Goal: Transaction & Acquisition: Purchase product/service

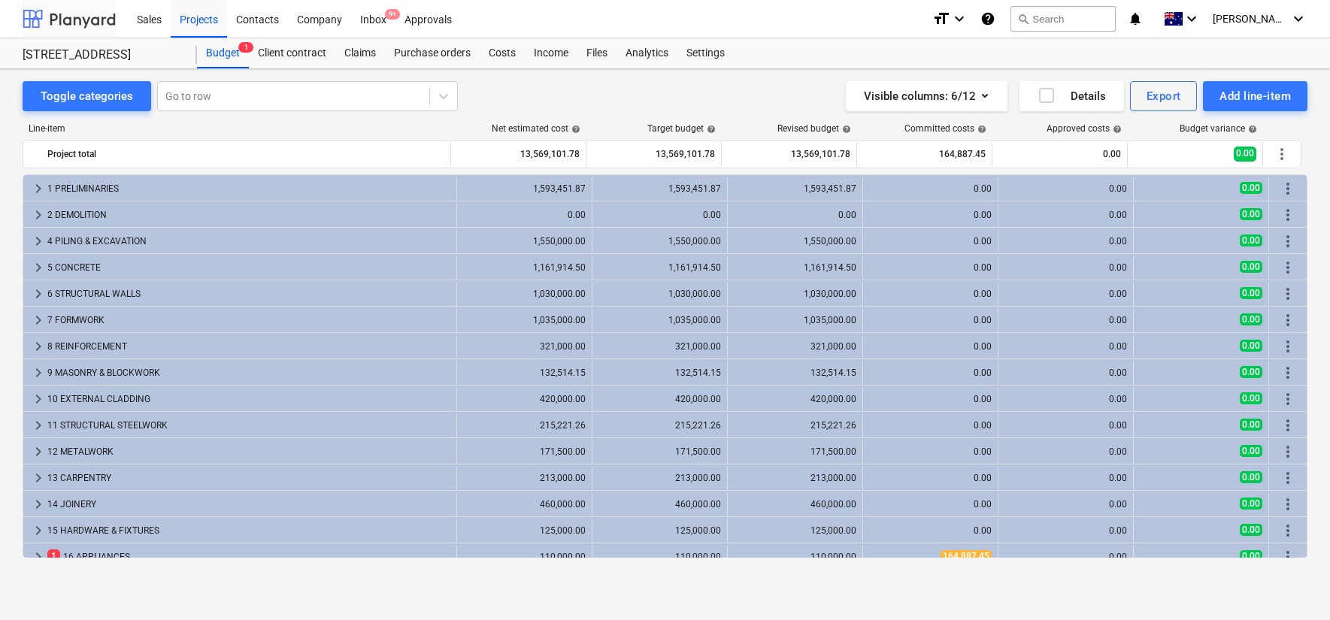
click at [83, 21] on div at bounding box center [69, 19] width 93 height 38
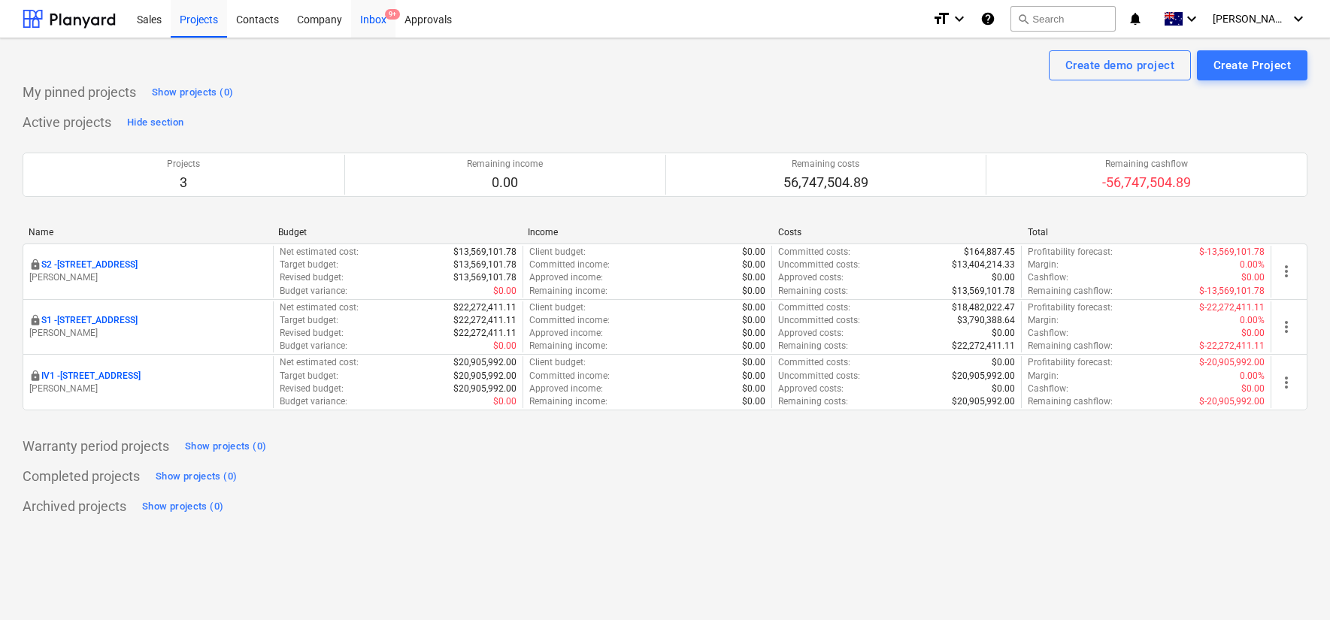
click at [375, 12] on div "Inbox 9+" at bounding box center [373, 18] width 44 height 38
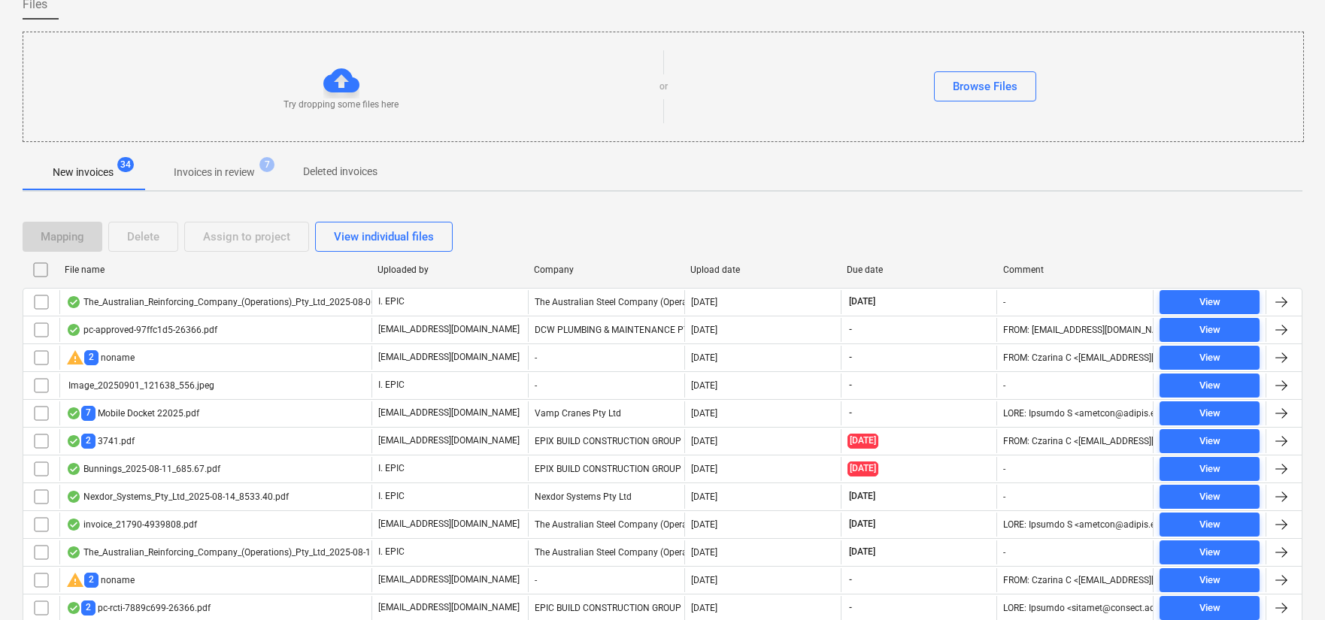
scroll to position [131, 0]
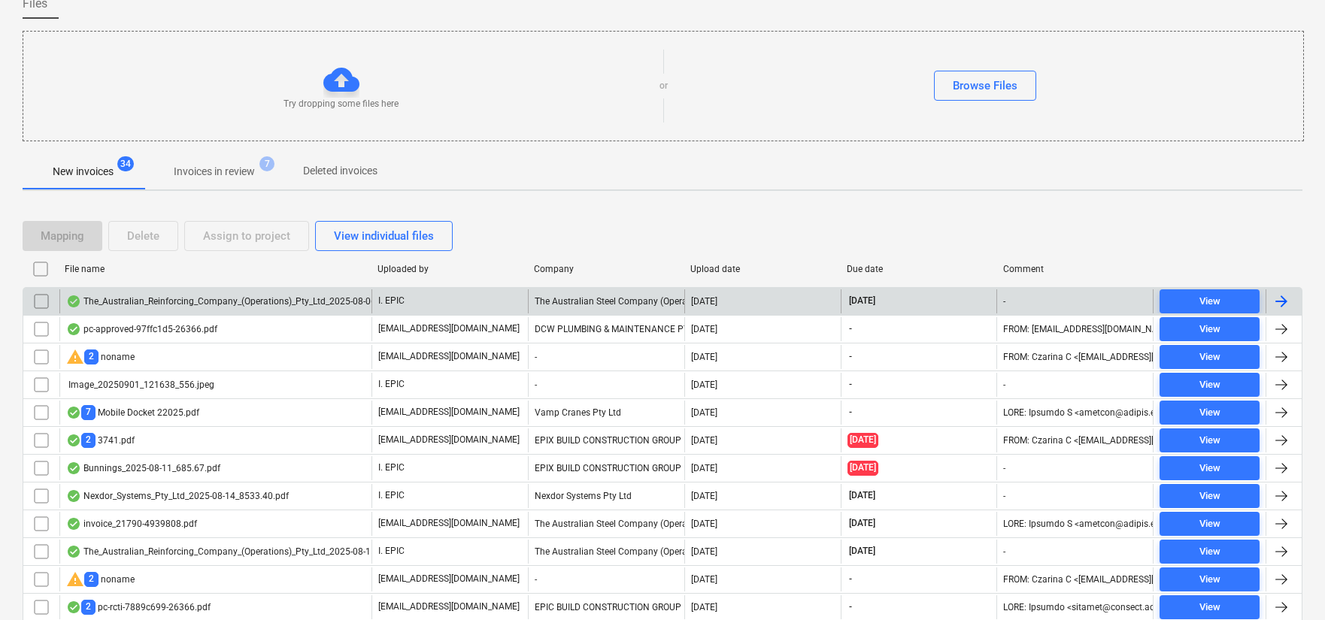
click at [299, 310] on div "The_Australian_Reinforcing_Company_(Operations)_Pty_Ltd_2025-08-06_295.33.pdf" at bounding box center [215, 302] width 312 height 24
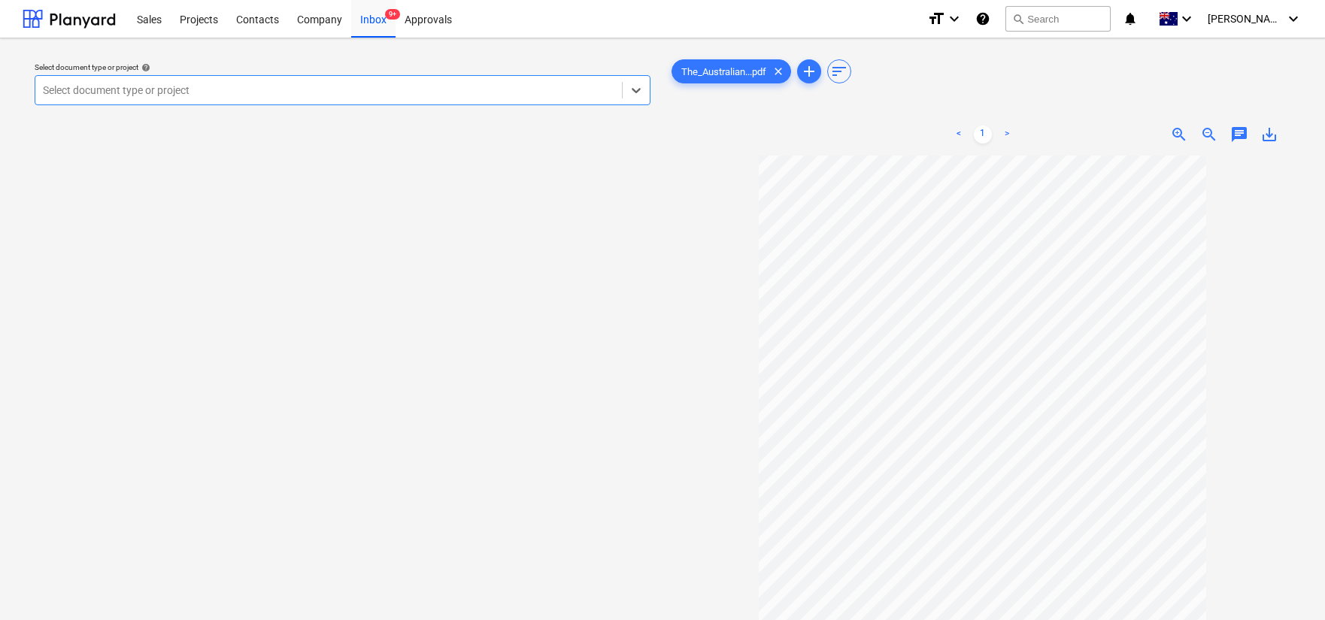
scroll to position [2, 0]
click at [639, 85] on icon at bounding box center [636, 90] width 15 height 15
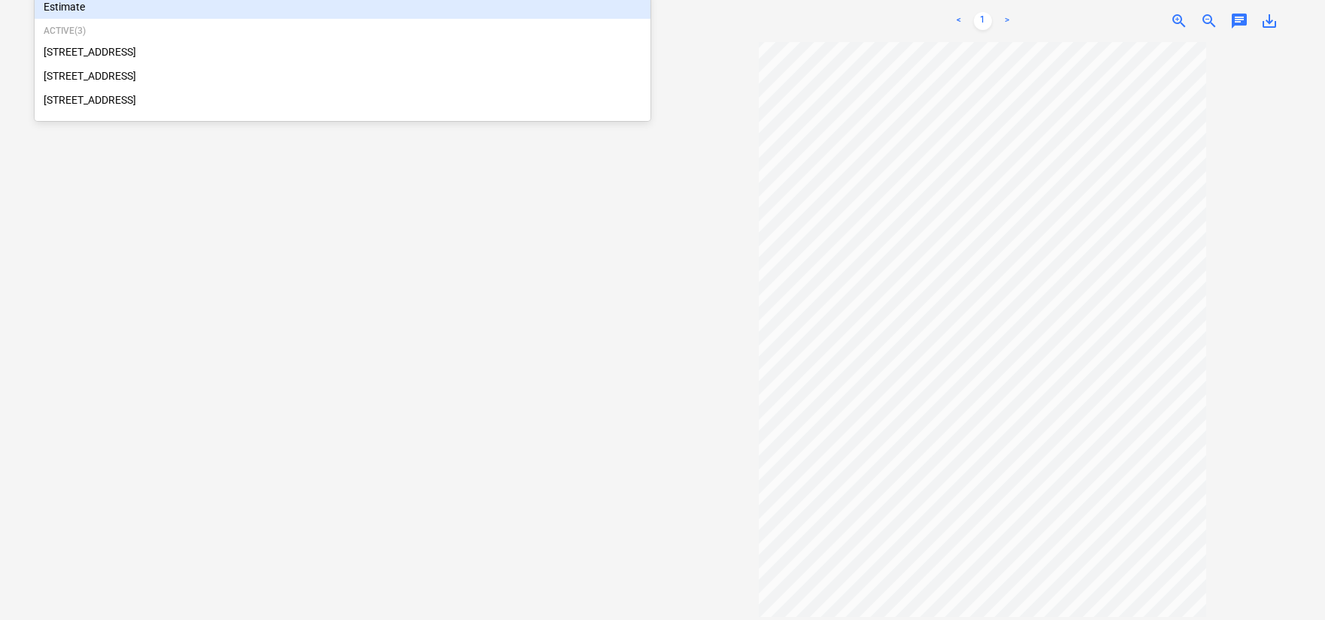
scroll to position [132, 0]
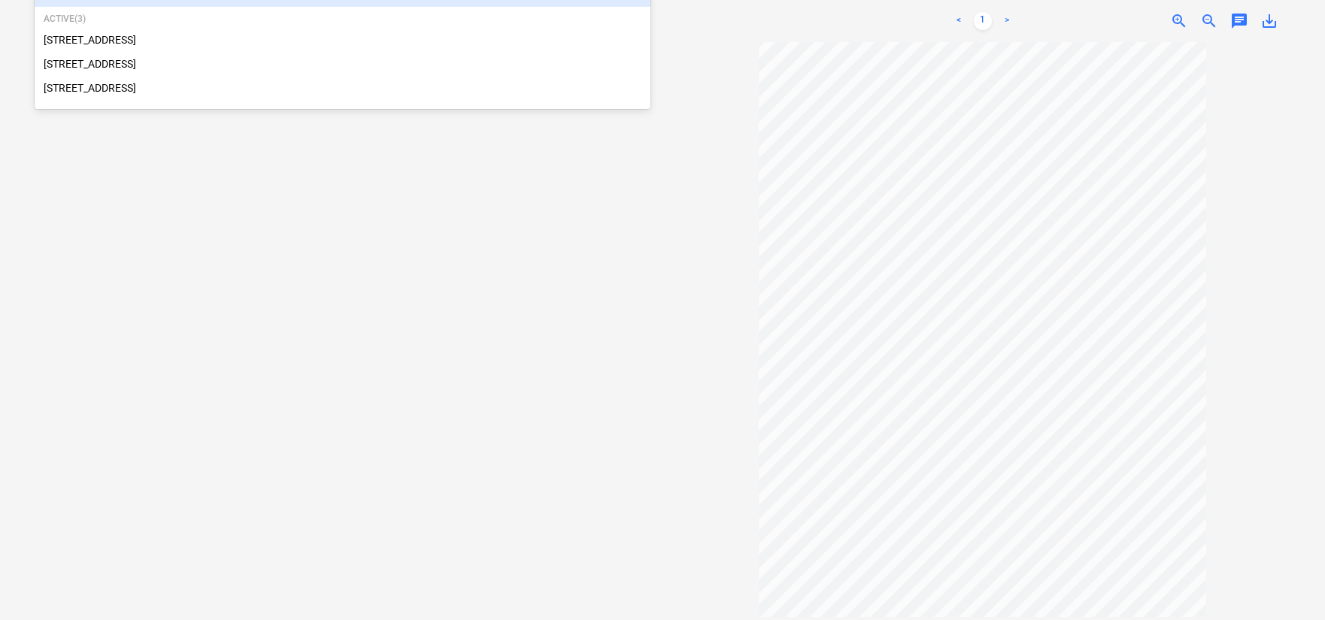
click at [694, 243] on div at bounding box center [983, 331] width 628 height 578
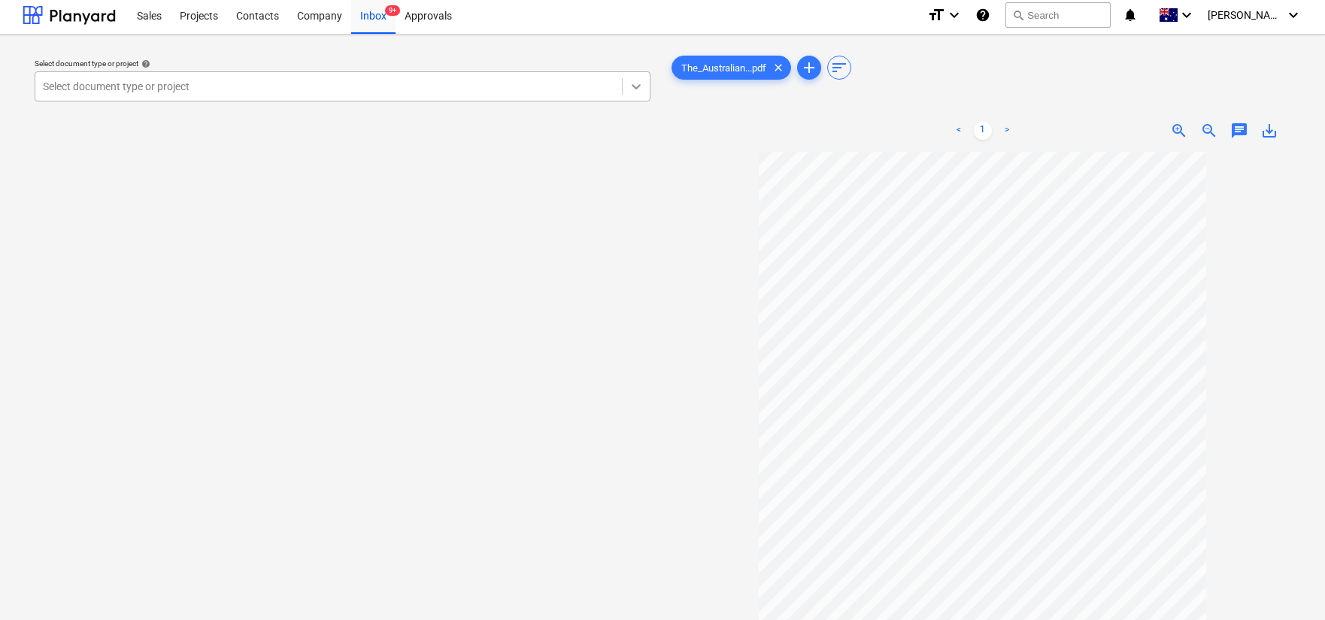
scroll to position [3, 0]
click at [219, 16] on div "Projects" at bounding box center [199, 15] width 56 height 38
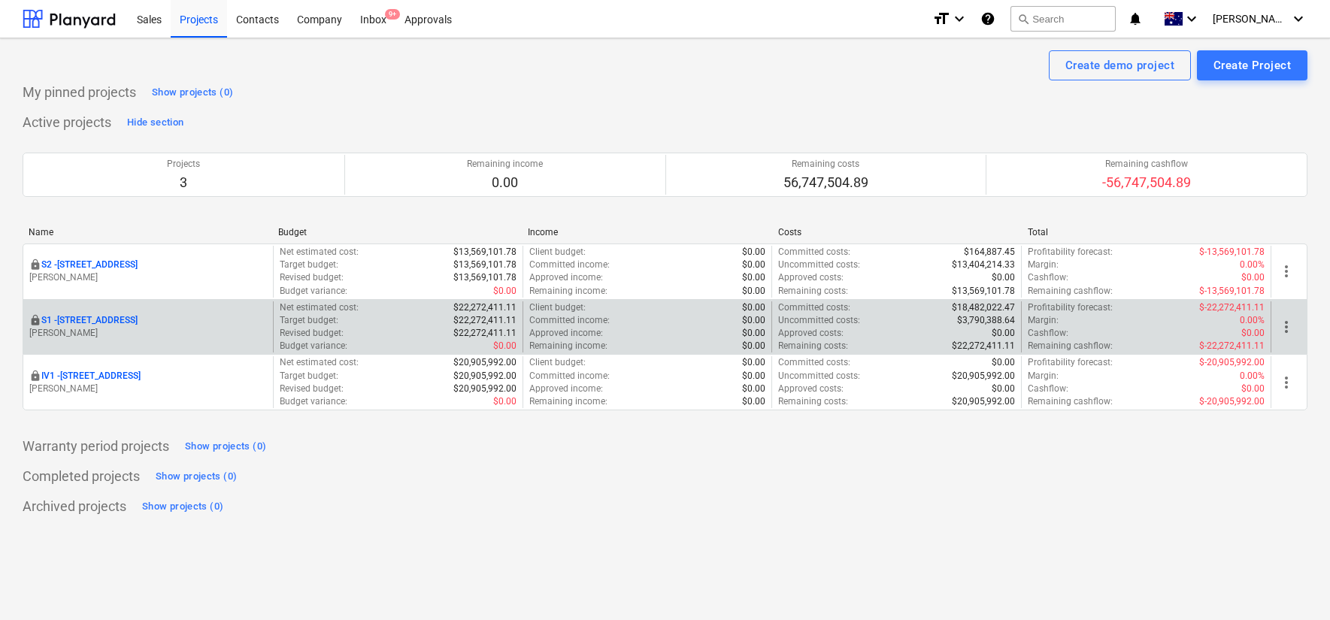
click at [132, 318] on p "S1 - [STREET_ADDRESS]" at bounding box center [89, 320] width 96 height 13
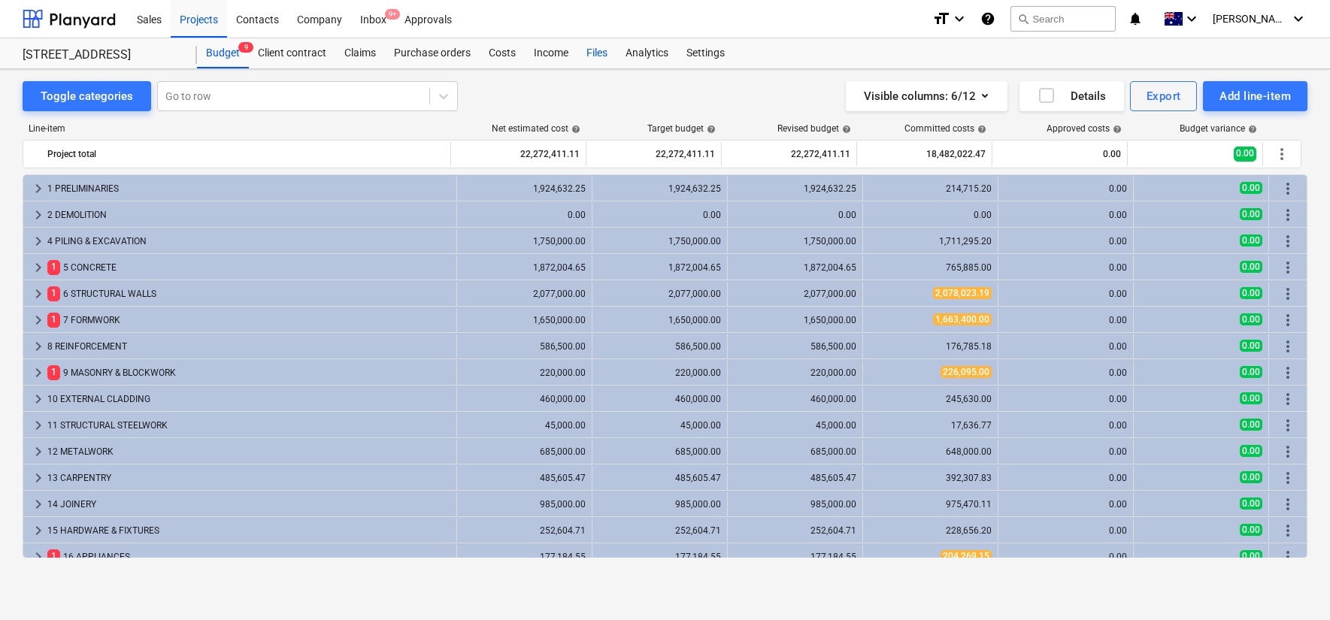
click at [603, 51] on div "Files" at bounding box center [597, 53] width 39 height 30
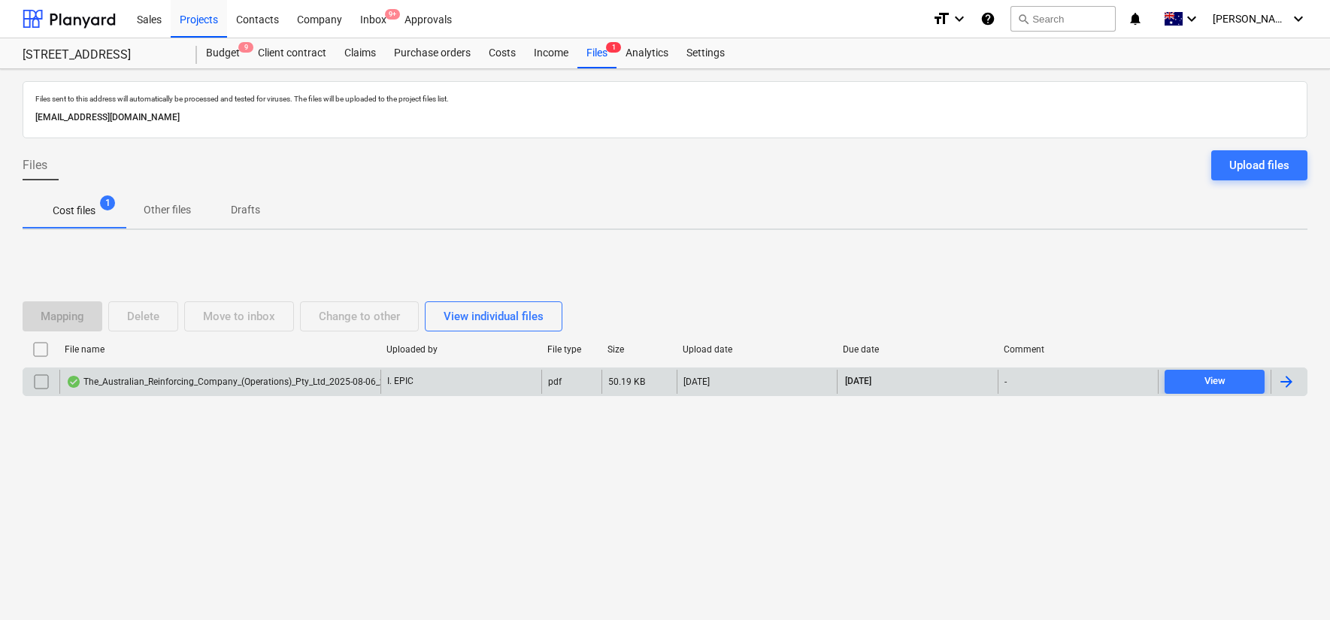
click at [235, 382] on div "The_Australian_Reinforcing_Company_(Operations)_Pty_Ltd_2025-08-06_295.33.pdf" at bounding box center [245, 382] width 358 height 12
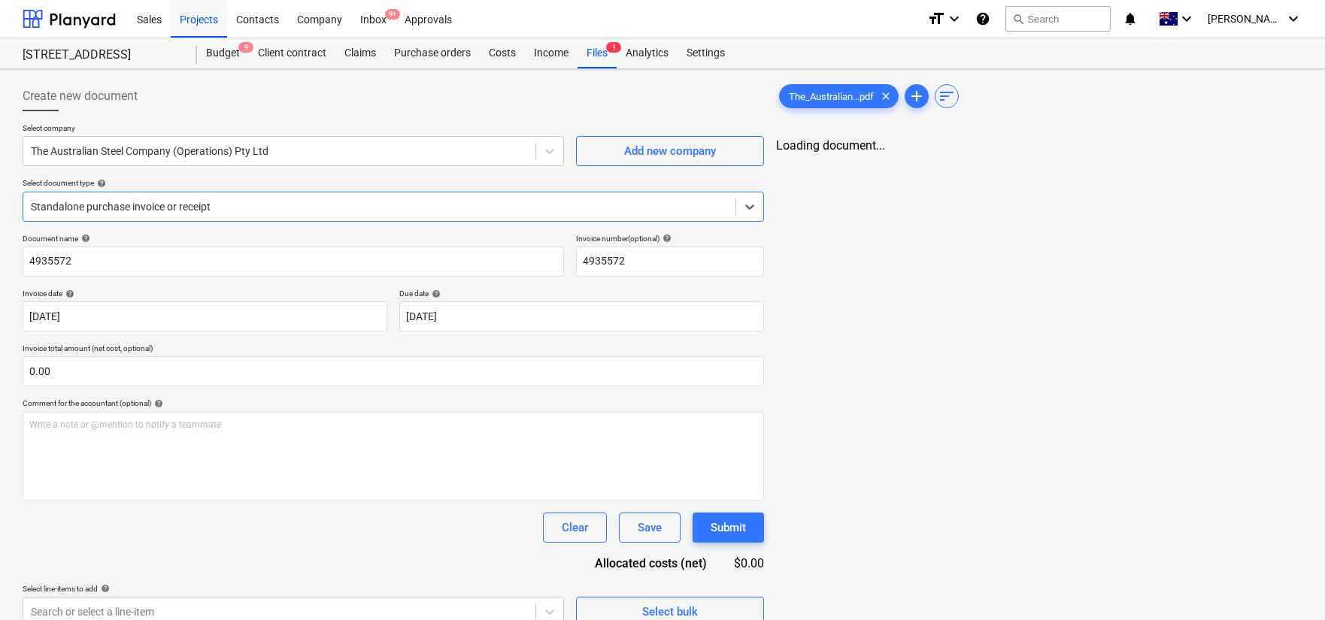
click at [318, 212] on div at bounding box center [379, 206] width 697 height 15
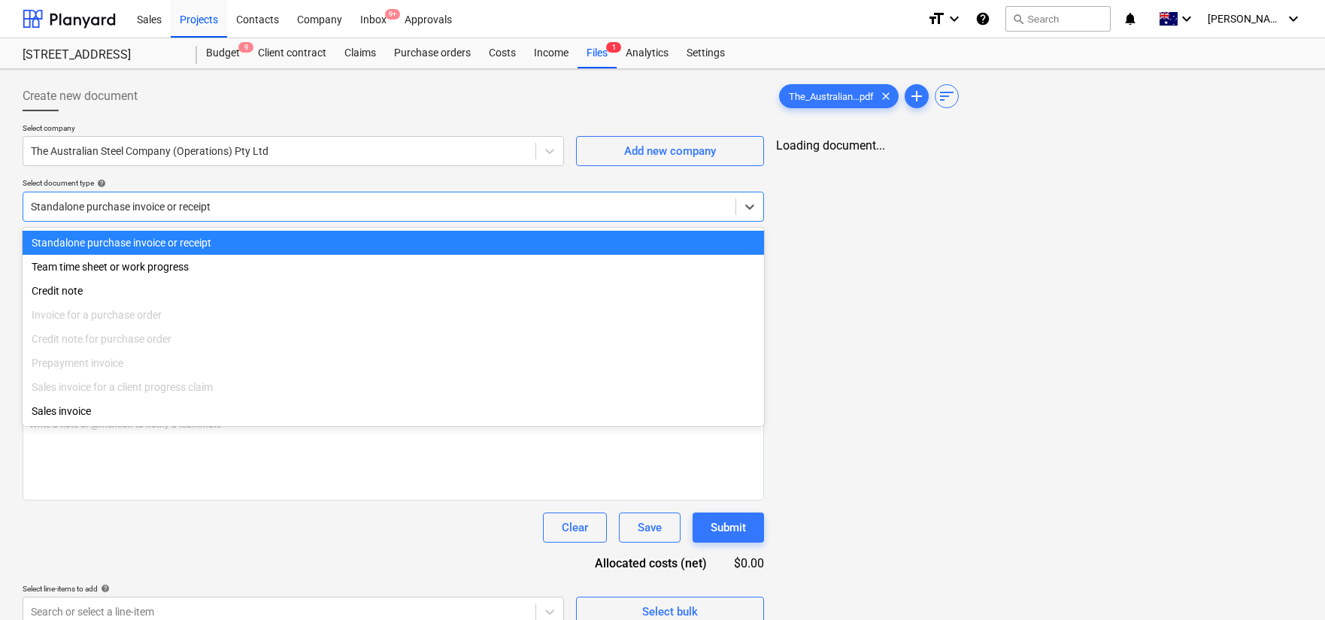
click at [295, 178] on div "Select document type help" at bounding box center [394, 183] width 742 height 10
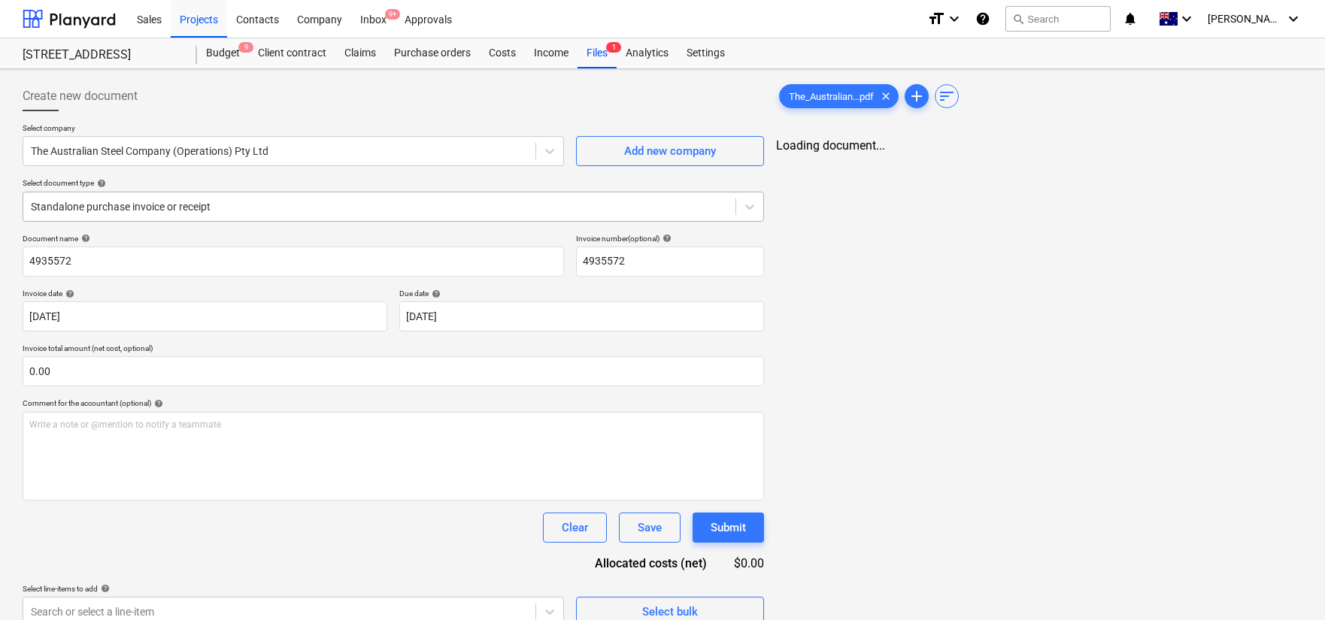
click at [272, 202] on div at bounding box center [379, 206] width 697 height 15
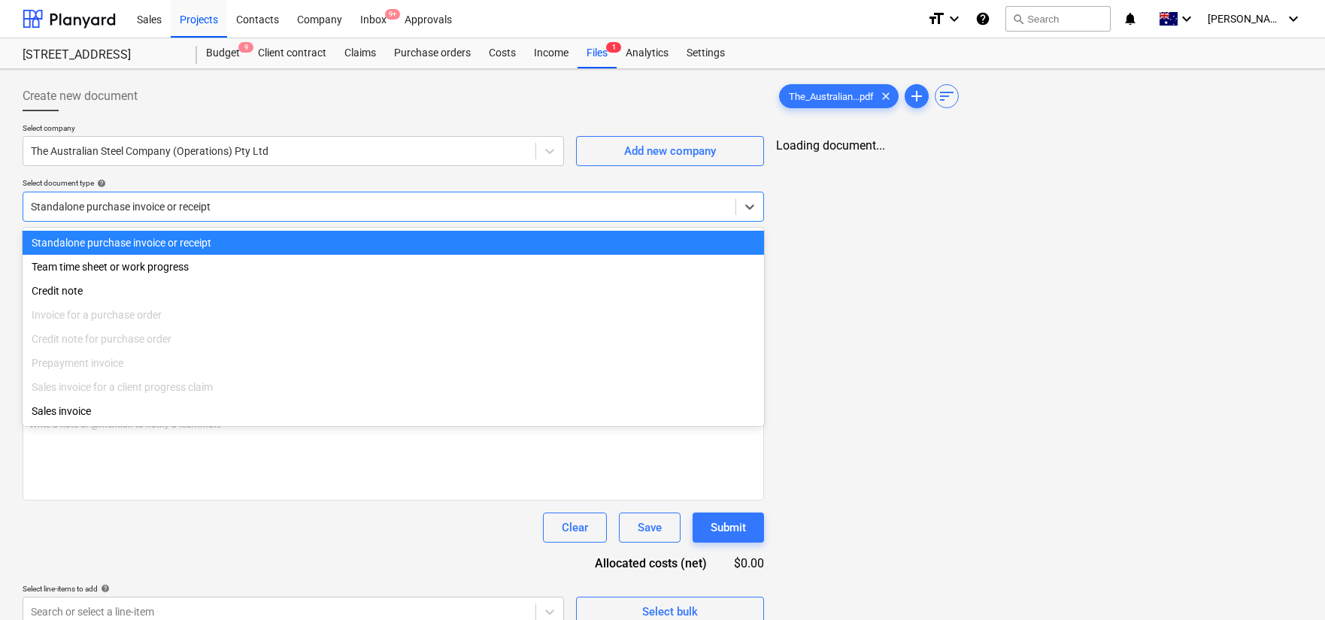
click at [223, 185] on div "Select document type help" at bounding box center [394, 183] width 742 height 10
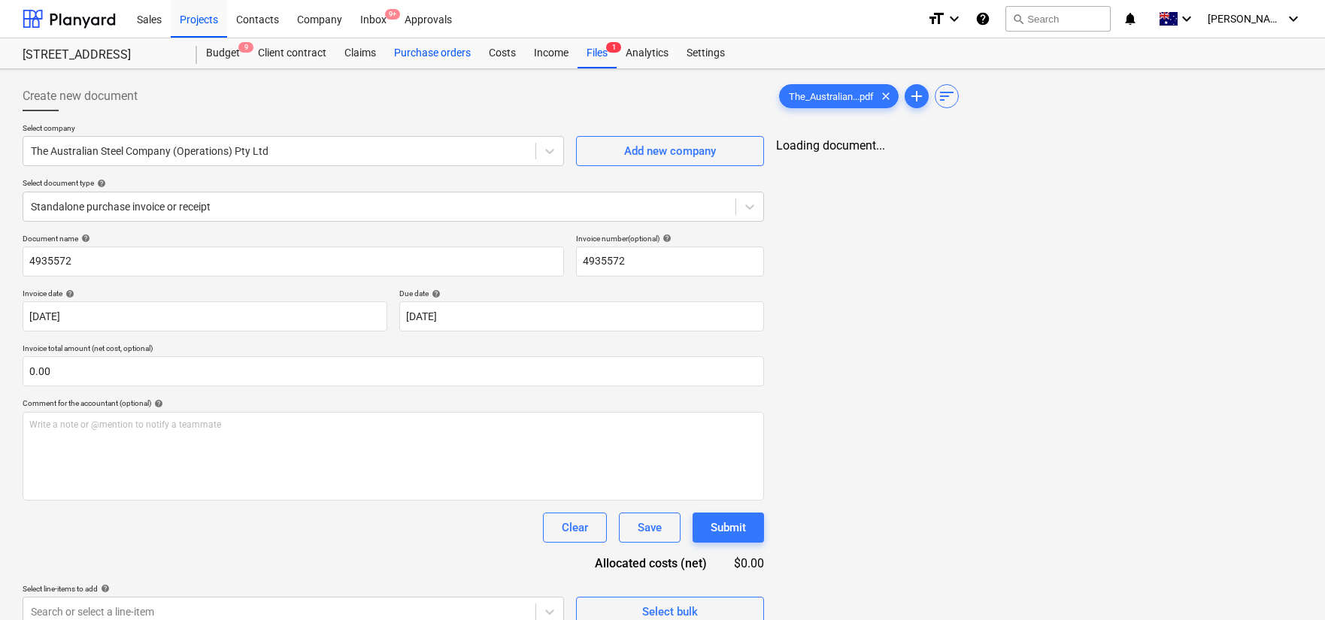
click at [429, 50] on div "Purchase orders" at bounding box center [432, 53] width 95 height 30
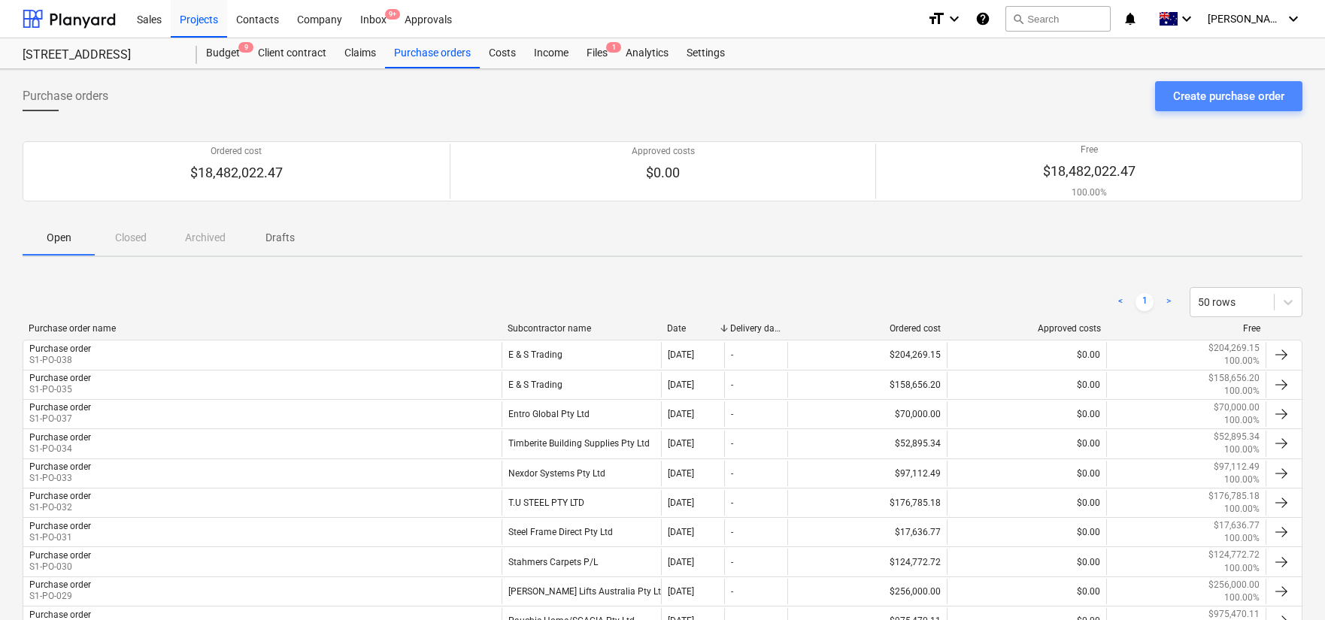
click at [1209, 101] on div "Create purchase order" at bounding box center [1228, 96] width 111 height 20
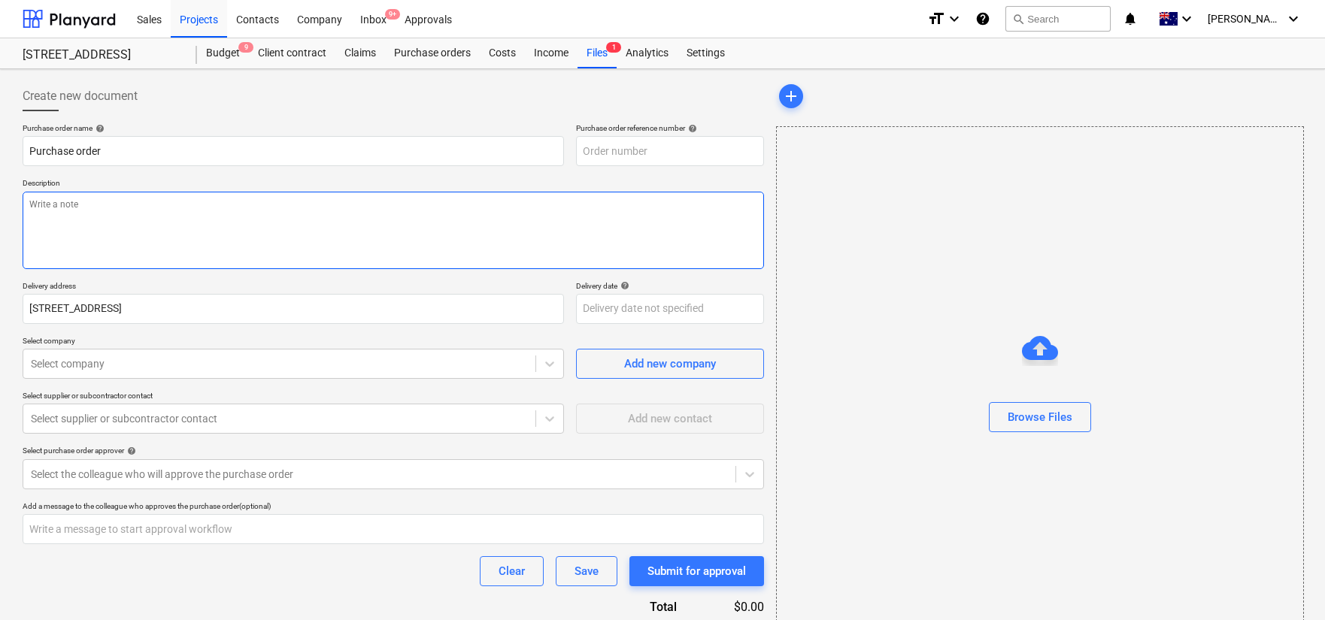
click at [276, 208] on textarea at bounding box center [394, 230] width 742 height 77
type textarea "x"
type input "S1-PO-040"
type textarea "x"
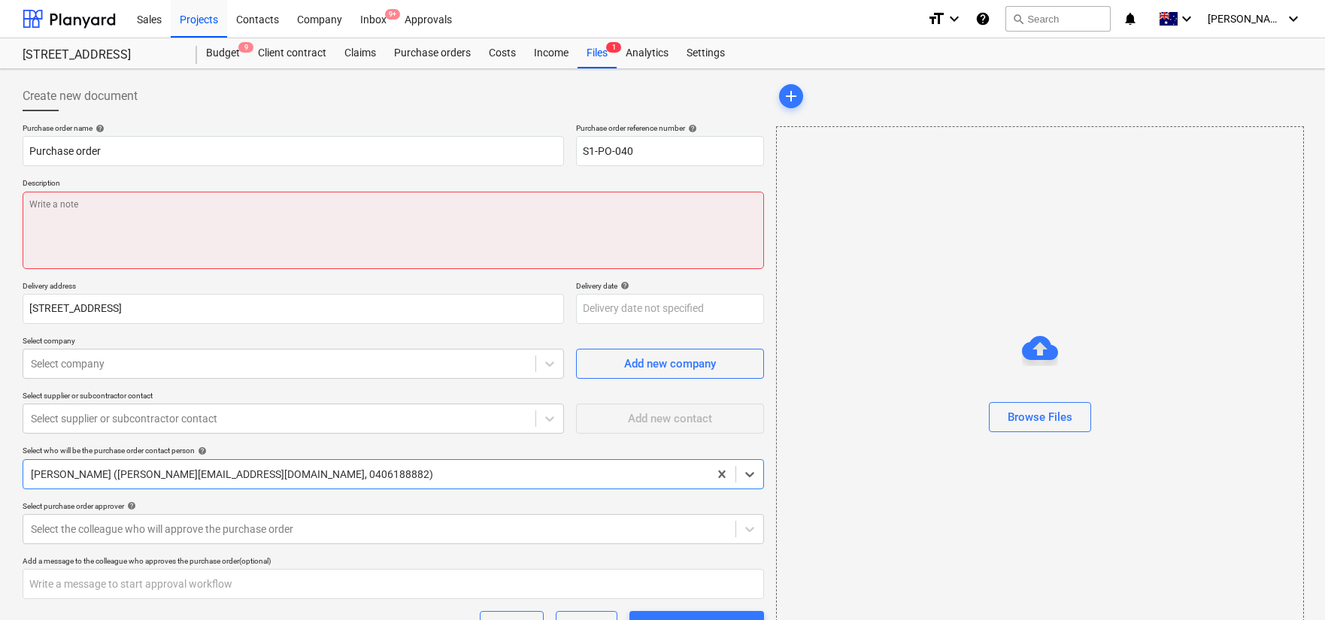
type input "R"
click at [166, 222] on textarea at bounding box center [394, 230] width 742 height 77
type textarea "x"
type textarea "R"
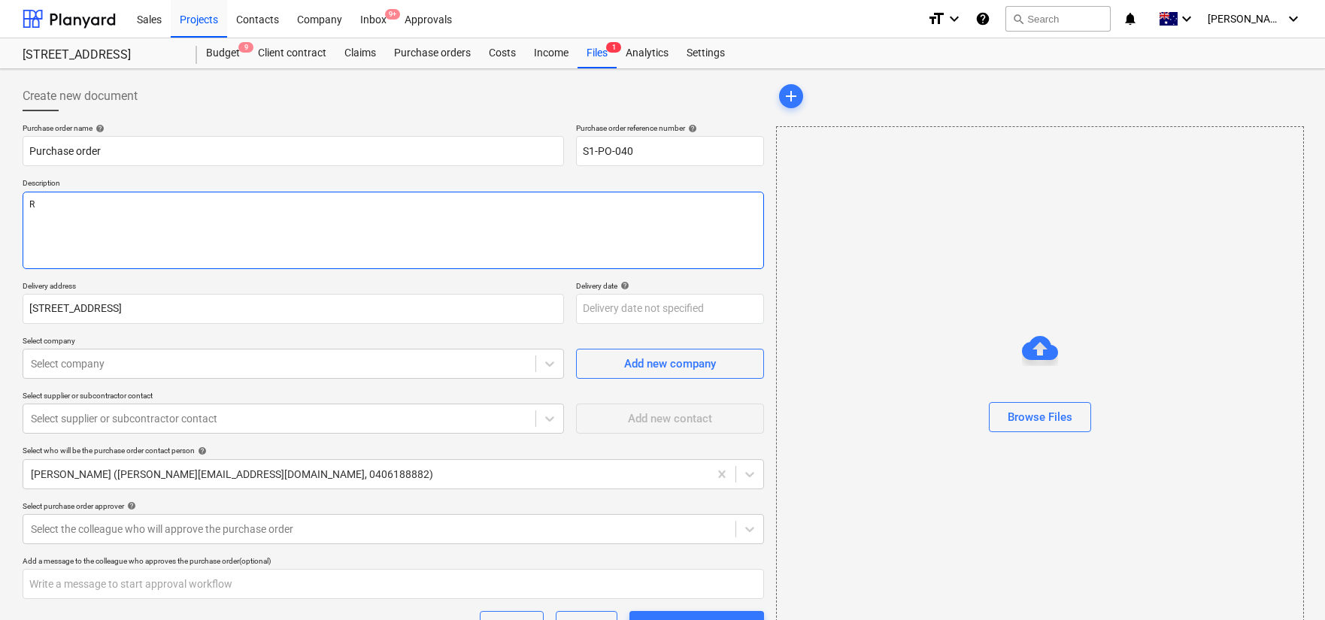
type textarea "x"
type textarea "Re"
type textarea "x"
type textarea "Reo"
type textarea "x"
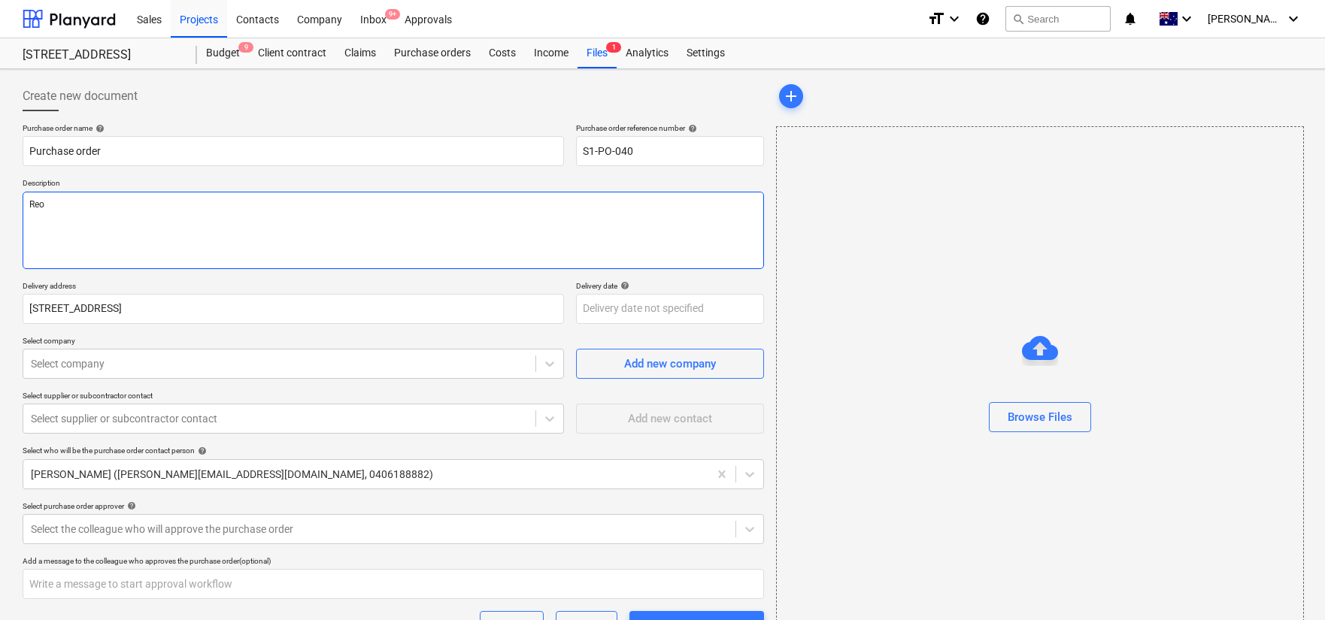
type textarea "Reo"
type textarea "x"
type textarea "Reo S"
type textarea "x"
type textarea "Reo Su"
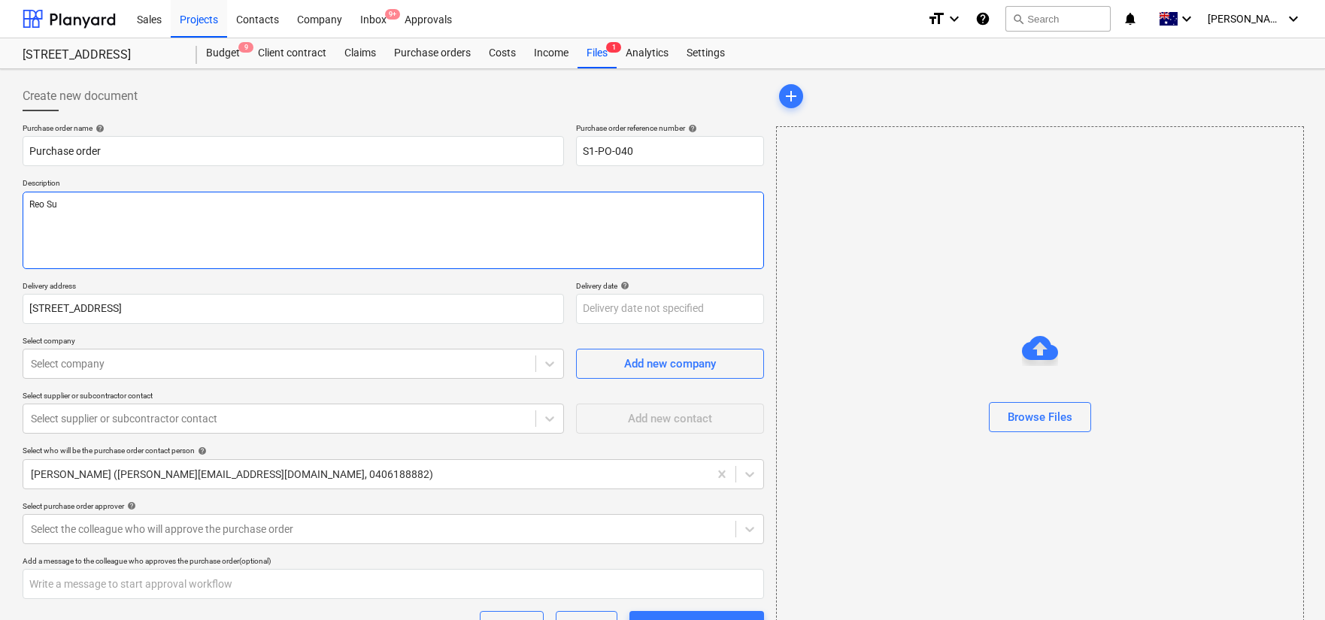
type textarea "x"
type textarea "Reo Sup"
type textarea "x"
type textarea "Reo Supp"
type textarea "x"
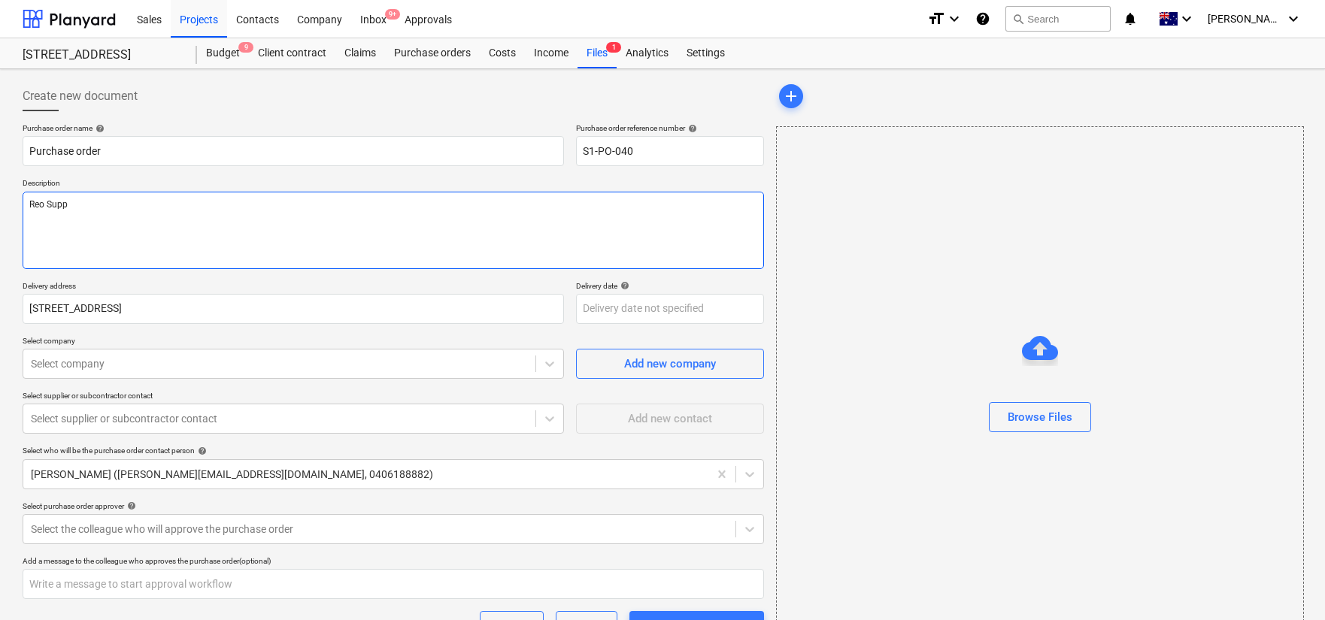
type textarea "Reo Suppl"
type textarea "x"
type textarea "Reo Supply"
type textarea "x"
click at [170, 365] on div at bounding box center [279, 364] width 497 height 15
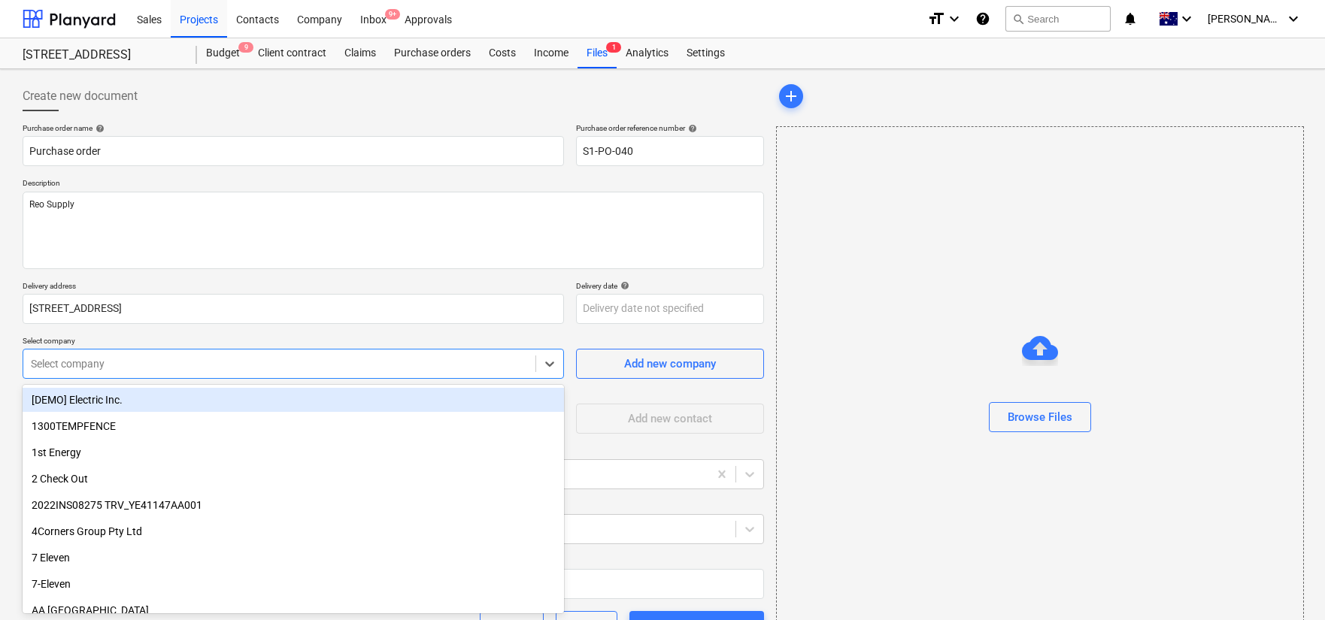
scroll to position [25, 0]
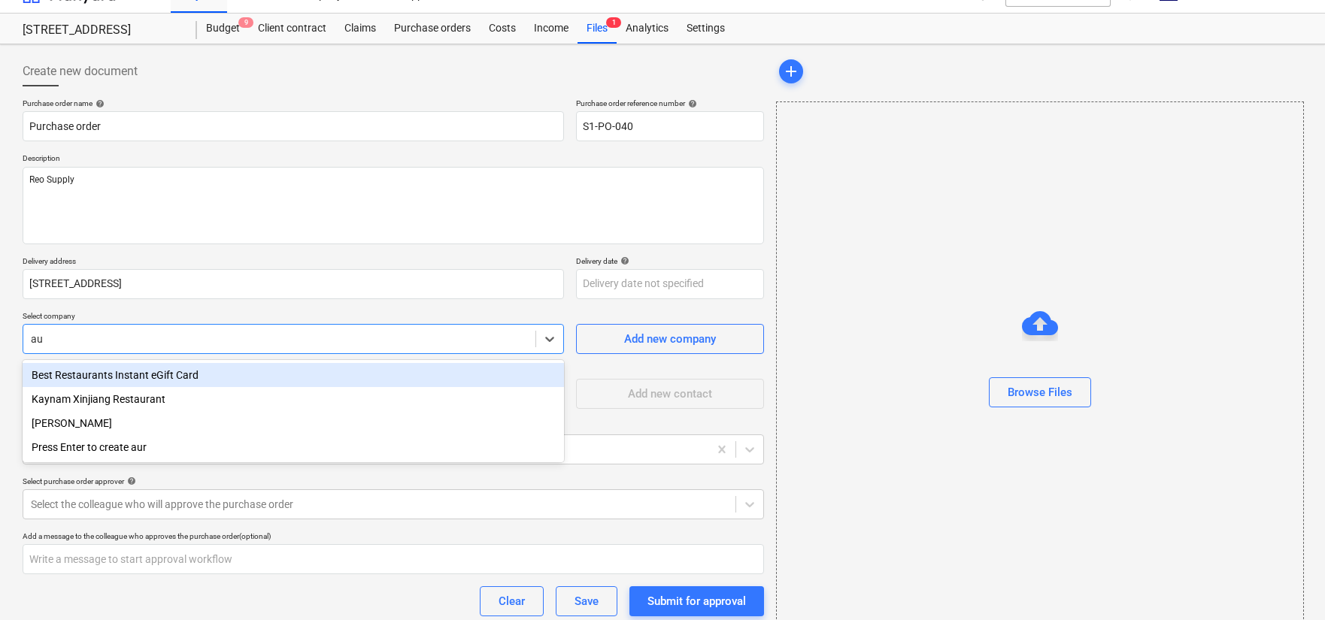
type input "a"
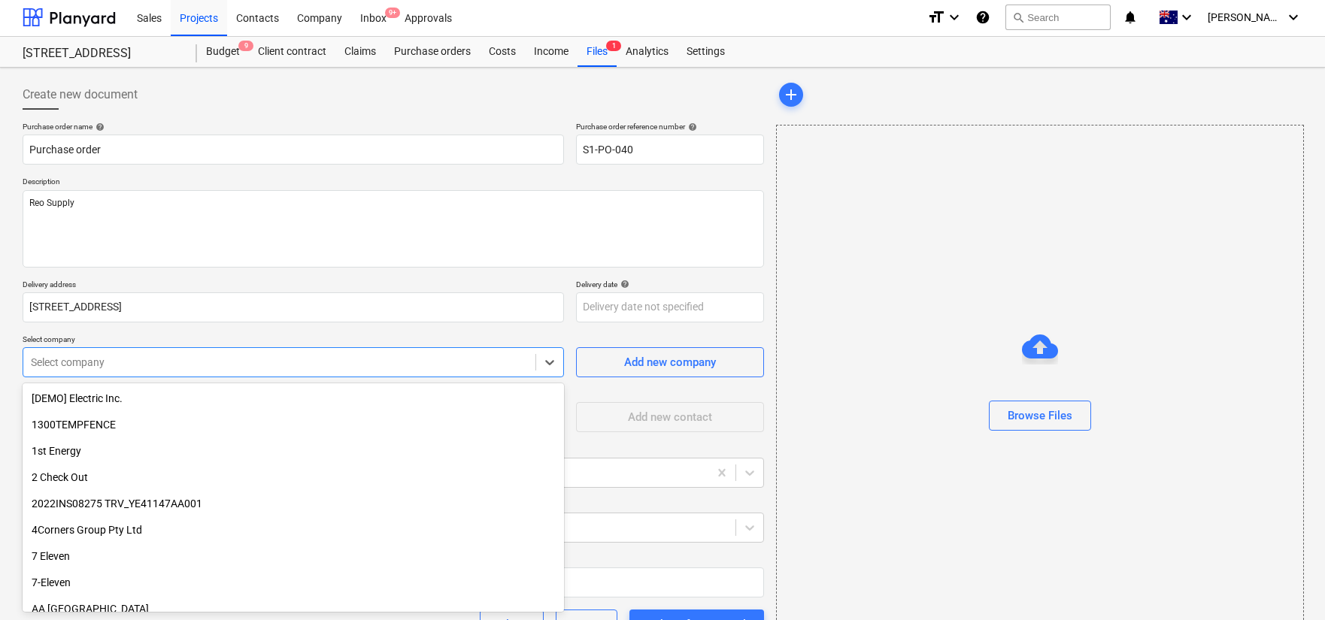
scroll to position [0, 0]
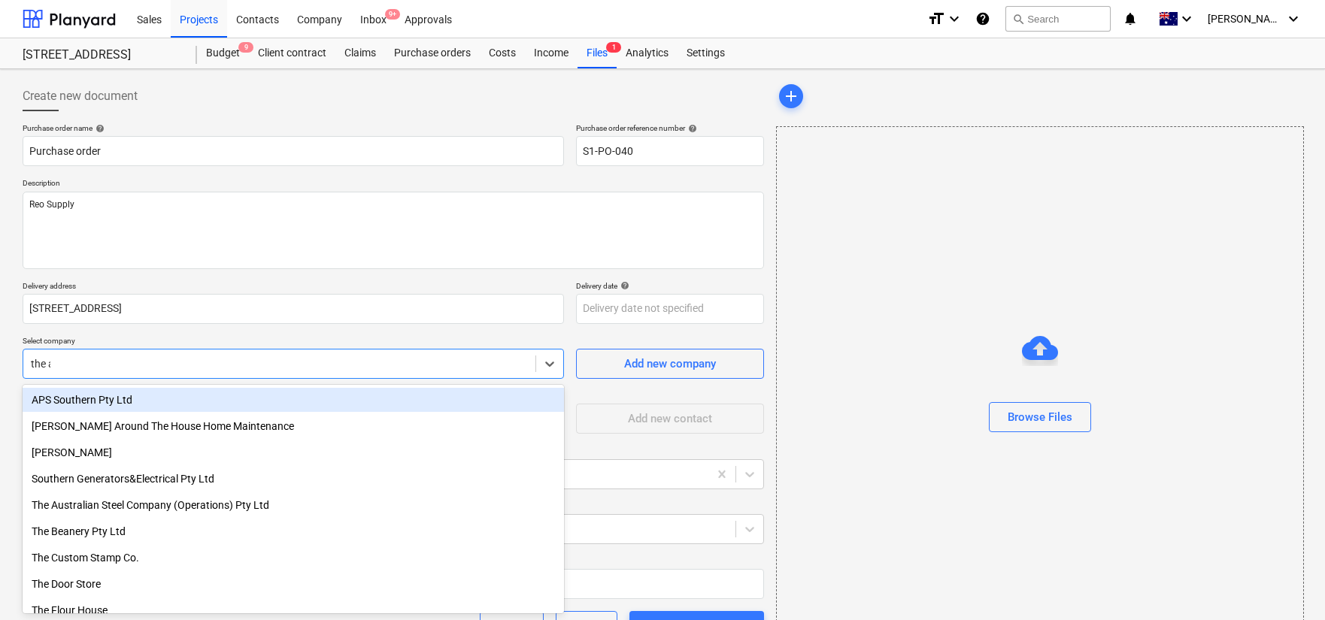
type input "the aus"
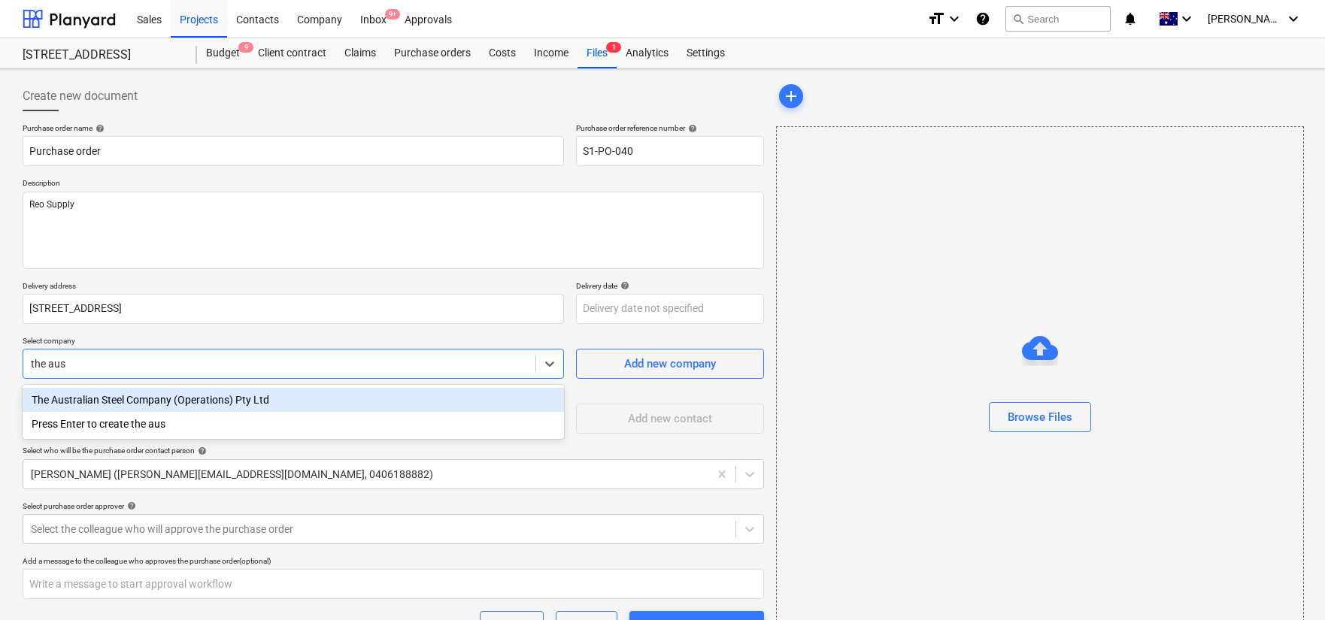
click at [292, 399] on div "The Australian Steel Company (Operations) Pty Ltd" at bounding box center [294, 400] width 542 height 24
type textarea "x"
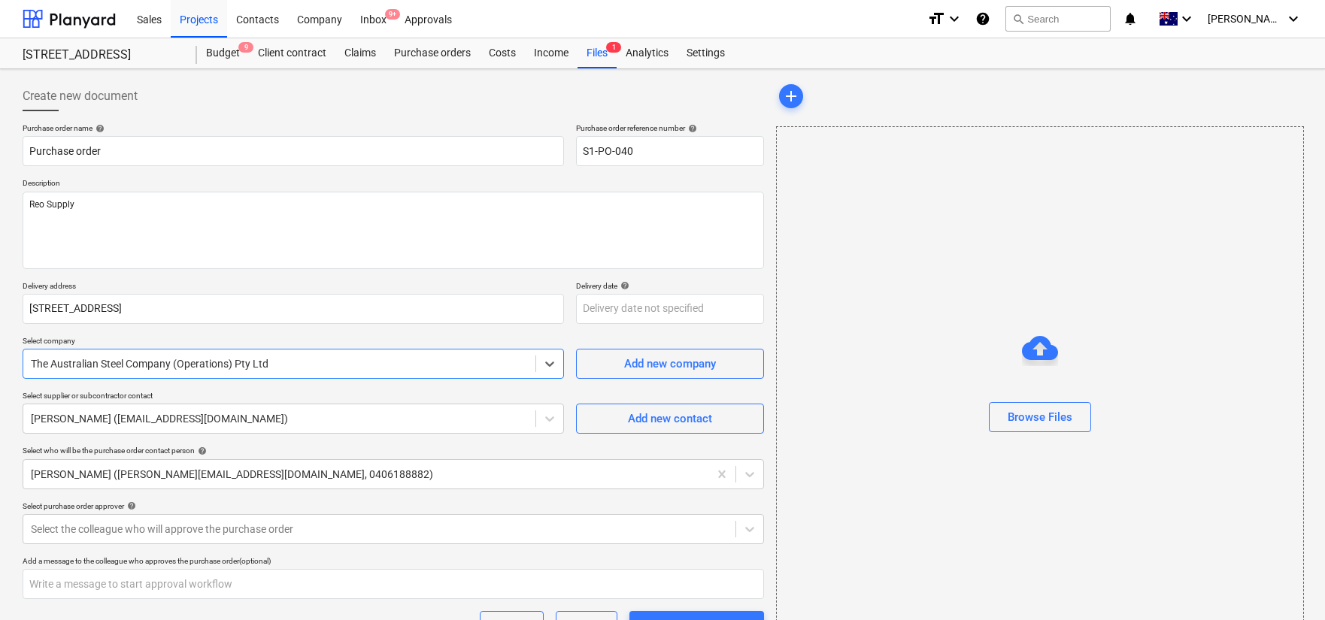
scroll to position [31, 0]
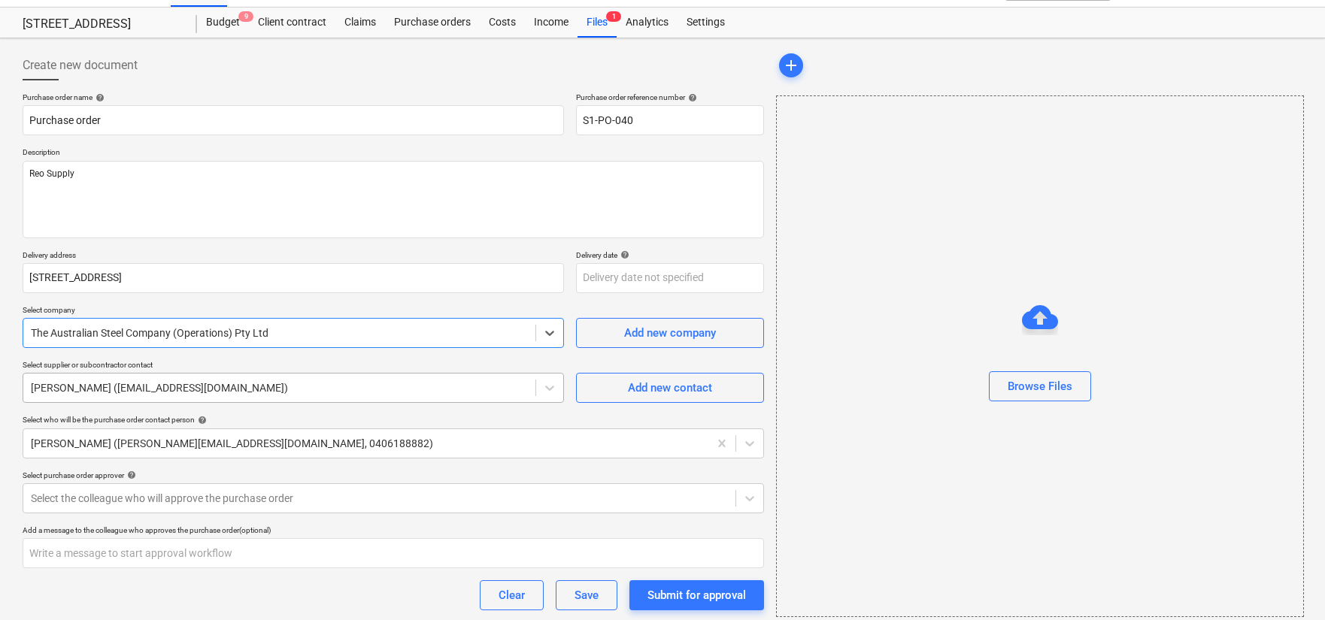
click at [342, 402] on div "[PERSON_NAME] ([EMAIL_ADDRESS][DOMAIN_NAME])" at bounding box center [294, 388] width 542 height 30
click at [346, 357] on div "Purchase order name help Purchase order Purchase order reference number help S1…" at bounding box center [394, 394] width 742 height 603
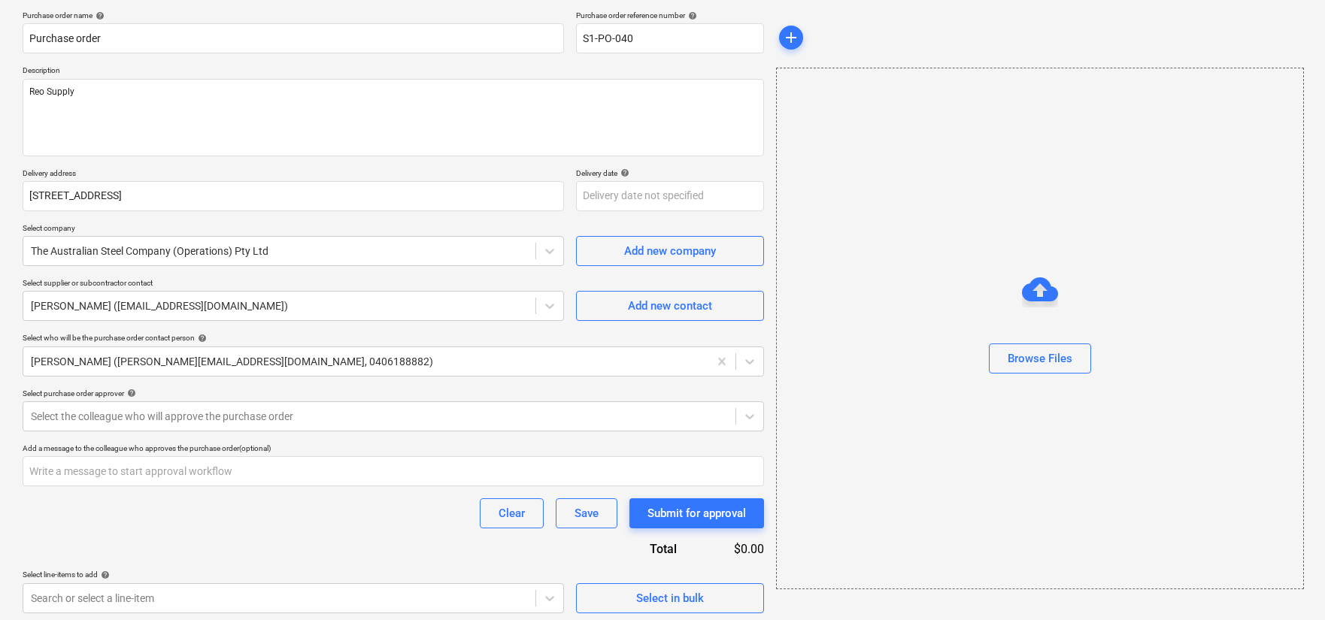
scroll to position [118, 0]
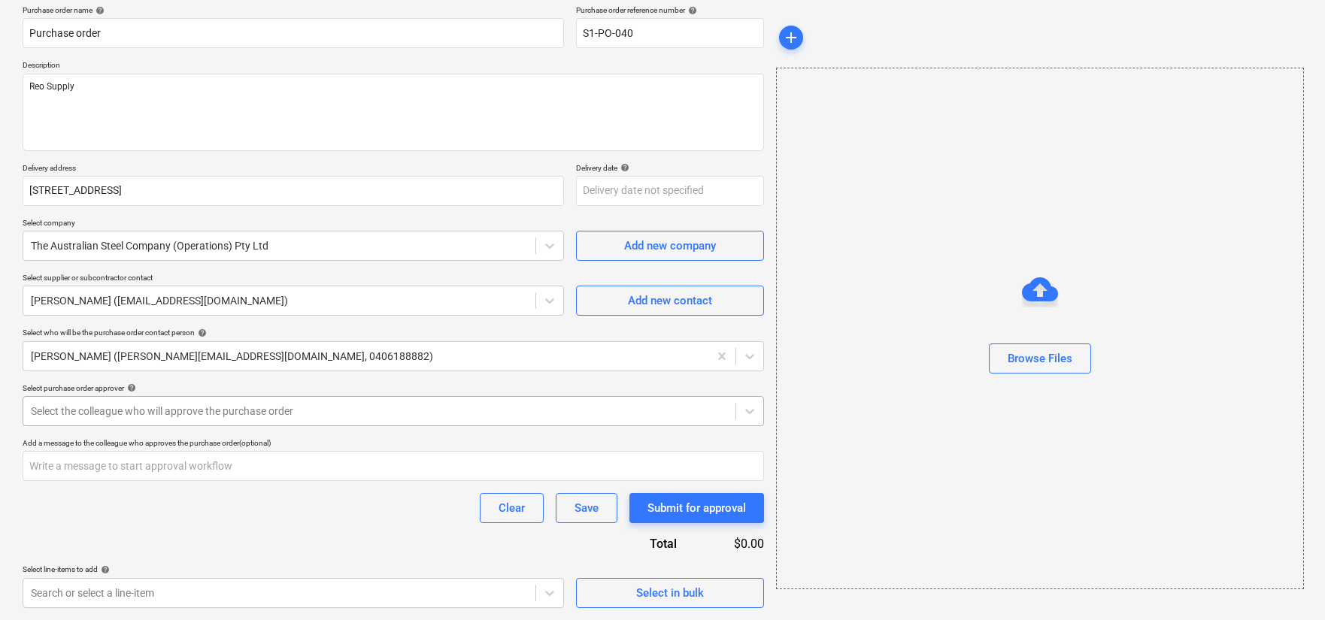
click at [323, 412] on div at bounding box center [379, 411] width 697 height 15
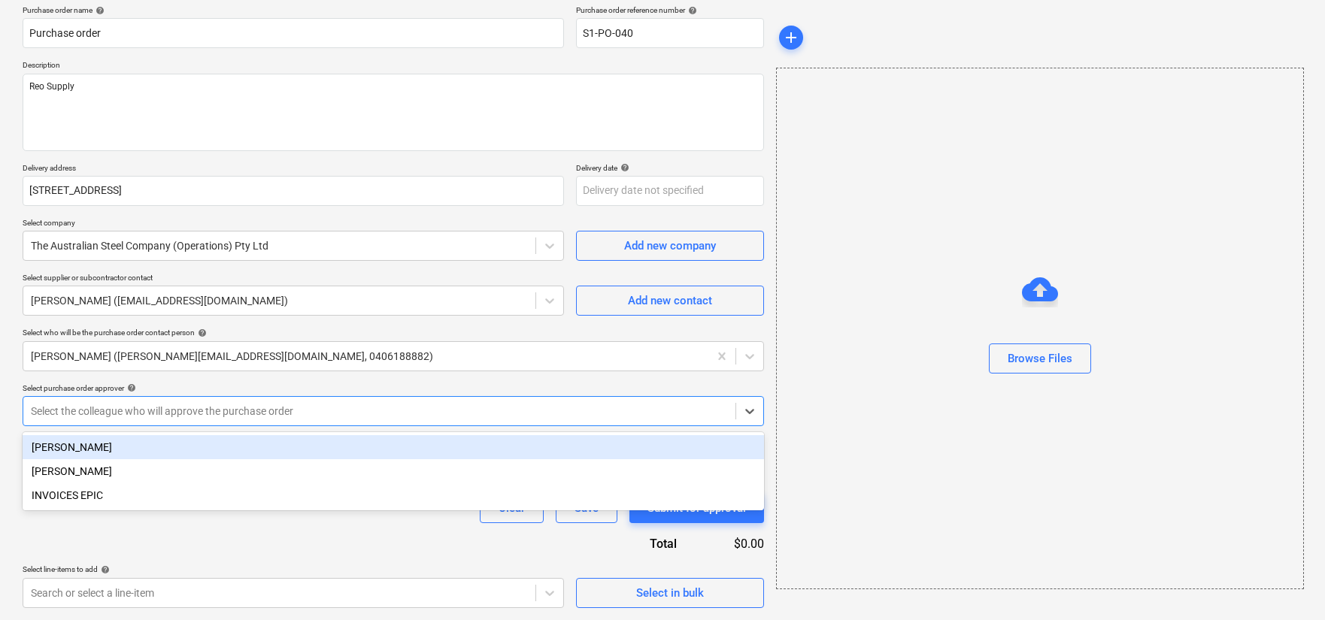
scroll to position [111, 0]
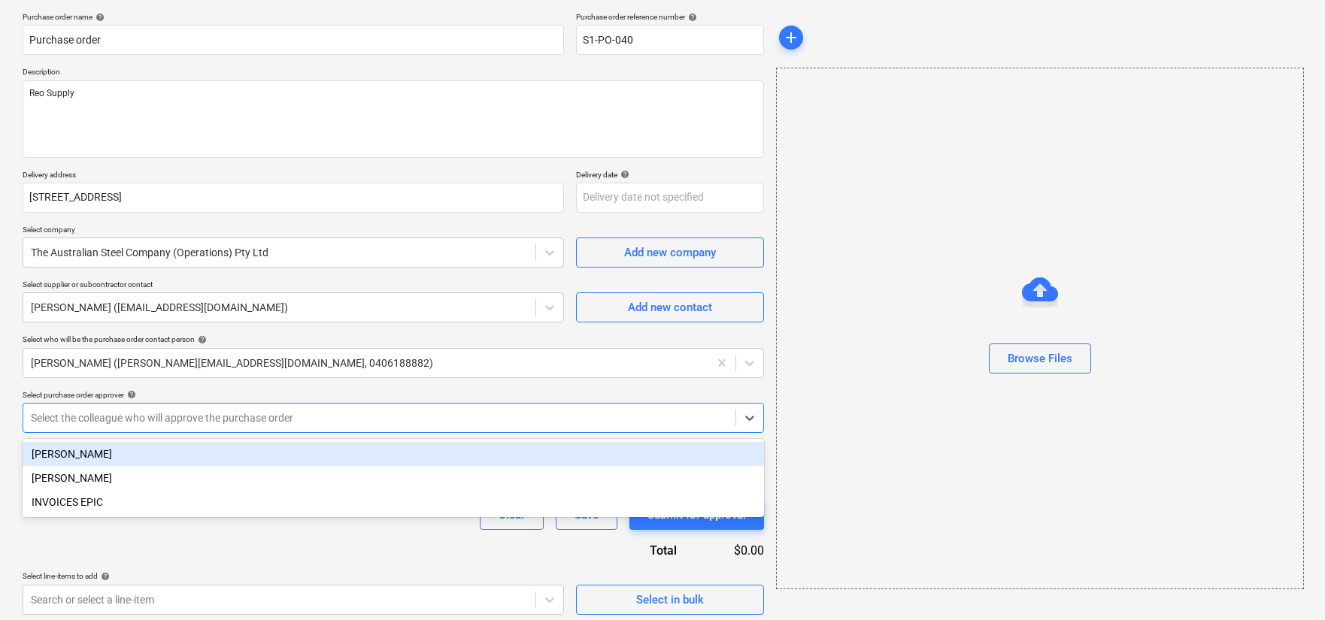
click at [309, 448] on div "[PERSON_NAME]" at bounding box center [394, 454] width 742 height 24
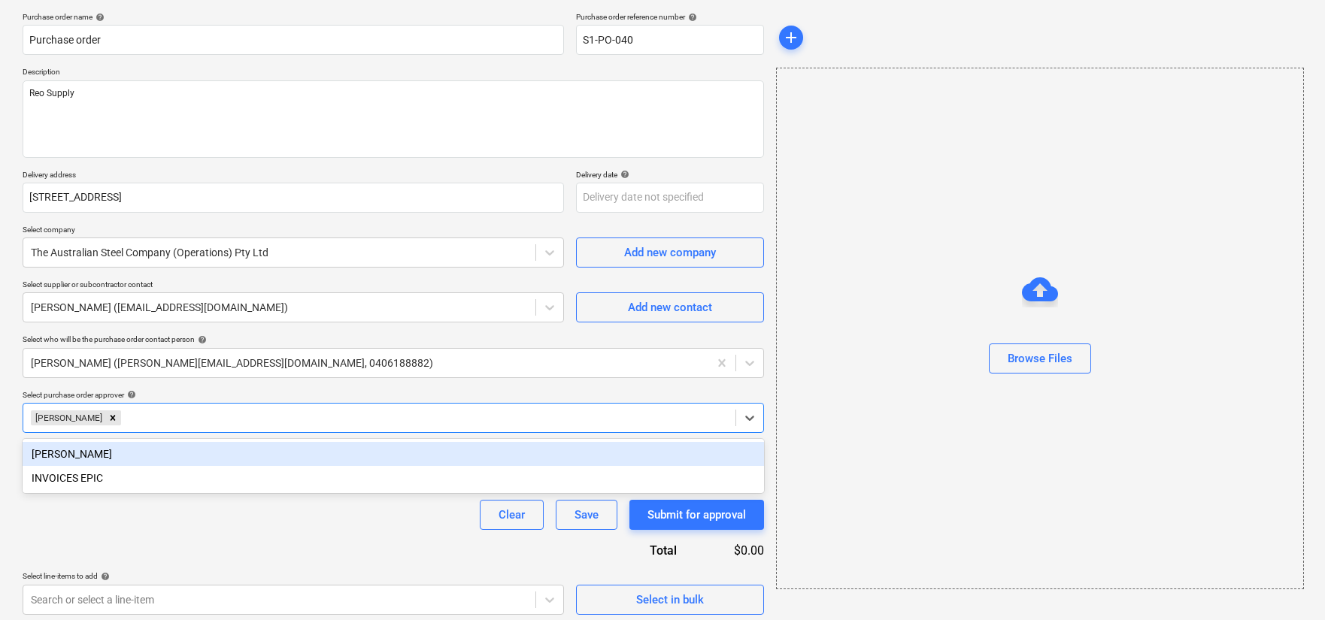
click at [314, 384] on div "Purchase order name help Purchase order Purchase order reference number help S1…" at bounding box center [394, 313] width 742 height 603
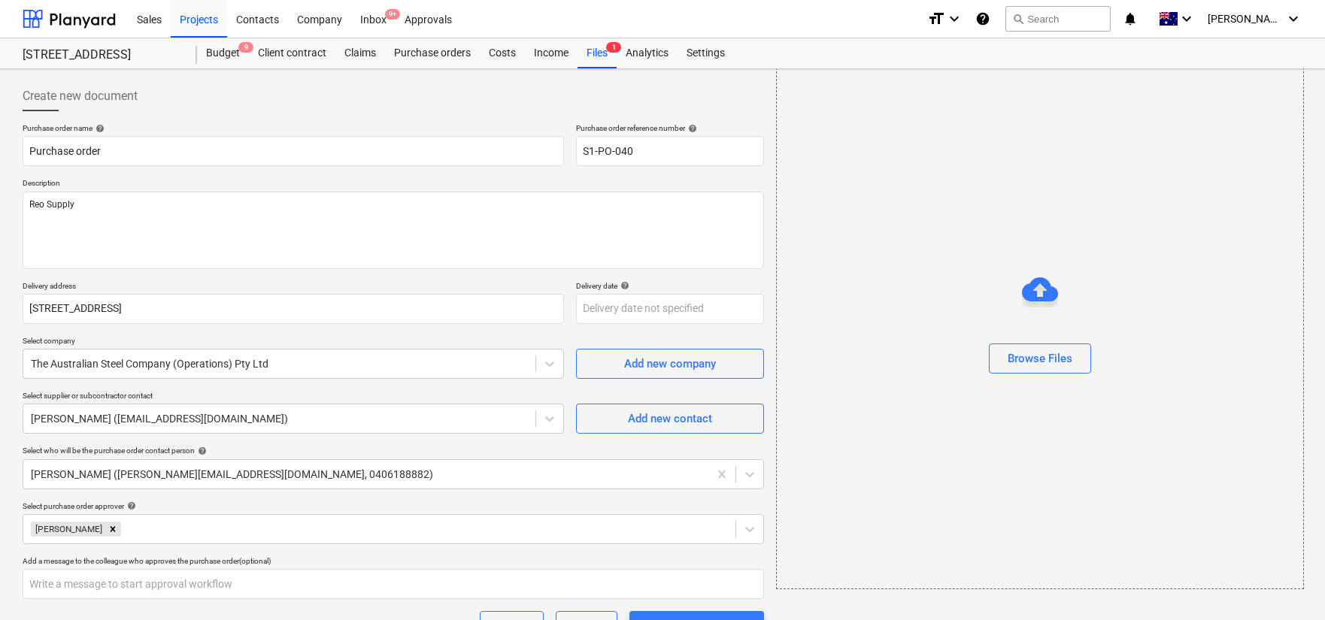
scroll to position [118, 0]
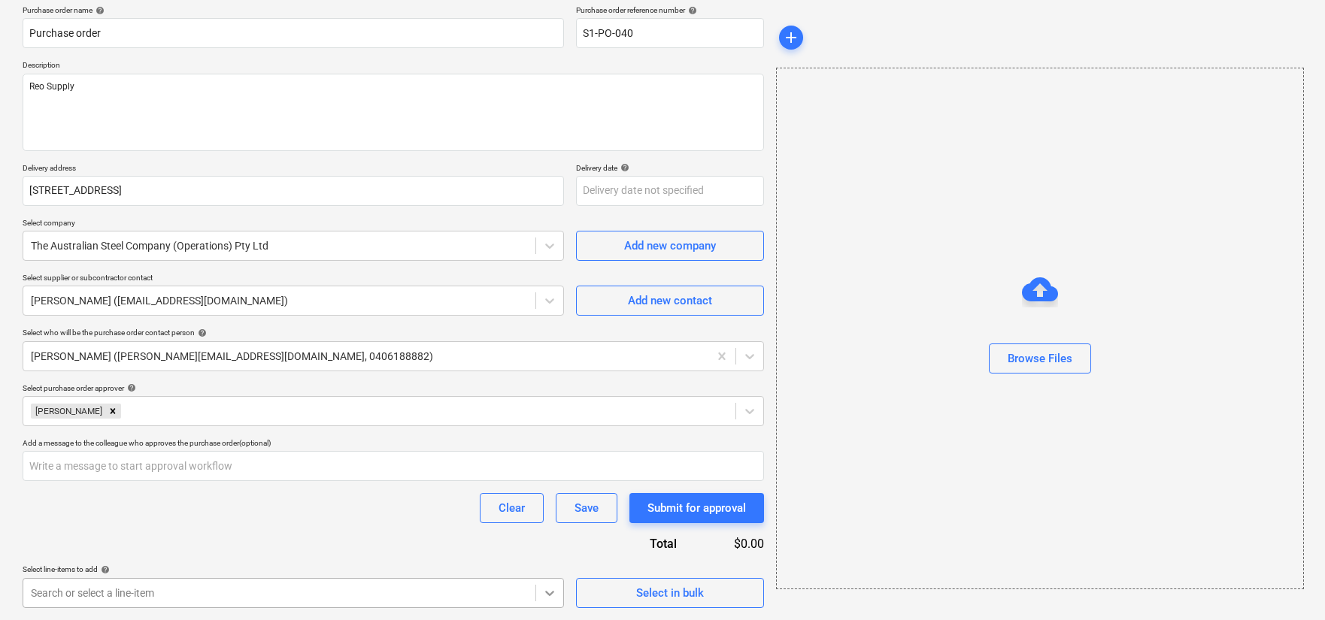
click at [552, 502] on body "Sales Projects Contacts Company Inbox 9+ Approvals format_size keyboard_arrow_d…" at bounding box center [662, 192] width 1325 height 620
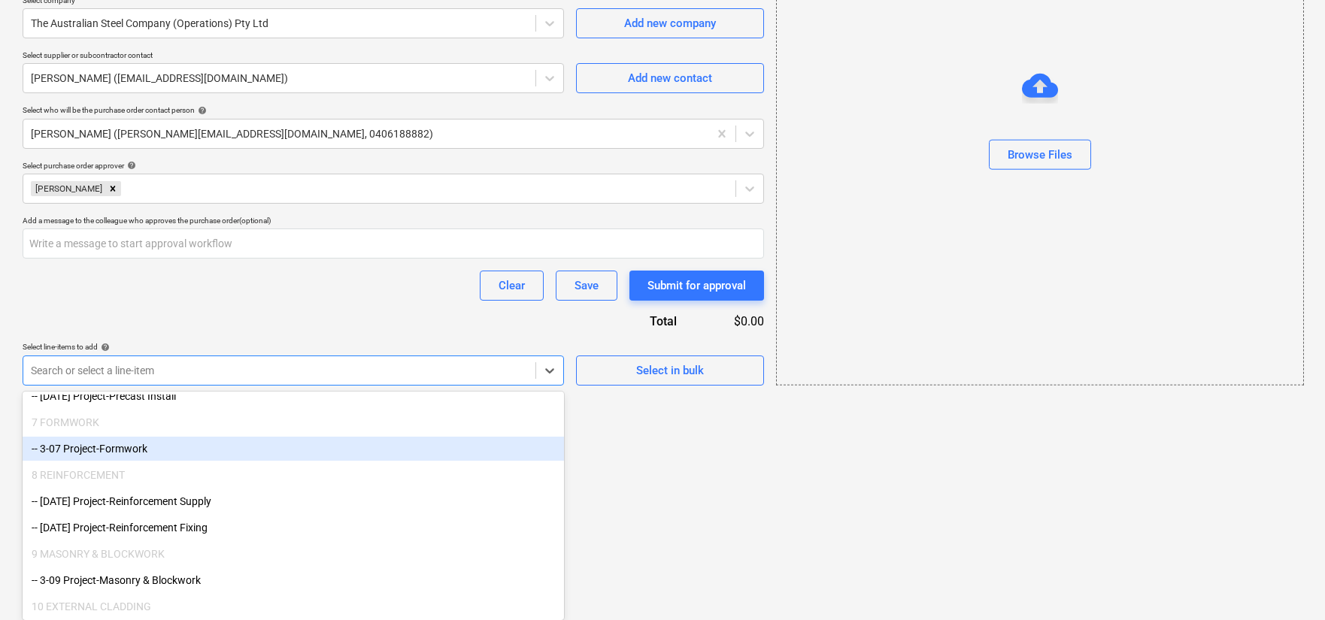
scroll to position [1249, 0]
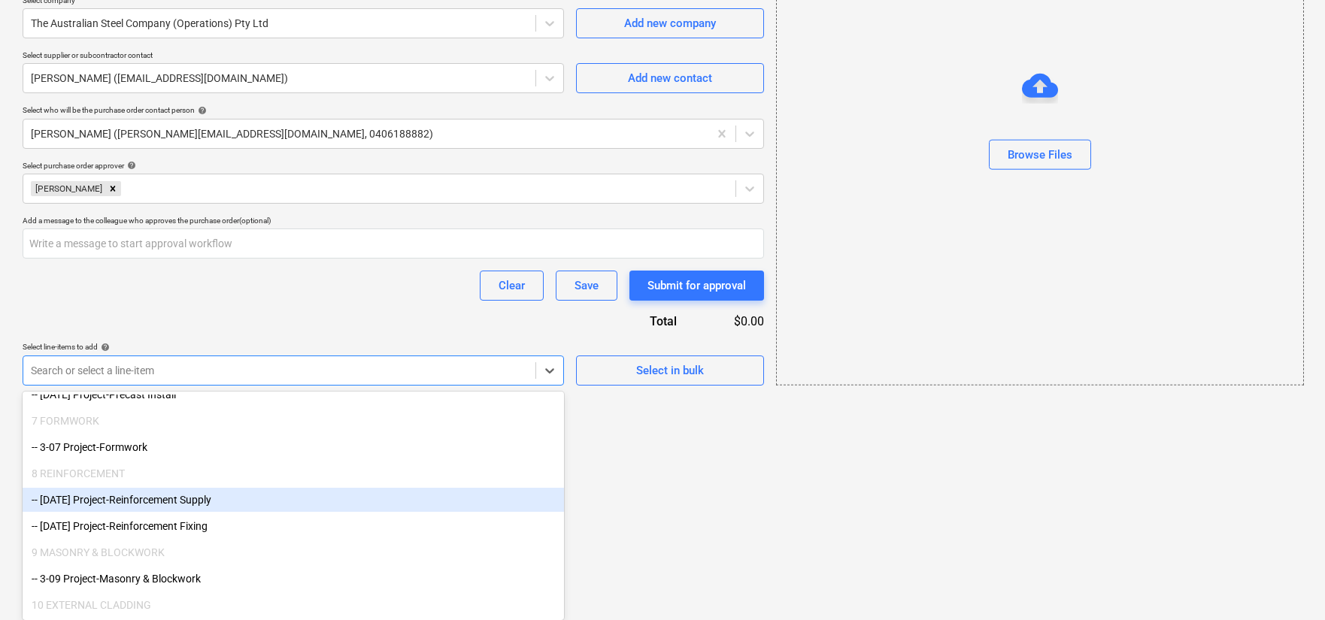
click at [357, 511] on div "-- [DATE] Project-Reinforcement Supply" at bounding box center [294, 500] width 542 height 24
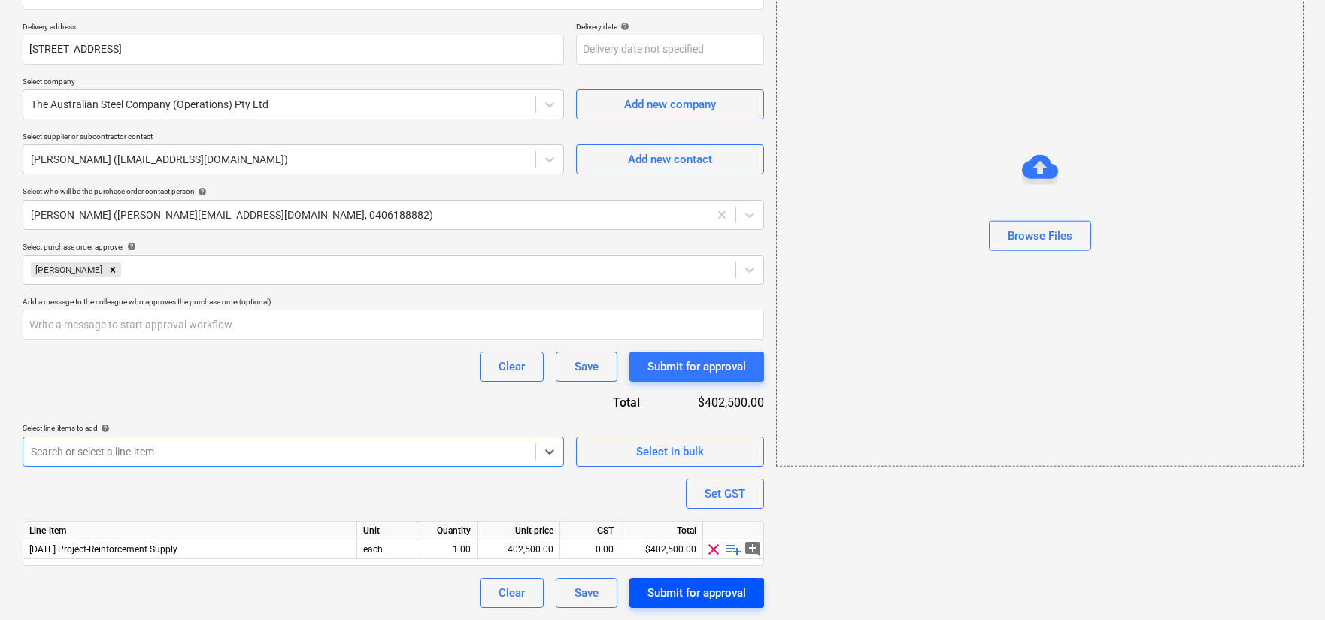
click at [663, 587] on div "Submit for approval" at bounding box center [697, 594] width 99 height 20
type textarea "x"
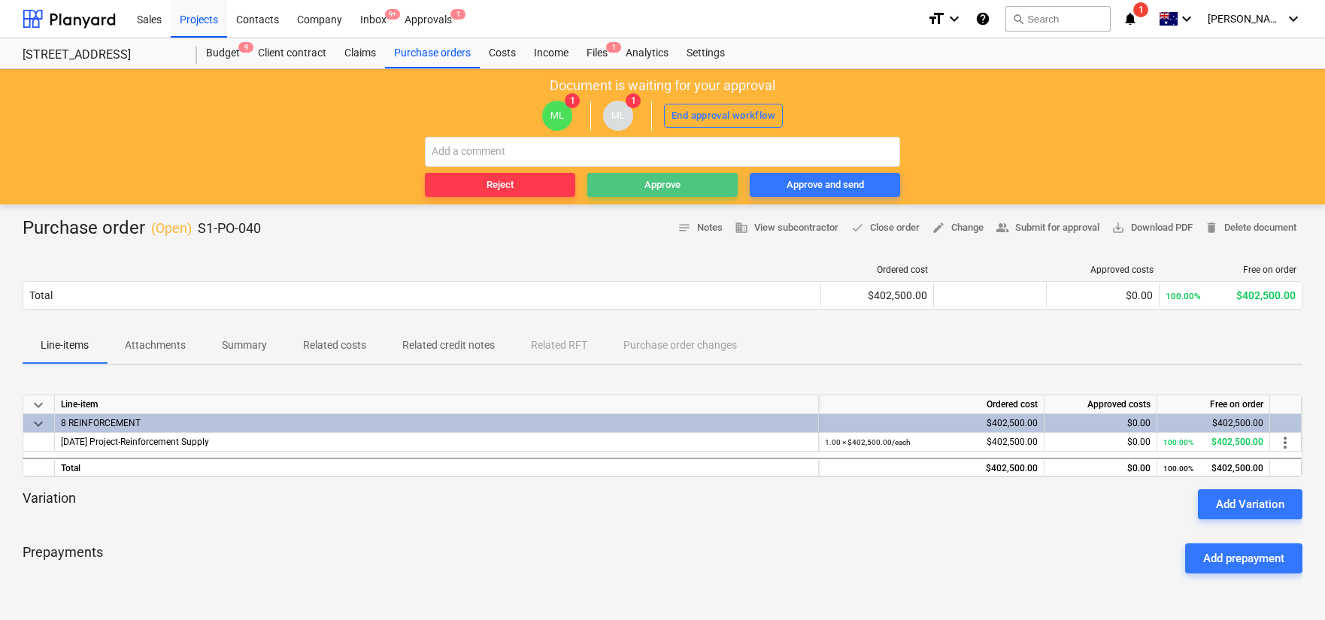
click at [658, 182] on div "Approve" at bounding box center [663, 185] width 36 height 17
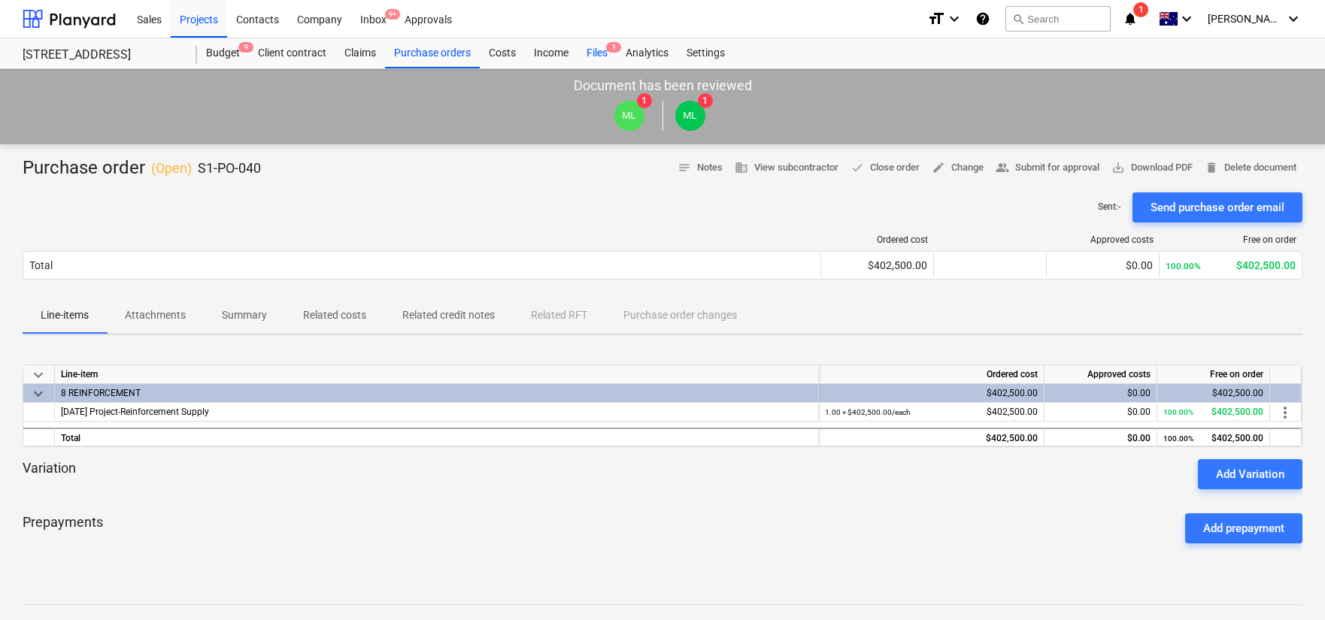
click at [593, 50] on div "Files 1" at bounding box center [597, 53] width 39 height 30
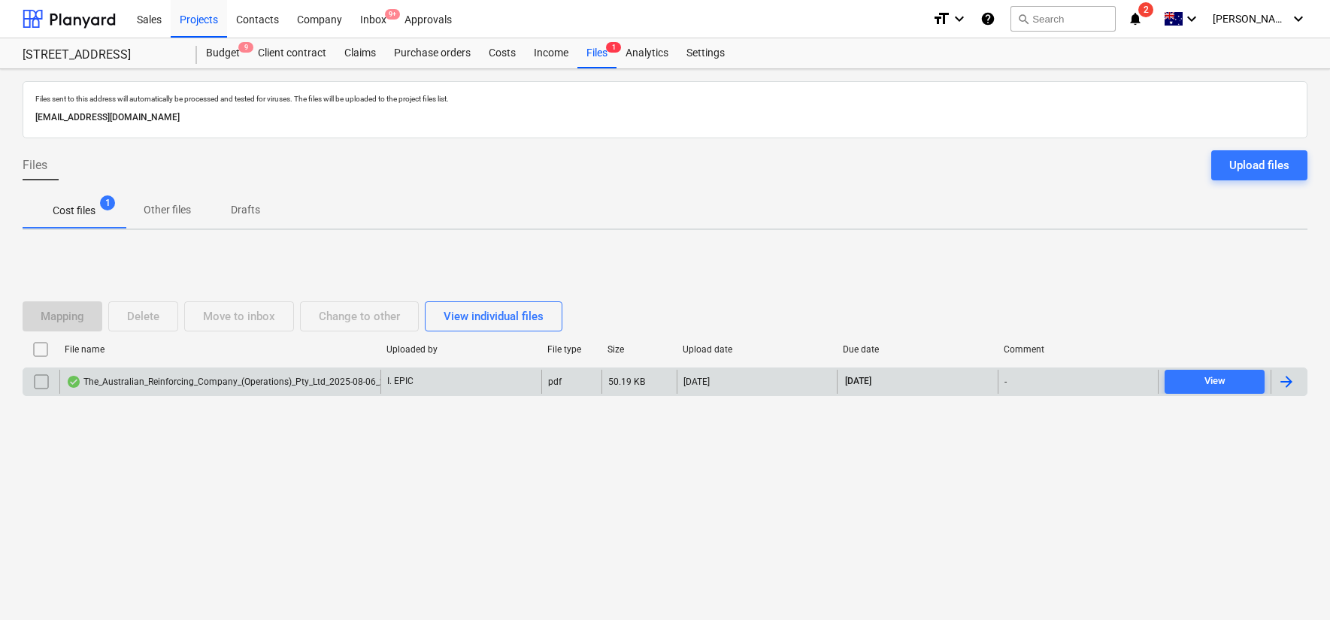
click at [304, 388] on div "The_Australian_Reinforcing_Company_(Operations)_Pty_Ltd_2025-08-06_295.33.pdf" at bounding box center [219, 382] width 321 height 24
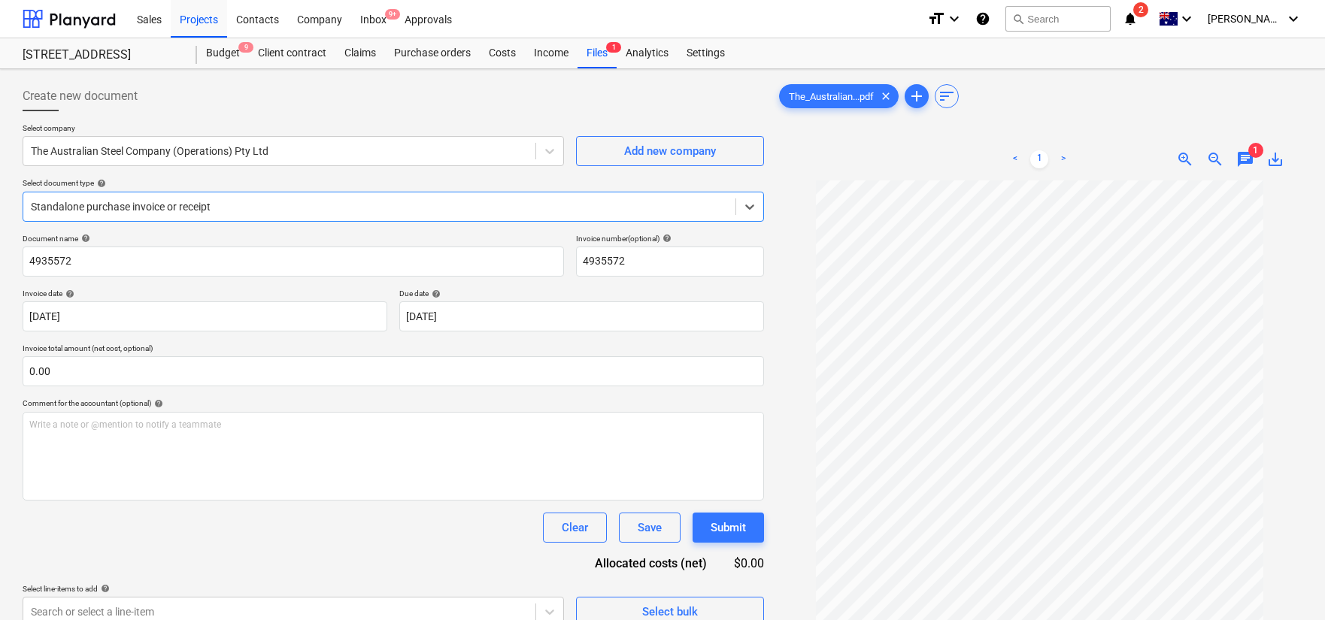
click at [348, 208] on div at bounding box center [379, 206] width 697 height 15
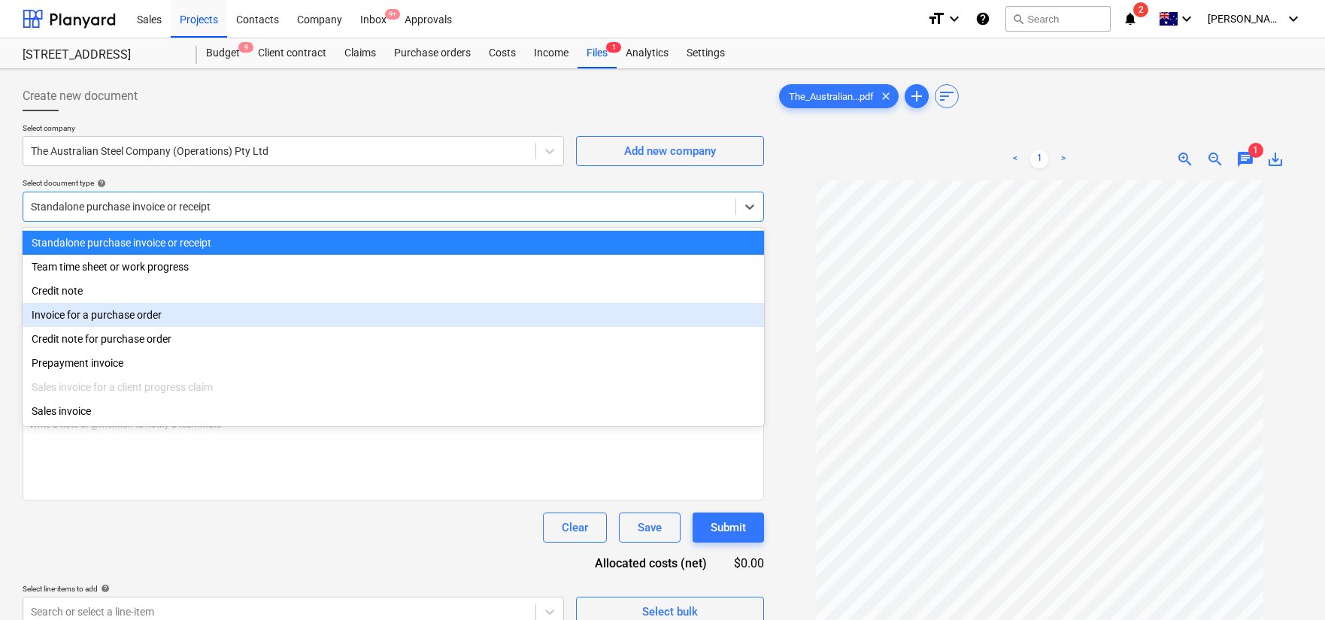
click at [376, 317] on div "Invoice for a purchase order" at bounding box center [394, 315] width 742 height 24
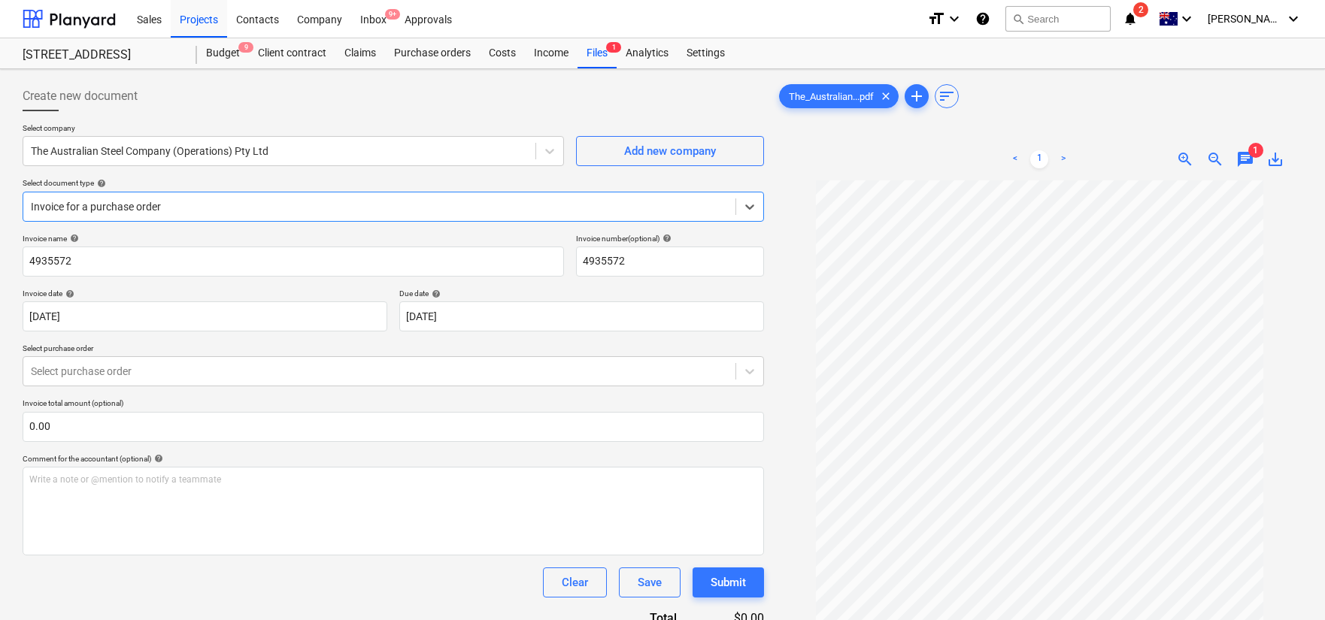
scroll to position [26, 0]
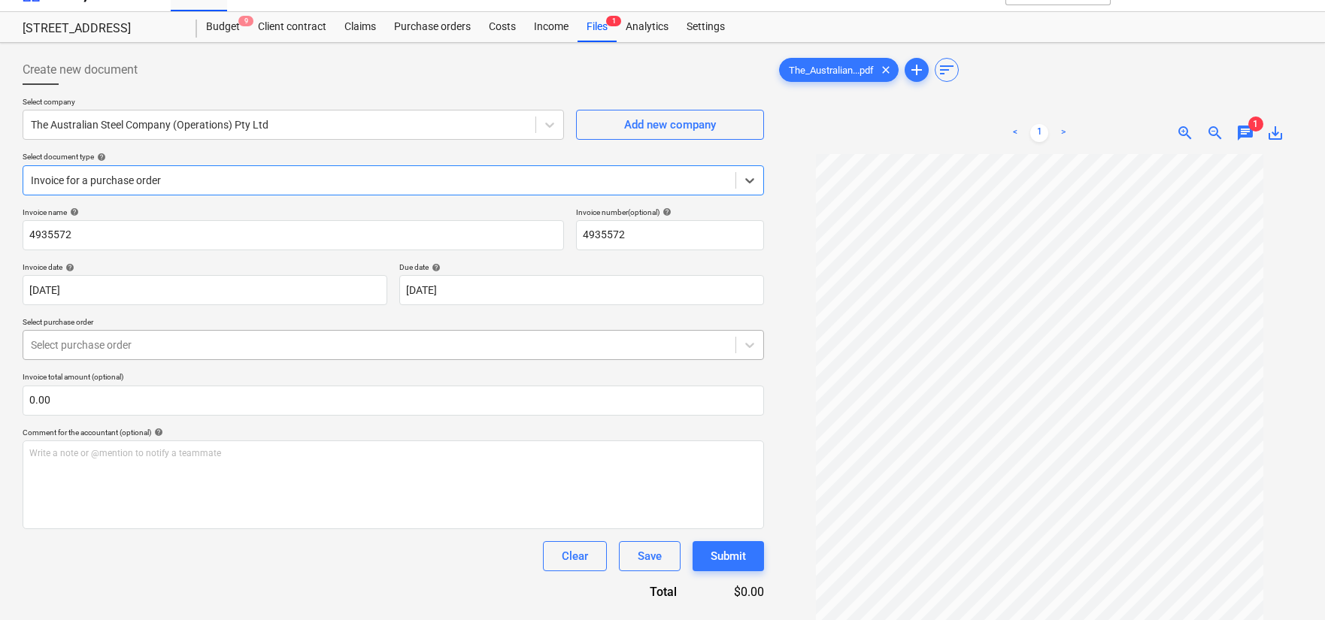
click at [477, 335] on div "Select purchase order" at bounding box center [379, 345] width 712 height 21
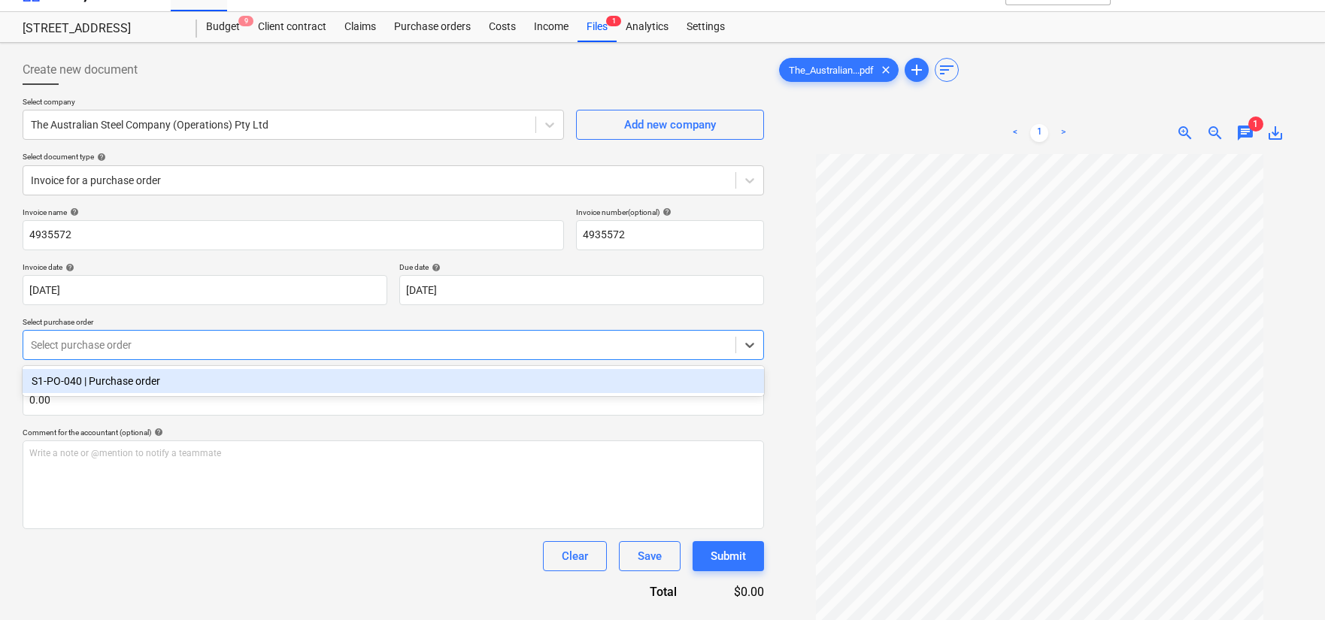
click at [406, 373] on div "S1-PO-040 | Purchase order" at bounding box center [394, 381] width 742 height 24
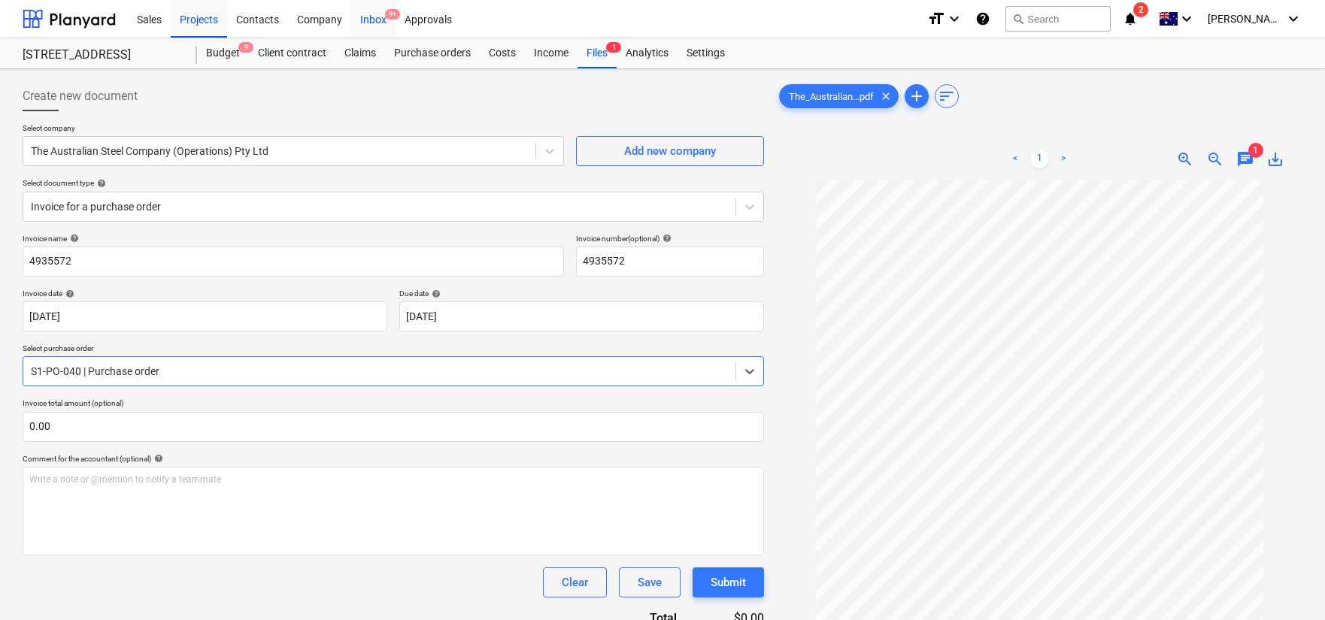
click at [377, 19] on div "Inbox 9+" at bounding box center [373, 18] width 44 height 38
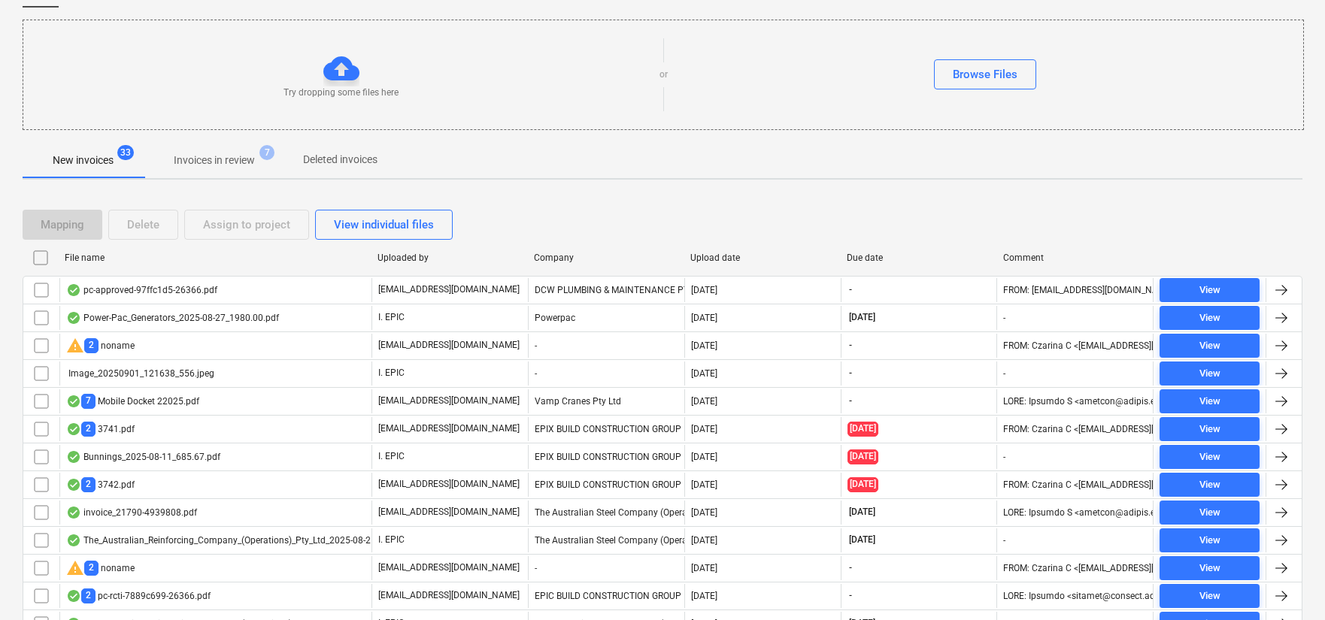
scroll to position [143, 0]
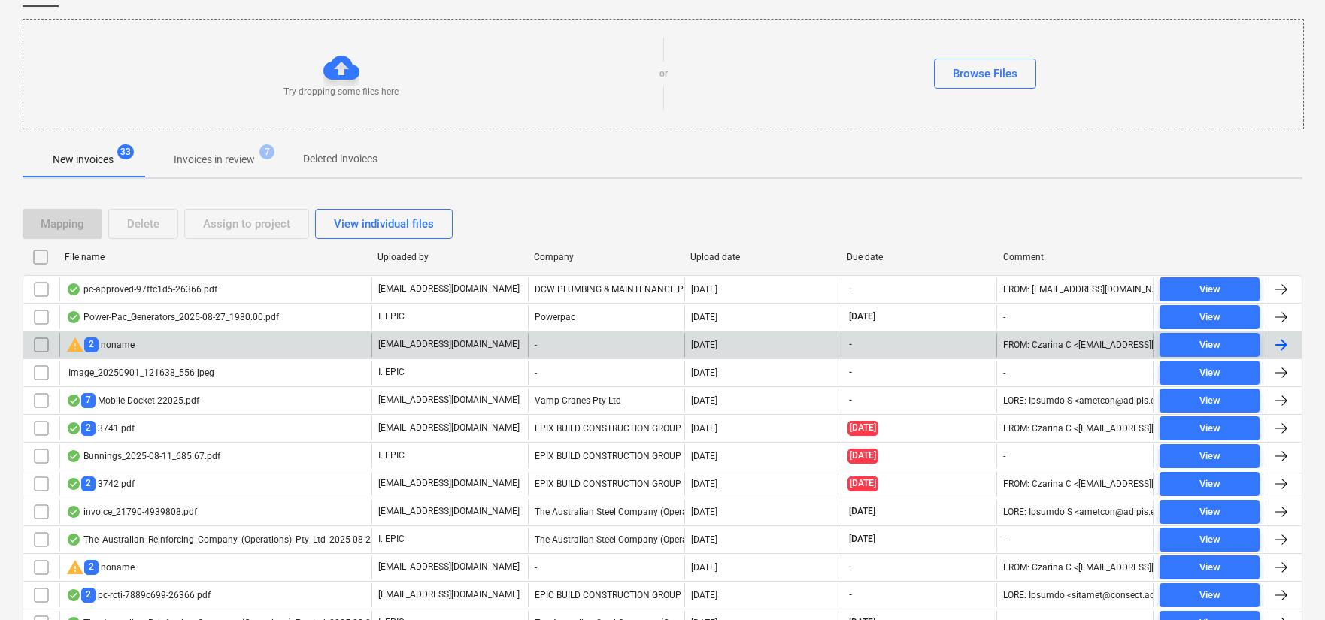
click at [116, 344] on div "warning 2 noname" at bounding box center [100, 345] width 68 height 18
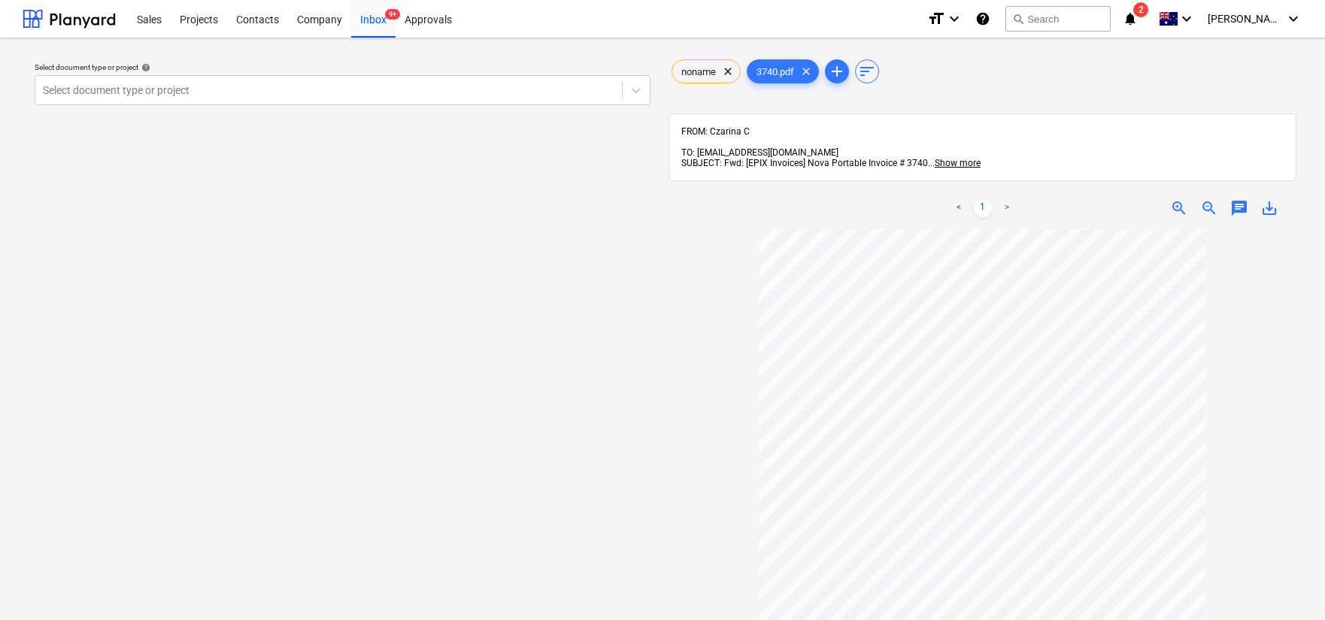
click at [1003, 199] on link ">" at bounding box center [1007, 208] width 18 height 18
click at [1006, 199] on link ">" at bounding box center [1007, 208] width 18 height 18
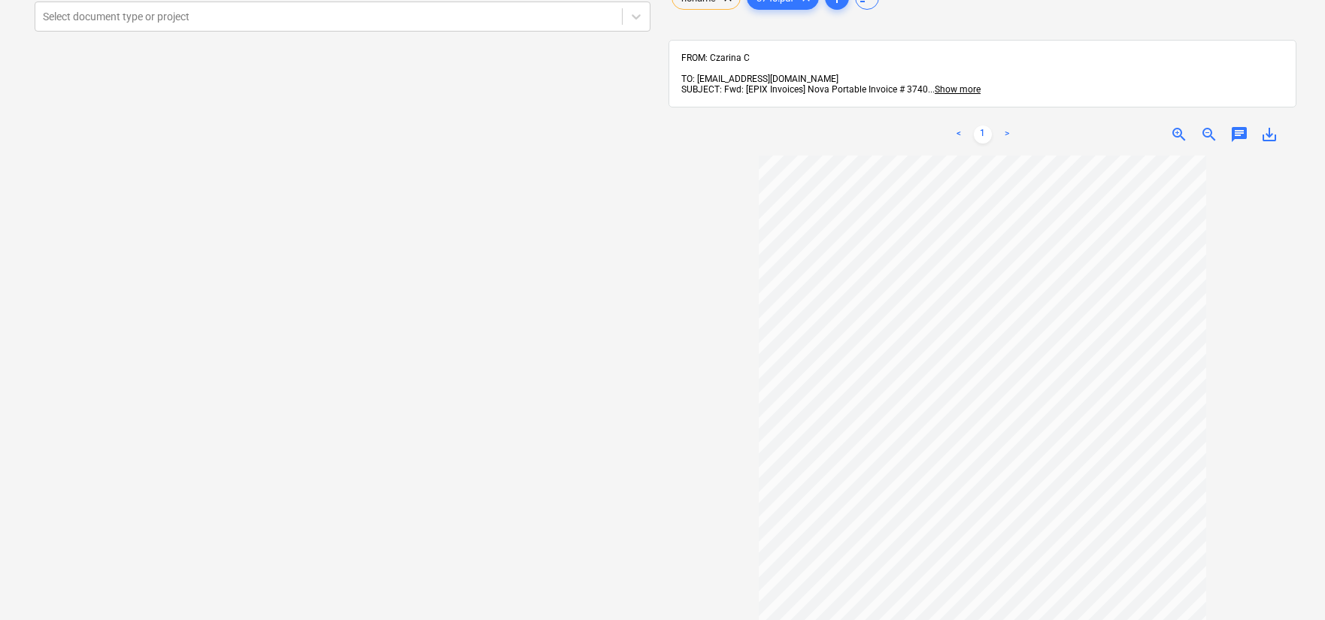
scroll to position [76, 0]
click at [958, 82] on span "Show more" at bounding box center [958, 87] width 46 height 11
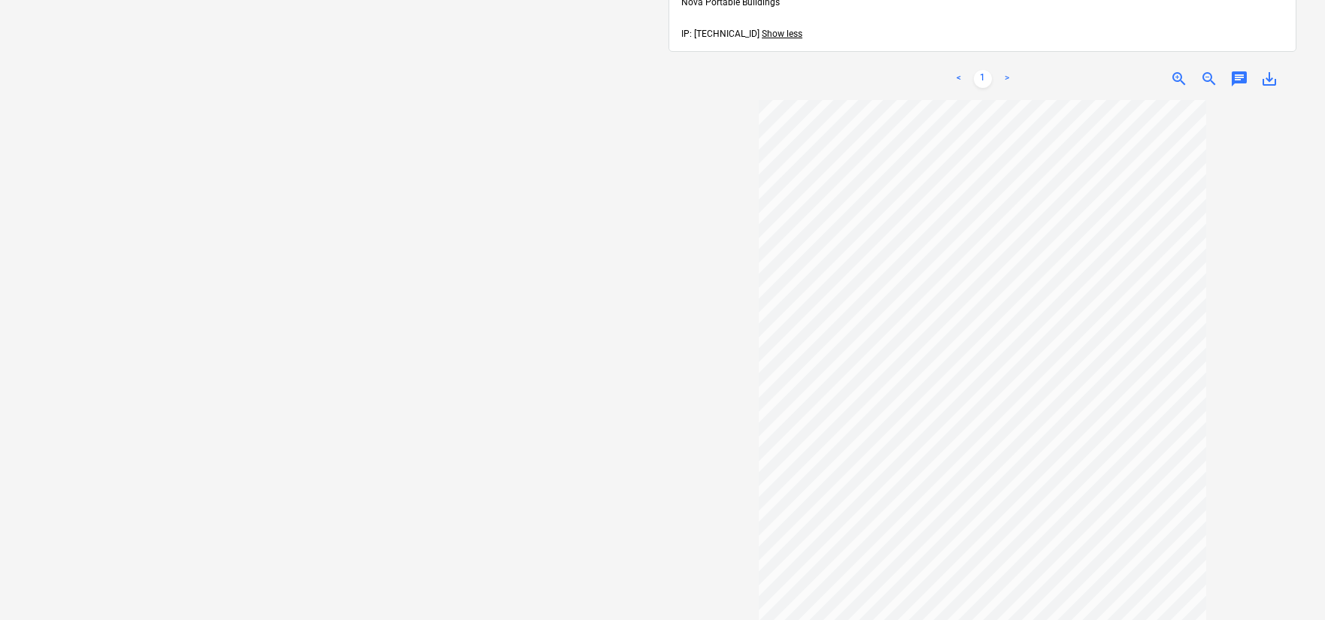
scroll to position [5, 0]
click at [1007, 79] on link ">" at bounding box center [1007, 79] width 18 height 18
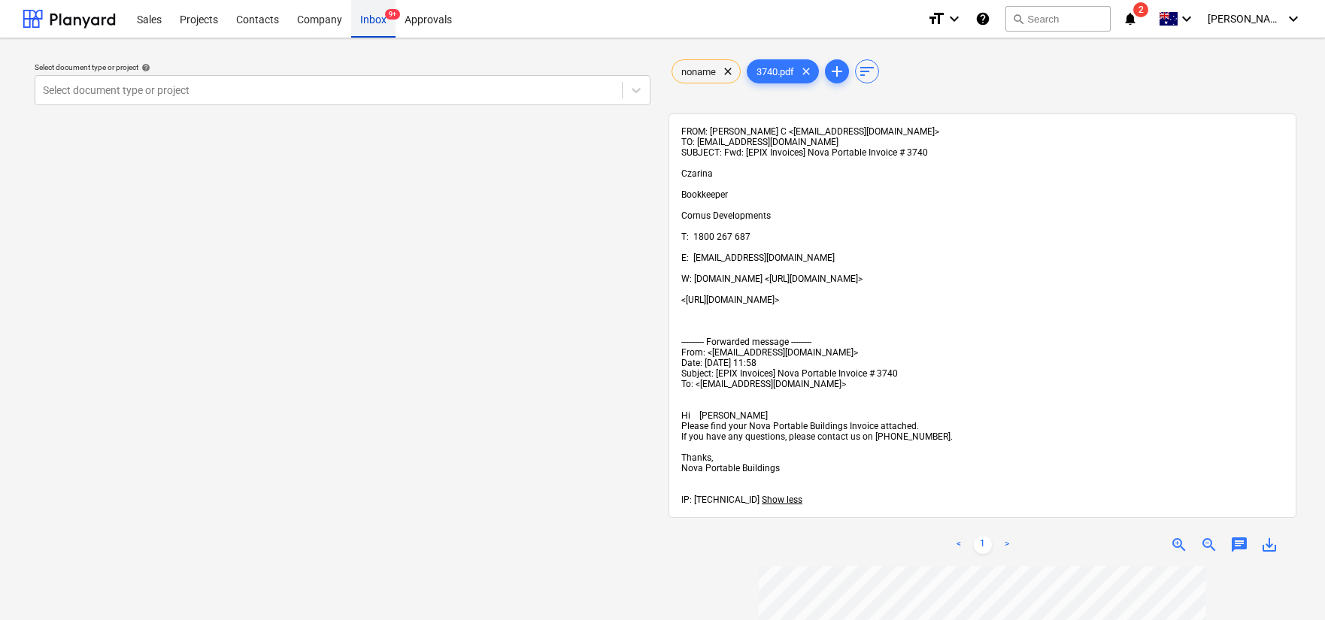
click at [369, 29] on div "Inbox 9+" at bounding box center [373, 18] width 44 height 38
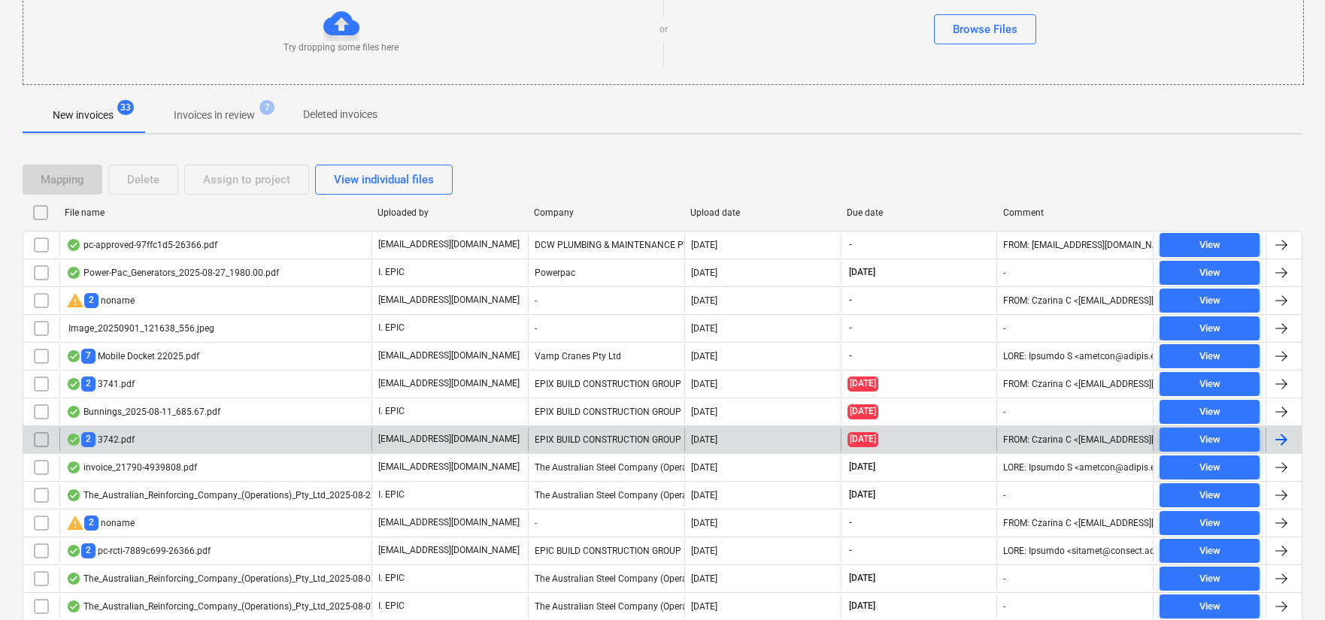
scroll to position [238, 0]
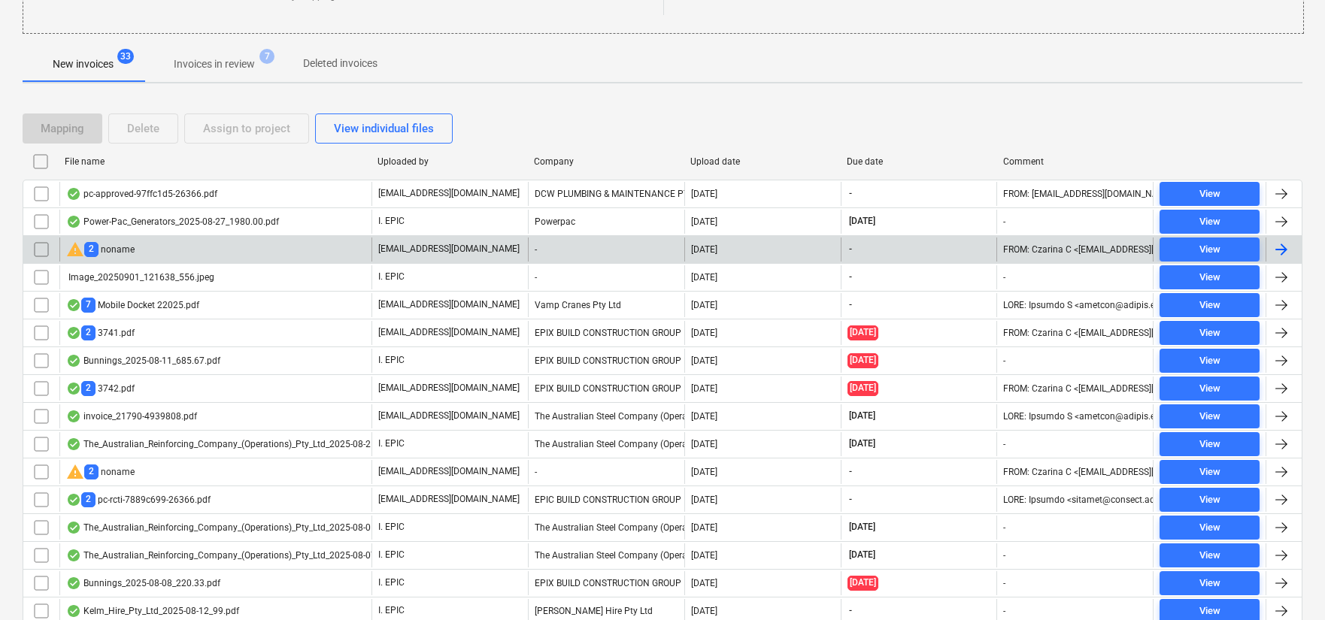
click at [186, 254] on div "warning 2 noname" at bounding box center [215, 250] width 312 height 24
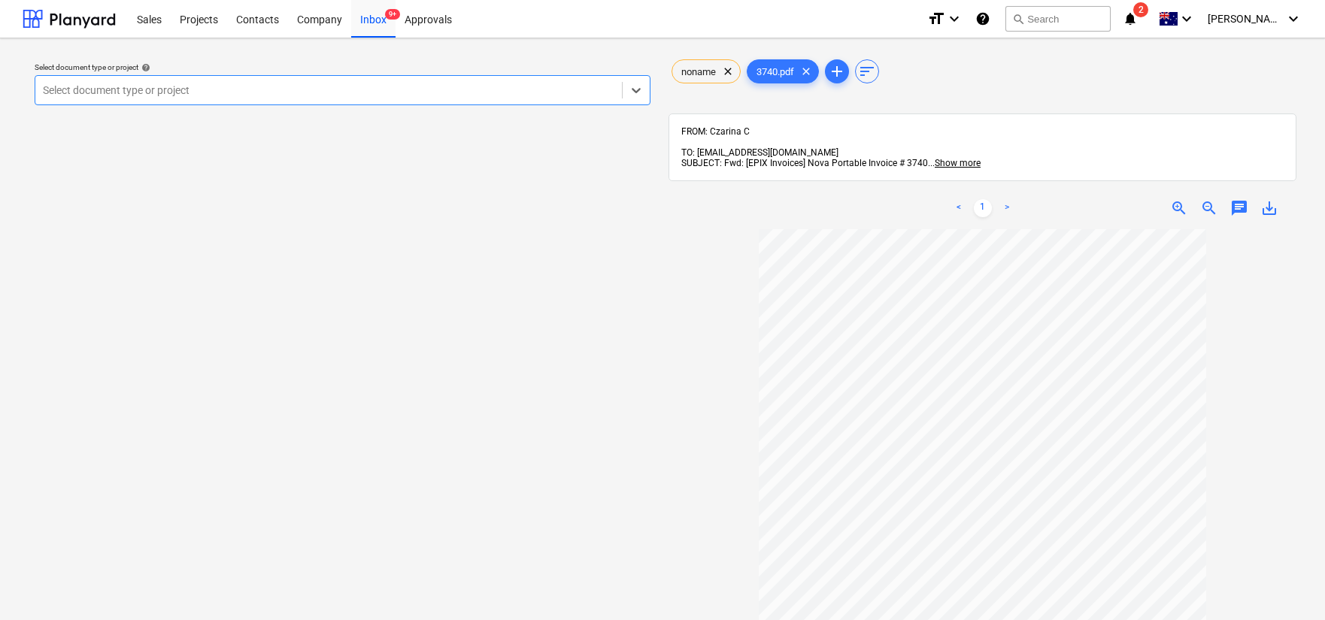
click at [1015, 199] on link ">" at bounding box center [1007, 208] width 18 height 18
click at [1005, 199] on link ">" at bounding box center [1007, 208] width 18 height 18
click at [1267, 199] on span "save_alt" at bounding box center [1270, 208] width 18 height 18
click at [205, 23] on div "Projects" at bounding box center [199, 18] width 56 height 38
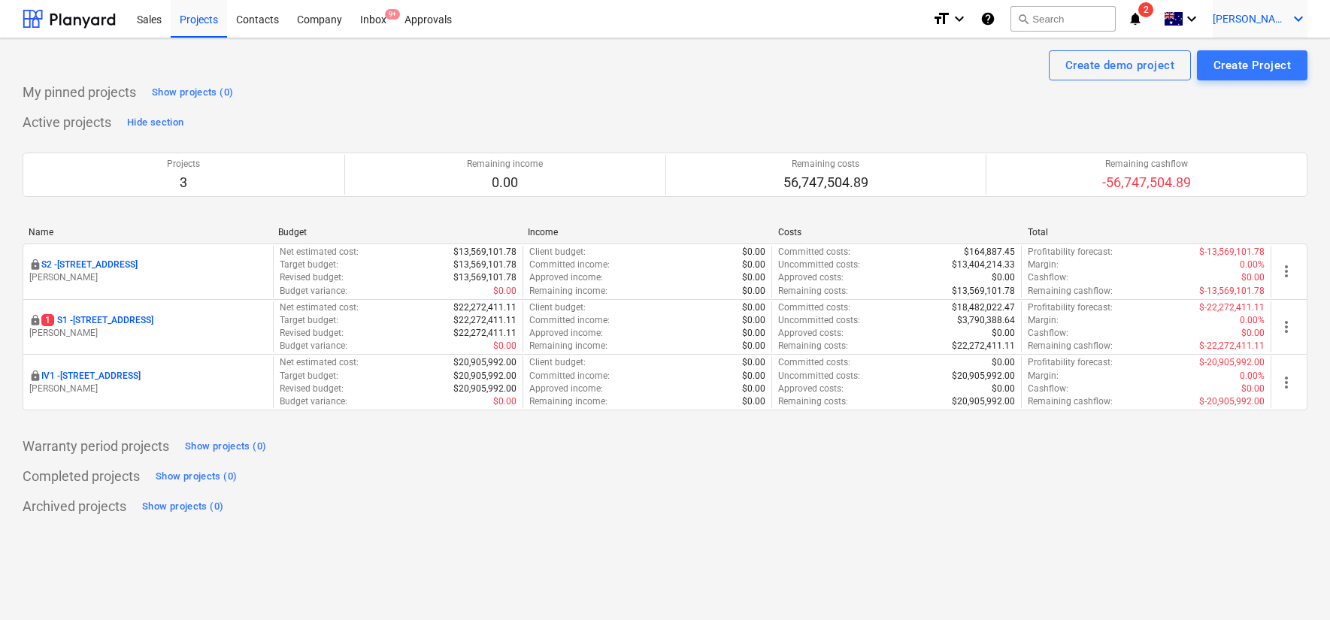
click at [1279, 20] on span "[PERSON_NAME]" at bounding box center [1250, 19] width 75 height 12
click at [1255, 62] on div "Settings" at bounding box center [1263, 59] width 90 height 24
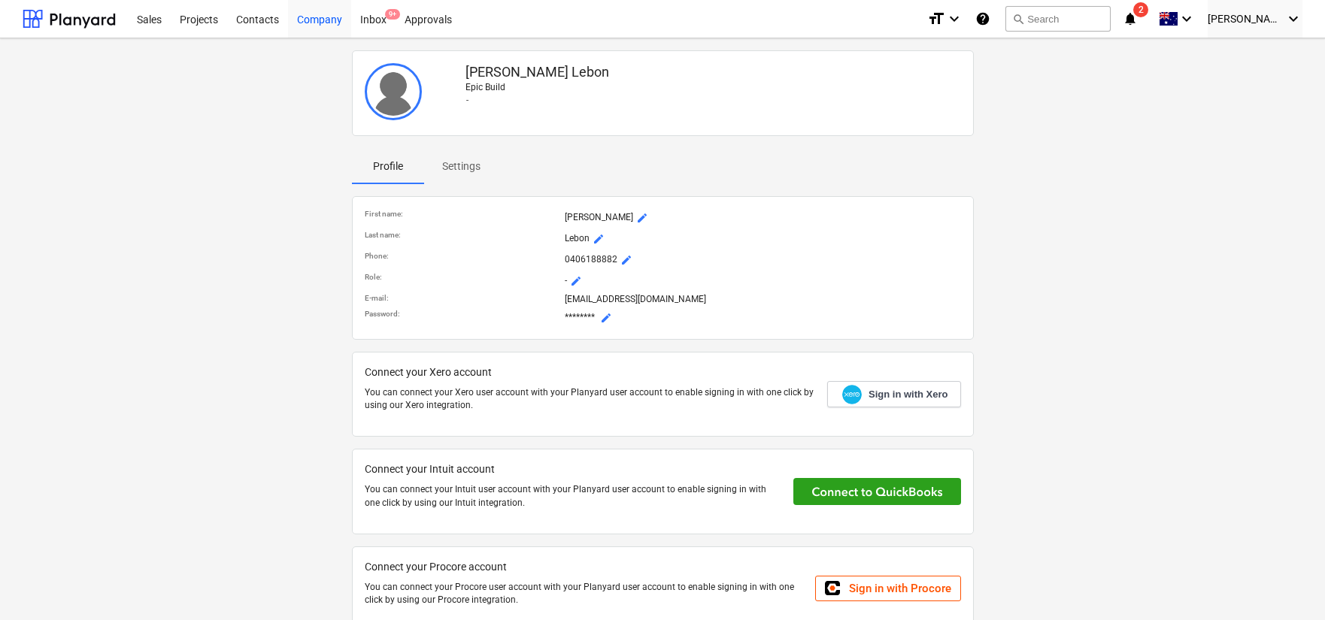
click at [315, 20] on div "Company" at bounding box center [319, 18] width 63 height 38
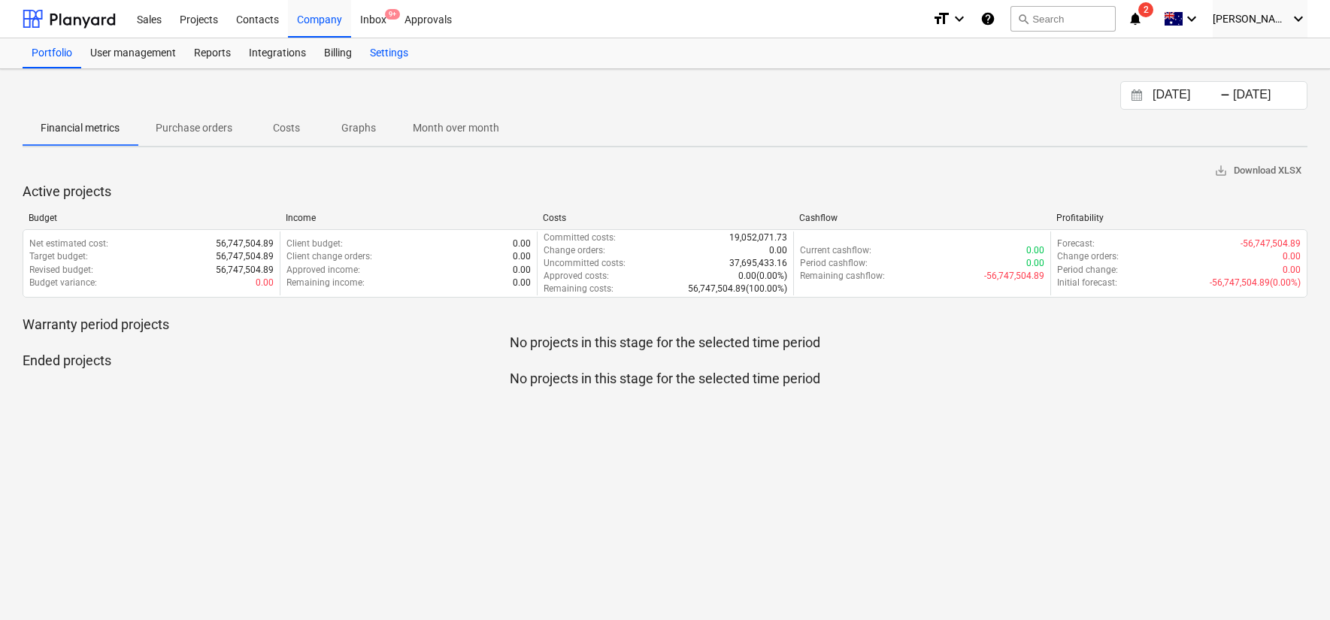
click at [411, 59] on div "Settings" at bounding box center [389, 53] width 56 height 30
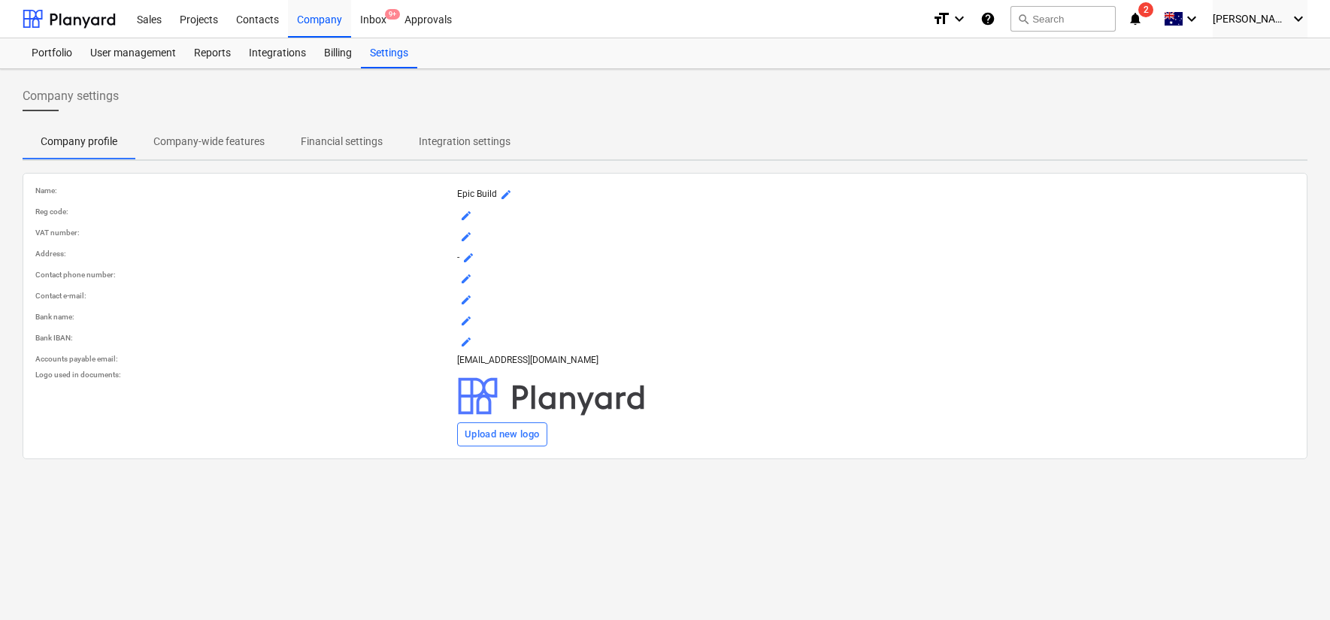
click at [258, 138] on p "Company-wide features" at bounding box center [208, 142] width 111 height 16
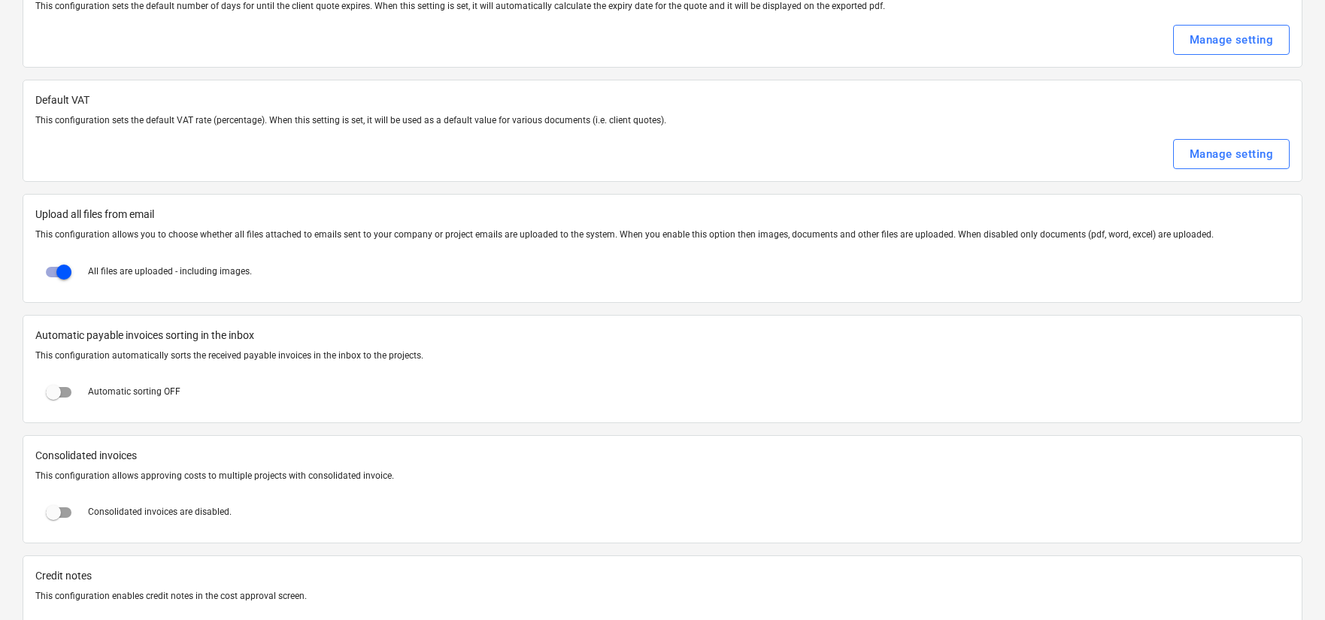
scroll to position [675, 0]
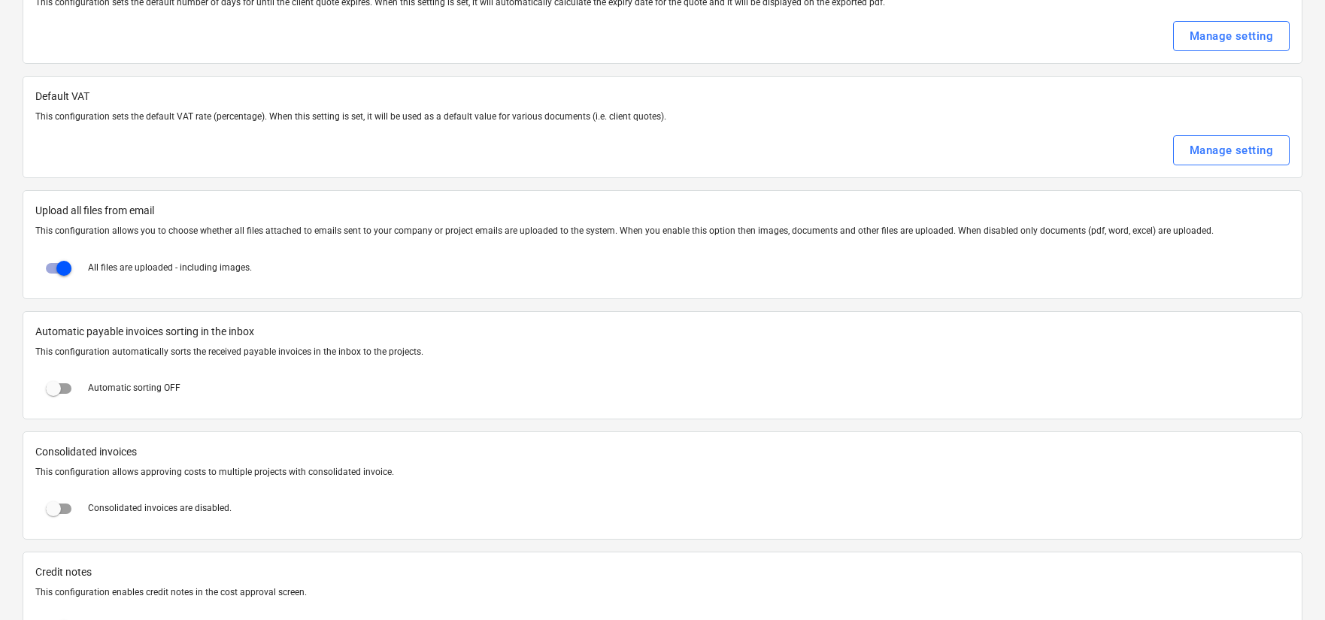
click at [62, 270] on input "checkbox" at bounding box center [64, 268] width 36 height 36
checkbox input "false"
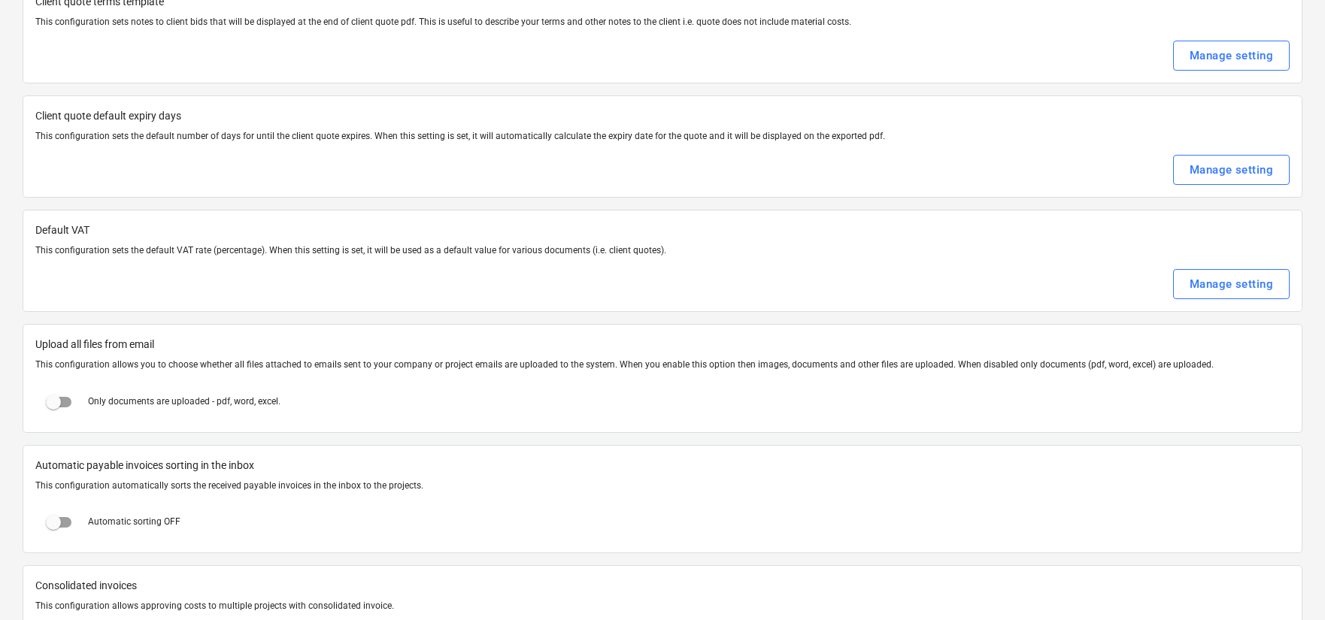
scroll to position [0, 0]
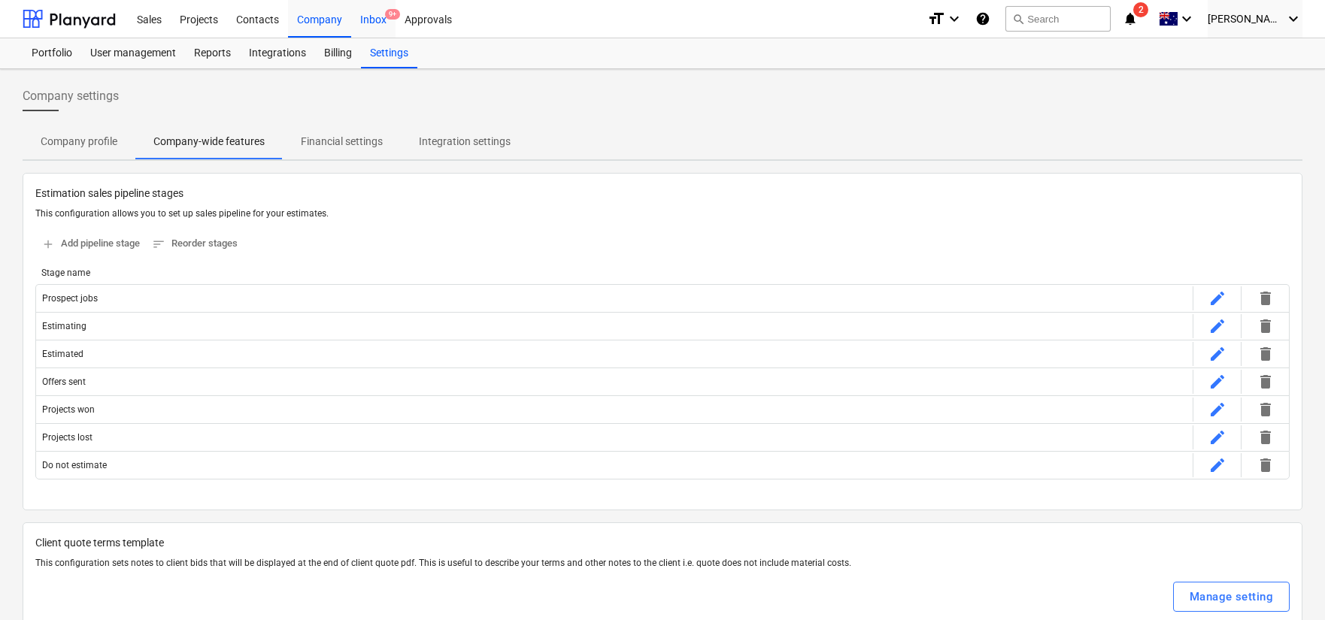
click at [376, 20] on div "Inbox 9+" at bounding box center [373, 18] width 44 height 38
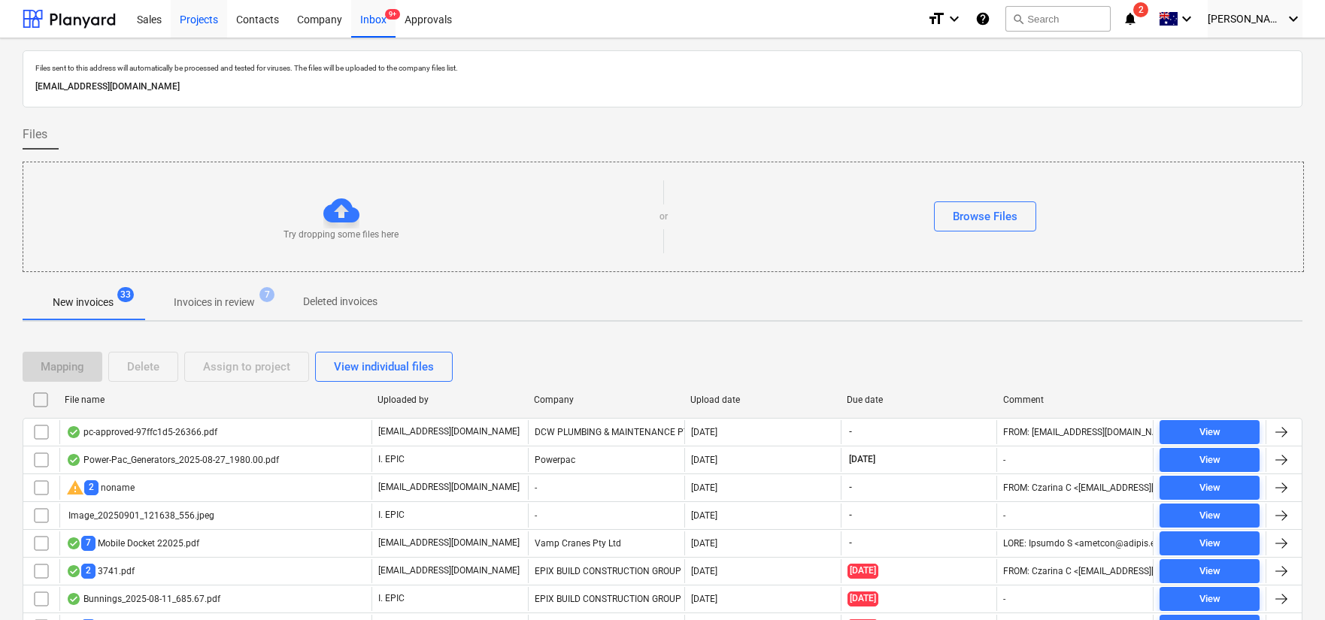
click at [201, 18] on div "Projects" at bounding box center [199, 18] width 56 height 38
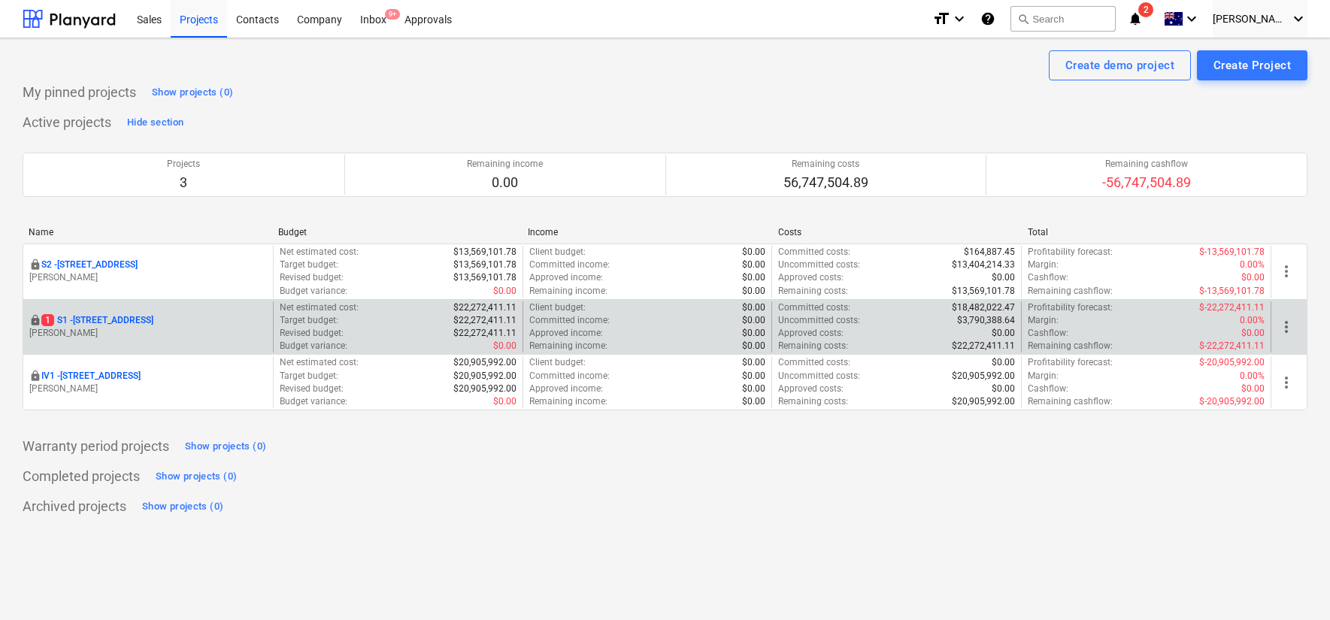
click at [117, 317] on p "1 S1 - [STREET_ADDRESS]" at bounding box center [97, 320] width 112 height 13
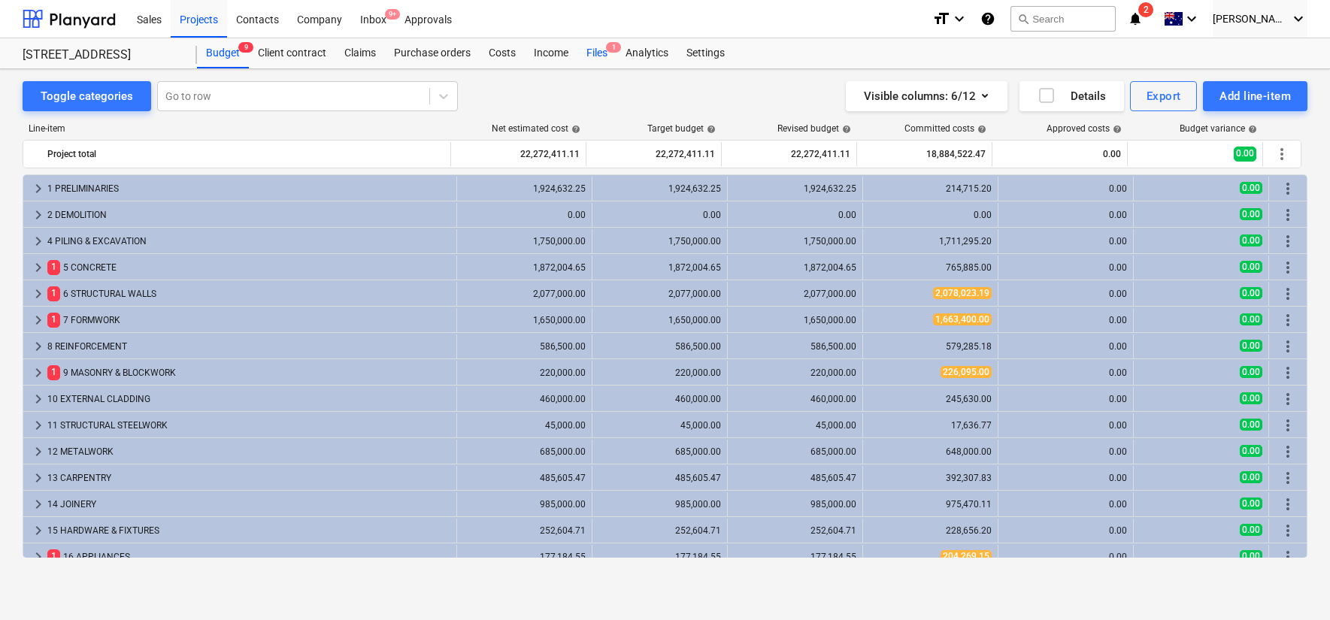
click at [615, 52] on span "1" at bounding box center [613, 47] width 15 height 11
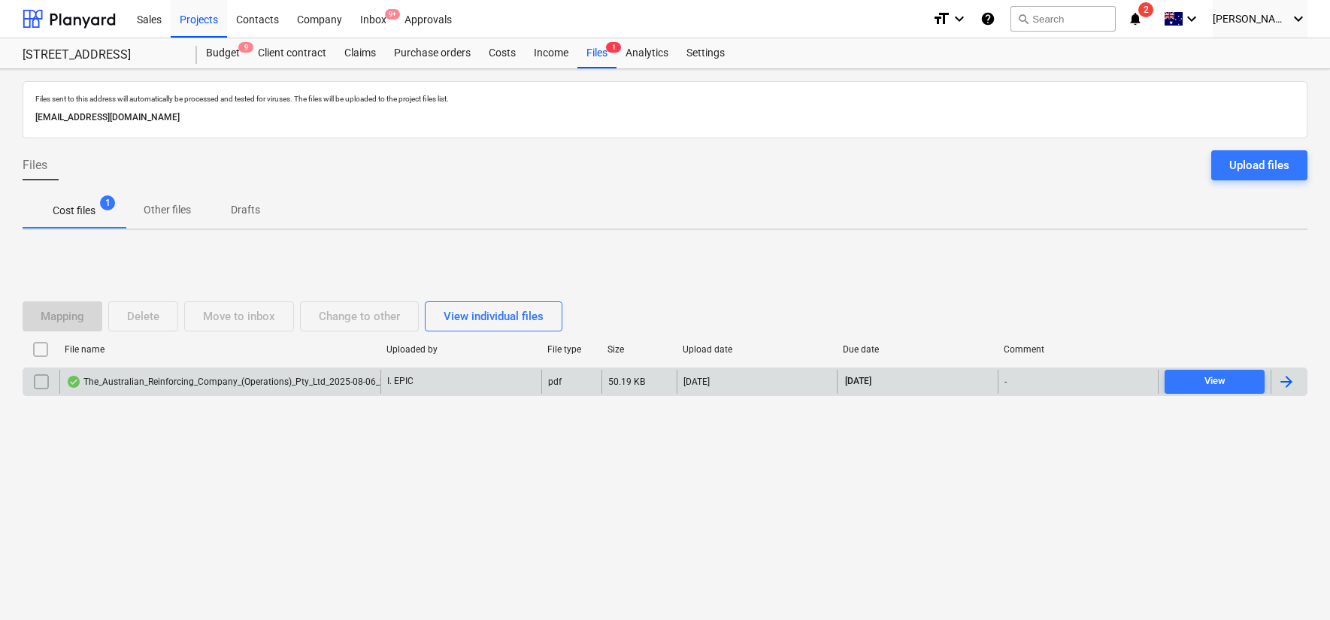
click at [299, 378] on div "The_Australian_Reinforcing_Company_(Operations)_Pty_Ltd_2025-08-06_295.33.pdf" at bounding box center [245, 382] width 358 height 12
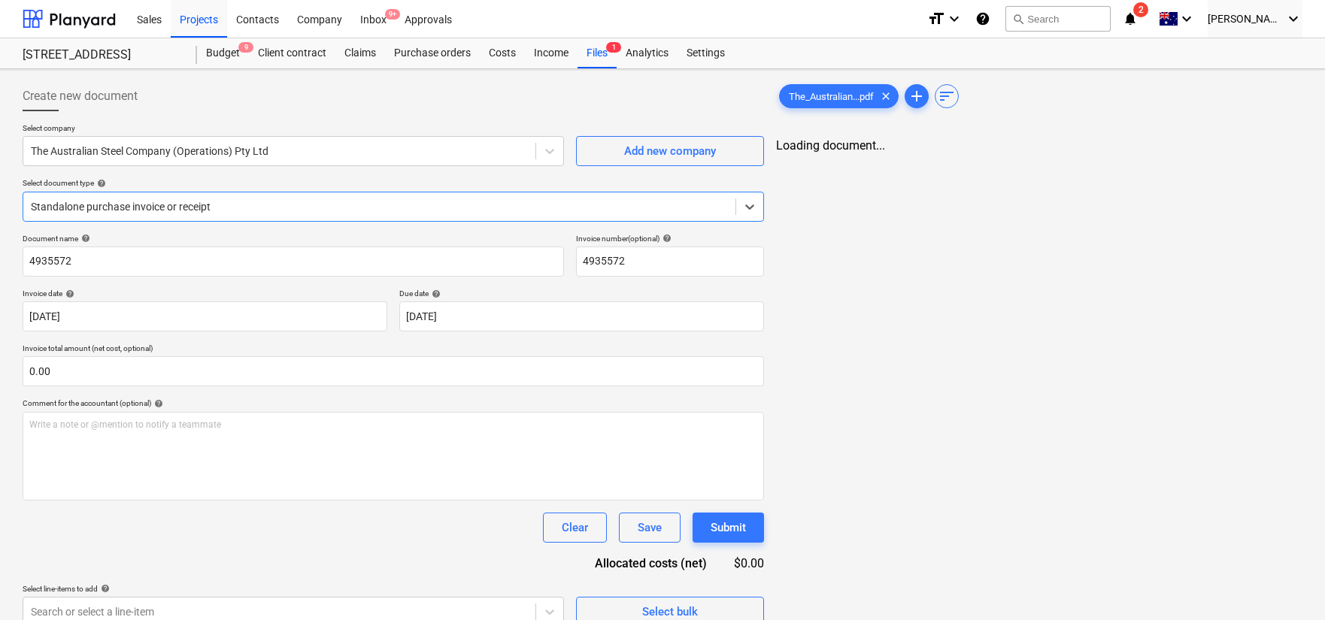
click at [230, 214] on div at bounding box center [379, 206] width 697 height 15
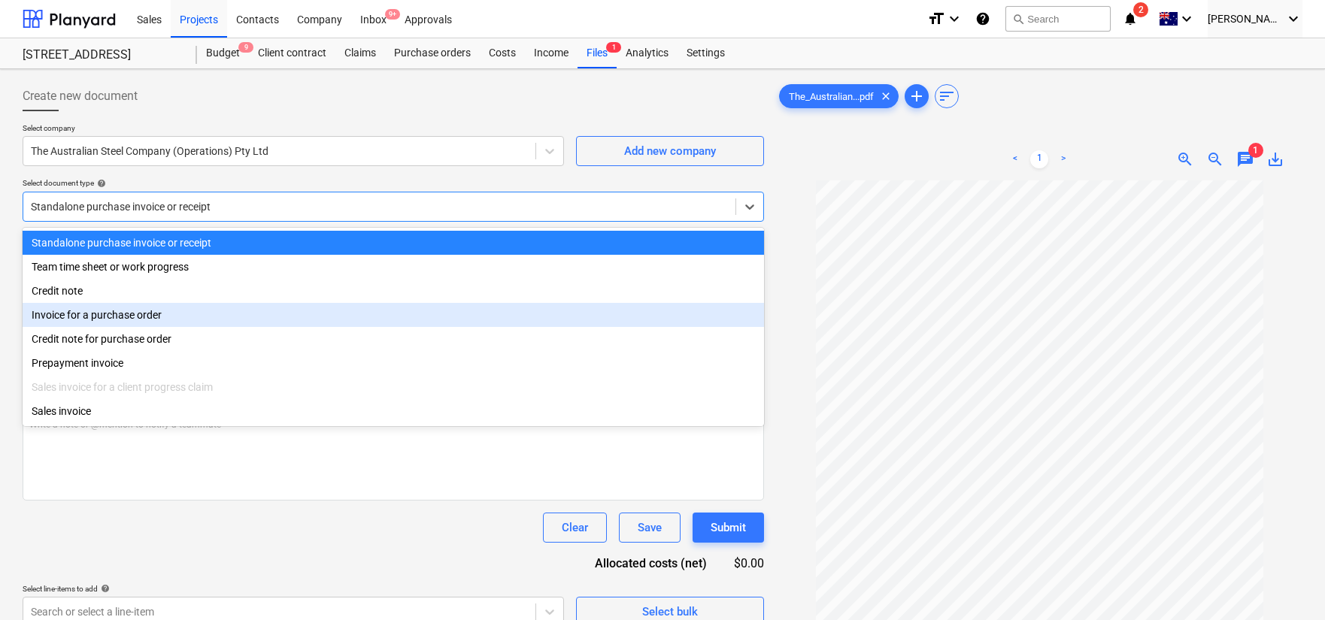
click at [217, 317] on div "Invoice for a purchase order" at bounding box center [394, 315] width 742 height 24
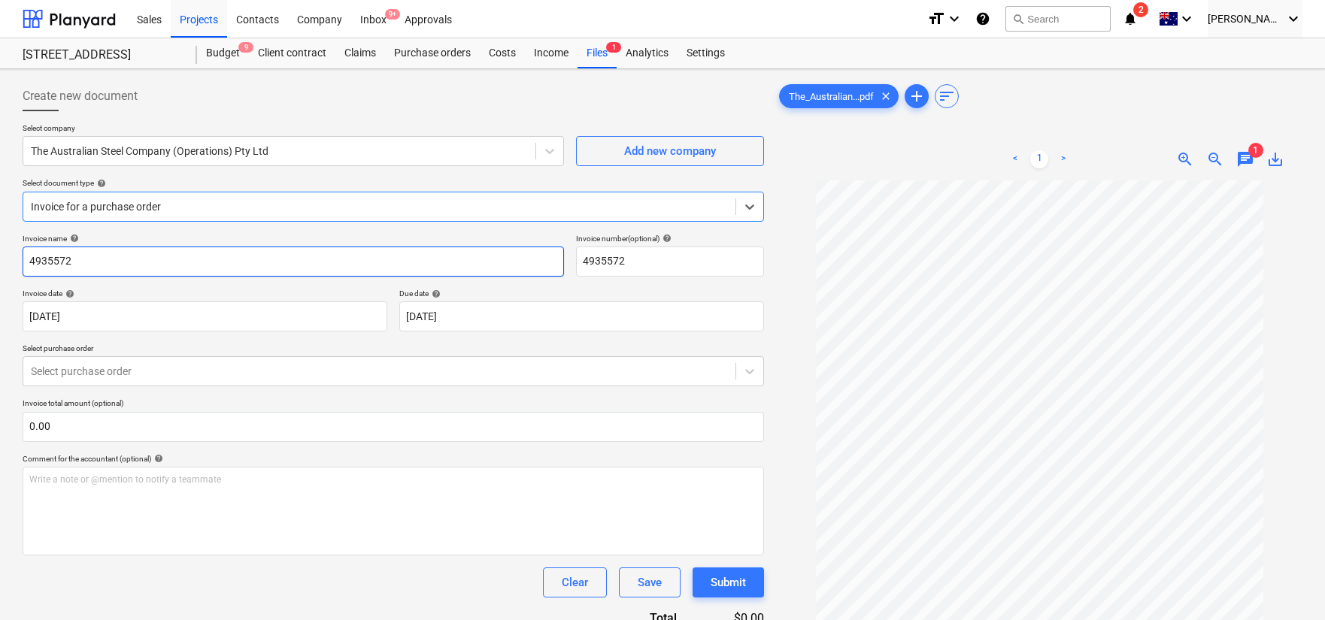
click at [234, 265] on input "4935572" at bounding box center [294, 262] width 542 height 30
click at [265, 364] on div at bounding box center [379, 371] width 697 height 15
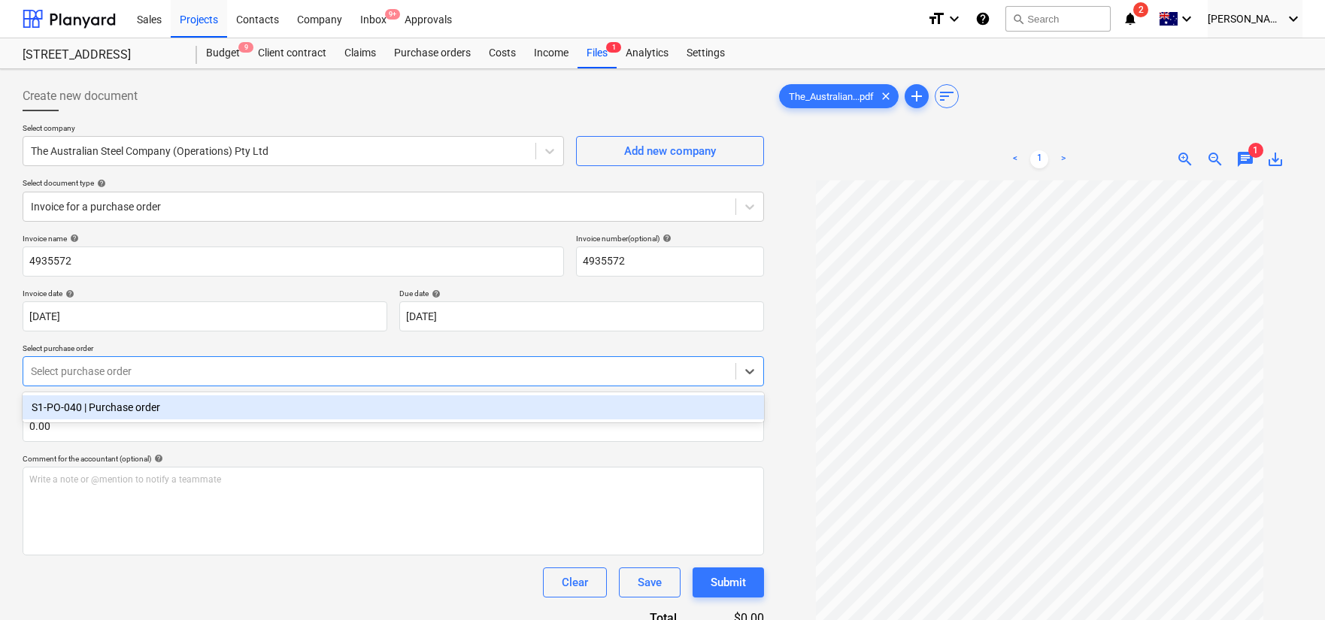
click at [260, 403] on div "S1-PO-040 | Purchase order" at bounding box center [394, 408] width 742 height 24
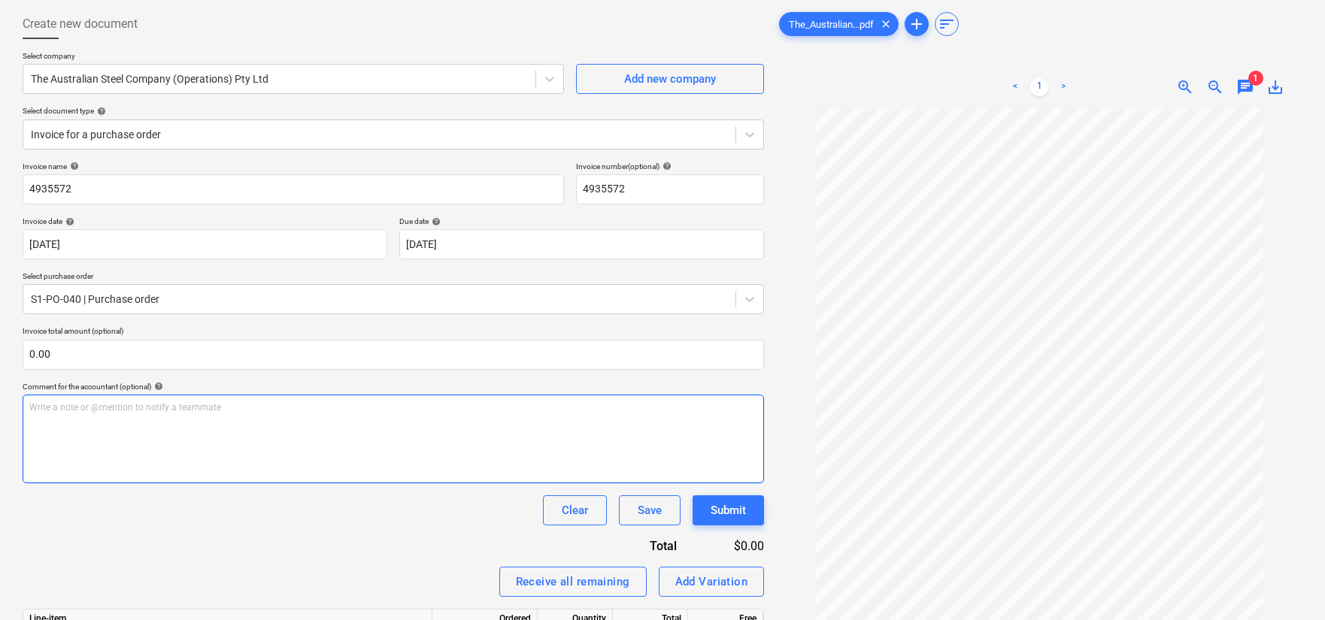
click at [262, 398] on div "Write a note or @mention to notify a teammate [PERSON_NAME]" at bounding box center [394, 439] width 742 height 89
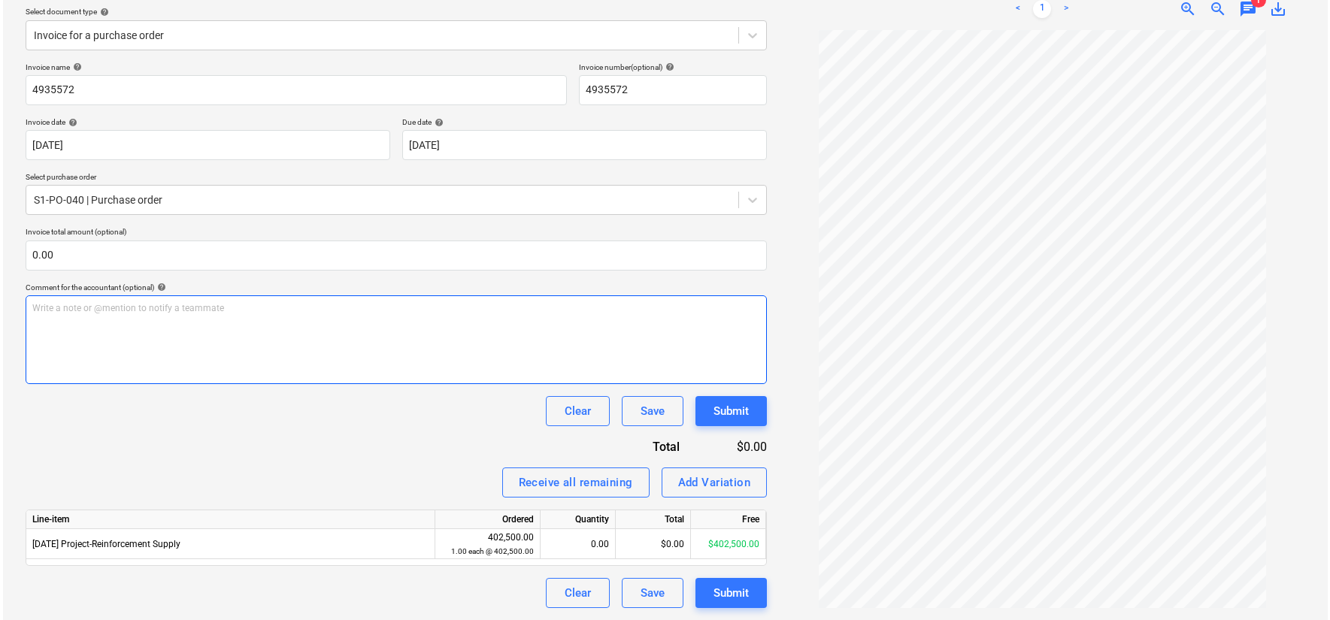
scroll to position [58, 0]
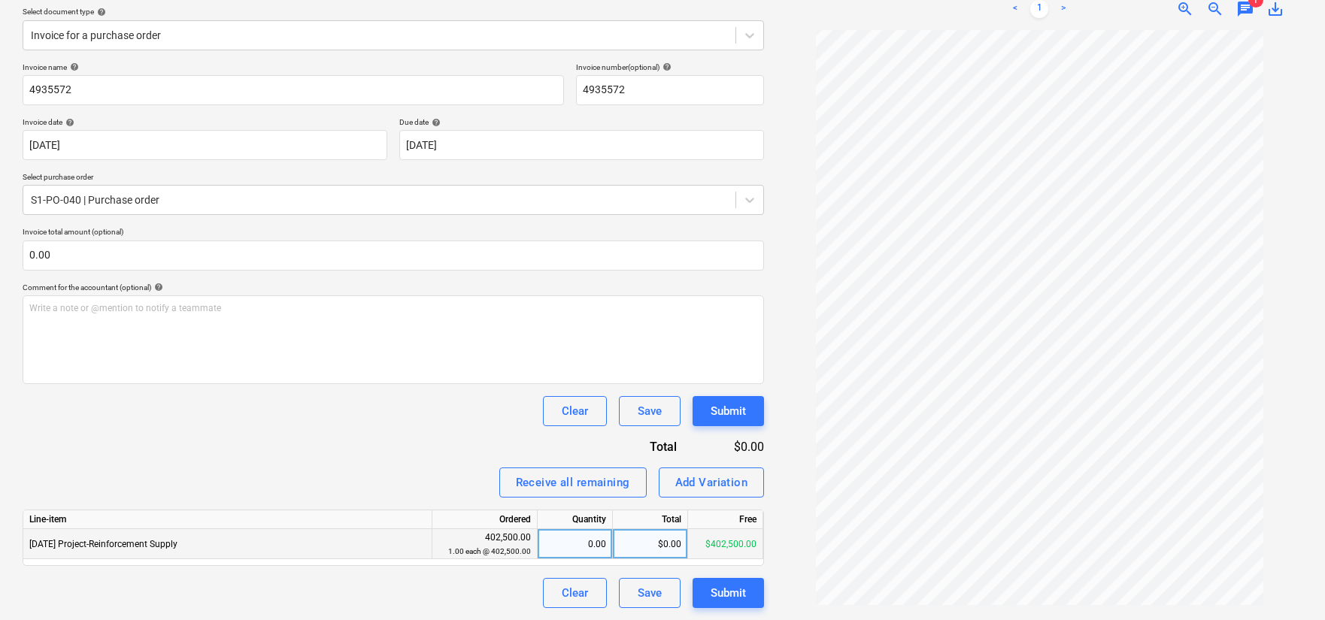
click at [635, 546] on div "$0.00" at bounding box center [650, 544] width 75 height 30
type input "268.48"
click at [400, 454] on div "Invoice name help 4935572 Invoice number (optional) help 4935572 Invoice date h…" at bounding box center [394, 335] width 742 height 546
click at [621, 481] on div "Receive all remaining" at bounding box center [573, 483] width 114 height 20
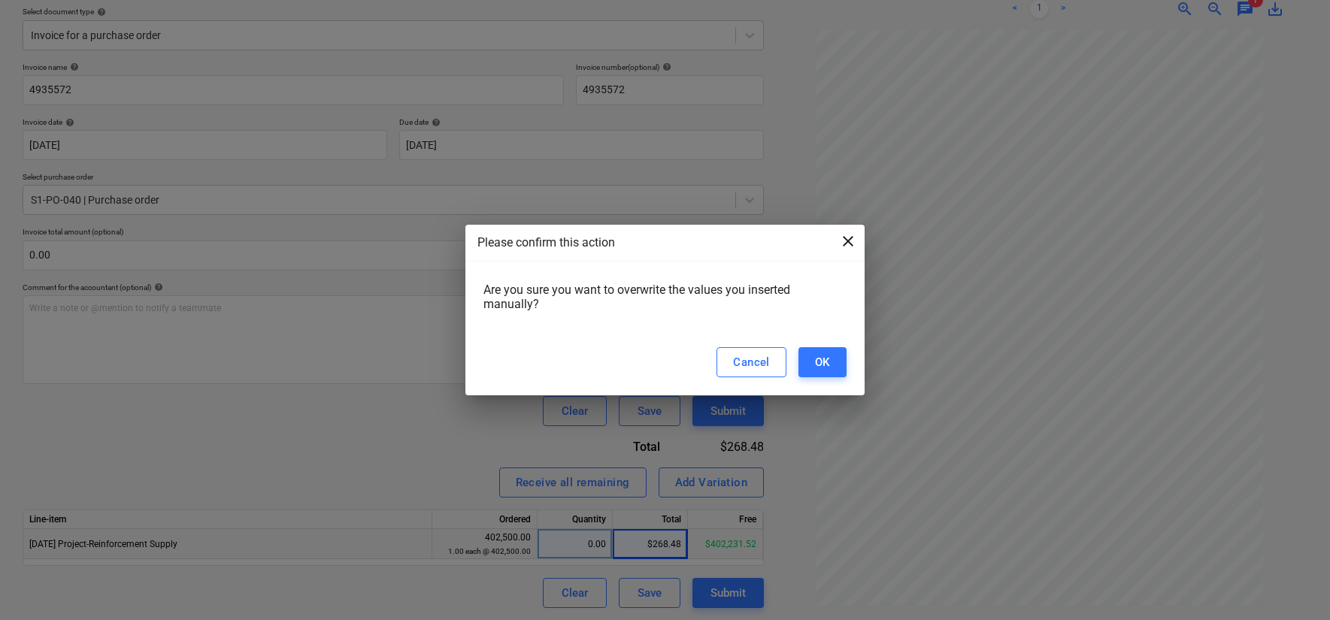
click at [853, 241] on span "close" at bounding box center [848, 241] width 18 height 18
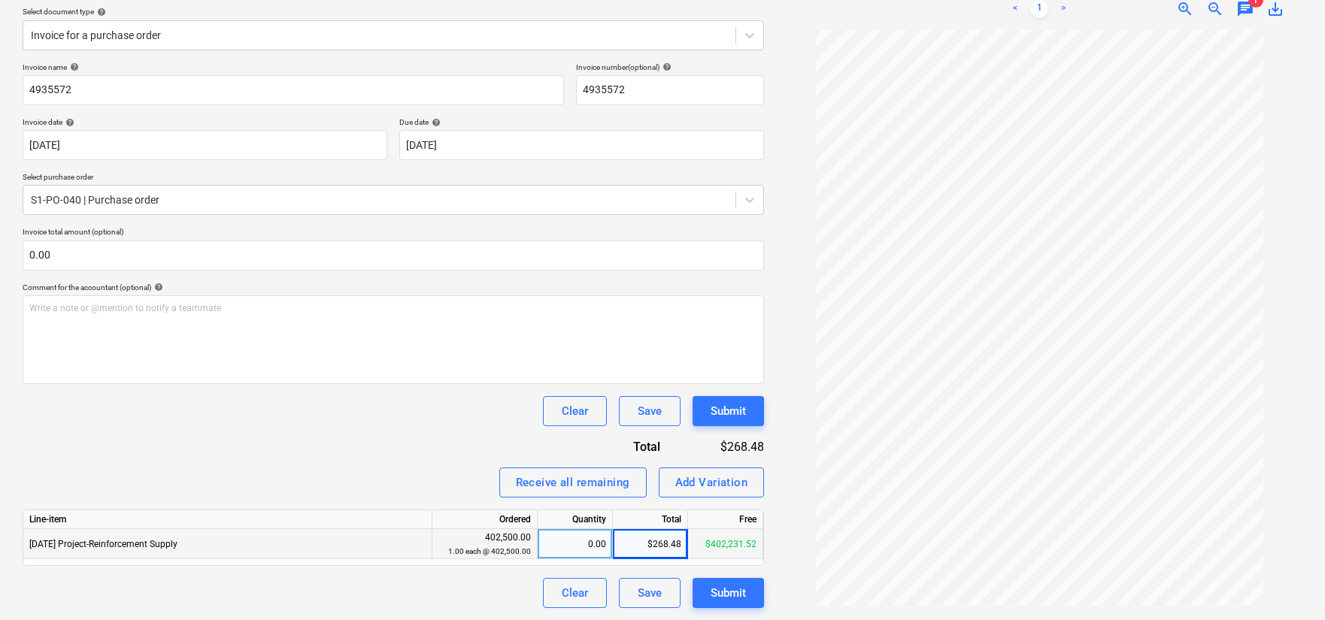
click at [454, 425] on div "Clear Save Submit" at bounding box center [394, 411] width 742 height 30
click at [731, 411] on div "Submit" at bounding box center [728, 412] width 35 height 20
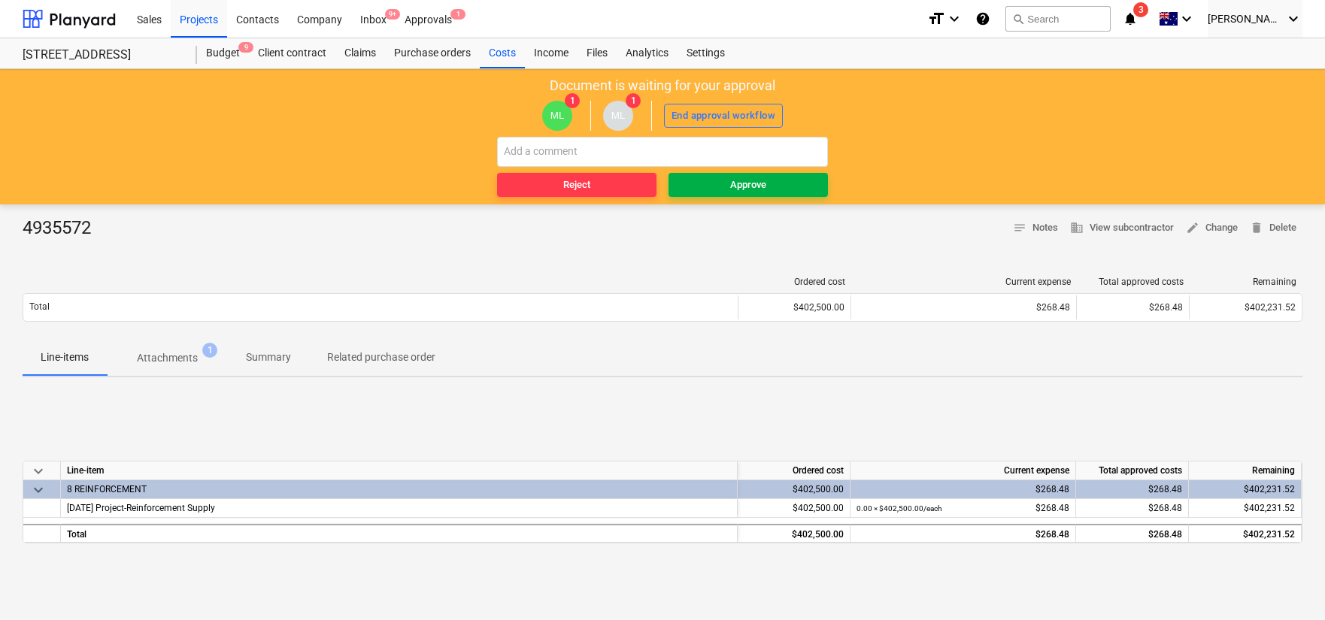
click at [740, 184] on div "Approve" at bounding box center [748, 185] width 36 height 17
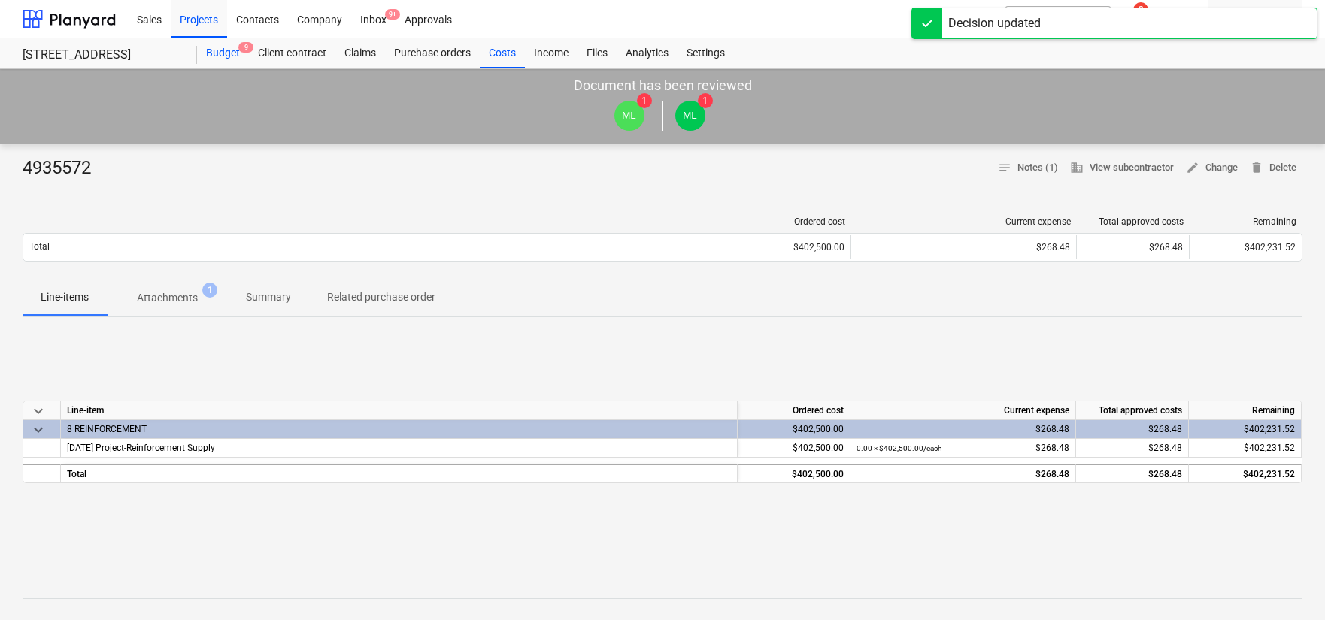
click at [230, 50] on div "Budget 9" at bounding box center [223, 53] width 52 height 30
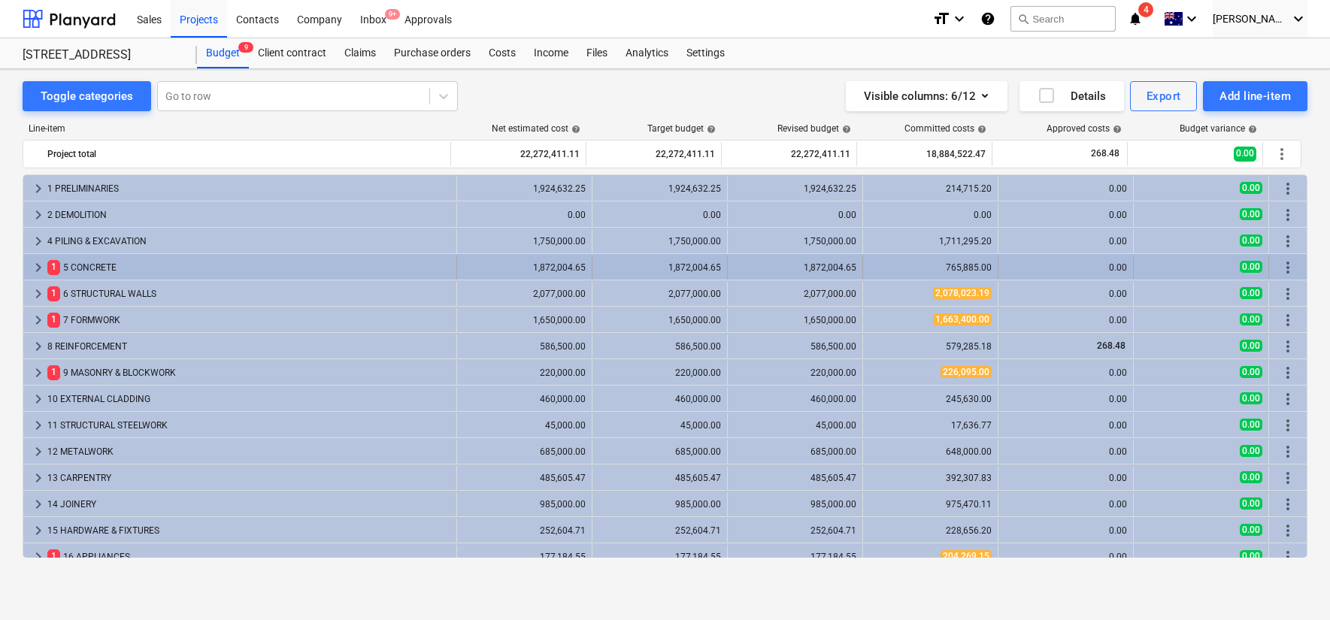
click at [55, 266] on span "1" at bounding box center [53, 267] width 13 height 14
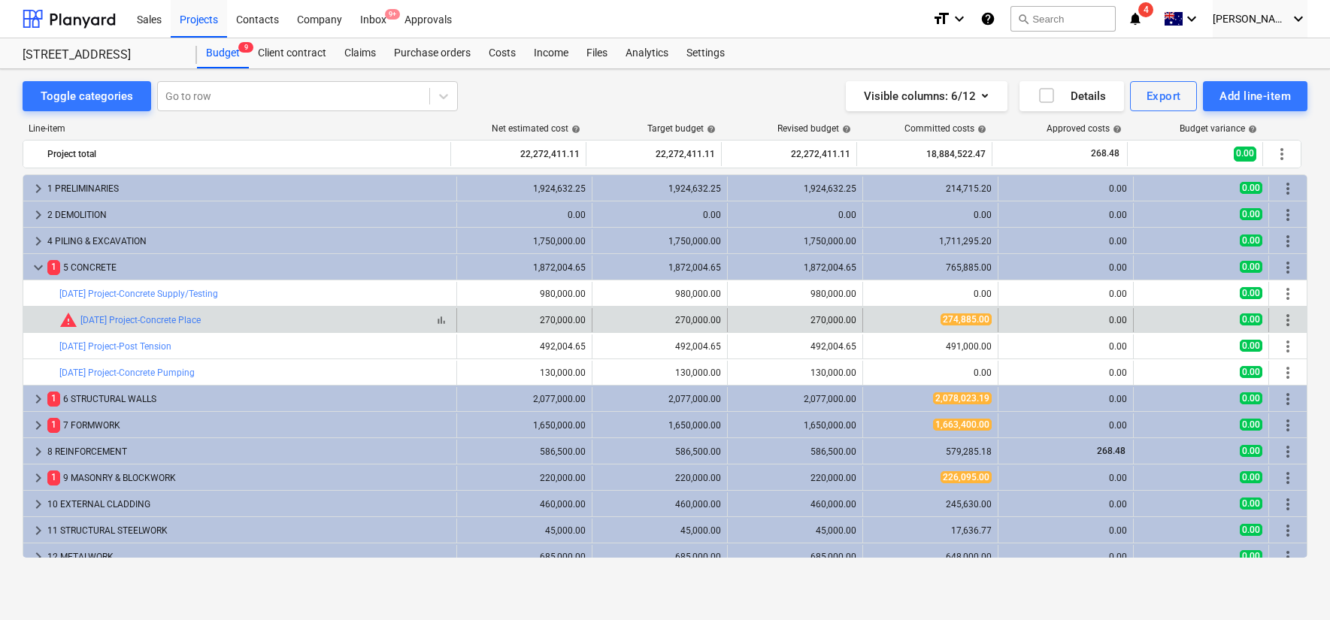
click at [71, 322] on span "warning" at bounding box center [68, 320] width 18 height 18
click at [108, 320] on link "[DATE] Project-Concrete Place" at bounding box center [140, 320] width 120 height 11
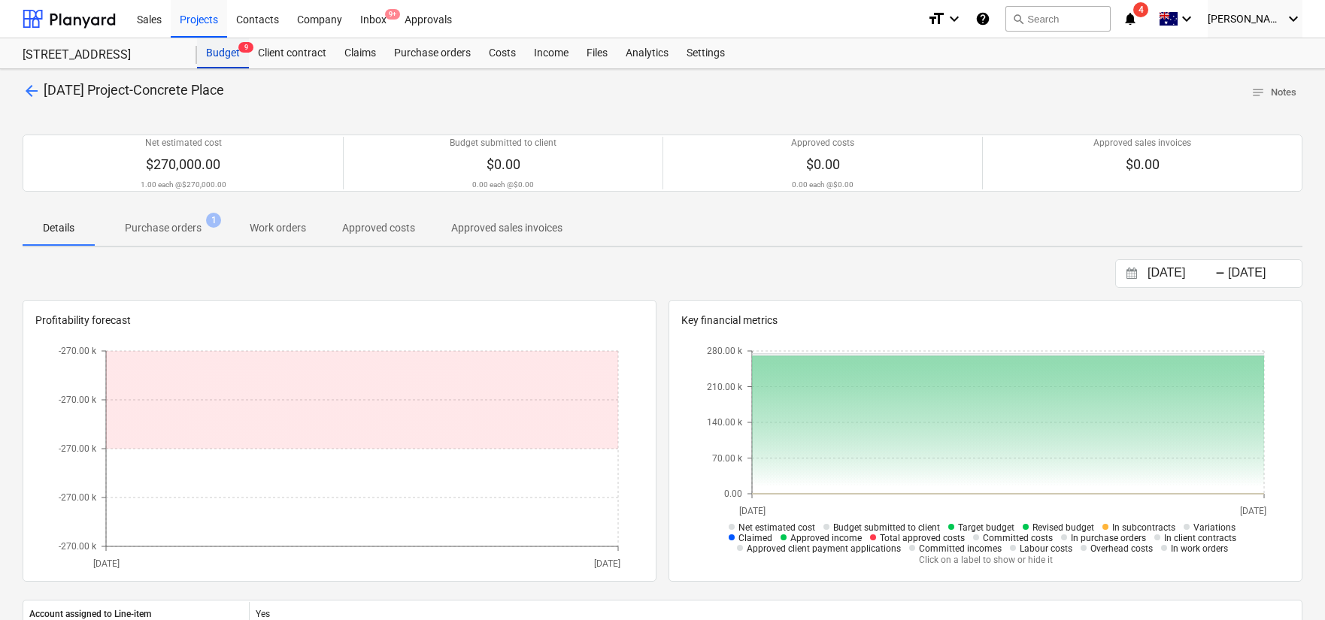
click at [217, 50] on div "Budget 9" at bounding box center [223, 53] width 52 height 30
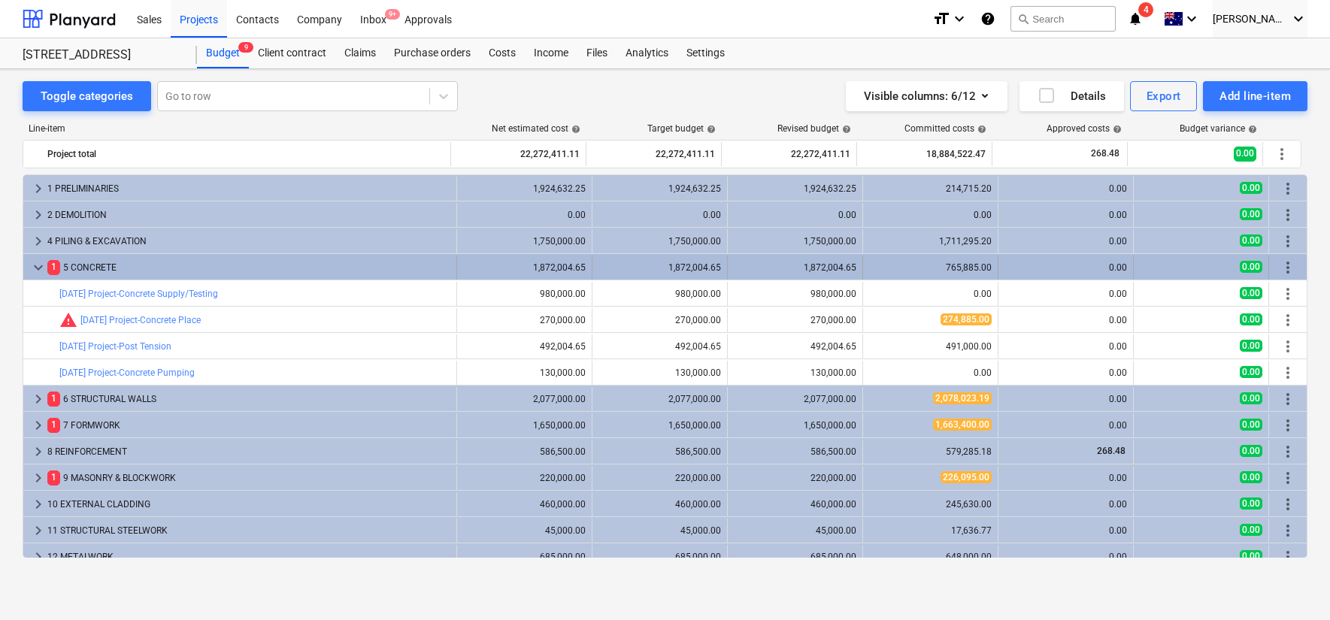
click at [38, 267] on span "keyboard_arrow_down" at bounding box center [38, 268] width 18 height 18
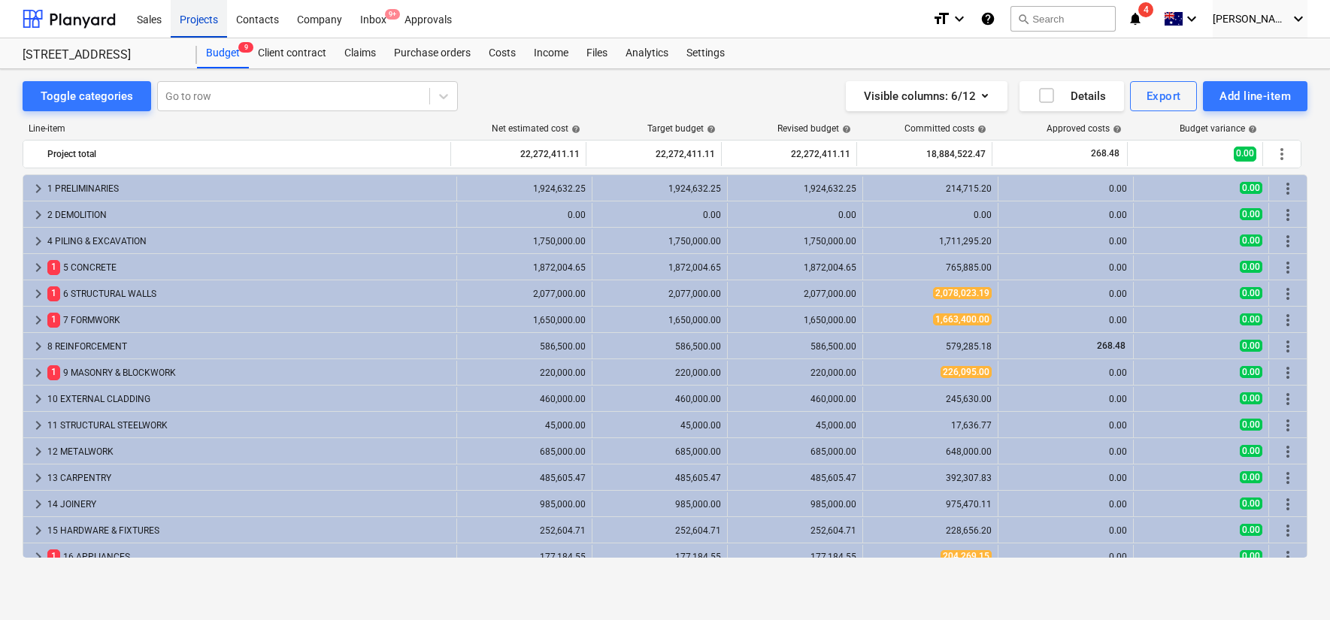
click at [198, 16] on div "Projects" at bounding box center [199, 18] width 56 height 38
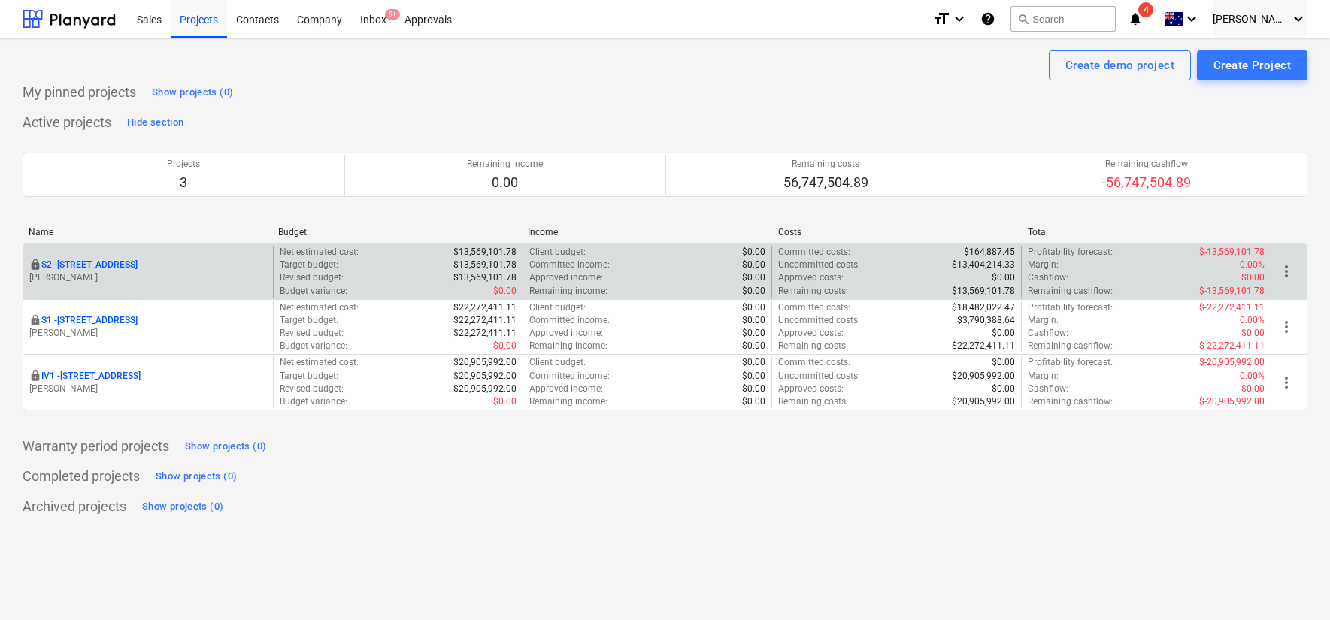
click at [105, 265] on p "S2 - [STREET_ADDRESS]" at bounding box center [89, 265] width 96 height 13
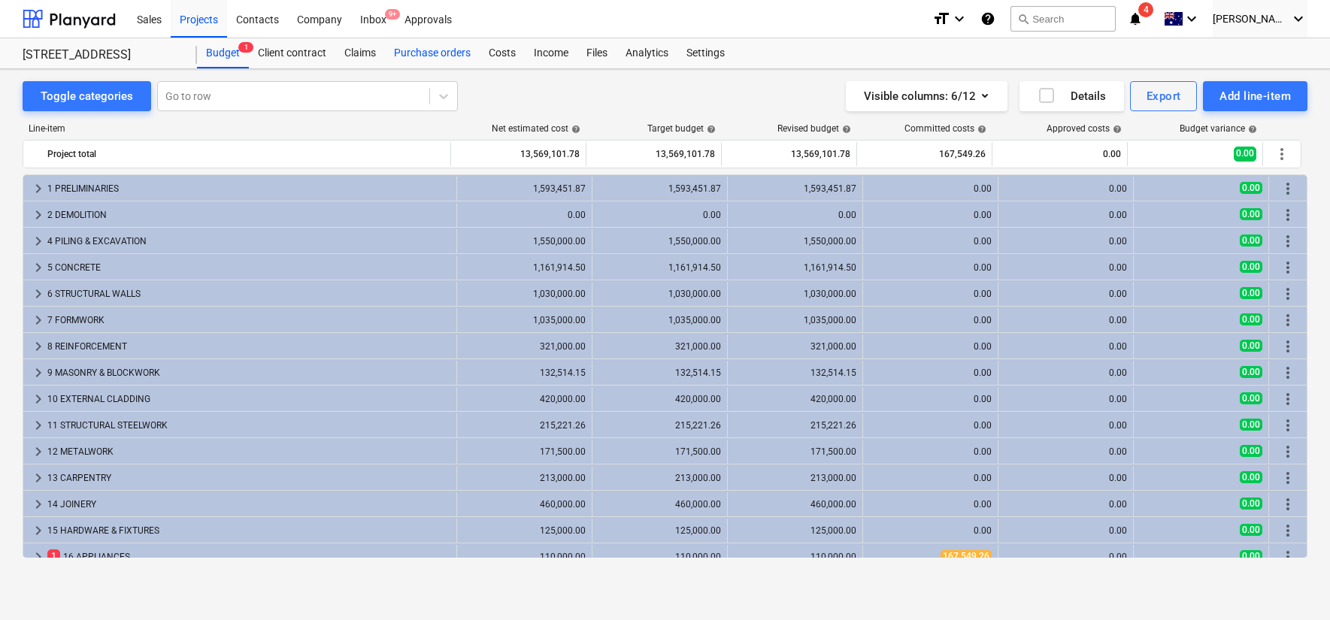
click at [416, 45] on div "Purchase orders" at bounding box center [432, 53] width 95 height 30
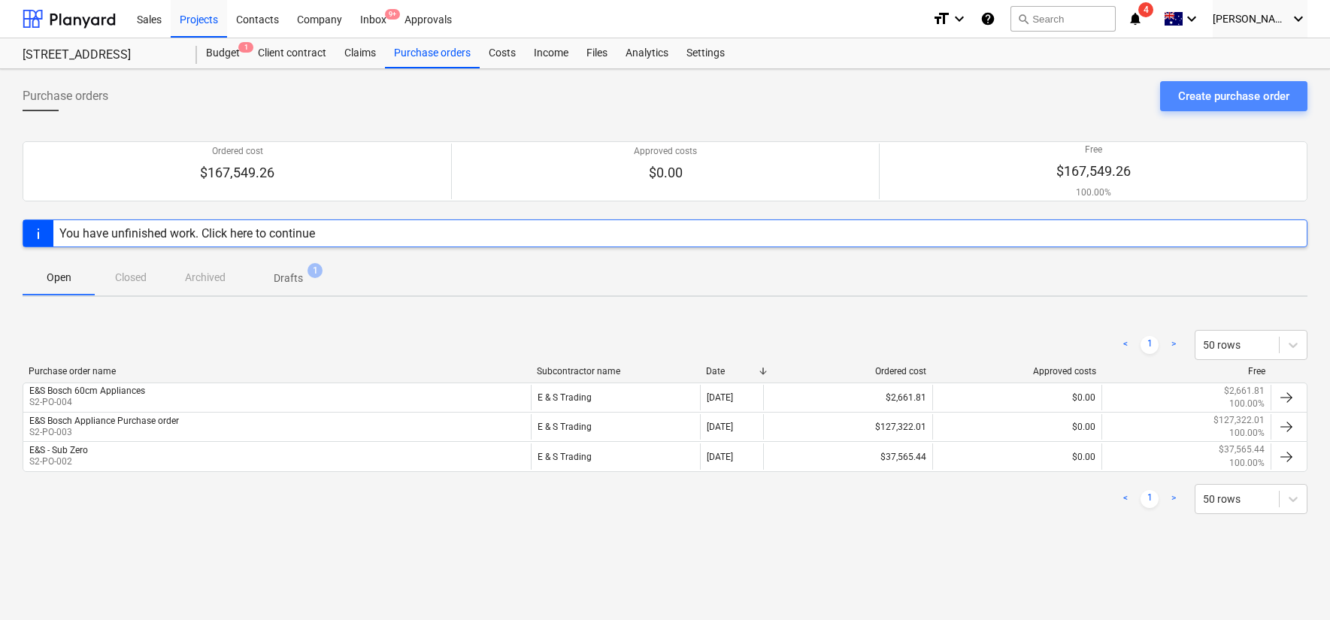
click at [1192, 92] on div "Create purchase order" at bounding box center [1234, 96] width 111 height 20
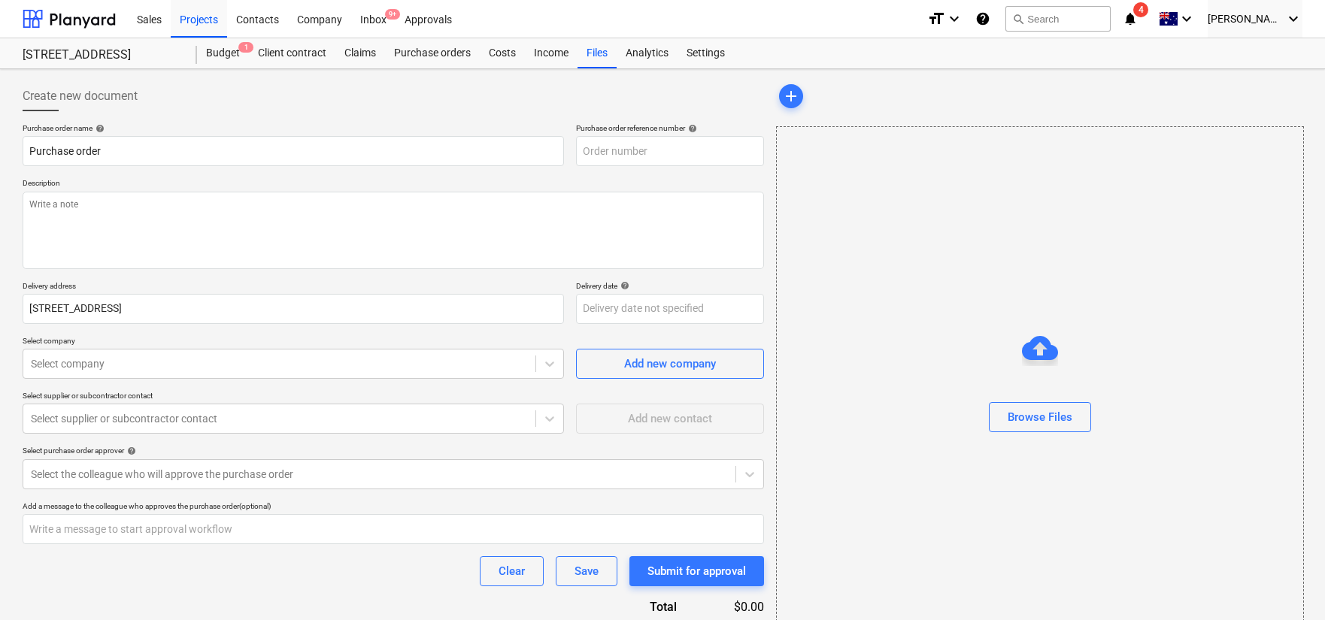
type textarea "x"
type input "S2-PO-006"
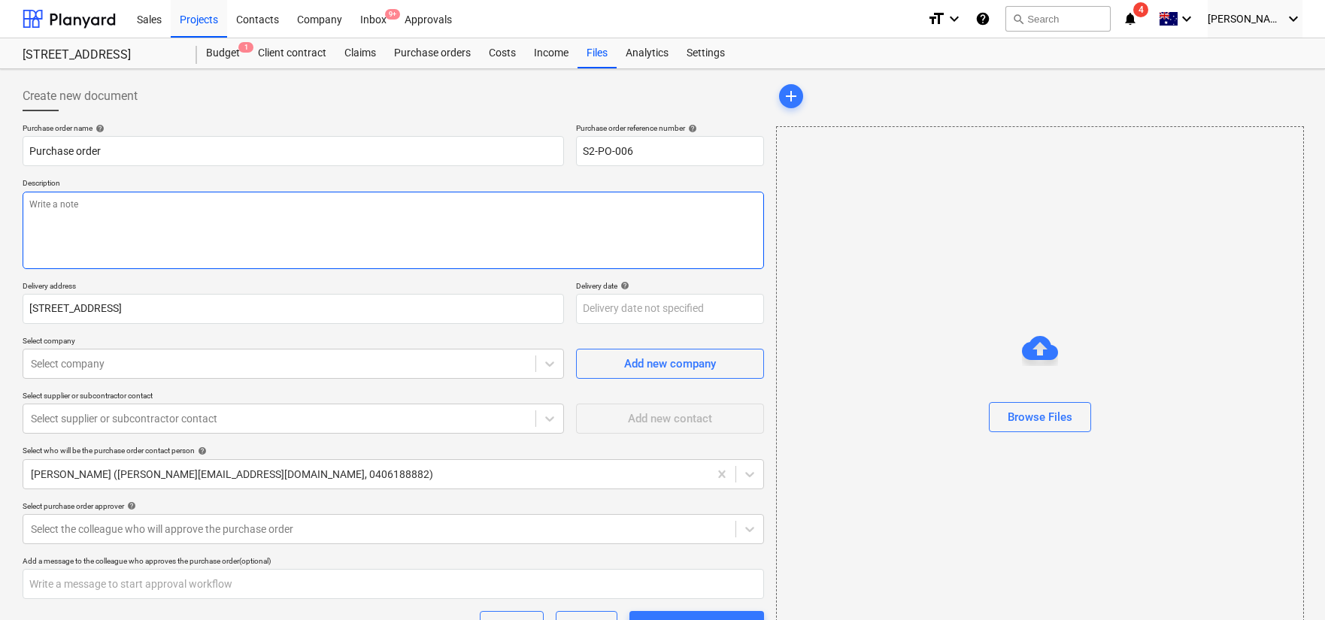
click at [104, 216] on textarea at bounding box center [394, 230] width 742 height 77
click at [147, 151] on input "Purchase order" at bounding box center [294, 151] width 542 height 30
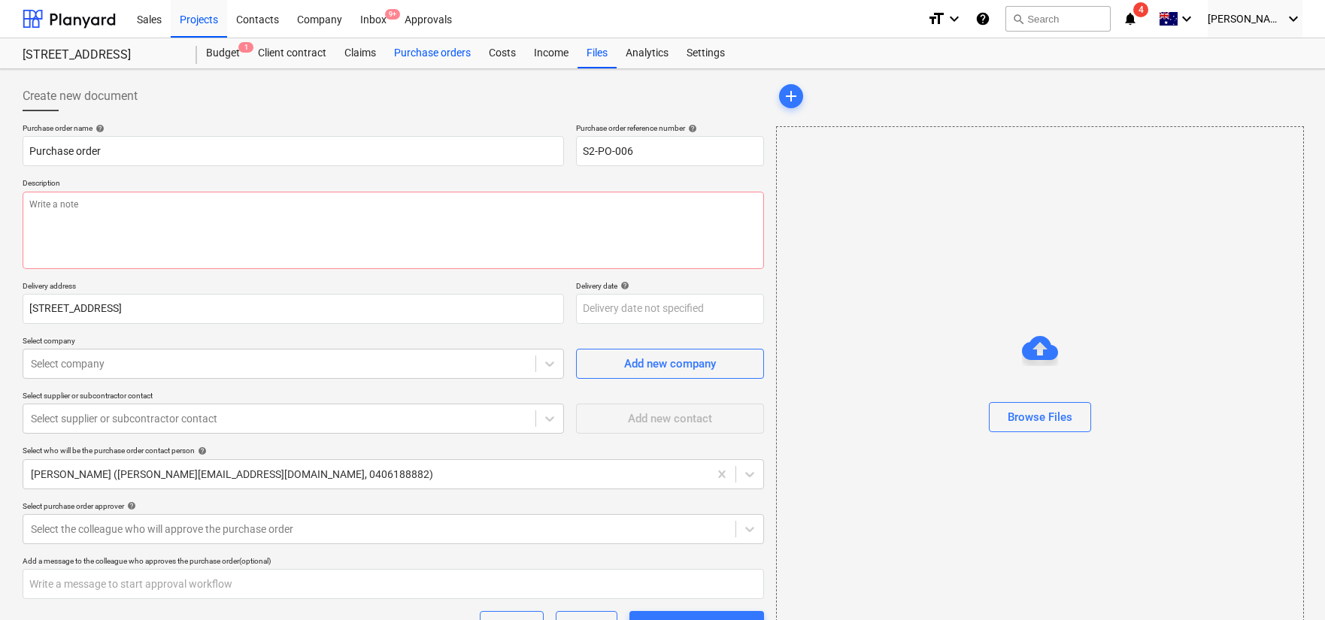
click at [415, 41] on div "Purchase orders" at bounding box center [432, 53] width 95 height 30
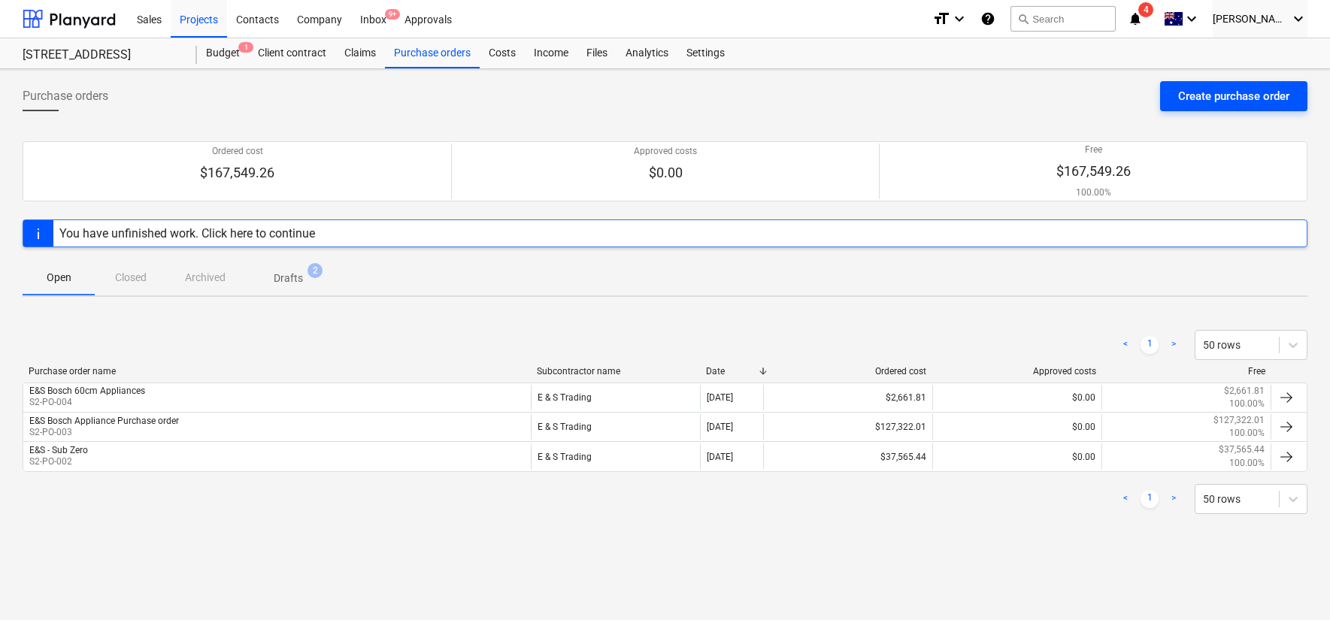
click at [1255, 96] on div "Create purchase order" at bounding box center [1234, 96] width 111 height 20
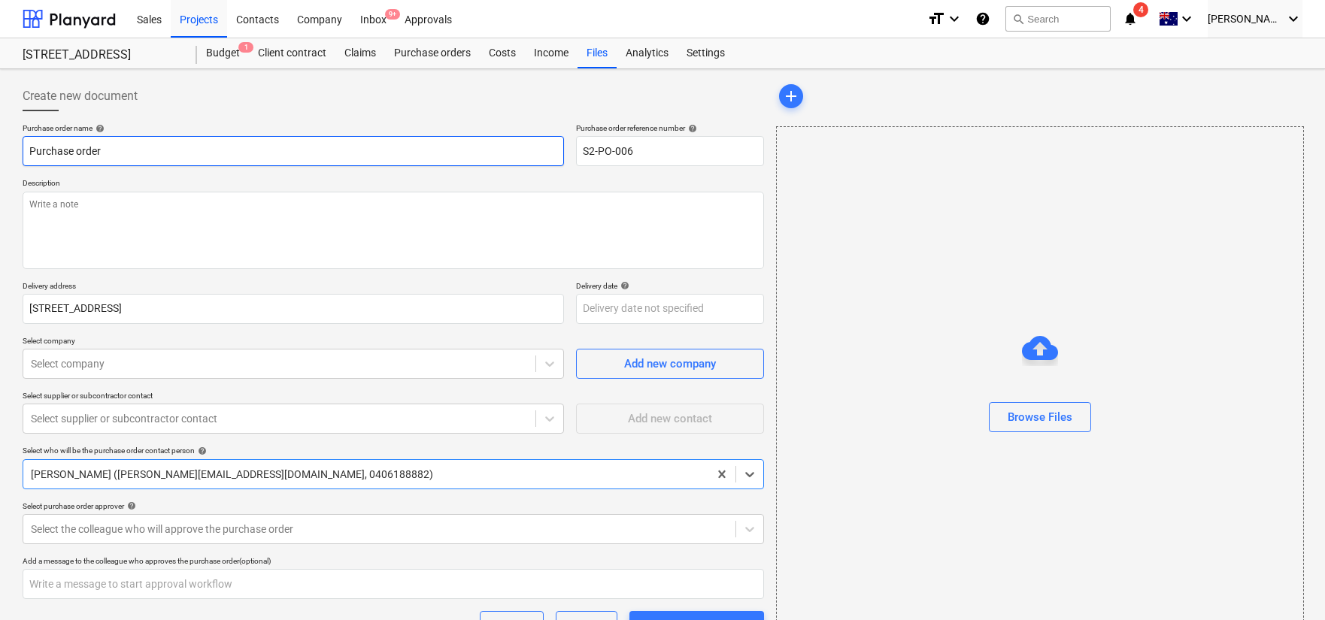
click at [217, 150] on input "Purchase order" at bounding box center [294, 151] width 542 height 30
click at [132, 154] on input "Purchase order" at bounding box center [294, 151] width 542 height 30
type textarea "x"
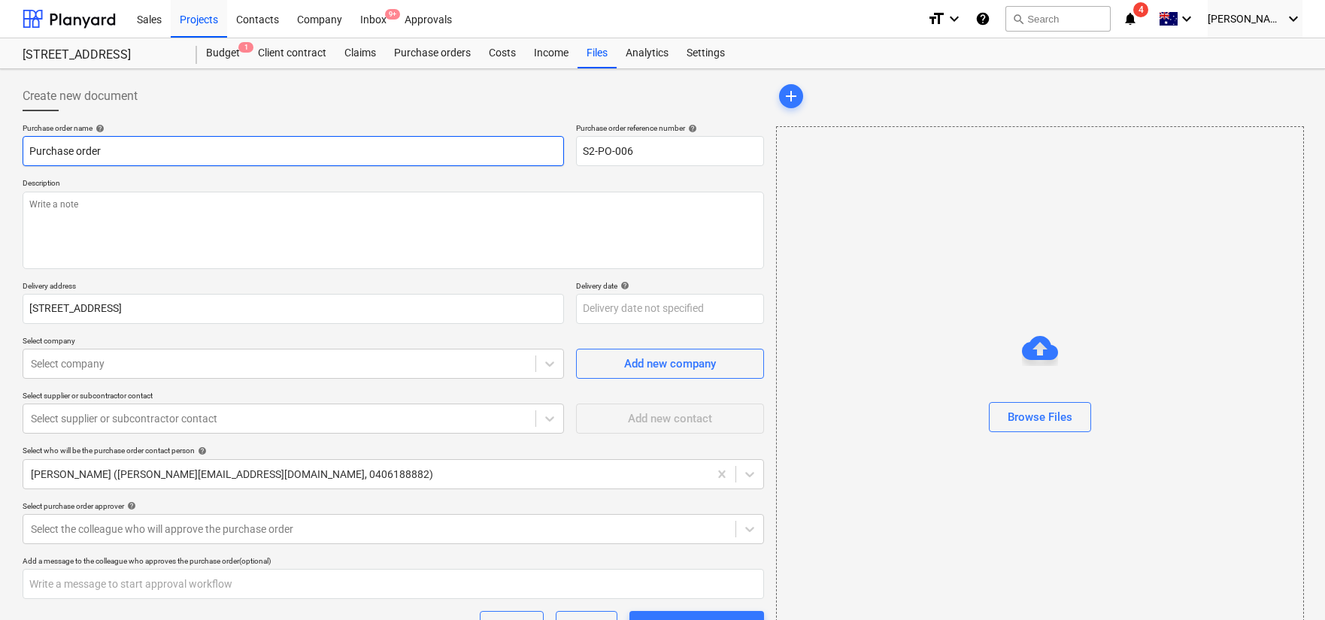
type input "Purchase order f"
type textarea "x"
type input "Purchase order fir"
type textarea "x"
type input "Purchase order fi"
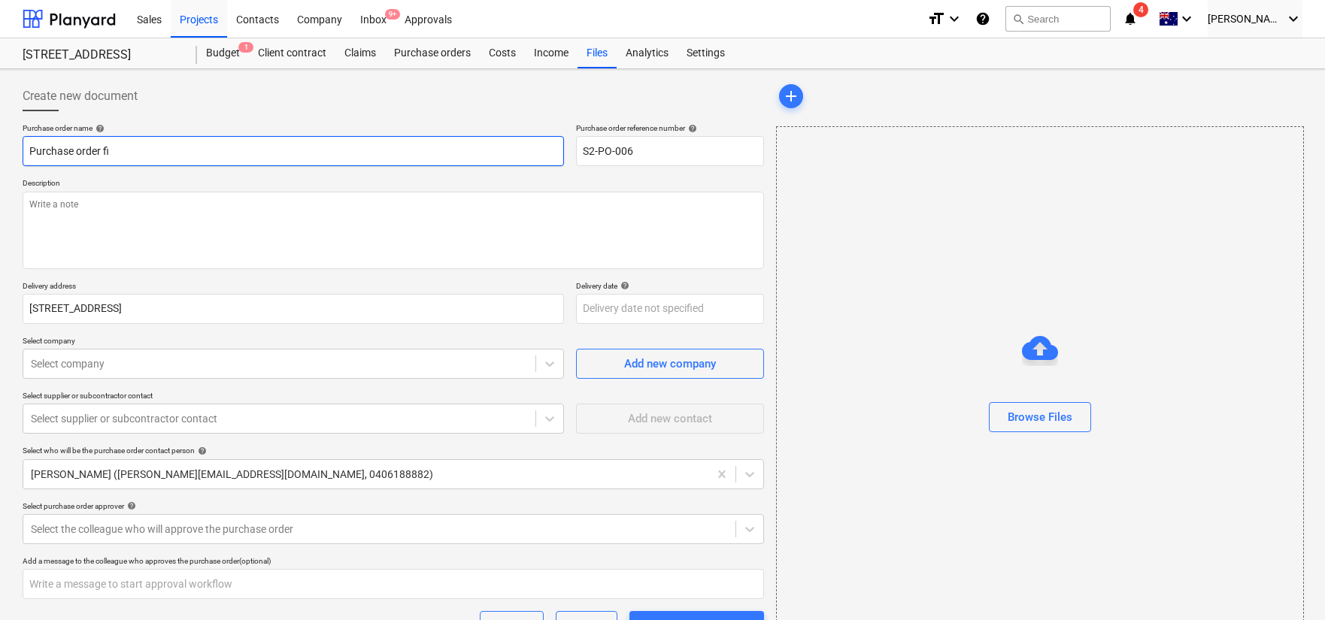
type textarea "x"
type input "Purchase order f"
type textarea "x"
type input "Purchase order fo"
type textarea "x"
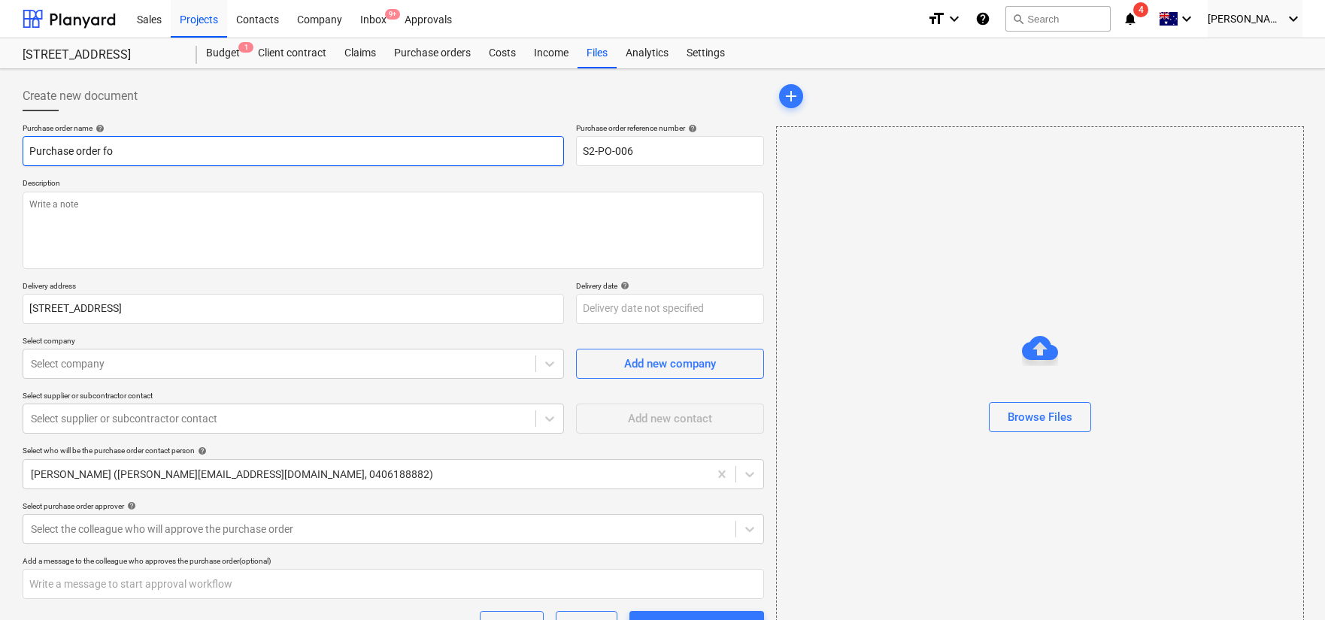
type input "Purchase order for"
type textarea "x"
type input "Purchase order for"
type textarea "x"
type input "Purchase order for P"
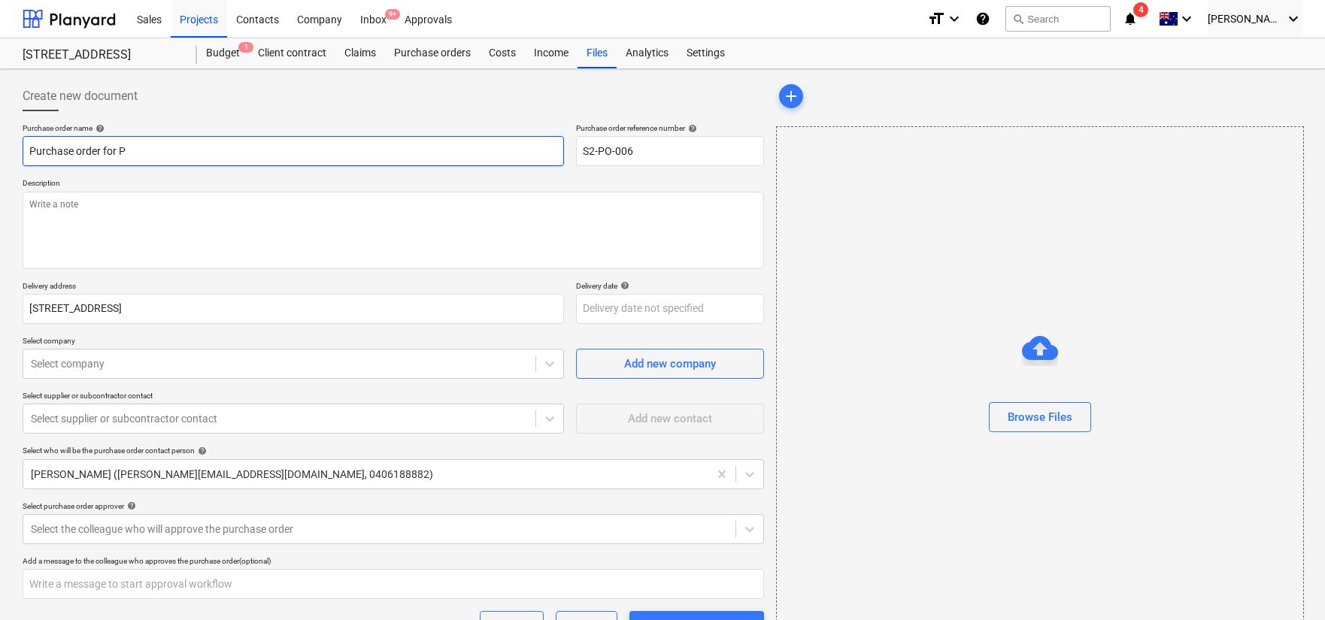
type textarea "x"
type input "Purchase order for Pl"
type textarea "x"
type input "Purchase order for Plu"
type textarea "x"
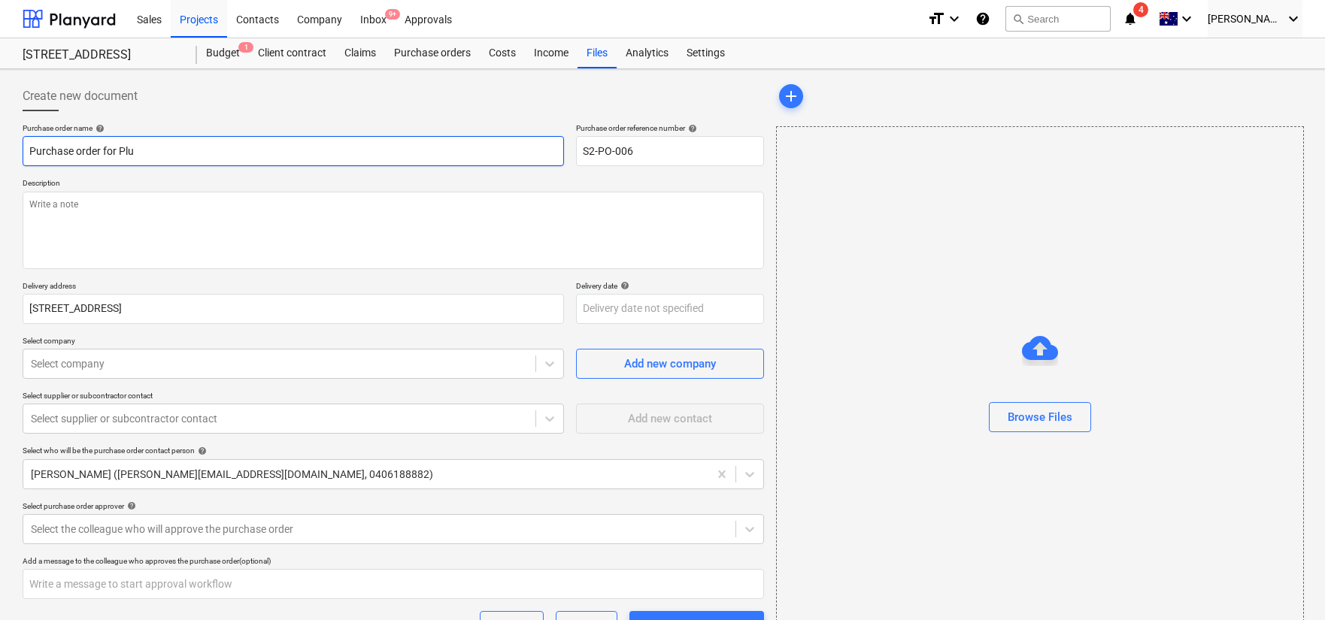
type input "Purchase order for Plum"
type textarea "x"
type input "Purchase order for Plumb"
type textarea "x"
type input "Purchase order for Plumbi"
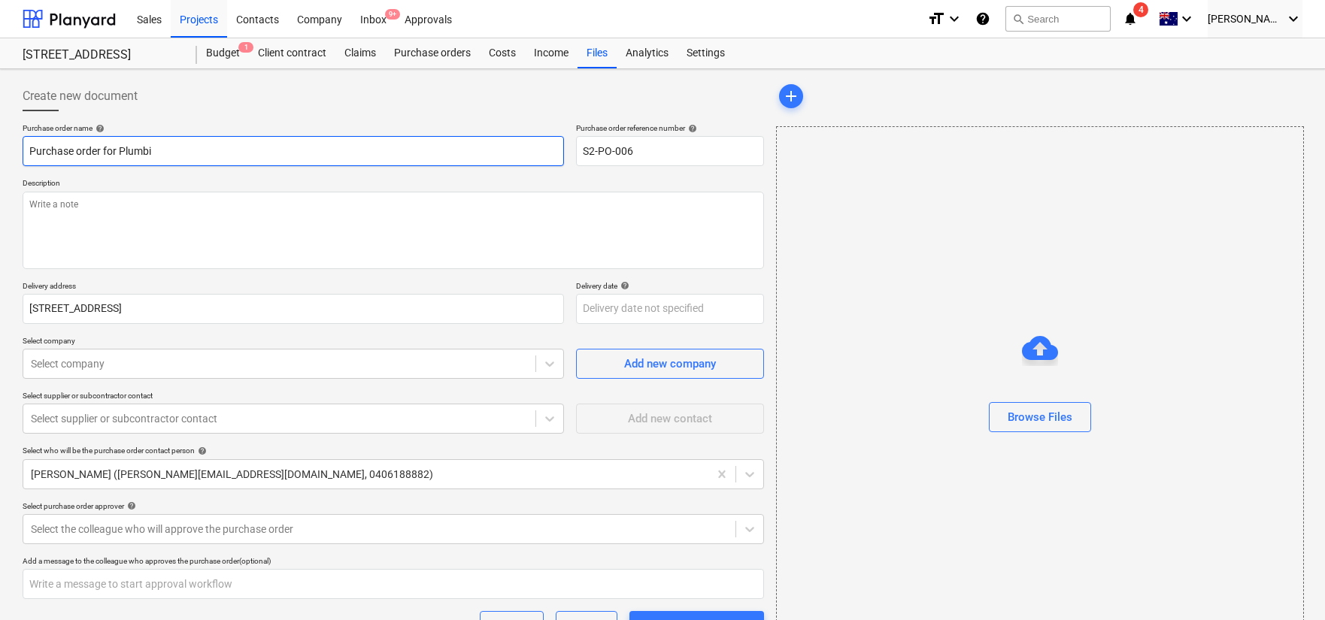
type textarea "x"
type input "Purchase order for Plumbin"
type textarea "x"
type input "Purchase order for Plumbing"
type textarea "x"
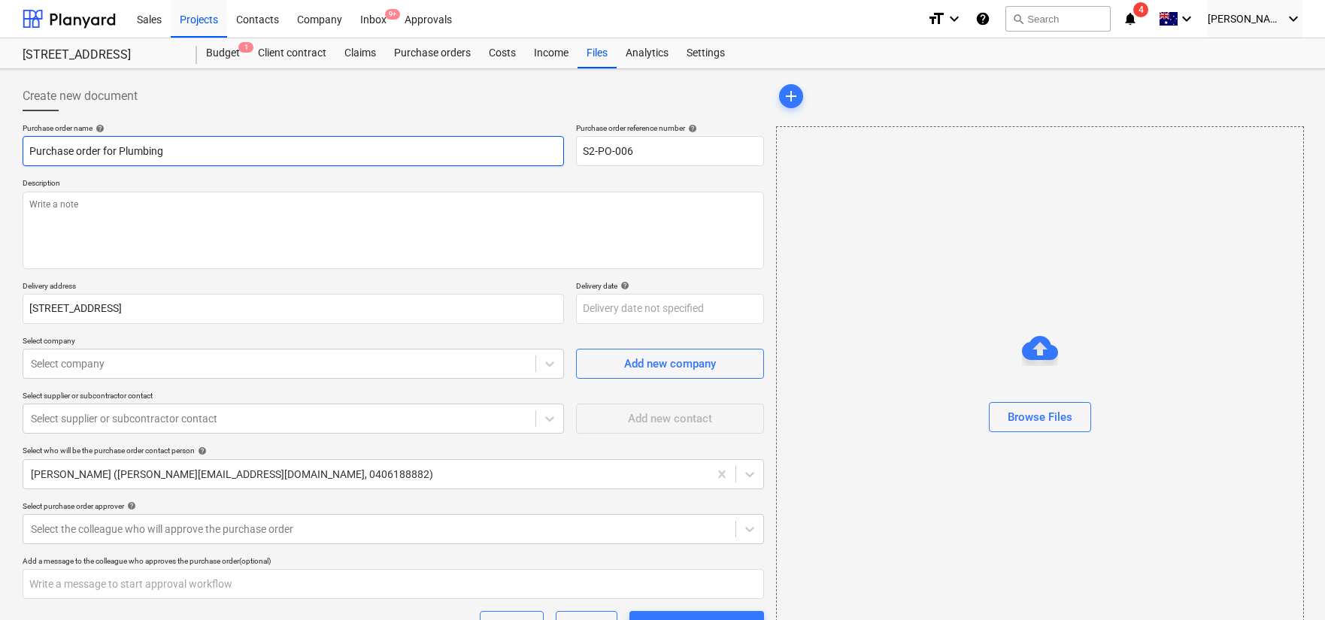
type input "Purchase order for Plumbing"
type textarea "x"
type input "Purchase order for Plumbing W"
type textarea "x"
type input "Purchase order for Plumbing Wo"
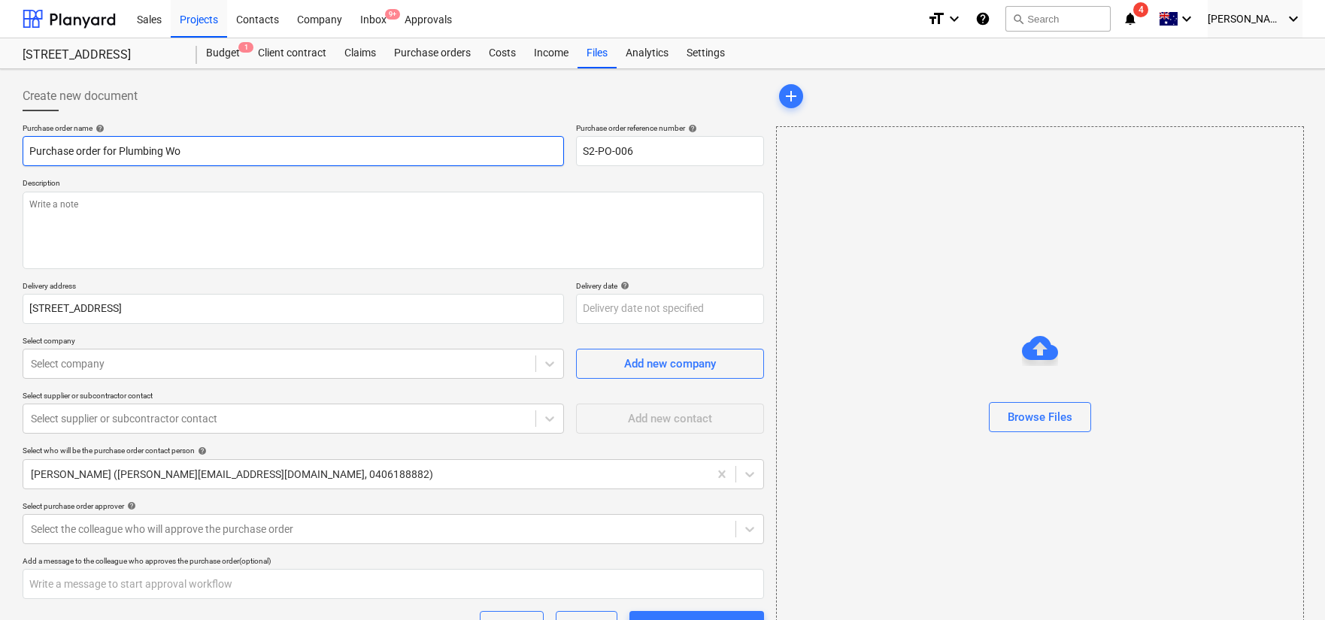
type textarea "x"
type input "Purchase order for Plumbing Wor"
type textarea "x"
type input "Purchase order for Plumbing Work"
type textarea "x"
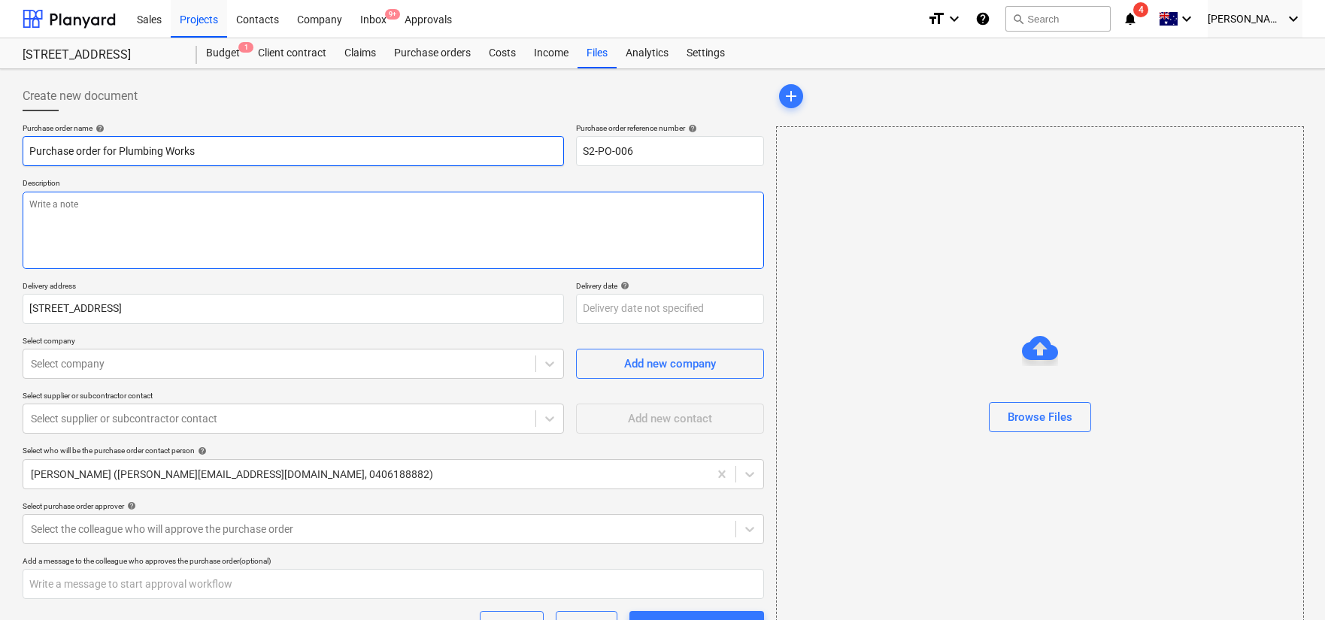
type input "Purchase order for Plumbing Works"
click at [126, 205] on textarea at bounding box center [394, 228] width 742 height 77
type textarea "x"
type textarea "Pl"
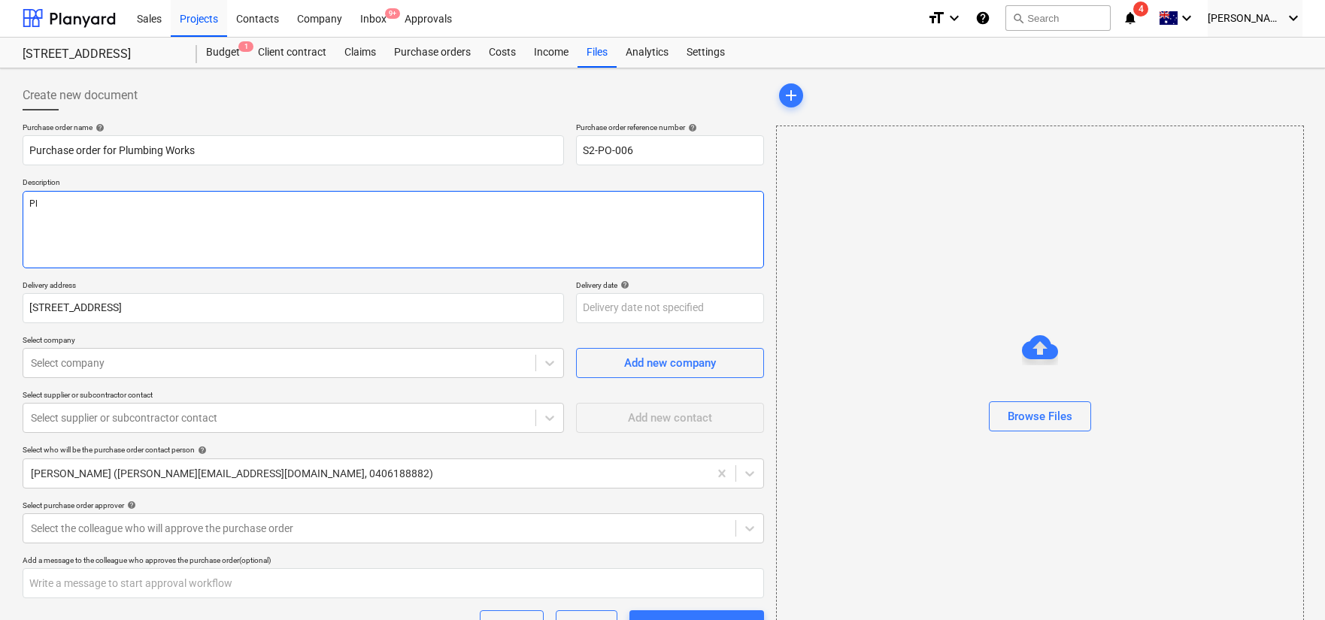
type textarea "x"
type textarea "Plu"
type textarea "x"
type textarea "Plum"
type textarea "x"
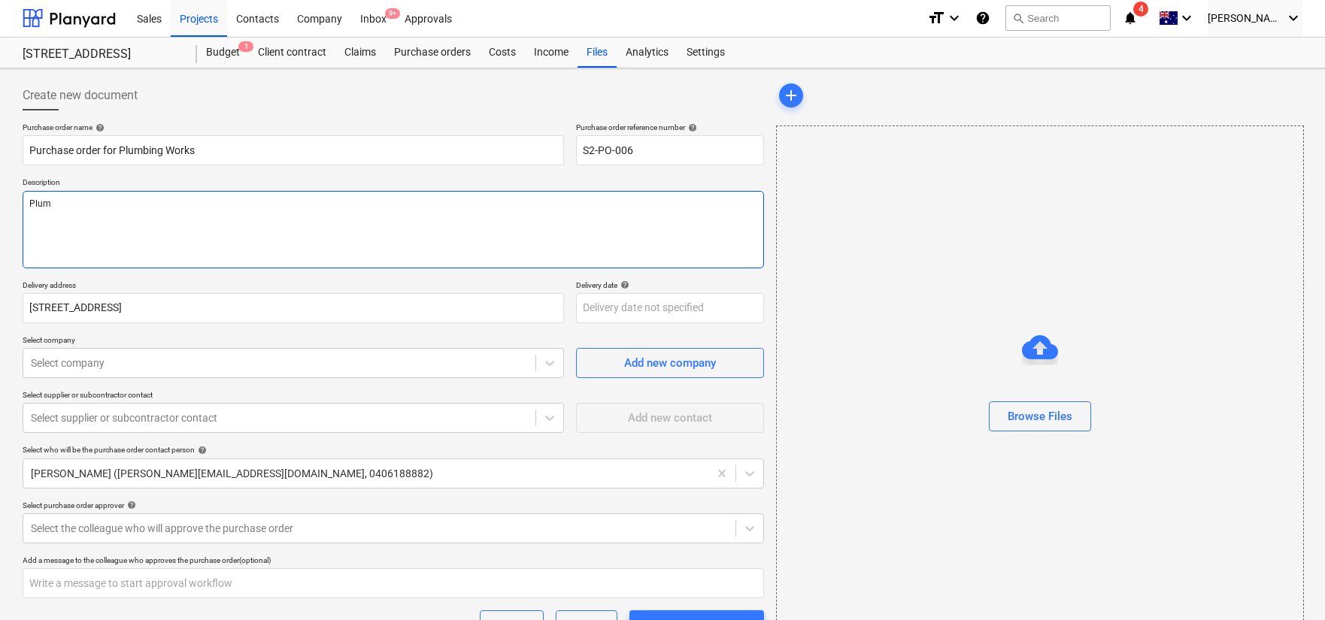
type textarea "Plumb"
type textarea "x"
type textarea "Plumbi"
type textarea "x"
type textarea "Plumbin"
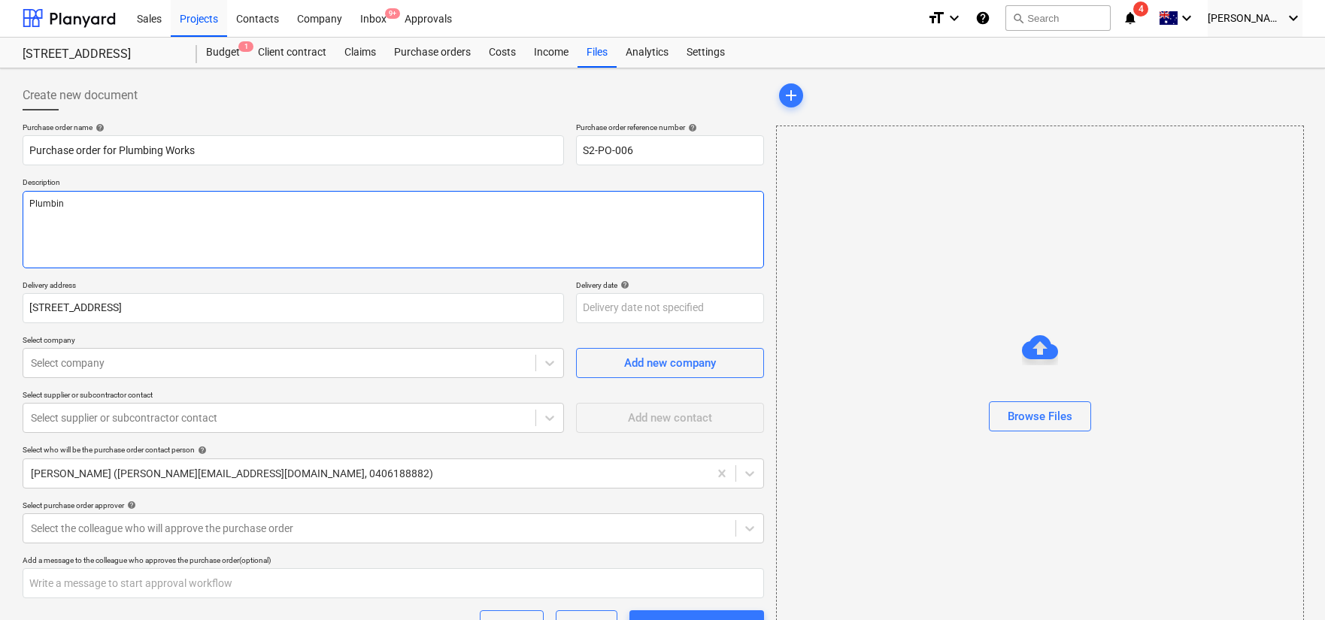
type textarea "x"
type textarea "Plumbing"
type textarea "x"
type textarea "Plumbing"
type textarea "x"
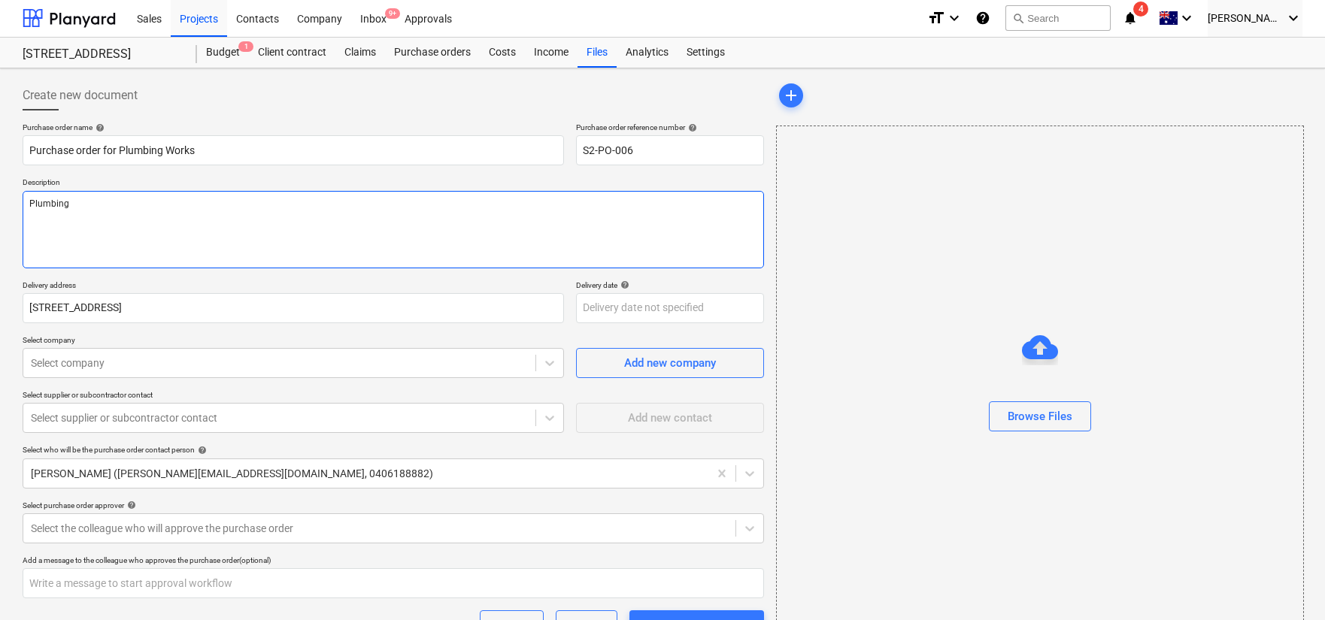
type textarea "Plumbing W"
type textarea "x"
type textarea "Plumbing Wo"
type textarea "x"
type textarea "Plumbing Wor"
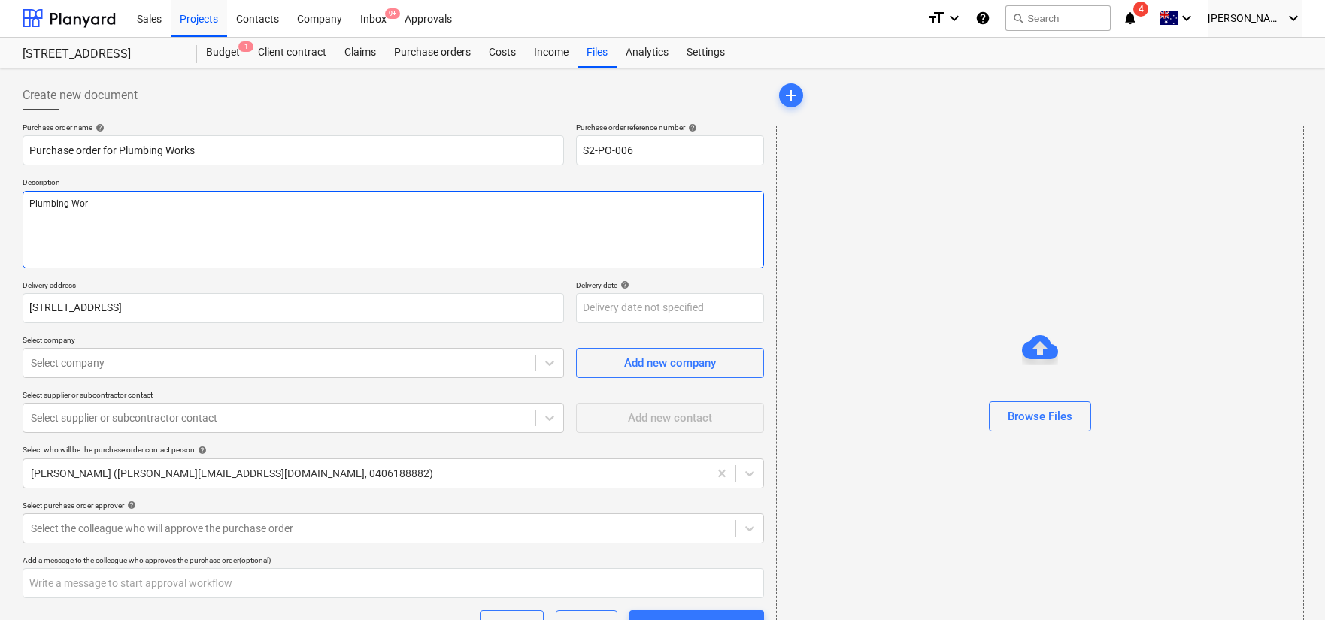
type textarea "x"
type textarea "Plumbing Work"
type textarea "x"
type textarea "Plumbing Works"
type textarea "x"
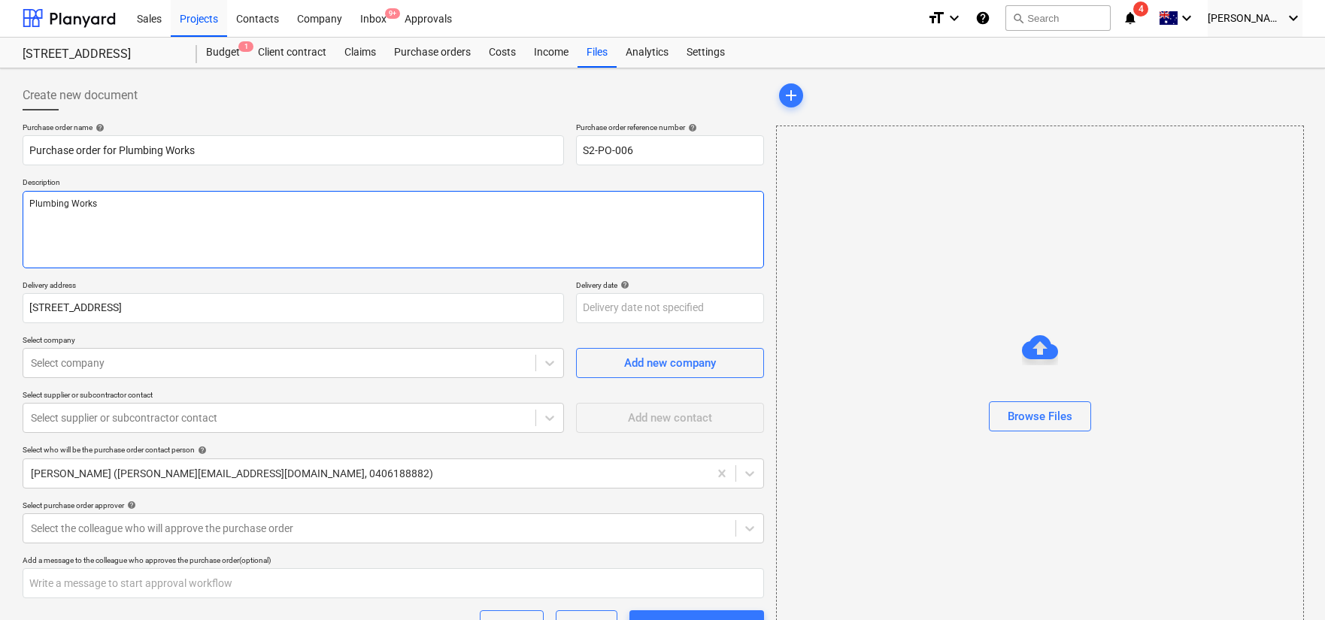
type textarea "Plumbing Works"
type textarea "x"
type textarea "Plumbing Works a"
type textarea "x"
type textarea "Plumbing Works as"
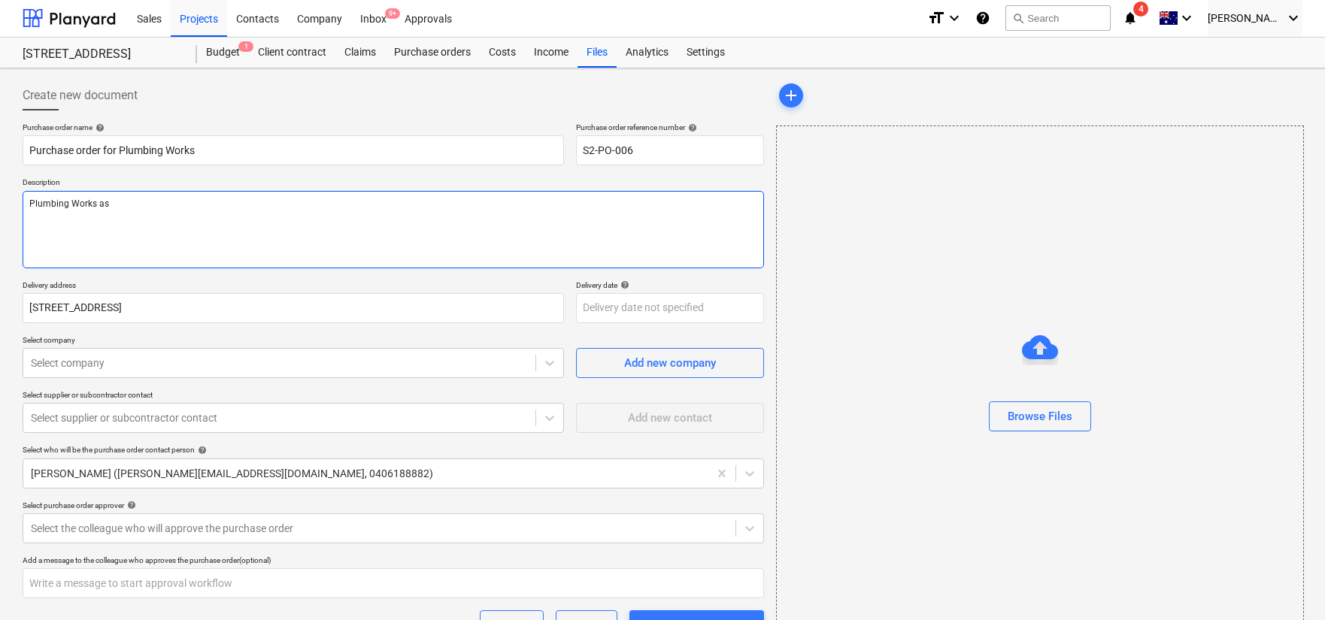
type textarea "x"
type textarea "Plumbing Works as"
type textarea "x"
type textarea "Plumbing Works as p"
type textarea "x"
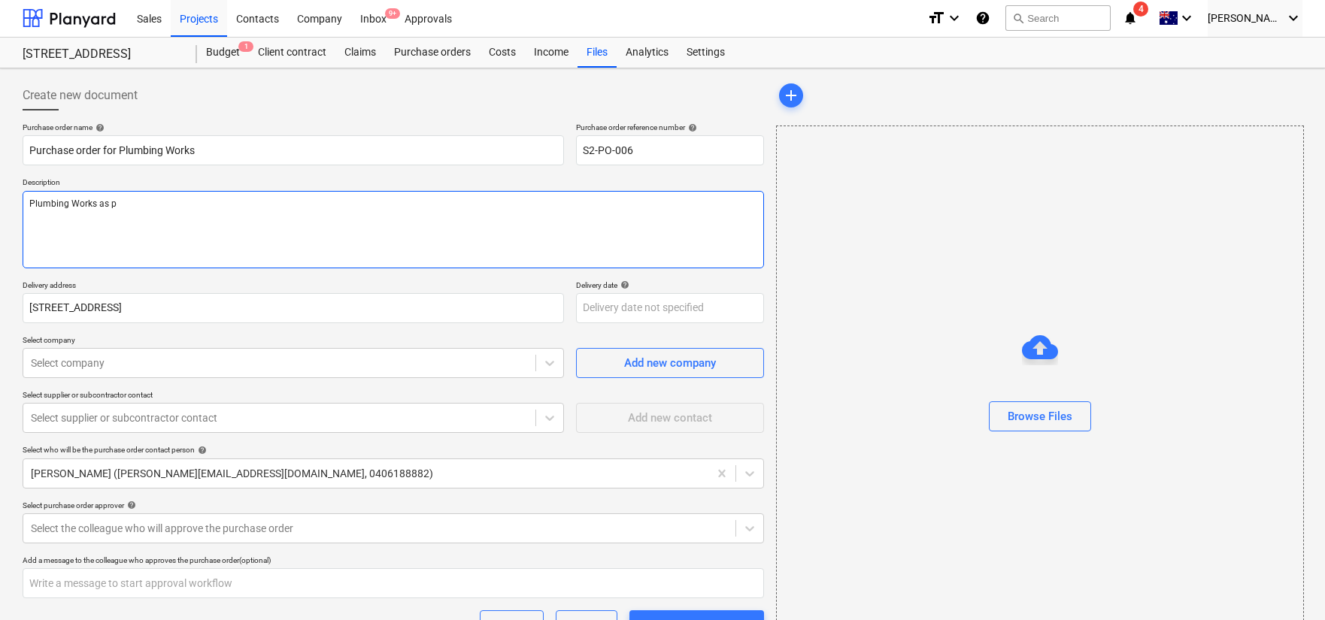
type textarea "Plumbing Works as pe"
type textarea "x"
type textarea "Plumbing Works as per"
type textarea "x"
type textarea "Plumbing Works as per"
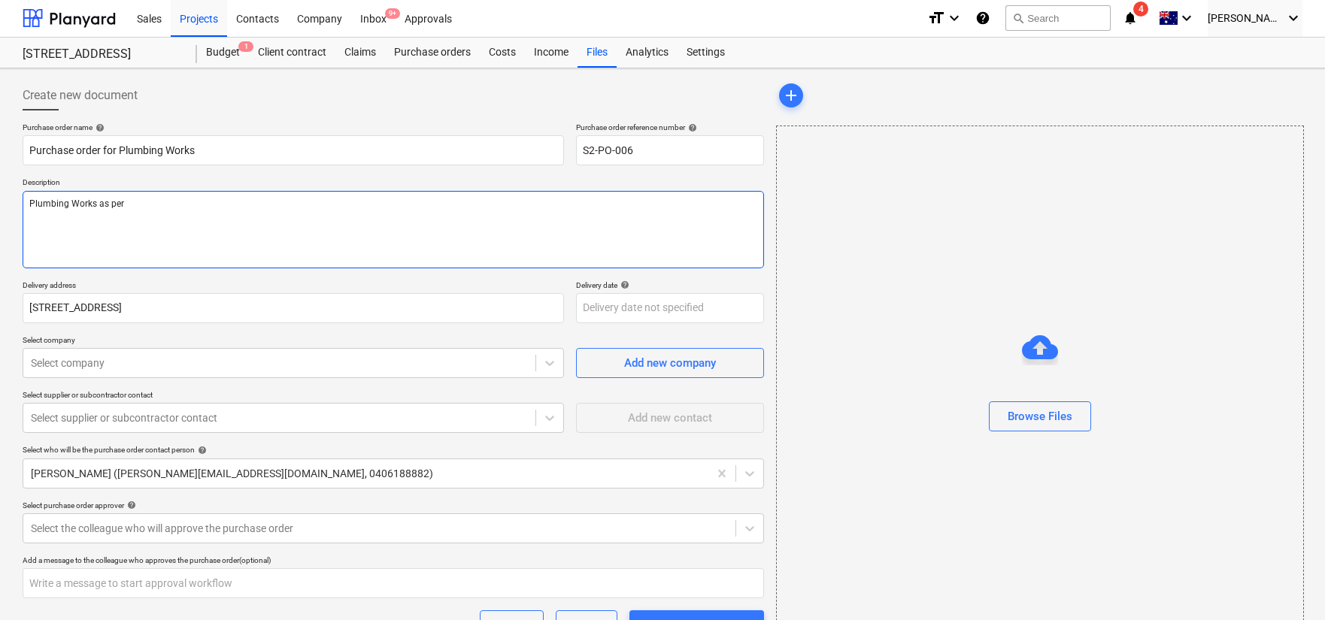
type textarea "x"
type textarea "Plumbing Works as per p"
type textarea "x"
type textarea "Plumbing Works as per pa"
type textarea "x"
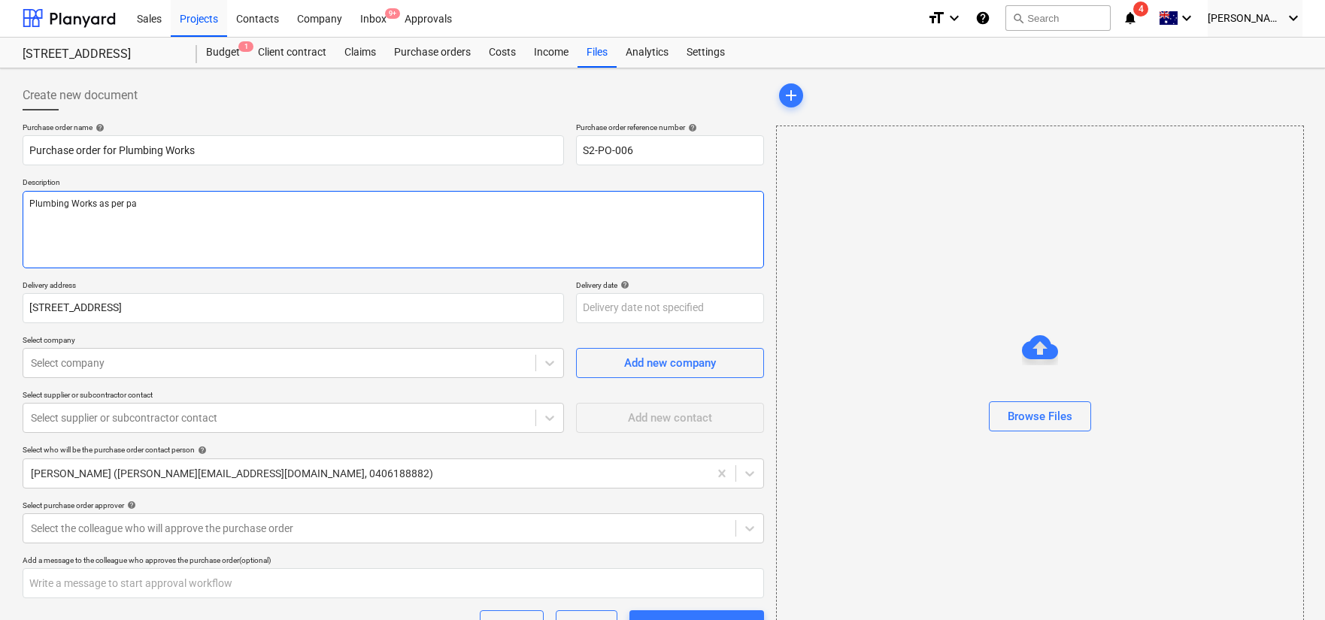
type textarea "Plumbing Works as per pay"
type textarea "x"
type textarea "Plumbing Works as per paya"
type textarea "x"
type textarea "Plumbing Works as per payap"
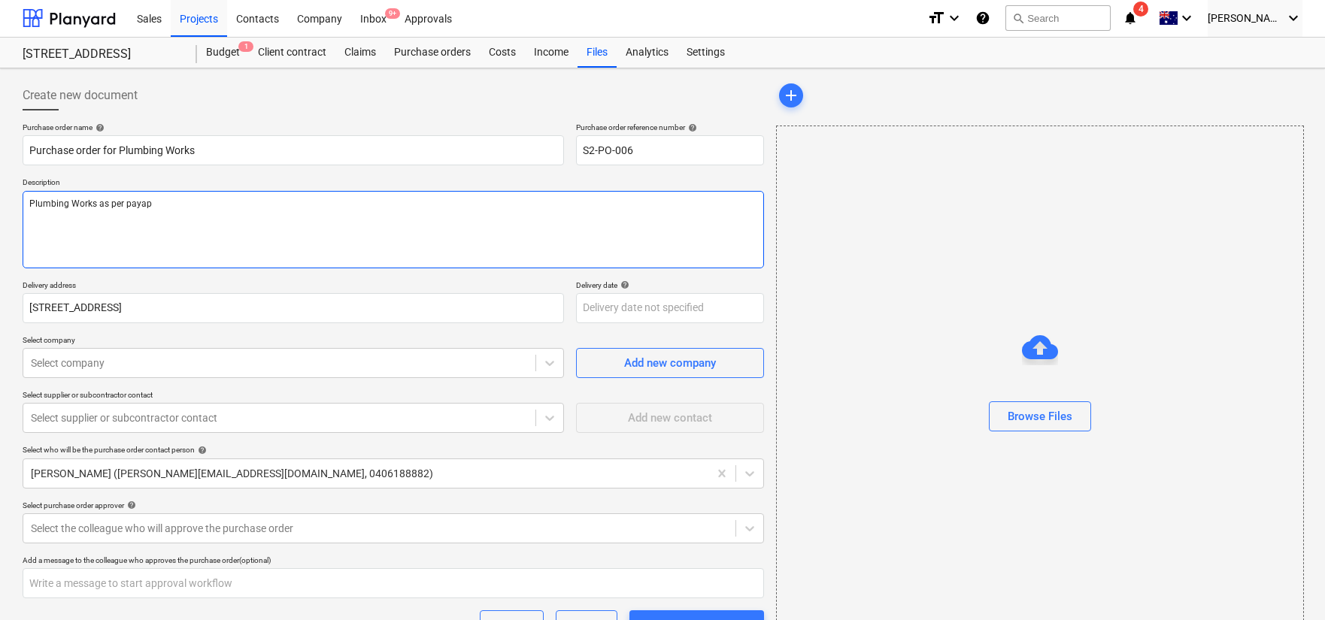
type textarea "x"
type textarea "Plumbing Works as per payapp"
type textarea "x"
type textarea "Plumbing Works as [PERSON_NAME]"
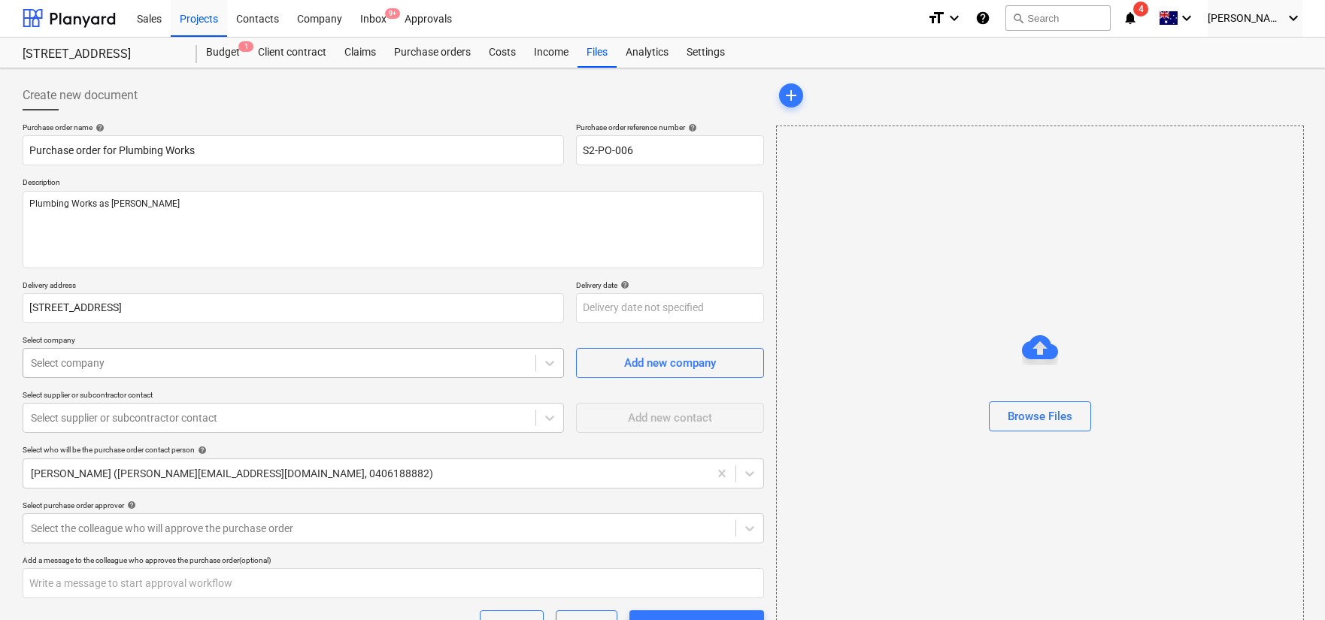
type textarea "x"
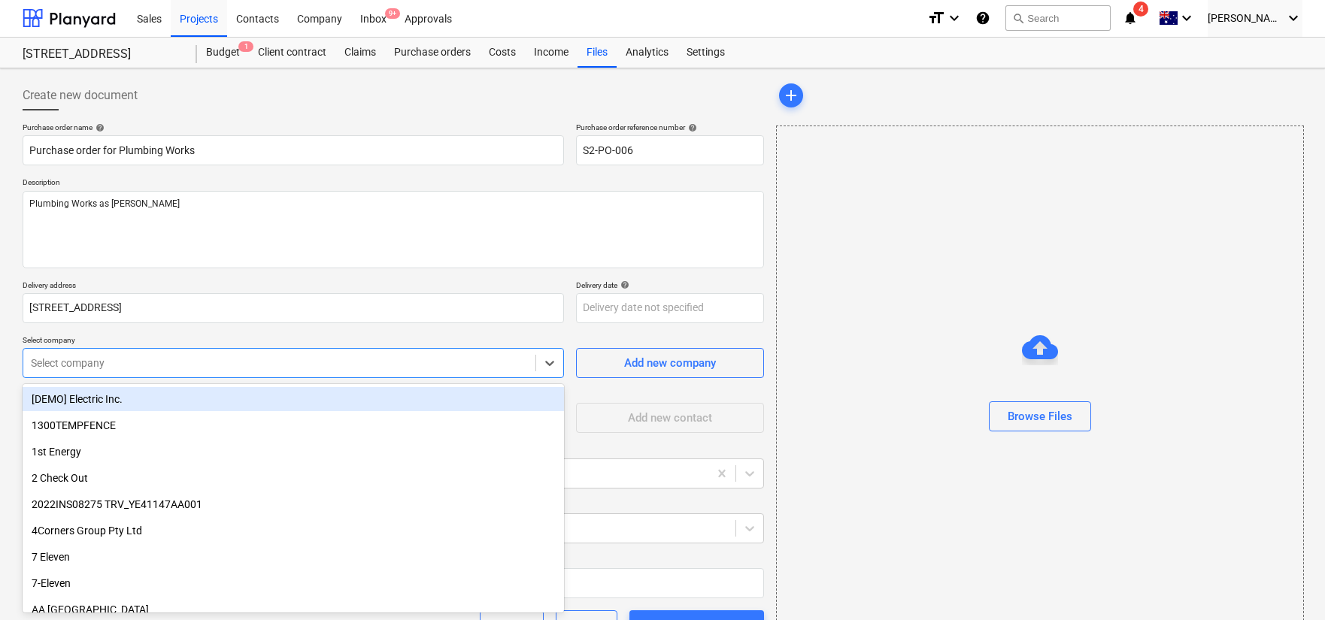
click at [155, 369] on div at bounding box center [279, 363] width 497 height 15
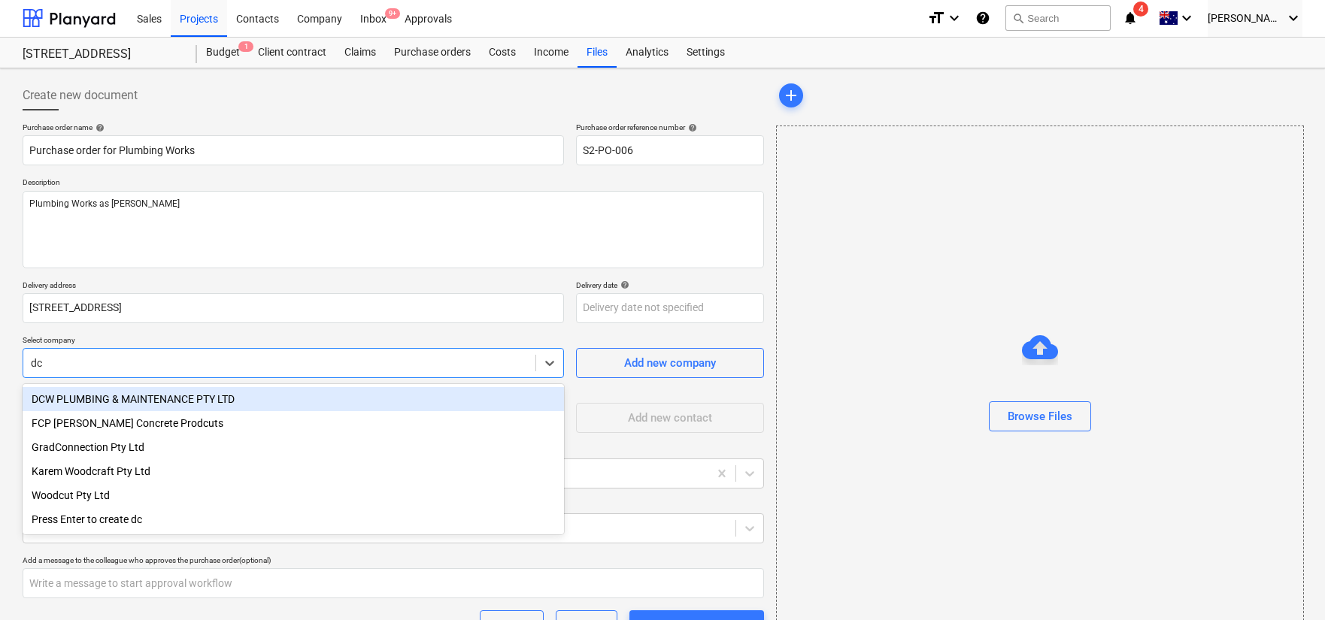
type input "dcw"
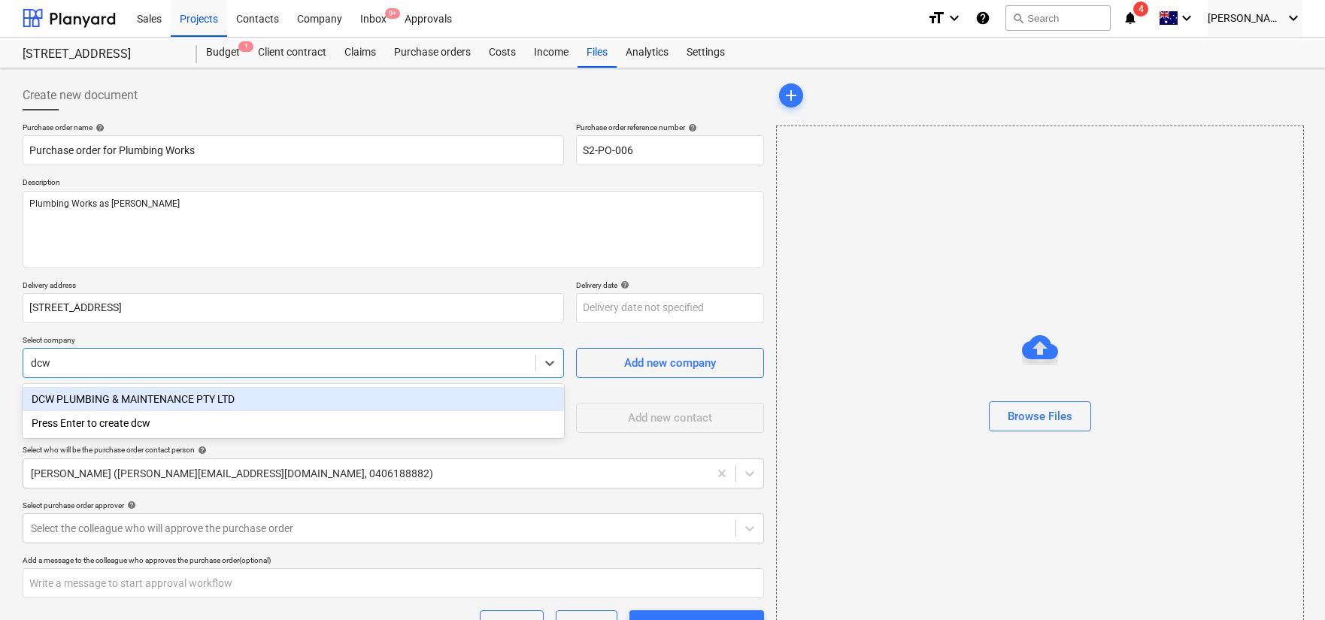
click at [150, 395] on div "DCW PLUMBING & MAINTENANCE PTY LTD" at bounding box center [294, 399] width 542 height 24
type textarea "x"
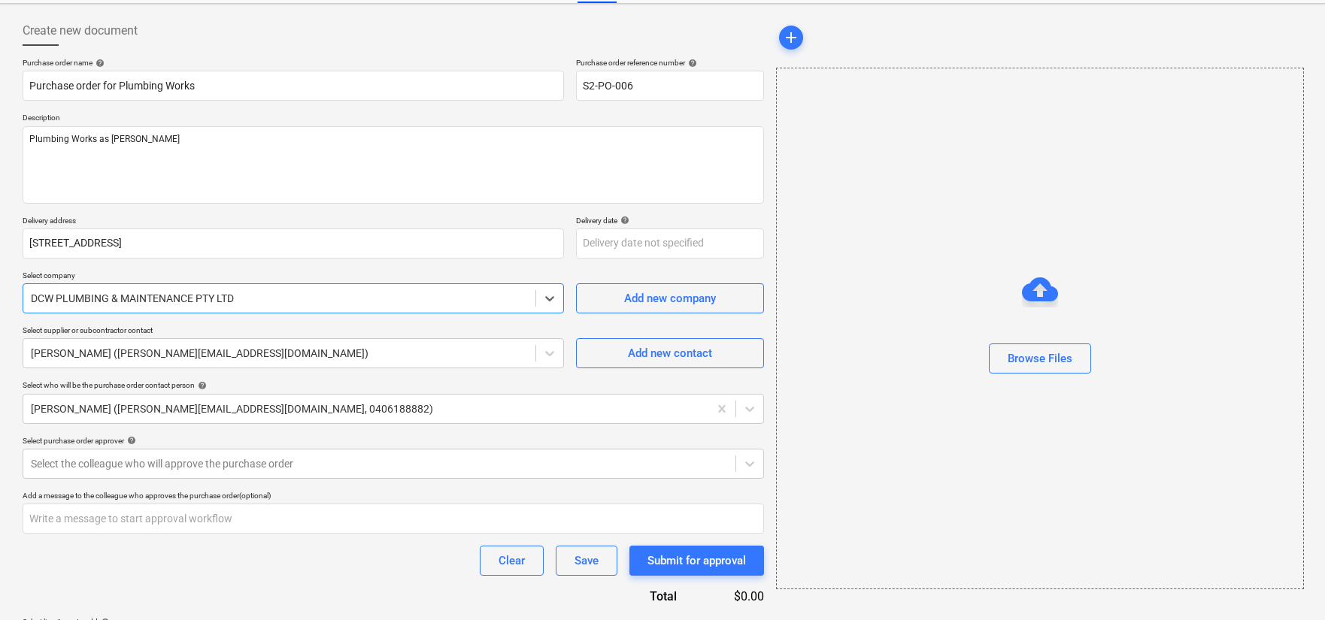
scroll to position [66, 0]
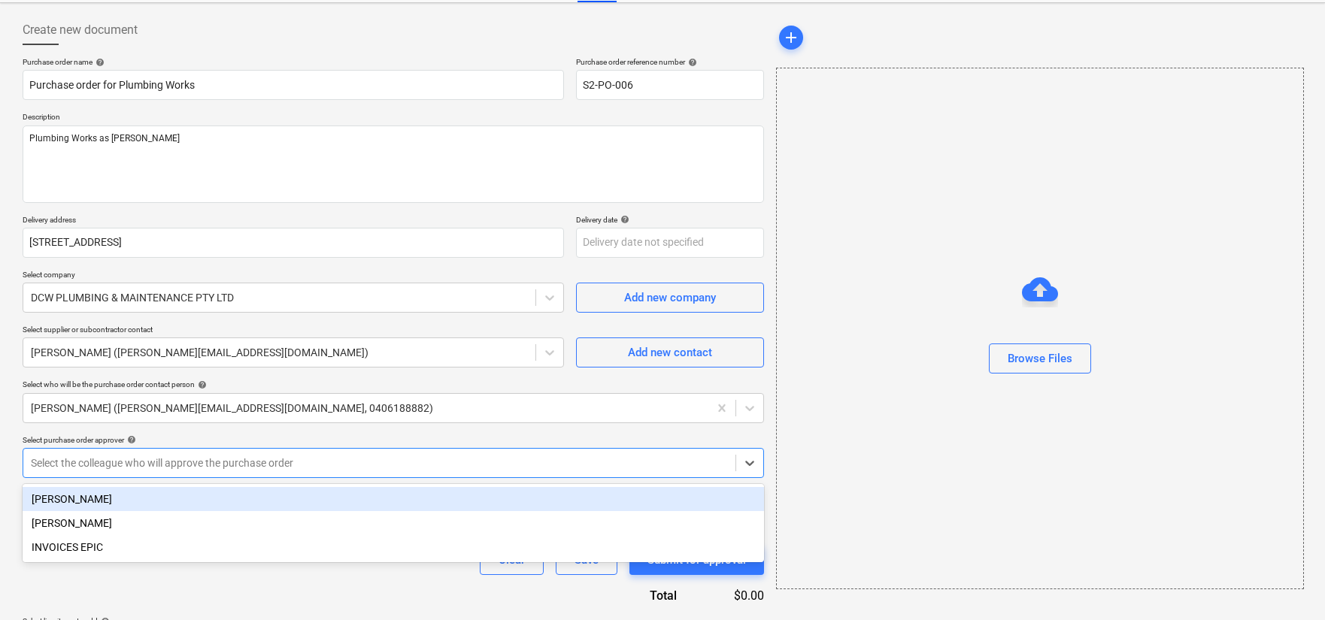
click at [285, 463] on div at bounding box center [379, 463] width 697 height 15
click at [250, 499] on div "[PERSON_NAME]" at bounding box center [394, 499] width 742 height 24
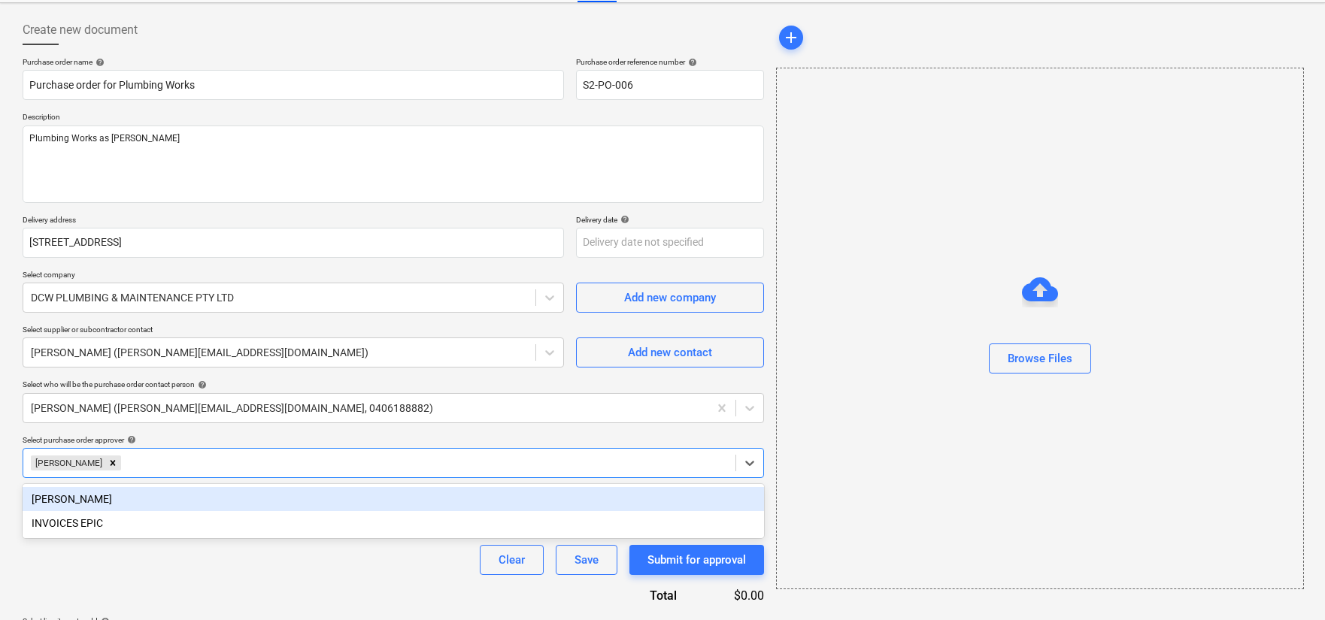
scroll to position [118, 0]
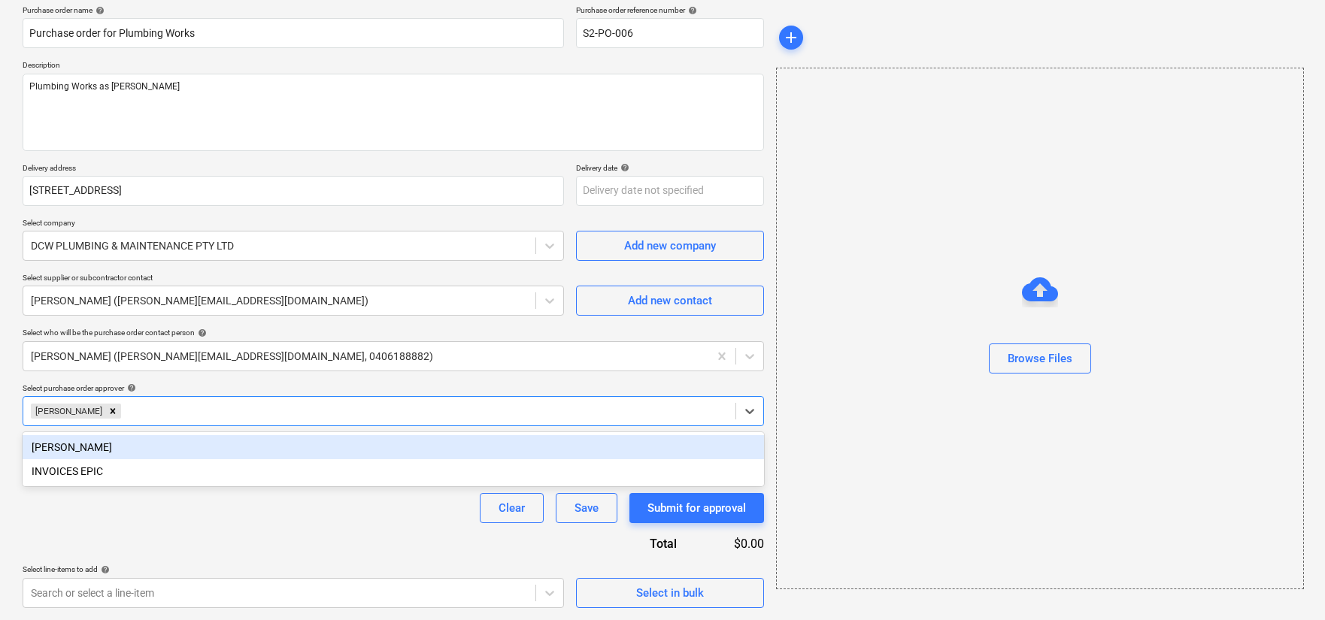
click at [295, 374] on div "Purchase order name help Purchase order for Plumbing Works Purchase order refer…" at bounding box center [394, 306] width 742 height 603
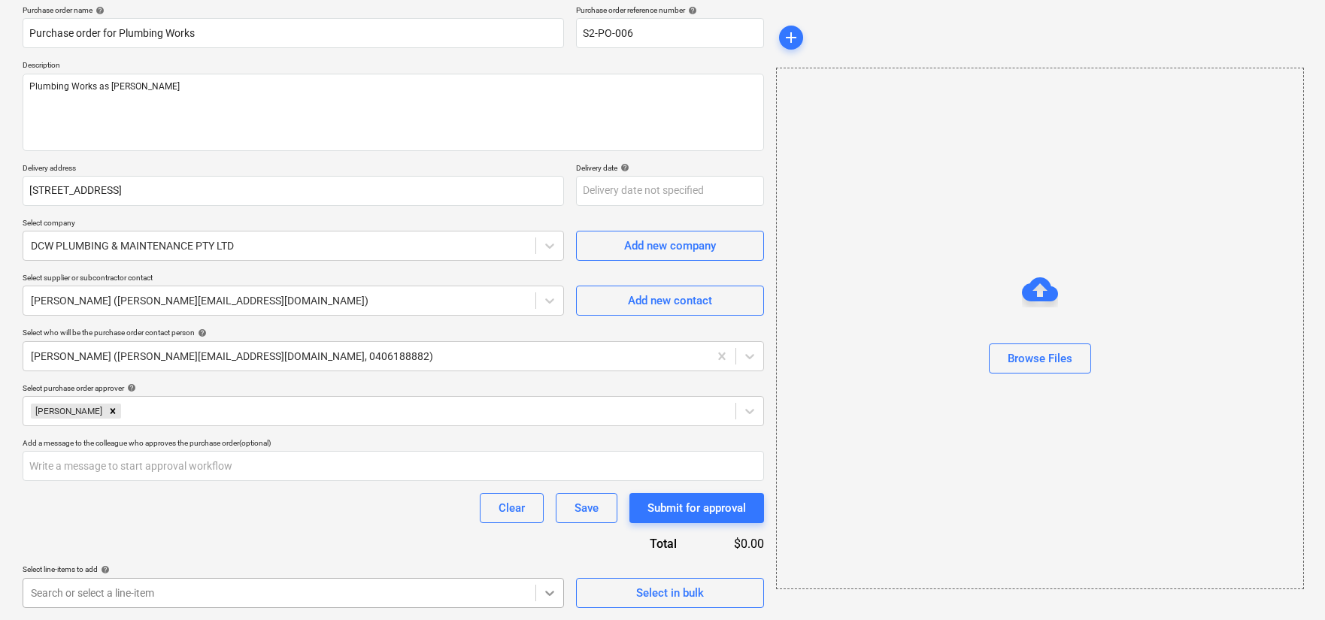
click at [545, 502] on body "Sales Projects Contacts Company Inbox 9+ Approvals format_size keyboard_arrow_d…" at bounding box center [662, 192] width 1325 height 620
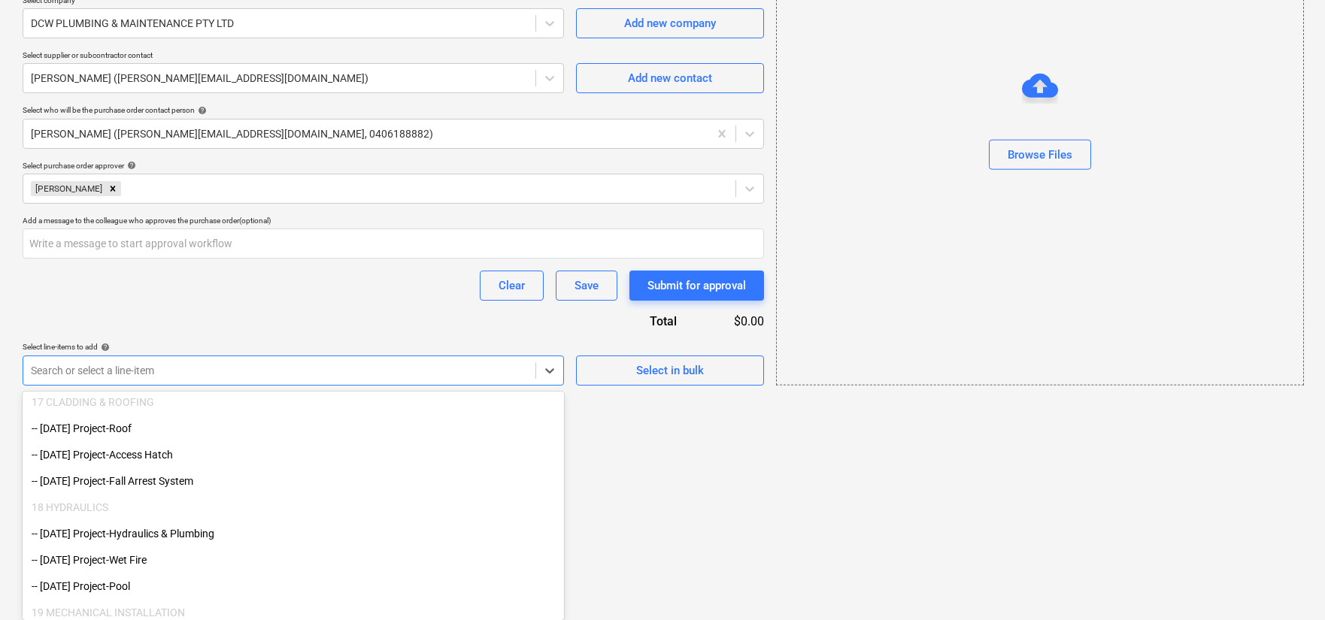
scroll to position [2252, 0]
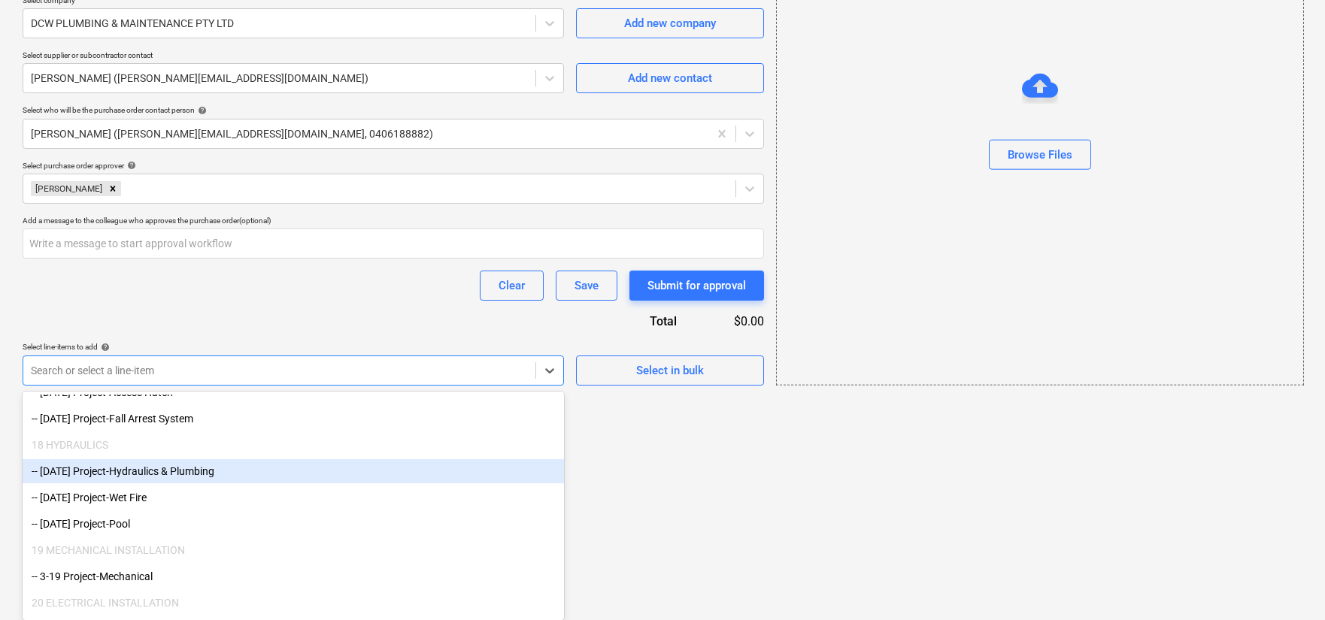
click at [336, 464] on div "-- [DATE] Project-Hydraulics & Plumbing" at bounding box center [294, 472] width 542 height 24
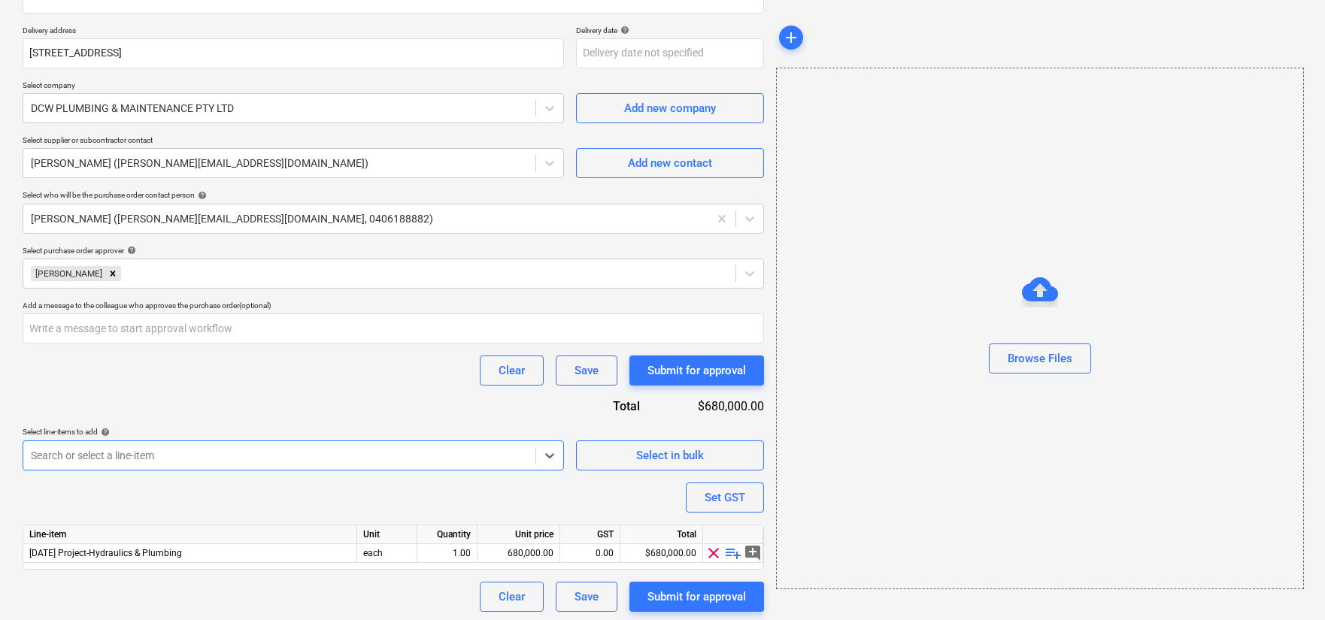
scroll to position [259, 0]
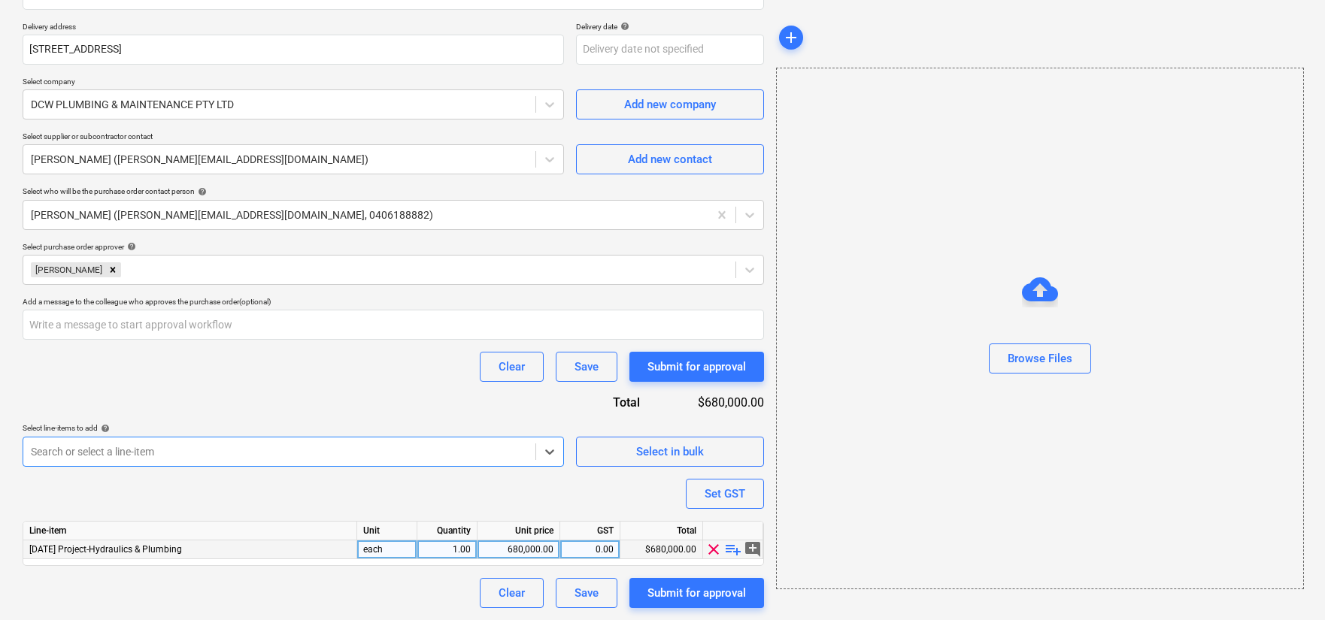
type textarea "x"
click at [649, 551] on div "$680,000.00" at bounding box center [661, 550] width 83 height 19
click at [649, 551] on input at bounding box center [661, 550] width 82 height 18
type input "$673,590.00"
click at [627, 523] on div "Total" at bounding box center [661, 531] width 83 height 19
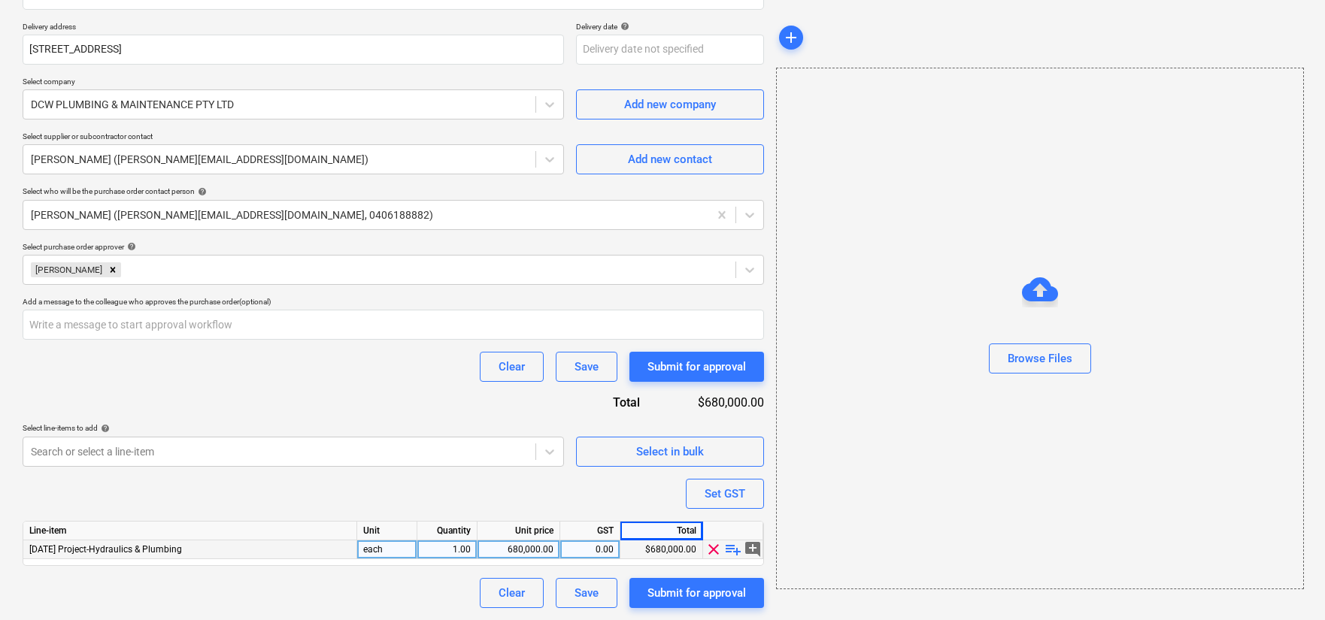
click at [654, 548] on div "$680,000.00" at bounding box center [661, 550] width 83 height 19
click at [654, 548] on input at bounding box center [661, 550] width 82 height 18
click at [527, 546] on div "680,000.00" at bounding box center [519, 550] width 70 height 19
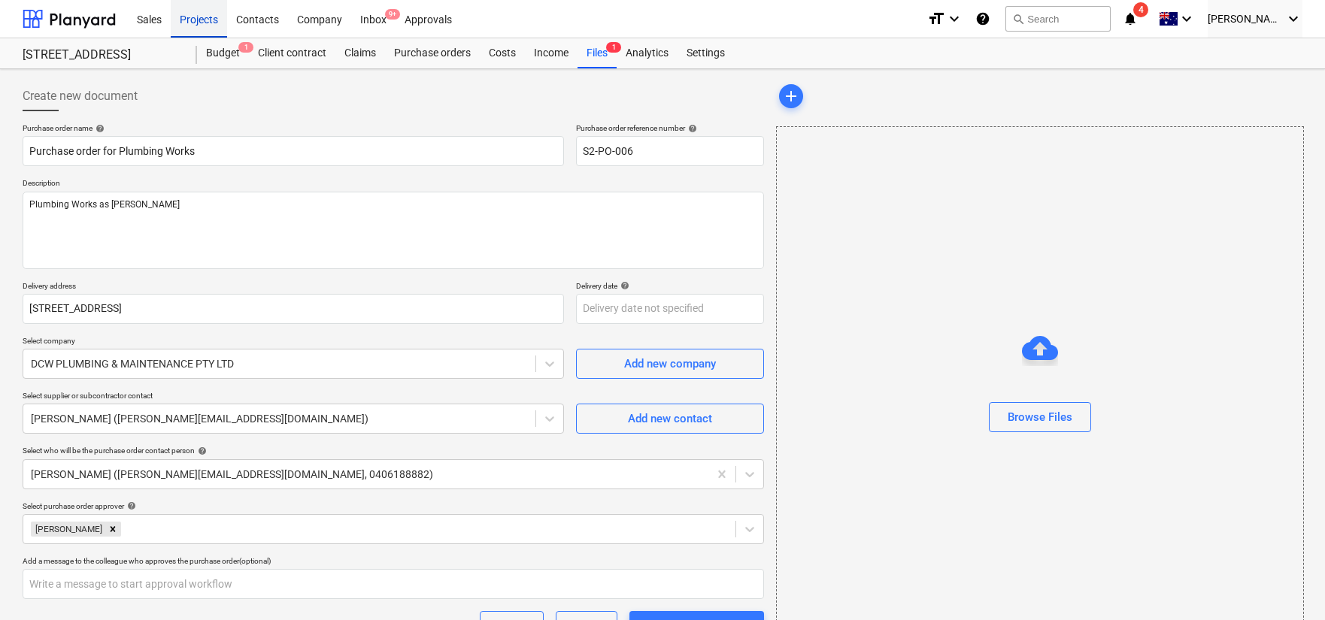
click at [191, 14] on div "Projects" at bounding box center [199, 18] width 56 height 38
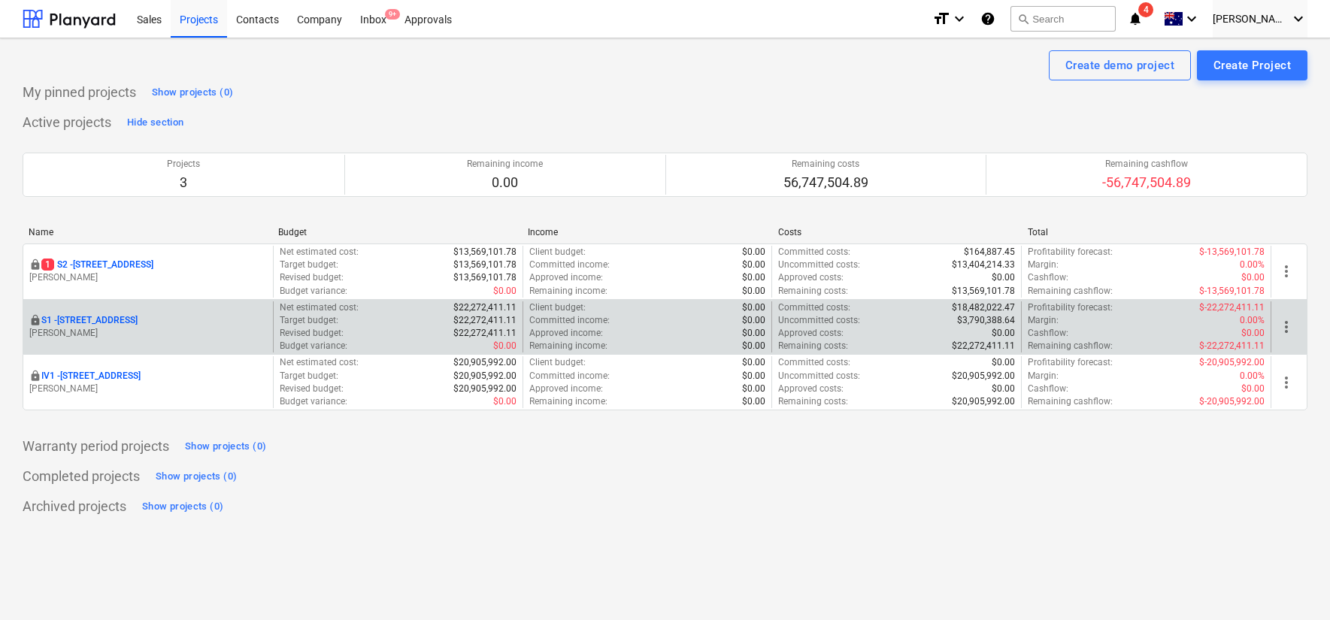
click at [125, 314] on p "S1 - [STREET_ADDRESS]" at bounding box center [89, 320] width 96 height 13
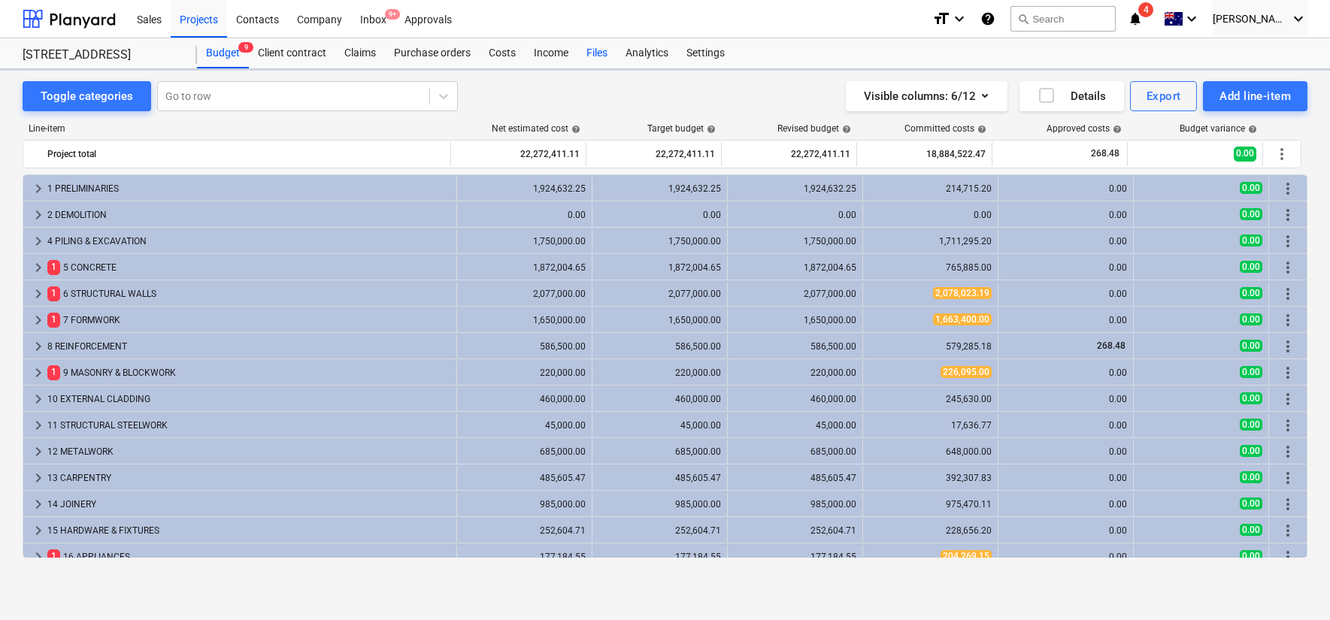
click at [590, 57] on div "Files" at bounding box center [597, 53] width 39 height 30
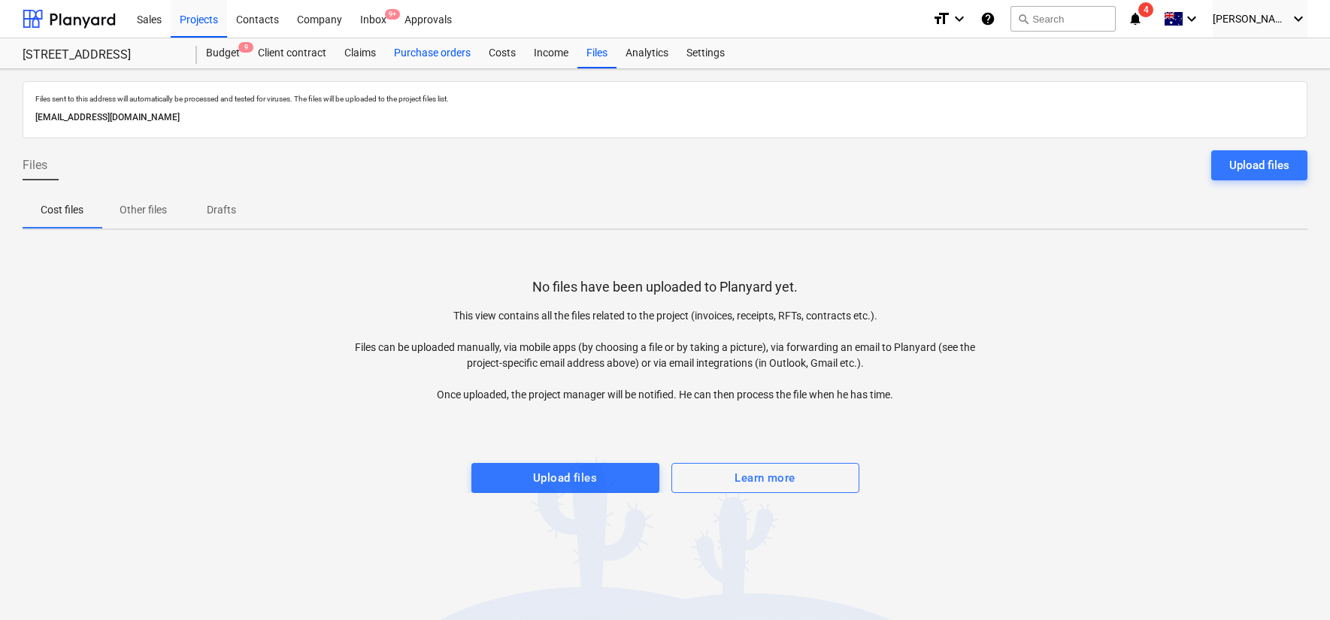
click at [451, 50] on div "Purchase orders" at bounding box center [432, 53] width 95 height 30
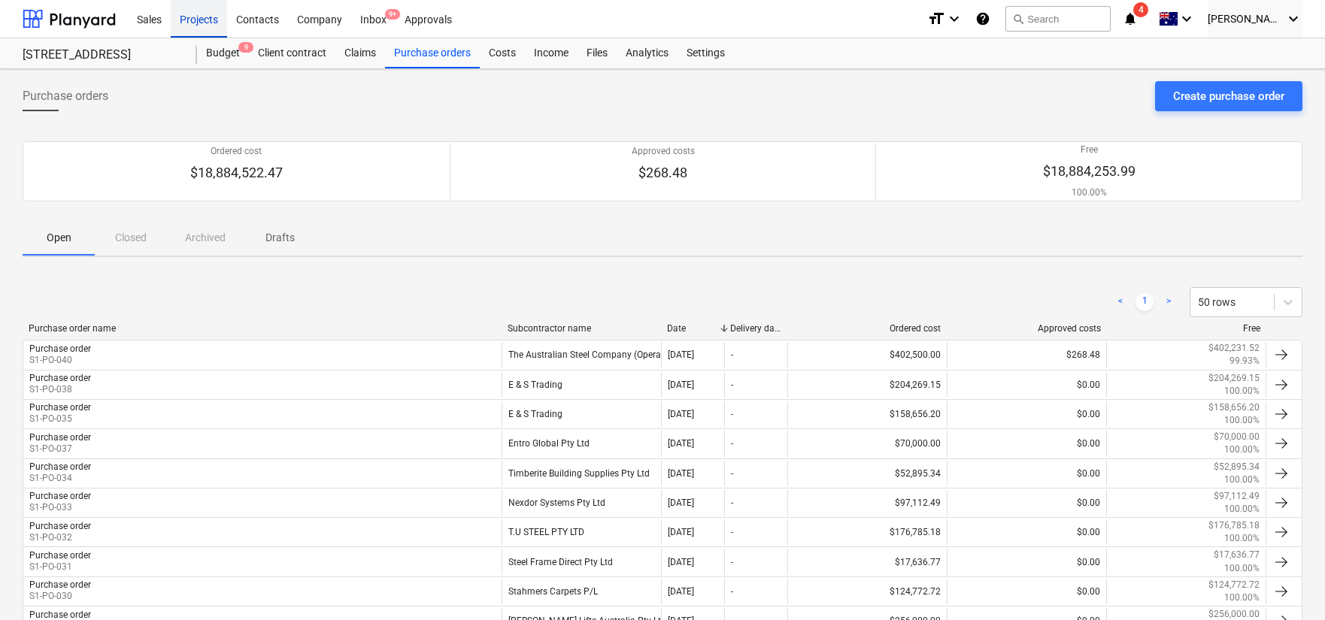
click at [190, 24] on div "Projects" at bounding box center [199, 18] width 56 height 38
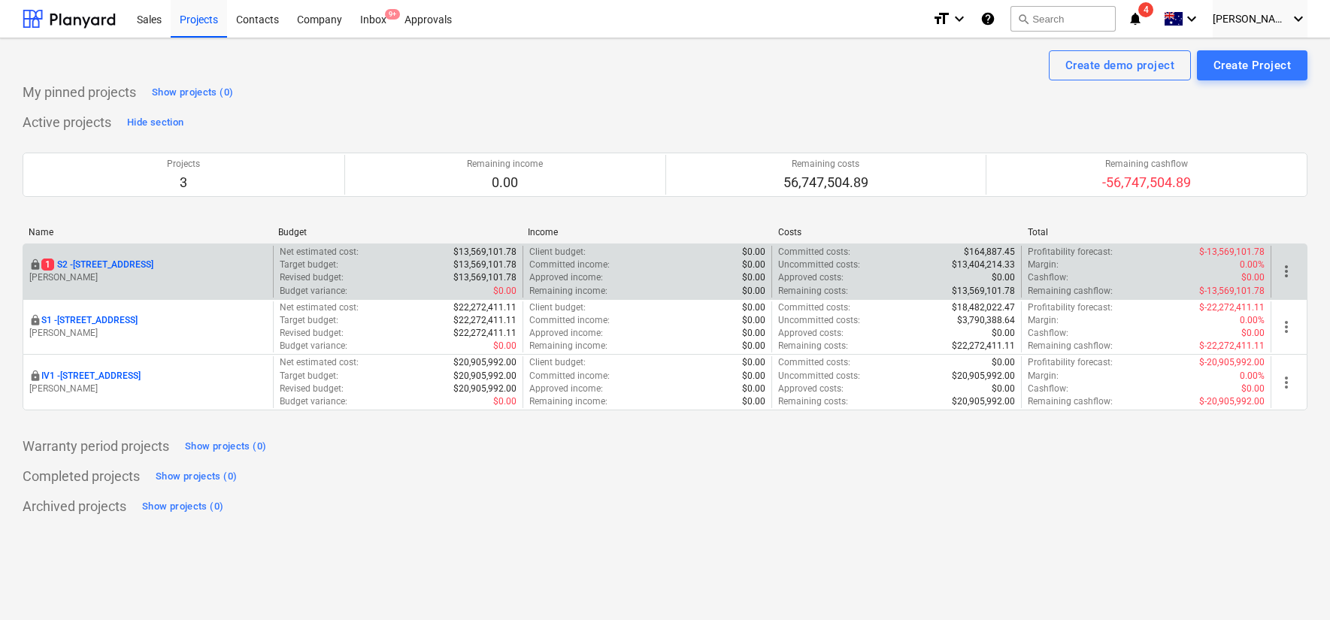
click at [100, 262] on p "[STREET_ADDRESS]" at bounding box center [97, 265] width 112 height 13
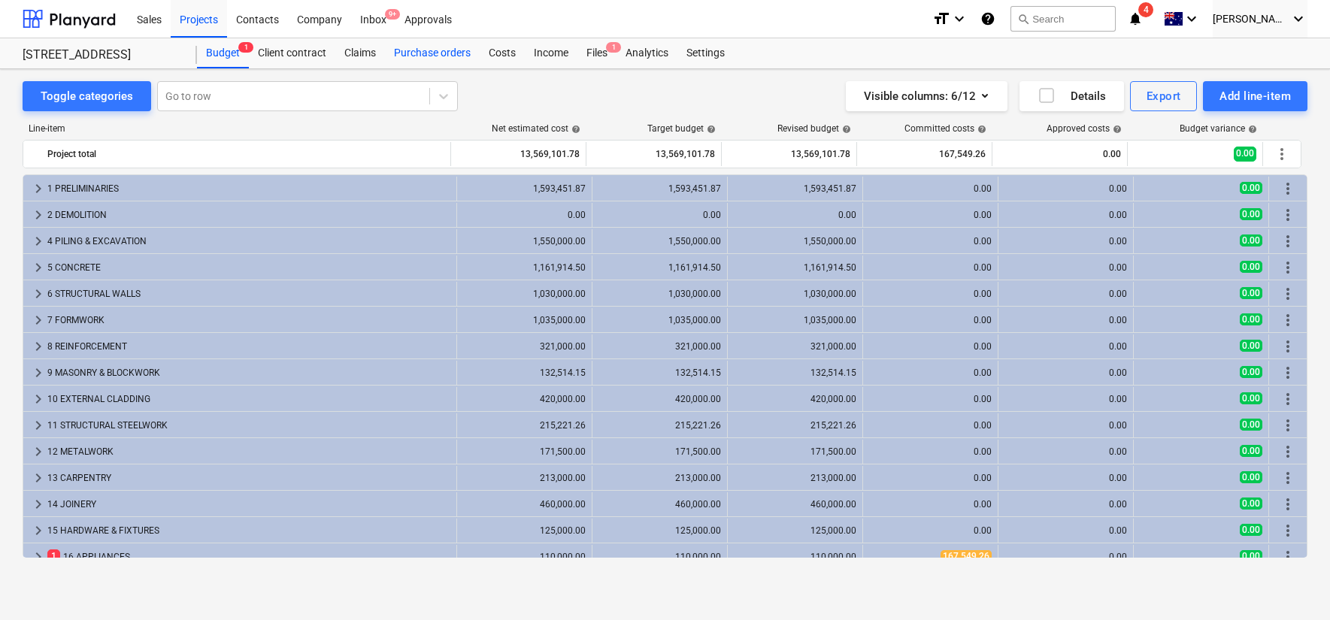
click at [440, 55] on div "Purchase orders" at bounding box center [432, 53] width 95 height 30
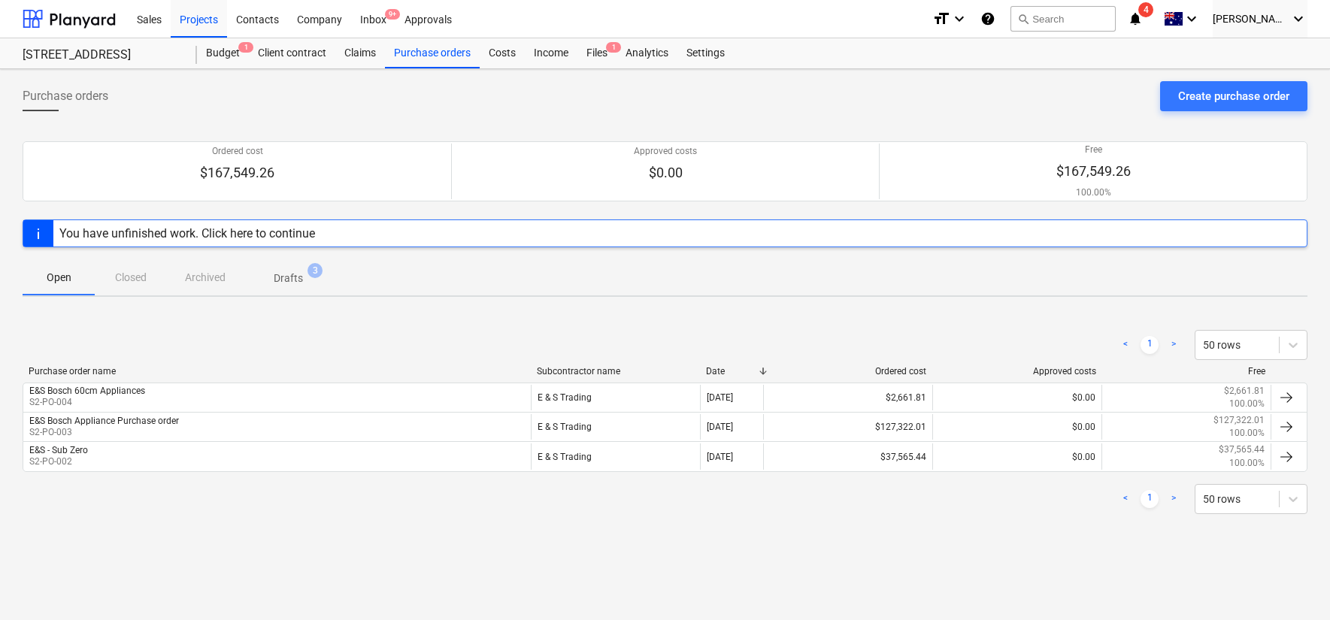
click at [300, 290] on span "Drafts 3" at bounding box center [289, 277] width 90 height 27
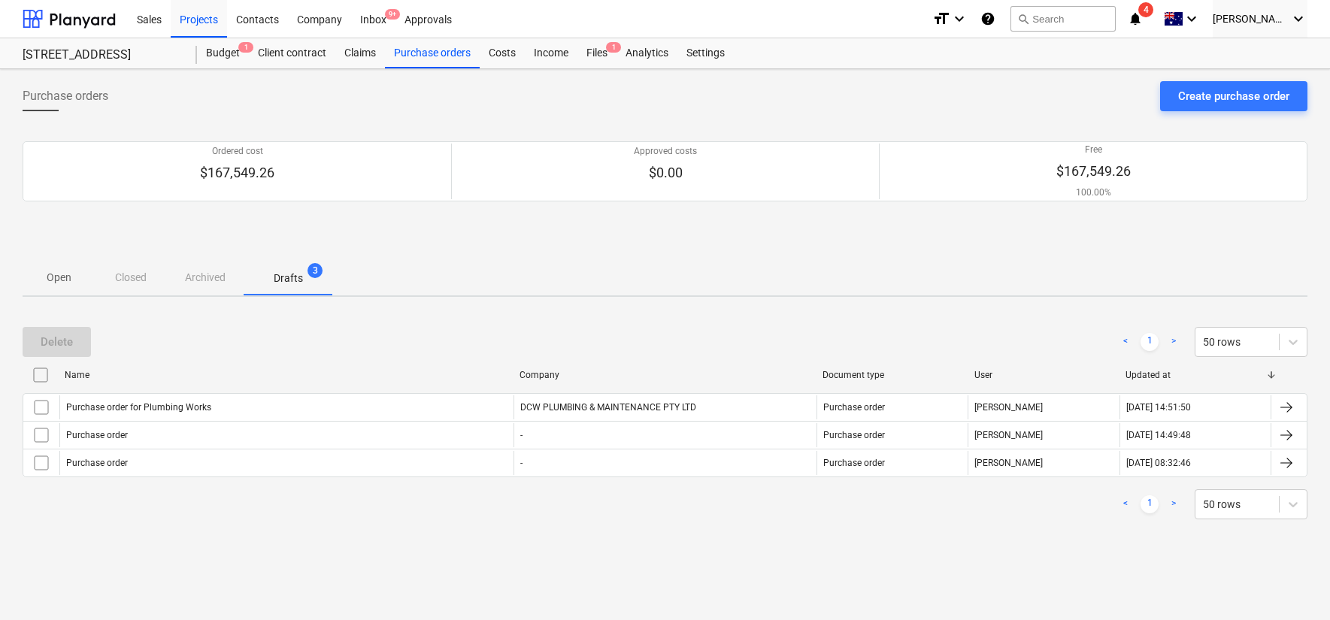
click at [44, 378] on input "checkbox" at bounding box center [41, 375] width 24 height 24
click at [43, 344] on div "Delete" at bounding box center [57, 342] width 32 height 20
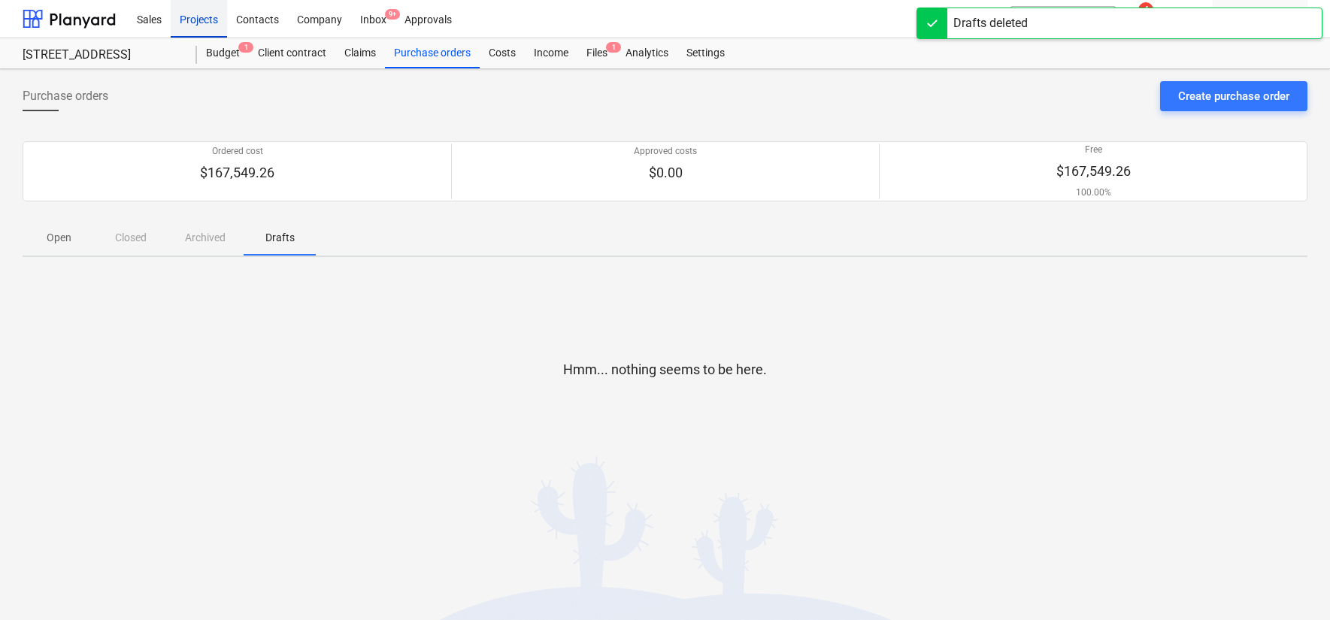
click at [217, 17] on div "Projects" at bounding box center [199, 18] width 56 height 38
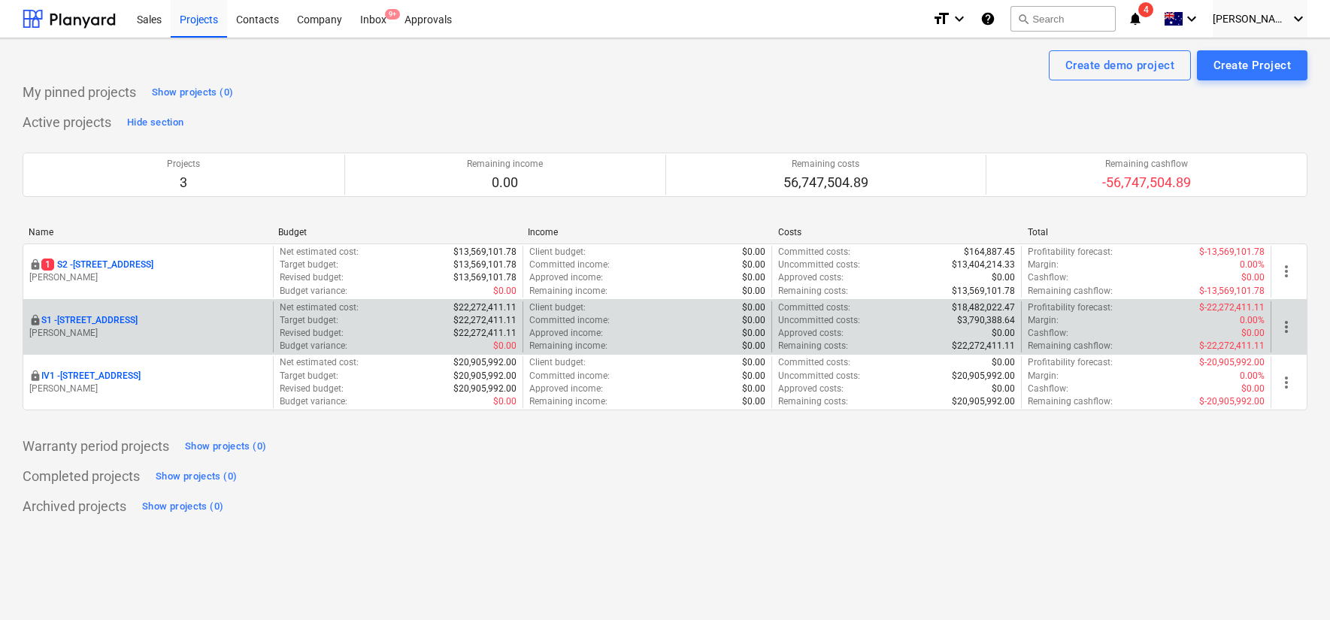
click at [96, 317] on p "S1 - [STREET_ADDRESS]" at bounding box center [89, 320] width 96 height 13
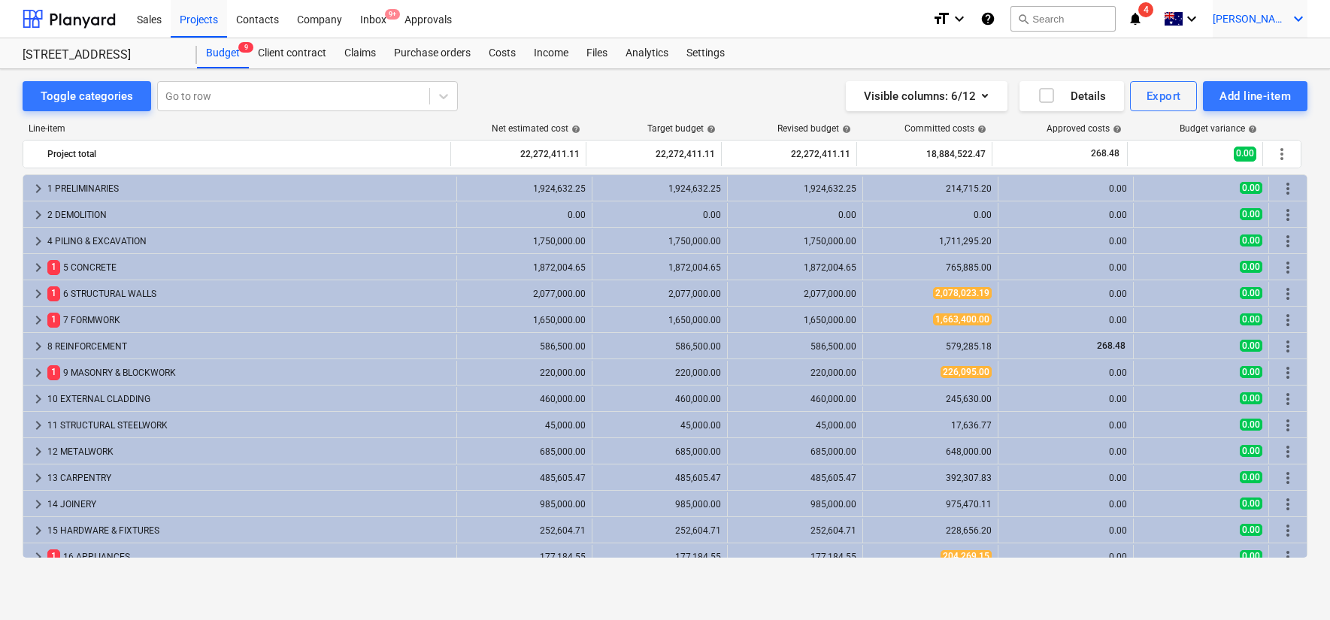
click at [1255, 21] on span "[PERSON_NAME]" at bounding box center [1250, 19] width 75 height 12
click at [1243, 63] on div "Settings" at bounding box center [1263, 59] width 90 height 24
click at [712, 55] on div "Settings" at bounding box center [706, 53] width 56 height 30
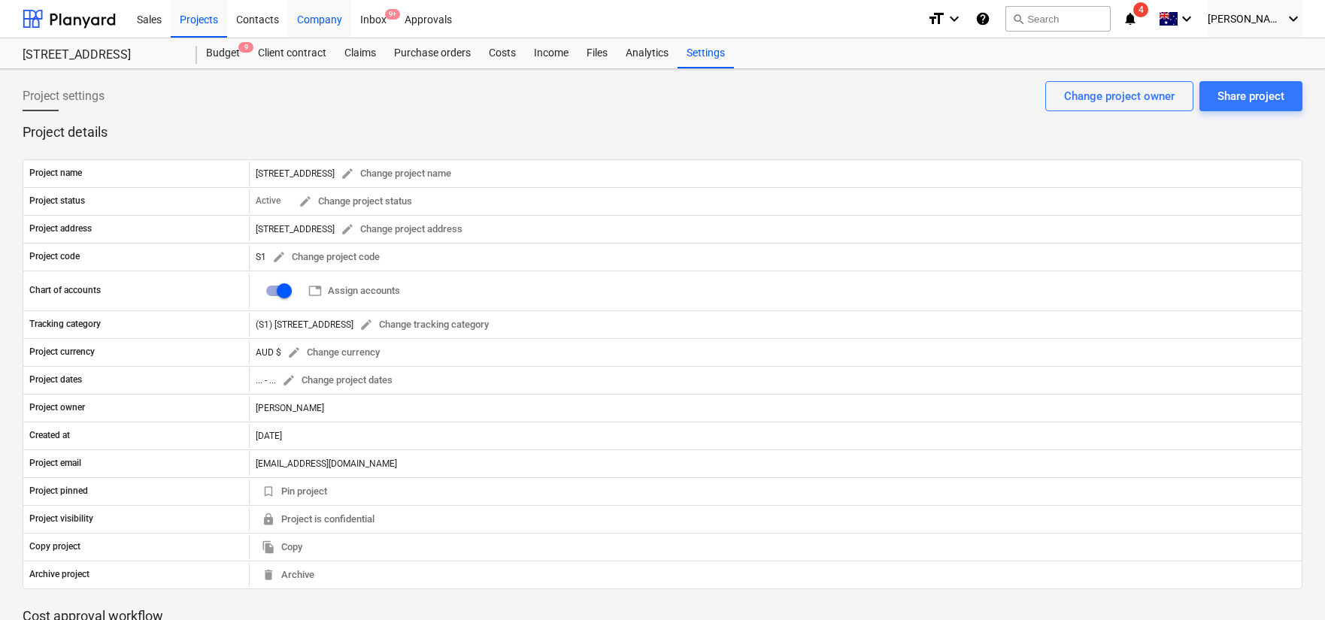
click at [322, 31] on div "Company" at bounding box center [319, 18] width 63 height 38
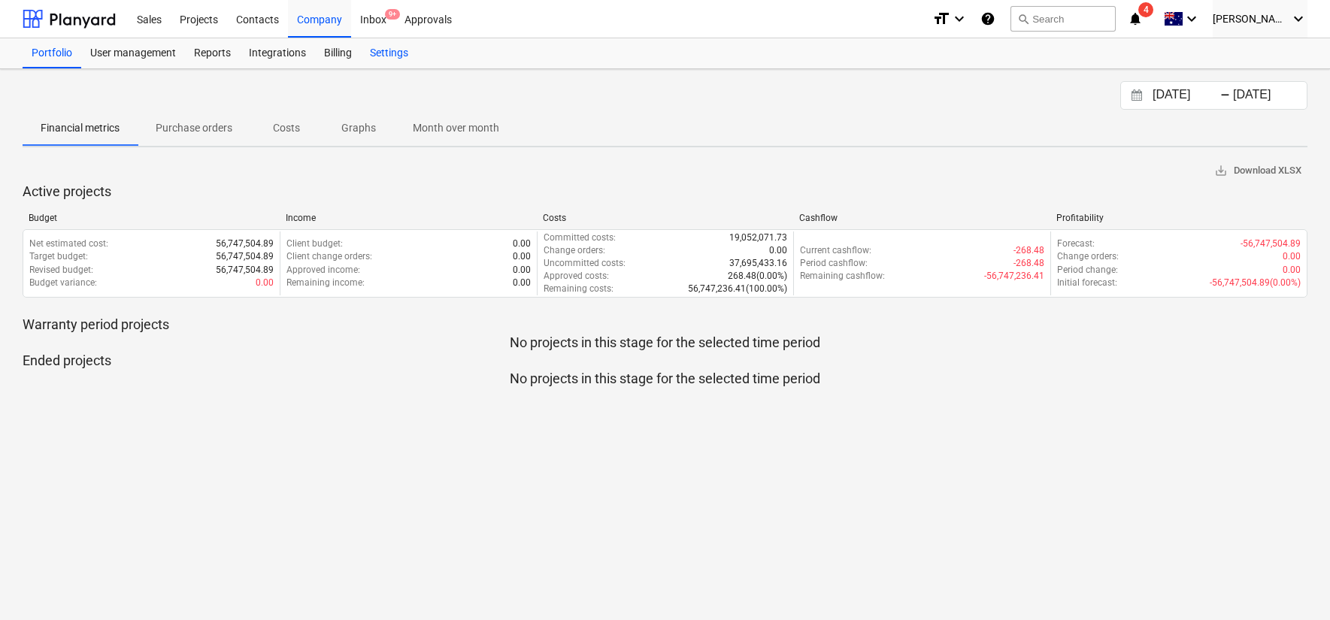
click at [378, 53] on div "Settings" at bounding box center [389, 53] width 56 height 30
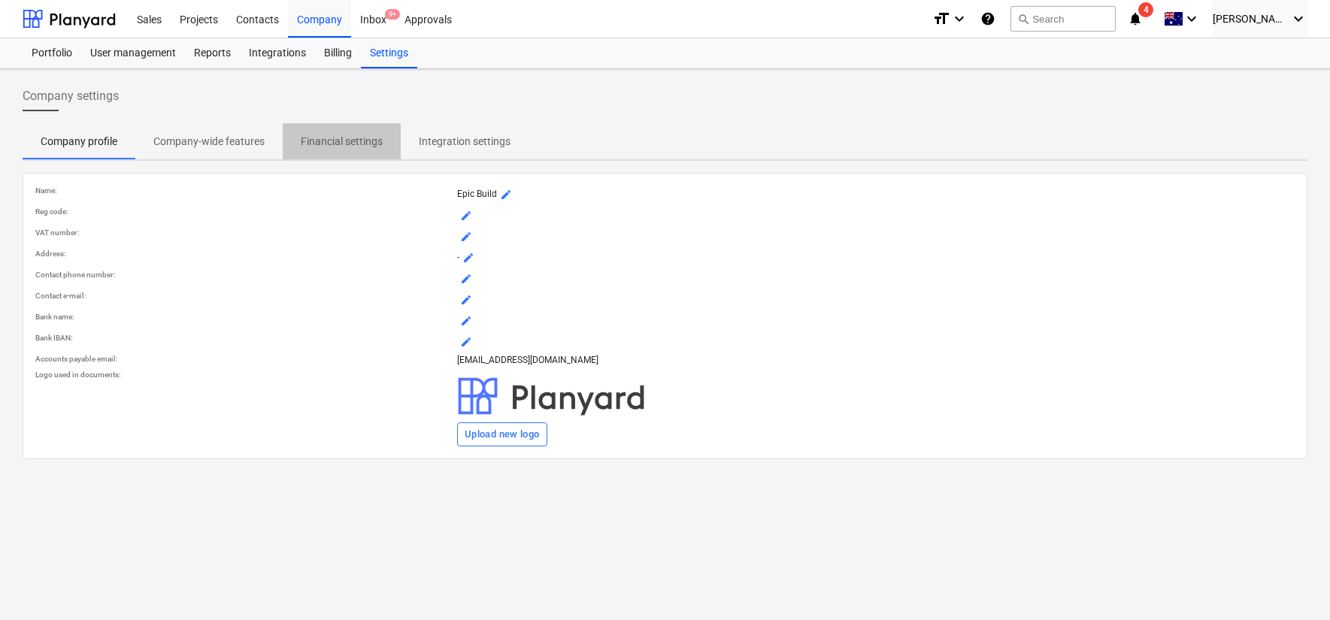
click at [349, 142] on p "Financial settings" at bounding box center [342, 142] width 82 height 16
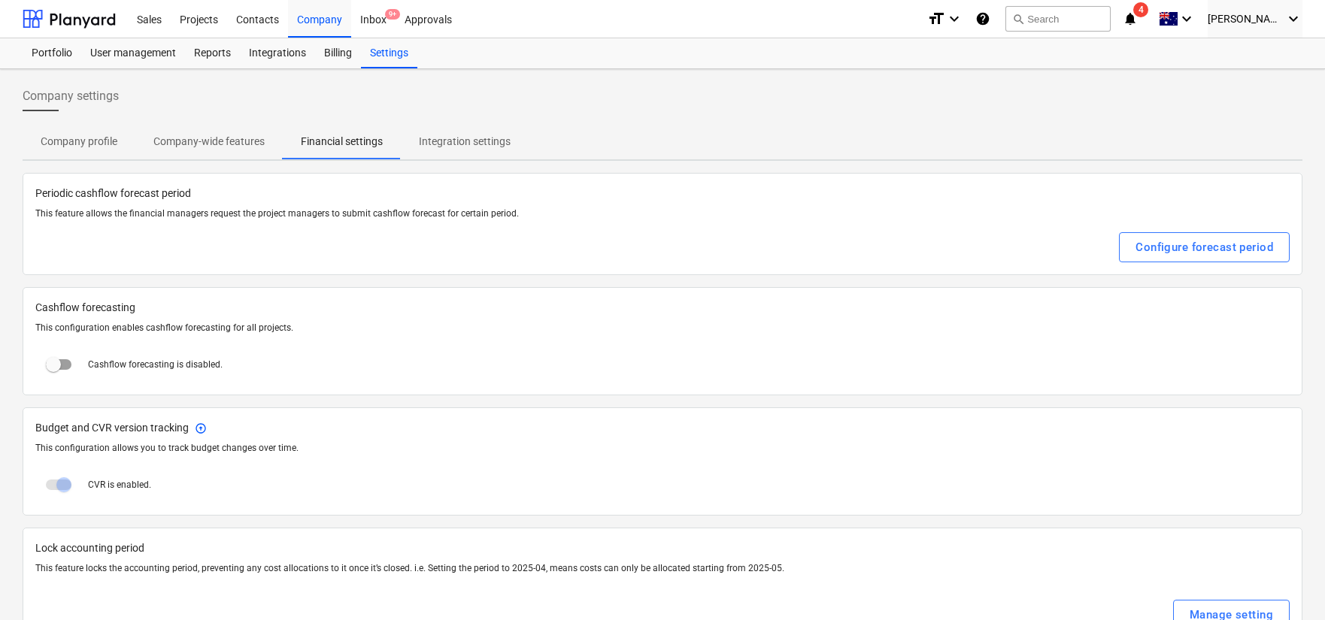
click at [449, 141] on p "Integration settings" at bounding box center [465, 142] width 92 height 16
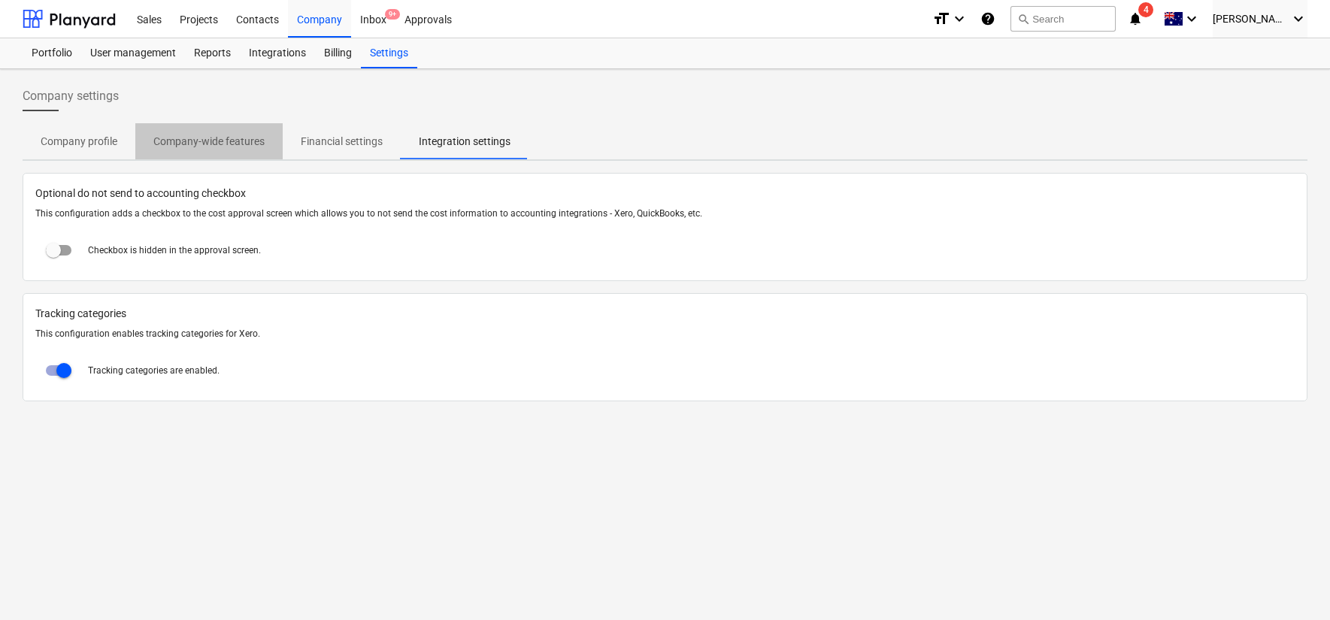
click at [237, 141] on p "Company-wide features" at bounding box center [208, 142] width 111 height 16
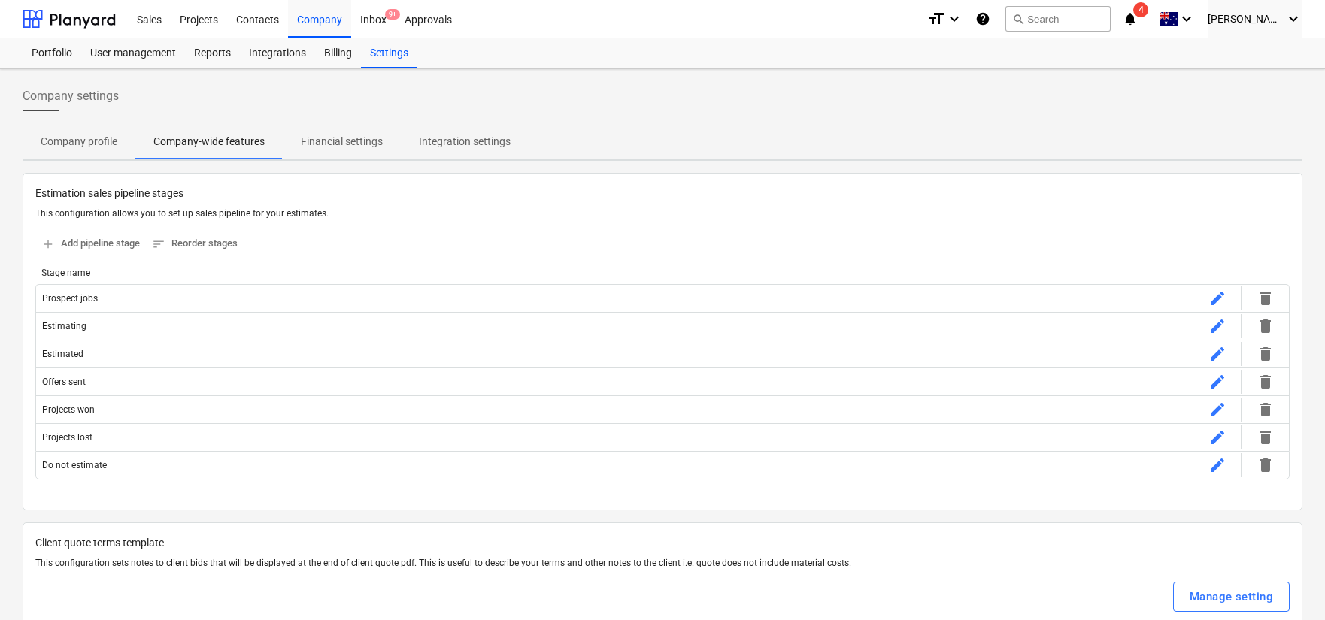
click at [80, 141] on p "Company profile" at bounding box center [79, 142] width 77 height 16
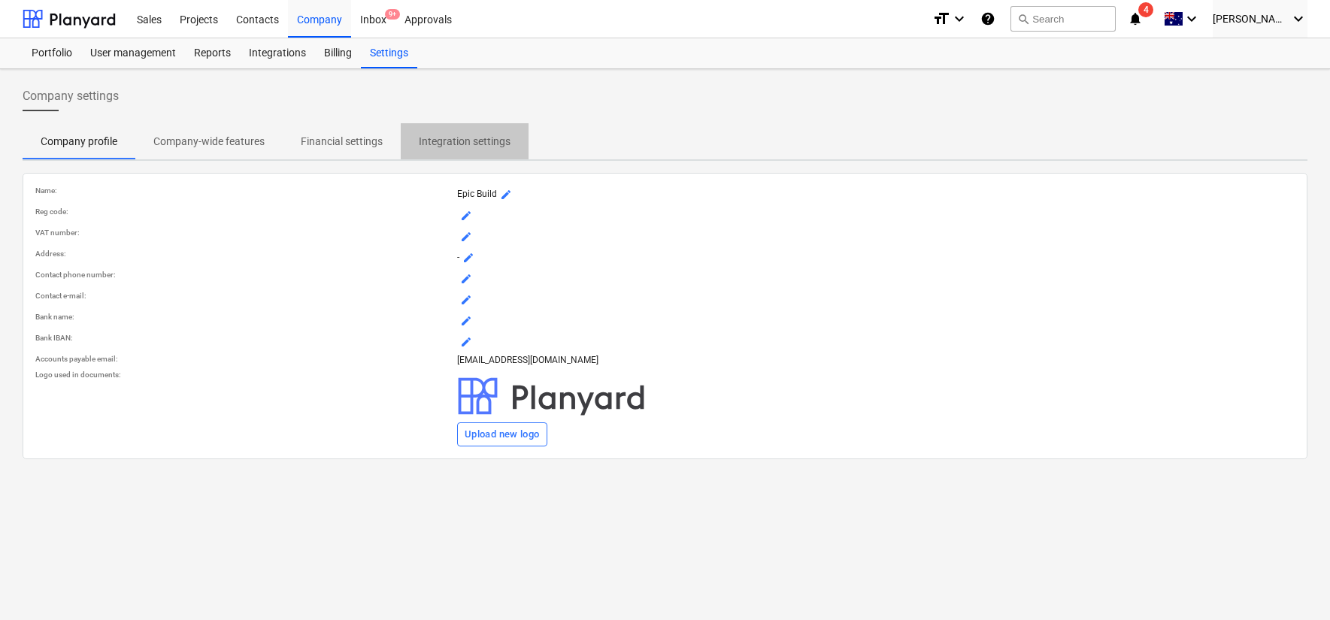
click at [478, 139] on p "Integration settings" at bounding box center [465, 142] width 92 height 16
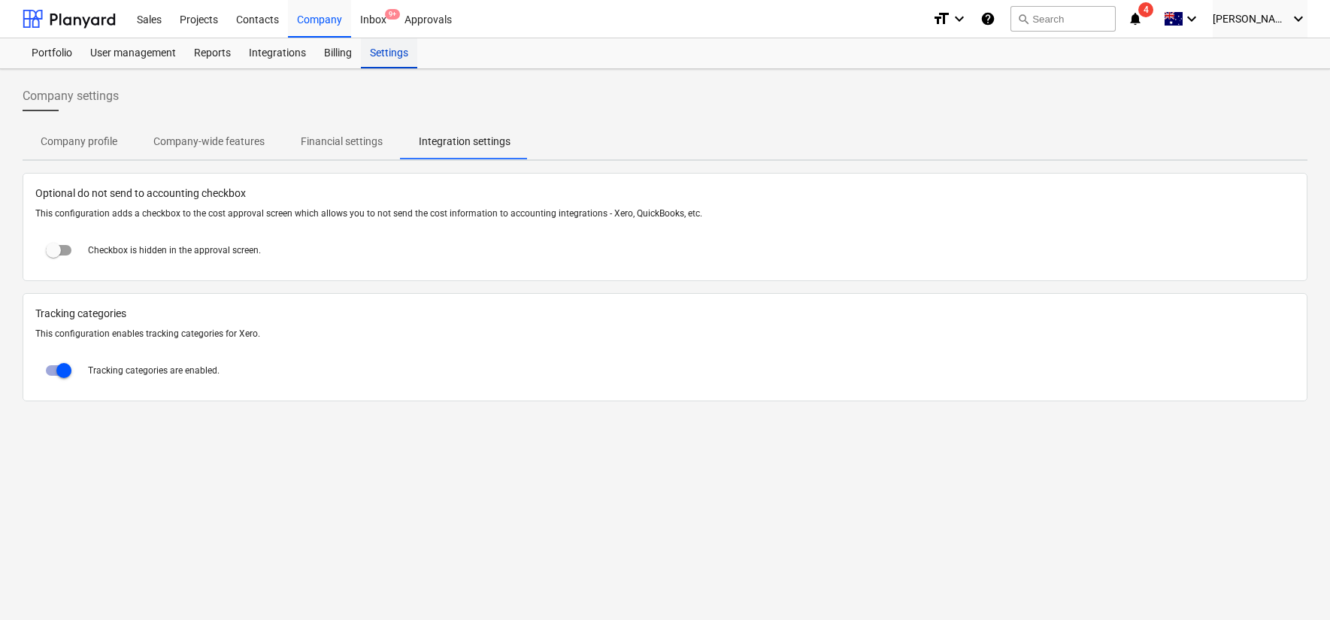
click at [385, 50] on div "Settings" at bounding box center [389, 53] width 56 height 30
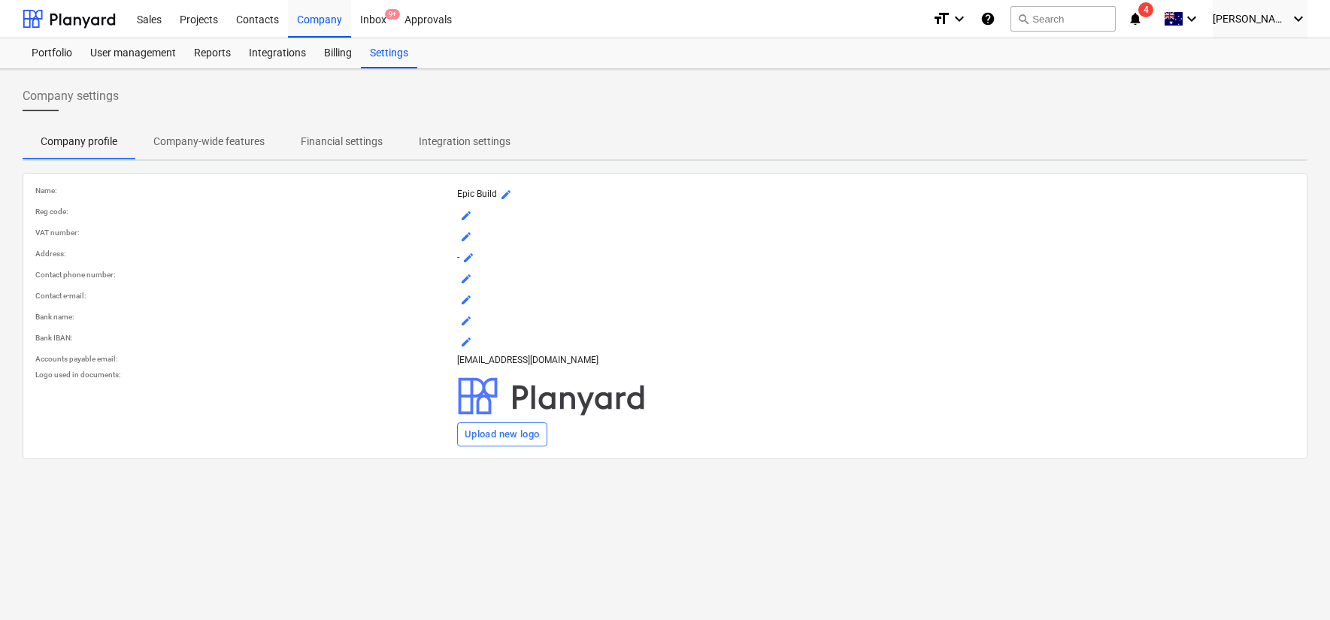
click at [324, 144] on p "Financial settings" at bounding box center [342, 142] width 82 height 16
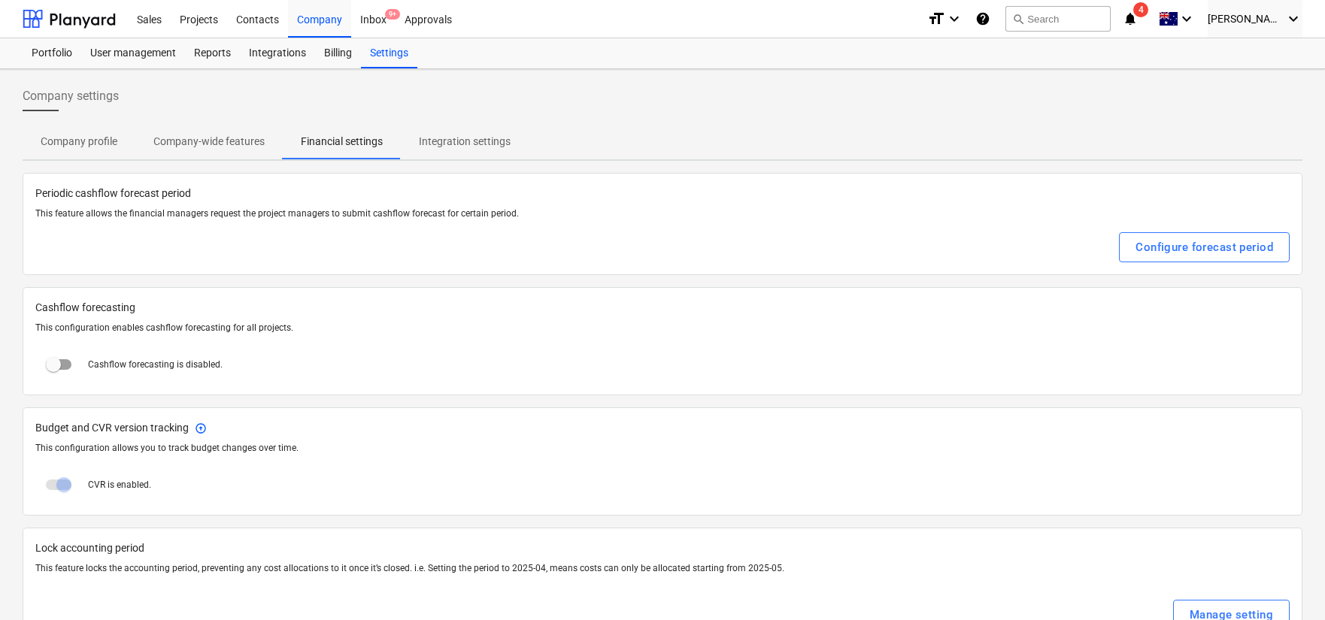
click at [244, 141] on p "Company-wide features" at bounding box center [208, 142] width 111 height 16
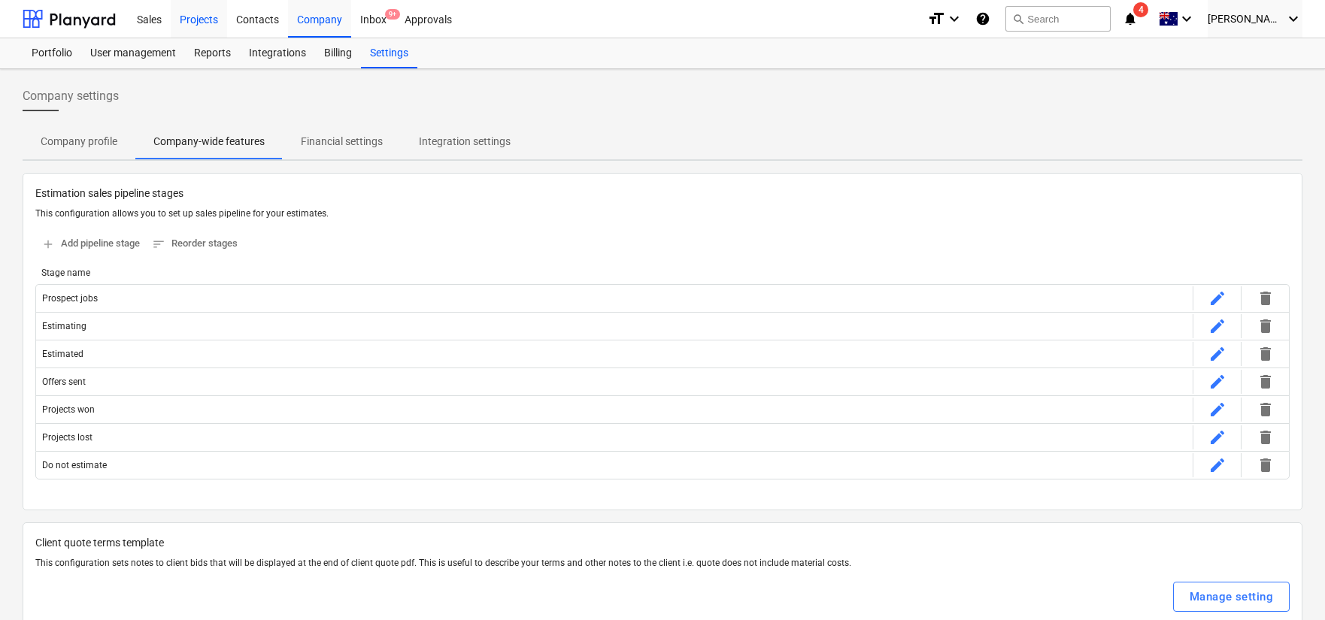
click at [188, 18] on div "Projects" at bounding box center [199, 18] width 56 height 38
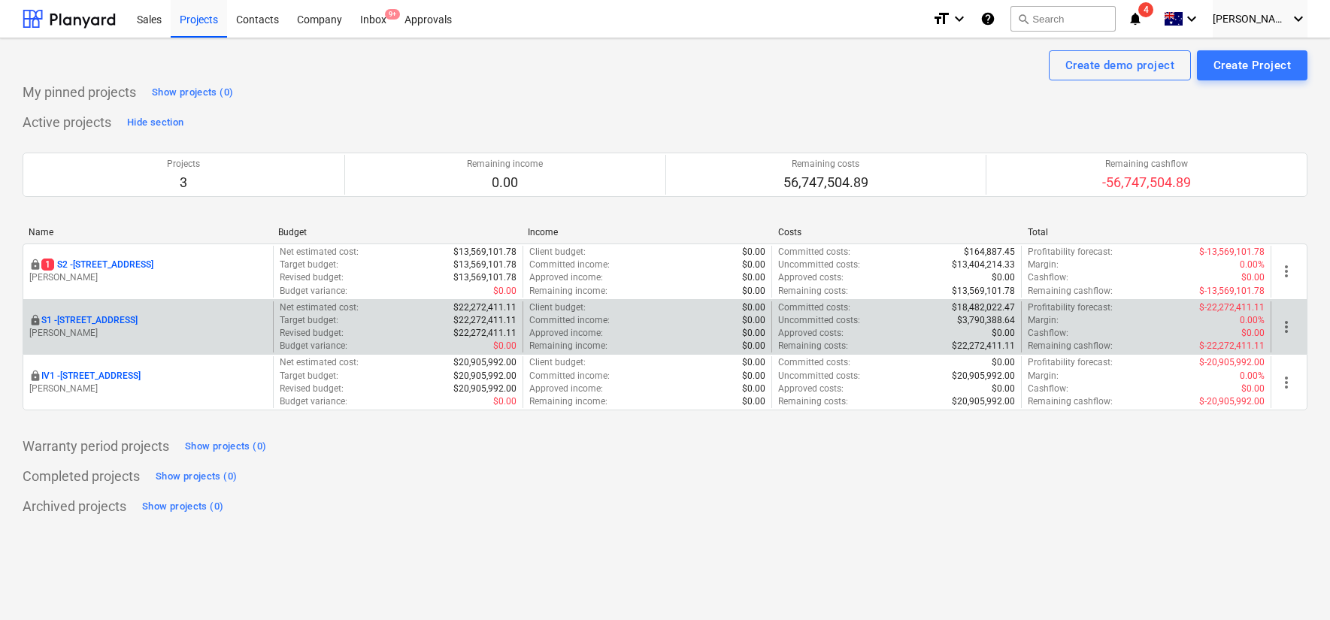
click at [1286, 324] on span "more_vert" at bounding box center [1287, 327] width 18 height 18
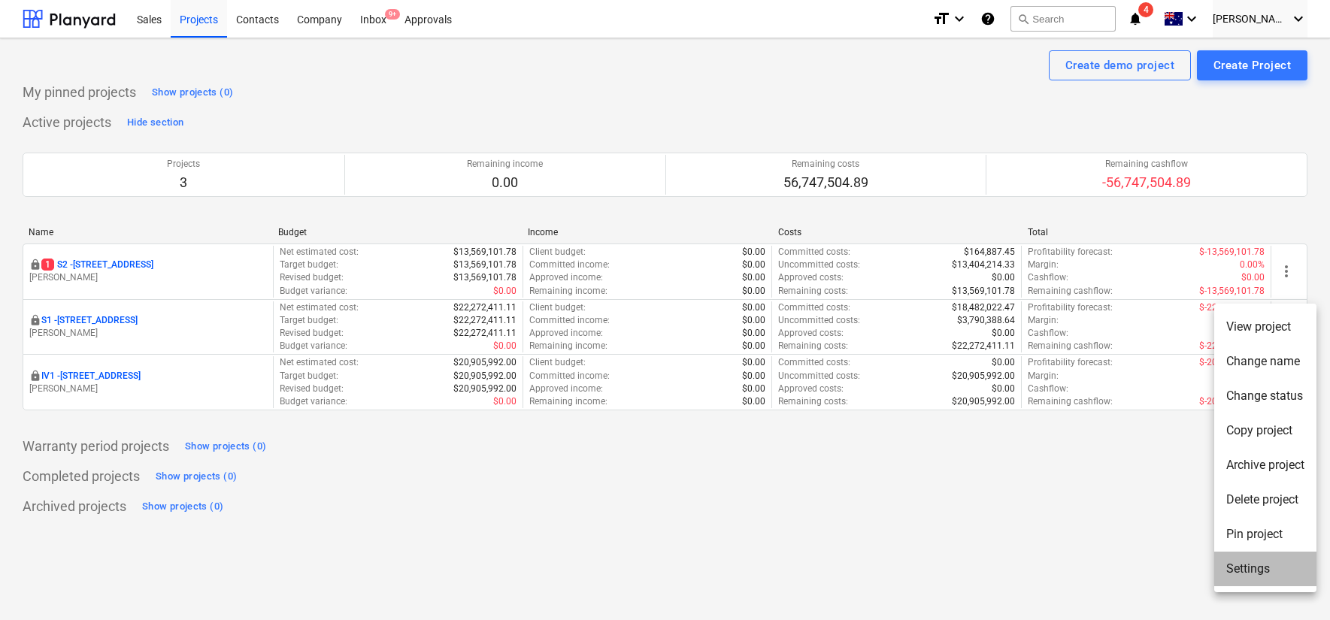
click at [1252, 567] on li "Settings" at bounding box center [1266, 569] width 102 height 35
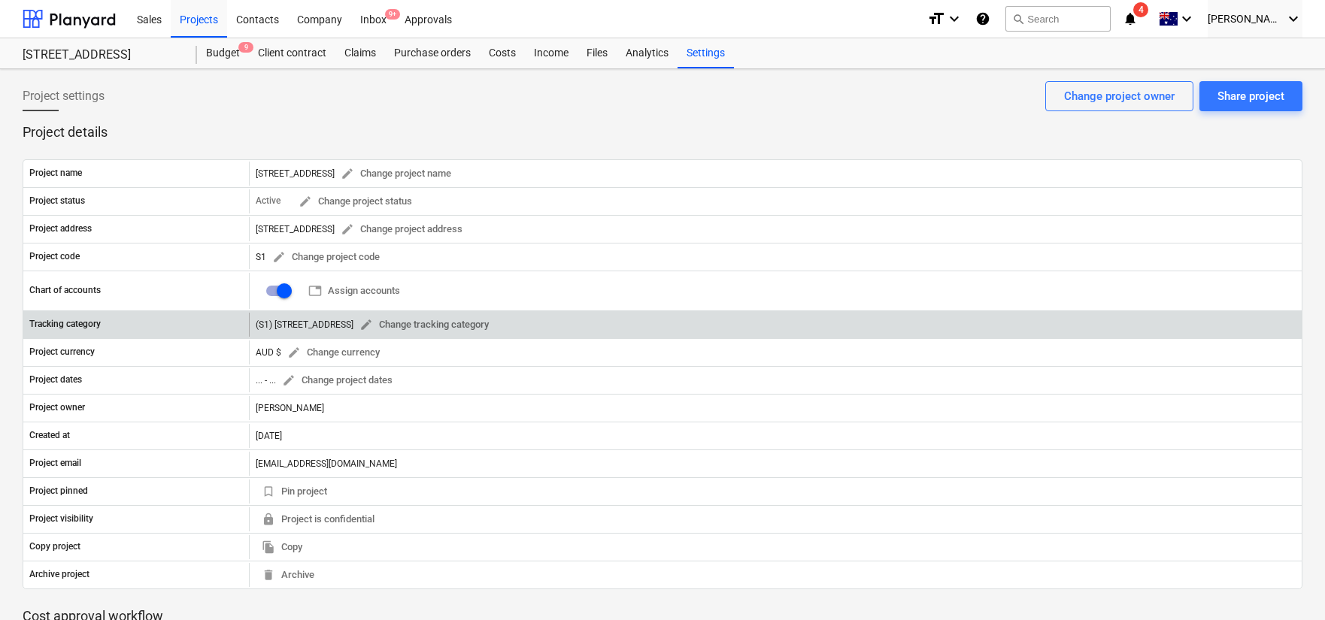
click at [281, 317] on div "(S1) [STREET_ADDRESS] Change tracking category" at bounding box center [375, 325] width 239 height 23
click at [381, 323] on span "edit Change tracking category" at bounding box center [424, 325] width 129 height 17
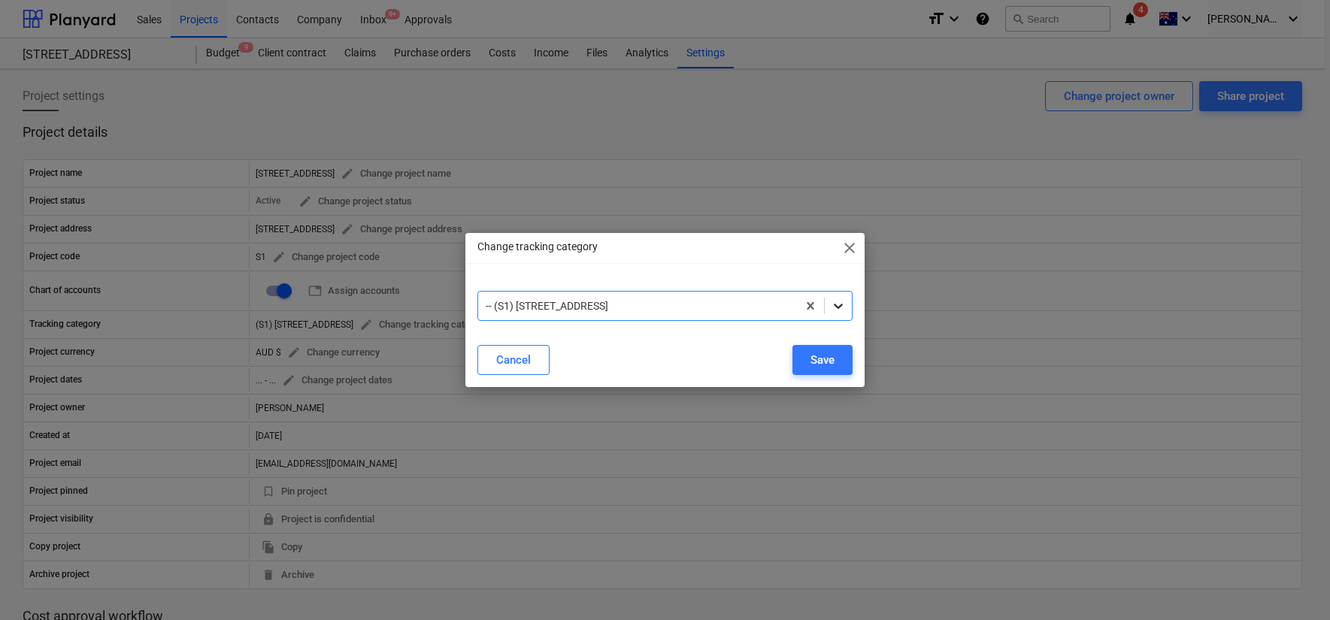
click at [845, 299] on icon at bounding box center [838, 306] width 15 height 15
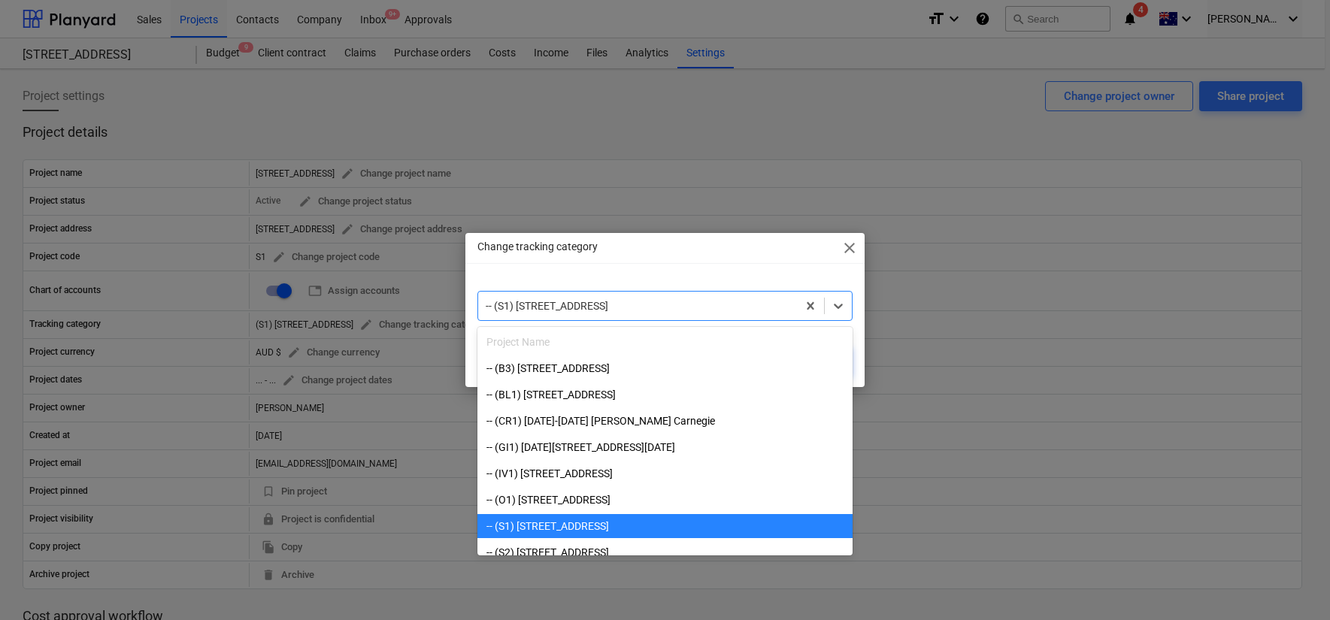
click at [848, 249] on span "close" at bounding box center [850, 248] width 18 height 18
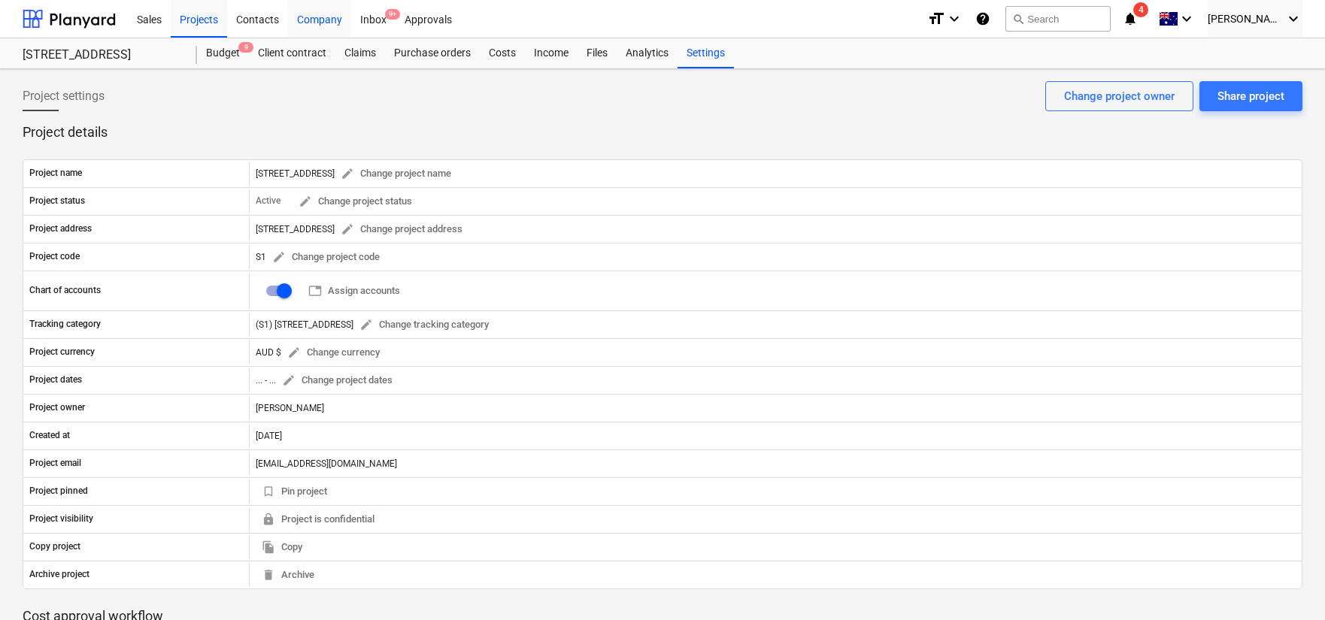
click at [322, 18] on div "Company" at bounding box center [319, 18] width 63 height 38
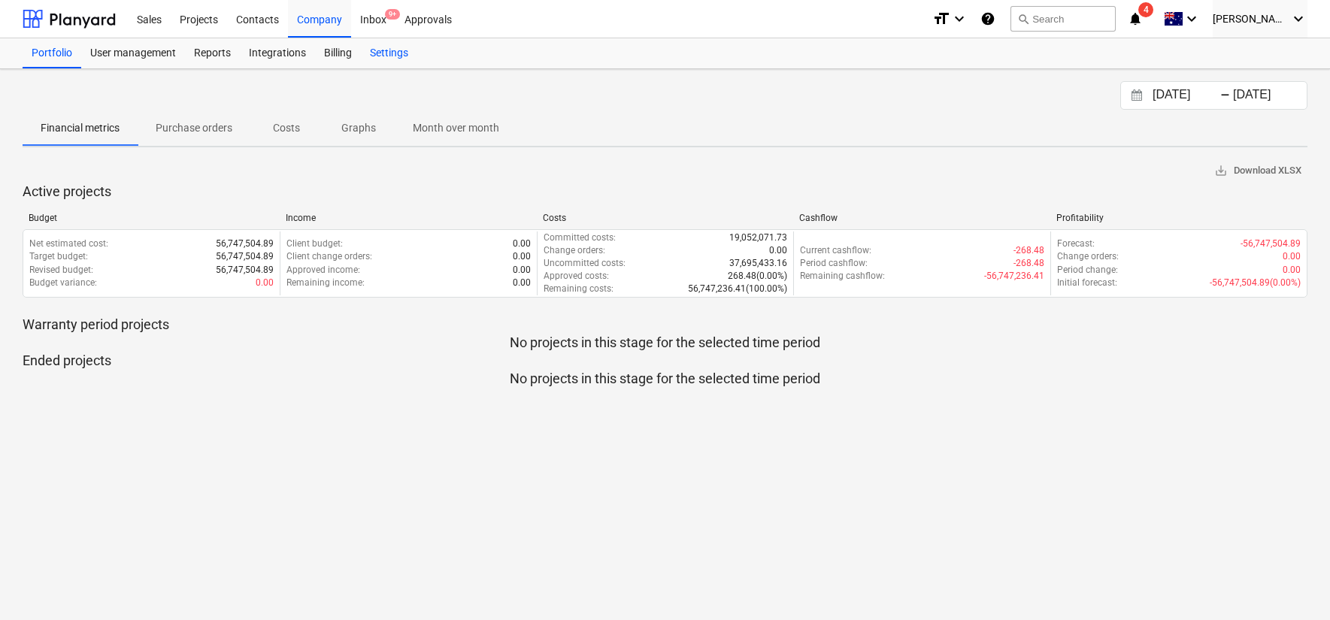
click at [390, 51] on div "Settings" at bounding box center [389, 53] width 56 height 30
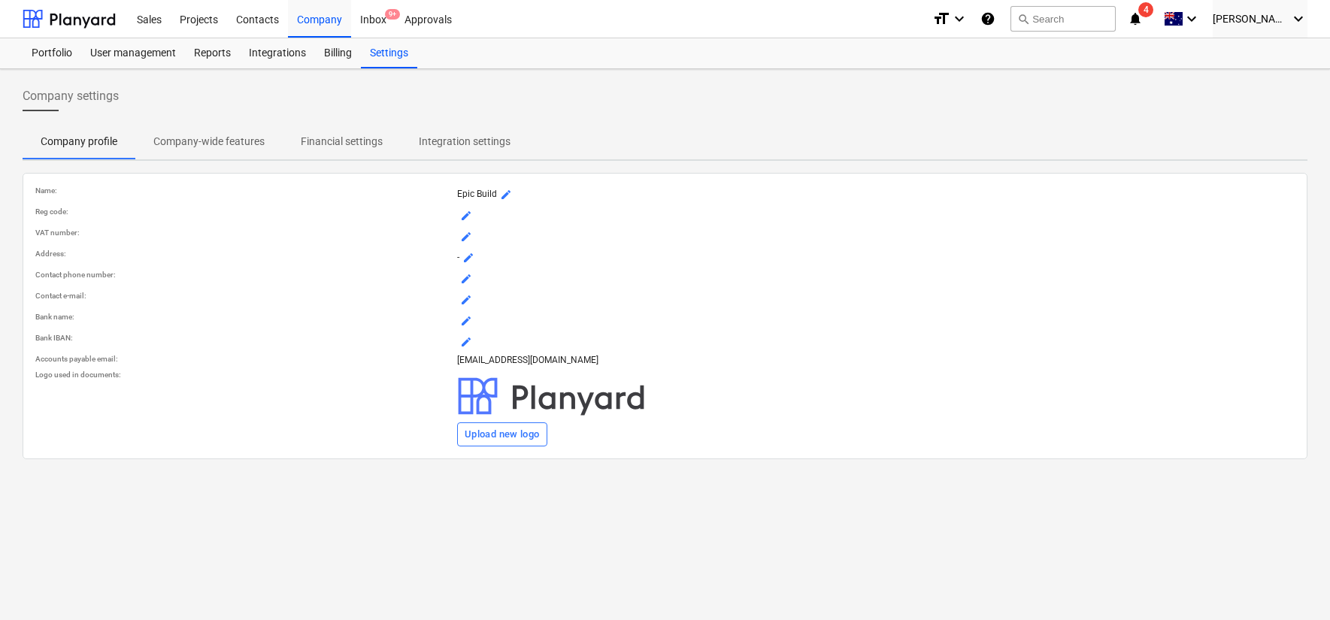
click at [374, 147] on p "Financial settings" at bounding box center [342, 142] width 82 height 16
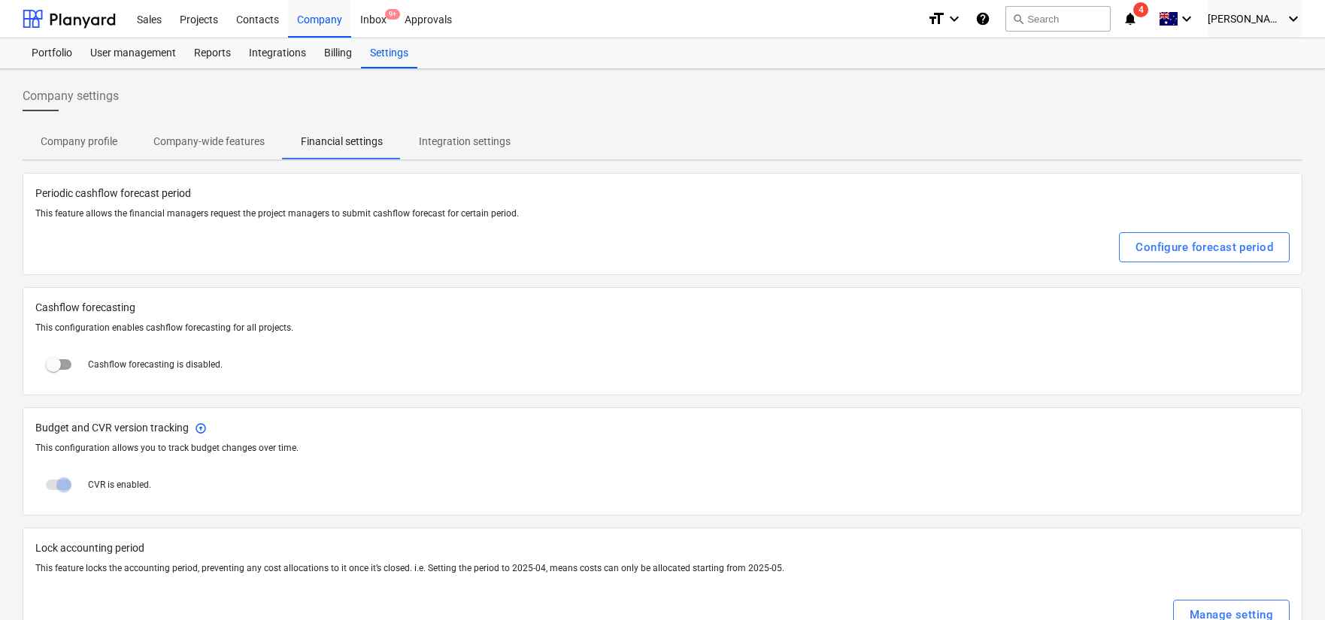
scroll to position [47, 0]
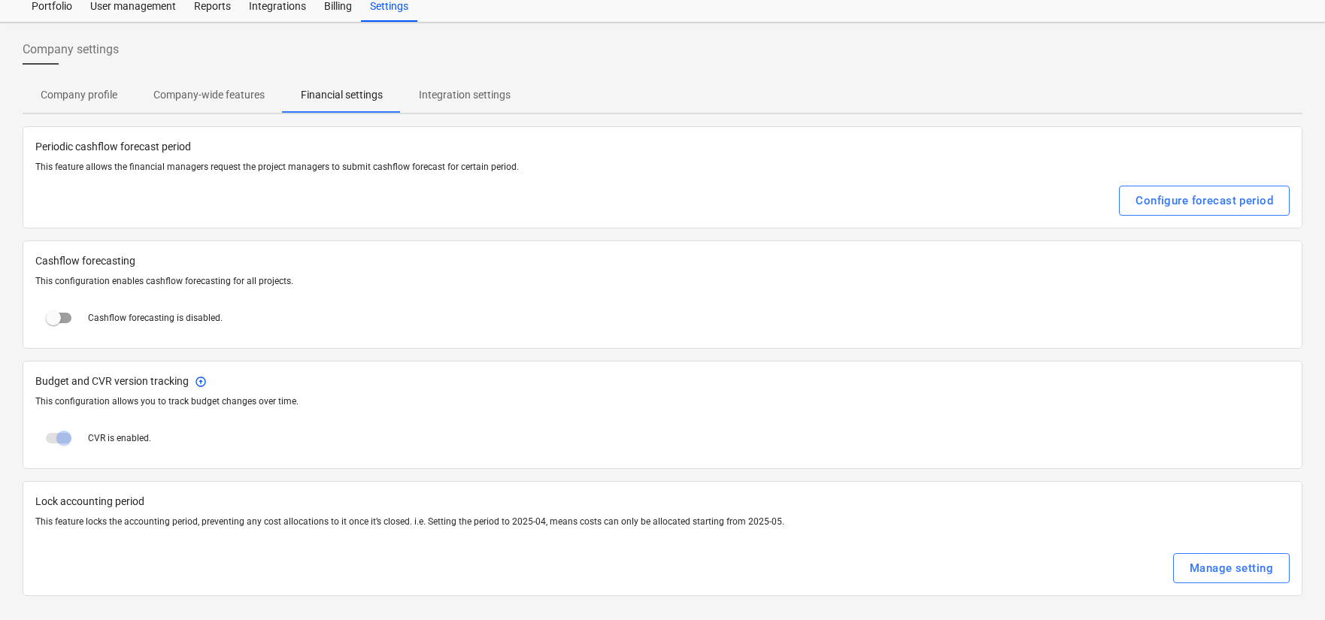
click at [114, 97] on p "Company profile" at bounding box center [79, 95] width 77 height 16
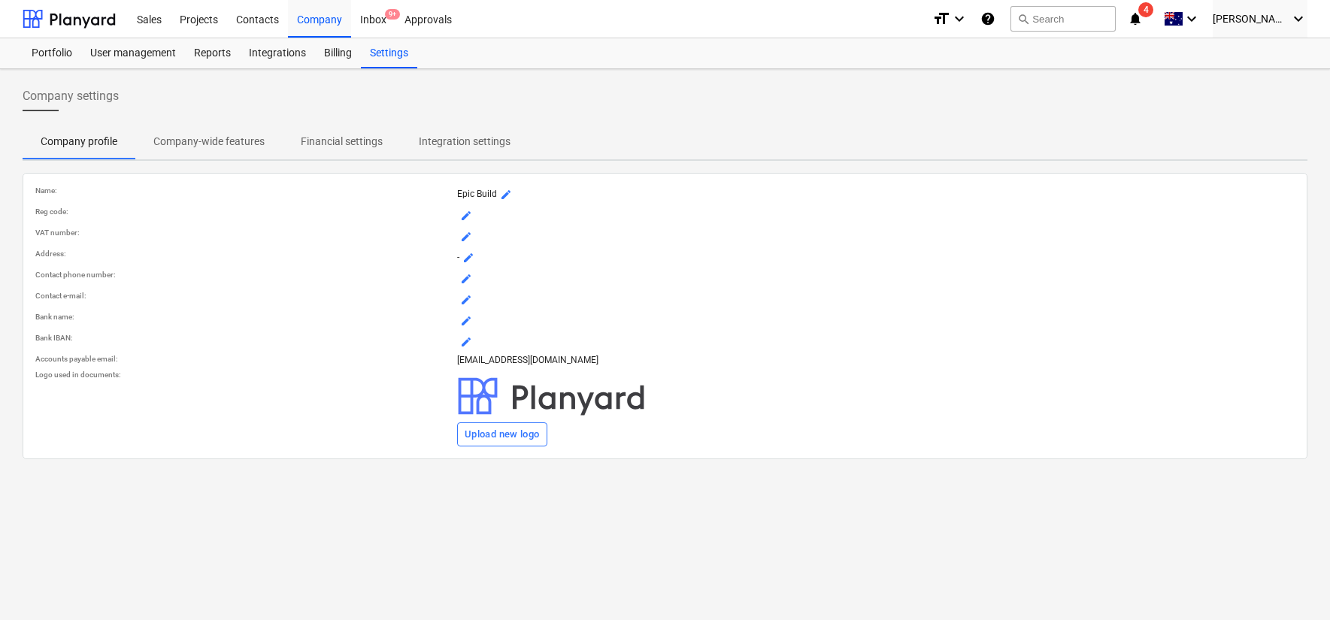
click at [214, 136] on p "Company-wide features" at bounding box center [208, 142] width 111 height 16
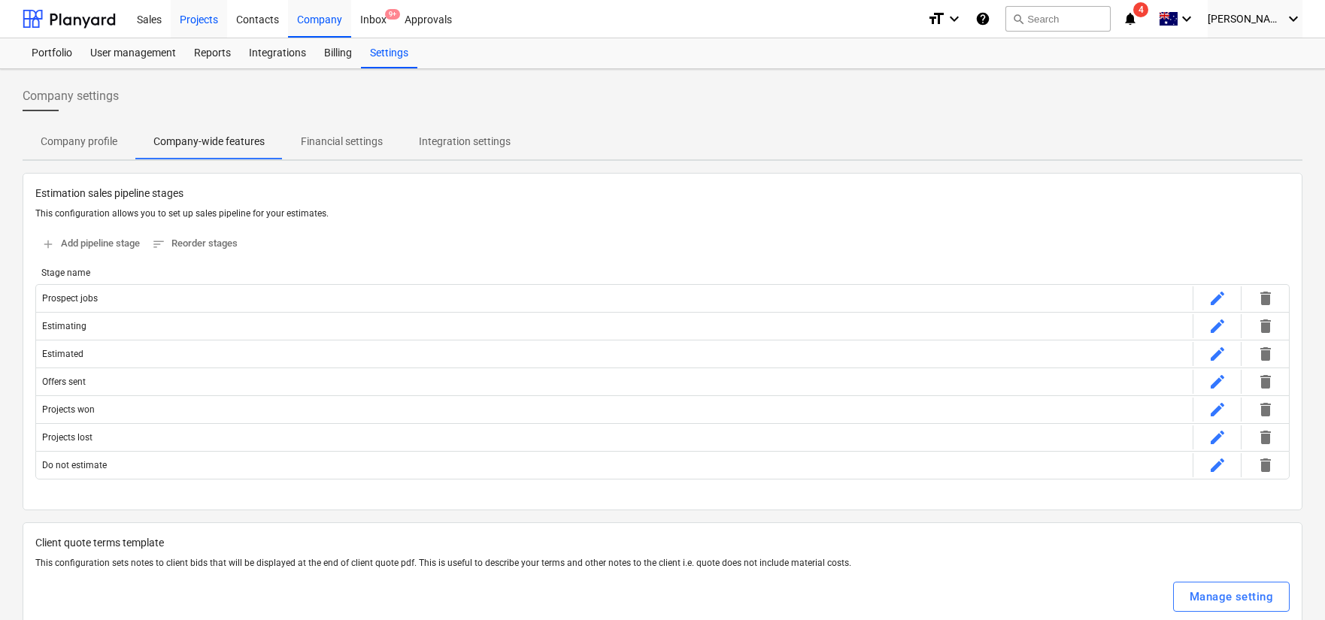
click at [212, 25] on div "Projects" at bounding box center [199, 18] width 56 height 38
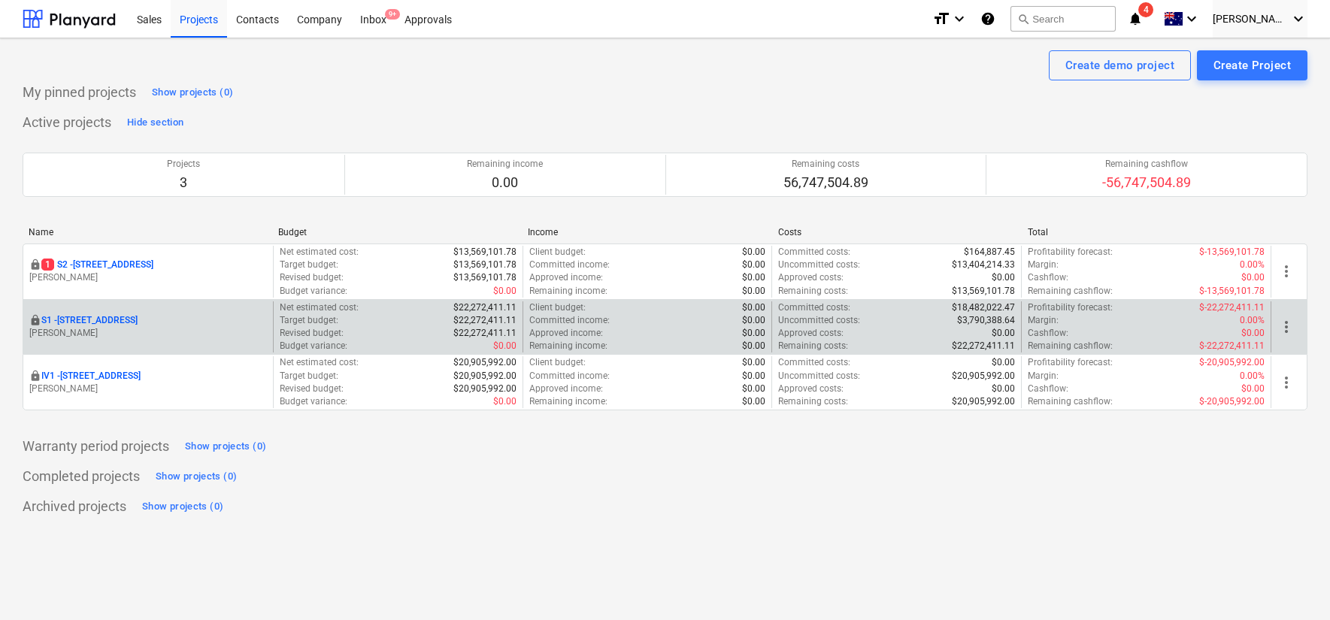
click at [1289, 332] on span "more_vert" at bounding box center [1287, 327] width 18 height 18
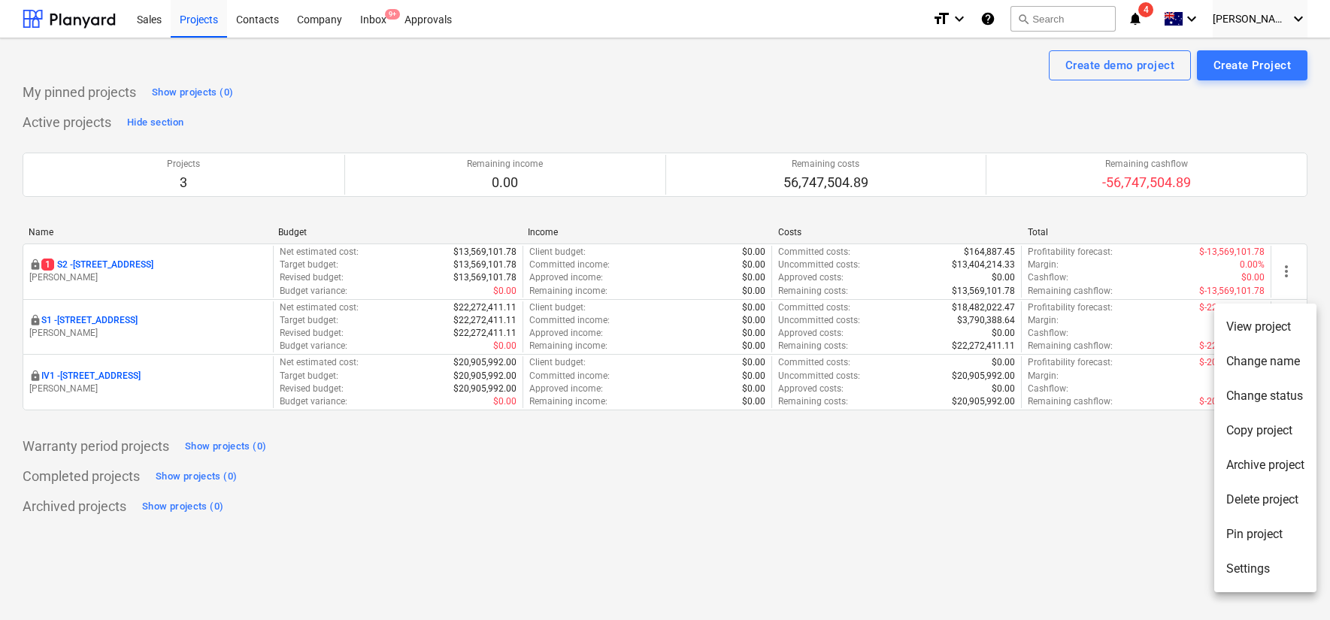
click at [1255, 566] on iframe "Chat Widget" at bounding box center [1292, 584] width 75 height 72
click at [1246, 572] on li "Settings" at bounding box center [1266, 569] width 102 height 35
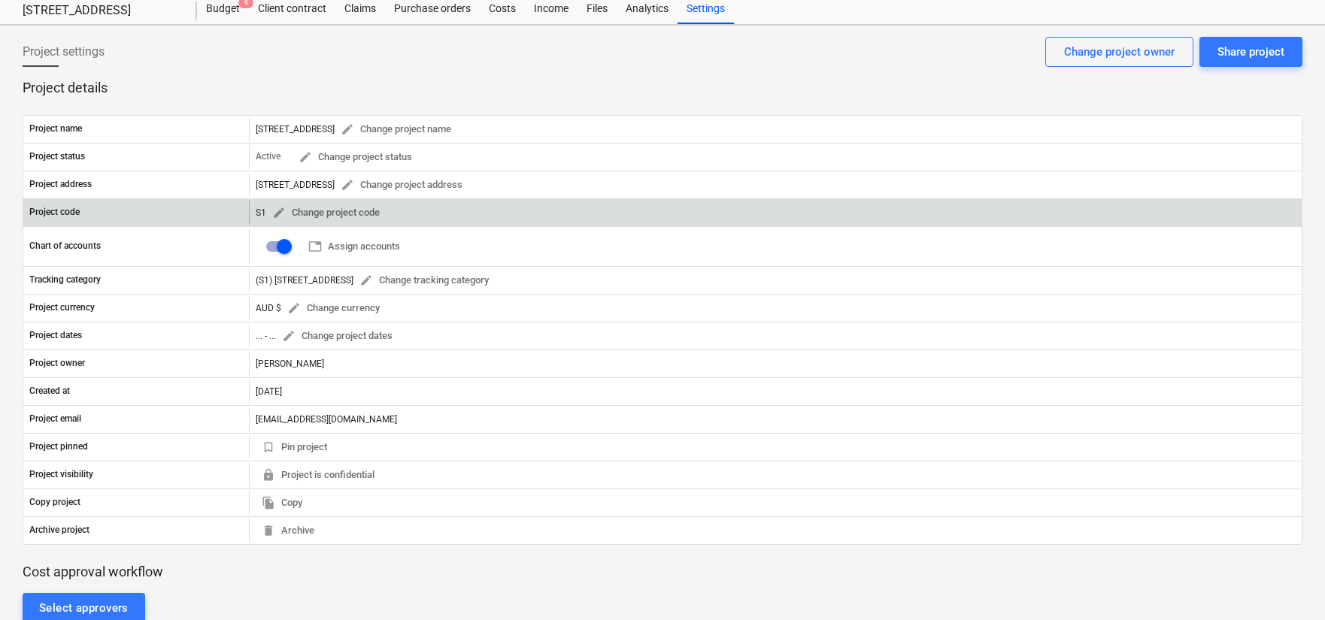
scroll to position [47, 0]
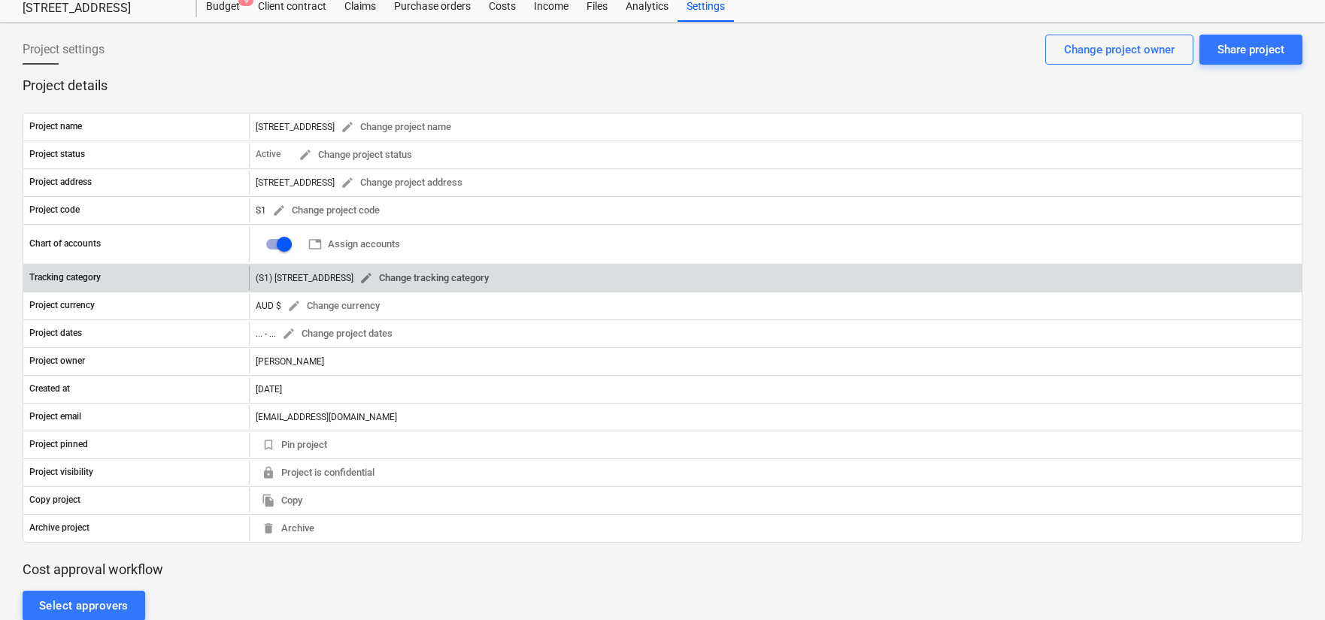
click at [432, 281] on span "edit Change tracking category" at bounding box center [424, 278] width 129 height 17
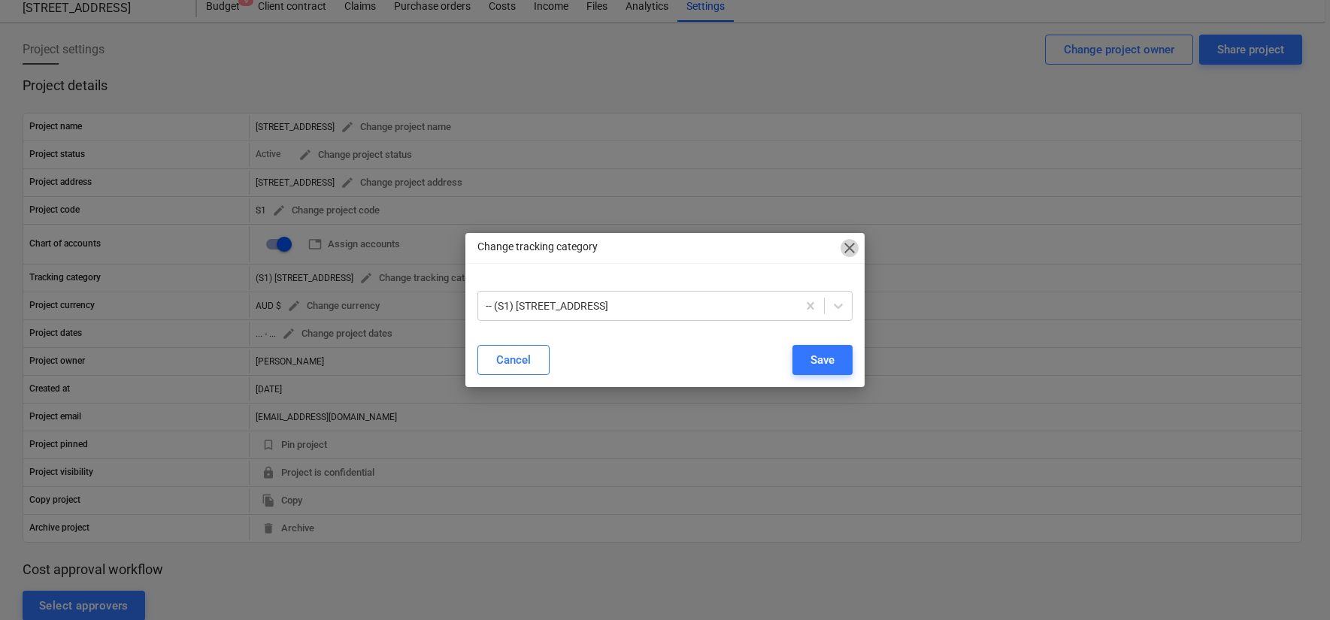
click at [851, 247] on span "close" at bounding box center [850, 248] width 18 height 18
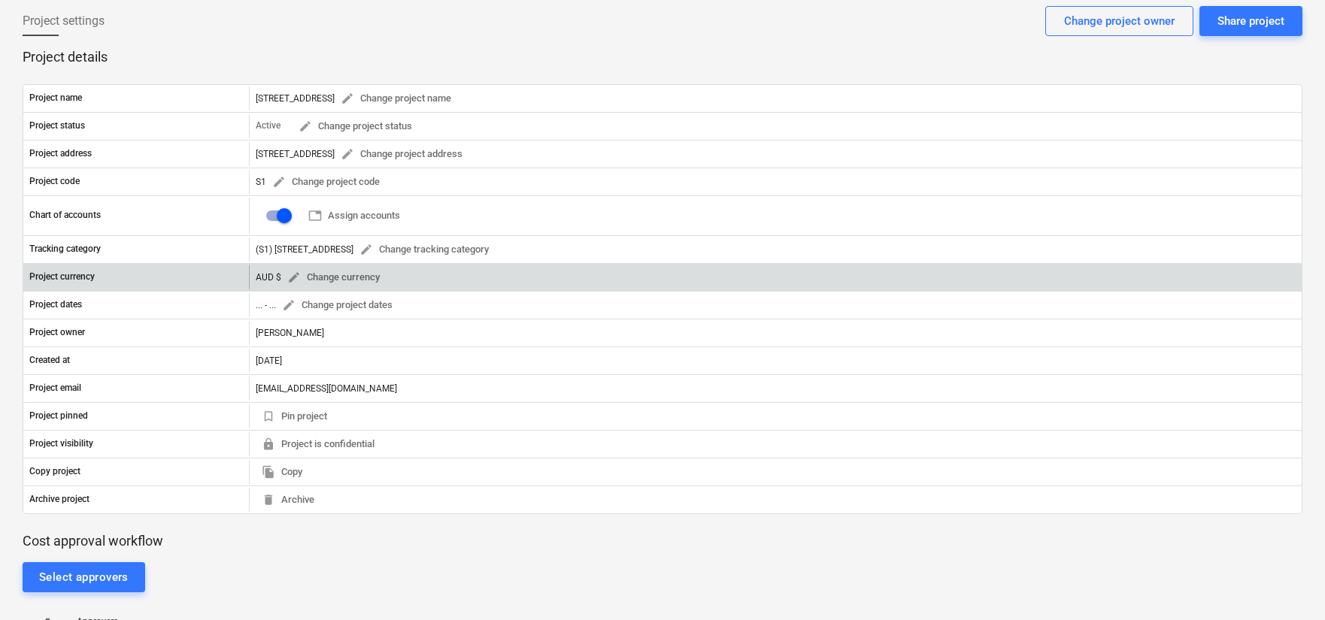
scroll to position [0, 0]
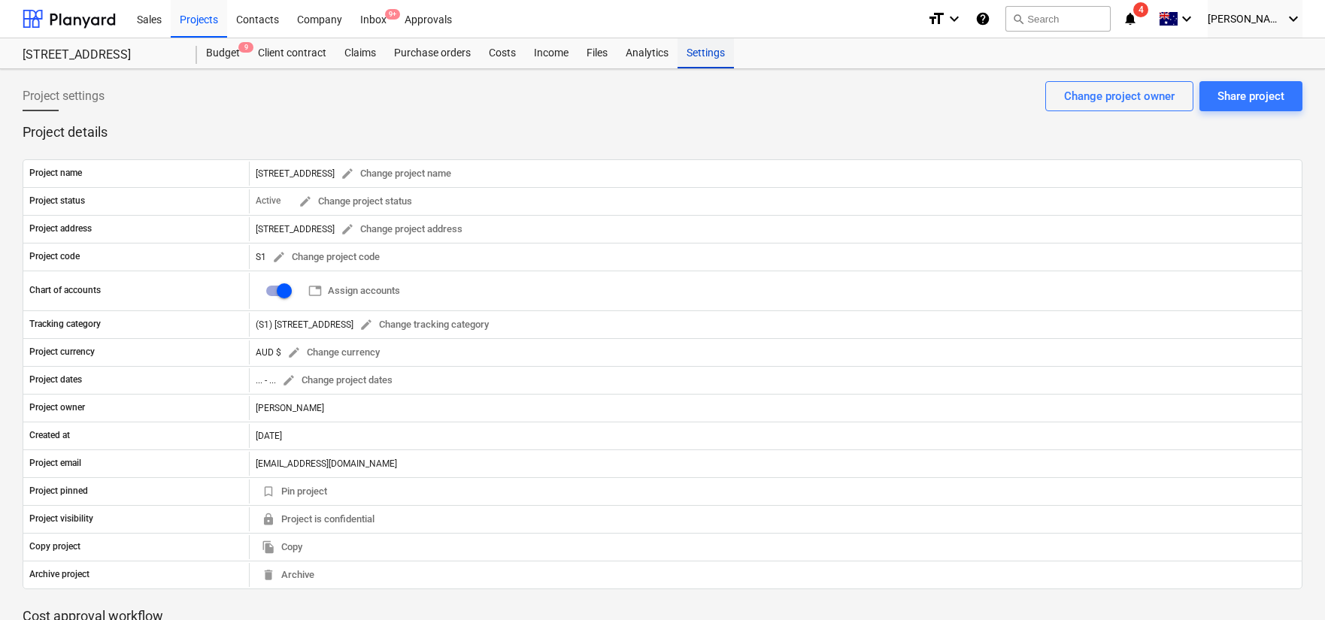
click at [712, 61] on div "Settings" at bounding box center [706, 53] width 56 height 30
click at [313, 19] on div "Company" at bounding box center [319, 18] width 63 height 38
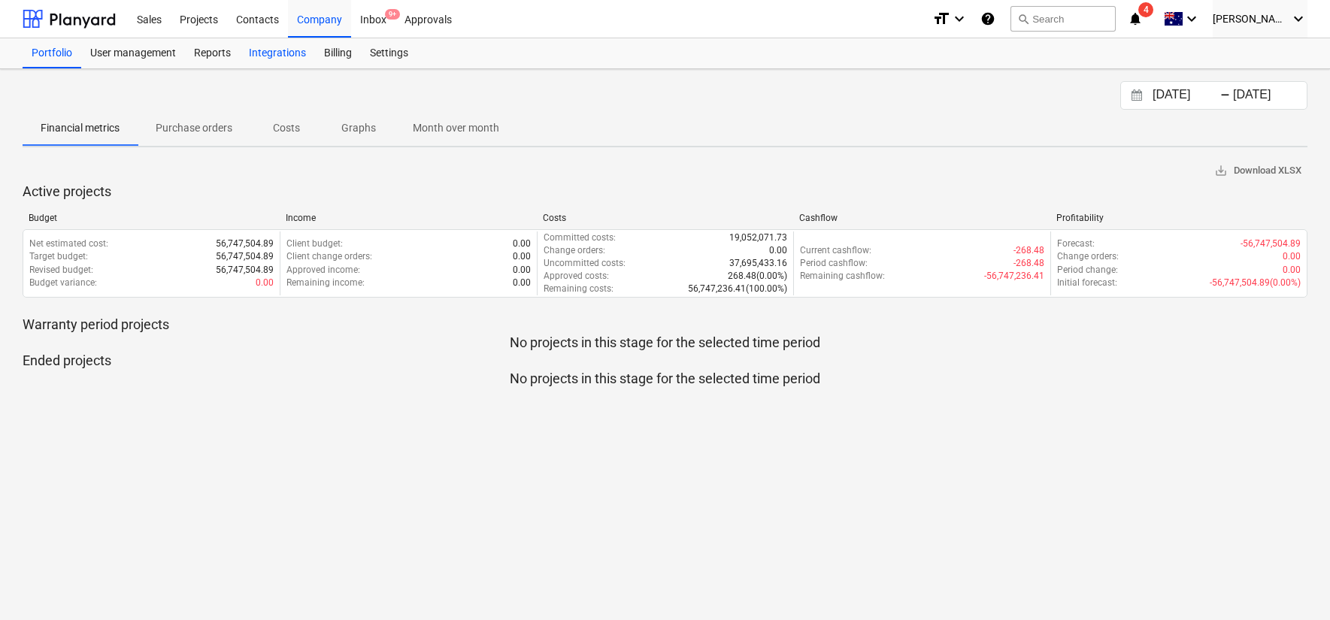
click at [295, 52] on div "Integrations" at bounding box center [277, 53] width 75 height 30
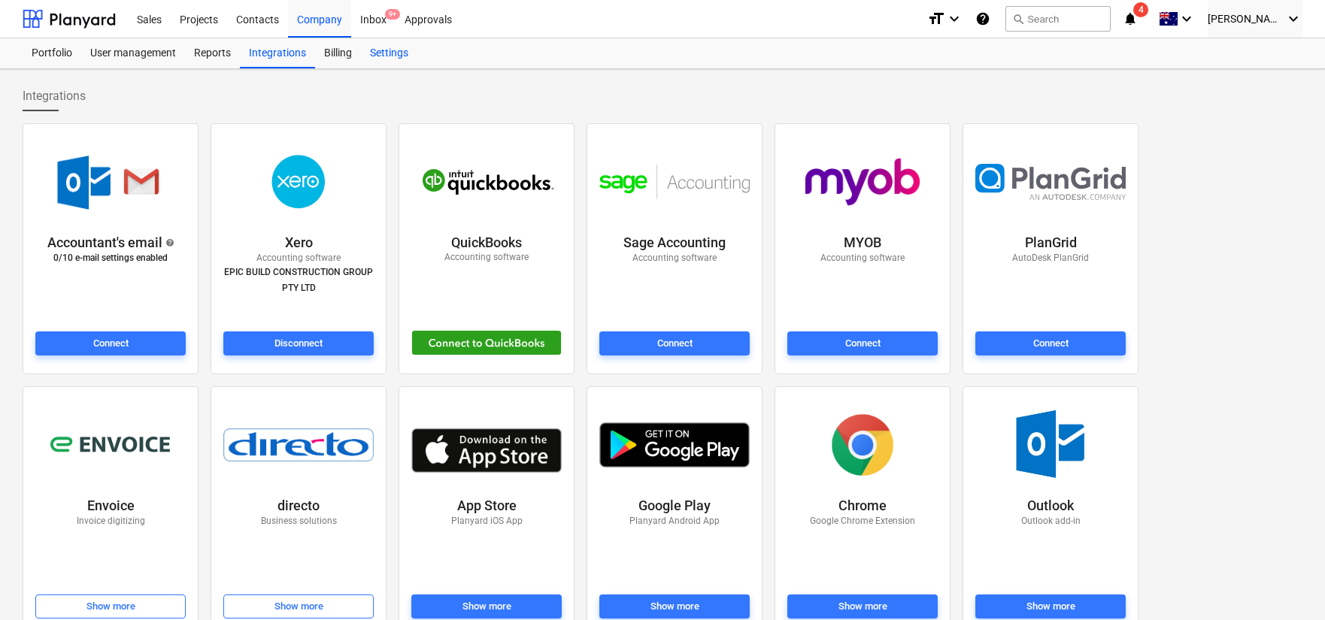
click at [394, 54] on div "Settings" at bounding box center [389, 53] width 56 height 30
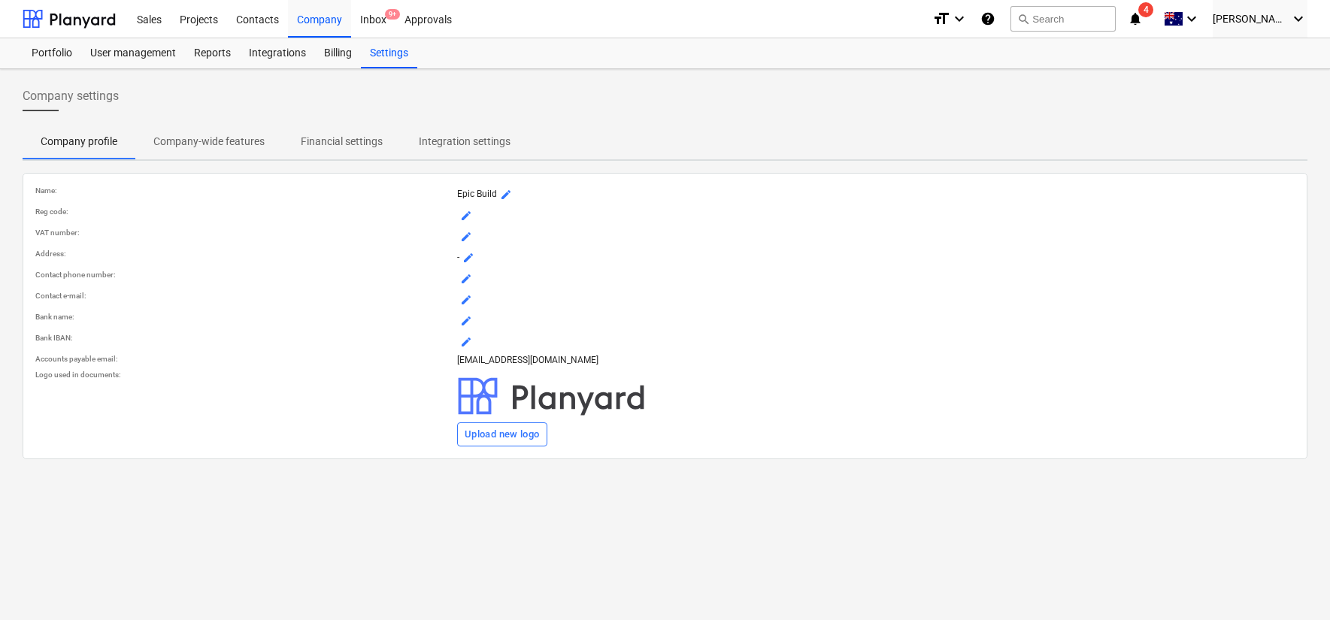
click at [243, 137] on p "Company-wide features" at bounding box center [208, 142] width 111 height 16
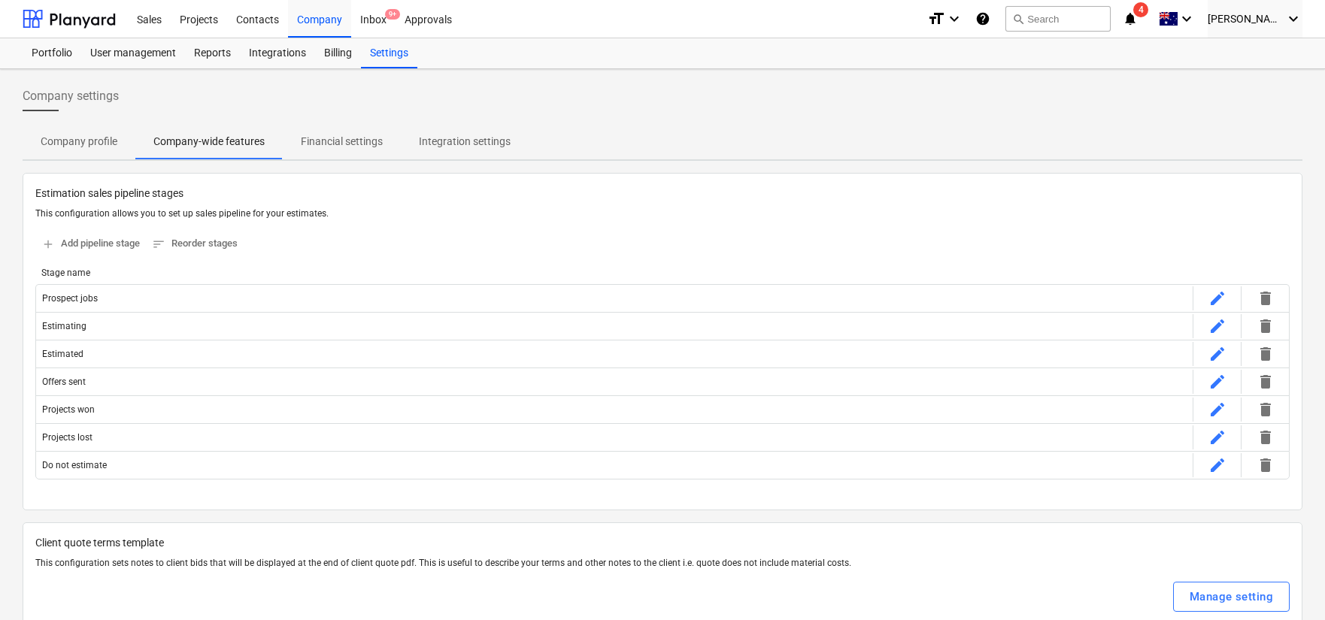
click at [991, 15] on icon "help" at bounding box center [982, 19] width 15 height 18
click at [201, 15] on div "Projects" at bounding box center [199, 18] width 56 height 38
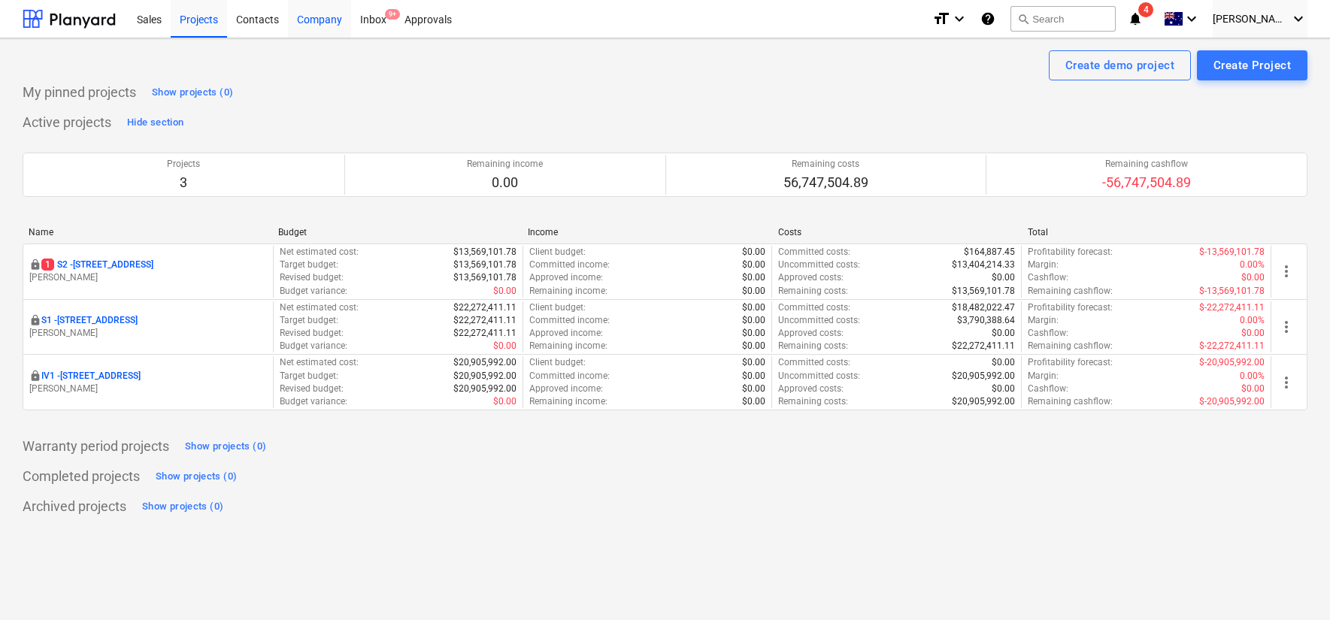
click at [326, 16] on div "Company" at bounding box center [319, 18] width 63 height 38
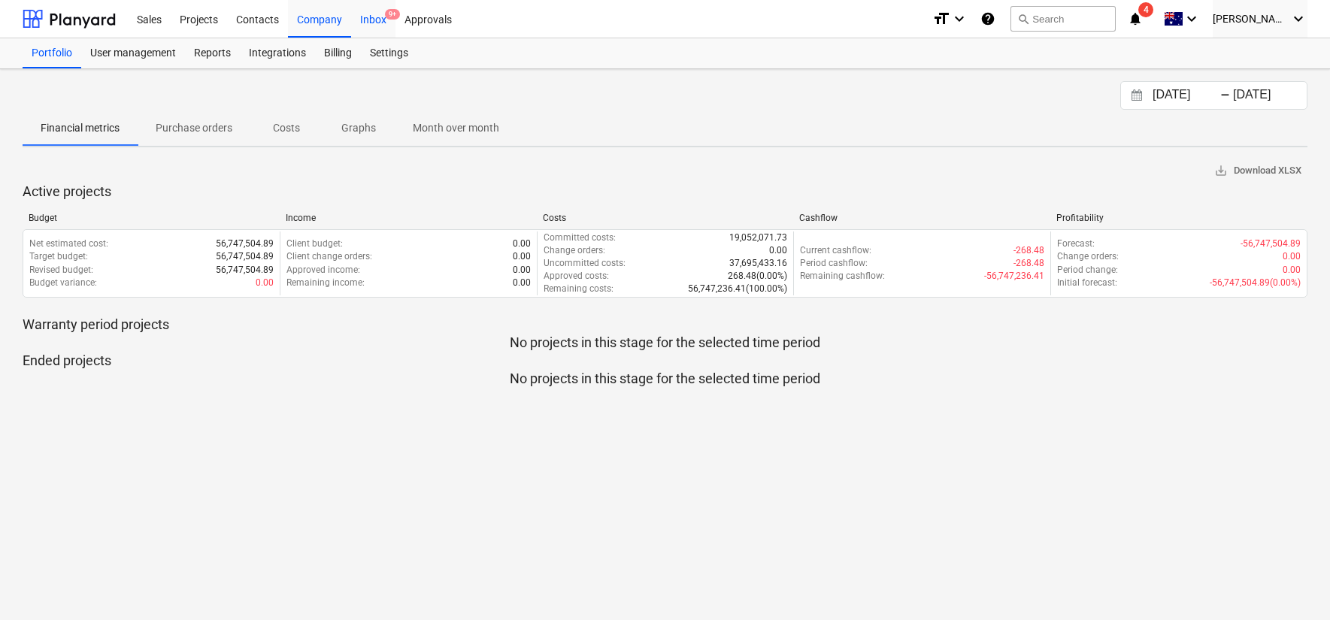
click at [373, 20] on div "Inbox 9+" at bounding box center [373, 18] width 44 height 38
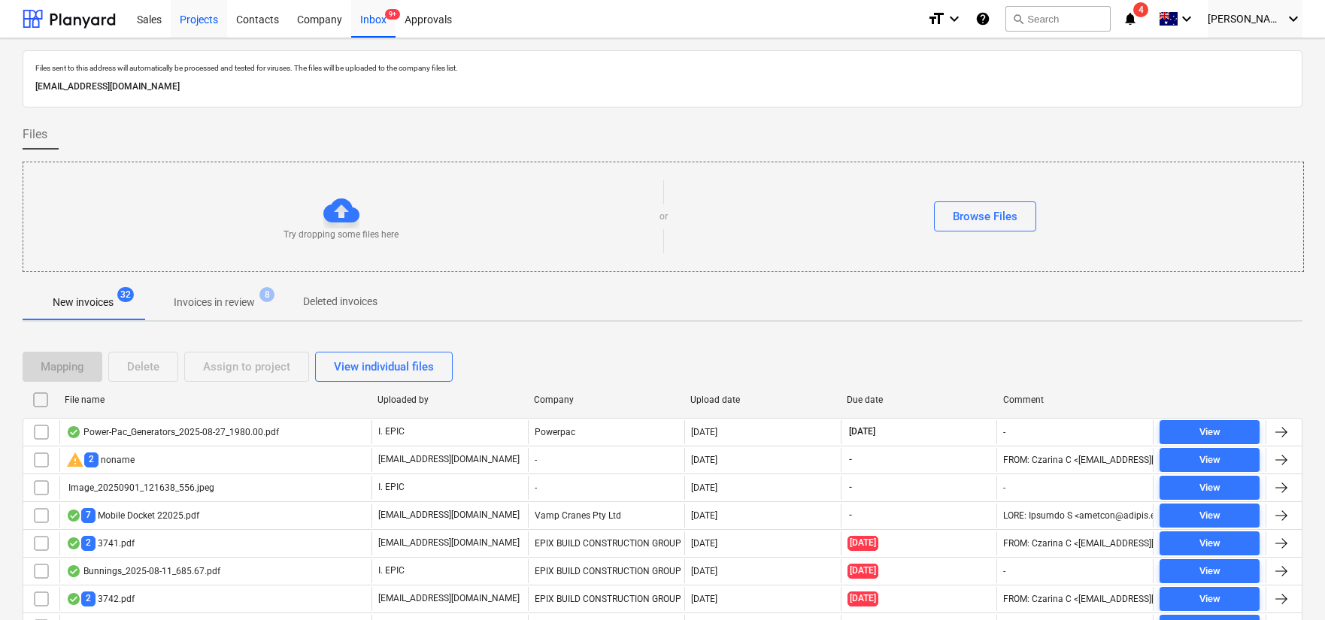
click at [211, 17] on div "Projects" at bounding box center [199, 18] width 56 height 38
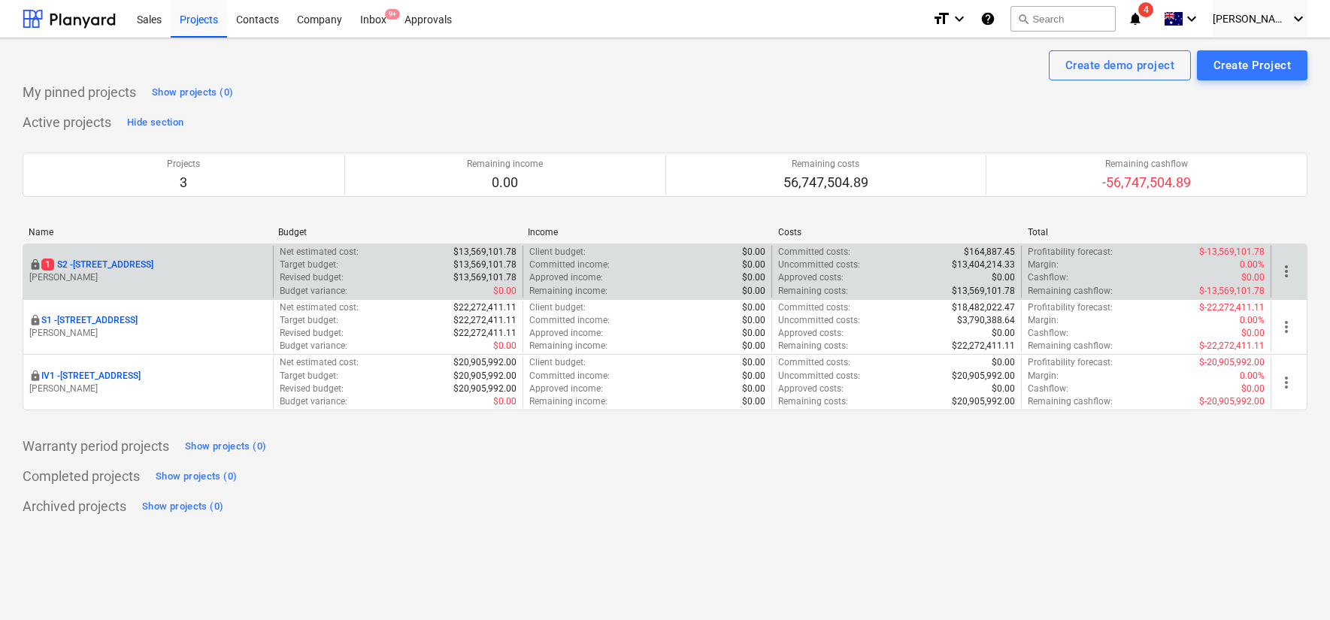
click at [114, 268] on p "[STREET_ADDRESS]" at bounding box center [97, 265] width 112 height 13
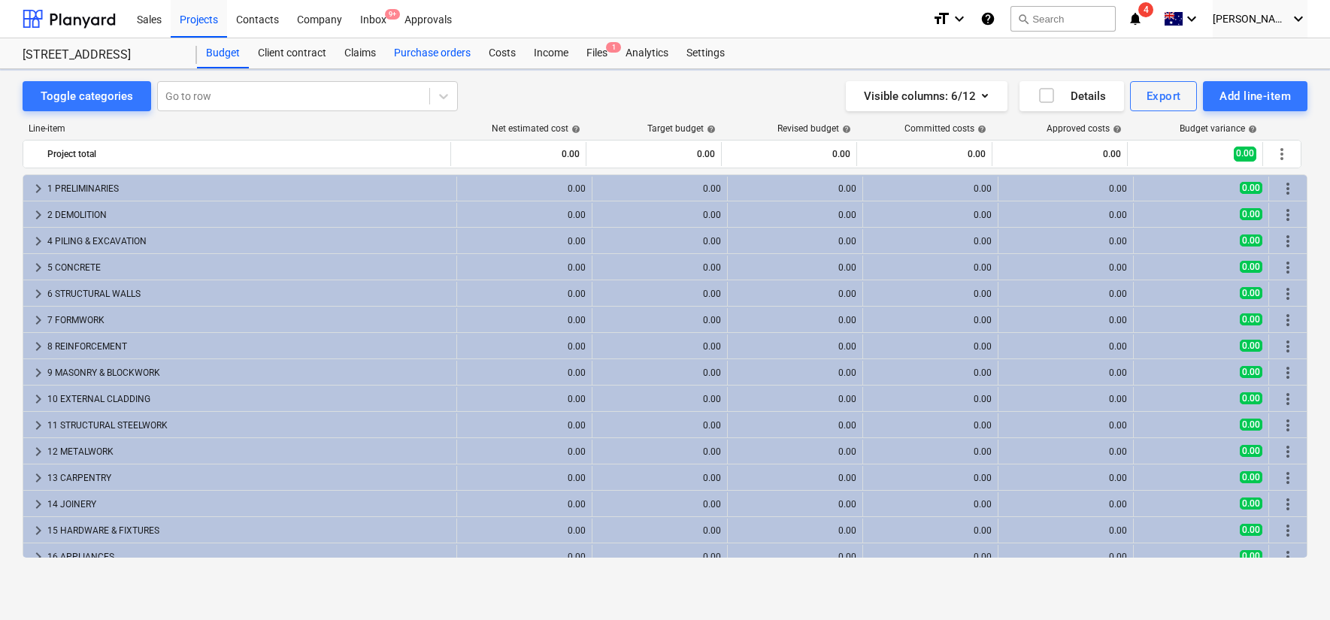
click at [457, 48] on div "Purchase orders" at bounding box center [432, 53] width 95 height 30
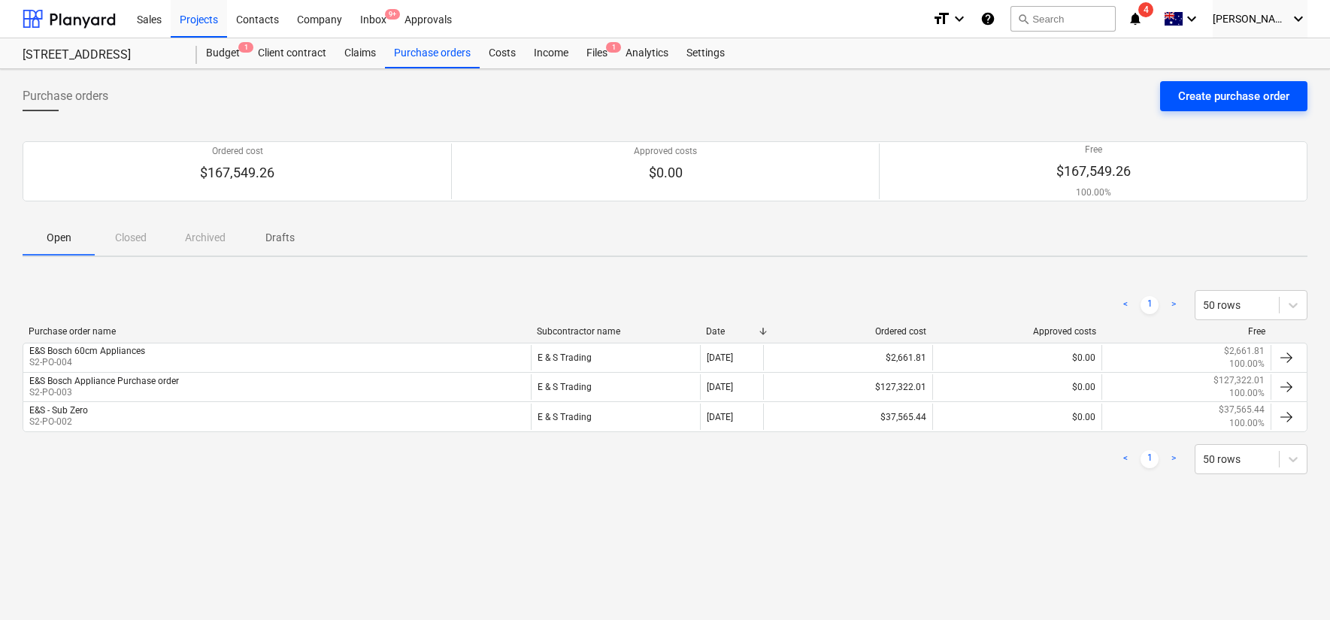
click at [1208, 105] on div "Create purchase order" at bounding box center [1234, 96] width 111 height 20
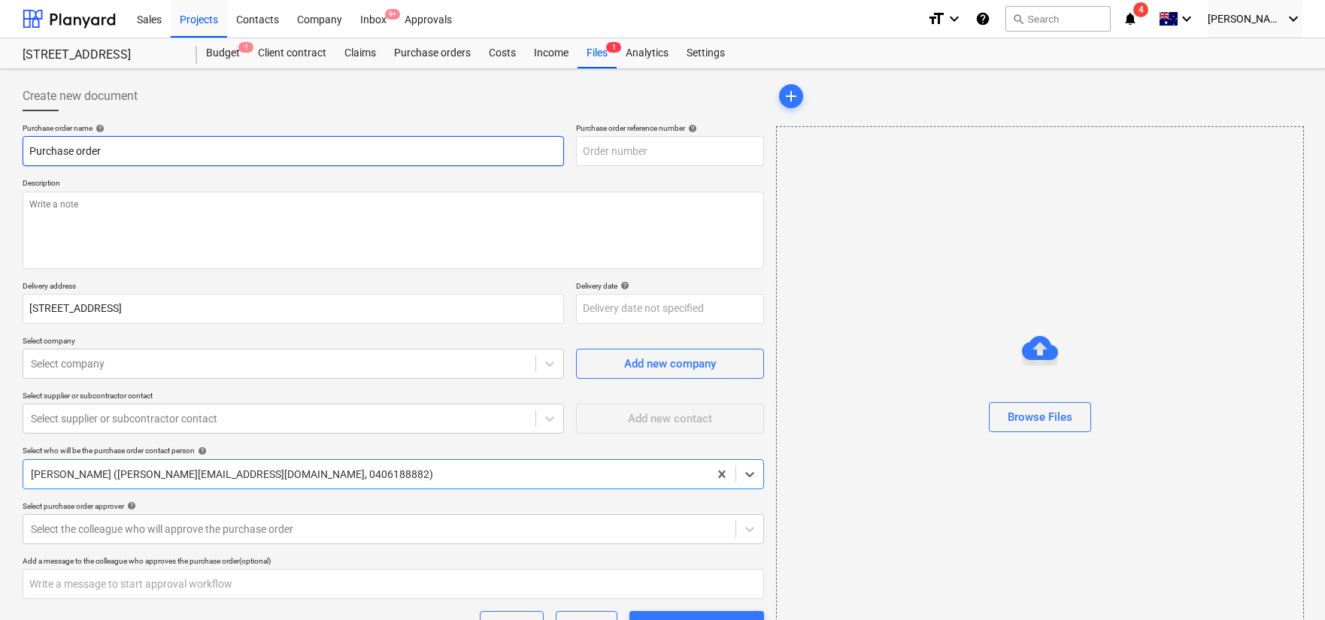
type textarea "x"
type input "S2-PO-008"
click at [231, 157] on input "Purchase order" at bounding box center [294, 151] width 542 height 30
type textarea "x"
type input "Purchase order"
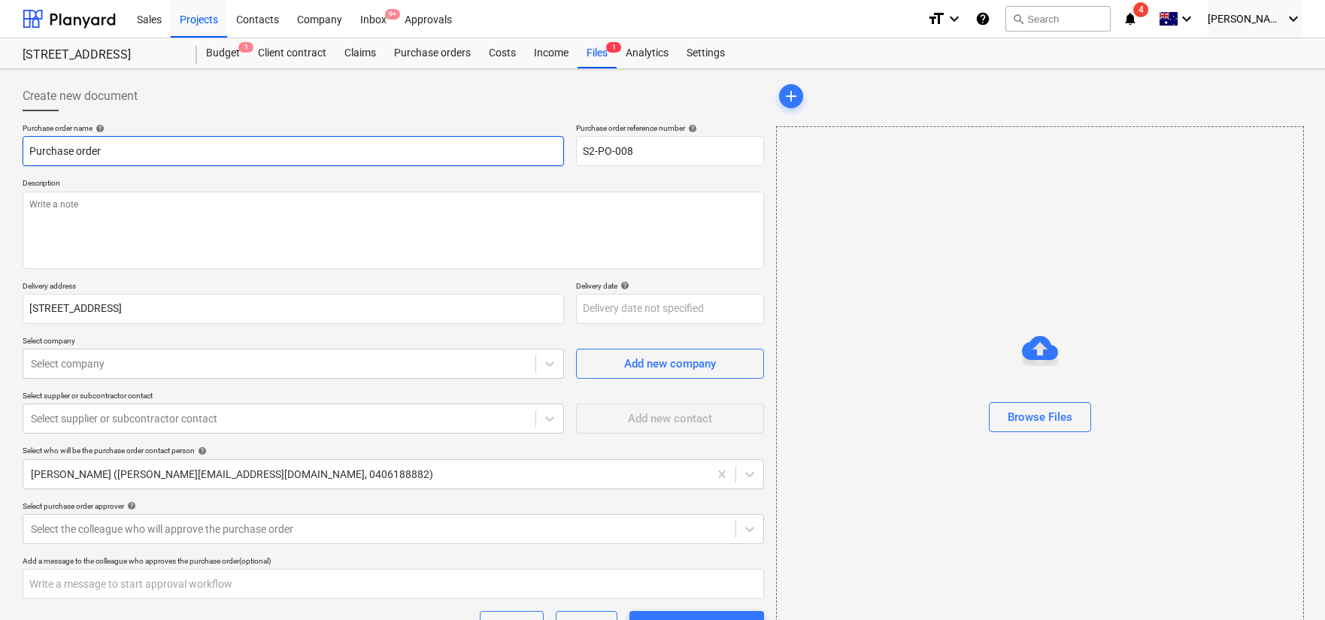
type textarea "x"
type input "Purchase order f"
type textarea "x"
type input "Purchase order fo"
type textarea "x"
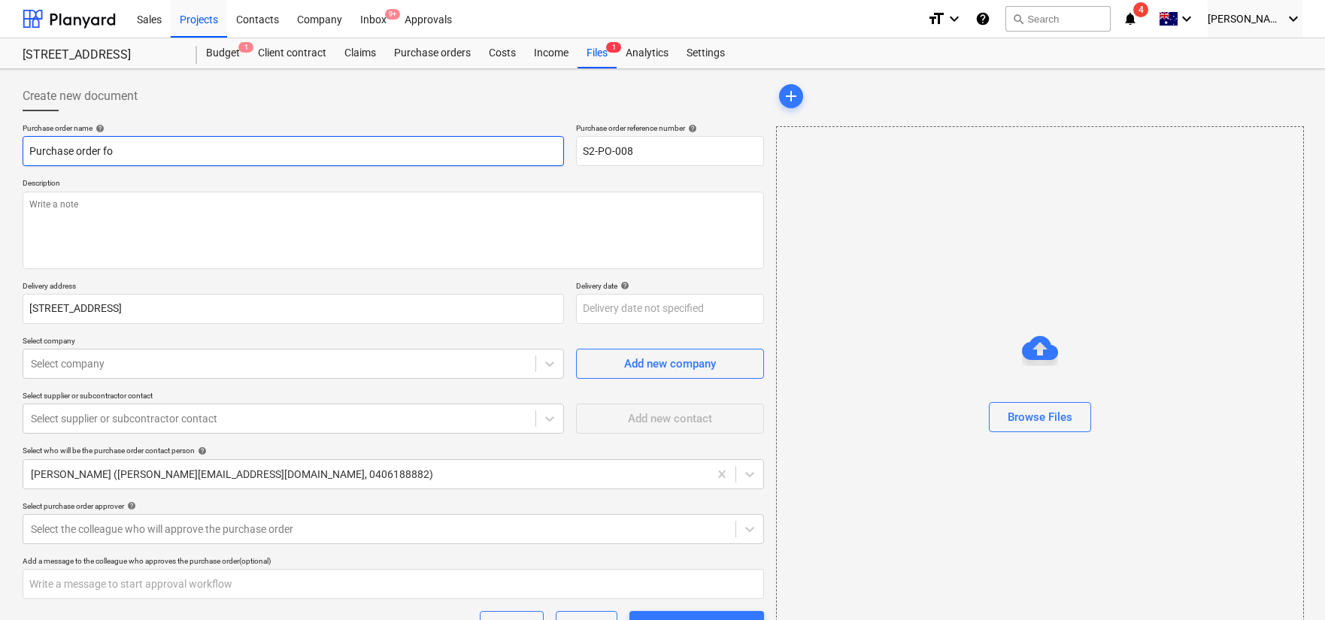
type input "Purchase order for"
type textarea "x"
type input "Purchase order for"
type textarea "x"
type input "Purchase order for G"
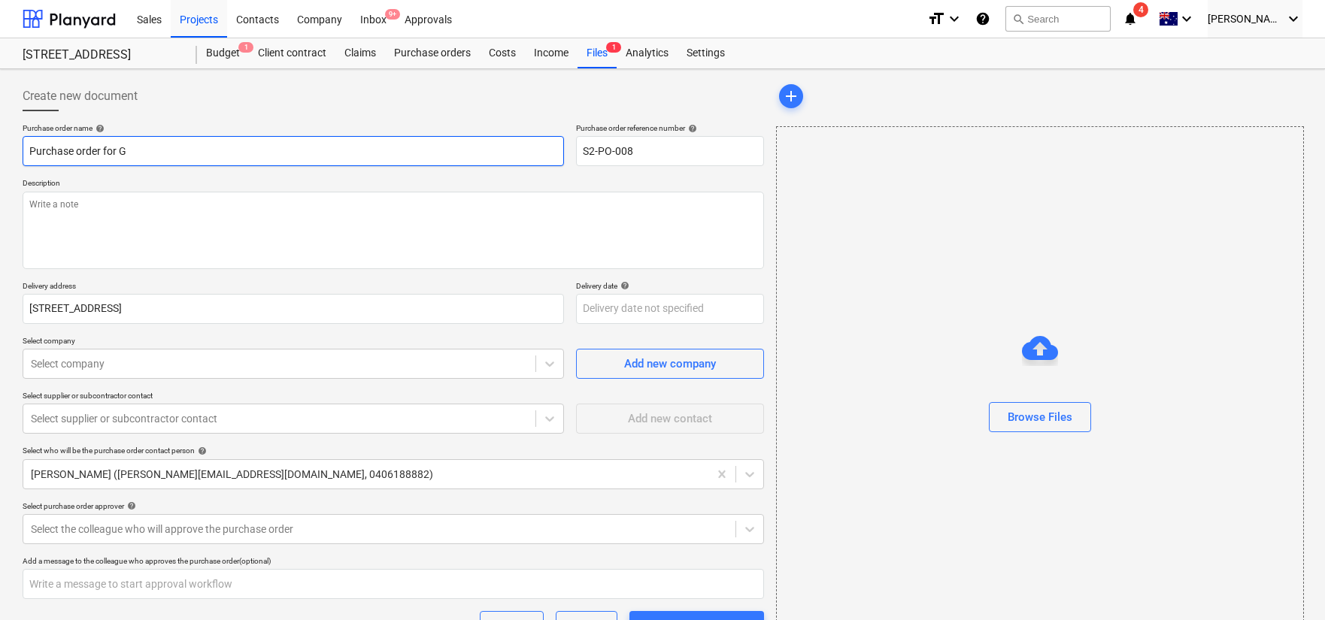
type textarea "x"
type input "Purchase order for Ge"
type textarea "x"
type input "Purchase order for Gen"
type textarea "x"
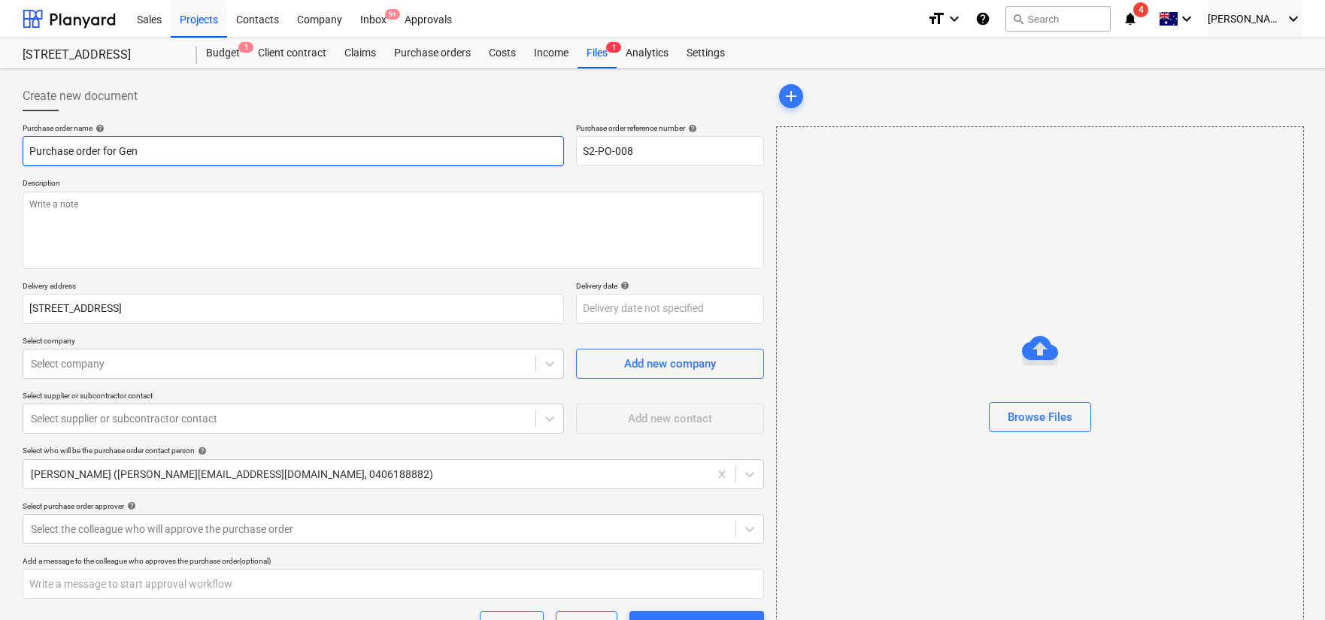
type input "Purchase order for Gene"
type textarea "x"
type input "Purchase order for Gener"
type textarea "x"
type input "Purchase order for Genera"
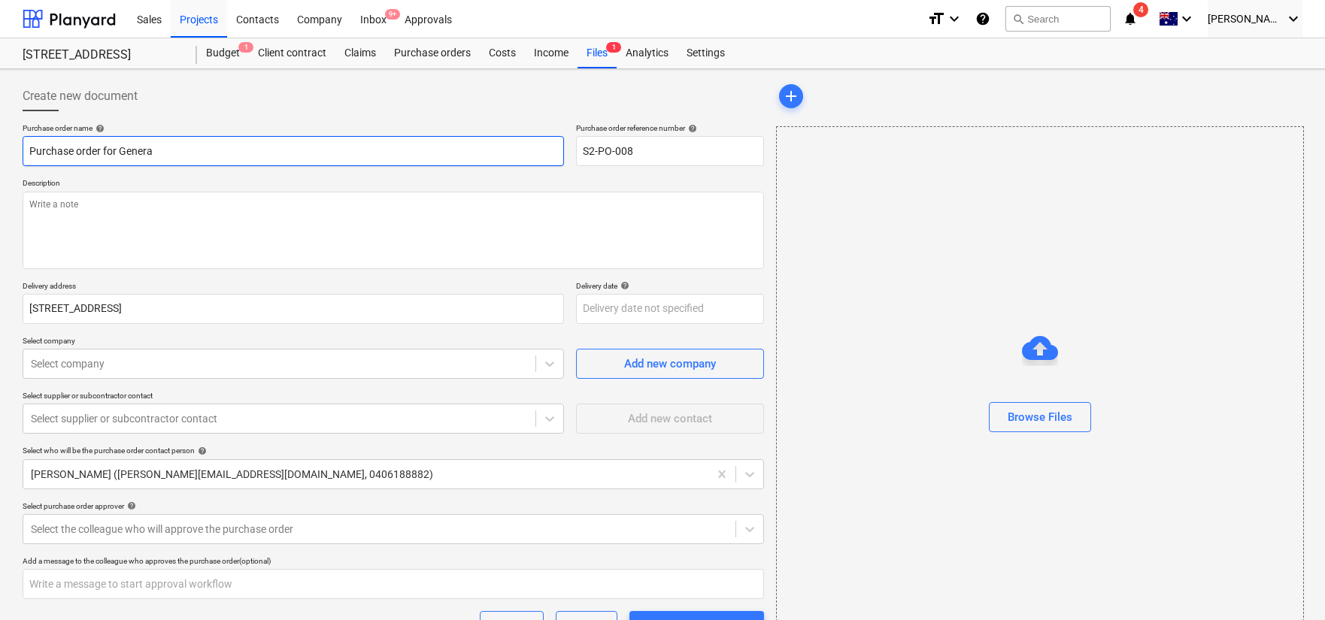
type textarea "x"
type input "Purchase order for Generat"
type textarea "x"
type input "Purchase order for Generato"
type textarea "x"
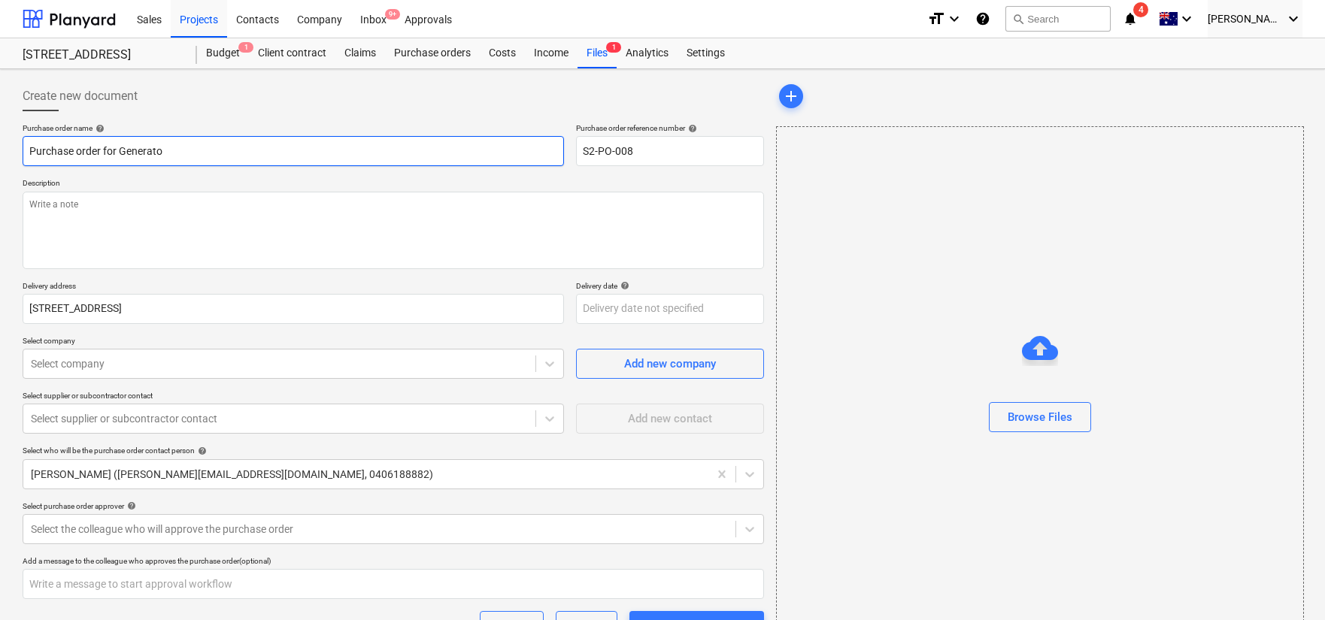
type input "Purchase order for Generator"
type textarea "x"
type input "Purchase order for Generator"
type textarea "x"
type input "Purchase order for Generator H"
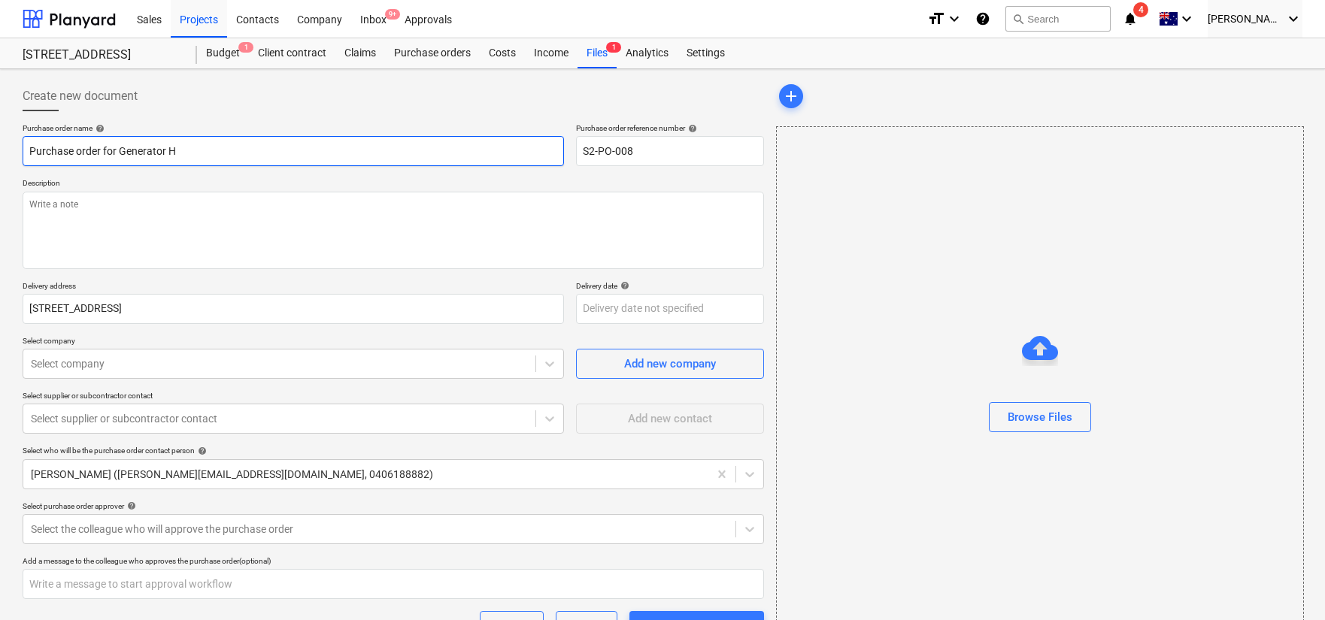
type textarea "x"
type input "Purchase order for Generator Hi"
type textarea "x"
type input "Purchase order for Generator Hir"
type textarea "x"
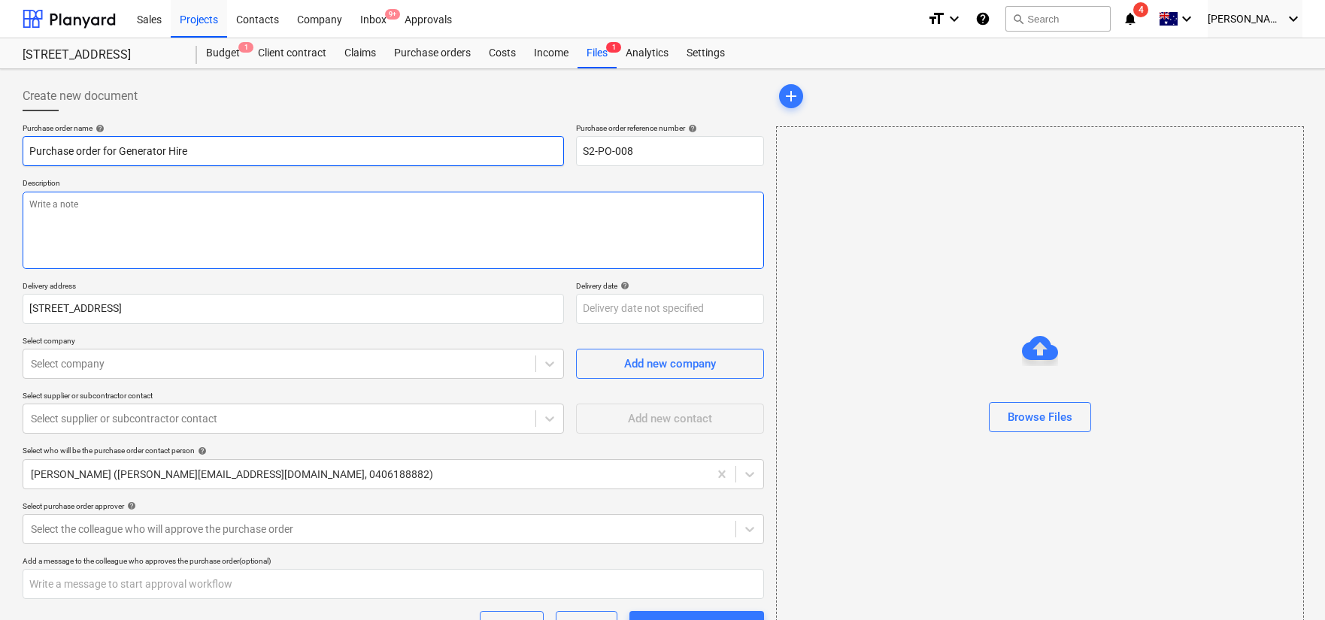
type input "Purchase order for Generator Hire"
click at [208, 227] on textarea at bounding box center [394, 230] width 742 height 77
paste textarea "Purchase order for Generator Hire"
type textarea "x"
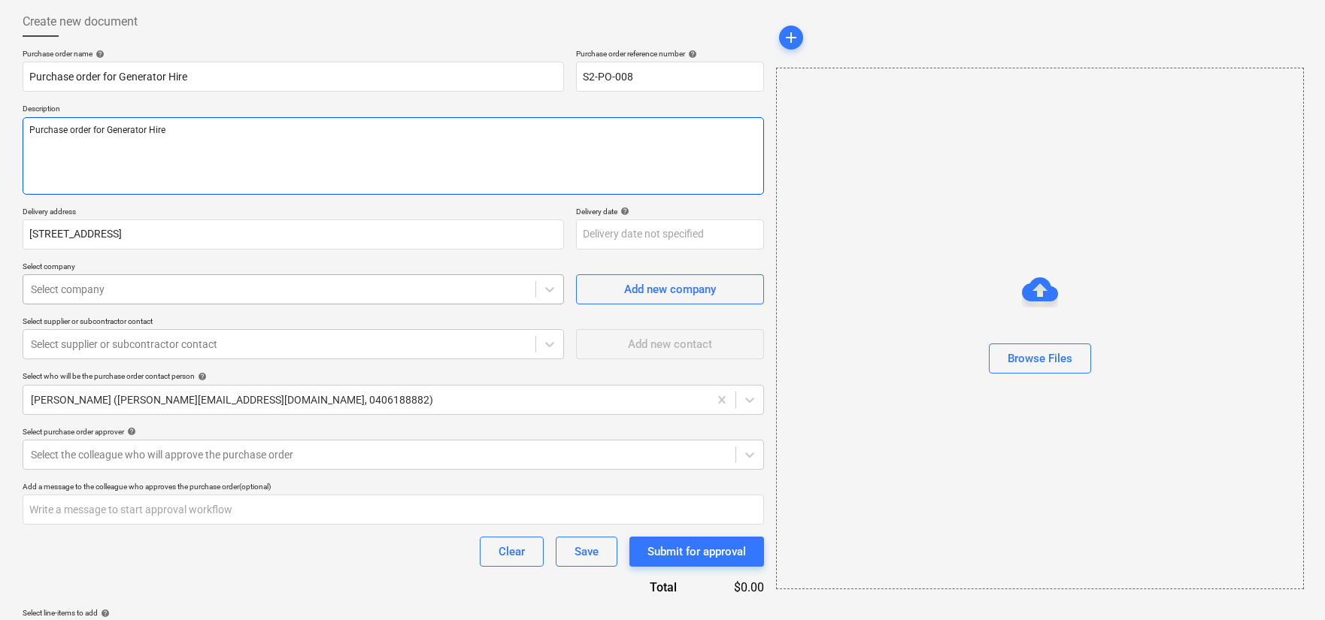
type textarea "Purchase order for Generator Hire"
type textarea "x"
click at [210, 288] on div at bounding box center [279, 289] width 497 height 15
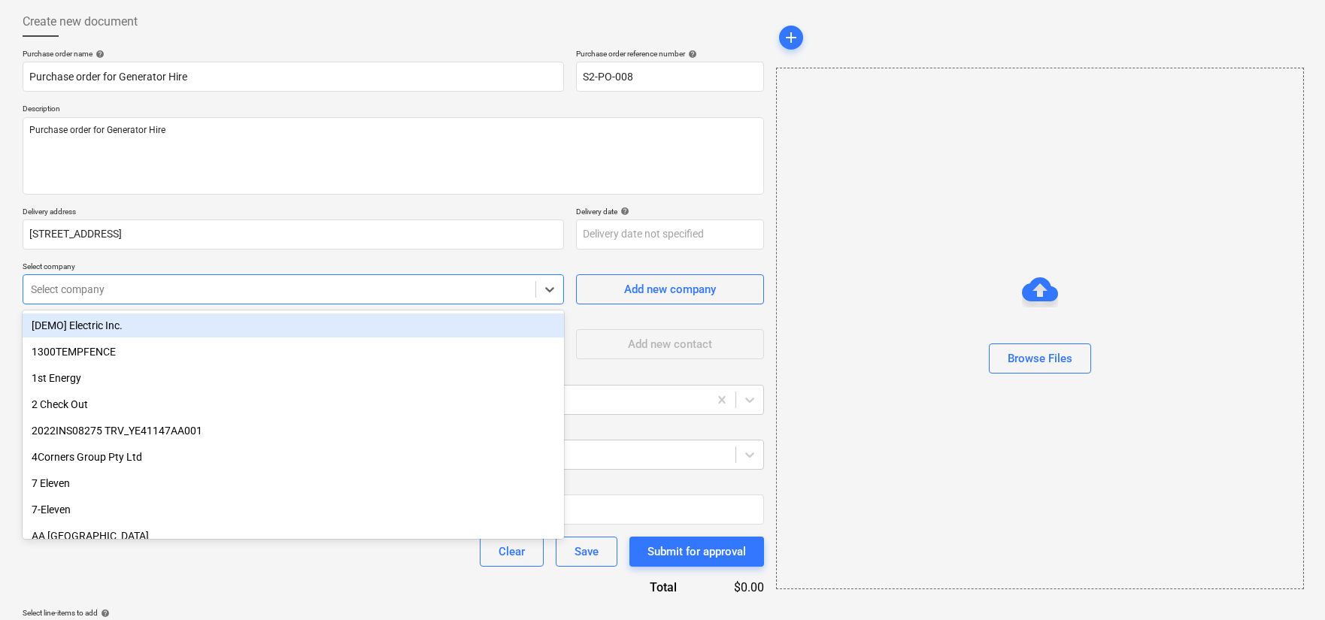
scroll to position [74, 0]
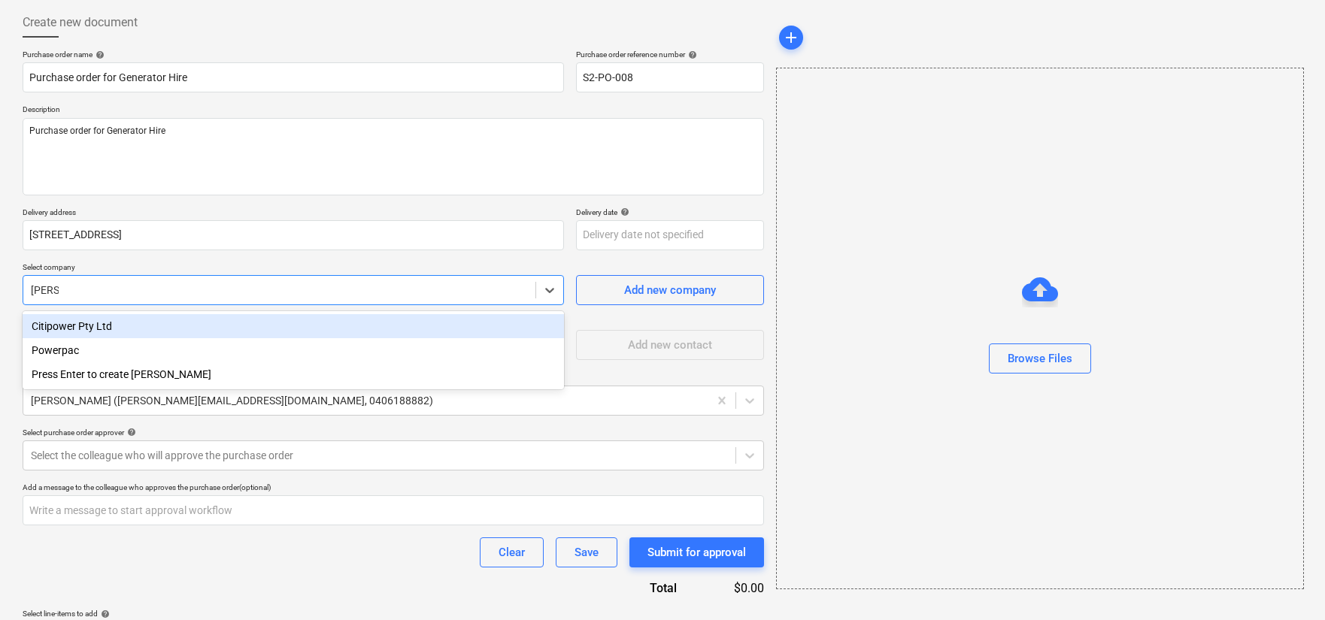
type input "power"
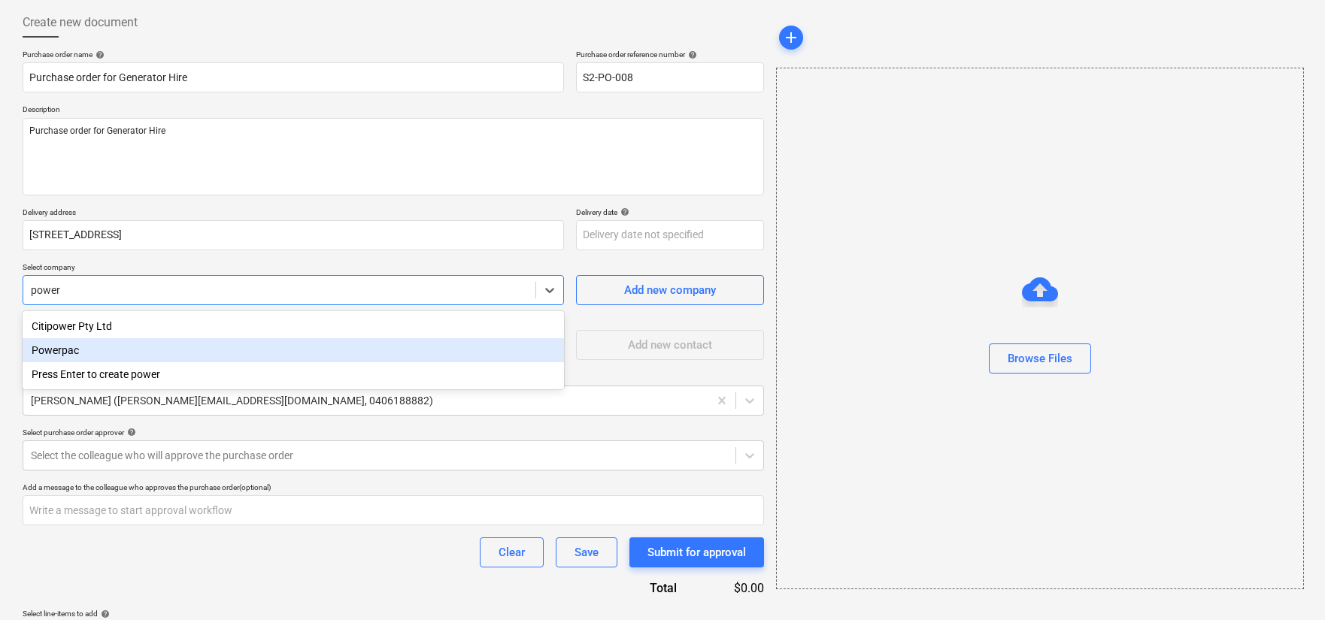
click at [184, 347] on div "Powerpac" at bounding box center [294, 350] width 542 height 24
type textarea "x"
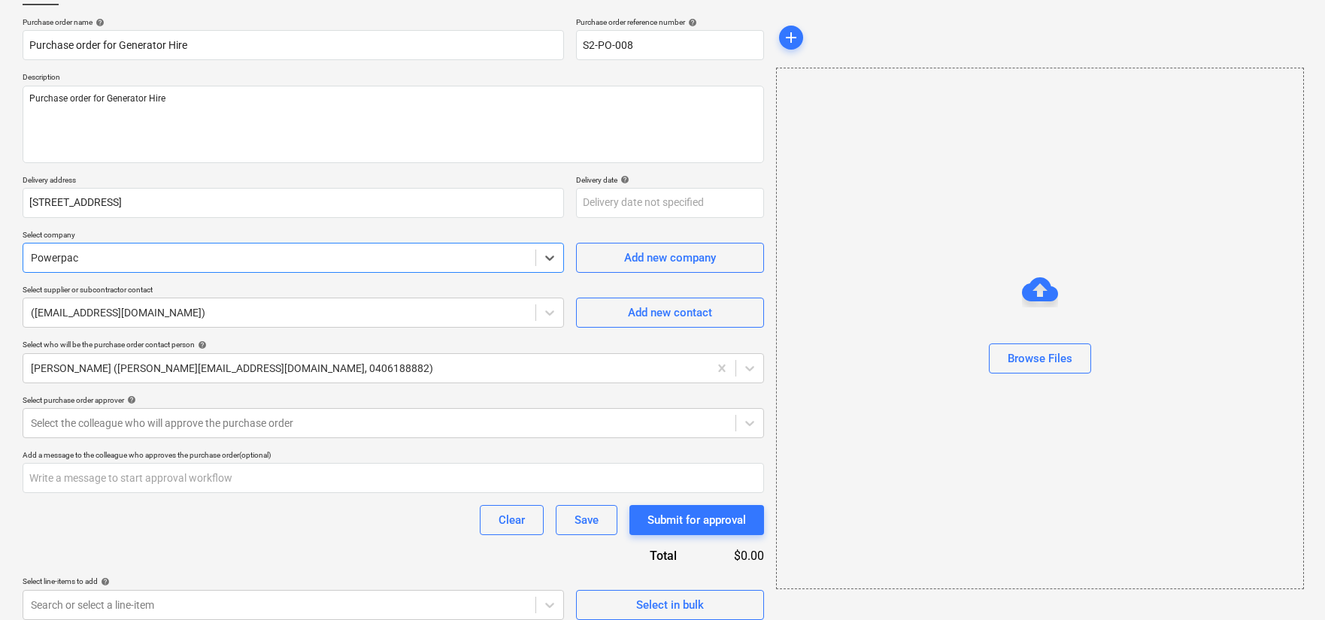
scroll to position [116, 0]
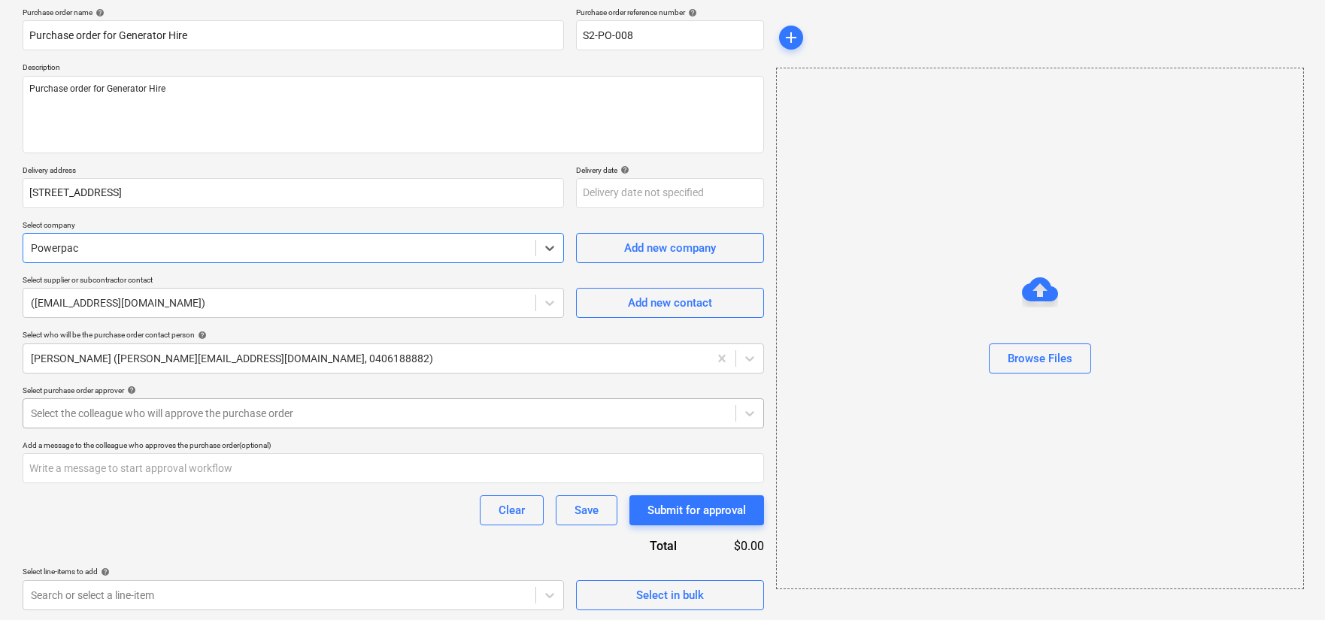
click at [338, 417] on div at bounding box center [379, 413] width 697 height 15
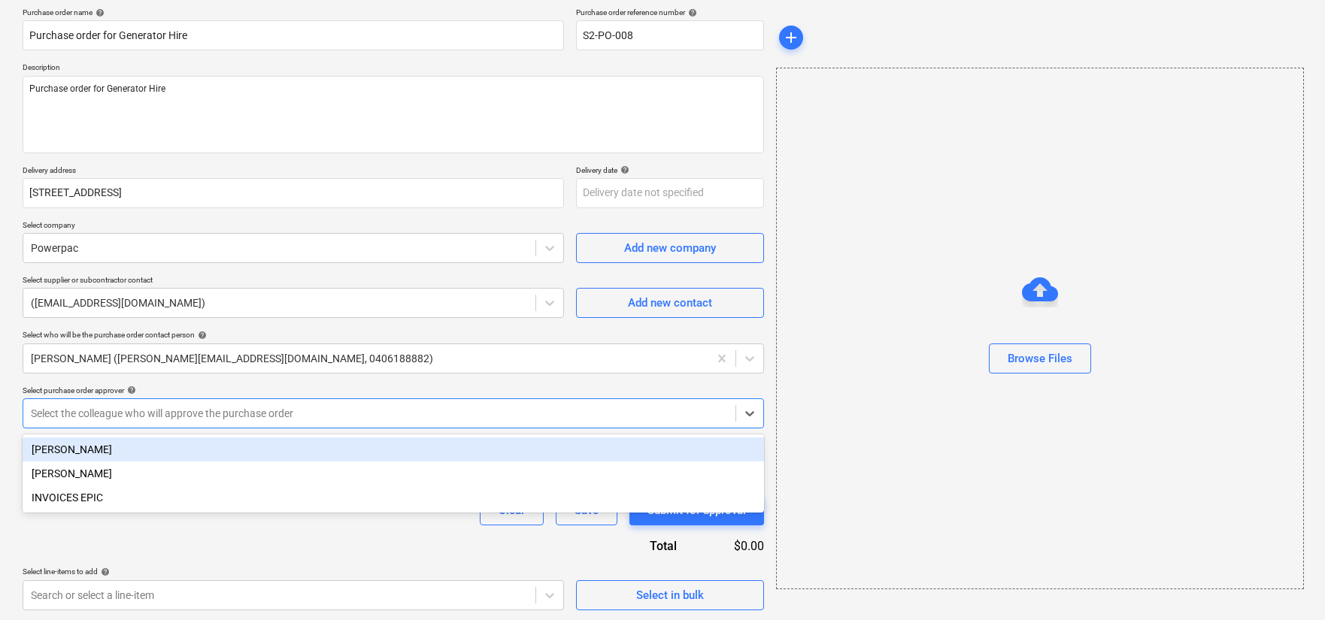
click at [331, 447] on div "[PERSON_NAME]" at bounding box center [394, 450] width 742 height 24
type textarea "x"
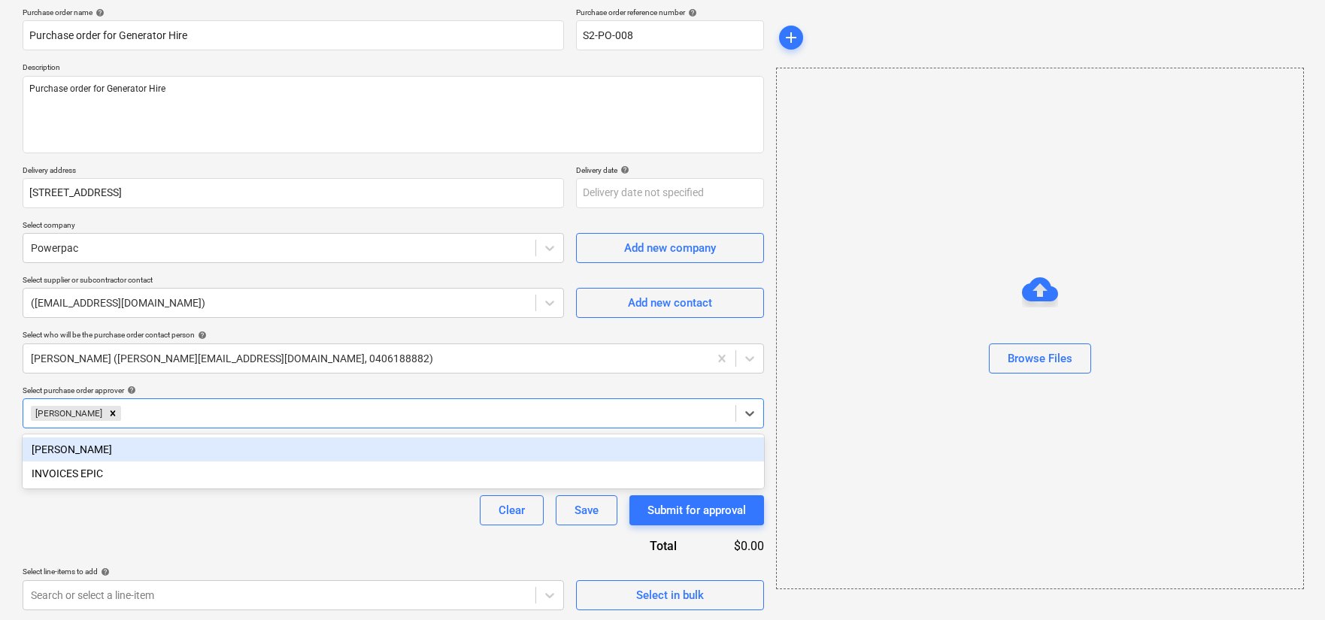
click at [350, 386] on div "Select purchase order approver help" at bounding box center [394, 391] width 742 height 10
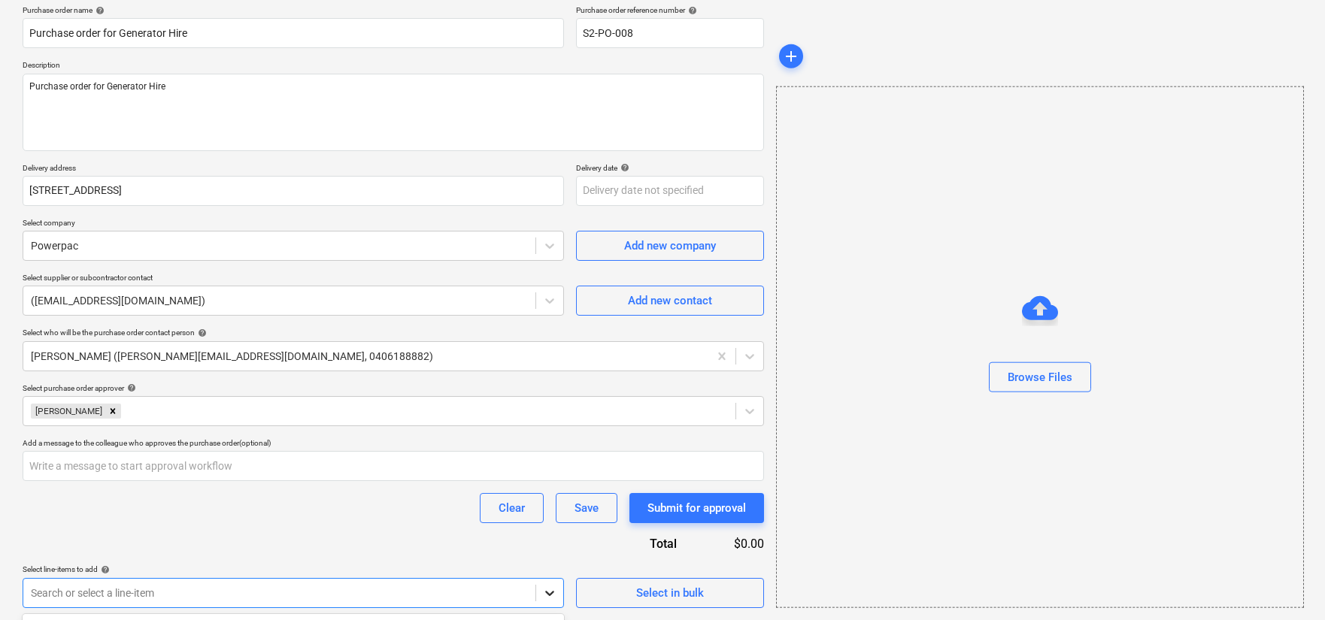
scroll to position [341, 0]
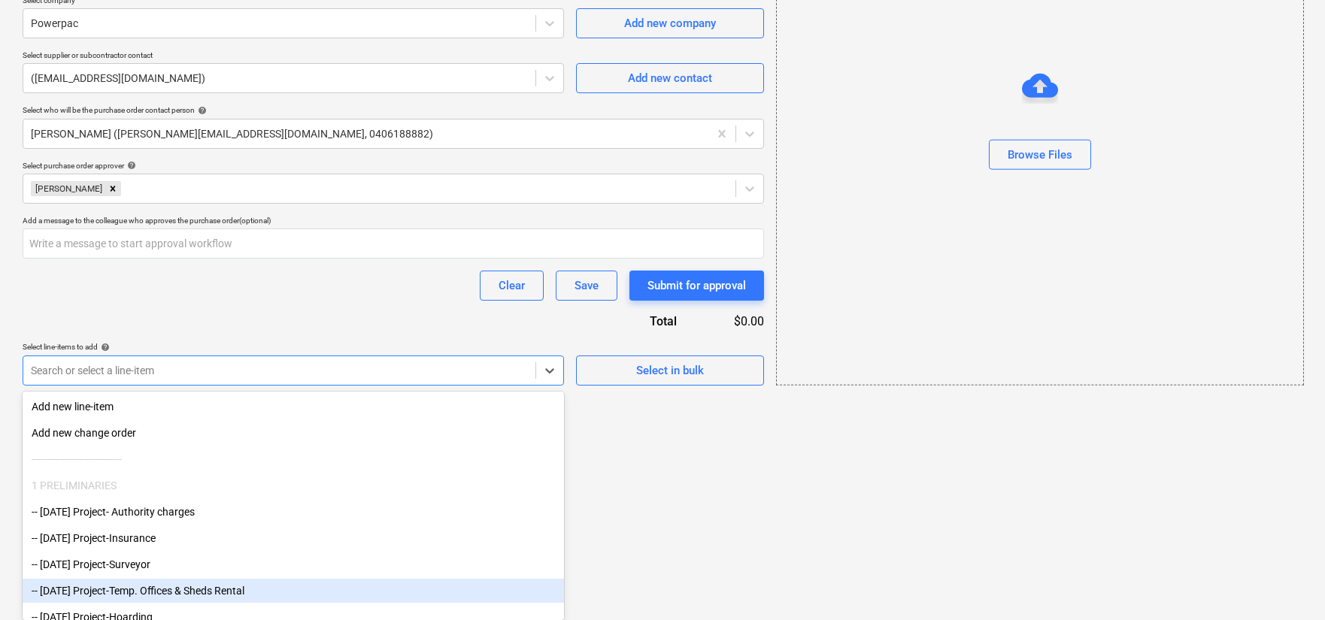
drag, startPoint x: 553, startPoint y: 597, endPoint x: 522, endPoint y: 576, distance: 37.3
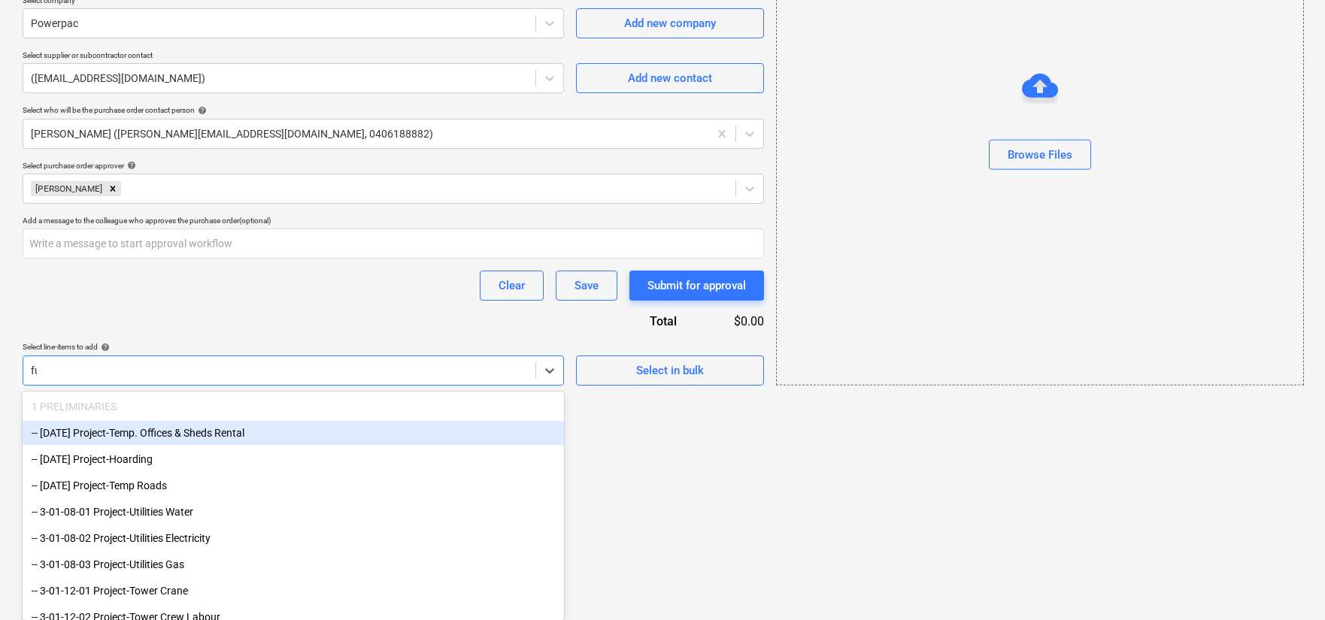
scroll to position [142, 0]
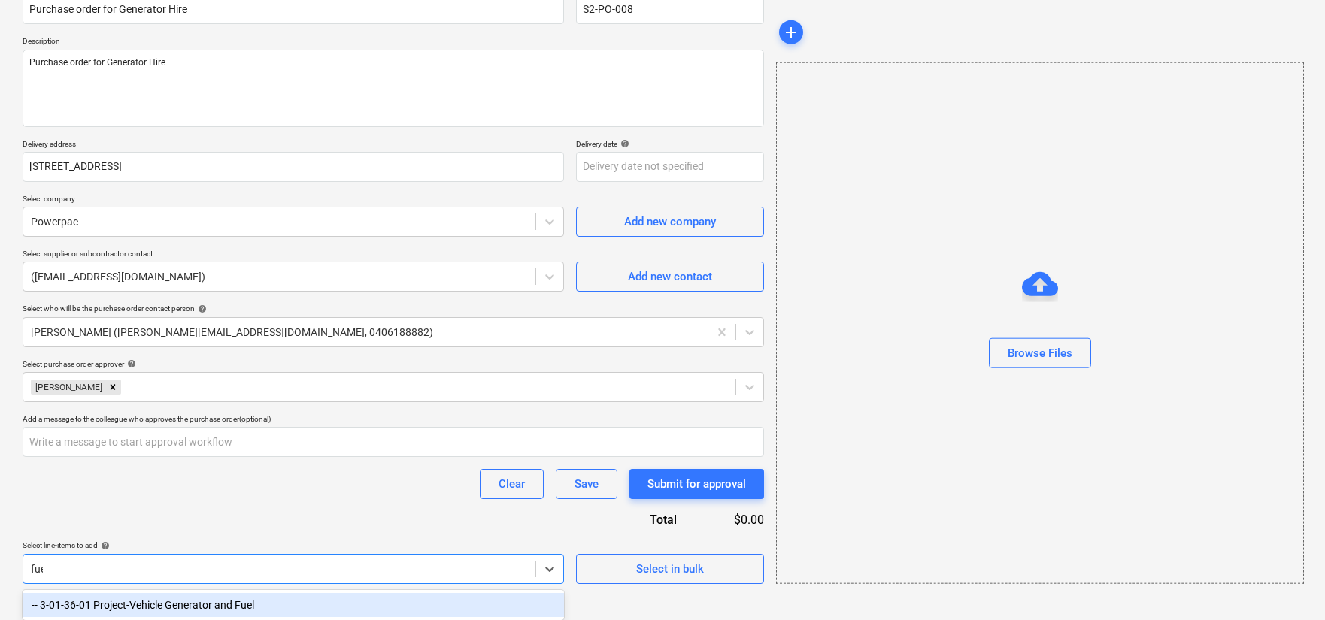
type input "fuel"
click at [222, 599] on div "-- 3-01-36-01 Project-Vehicle Generator and Fuel" at bounding box center [294, 605] width 542 height 24
type textarea "x"
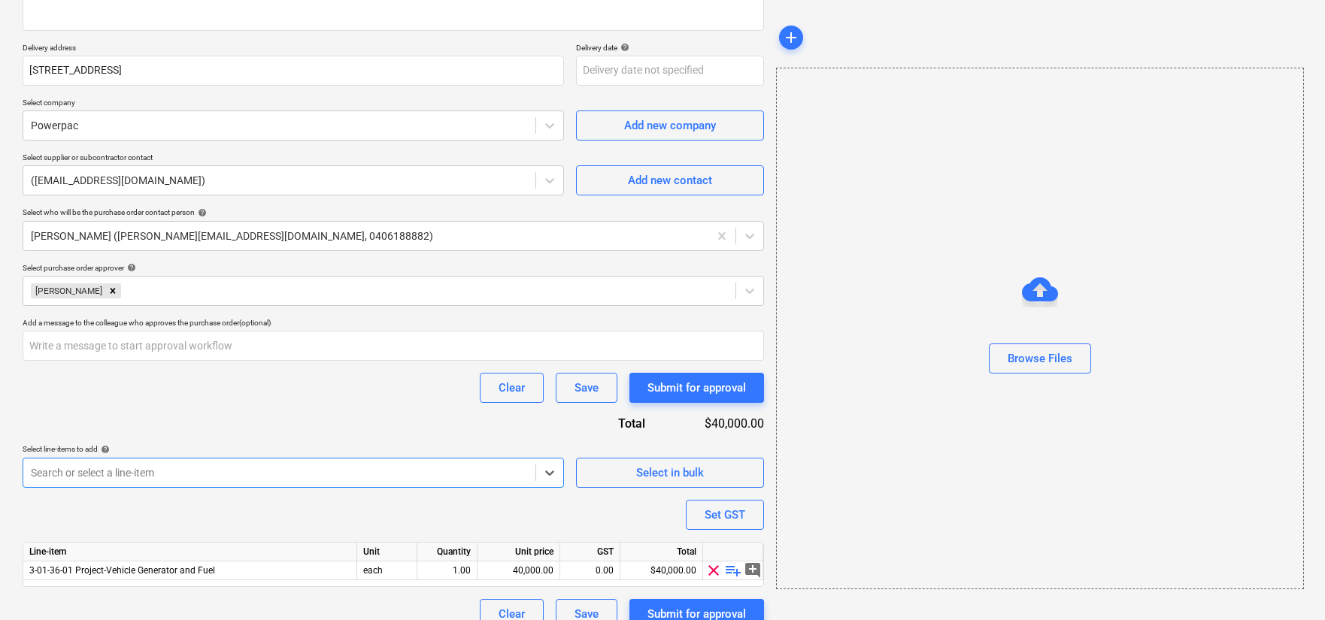
scroll to position [259, 0]
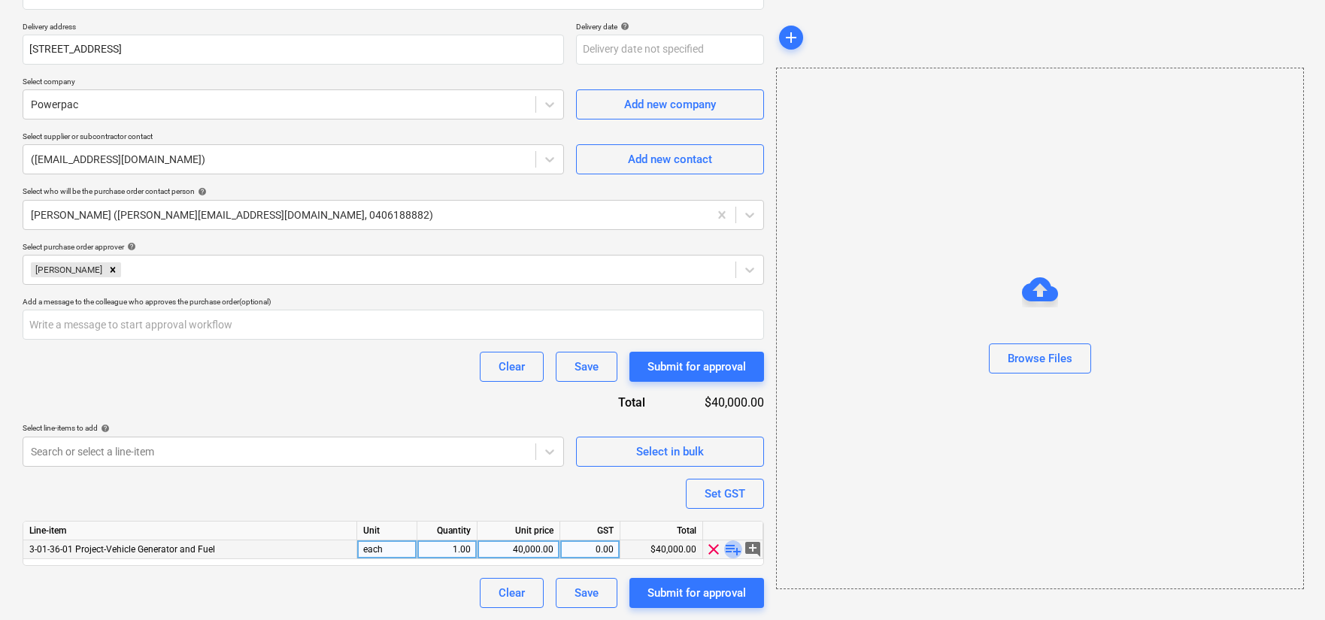
click at [733, 547] on span "playlist_add" at bounding box center [733, 550] width 18 height 18
type textarea "x"
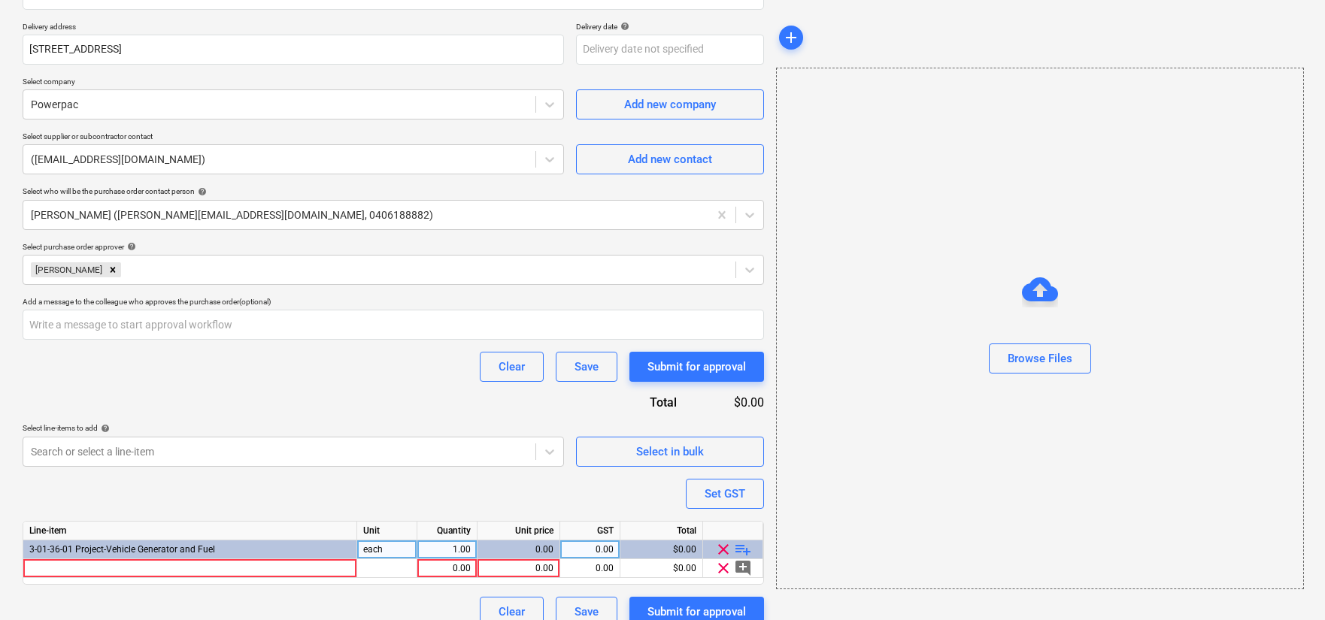
scroll to position [278, 0]
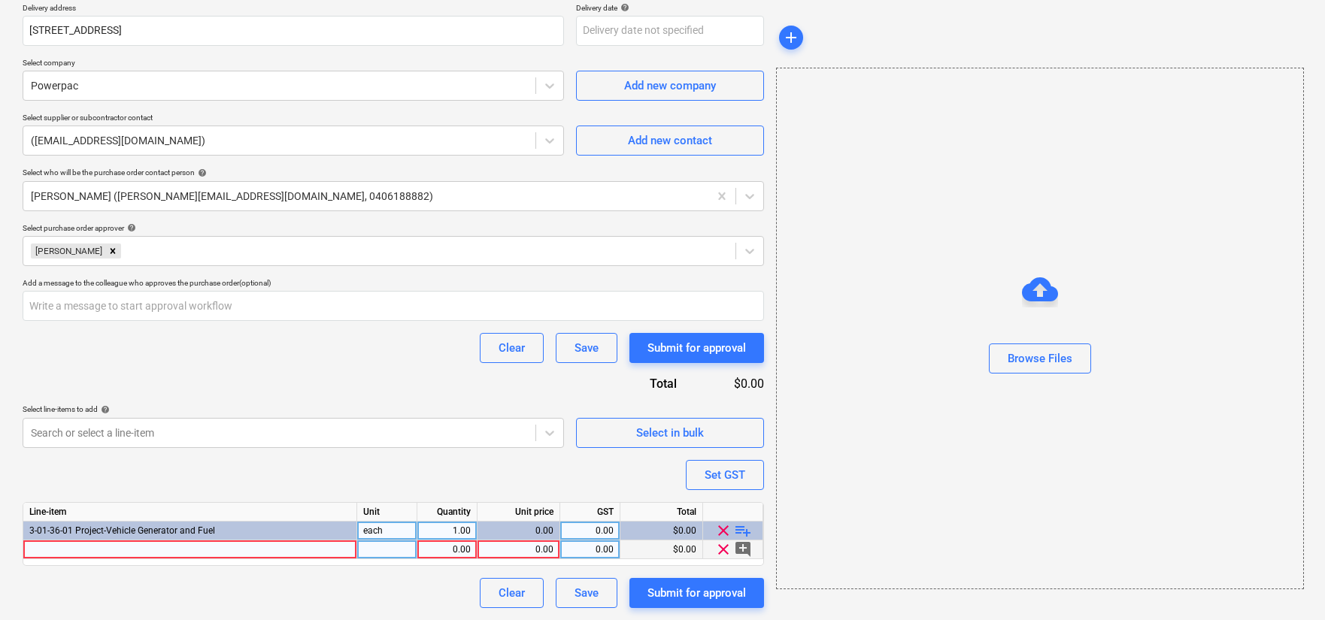
click at [255, 548] on div at bounding box center [190, 550] width 334 height 19
type input "Generator Hire"
type textarea "x"
click at [387, 550] on div at bounding box center [387, 550] width 60 height 19
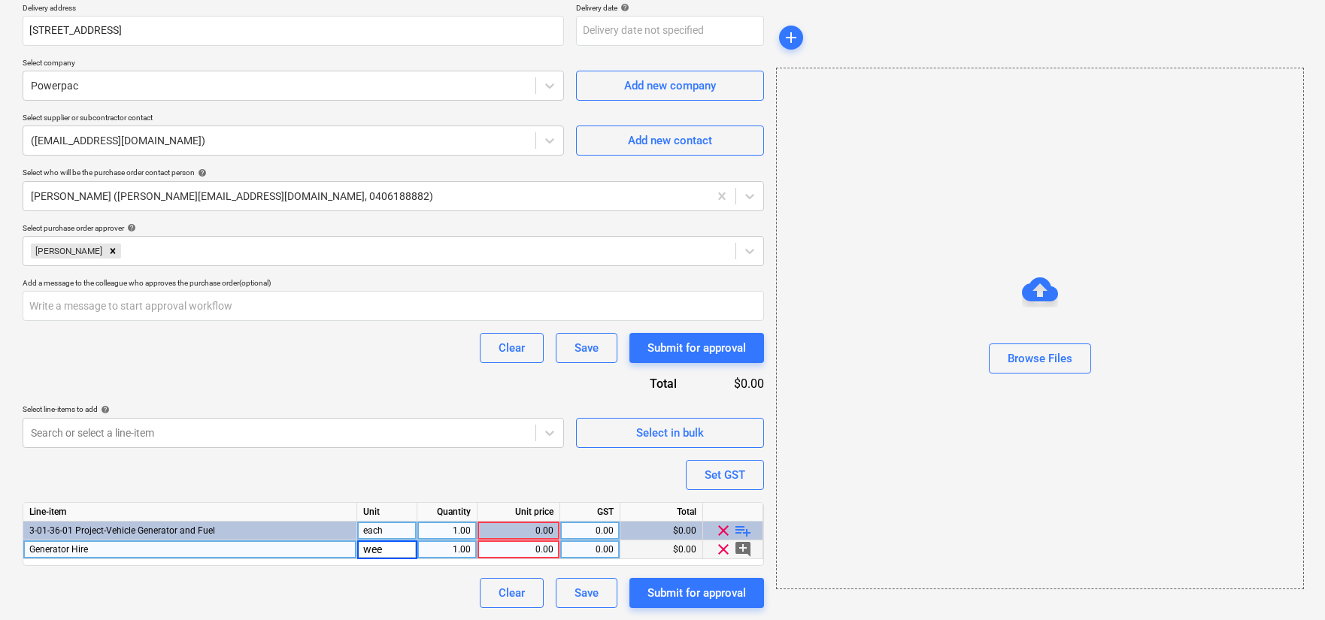
type input "week"
type textarea "x"
type input "450"
click at [455, 559] on div "1.00" at bounding box center [446, 550] width 47 height 19
type textarea "x"
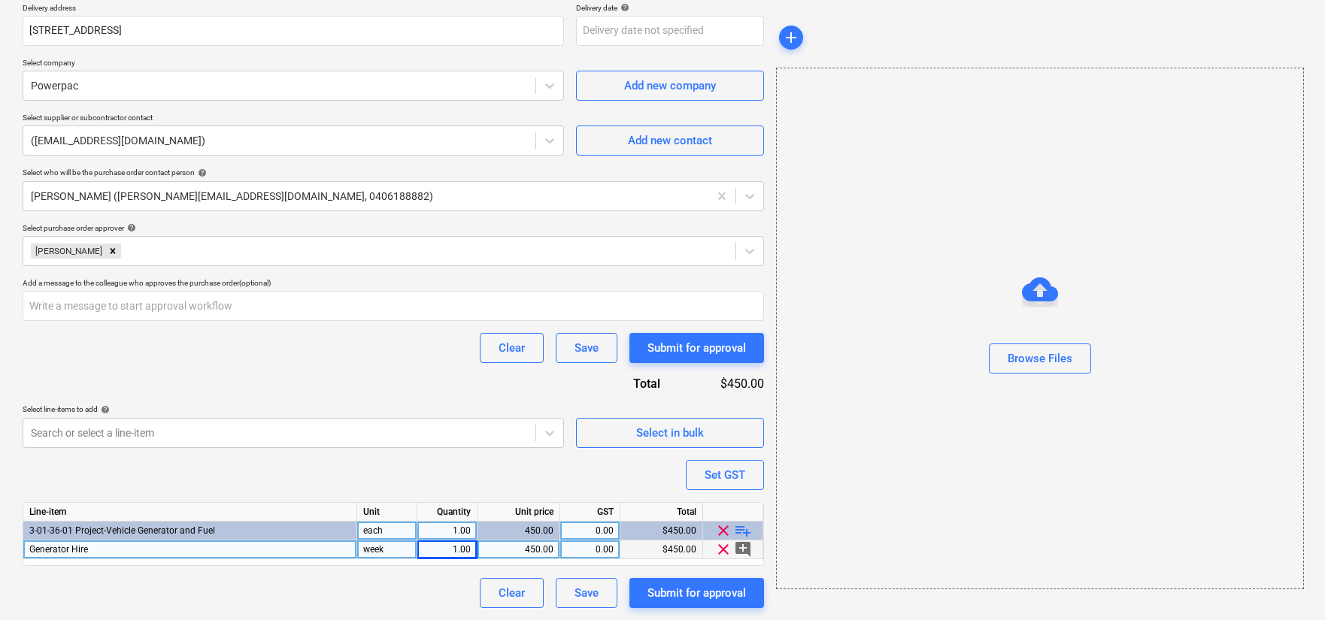
click at [448, 551] on div "1.00" at bounding box center [446, 550] width 47 height 19
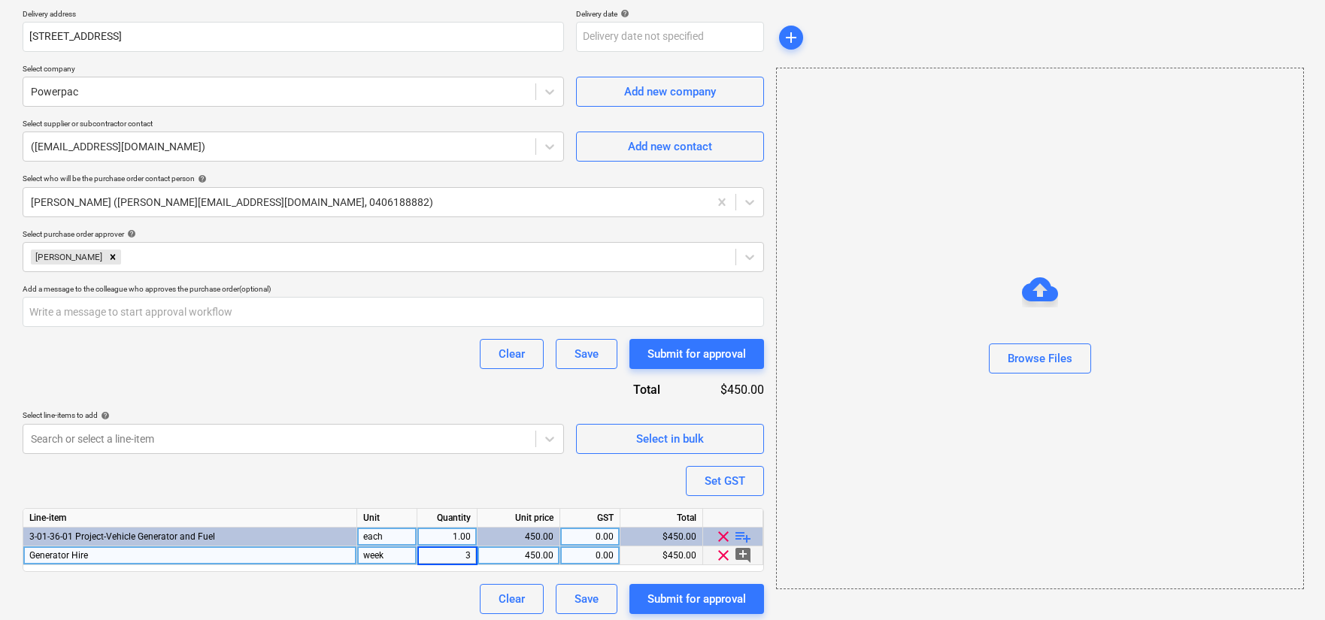
type input "34"
click at [691, 599] on div "Submit for approval" at bounding box center [697, 600] width 99 height 20
type textarea "x"
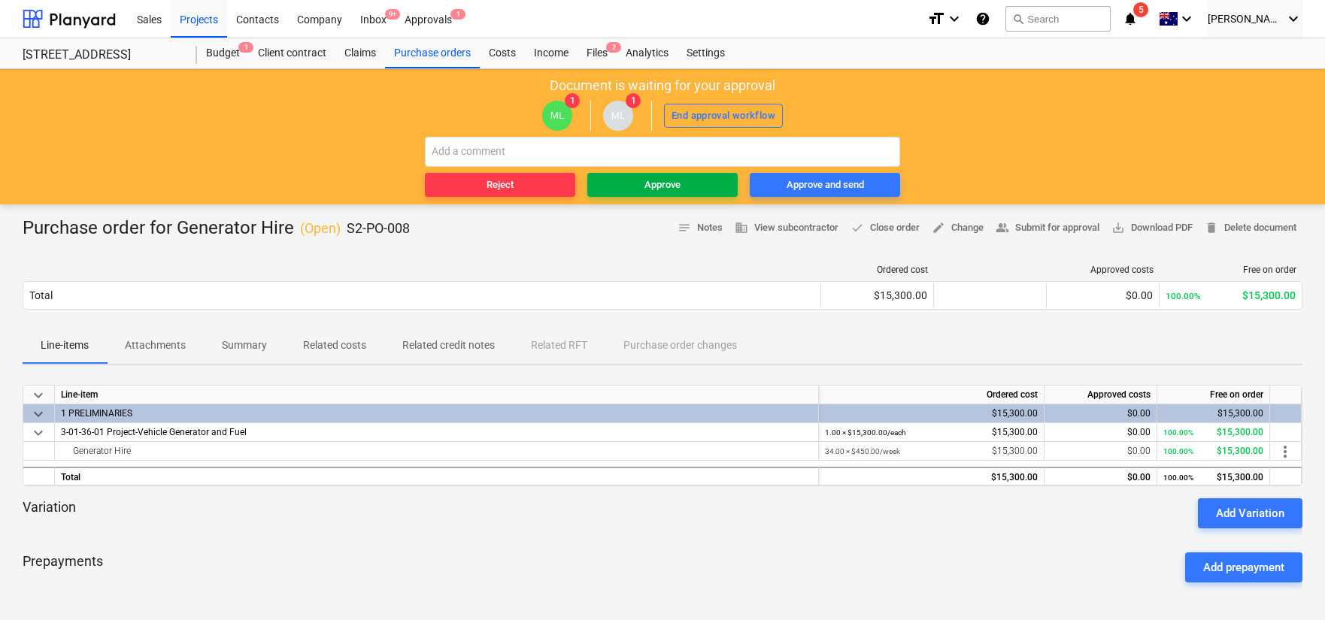
click at [691, 181] on span "Approve" at bounding box center [662, 185] width 138 height 17
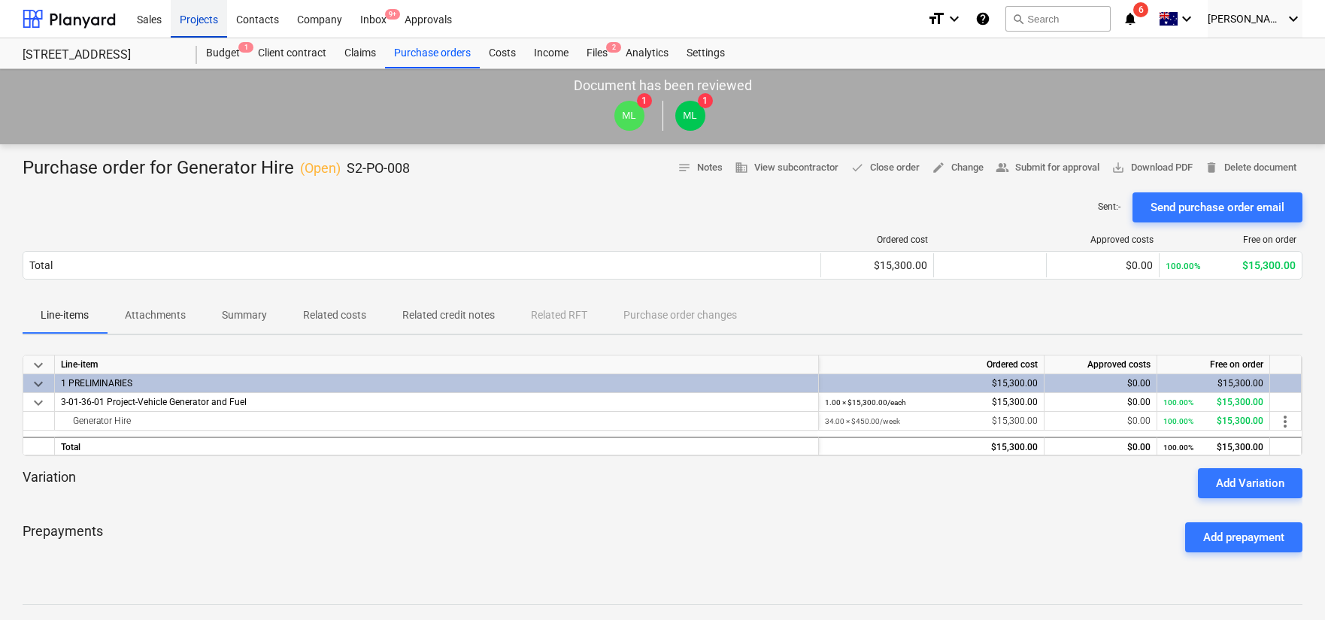
click at [200, 19] on div "Projects" at bounding box center [199, 18] width 56 height 38
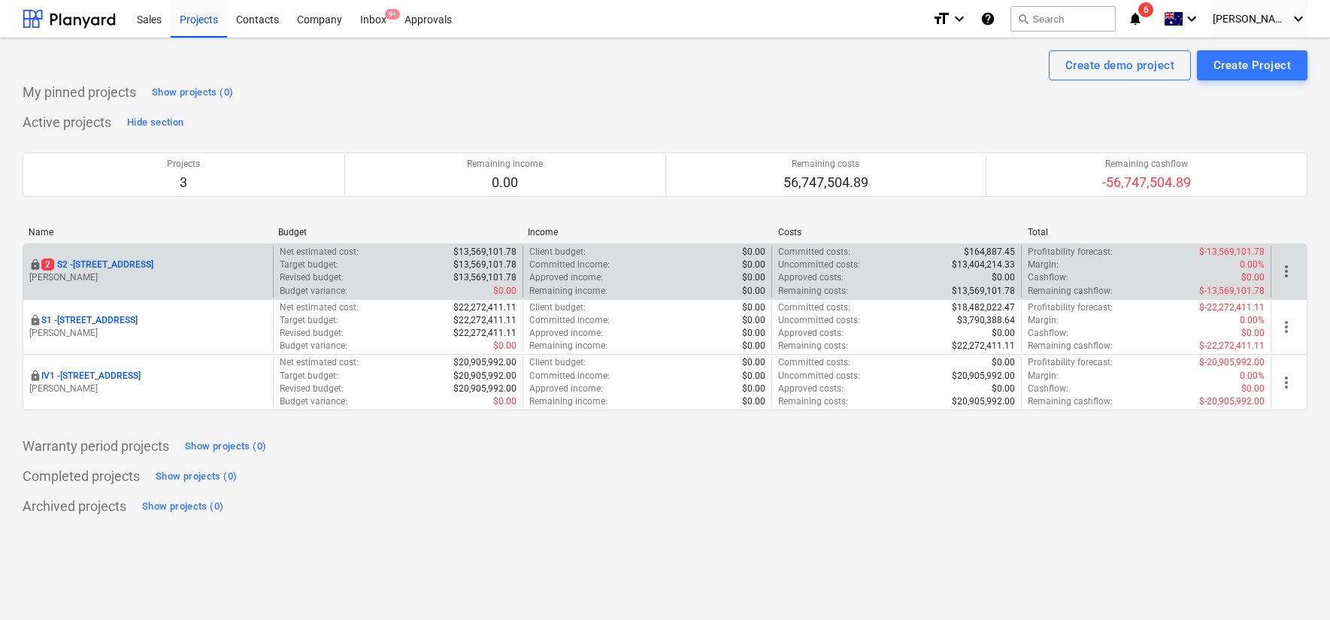
click at [126, 263] on p "[STREET_ADDRESS]" at bounding box center [97, 265] width 112 height 13
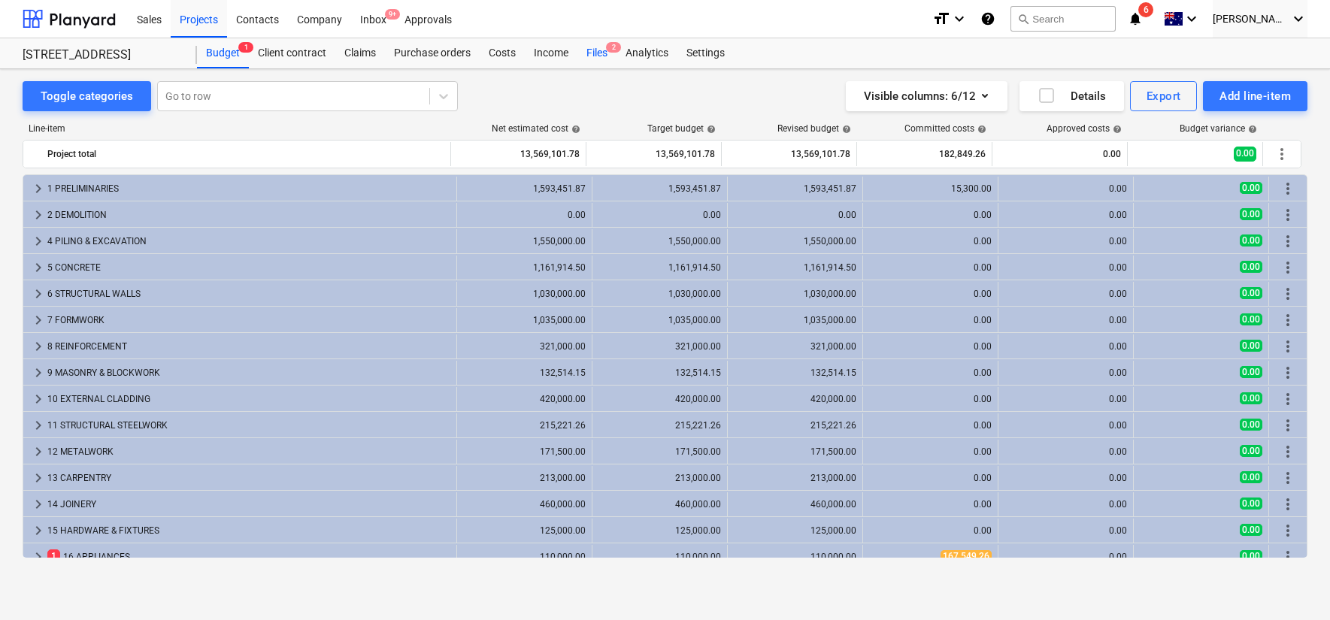
click at [608, 58] on div "Files 2" at bounding box center [597, 53] width 39 height 30
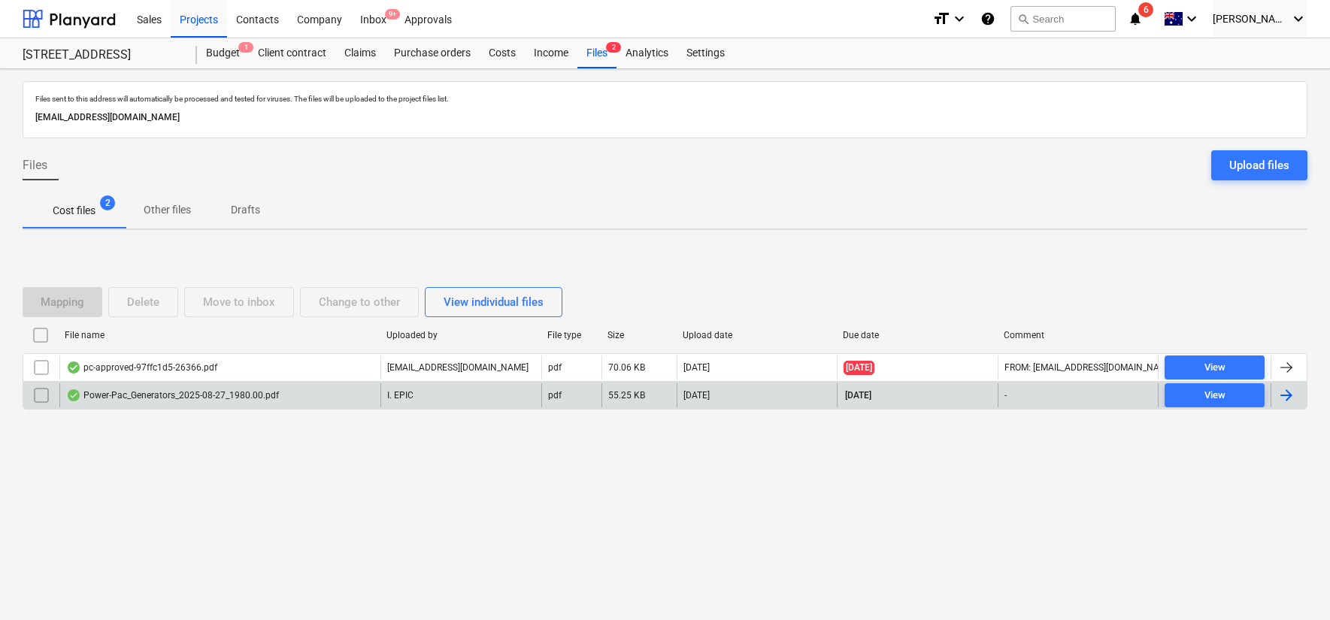
click at [193, 395] on div "Power-Pac_Generators_2025-08-27_1980.00.pdf" at bounding box center [172, 396] width 213 height 12
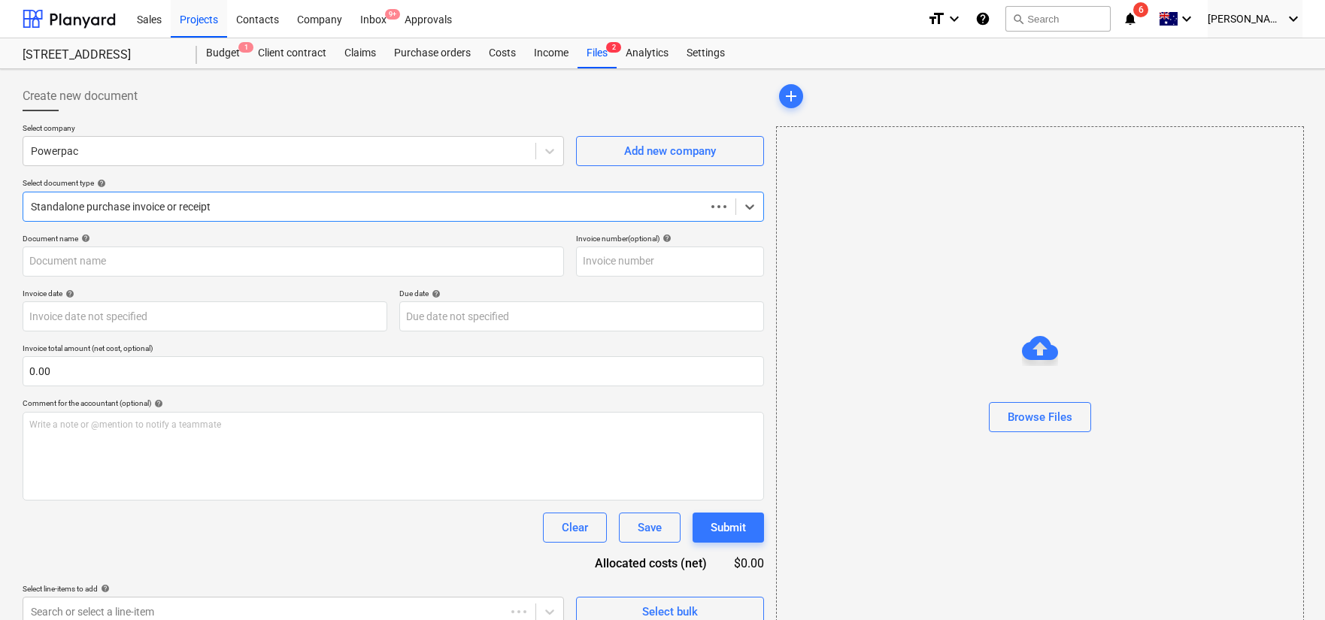
type input "4843"
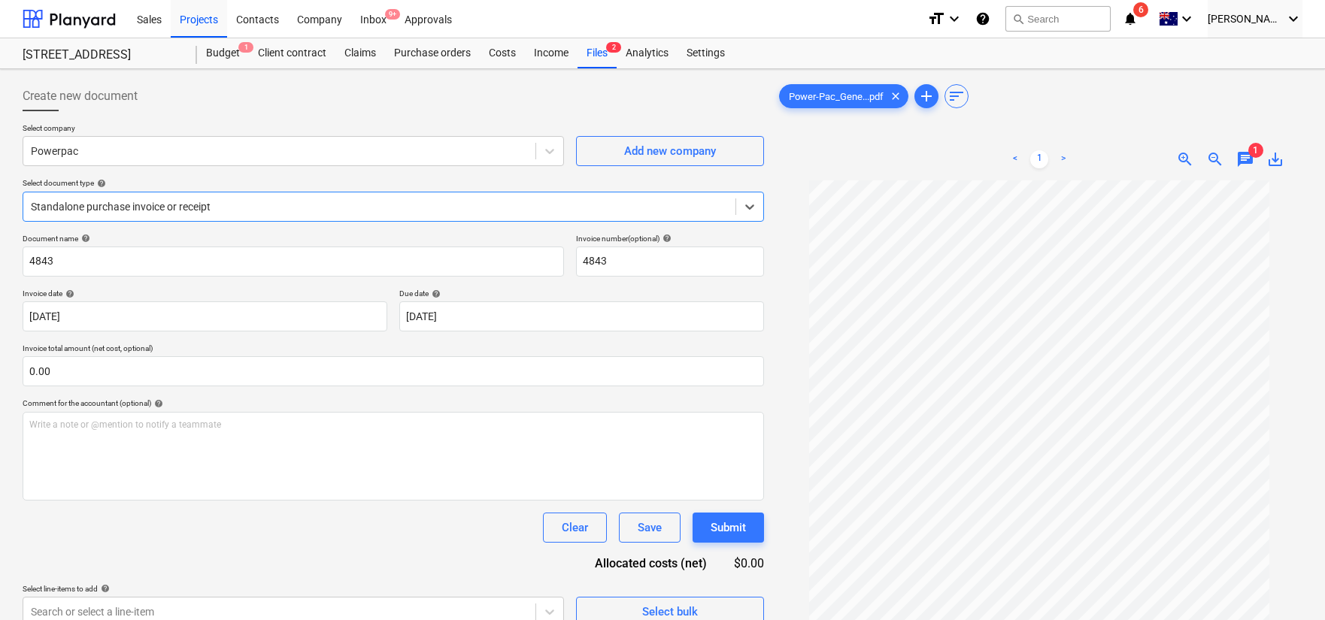
click at [339, 207] on div at bounding box center [379, 206] width 697 height 15
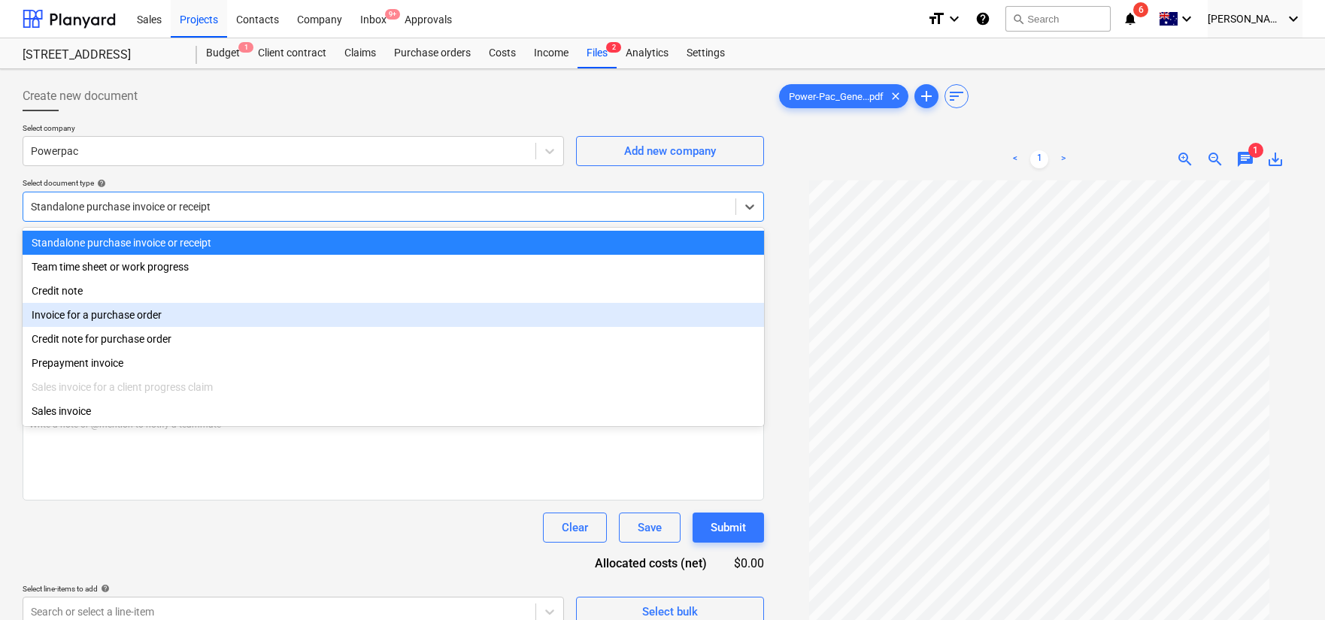
click at [329, 312] on div "Invoice for a purchase order" at bounding box center [394, 315] width 742 height 24
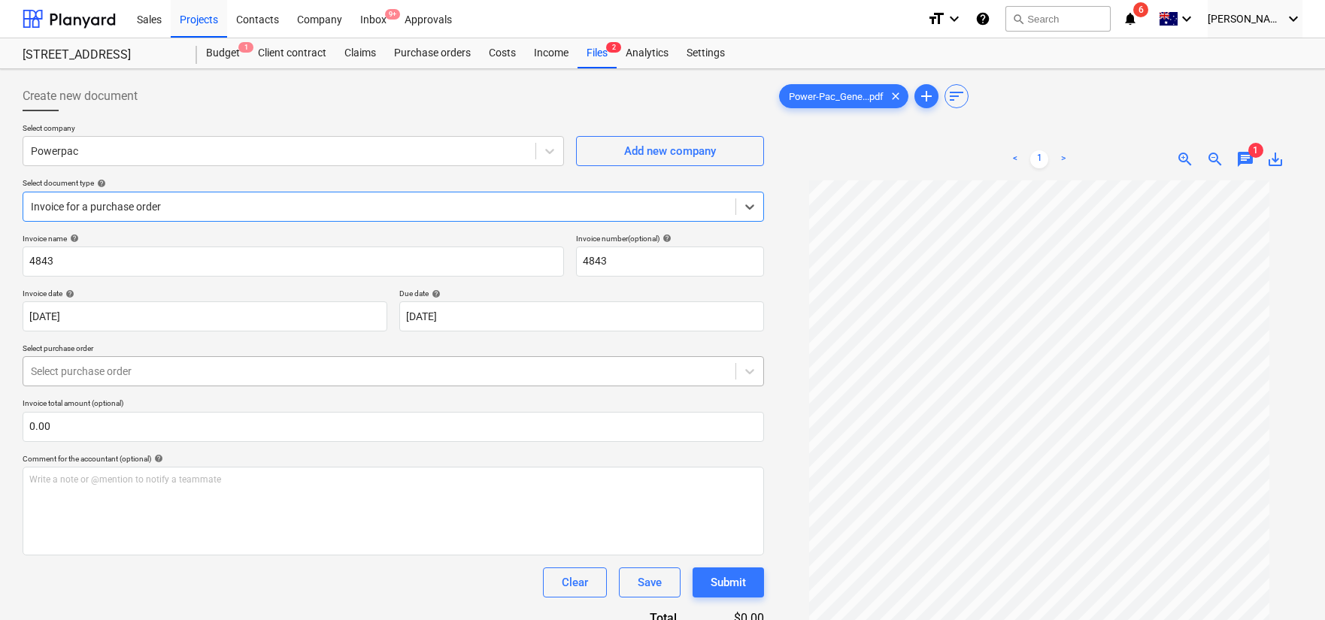
click at [310, 370] on div at bounding box center [379, 371] width 697 height 15
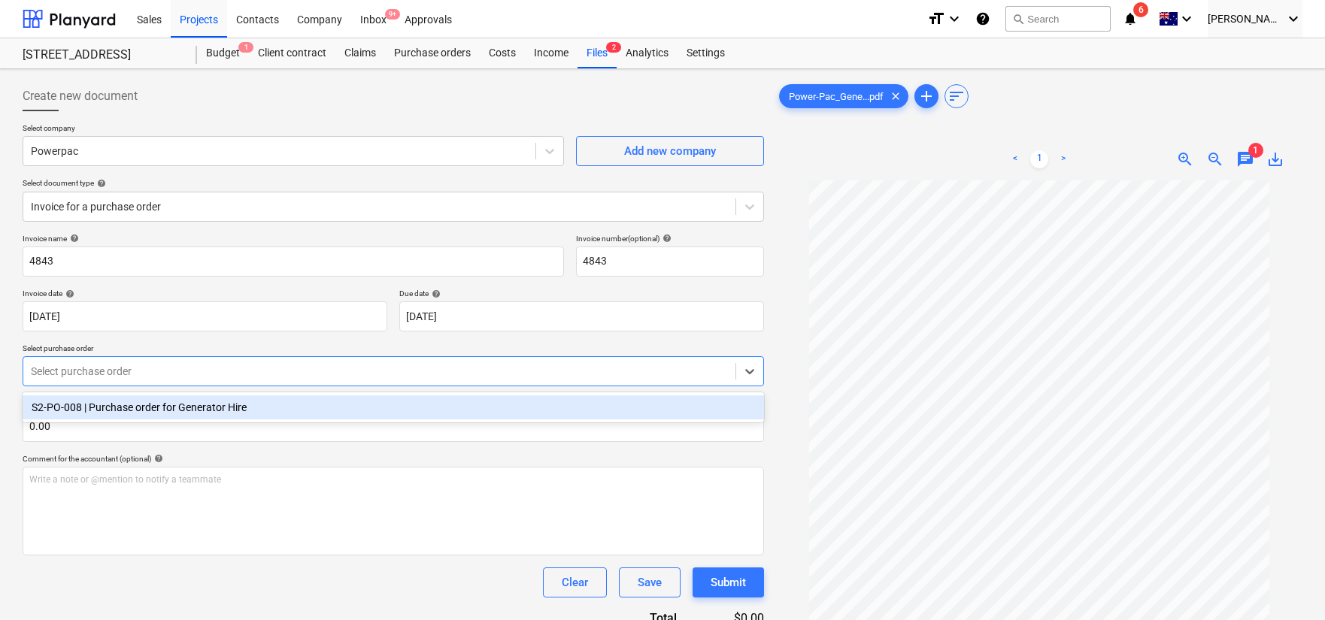
click at [302, 408] on div "S2-PO-008 | Purchase order for Generator Hire" at bounding box center [394, 408] width 742 height 24
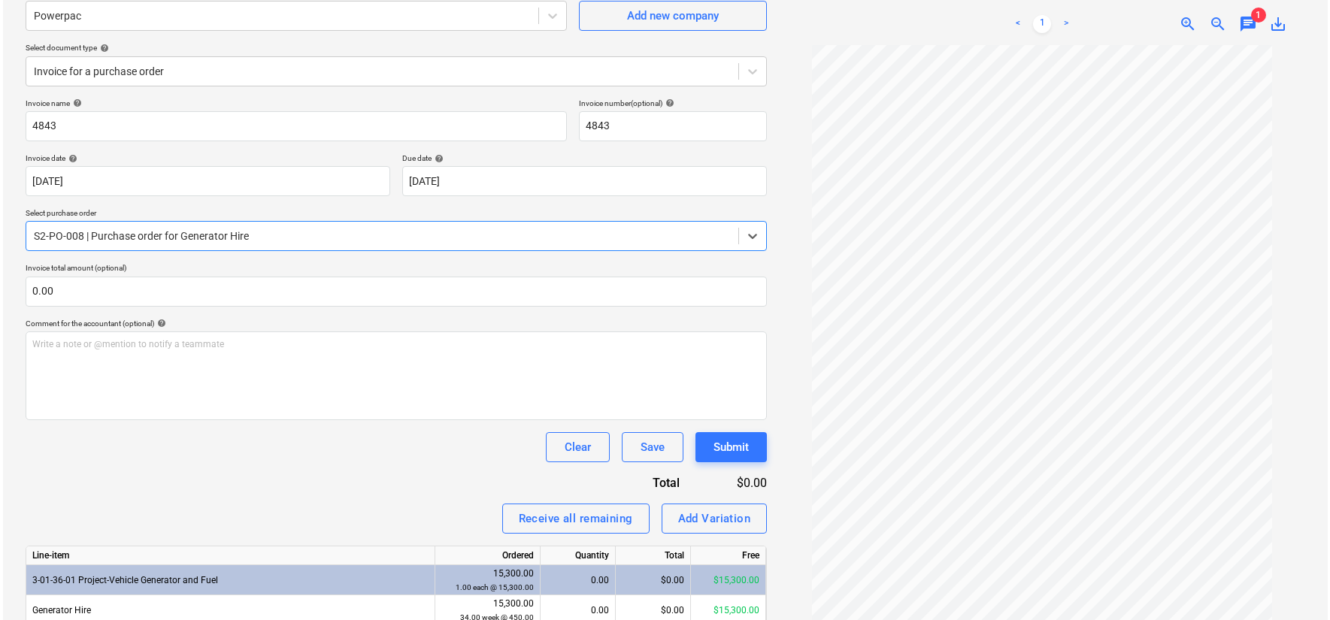
scroll to position [202, 0]
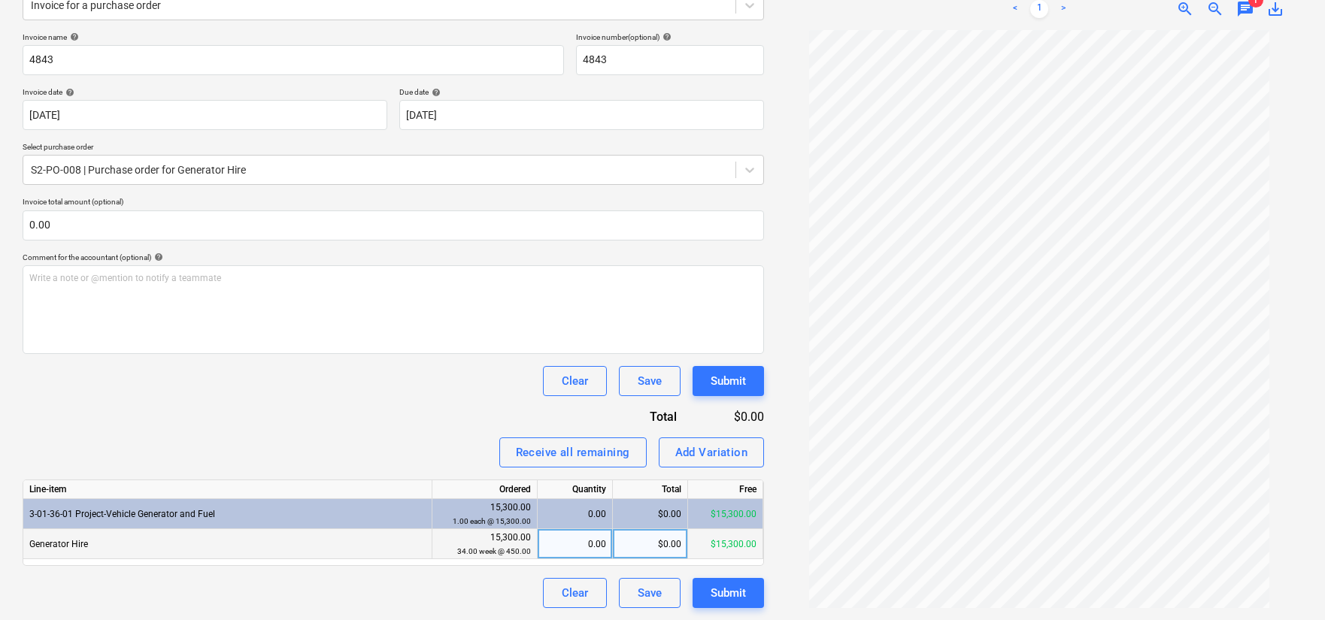
click at [579, 539] on div "0.00" at bounding box center [575, 544] width 62 height 30
click at [426, 448] on div "Receive all remaining Add Variation" at bounding box center [394, 453] width 742 height 30
click at [730, 590] on div "Submit" at bounding box center [728, 594] width 35 height 20
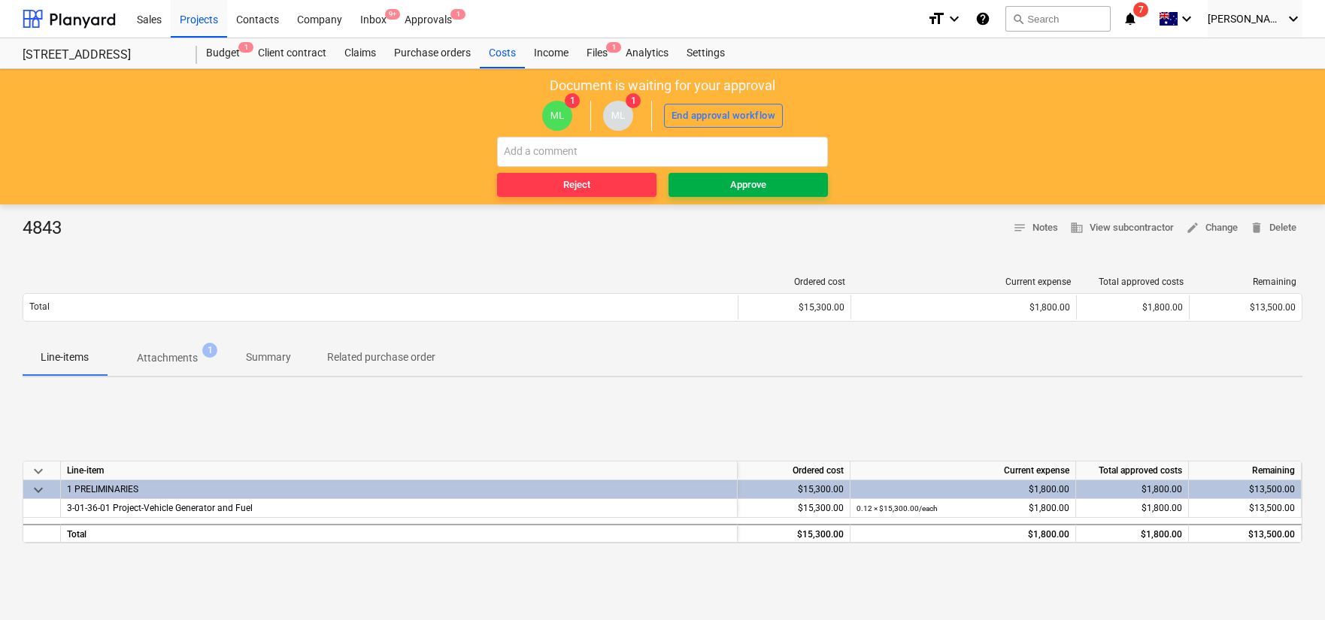
click at [758, 190] on div "Approve" at bounding box center [748, 185] width 36 height 17
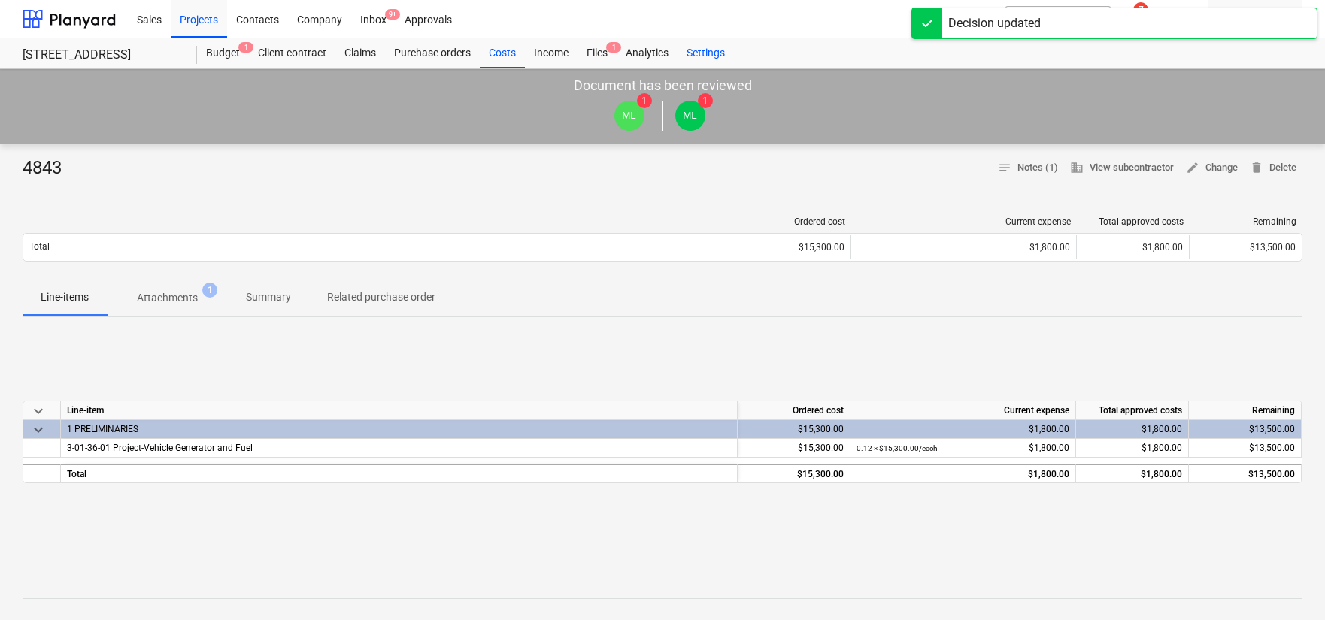
click at [712, 61] on div "Settings" at bounding box center [706, 53] width 56 height 30
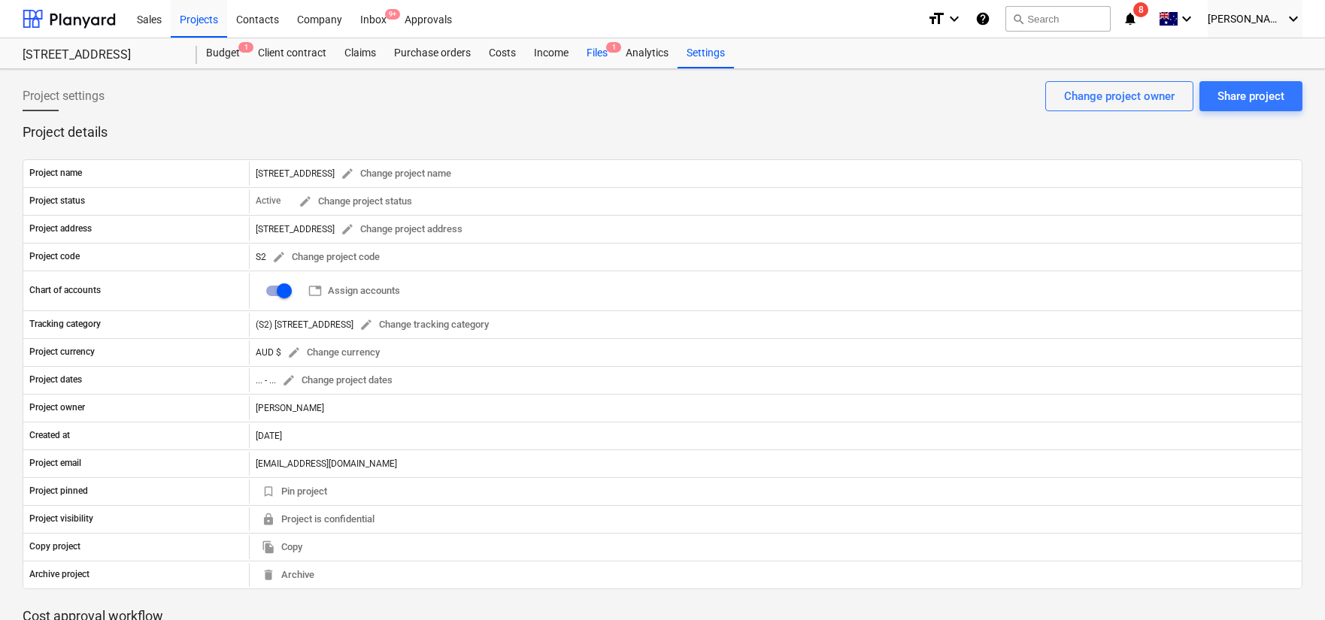
click at [591, 49] on div "Files 1" at bounding box center [597, 53] width 39 height 30
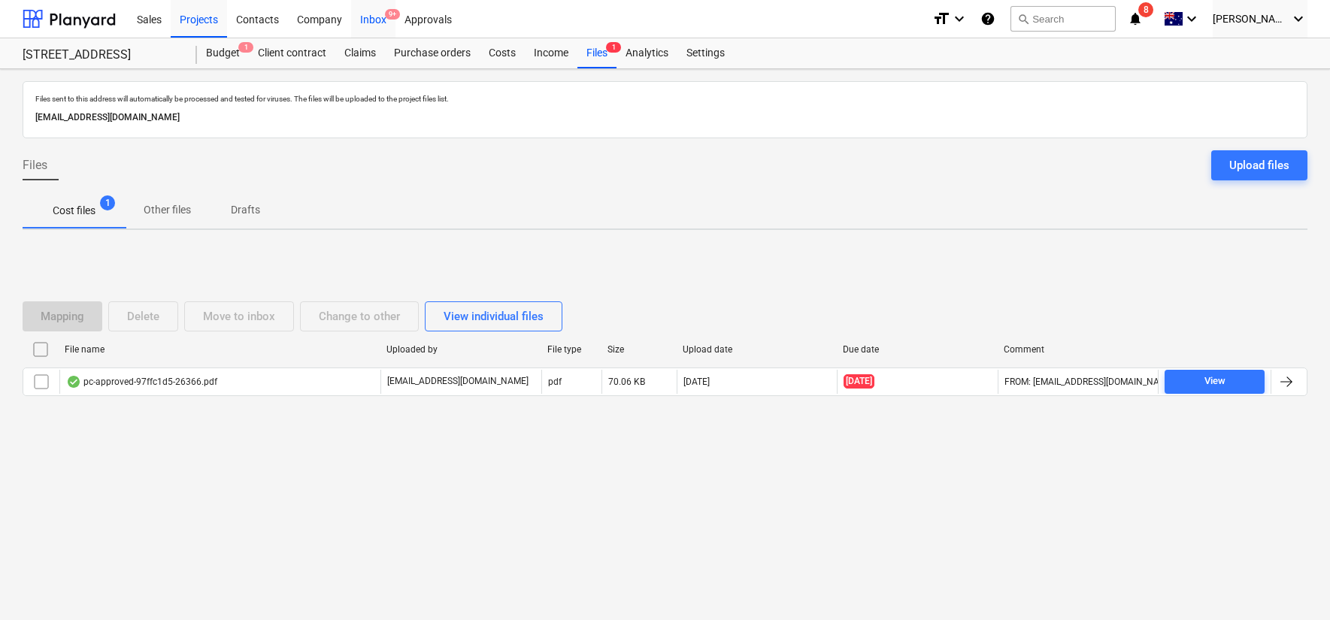
click at [377, 9] on div "Inbox 9+" at bounding box center [373, 18] width 44 height 38
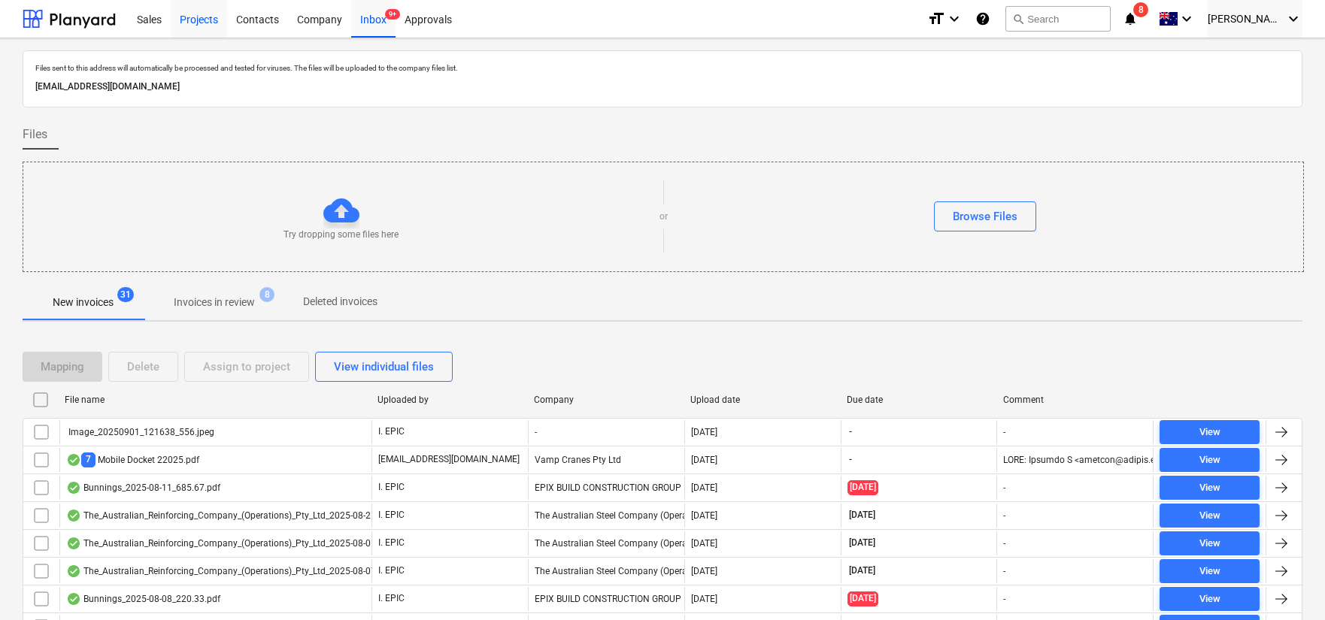
click at [209, 22] on div "Projects" at bounding box center [199, 18] width 56 height 38
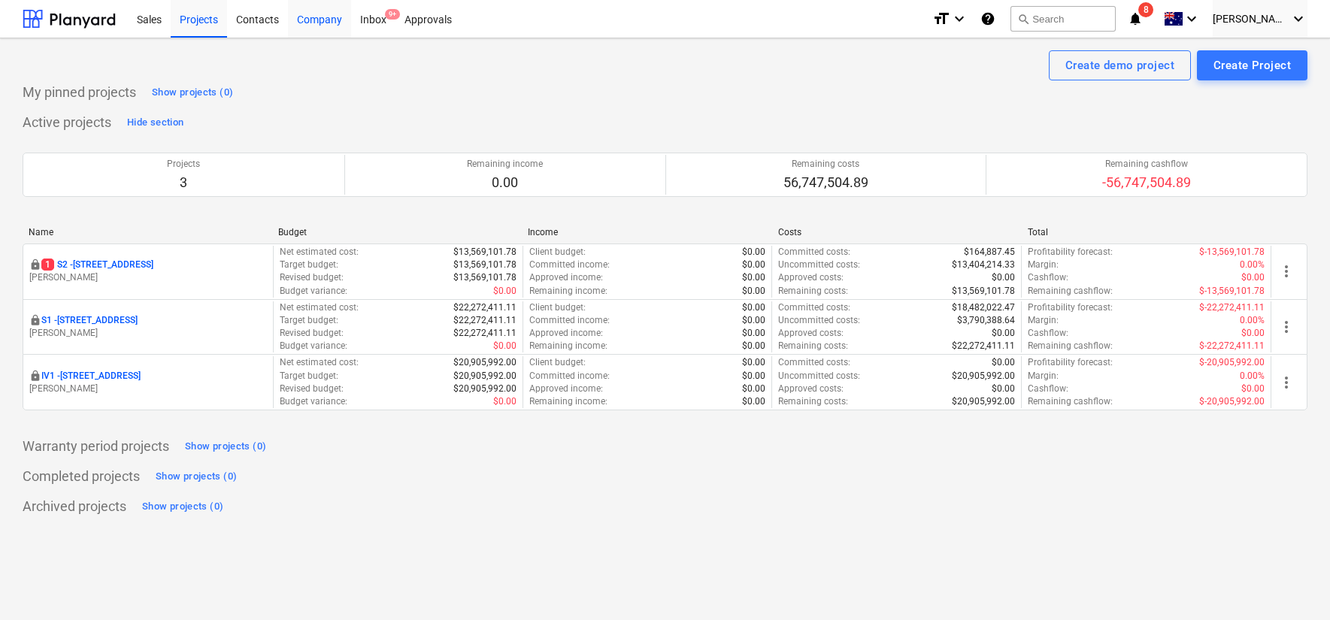
click at [315, 20] on div "Company" at bounding box center [319, 18] width 63 height 38
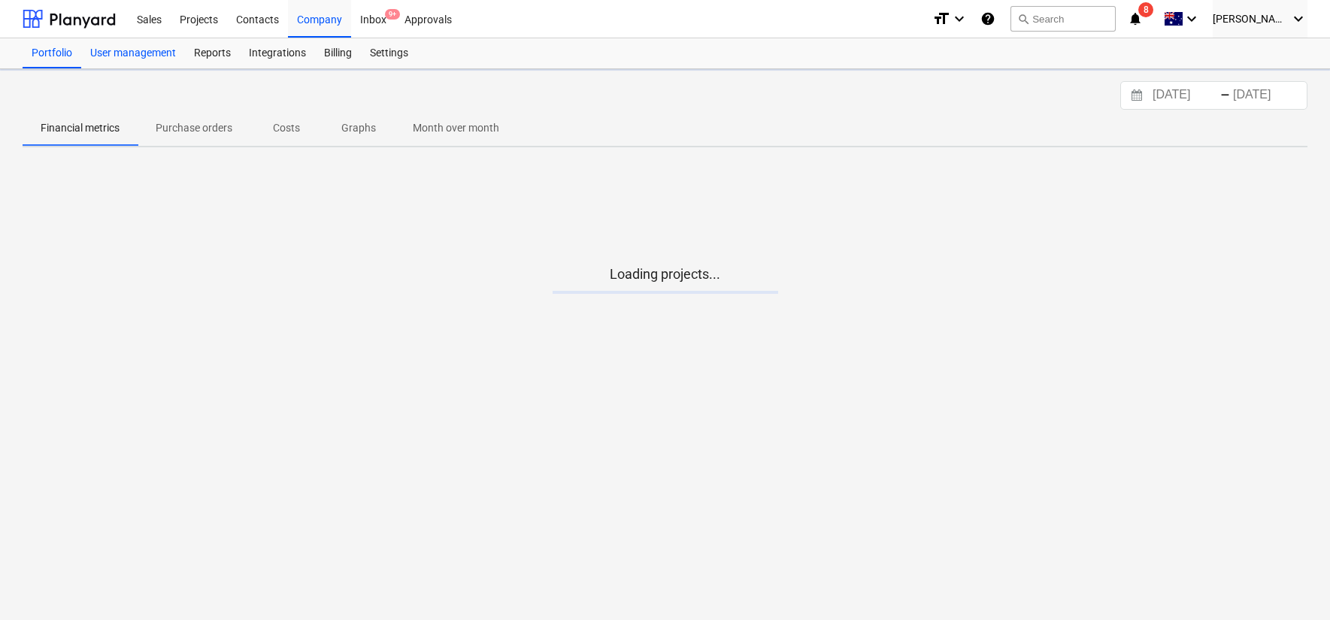
click at [139, 65] on div "User management" at bounding box center [133, 53] width 104 height 30
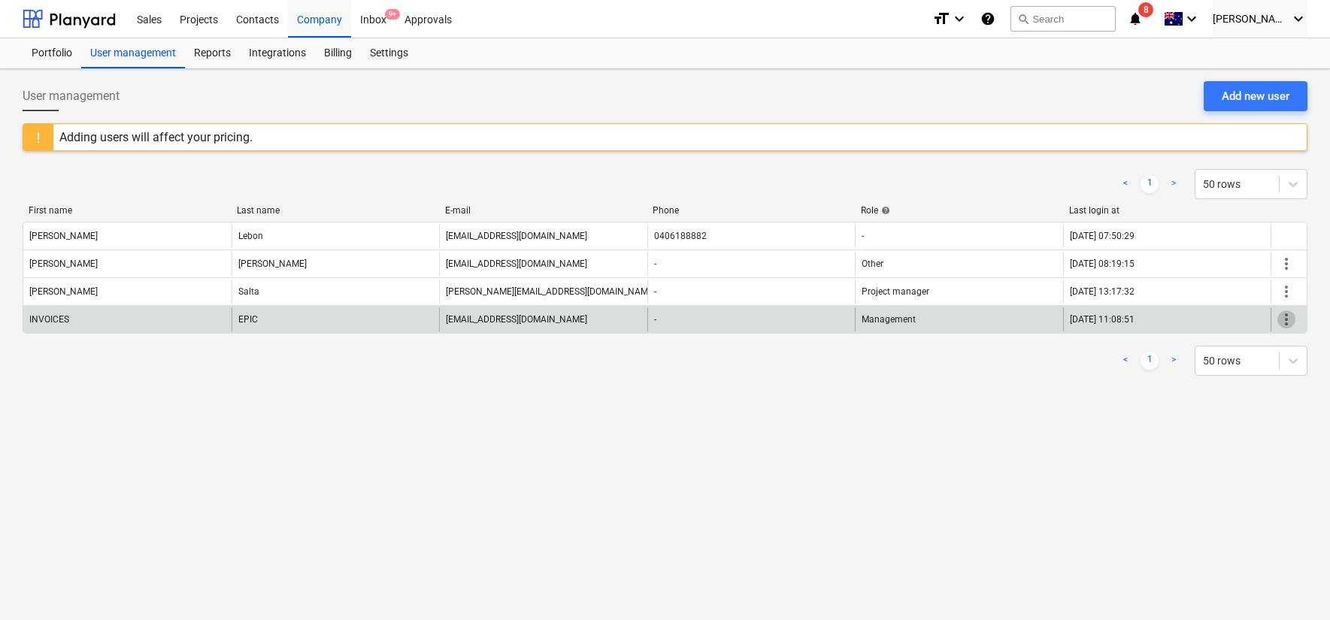
click at [1284, 315] on span "more_vert" at bounding box center [1287, 320] width 18 height 18
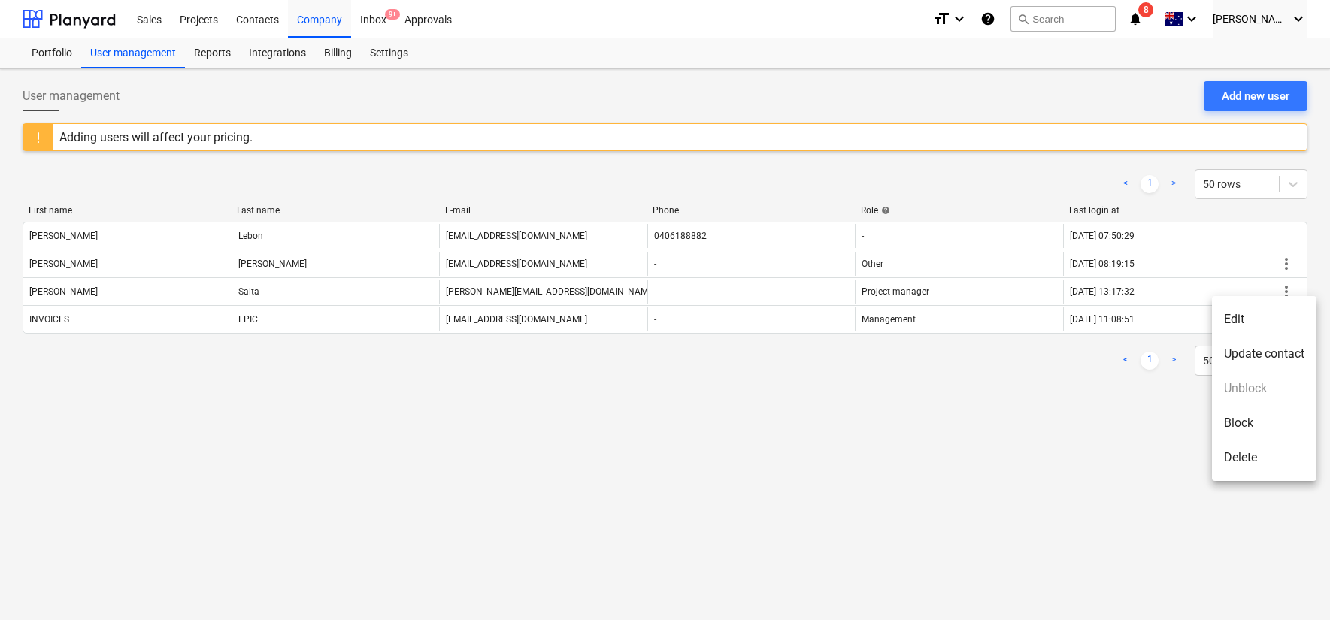
click at [1255, 326] on li "Edit" at bounding box center [1264, 319] width 105 height 35
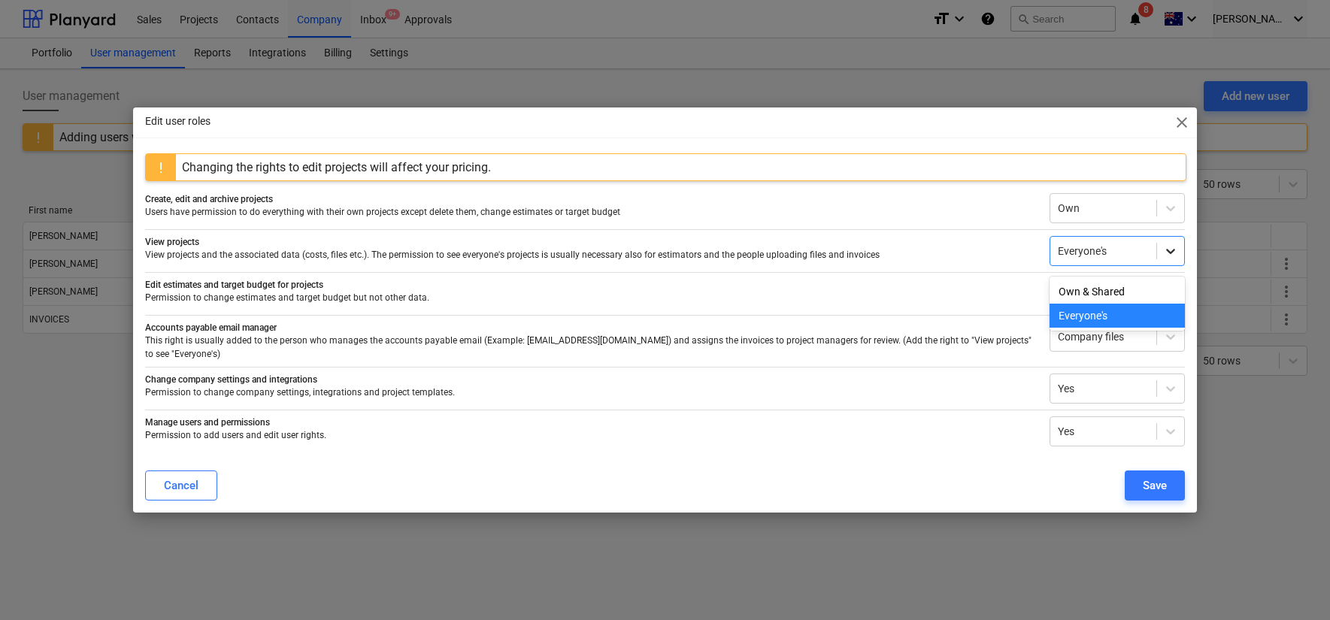
click at [1169, 254] on icon at bounding box center [1171, 251] width 9 height 5
click at [948, 253] on p "View projects and the associated data (costs, files etc.). The permission to se…" at bounding box center [591, 255] width 893 height 13
click at [1162, 302] on div at bounding box center [1171, 294] width 27 height 27
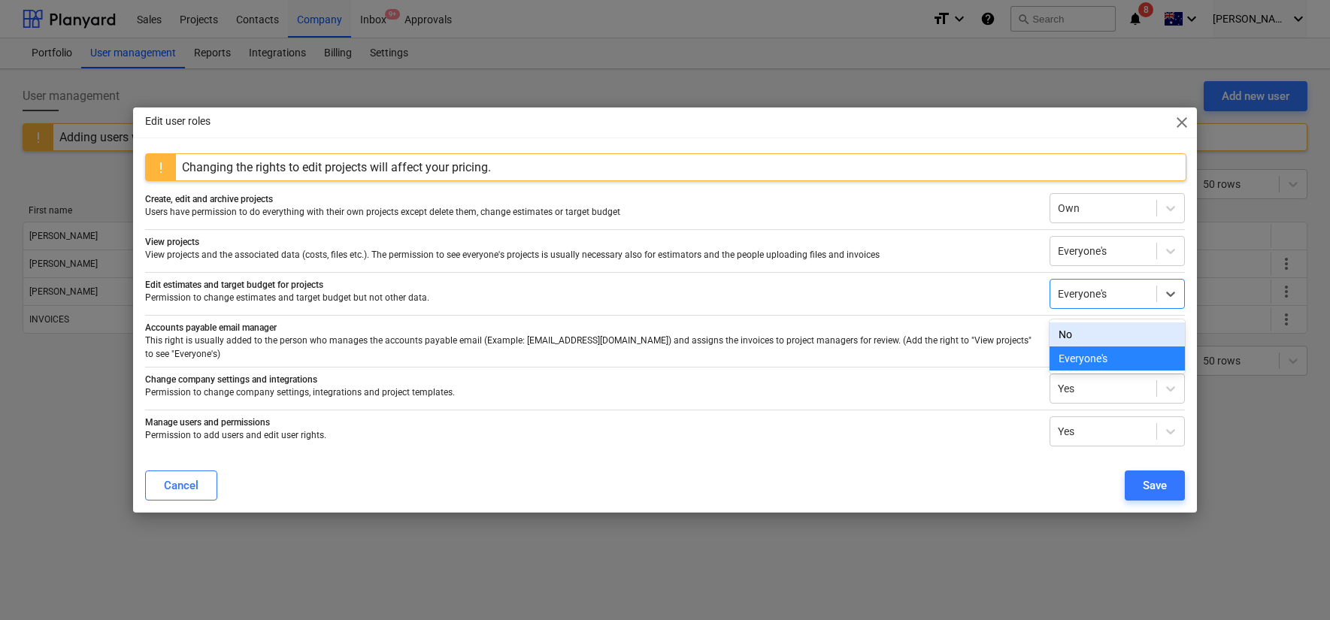
click at [1129, 330] on div "No" at bounding box center [1117, 335] width 135 height 24
click at [1173, 216] on icon at bounding box center [1171, 208] width 15 height 15
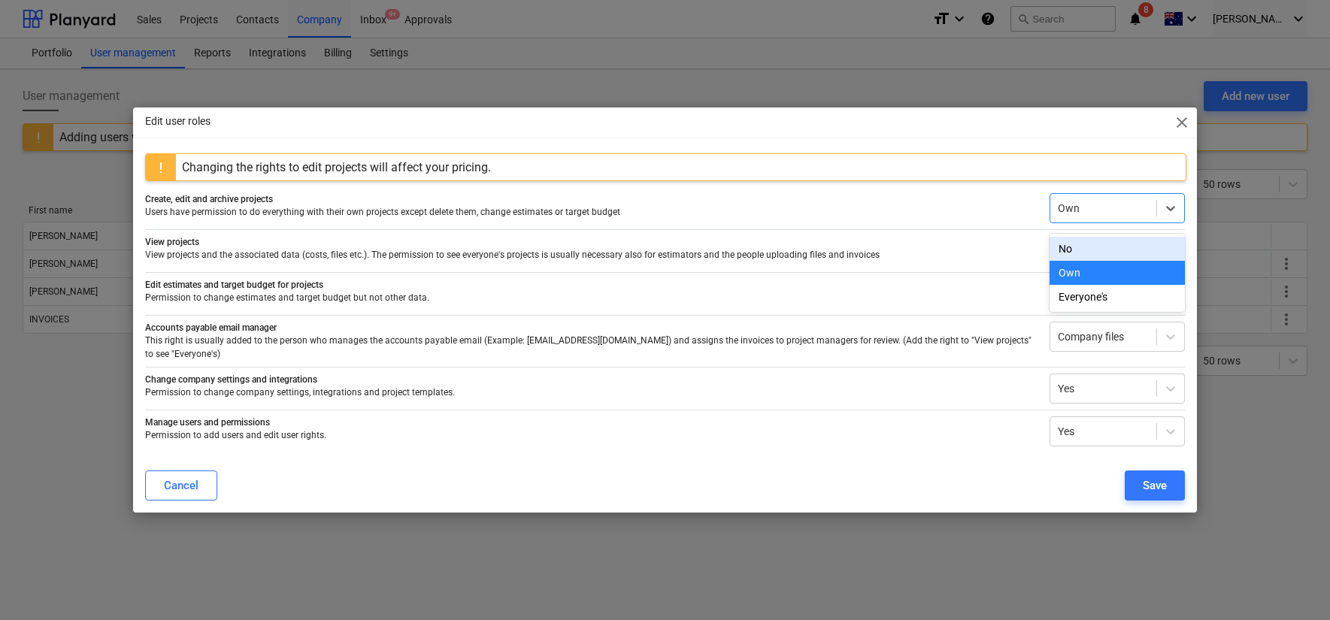
click at [1132, 241] on div "No" at bounding box center [1117, 249] width 135 height 24
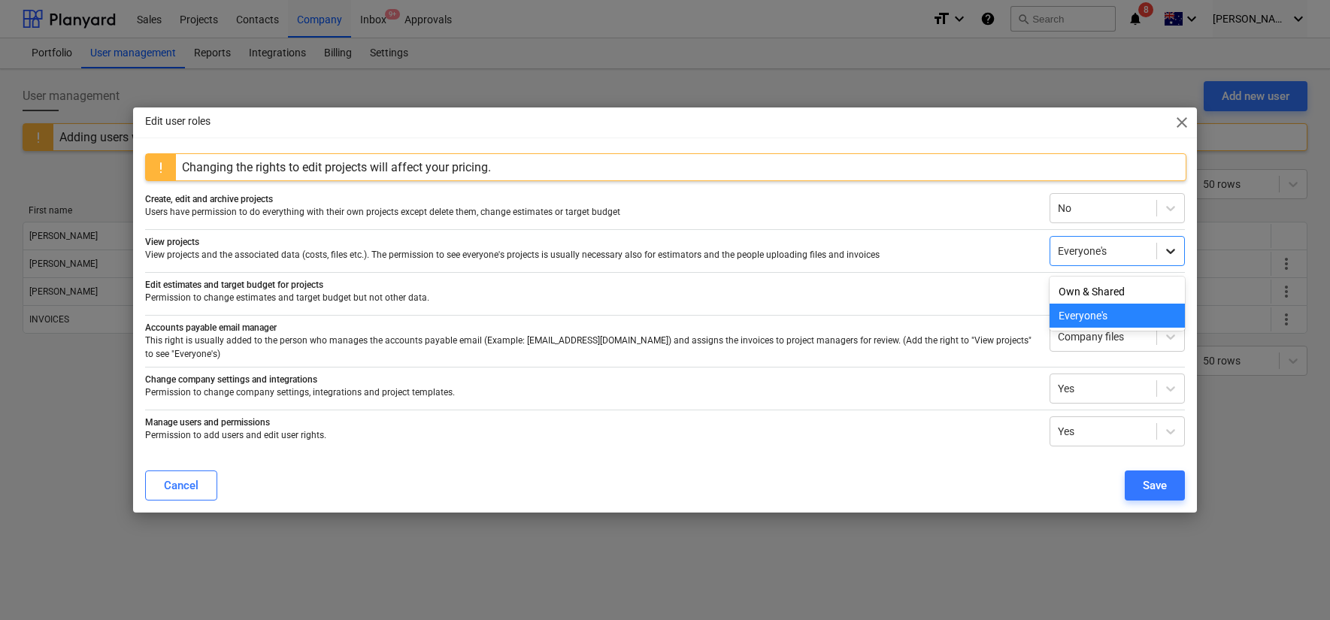
click at [1172, 253] on icon at bounding box center [1171, 251] width 15 height 15
click at [1144, 291] on div "Own & Shared" at bounding box center [1117, 292] width 135 height 24
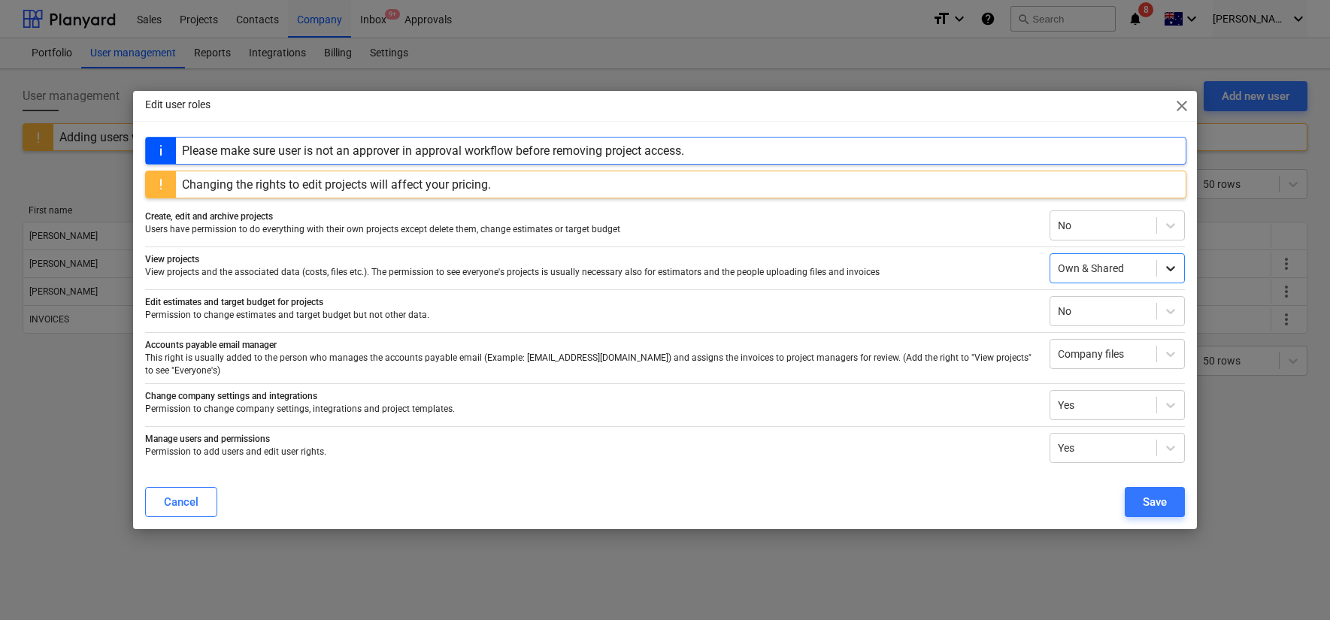
click at [1173, 272] on icon at bounding box center [1171, 268] width 9 height 5
click at [1161, 511] on button "Save" at bounding box center [1155, 502] width 60 height 30
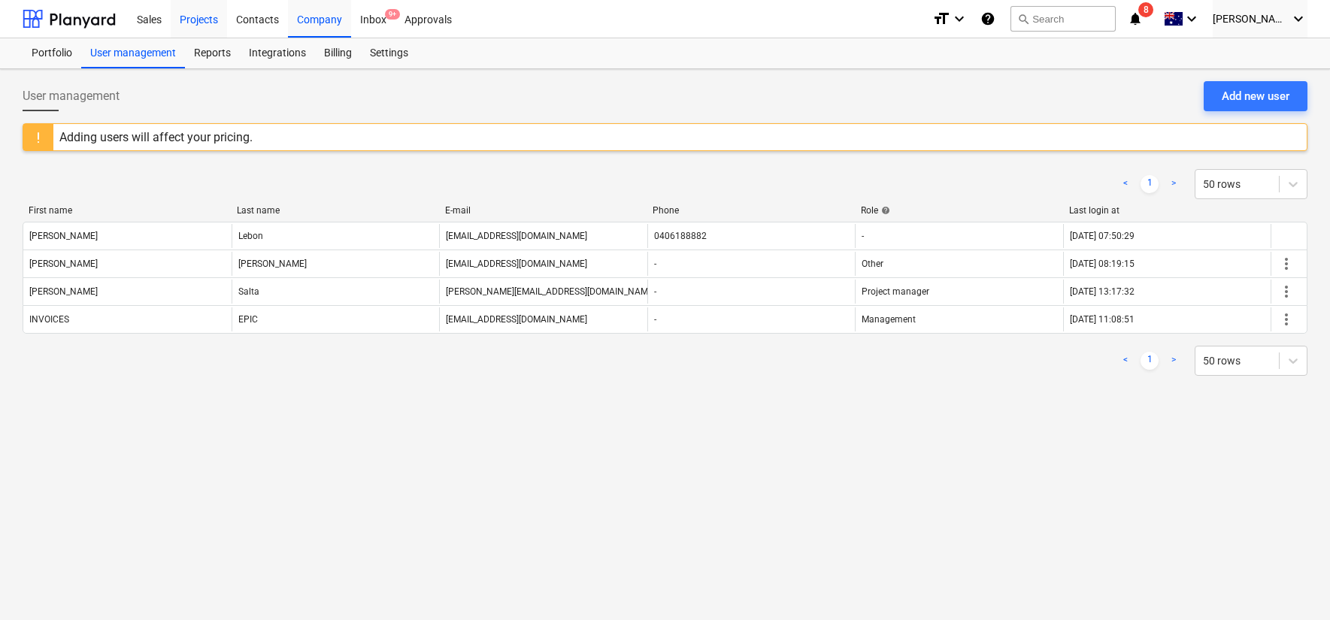
click at [202, 19] on div "Projects" at bounding box center [199, 18] width 56 height 38
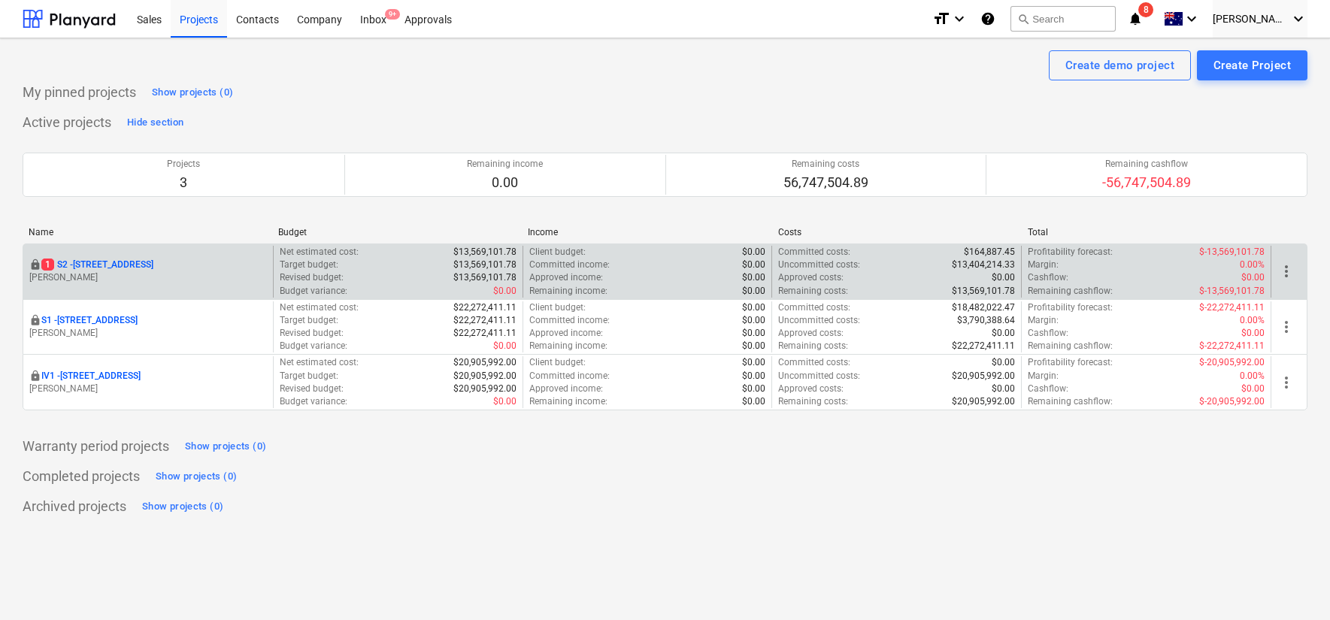
click at [1288, 269] on span "more_vert" at bounding box center [1287, 271] width 18 height 18
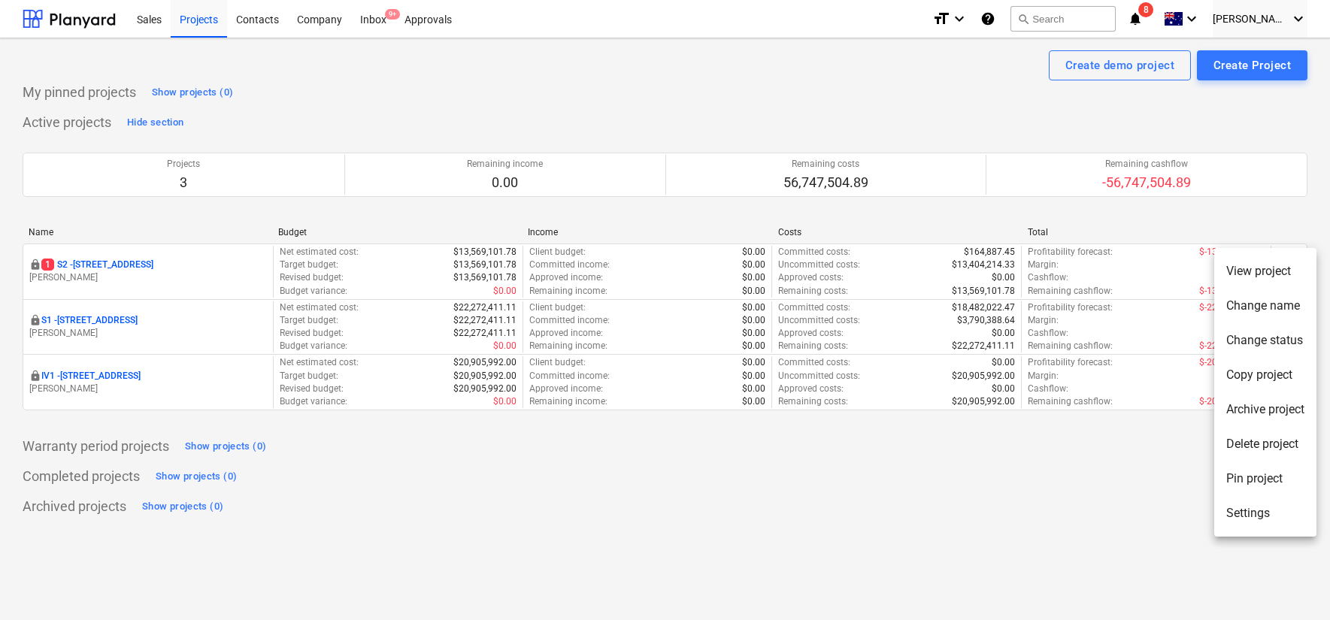
click at [1256, 514] on li "Settings" at bounding box center [1266, 513] width 102 height 35
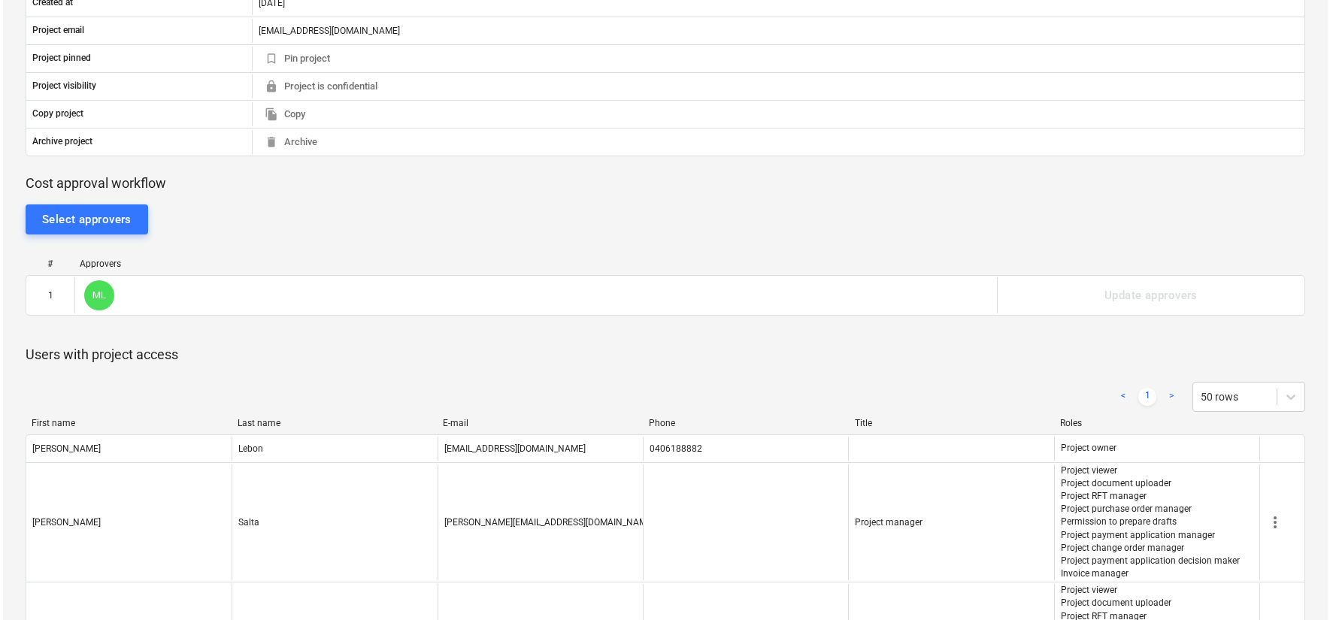
scroll to position [588, 0]
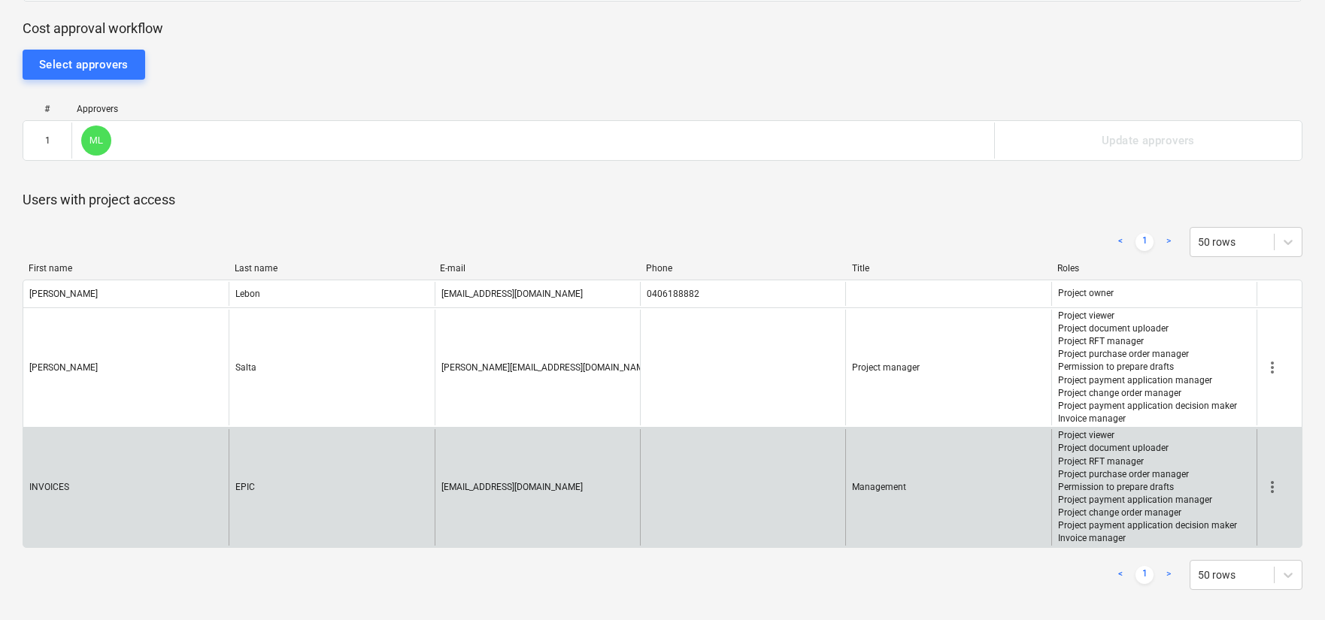
click at [1273, 484] on span "more_vert" at bounding box center [1273, 487] width 18 height 18
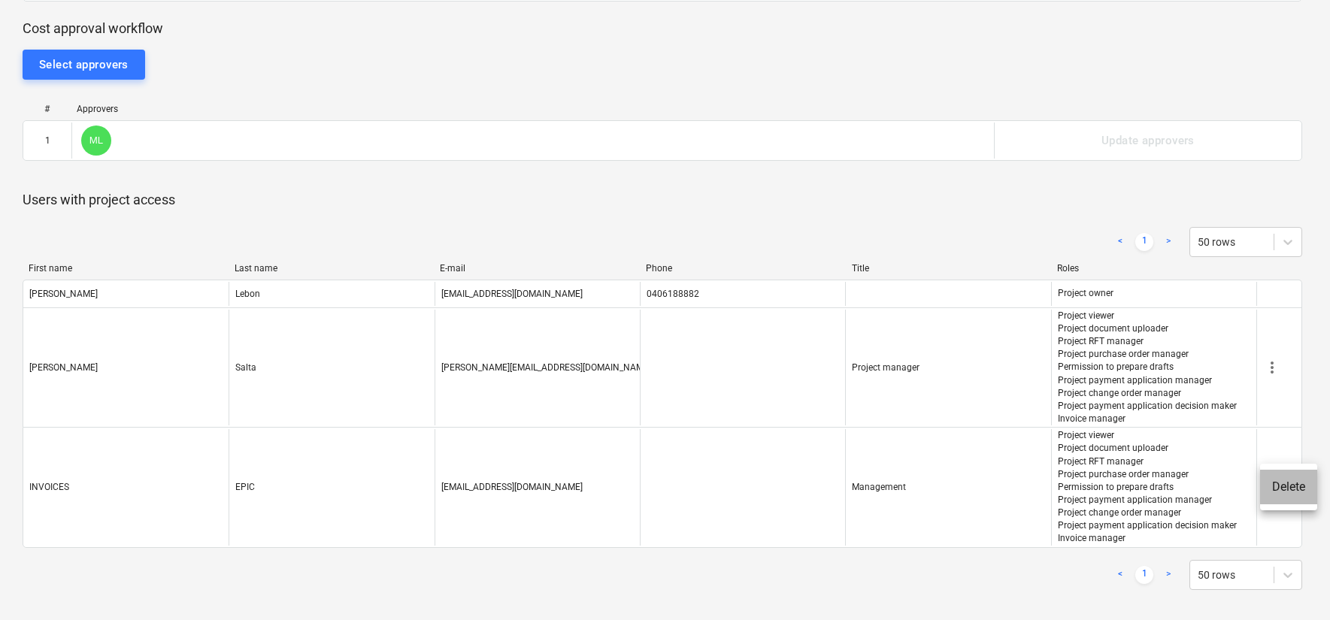
click at [1284, 493] on li "Delete" at bounding box center [1289, 487] width 57 height 35
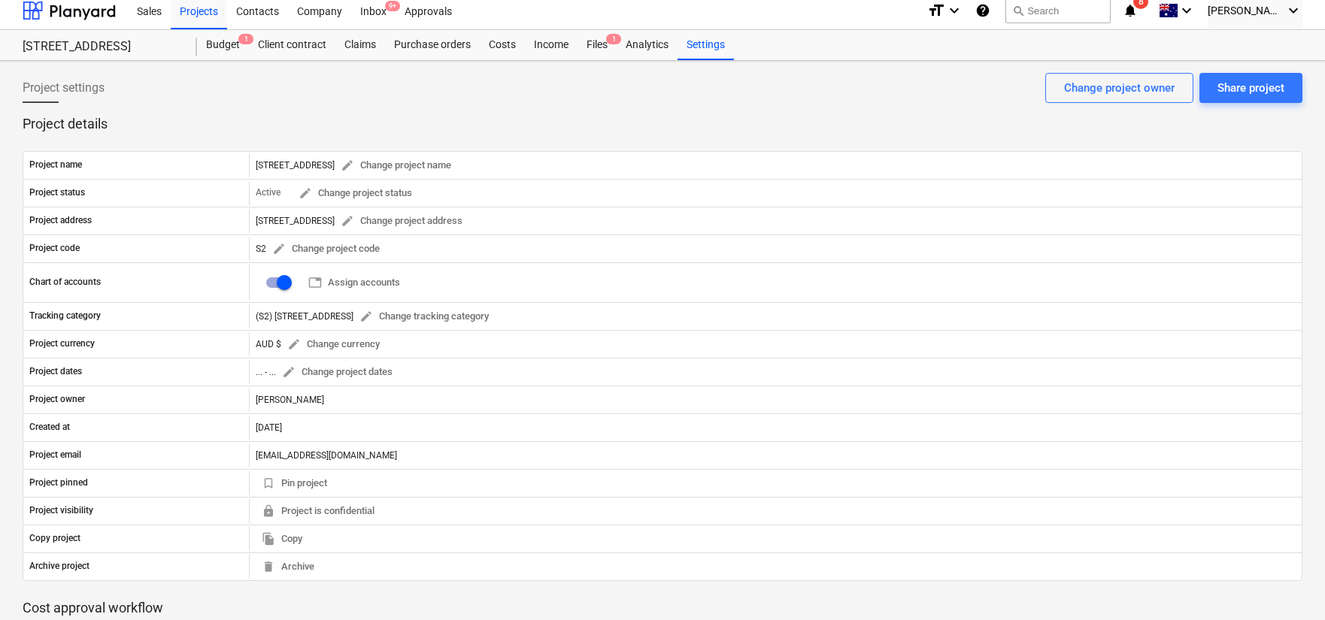
scroll to position [0, 0]
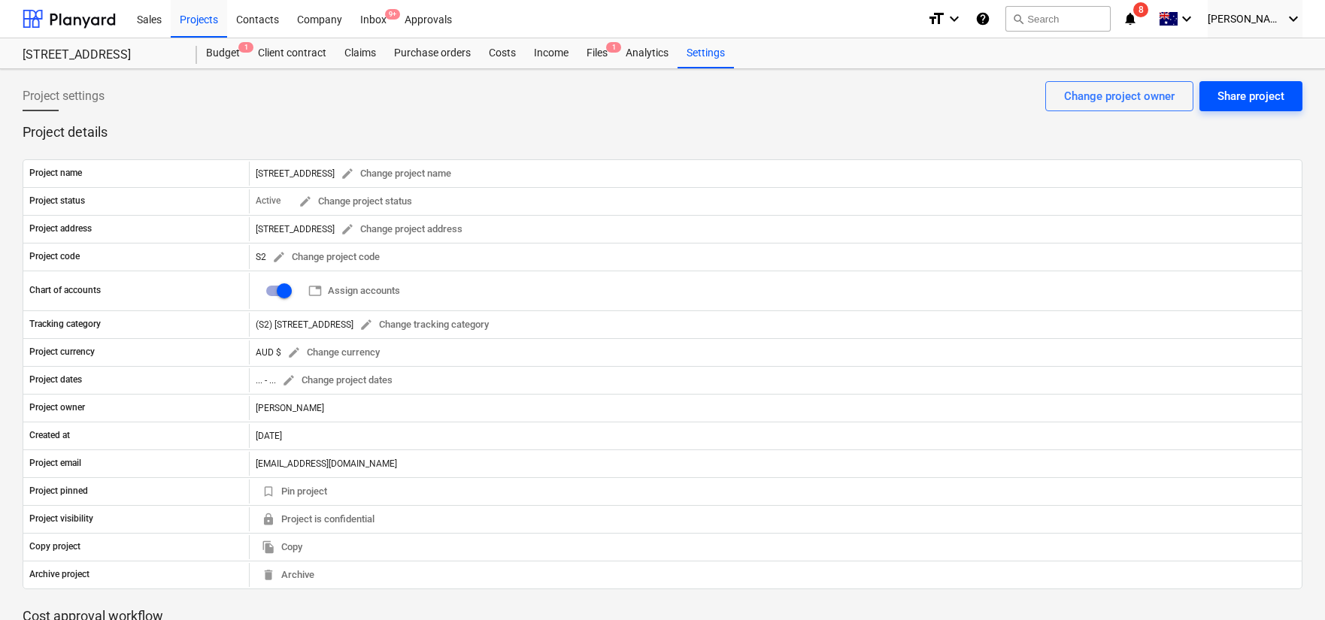
click at [1233, 96] on div "Share project" at bounding box center [1251, 96] width 67 height 20
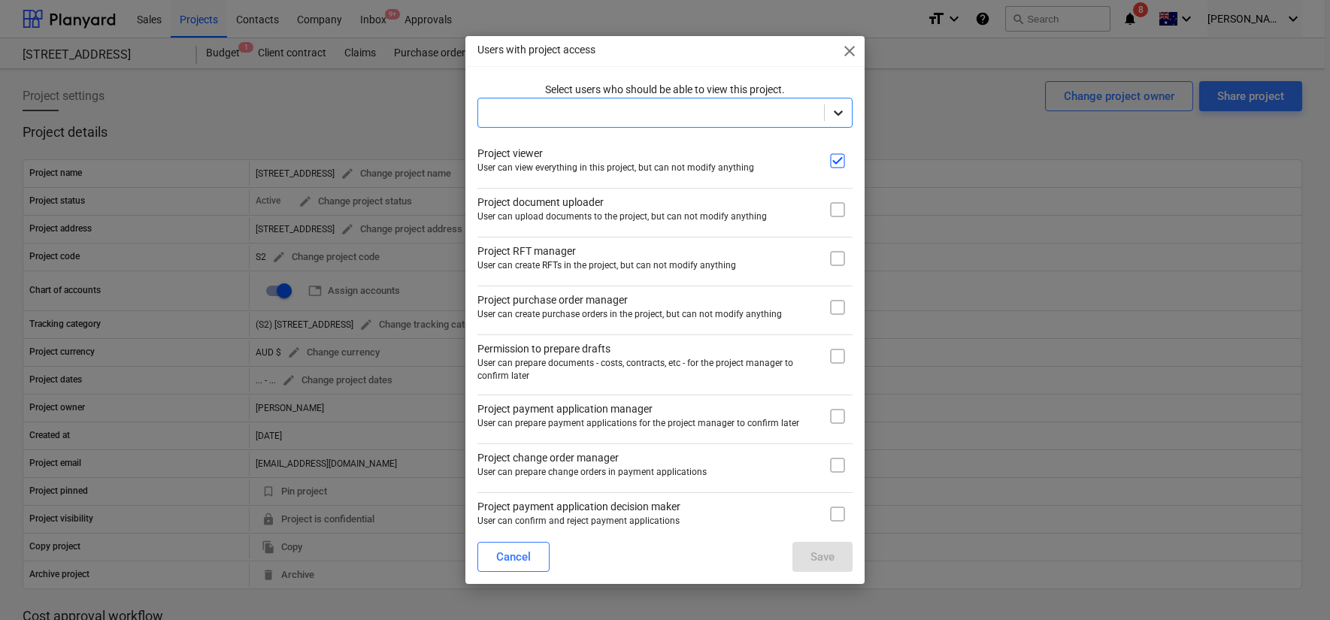
click at [831, 108] on icon at bounding box center [838, 112] width 15 height 15
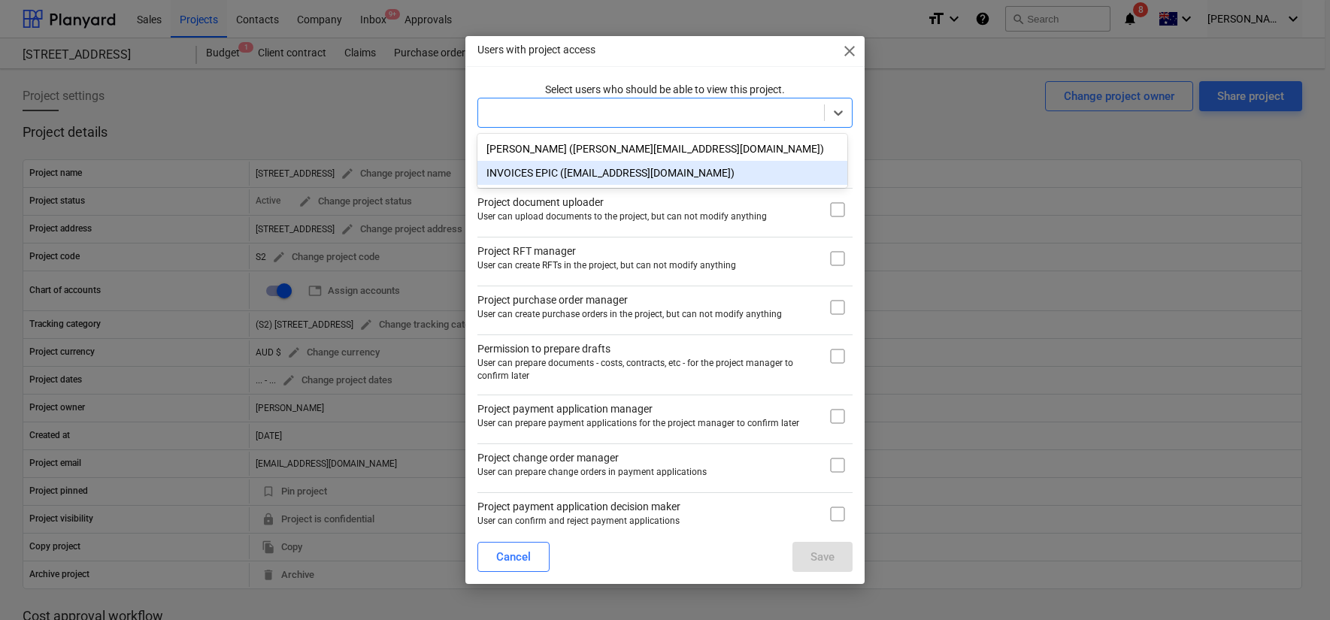
click at [682, 179] on div "INVOICES EPIC ([EMAIL_ADDRESS][DOMAIN_NAME])" at bounding box center [663, 173] width 370 height 24
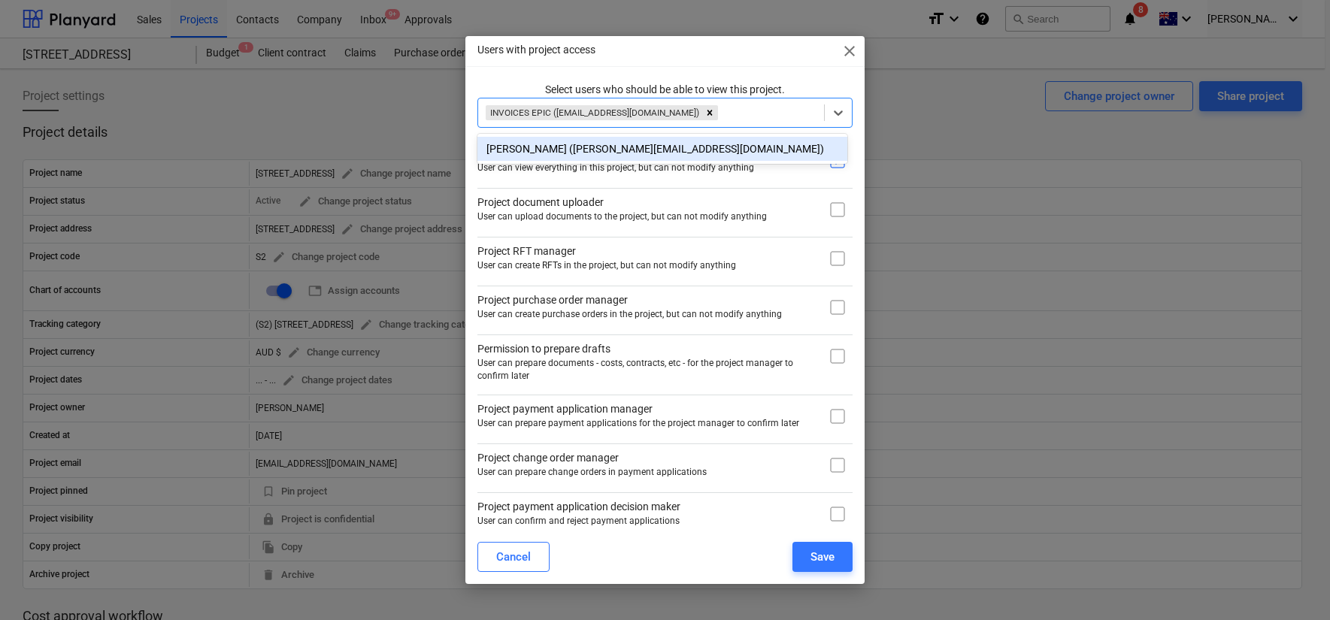
click at [734, 182] on div "Select users who should be able to view this project. option INVOICES EPIC ([EM…" at bounding box center [665, 336] width 375 height 508
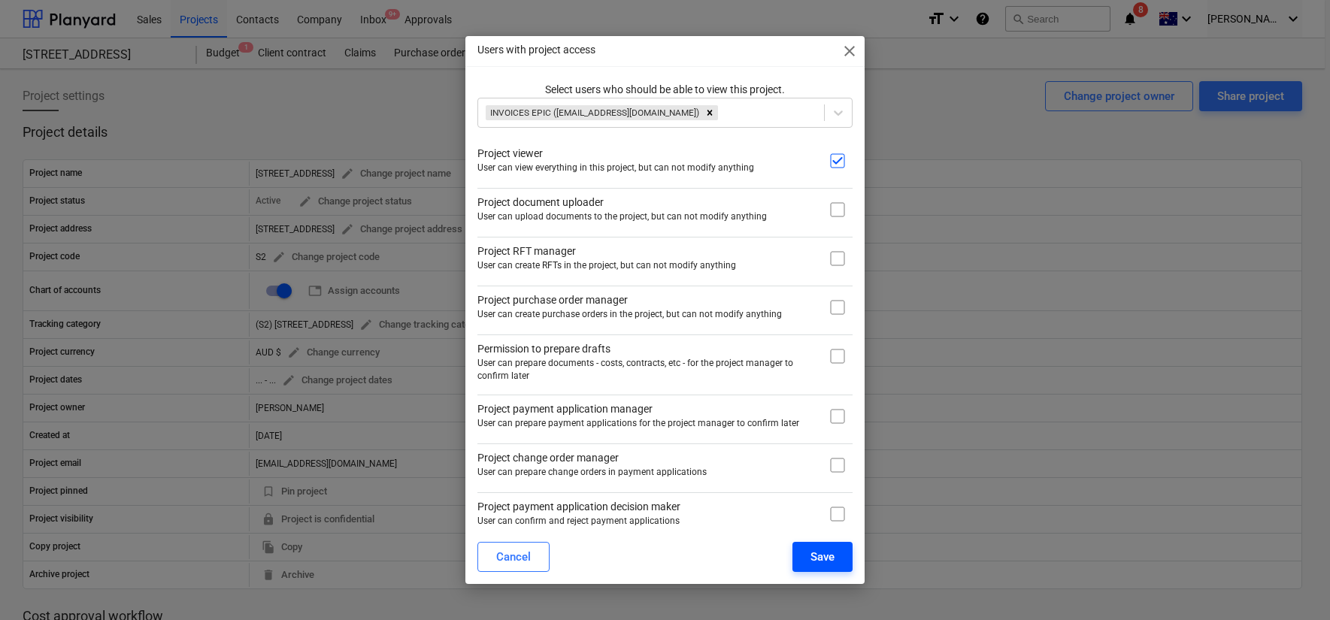
click at [820, 560] on div "Save" at bounding box center [823, 558] width 24 height 20
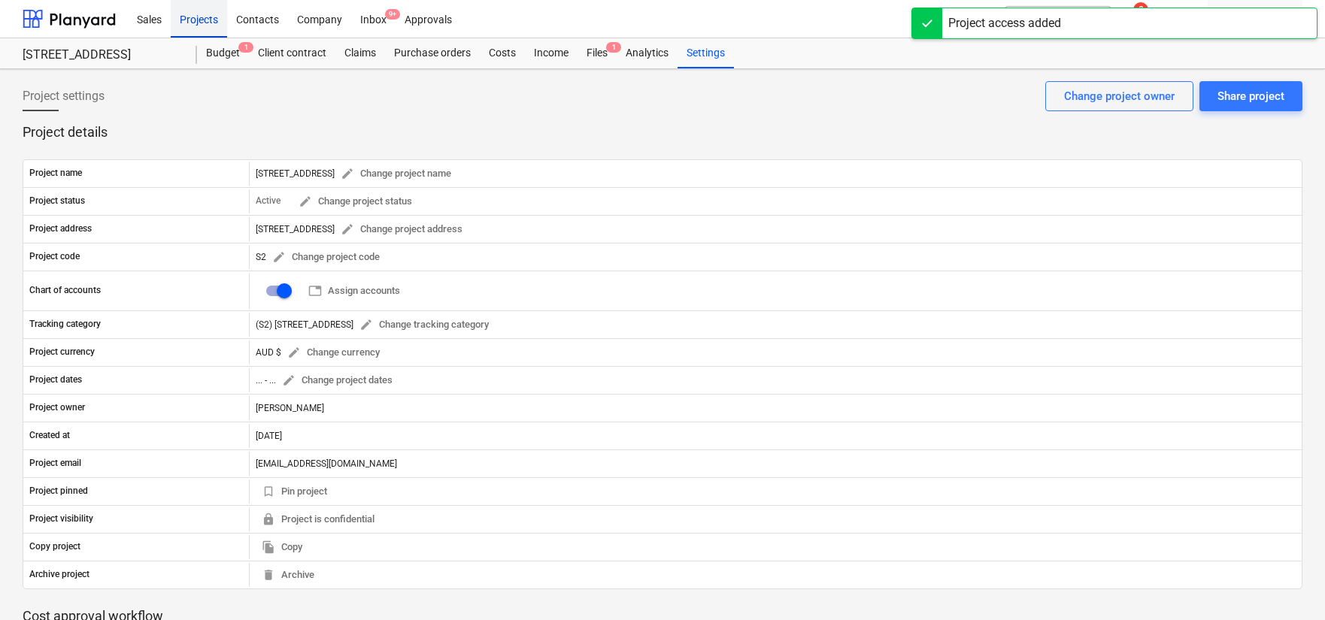
click at [208, 19] on div "Projects" at bounding box center [199, 18] width 56 height 38
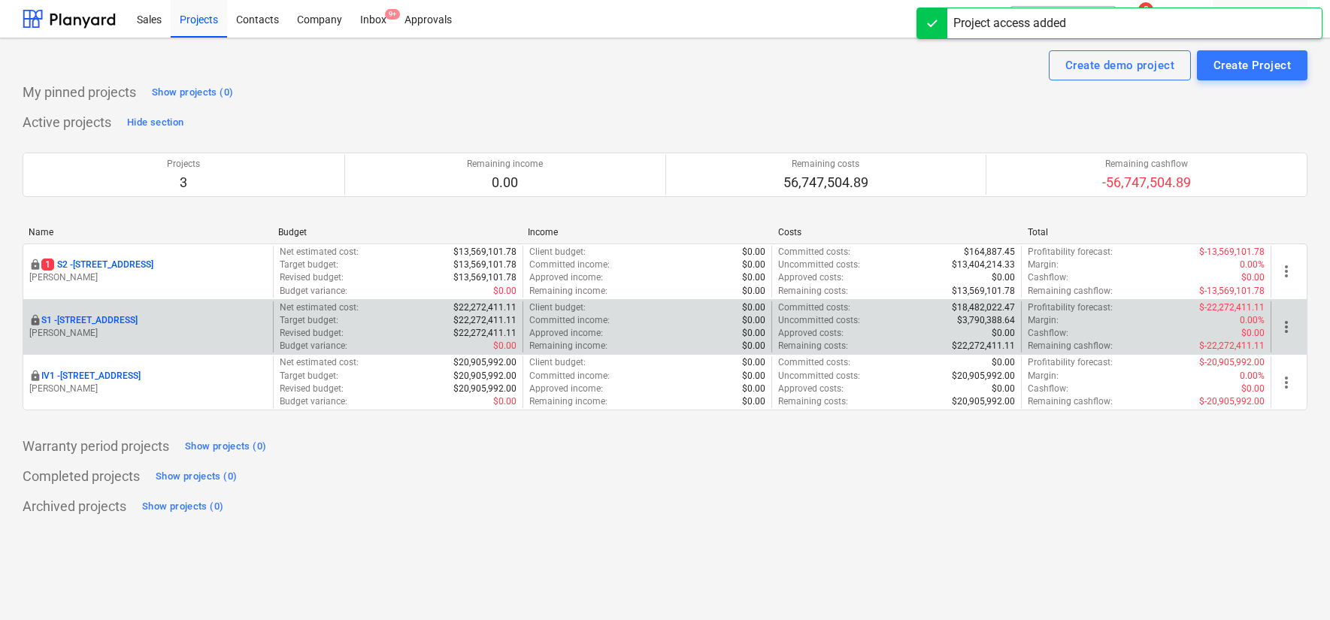
click at [1282, 329] on span "more_vert" at bounding box center [1287, 327] width 18 height 18
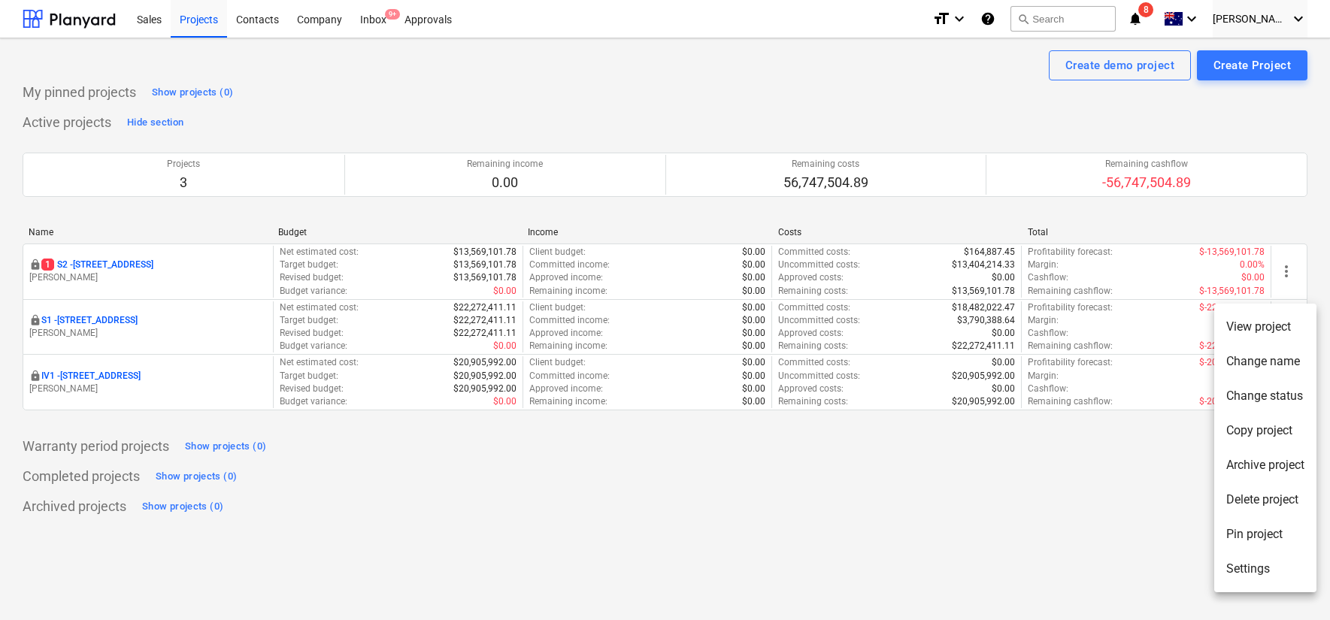
click at [1246, 563] on li "Settings" at bounding box center [1266, 569] width 102 height 35
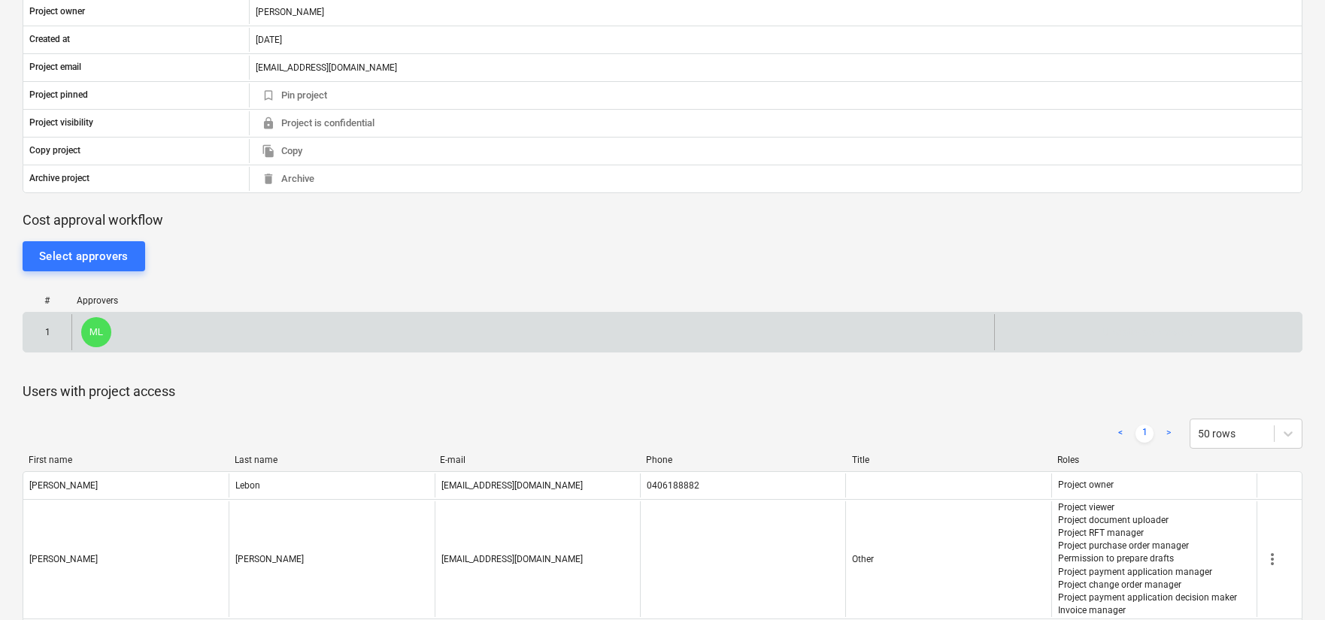
scroll to position [588, 0]
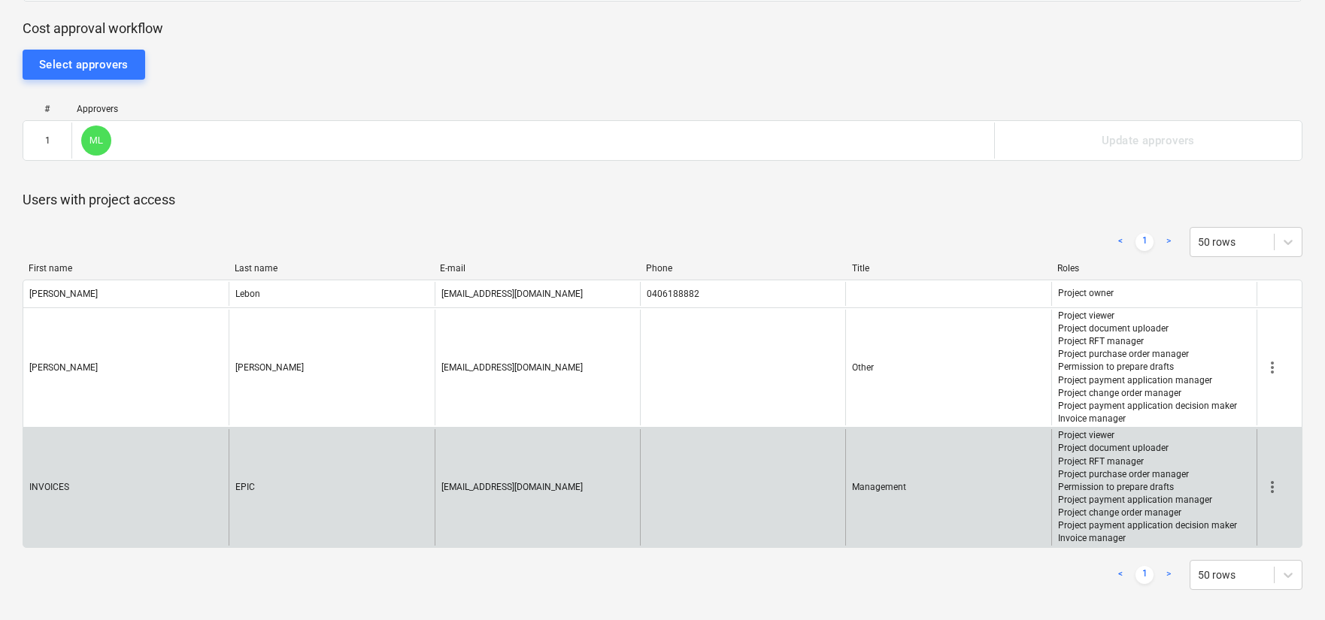
click at [1270, 484] on span "more_vert" at bounding box center [1273, 487] width 18 height 18
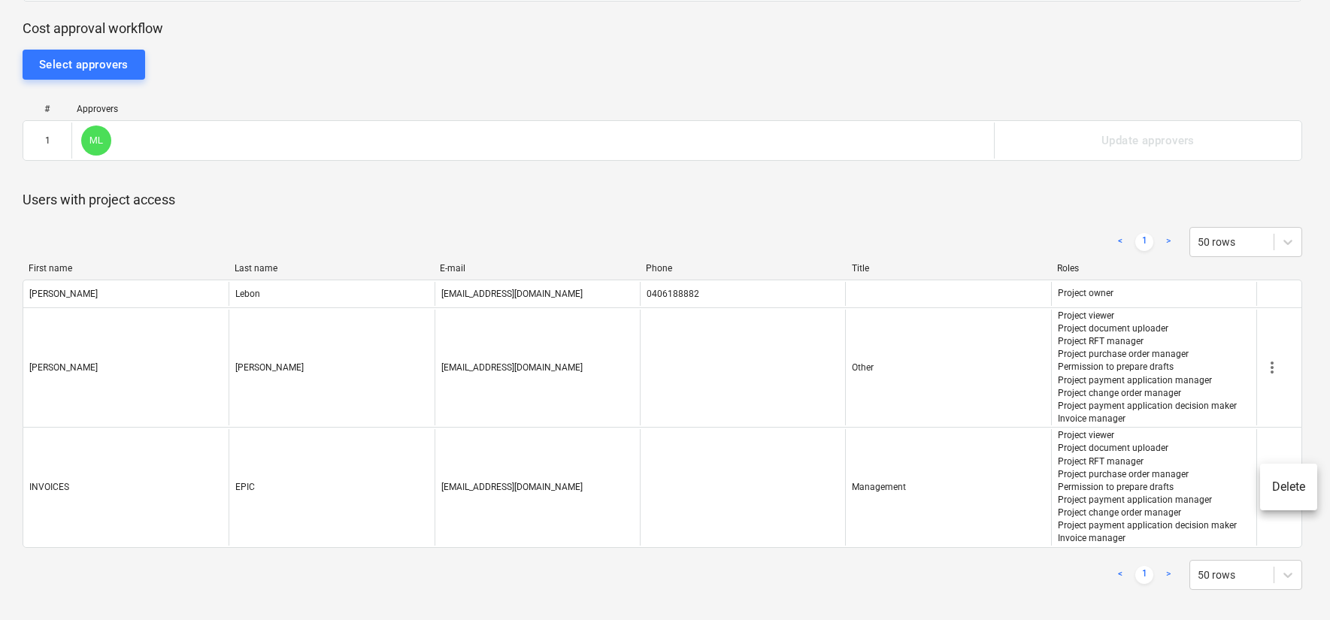
click at [1285, 492] on li "Delete" at bounding box center [1289, 487] width 57 height 35
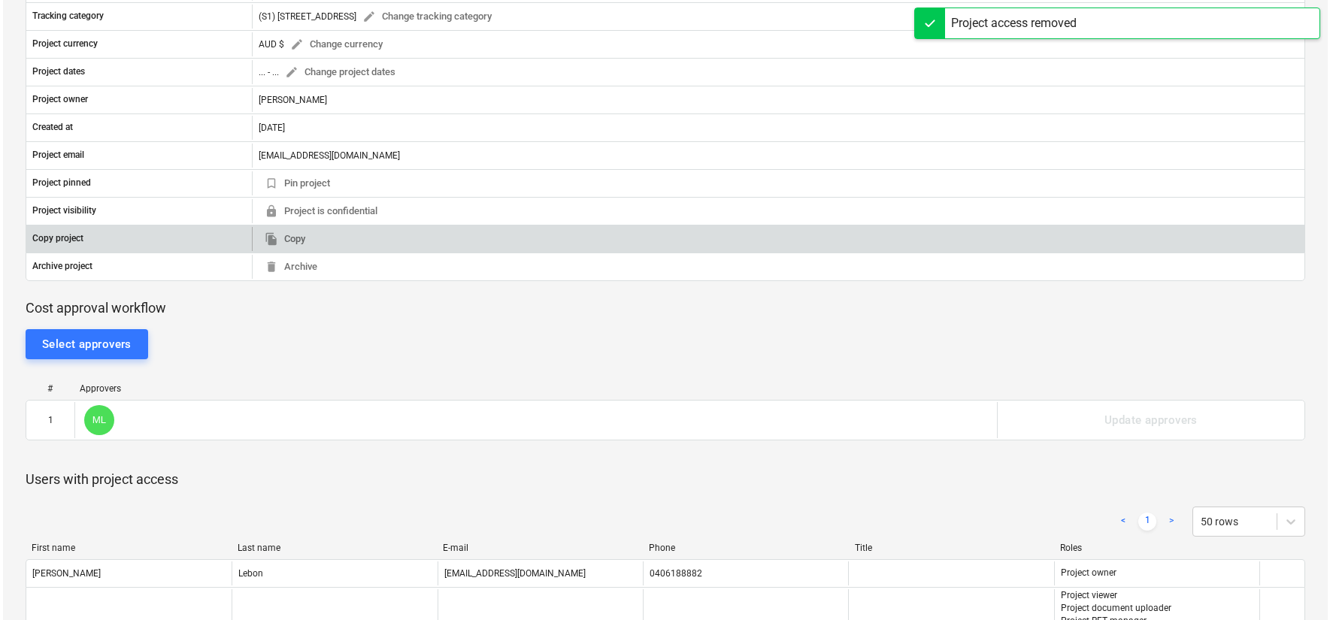
scroll to position [0, 0]
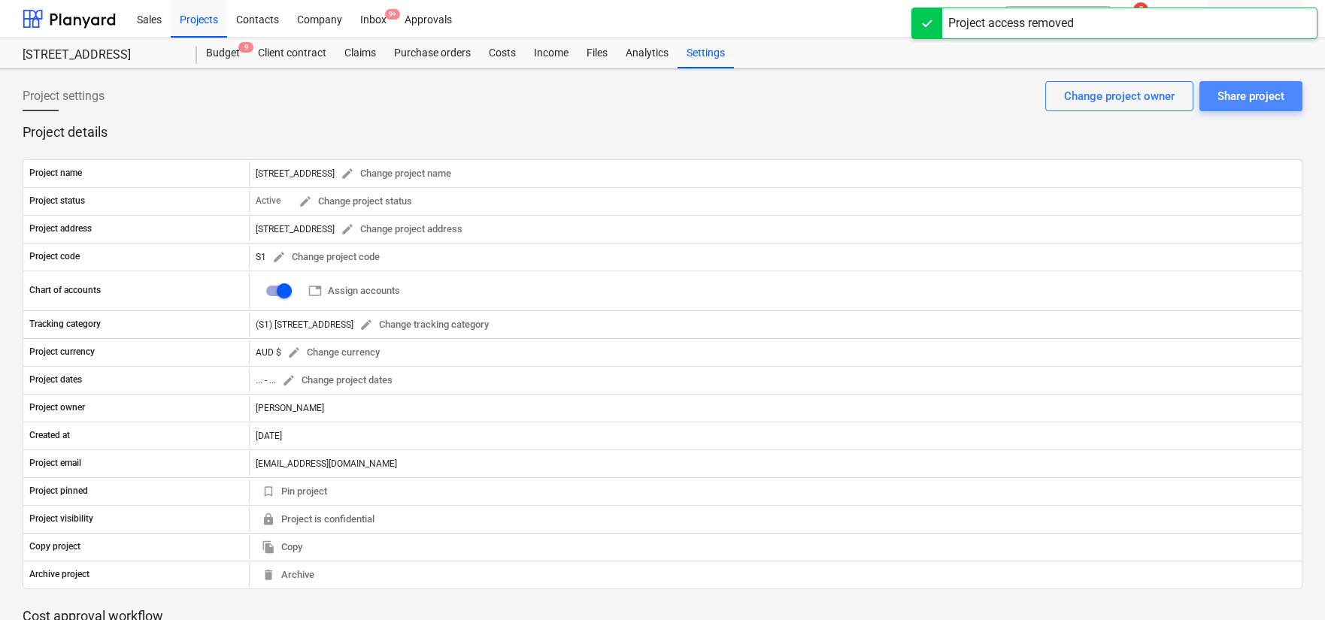
click at [1261, 109] on button "Share project" at bounding box center [1251, 96] width 103 height 30
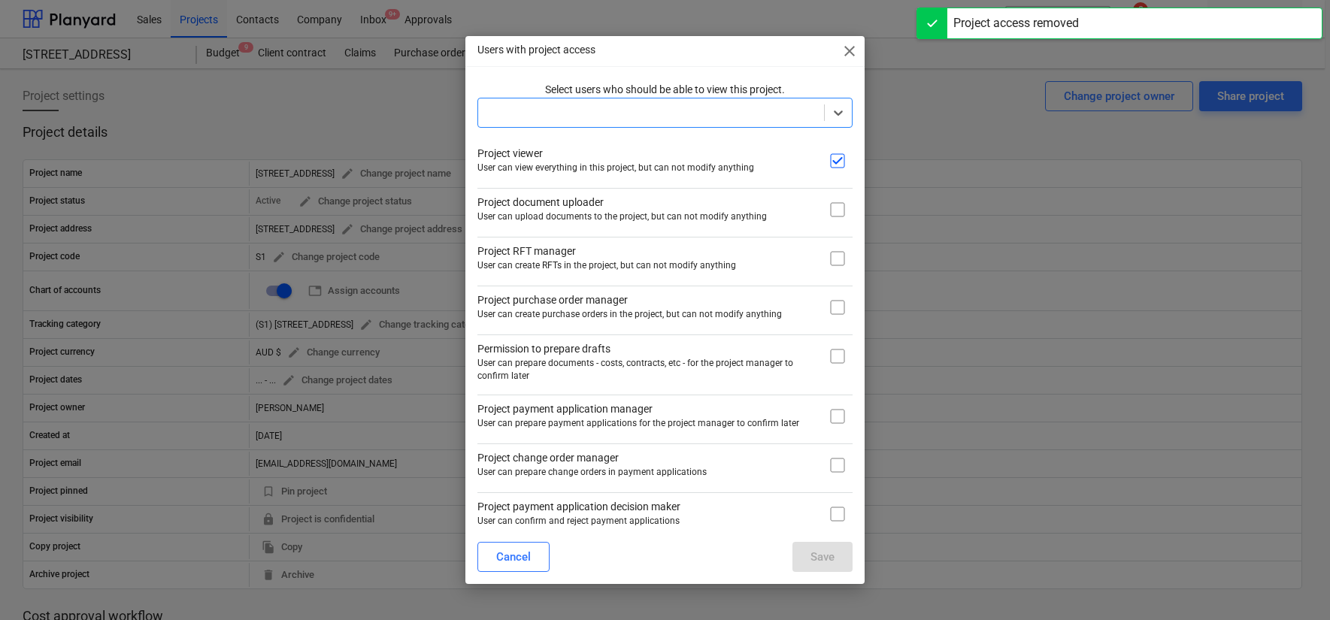
click at [531, 116] on div at bounding box center [651, 112] width 331 height 15
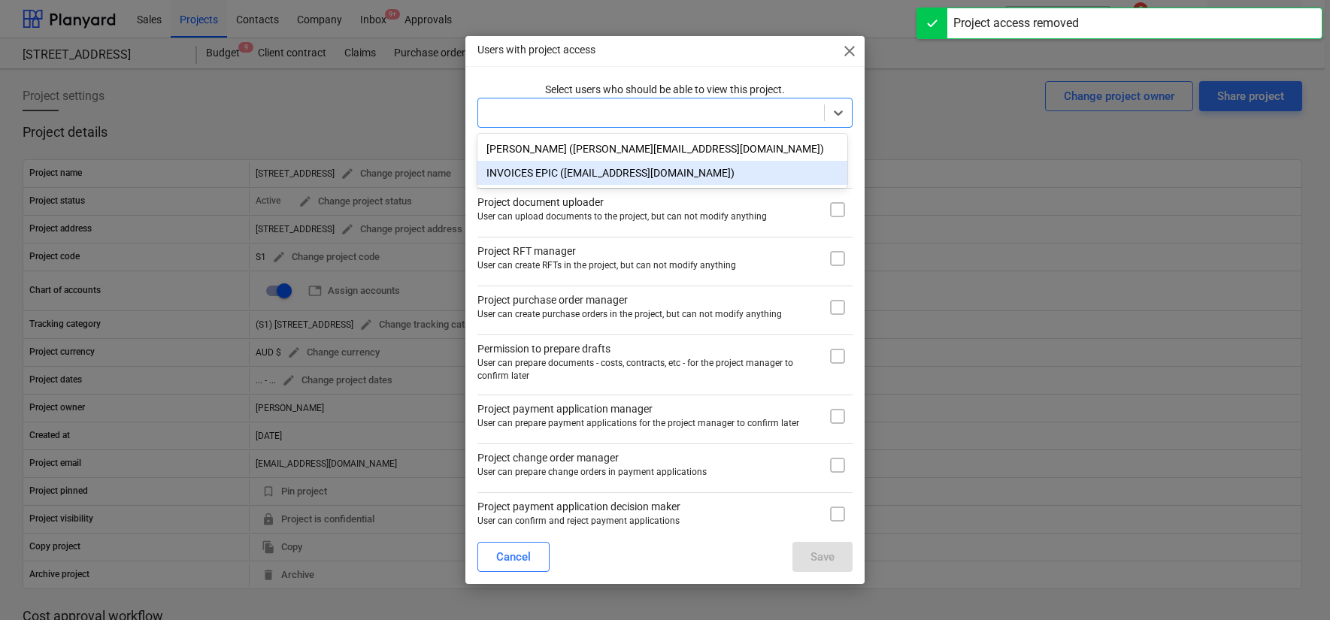
click at [526, 172] on div "INVOICES EPIC ([EMAIL_ADDRESS][DOMAIN_NAME])" at bounding box center [663, 173] width 370 height 24
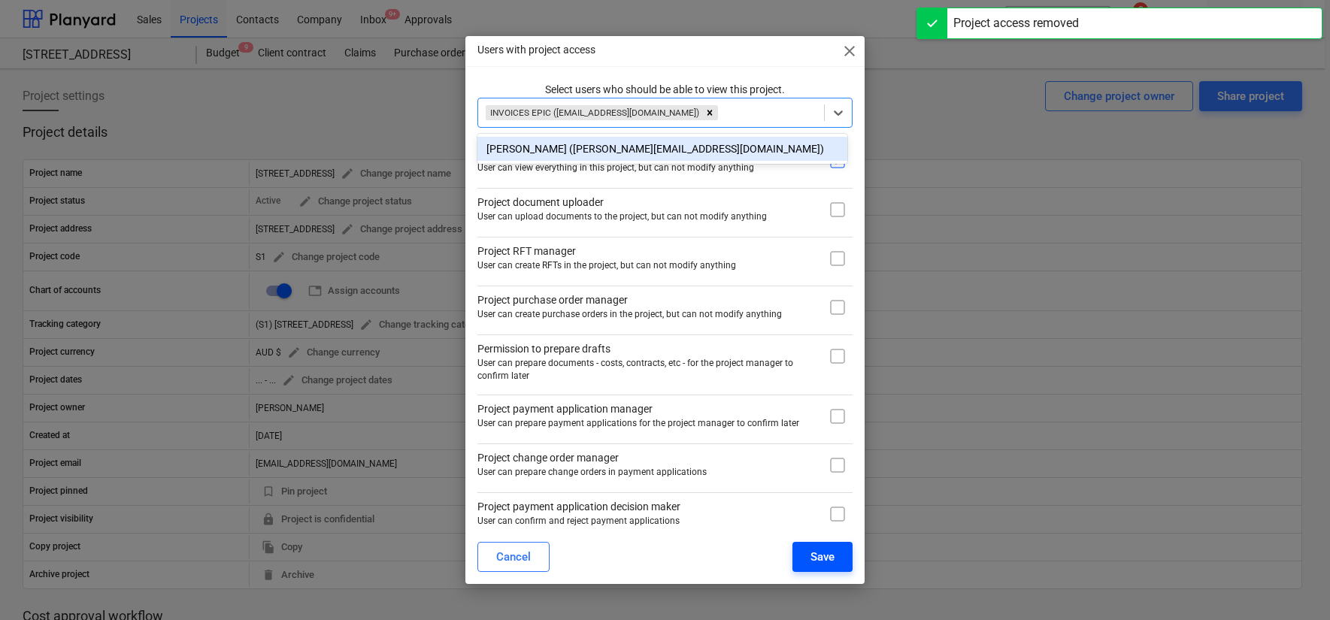
click at [829, 552] on div "Save" at bounding box center [823, 558] width 24 height 20
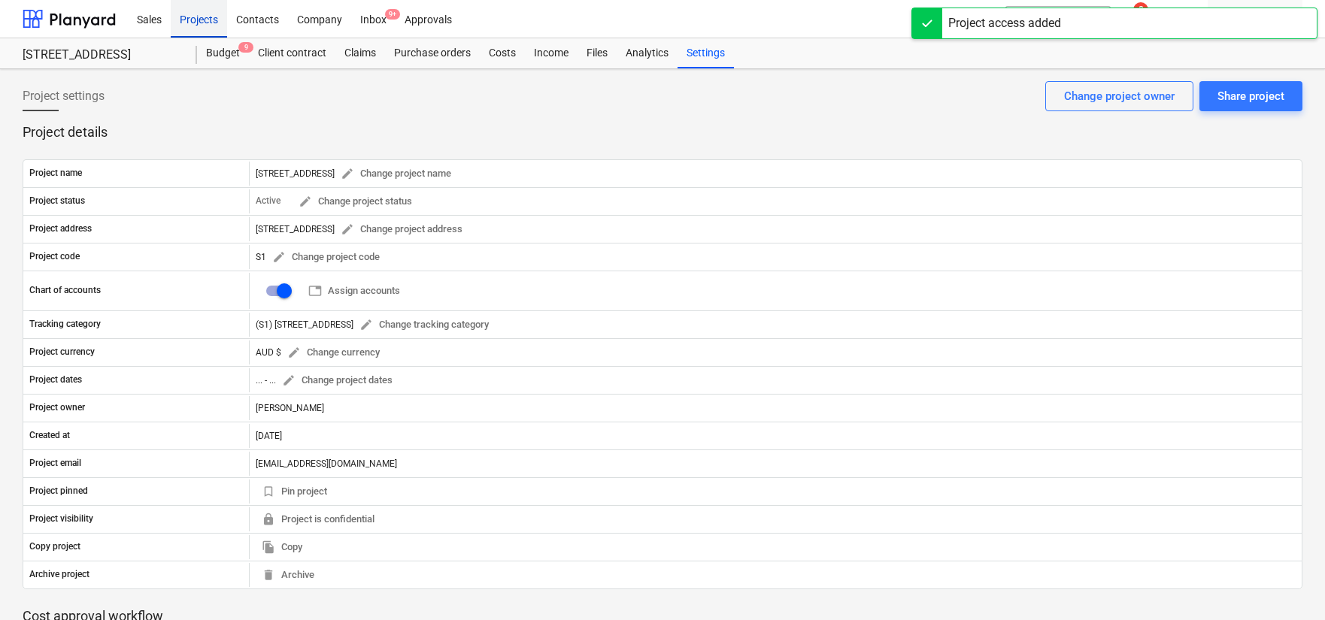
click at [207, 26] on div "Projects" at bounding box center [199, 18] width 56 height 38
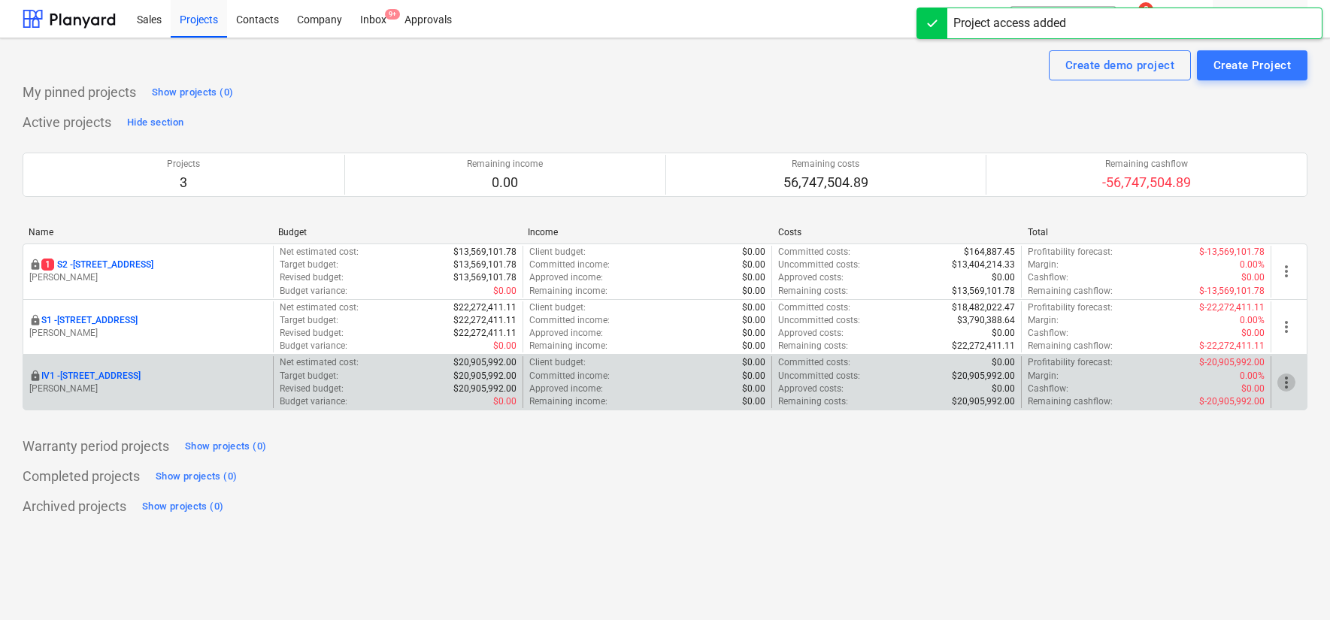
click at [1281, 381] on span "more_vert" at bounding box center [1287, 383] width 18 height 18
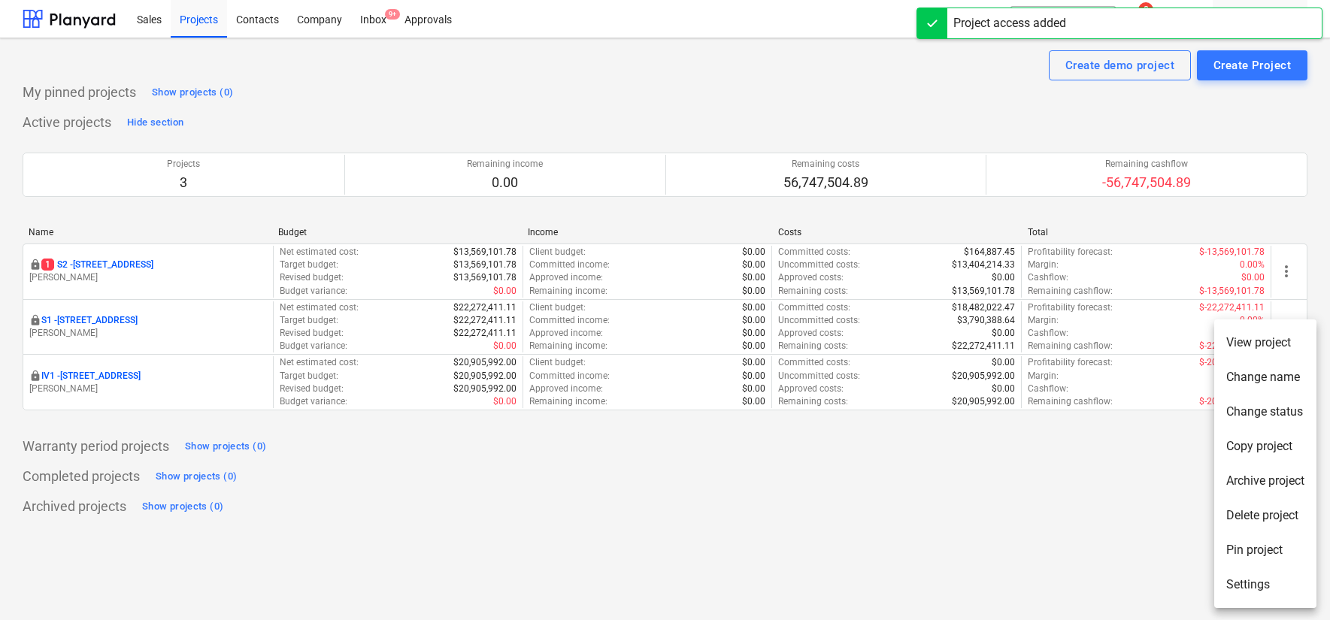
click at [1239, 589] on li "Settings" at bounding box center [1266, 585] width 102 height 35
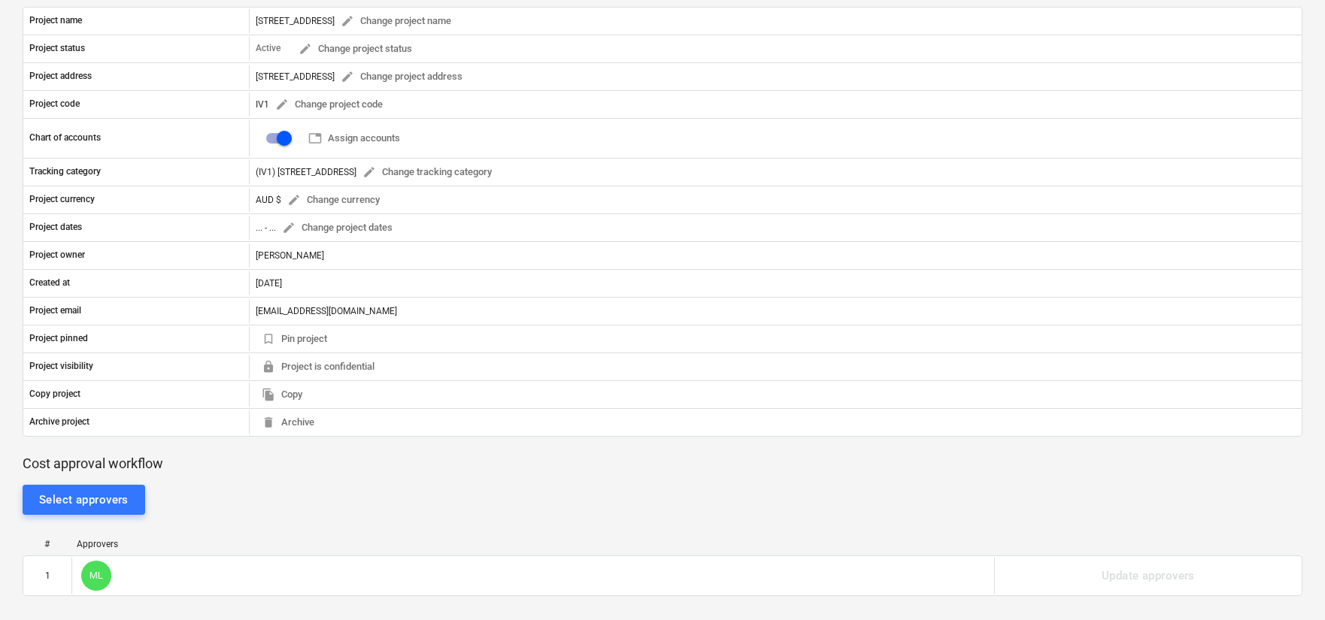
scroll to position [588, 0]
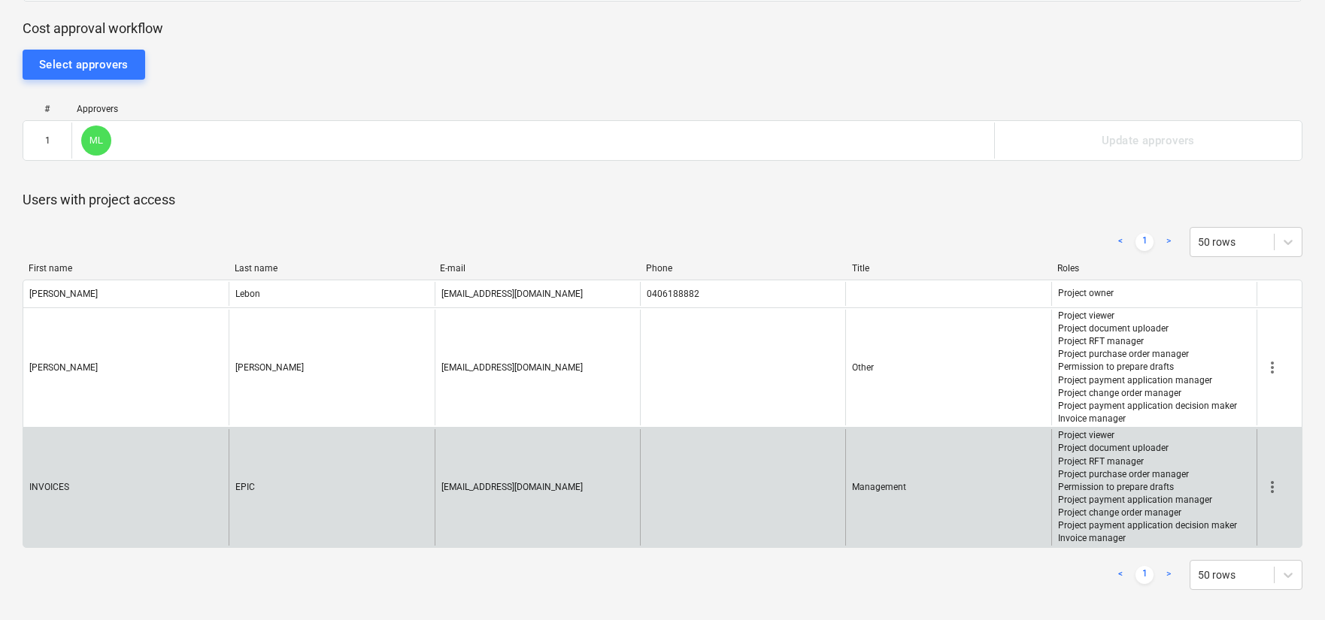
click at [1267, 482] on span "more_vert" at bounding box center [1273, 487] width 18 height 18
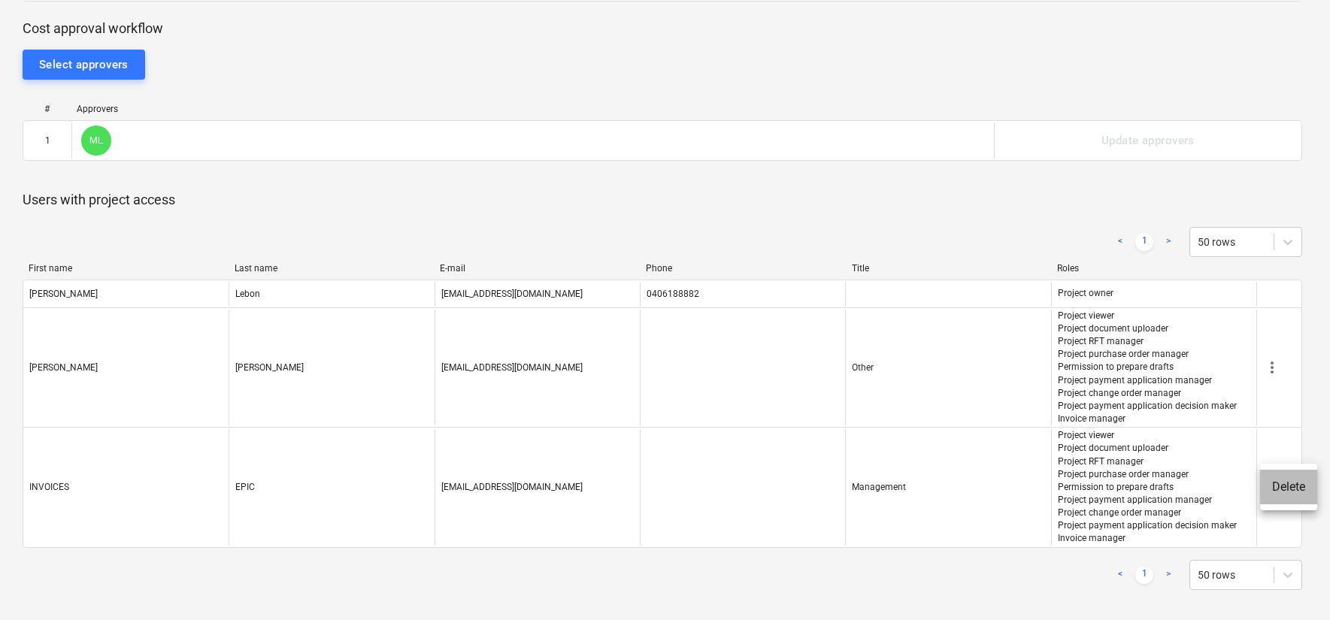
click at [1277, 493] on li "Delete" at bounding box center [1289, 487] width 57 height 35
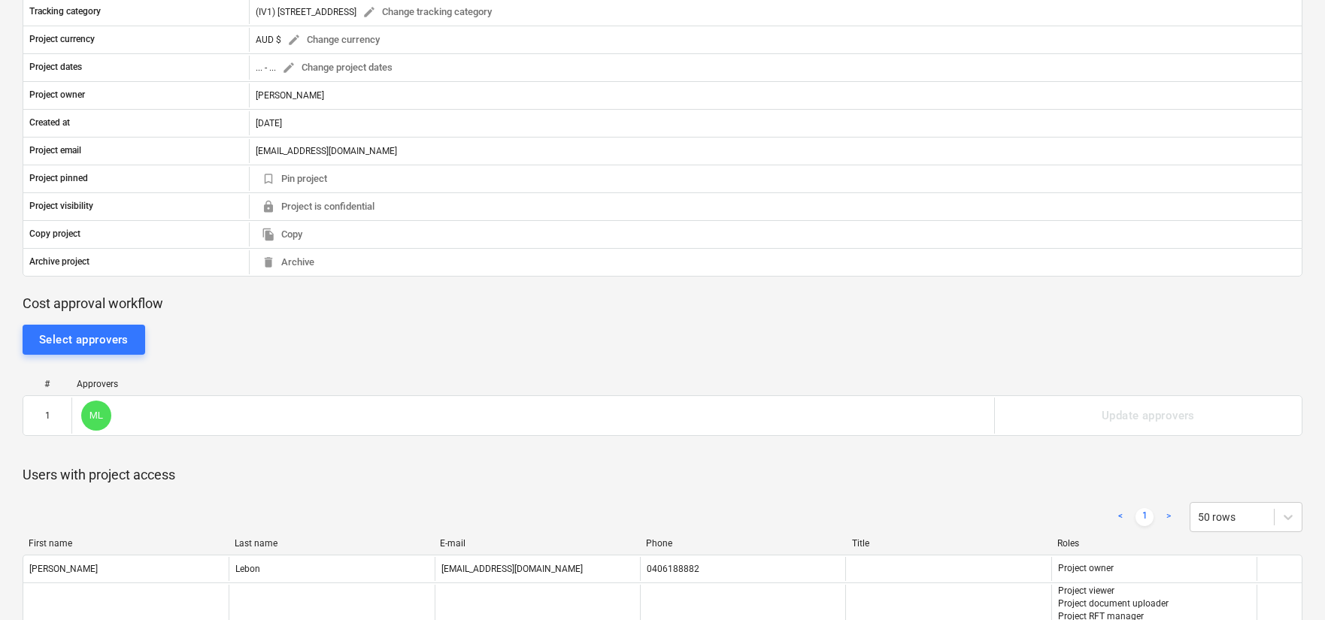
scroll to position [0, 0]
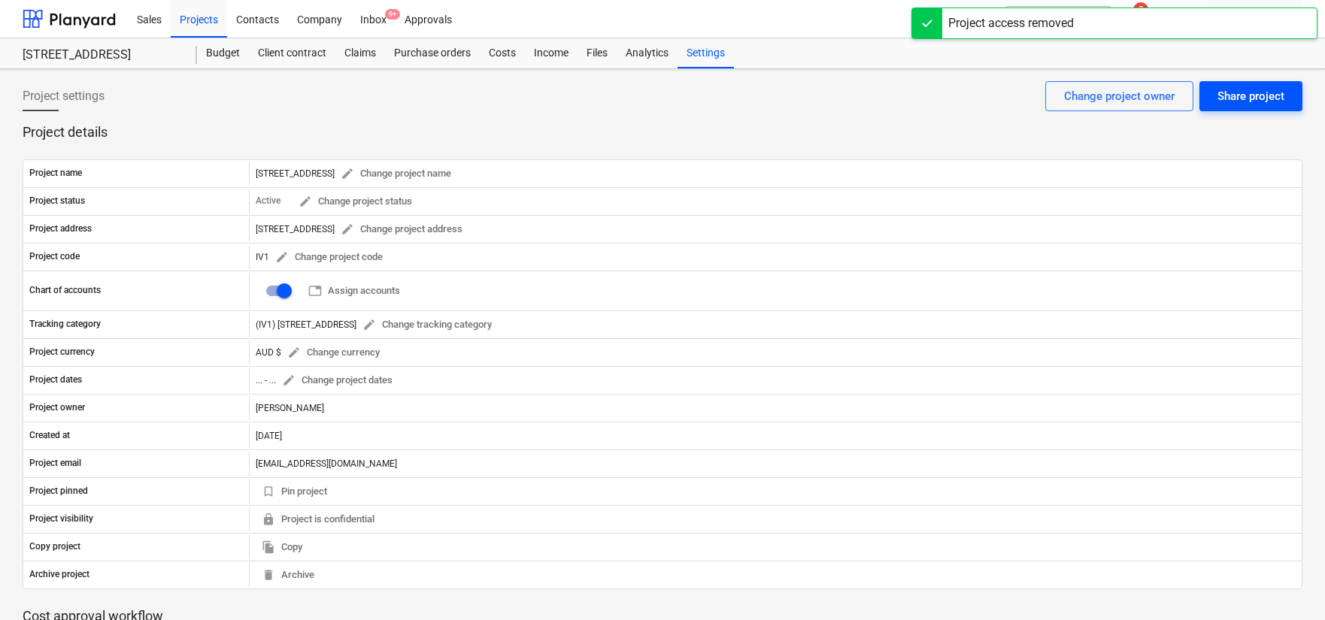
click at [1241, 93] on div "Share project" at bounding box center [1251, 96] width 67 height 20
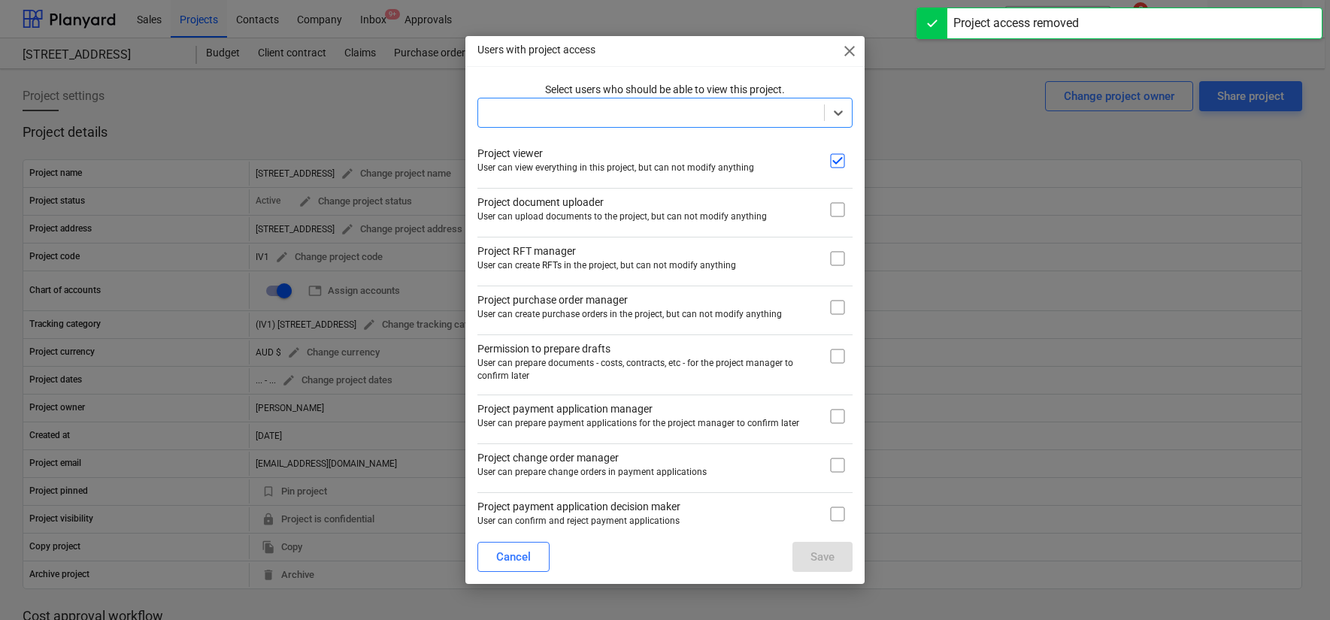
click at [815, 119] on div at bounding box center [651, 112] width 346 height 21
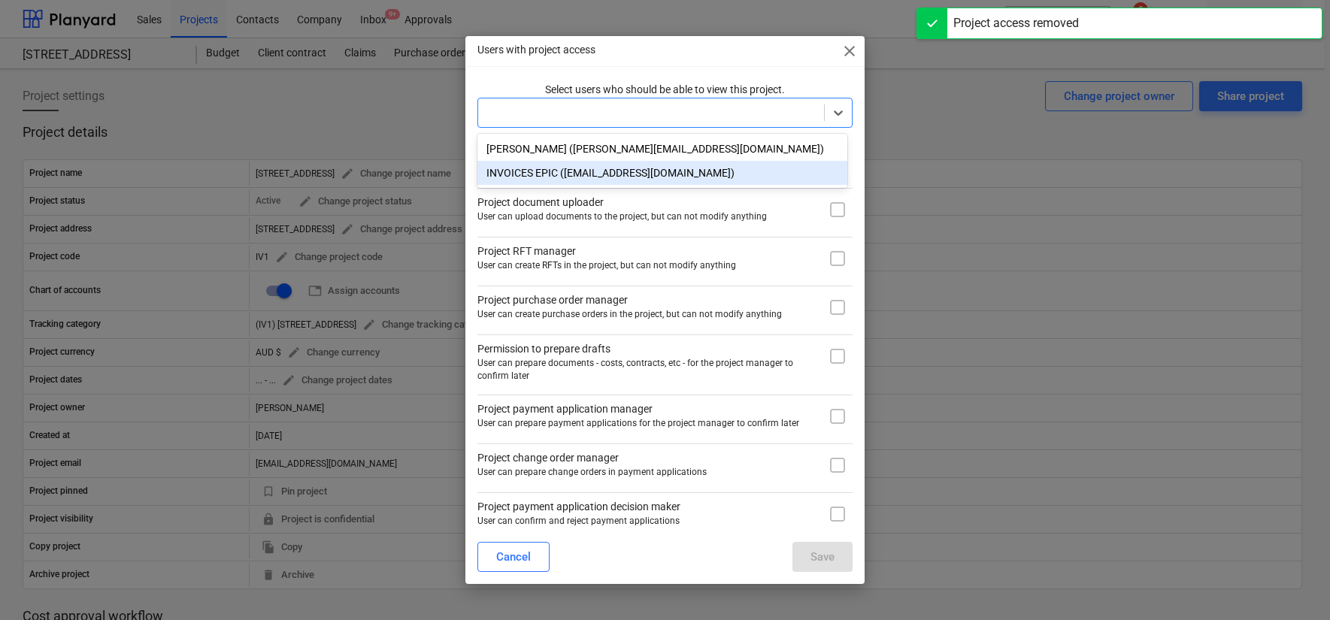
click at [703, 171] on div "INVOICES EPIC ([EMAIL_ADDRESS][DOMAIN_NAME])" at bounding box center [663, 173] width 370 height 24
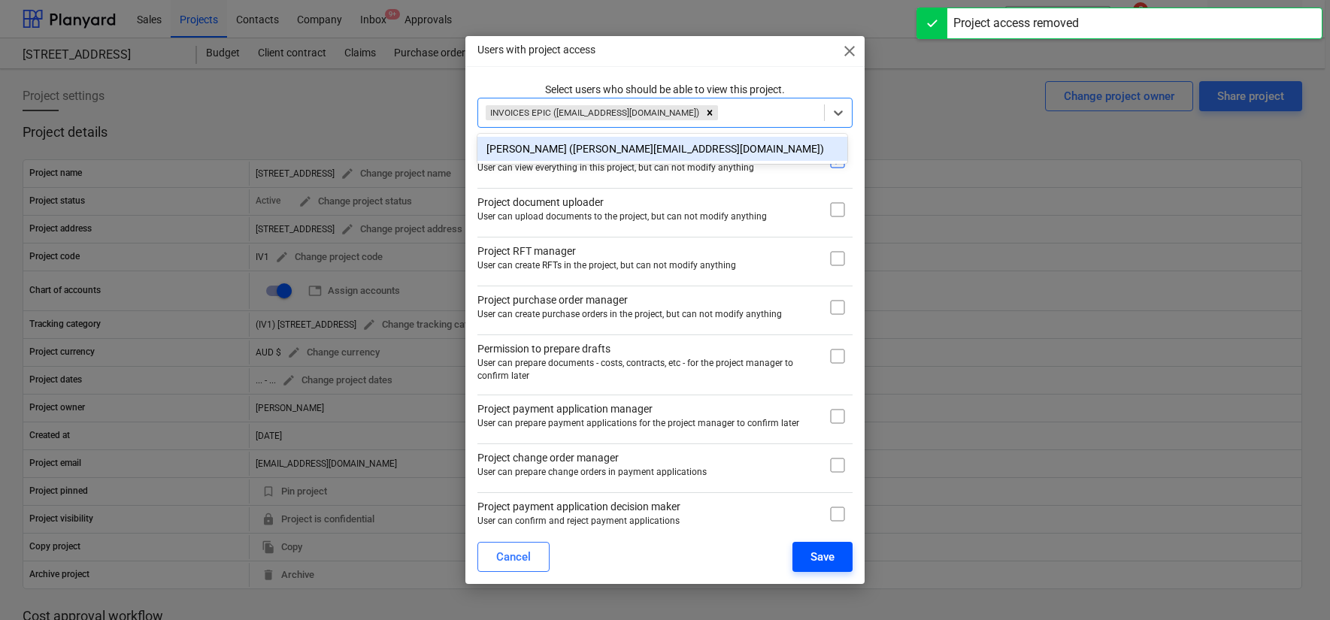
click at [811, 554] on div "Save" at bounding box center [823, 558] width 24 height 20
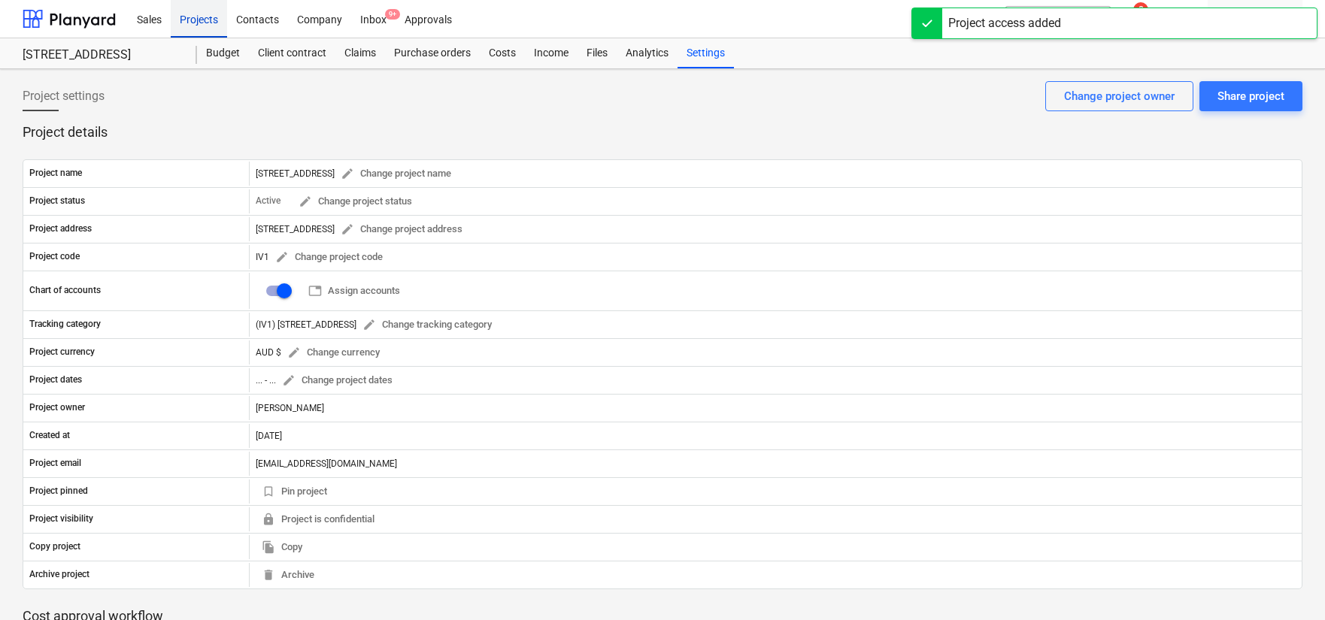
click at [203, 20] on div "Projects" at bounding box center [199, 18] width 56 height 38
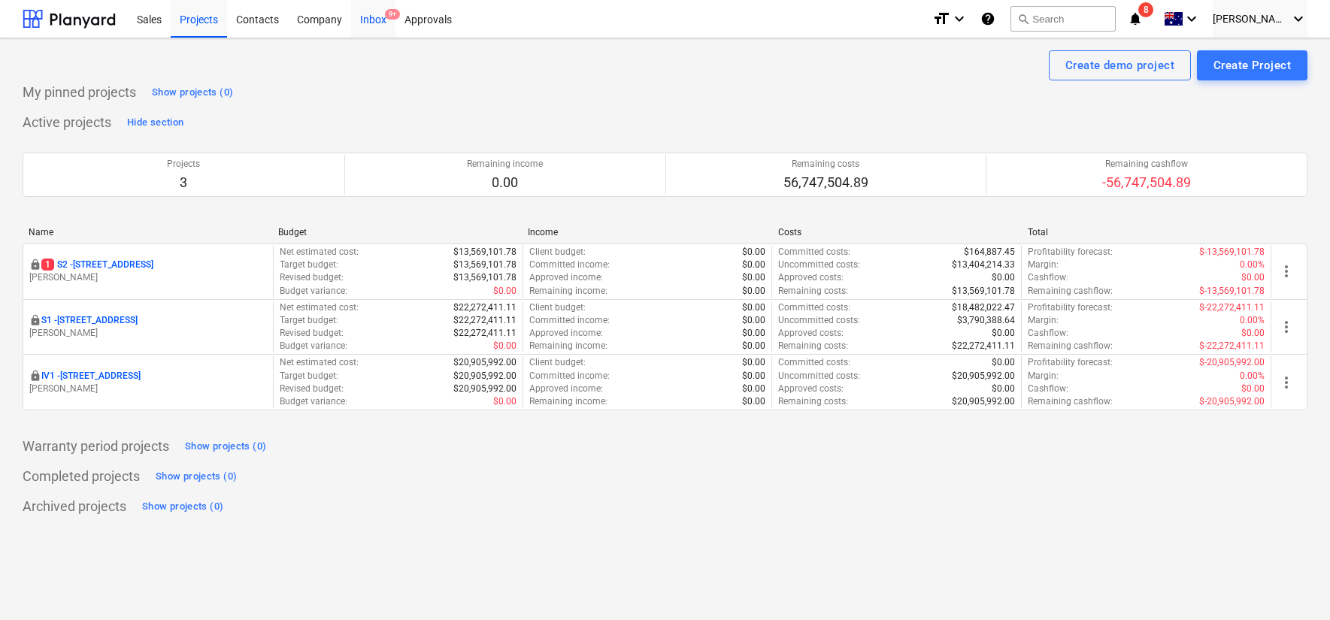
click at [371, 15] on div "Inbox 9+" at bounding box center [373, 18] width 44 height 38
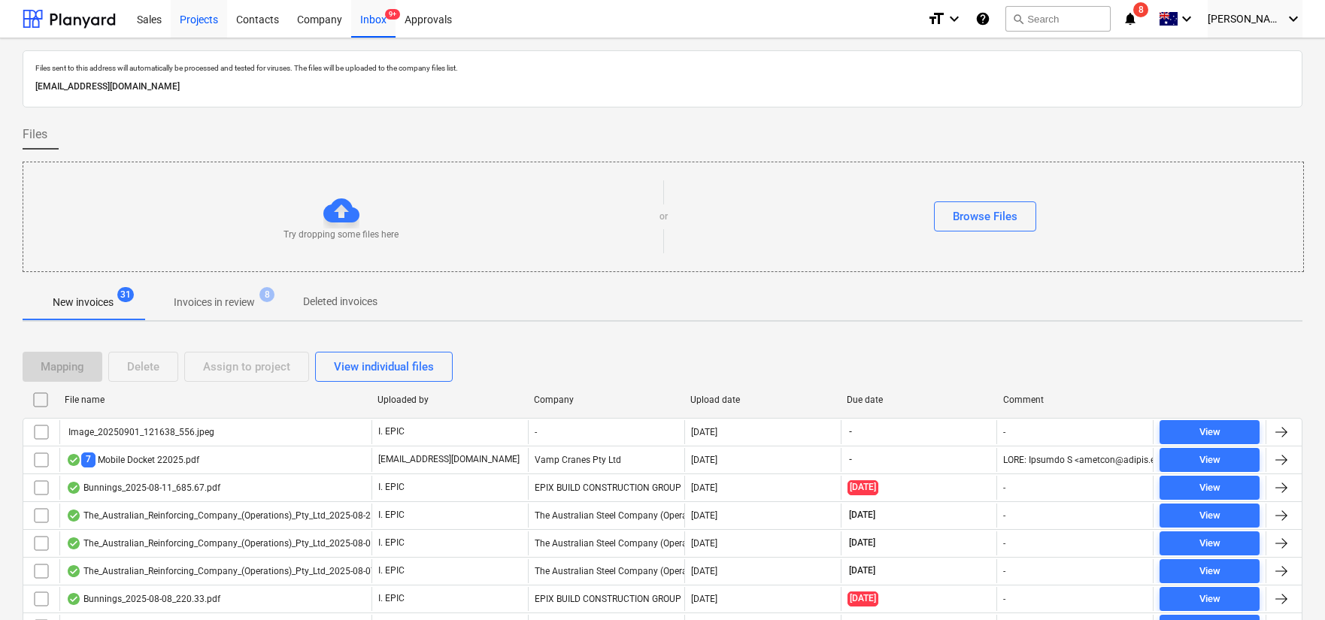
click at [202, 21] on div "Projects" at bounding box center [199, 18] width 56 height 38
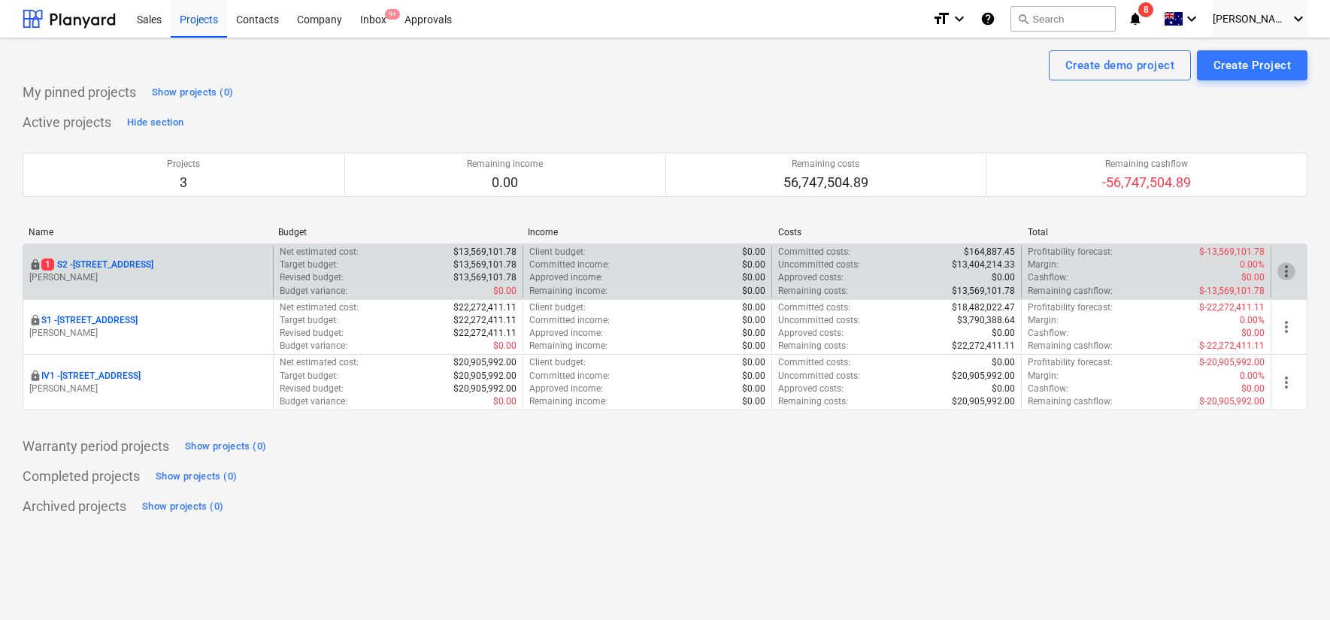
click at [1286, 272] on span "more_vert" at bounding box center [1287, 271] width 18 height 18
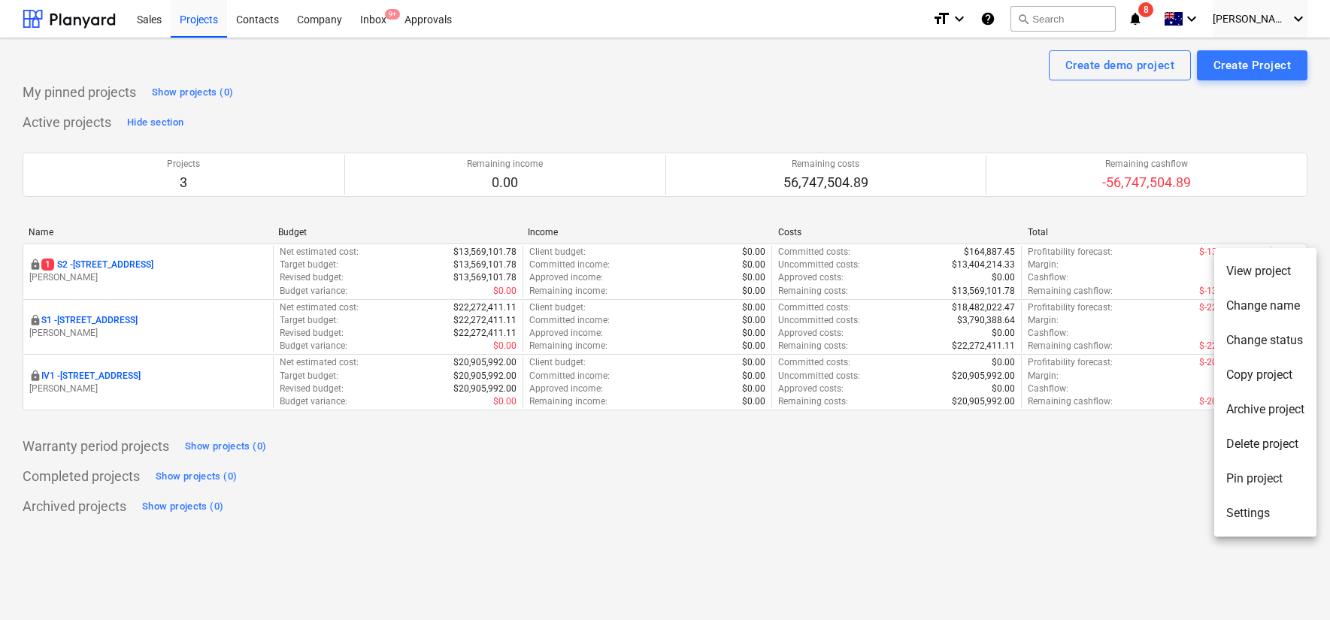
click at [1258, 511] on li "Settings" at bounding box center [1266, 513] width 102 height 35
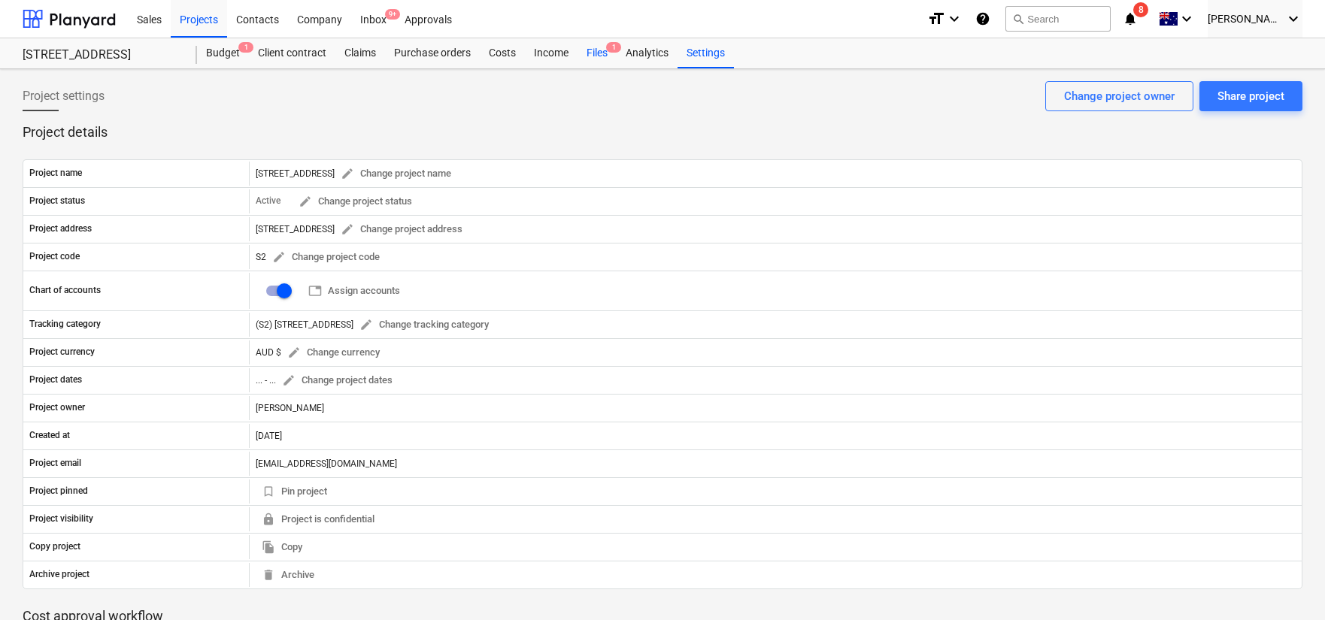
click at [595, 47] on div "Files 1" at bounding box center [597, 53] width 39 height 30
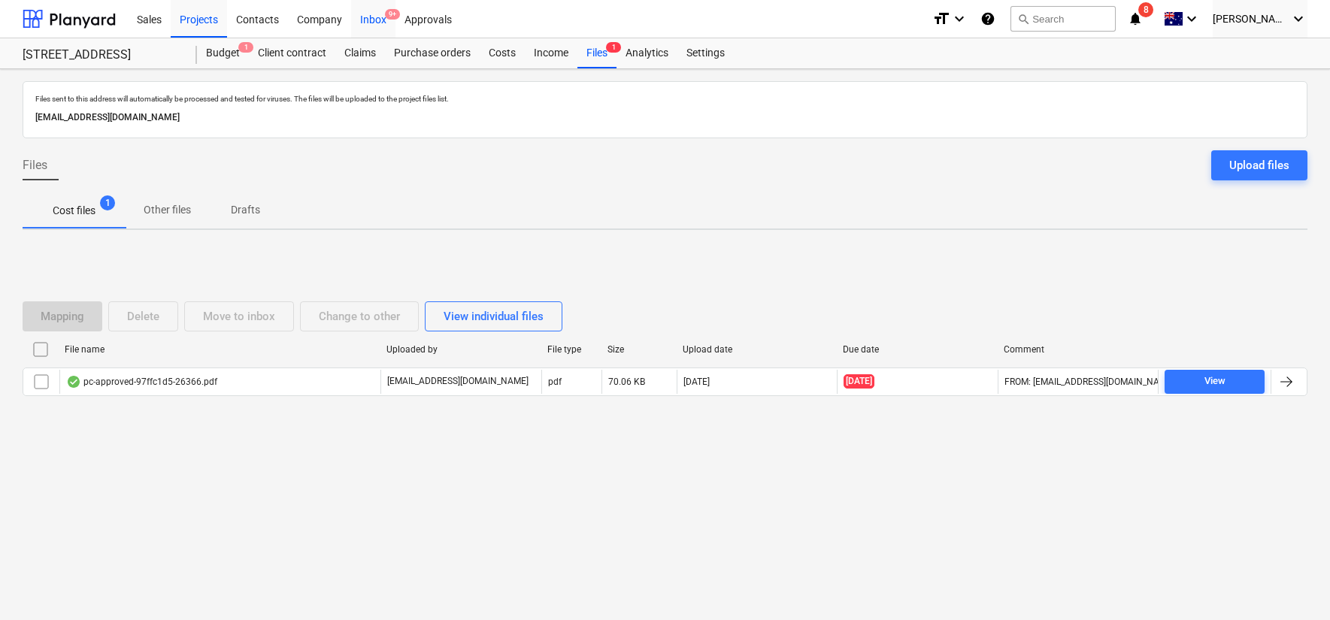
click at [384, 23] on div "Inbox 9+" at bounding box center [373, 18] width 44 height 38
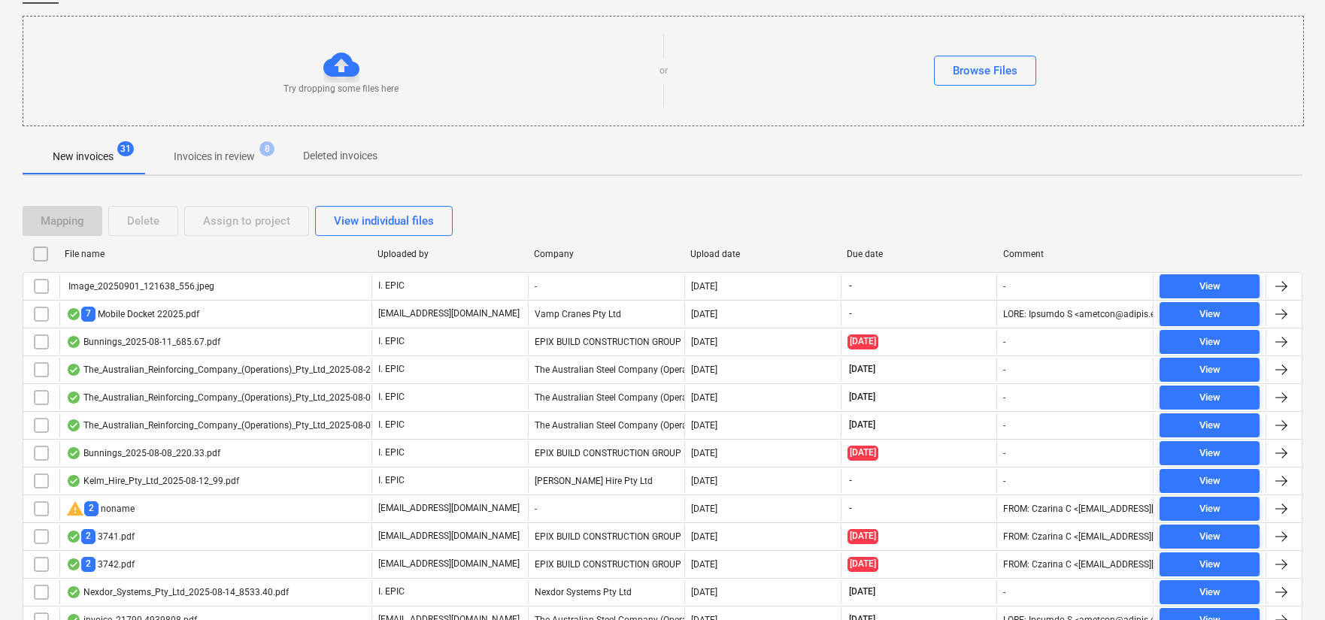
scroll to position [147, 0]
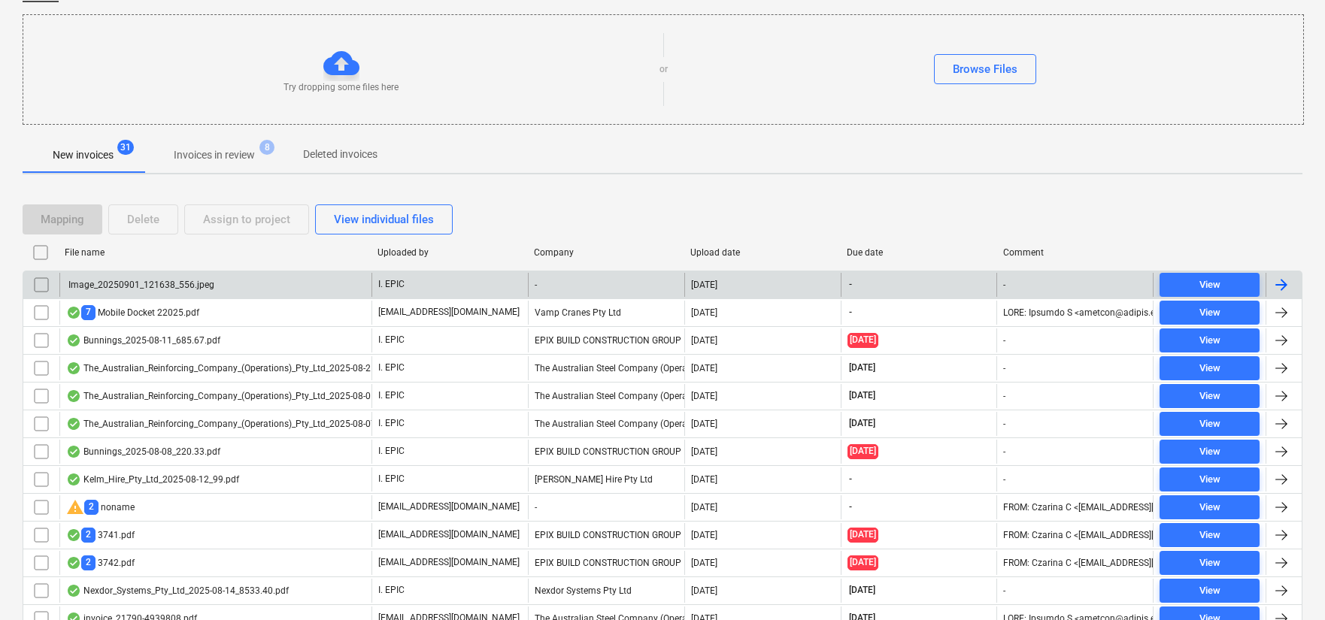
click at [293, 281] on div "Image_20250901_121638_556.jpeg" at bounding box center [215, 285] width 312 height 24
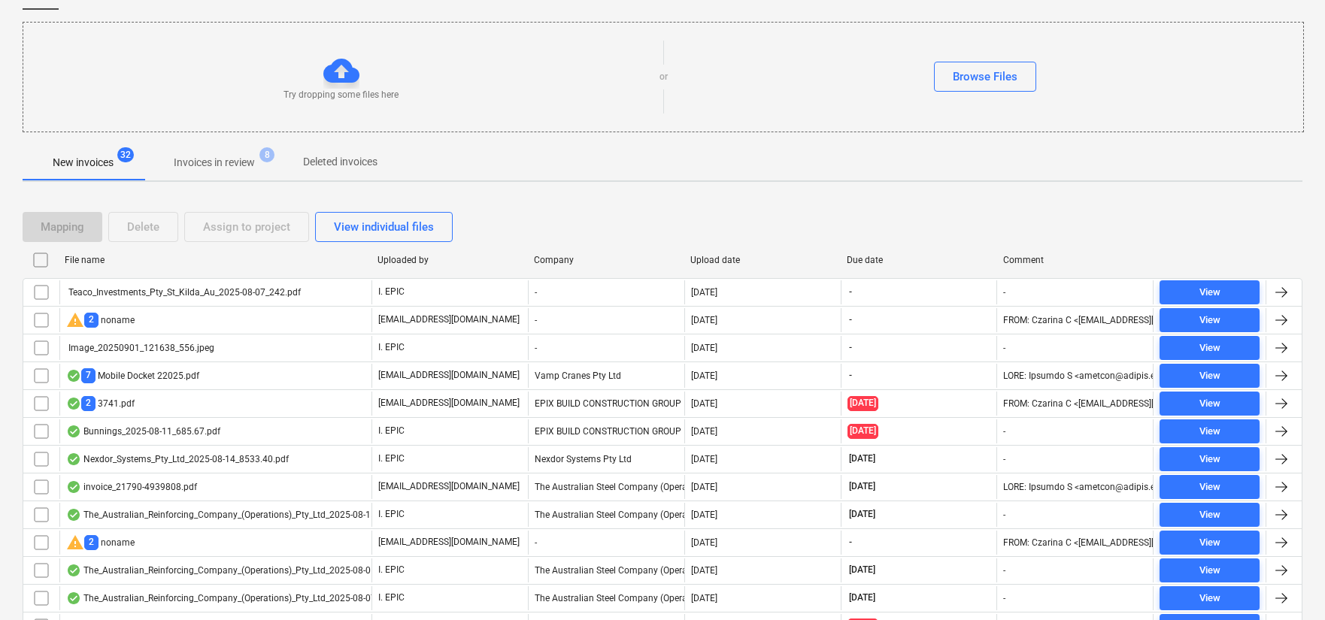
scroll to position [135, 0]
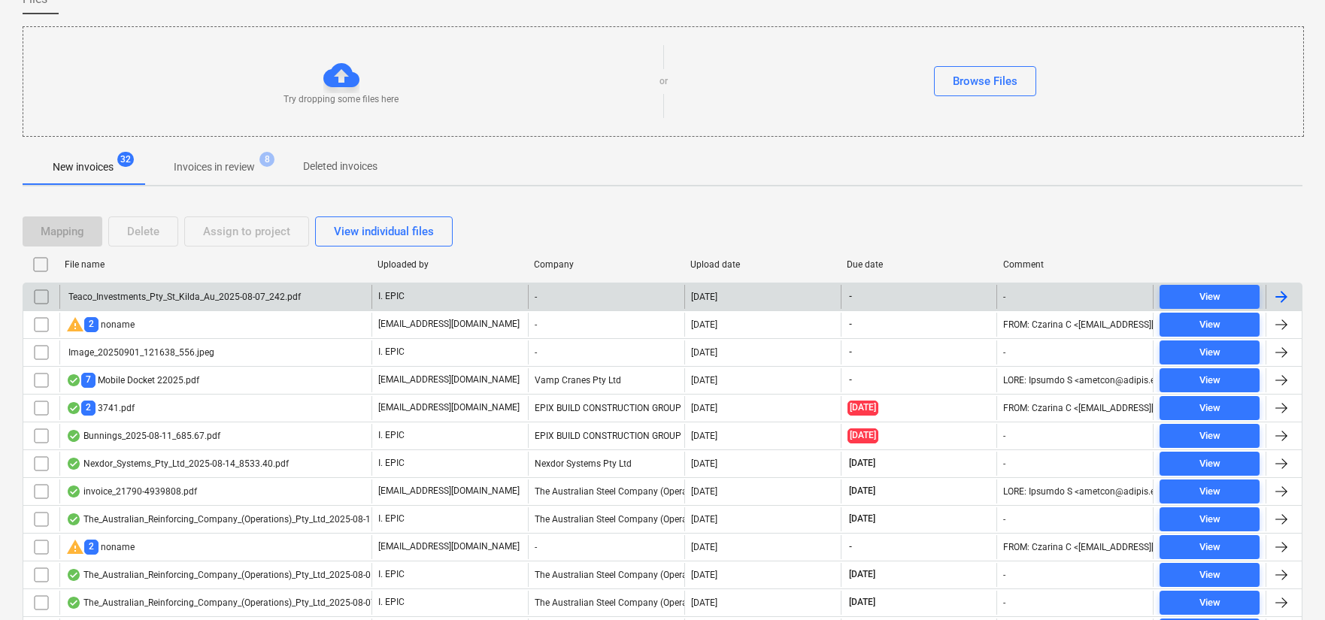
click at [239, 299] on div "Teaco_Investments_Pty_St_Kilda_Au_2025-08-07_242.pdf" at bounding box center [183, 297] width 235 height 11
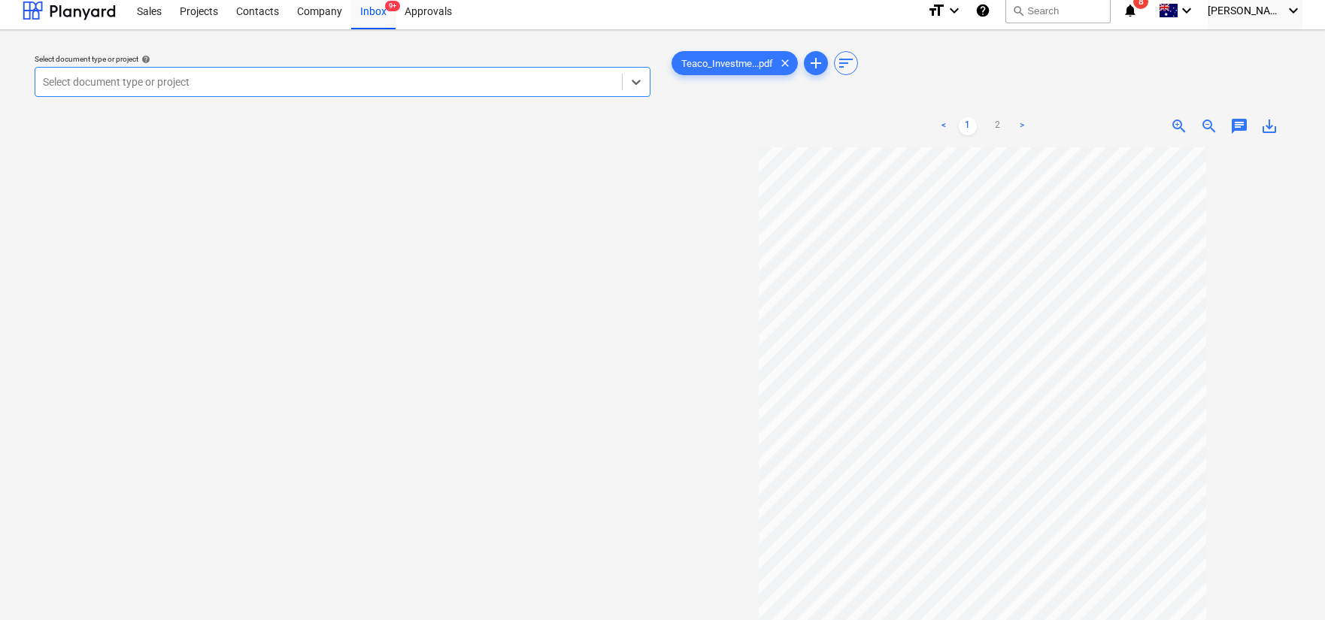
scroll to position [6, 0]
click at [378, 18] on div "Inbox 9+" at bounding box center [373, 12] width 44 height 38
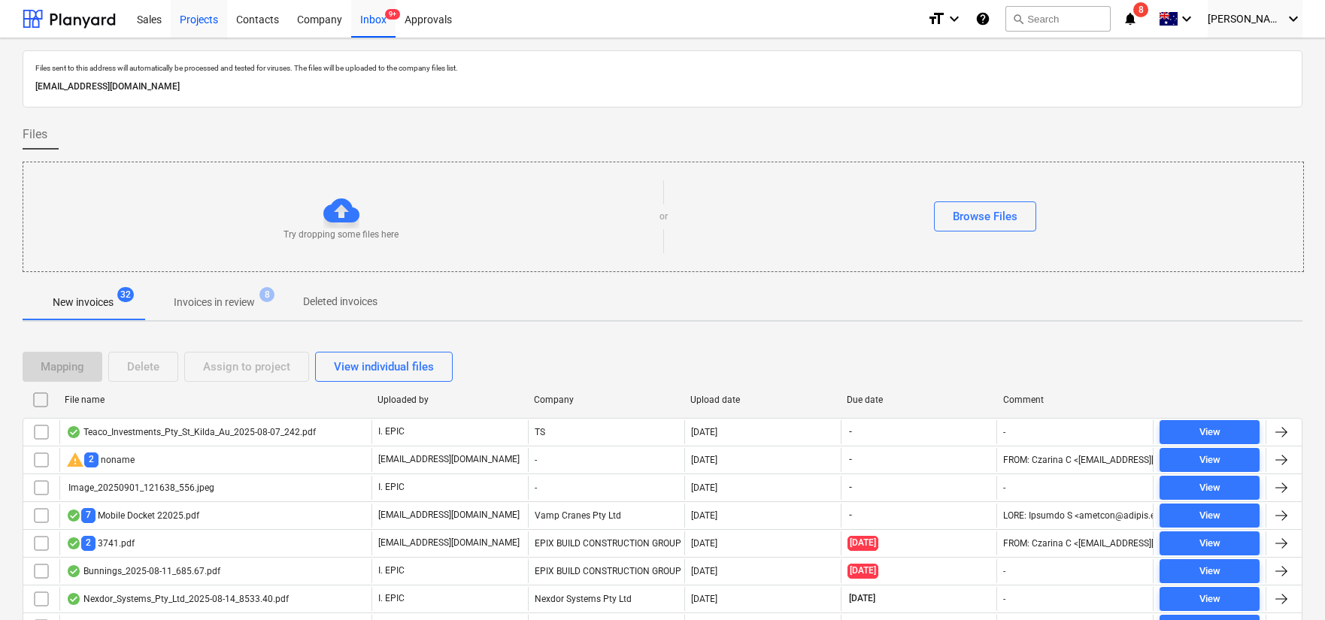
click at [203, 21] on div "Projects" at bounding box center [199, 18] width 56 height 38
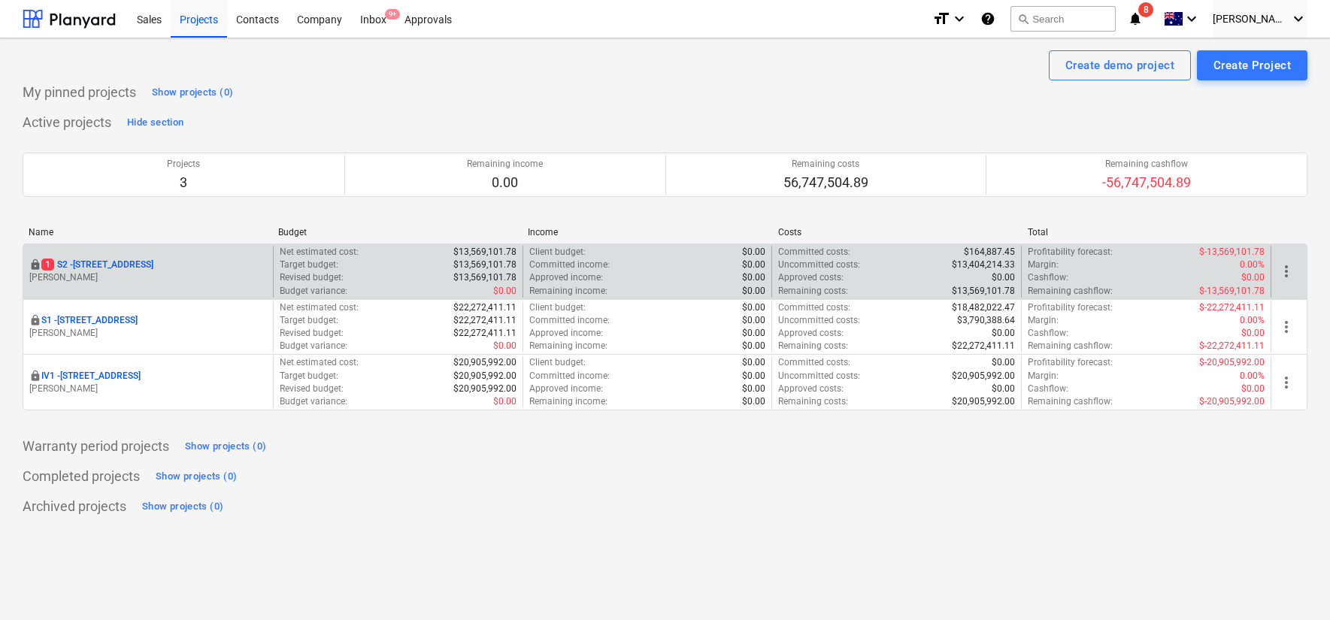
click at [102, 264] on p "[STREET_ADDRESS]" at bounding box center [97, 265] width 112 height 13
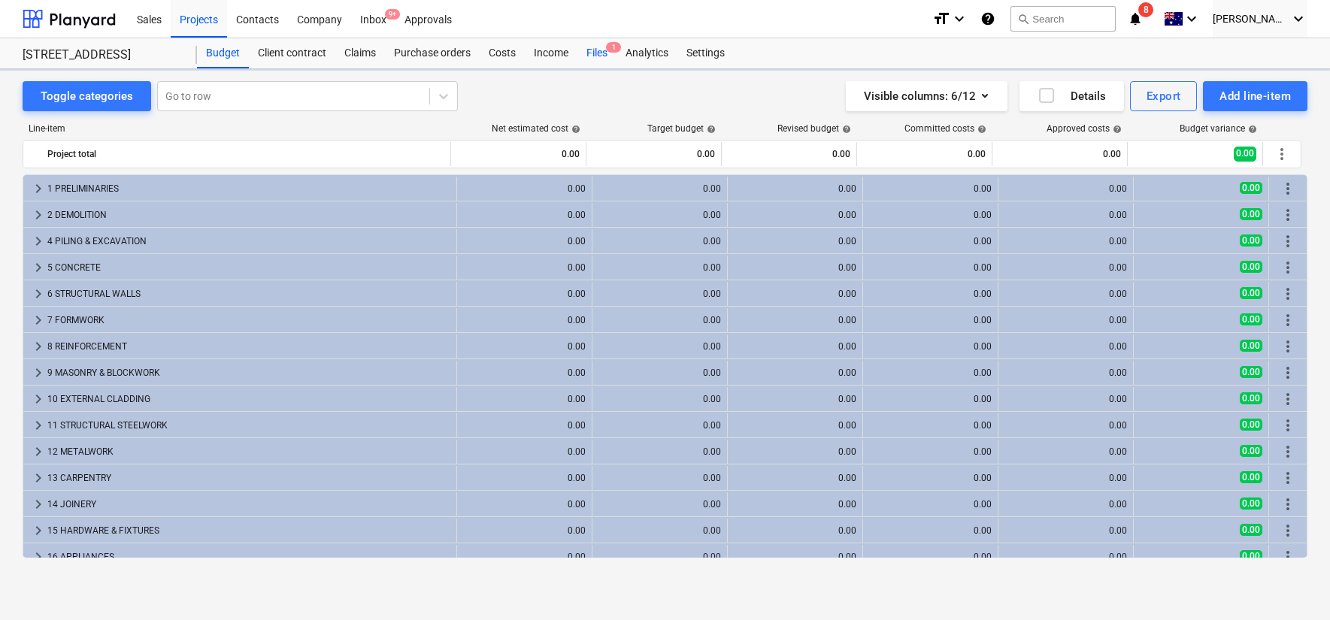
click at [599, 51] on div "Files 1" at bounding box center [597, 53] width 39 height 30
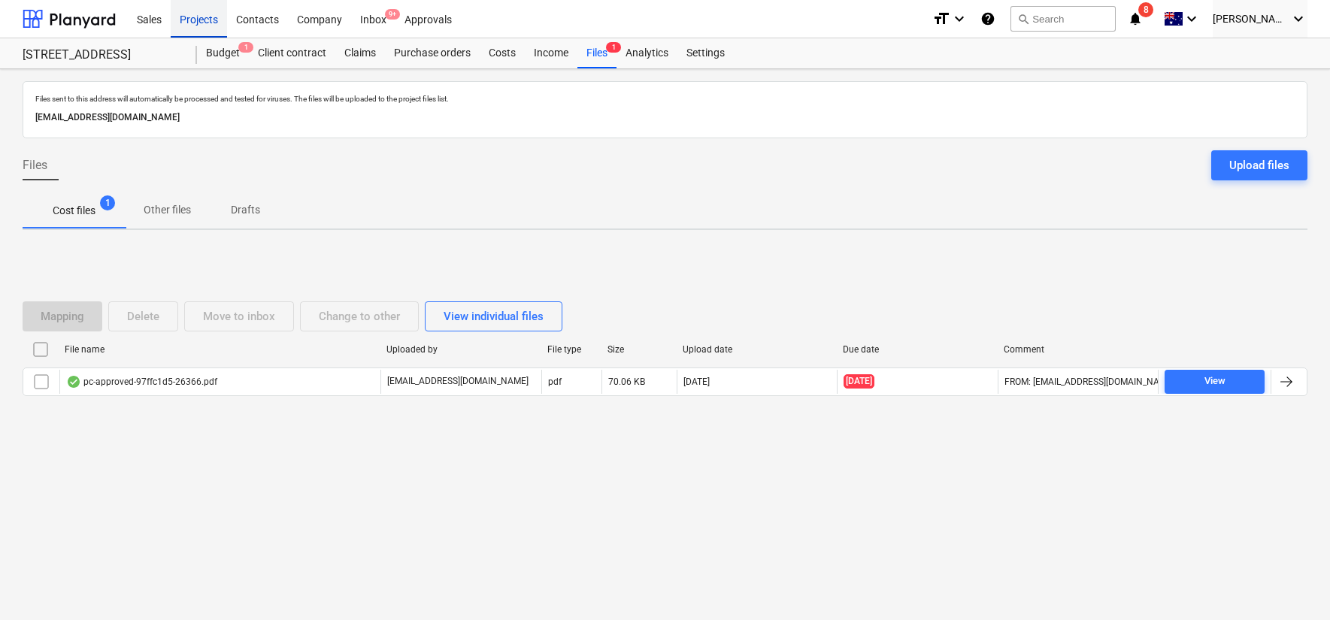
click at [175, 5] on div "Projects" at bounding box center [199, 18] width 56 height 38
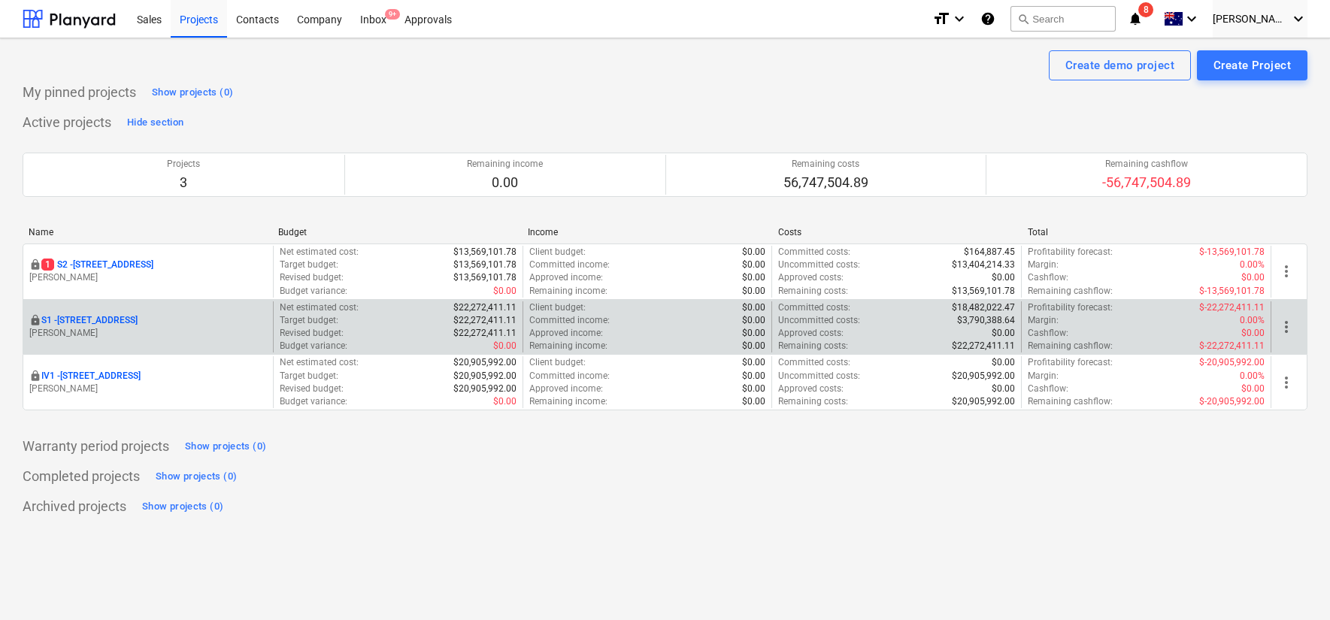
click at [118, 314] on p "S1 - [STREET_ADDRESS]" at bounding box center [89, 320] width 96 height 13
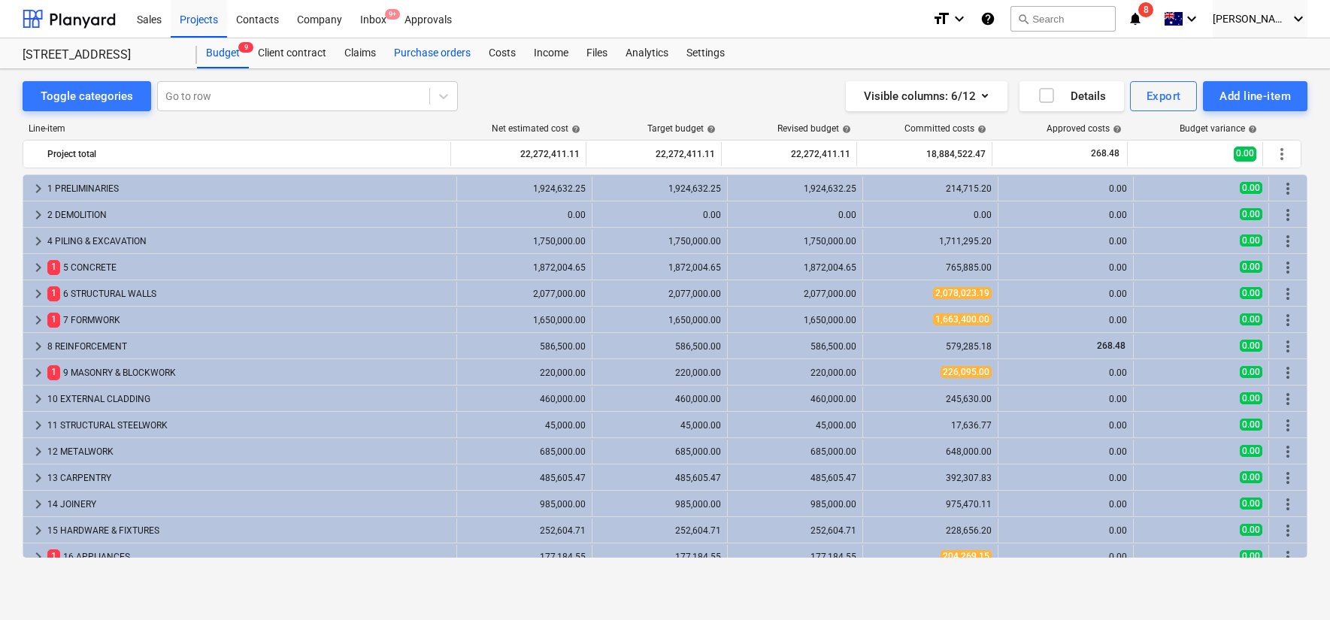
click at [442, 51] on div "Purchase orders" at bounding box center [432, 53] width 95 height 30
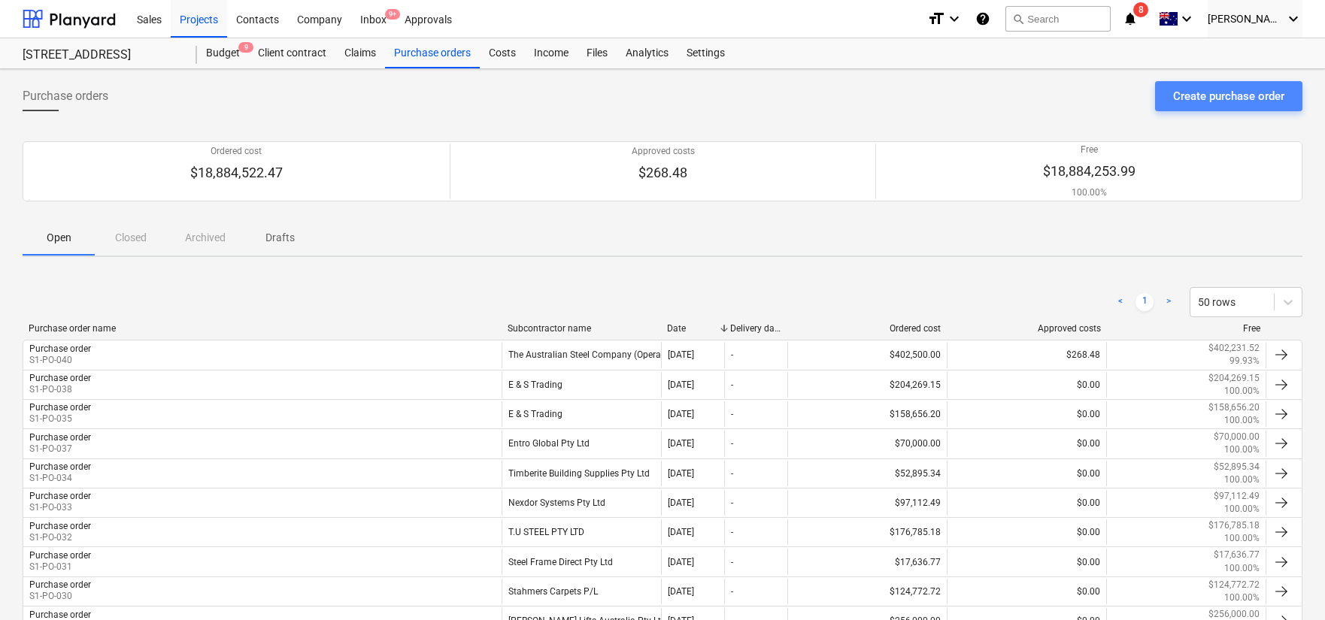
click at [1206, 101] on div "Create purchase order" at bounding box center [1228, 96] width 111 height 20
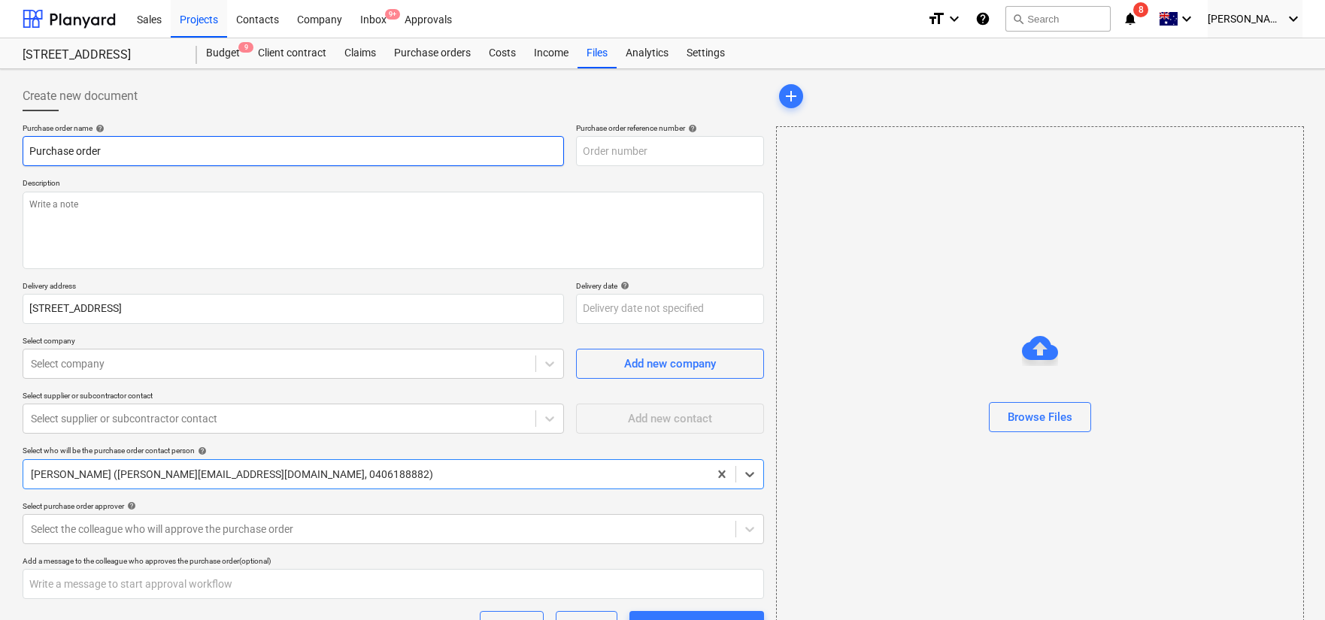
click at [344, 151] on input "Purchase order" at bounding box center [294, 151] width 542 height 30
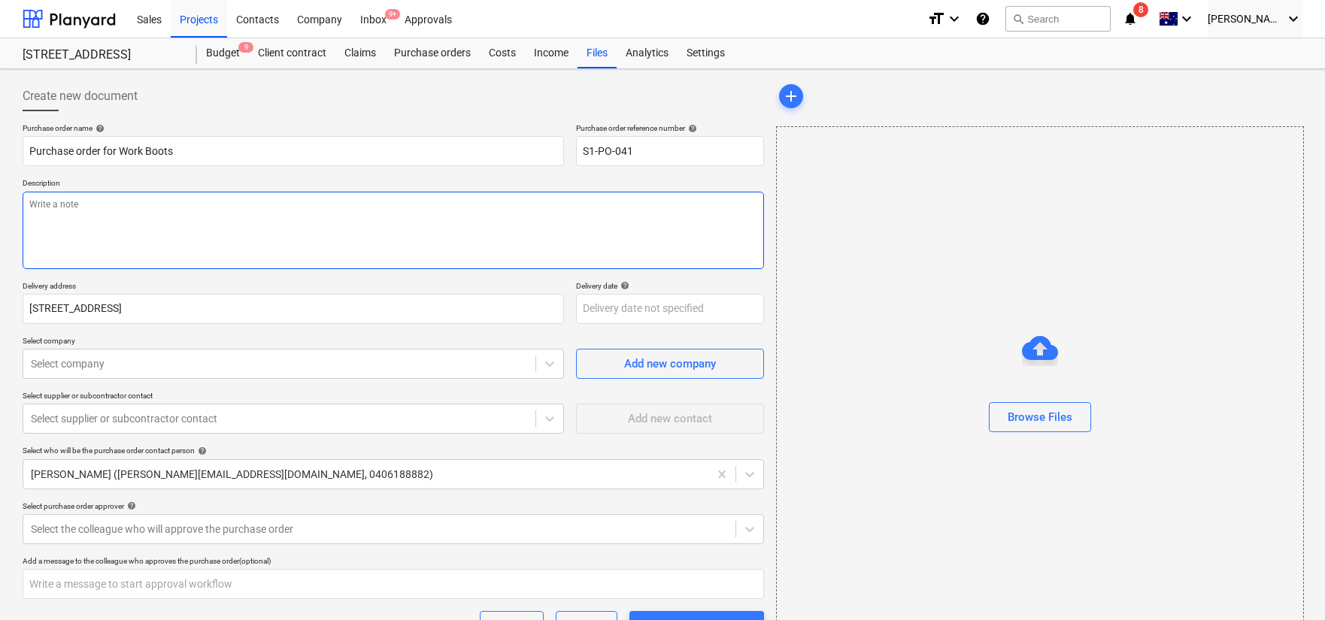
click at [268, 229] on textarea at bounding box center [394, 230] width 742 height 77
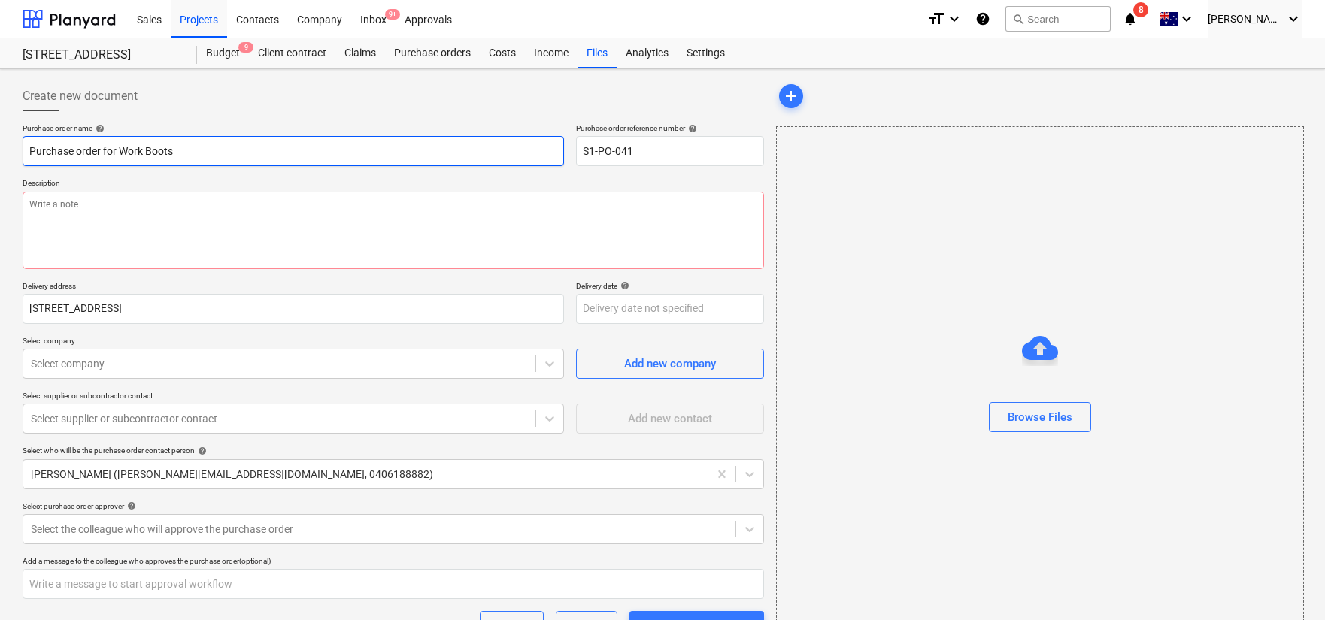
drag, startPoint x: 102, startPoint y: 150, endPoint x: -5, endPoint y: 144, distance: 106.2
click at [0, 144] on html "Sales Projects Contacts Company Inbox 9+ Approvals format_size keyboard_arrow_d…" at bounding box center [662, 310] width 1325 height 620
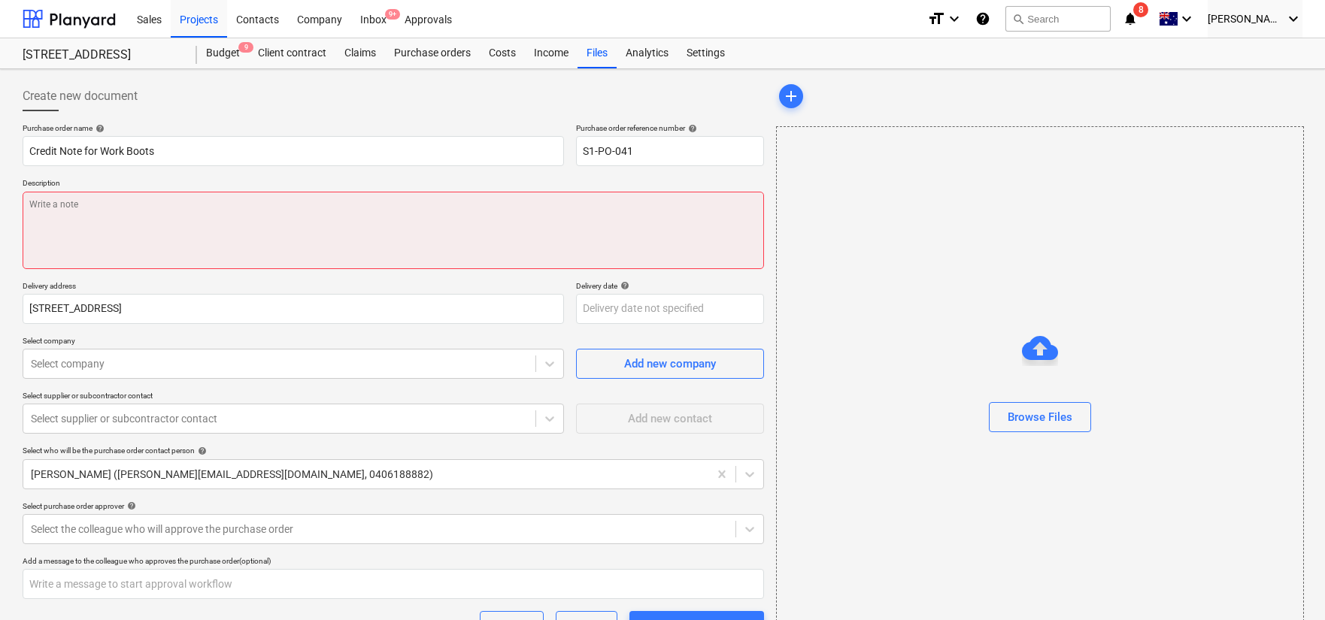
click at [212, 196] on textarea at bounding box center [394, 230] width 742 height 77
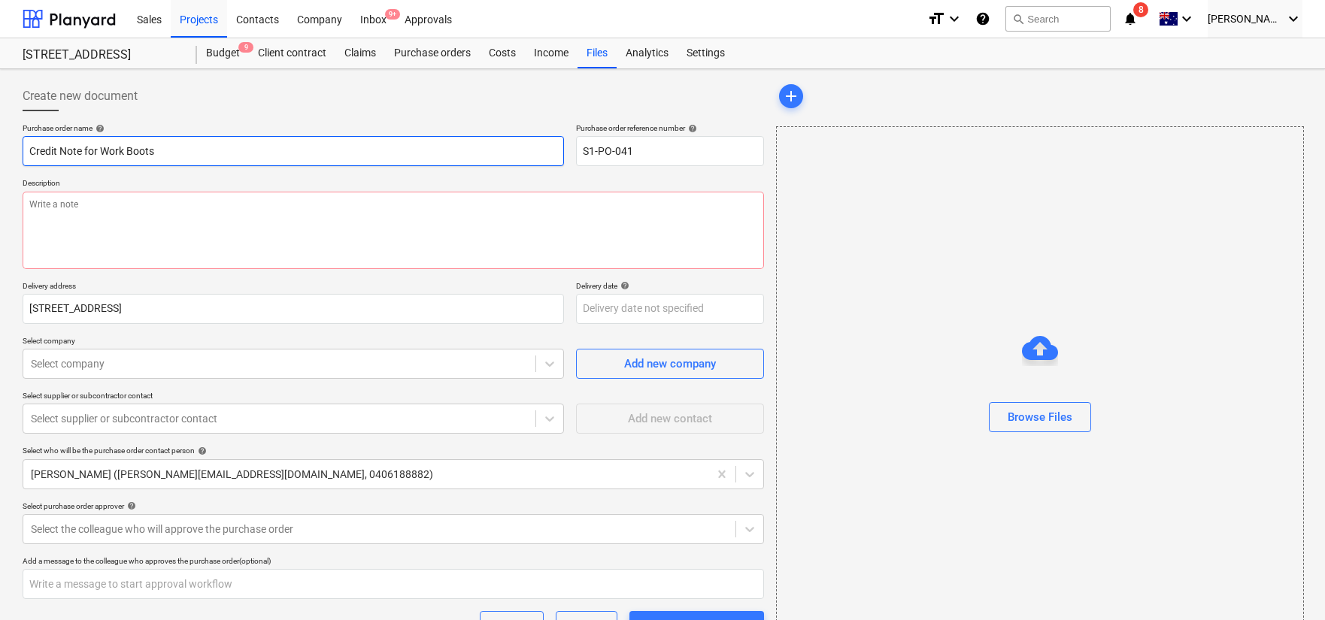
click at [214, 155] on input "Credit Note for Work Boots" at bounding box center [294, 151] width 542 height 30
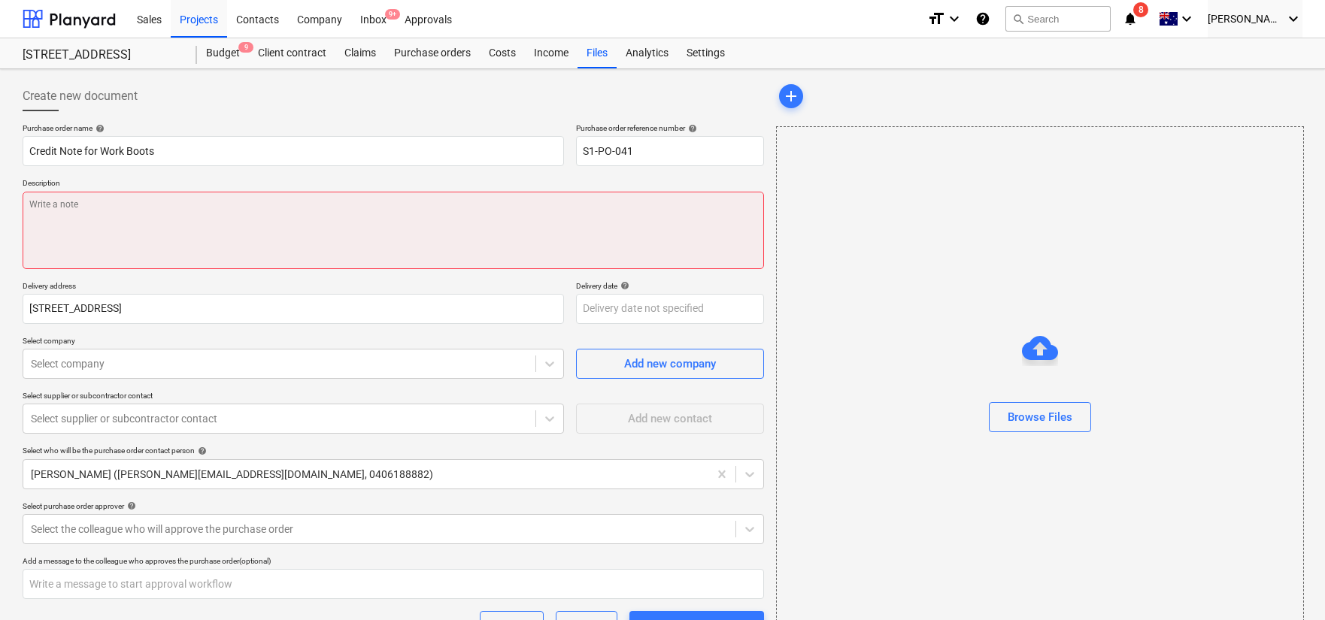
click at [229, 208] on textarea at bounding box center [394, 230] width 742 height 77
paste textarea "Credit Note for Work Boots"
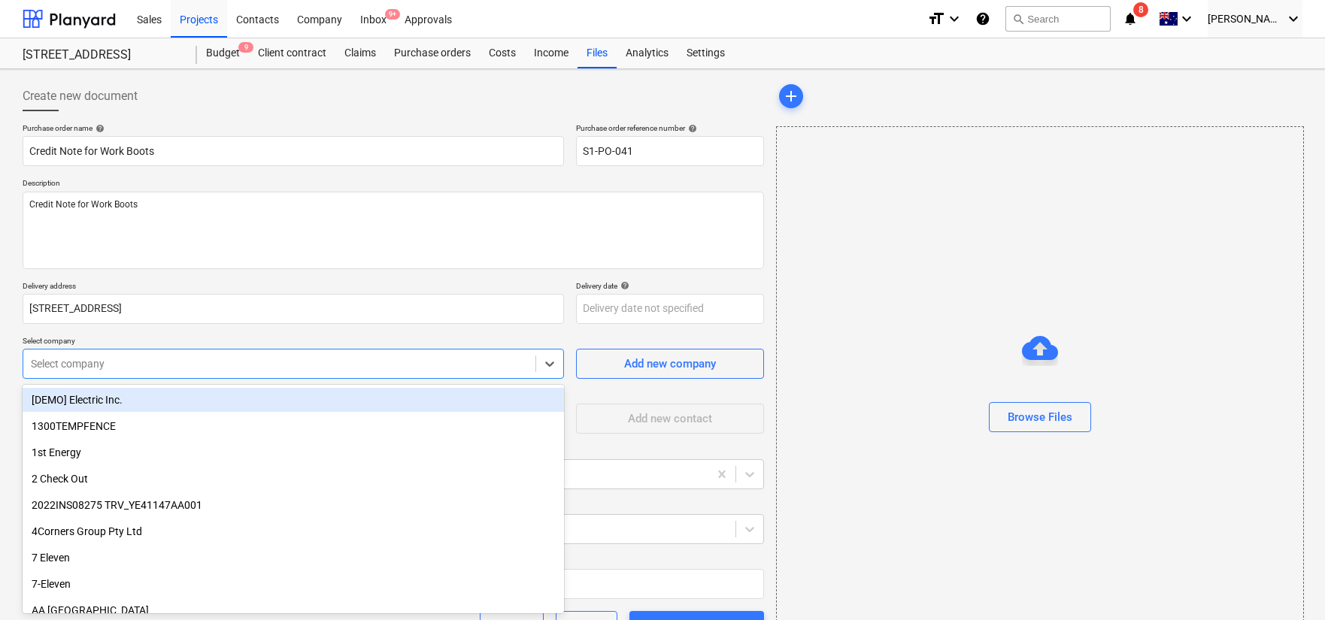
click at [305, 365] on div at bounding box center [279, 364] width 497 height 15
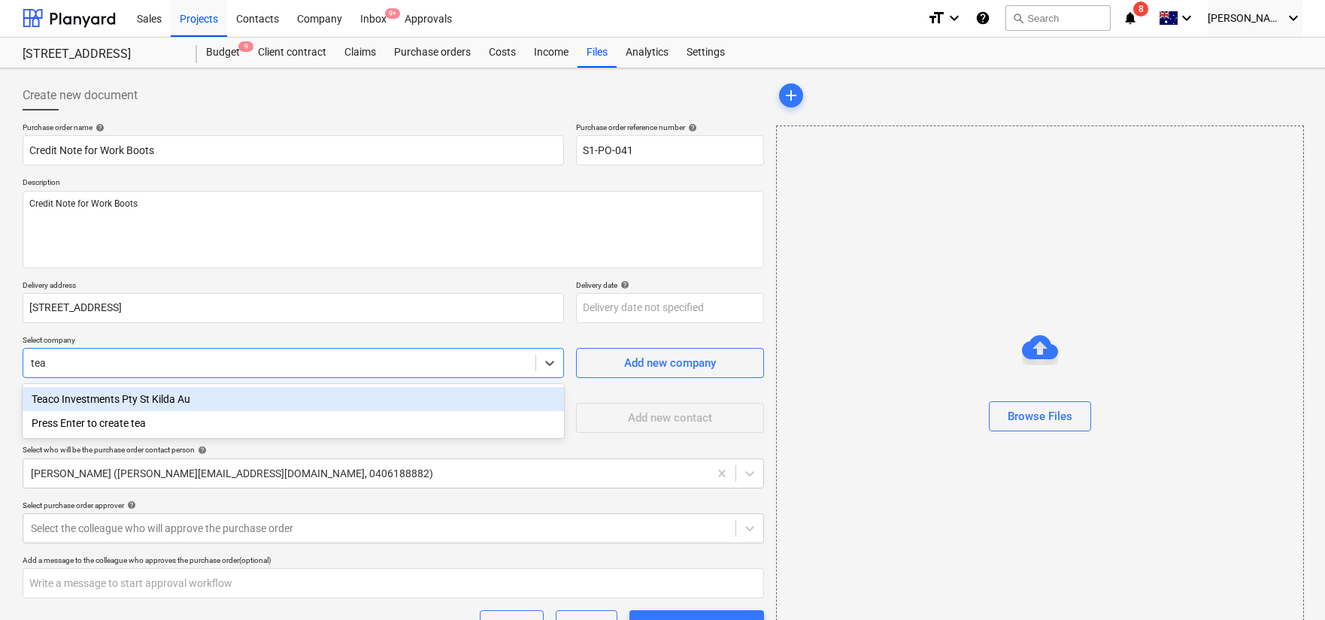
click at [213, 399] on div "Teaco Investments Pty St Kilda Au" at bounding box center [294, 399] width 542 height 24
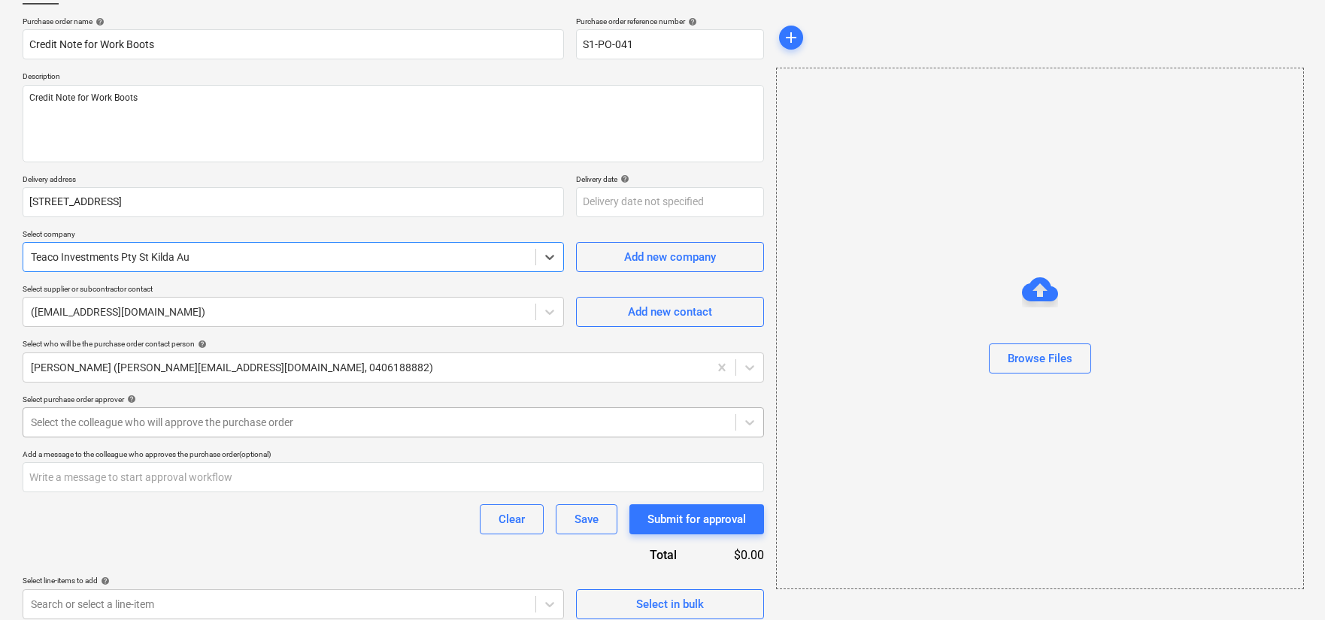
scroll to position [108, 0]
click at [228, 408] on div "Select the colleague who will approve the purchase order" at bounding box center [394, 421] width 742 height 30
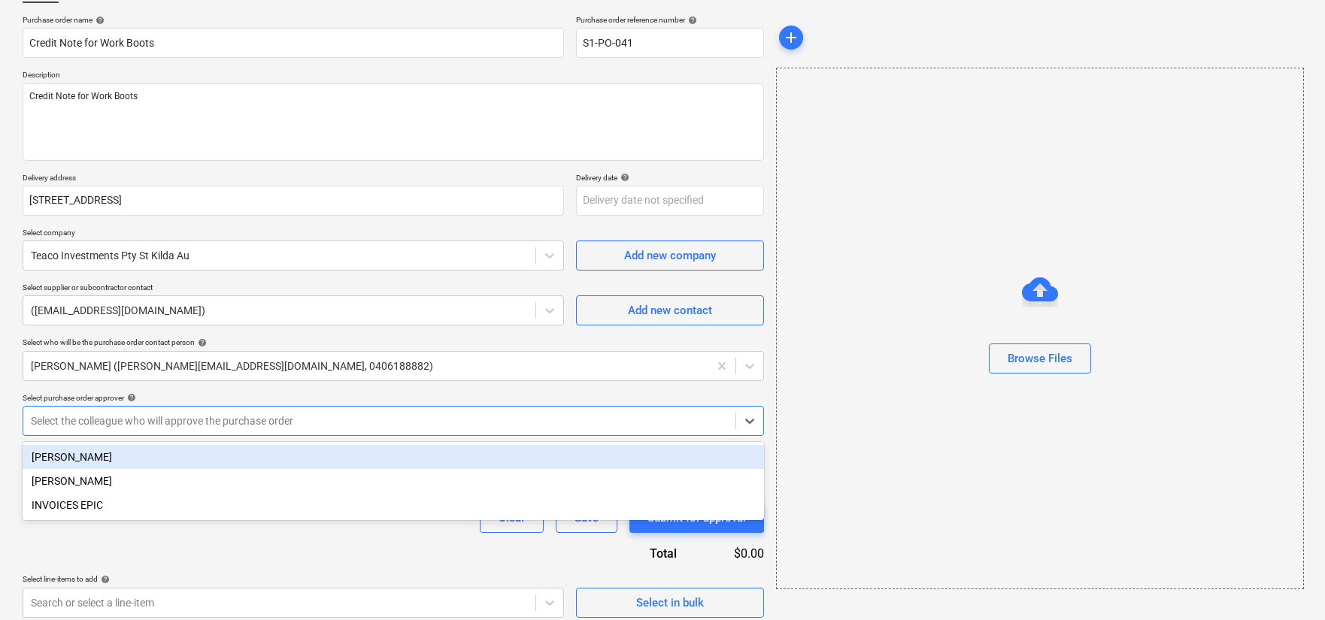
click at [258, 455] on div "[PERSON_NAME]" at bounding box center [394, 457] width 742 height 24
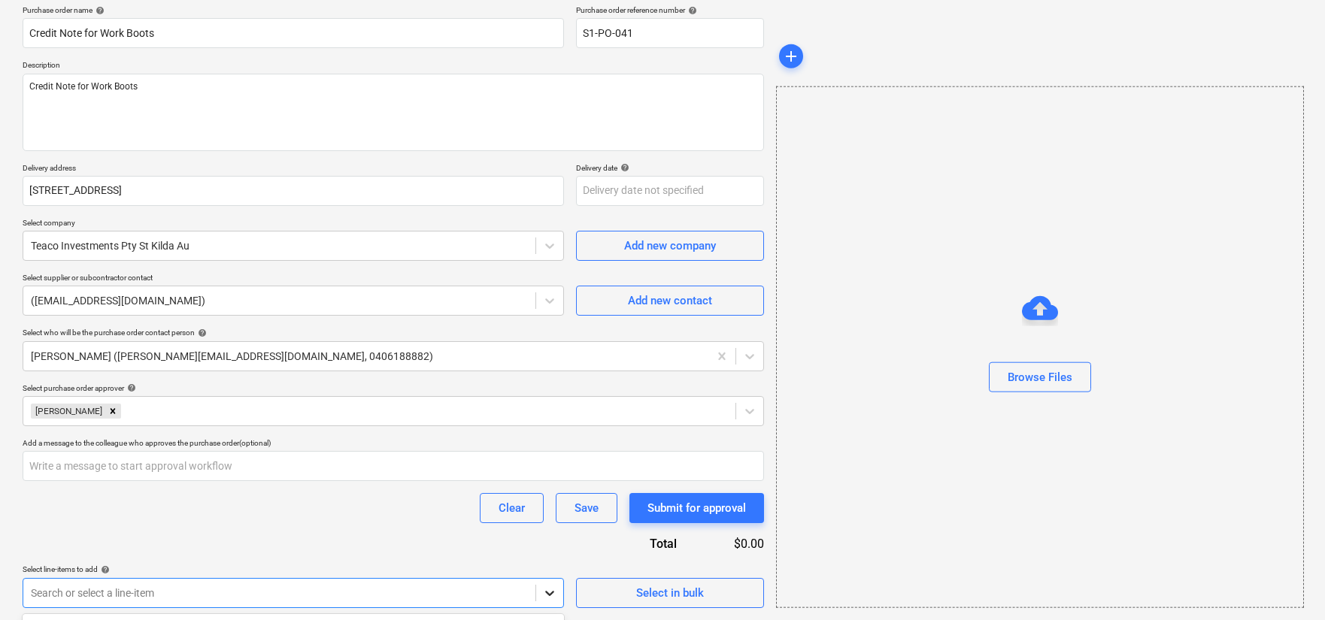
scroll to position [341, 0]
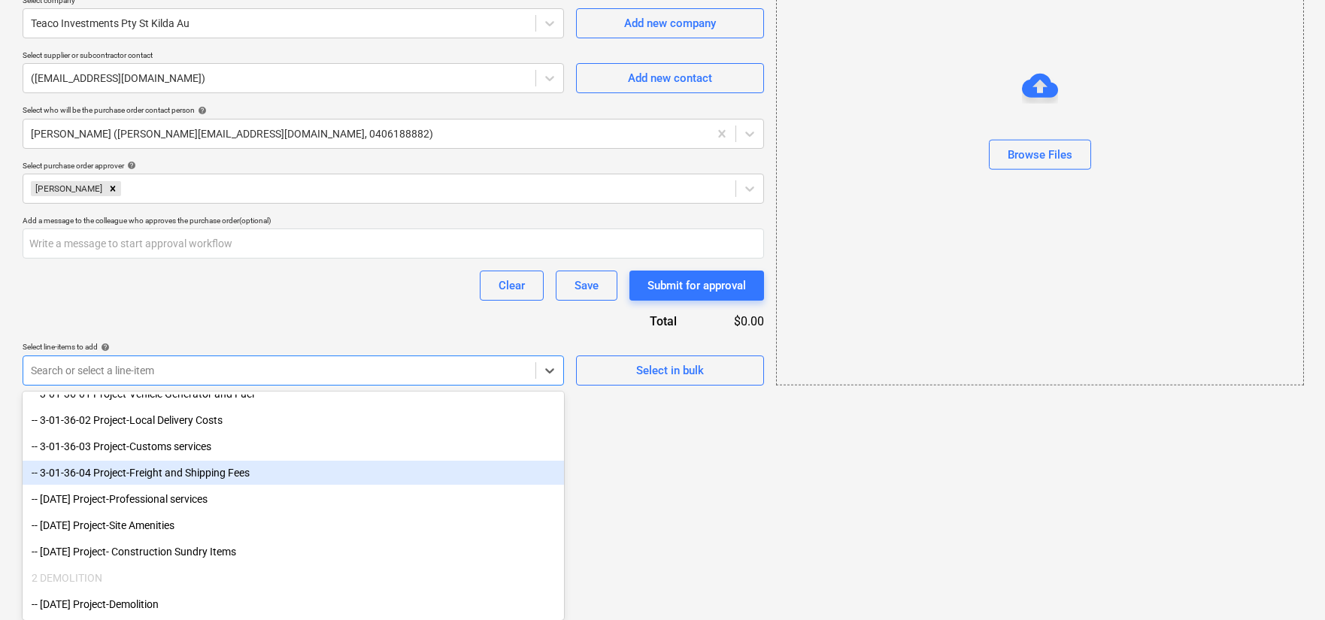
scroll to position [630, 0]
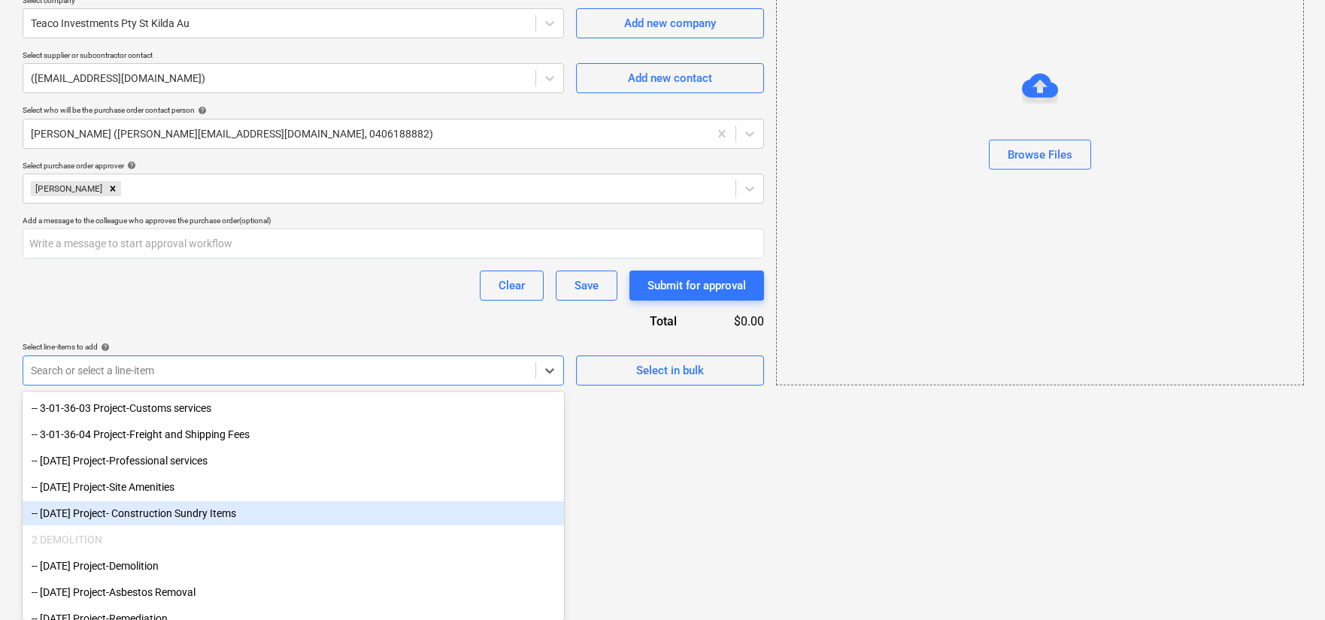
click at [353, 507] on div "-- [DATE] Project- Construction Sundry Items" at bounding box center [294, 514] width 542 height 24
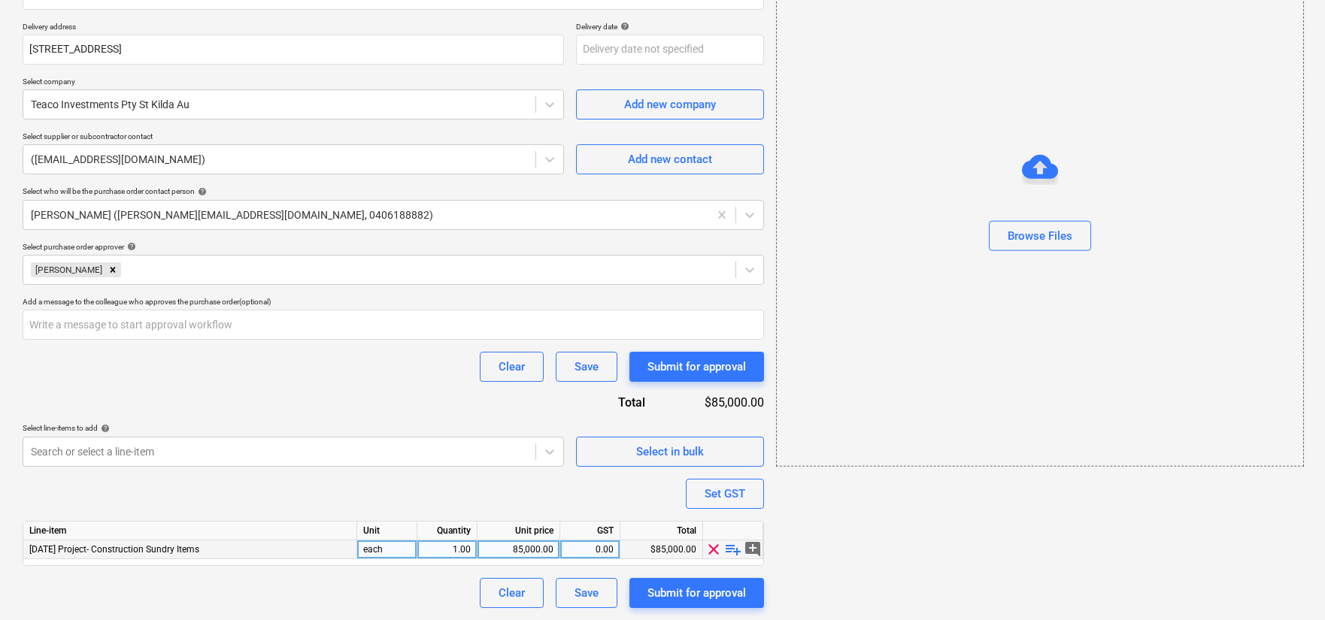
click at [728, 548] on span "playlist_add" at bounding box center [733, 550] width 18 height 18
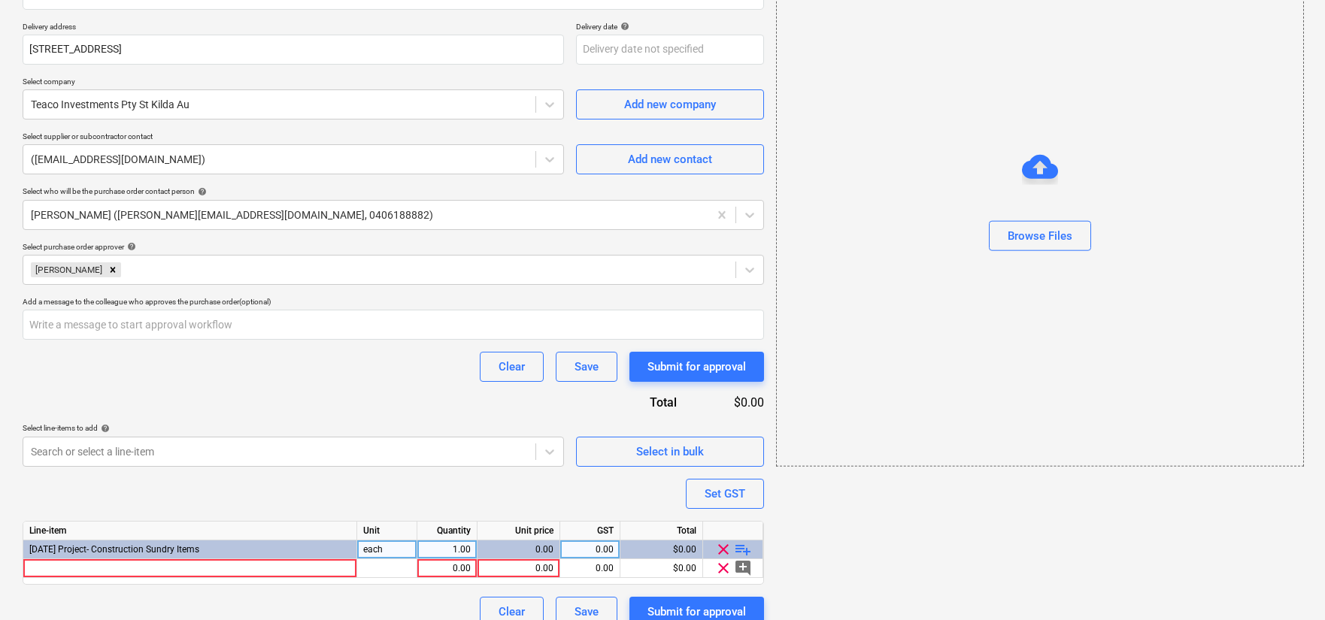
scroll to position [278, 0]
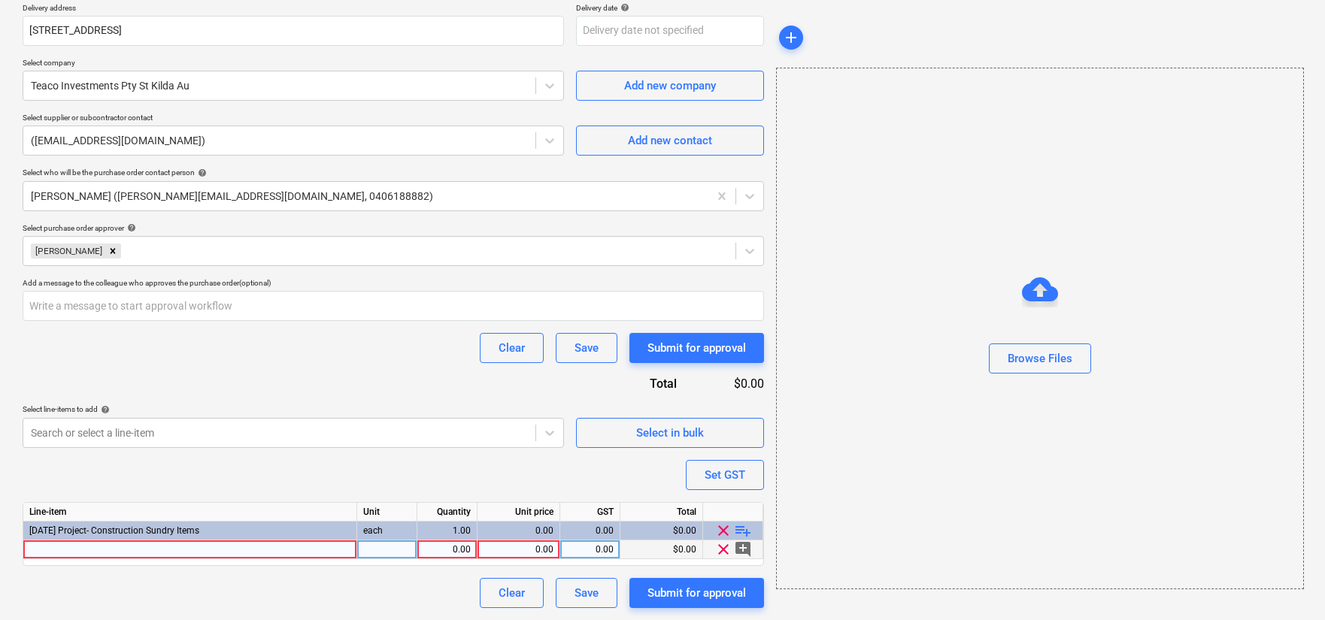
click at [440, 551] on div "0.00" at bounding box center [446, 550] width 47 height 19
click at [492, 554] on div "0.00" at bounding box center [519, 550] width 70 height 19
drag, startPoint x: 472, startPoint y: 483, endPoint x: 238, endPoint y: 542, distance: 240.6
click at [471, 484] on div "Purchase order name help Credit Note for Work Boots Purchase order reference nu…" at bounding box center [394, 226] width 742 height 763
click at [211, 550] on div at bounding box center [190, 550] width 334 height 19
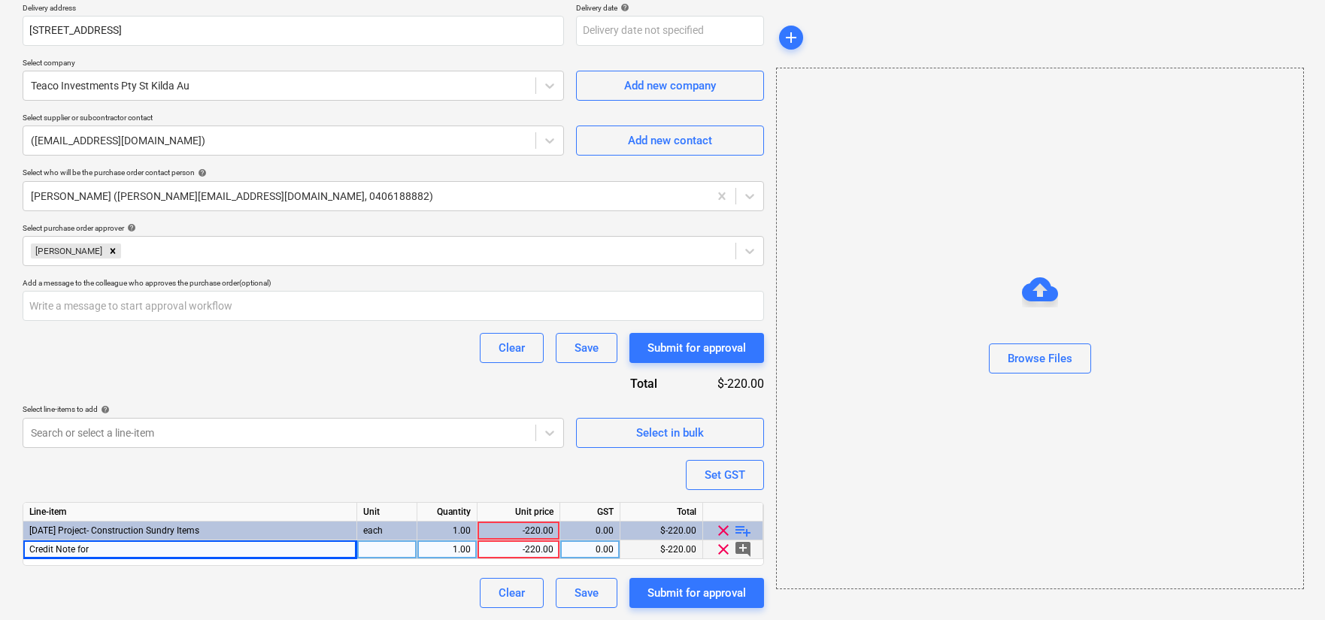
click at [115, 551] on div "Credit Note for" at bounding box center [190, 550] width 334 height 19
click at [115, 551] on input "Credit Note for" at bounding box center [189, 550] width 333 height 18
click at [667, 597] on div "Submit for approval" at bounding box center [697, 594] width 99 height 20
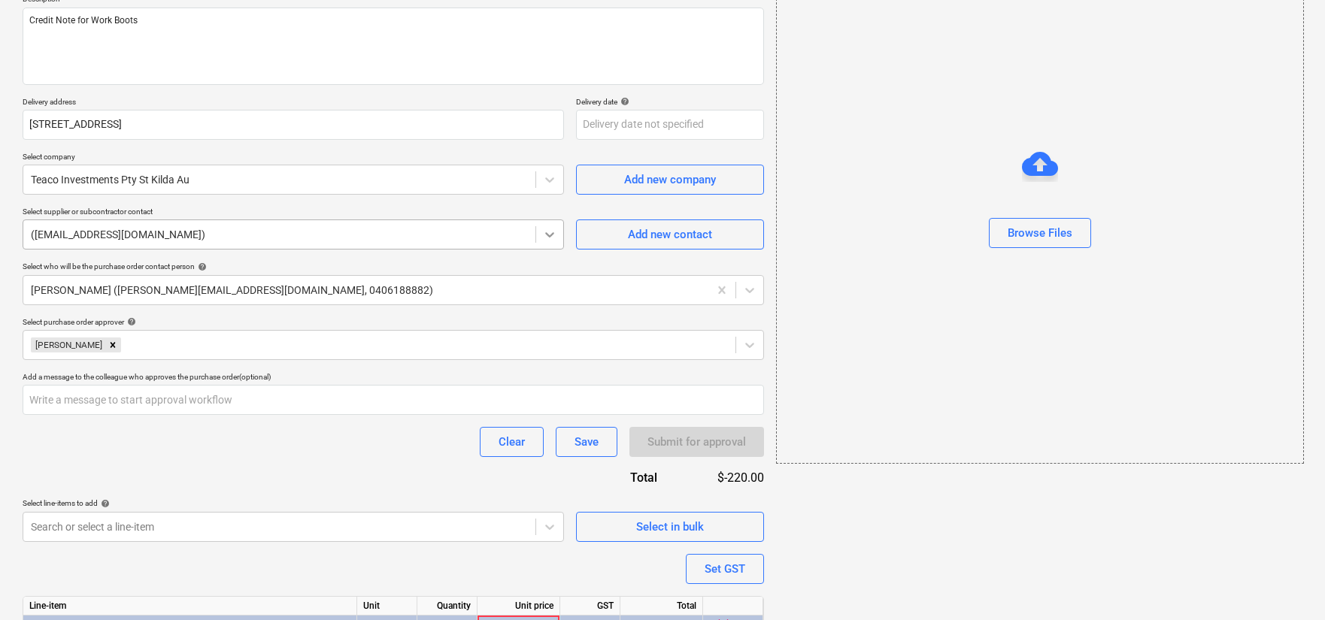
scroll to position [278, 0]
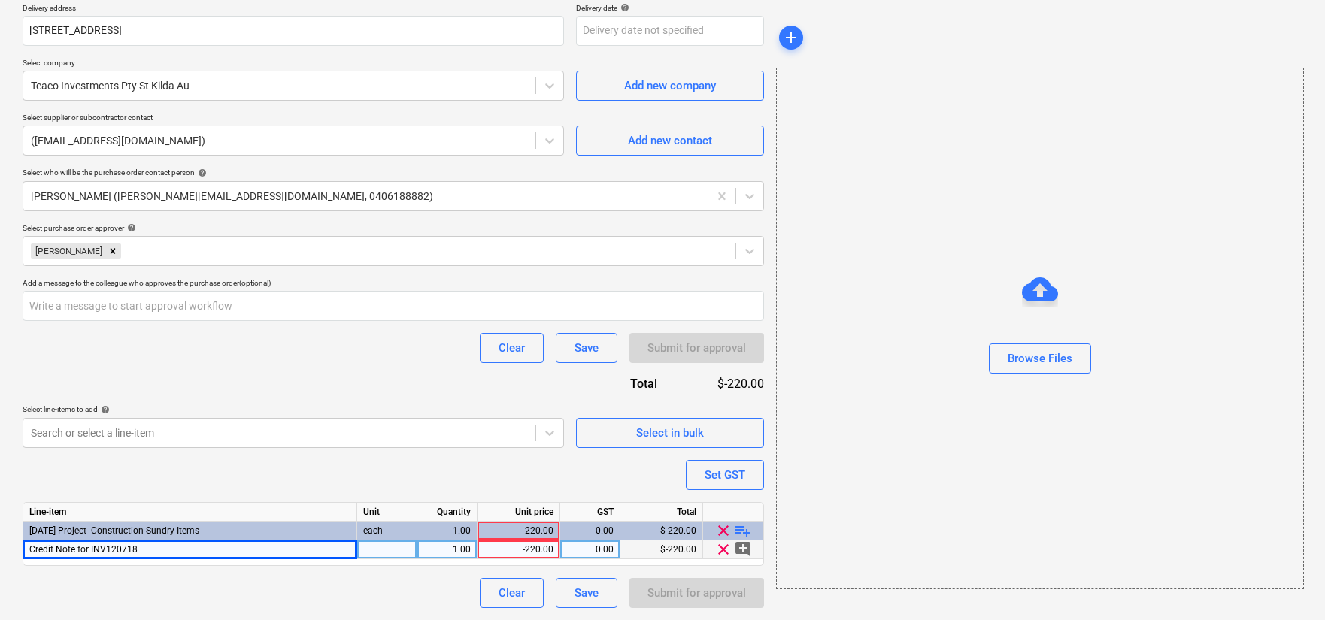
click at [658, 493] on div "Purchase order name help Credit Note for Work Boots Purchase order reference nu…" at bounding box center [394, 226] width 742 height 763
click at [599, 592] on button "Save" at bounding box center [587, 593] width 62 height 30
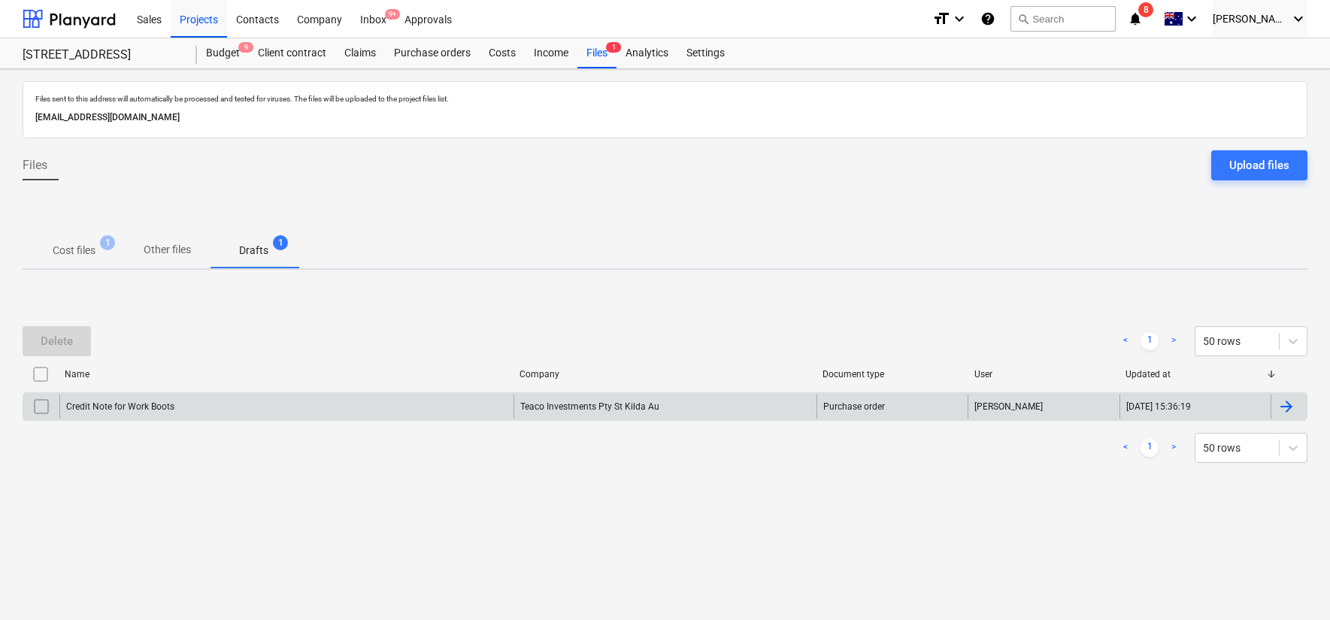
click at [327, 415] on div "Credit Note for Work Boots" at bounding box center [286, 407] width 454 height 24
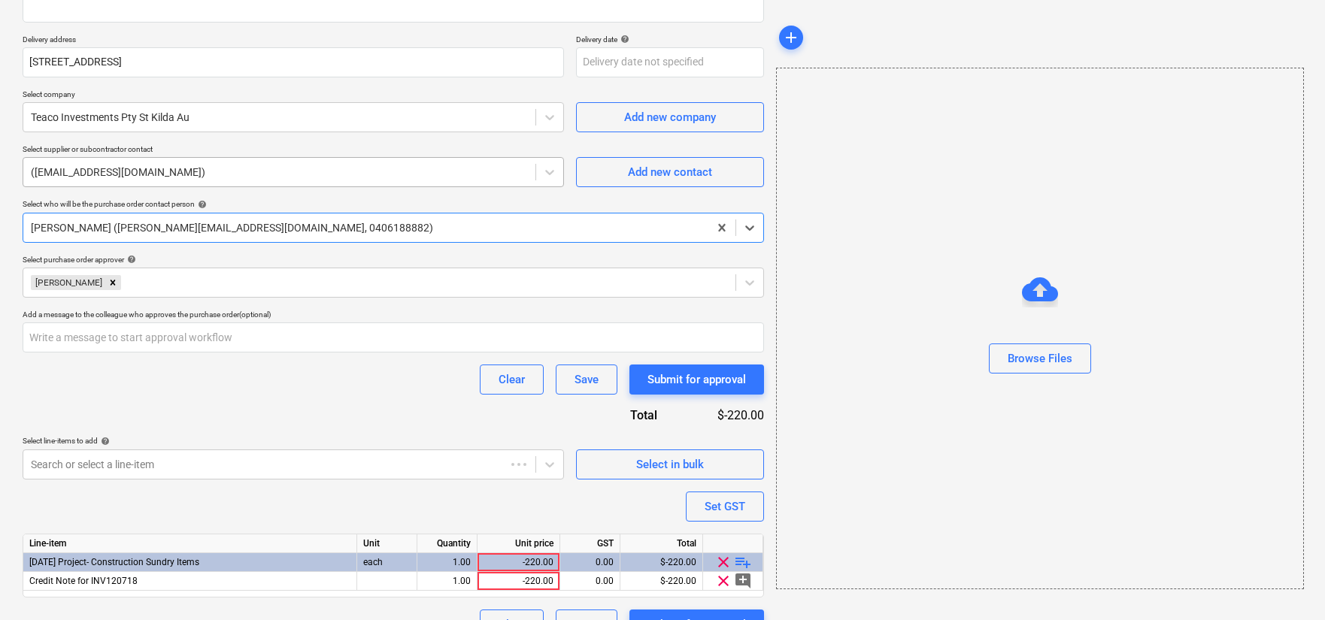
scroll to position [278, 0]
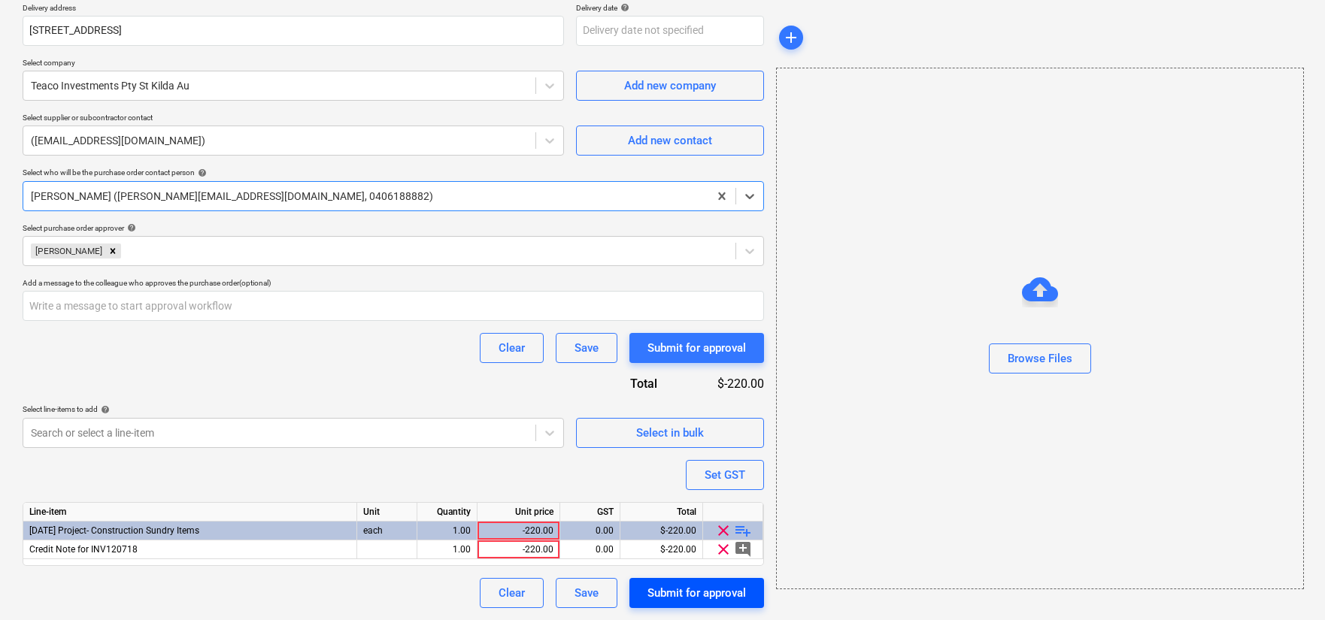
click at [705, 580] on button "Submit for approval" at bounding box center [697, 593] width 135 height 30
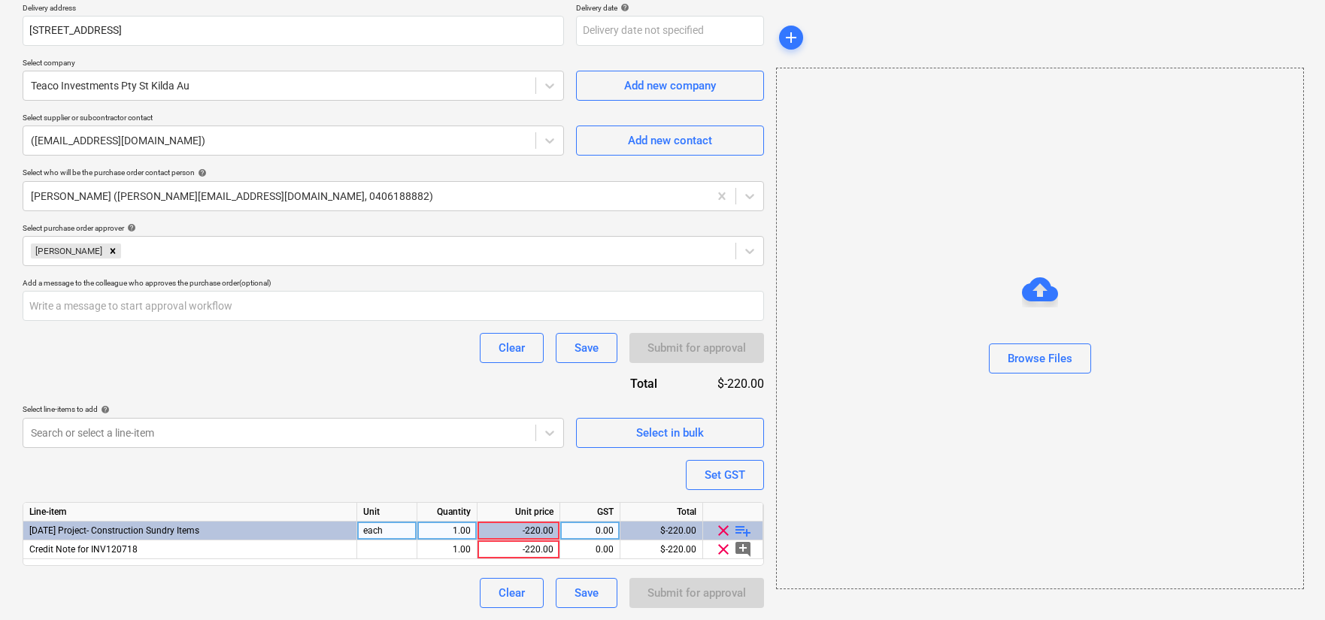
click at [524, 534] on div "-220.00" at bounding box center [519, 531] width 70 height 19
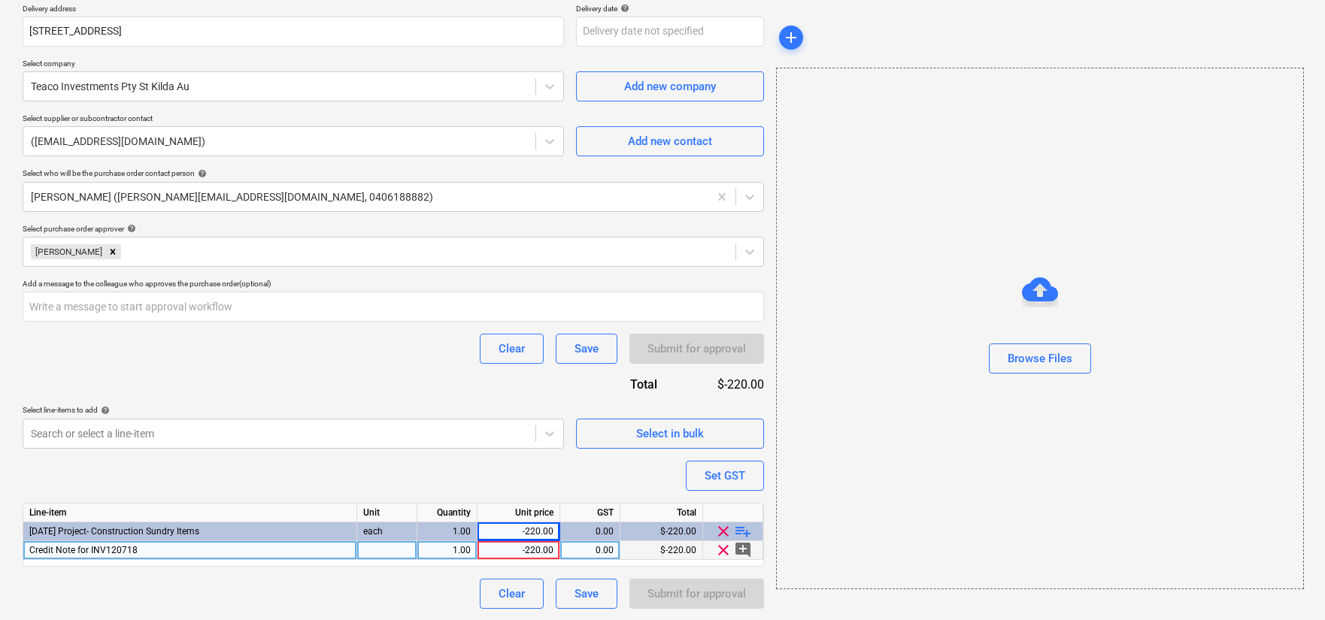
click at [505, 551] on div "-220.00" at bounding box center [519, 551] width 70 height 19
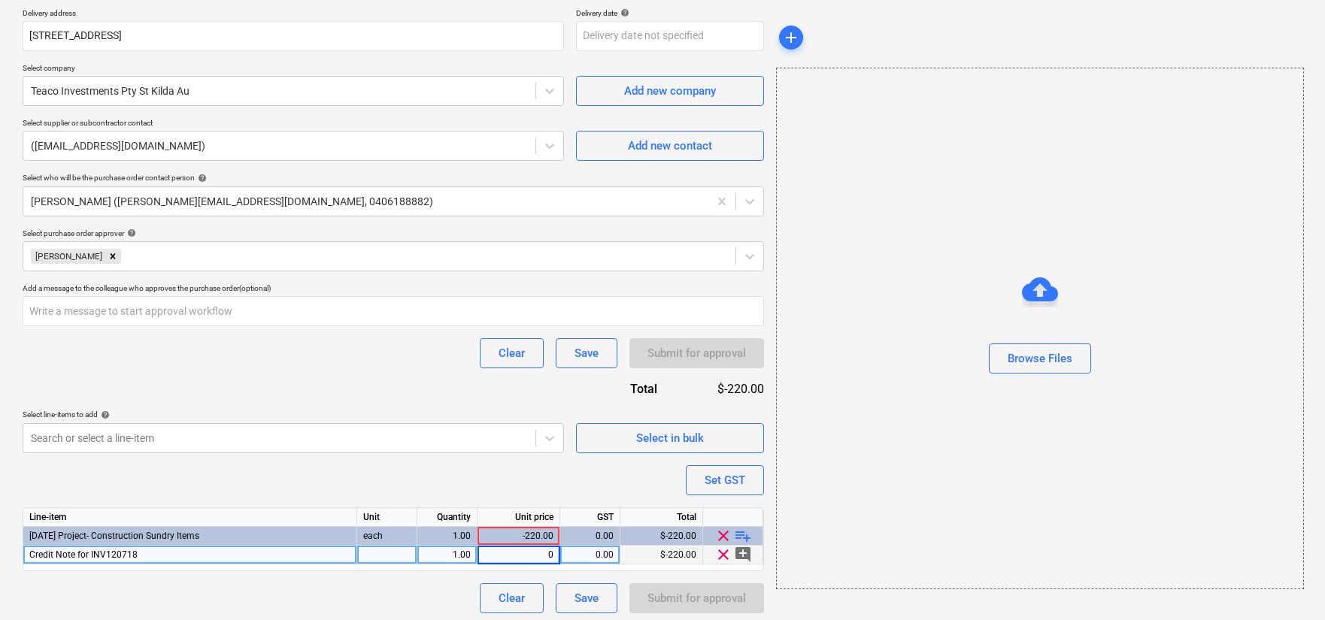
click at [385, 486] on div "Purchase order name help Credit Note for Work Boots Purchase order reference nu…" at bounding box center [394, 231] width 742 height 763
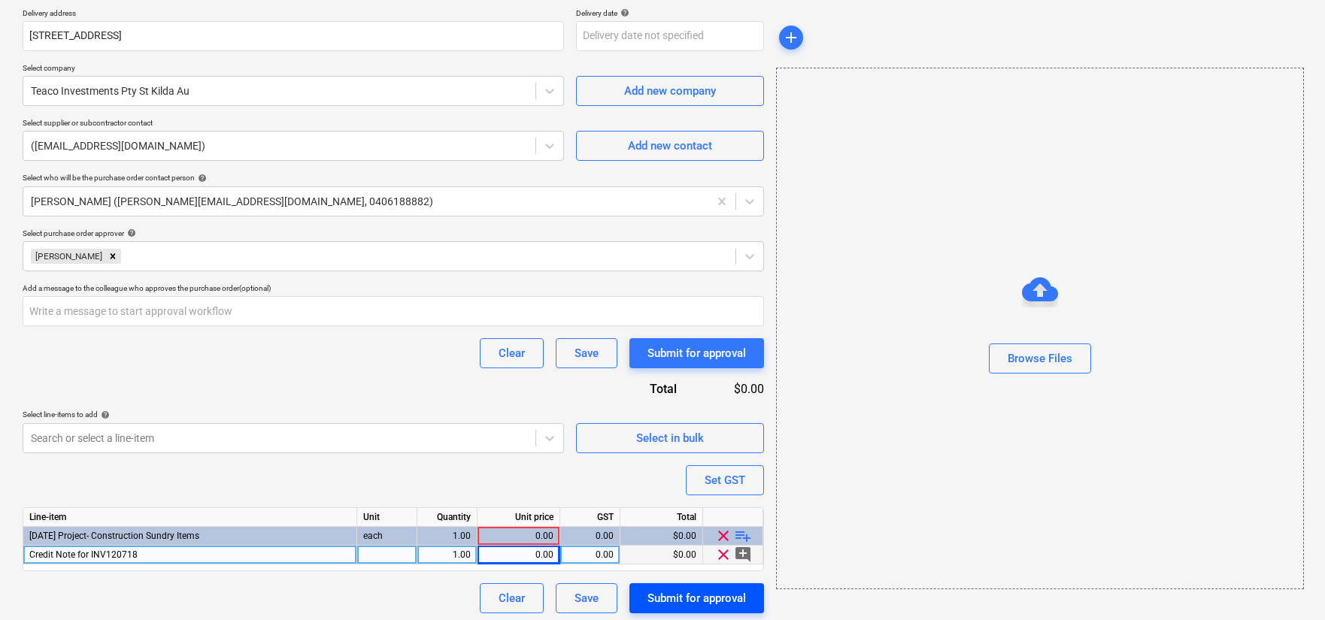
click at [695, 604] on div "Submit for approval" at bounding box center [697, 599] width 99 height 20
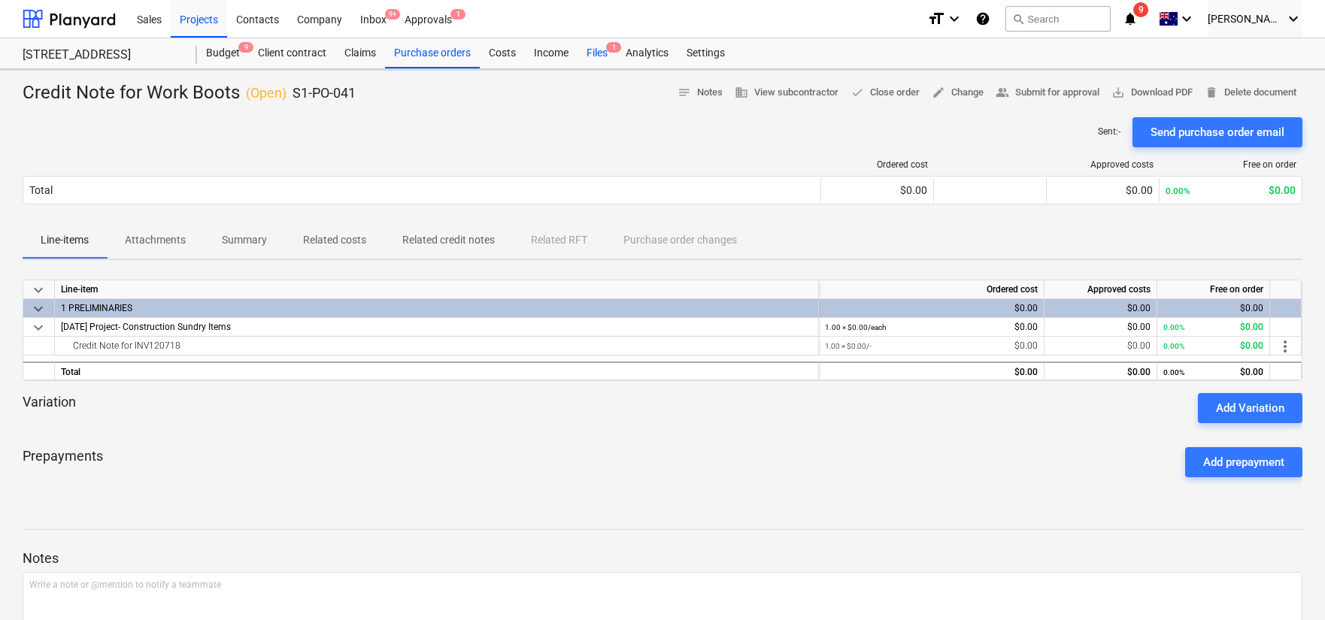
click at [608, 56] on div "Files 1" at bounding box center [597, 53] width 39 height 30
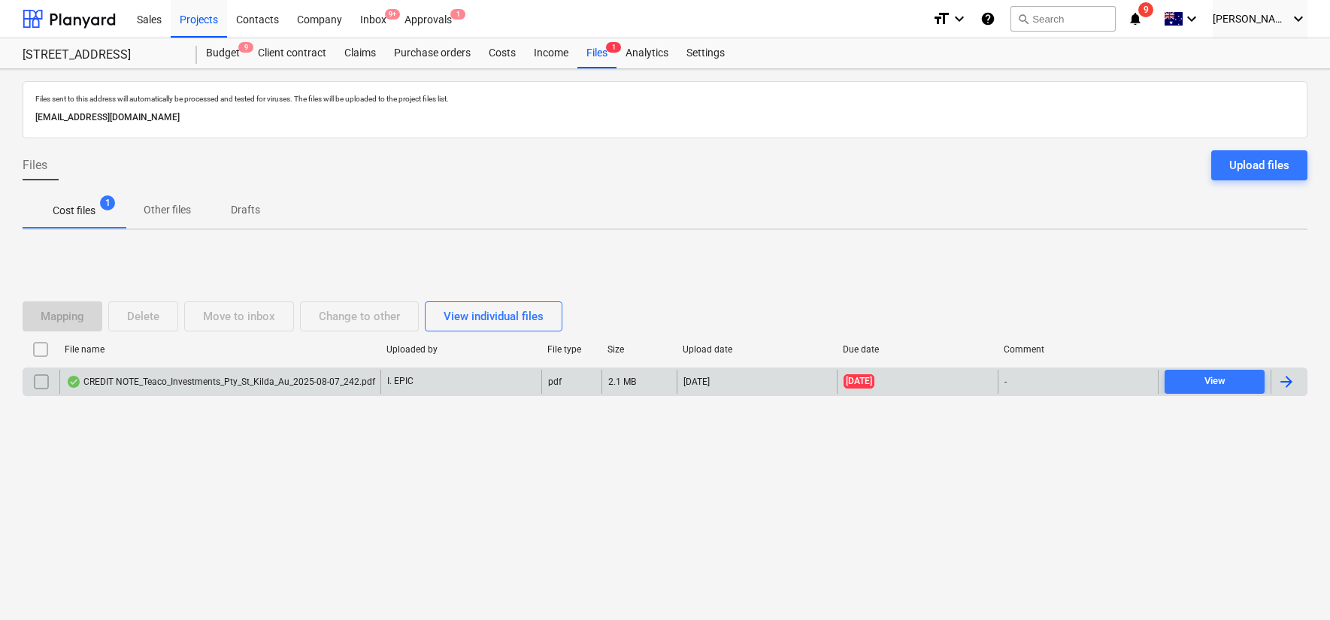
click at [244, 372] on div "CREDIT NOTE_Teaco_Investments_Pty_St_Kilda_Au_2025-08-07_242.pdf" at bounding box center [219, 382] width 321 height 24
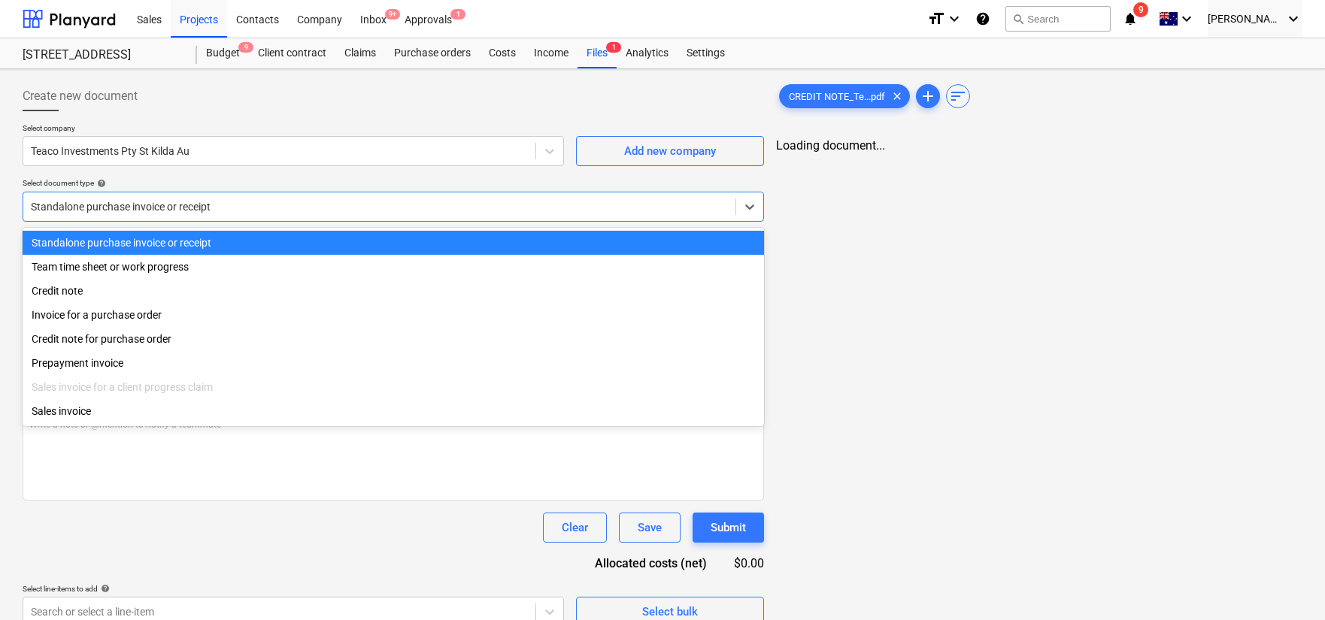
click at [447, 212] on div at bounding box center [379, 206] width 697 height 15
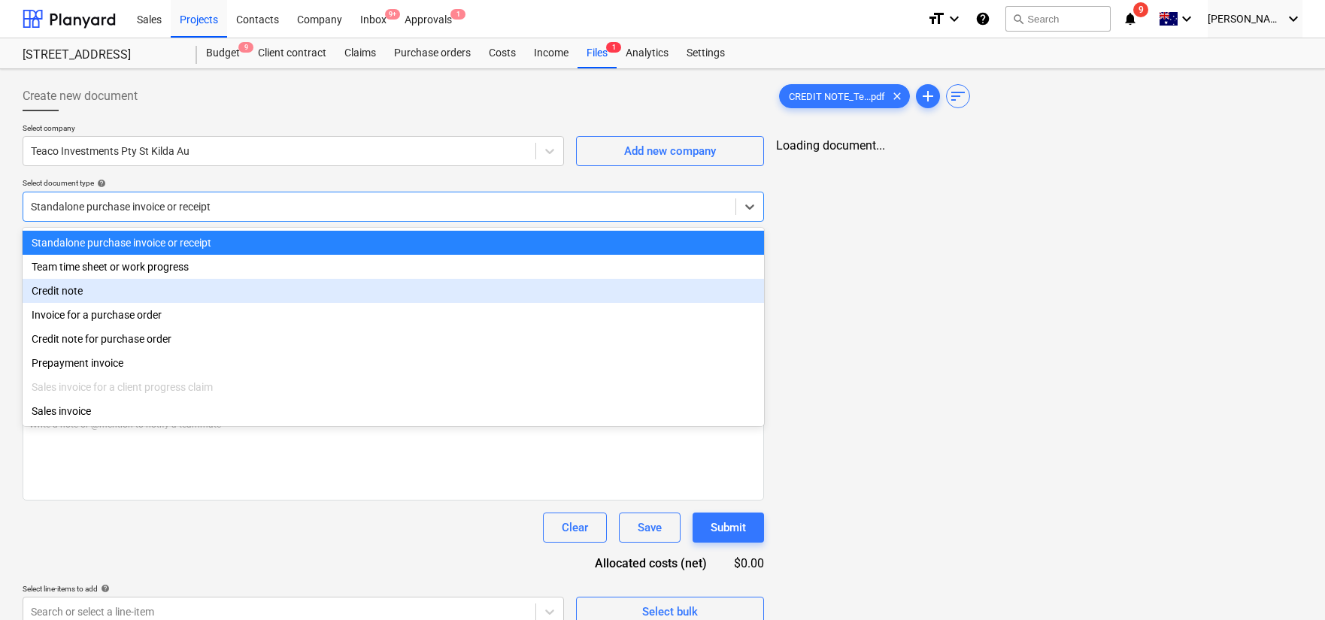
click at [402, 287] on div "Credit note" at bounding box center [394, 291] width 742 height 24
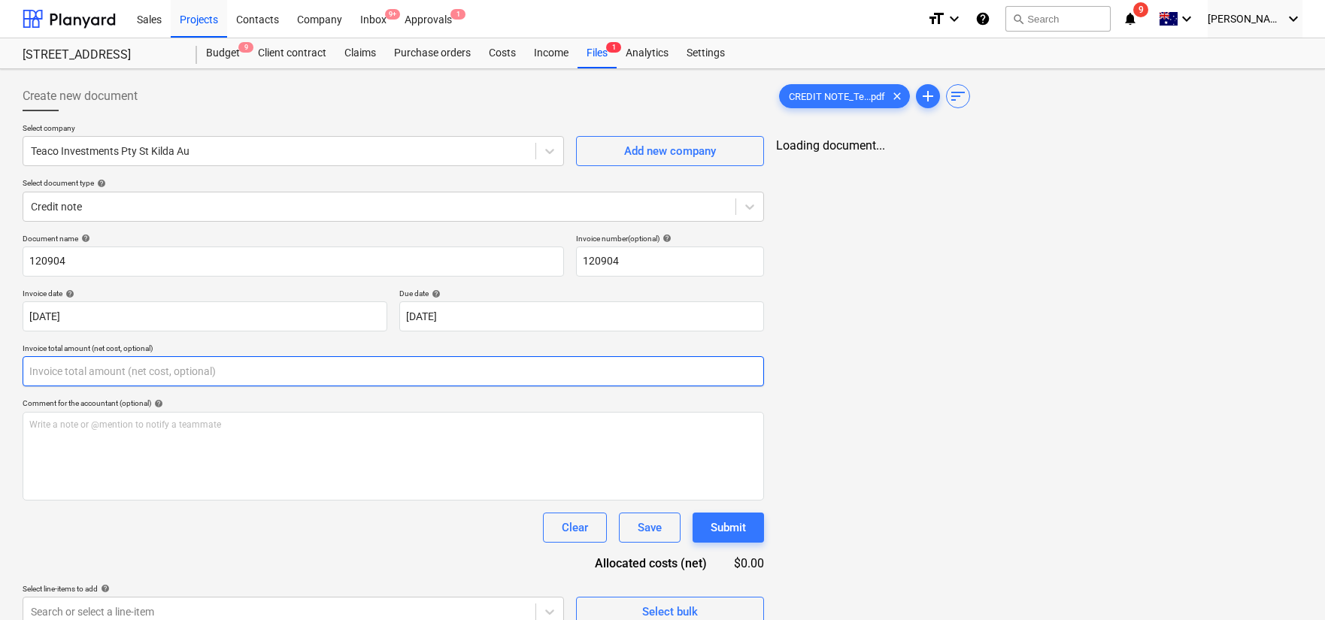
click at [378, 372] on input "text" at bounding box center [394, 372] width 742 height 30
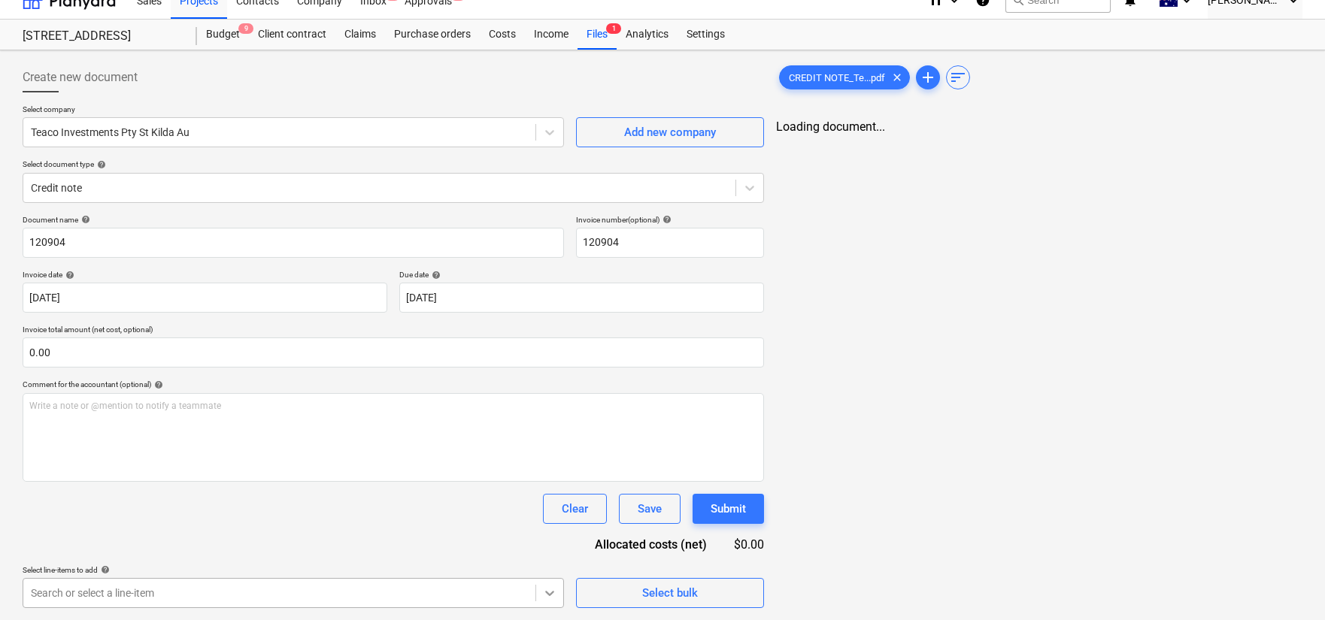
click at [551, 599] on body "Sales Projects Contacts Company Inbox 9+ Approvals 1 format_size keyboard_arrow…" at bounding box center [662, 291] width 1325 height 620
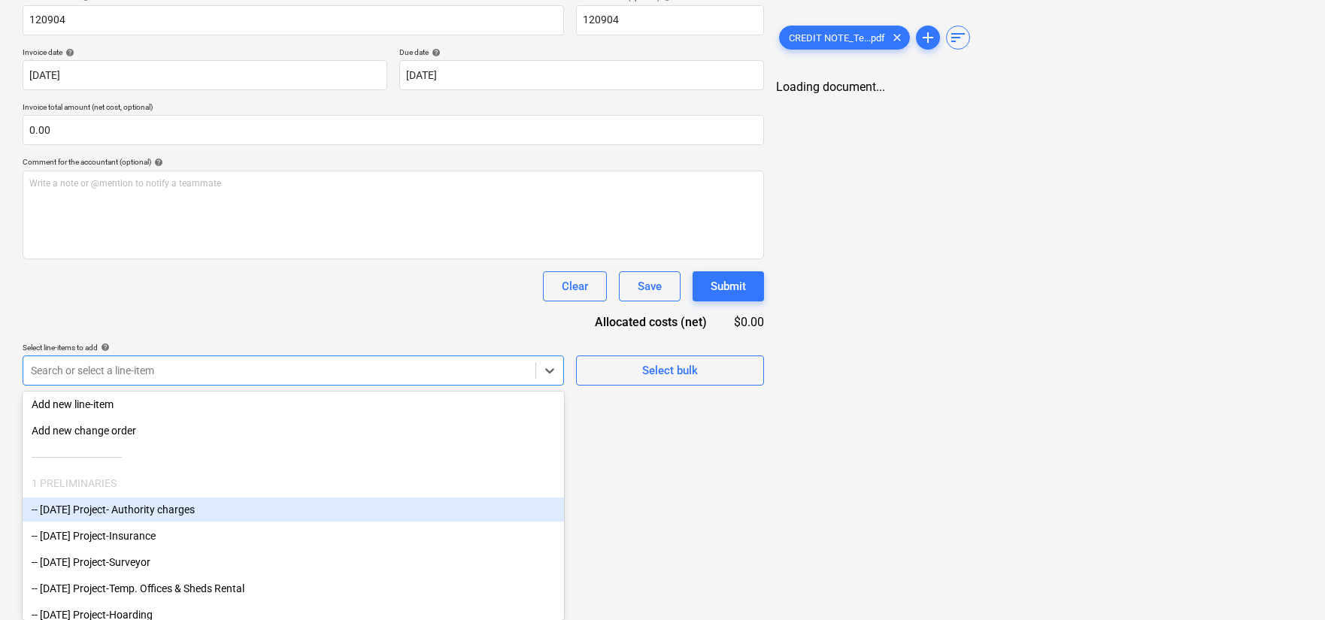
scroll to position [0, 0]
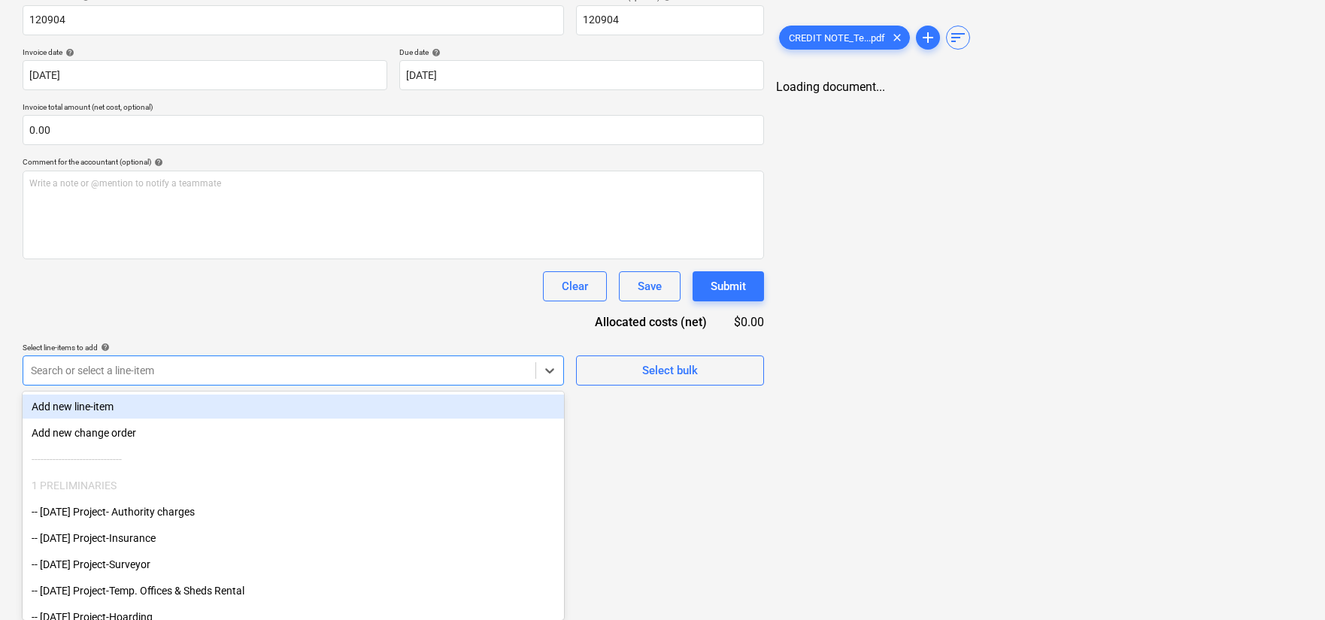
click at [312, 378] on div "Document name help 120904 Invoice number (optional) help 120904 Invoice date he…" at bounding box center [394, 188] width 742 height 393
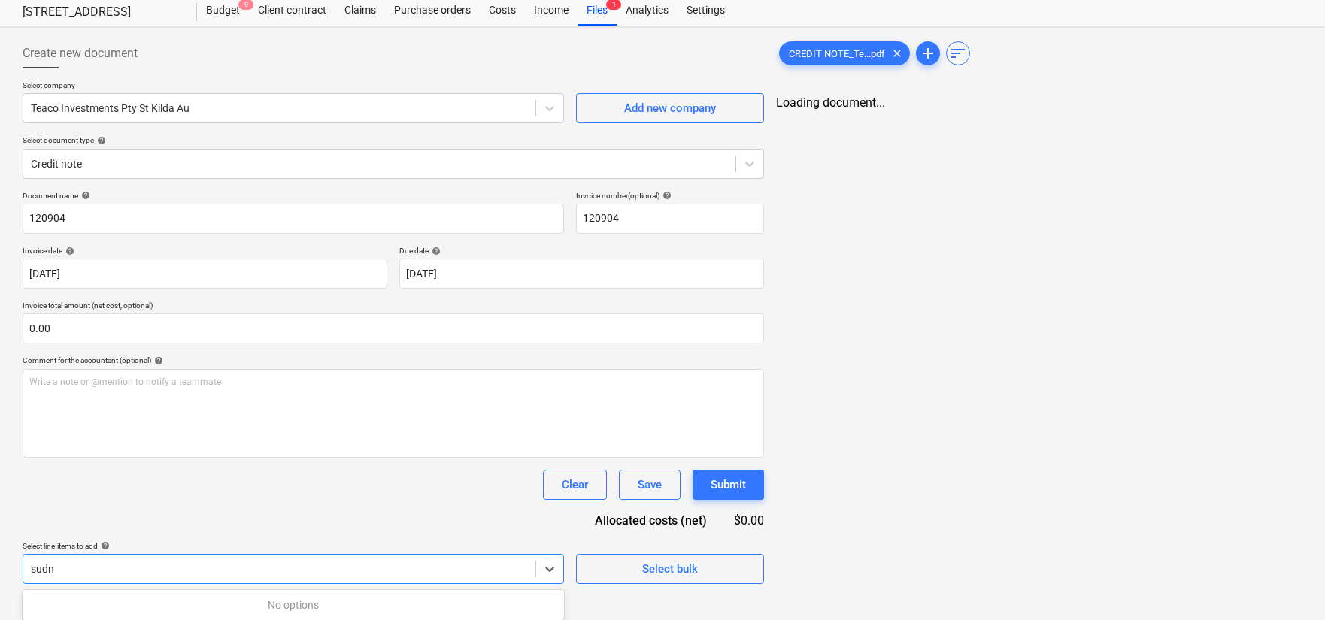
scroll to position [43, 0]
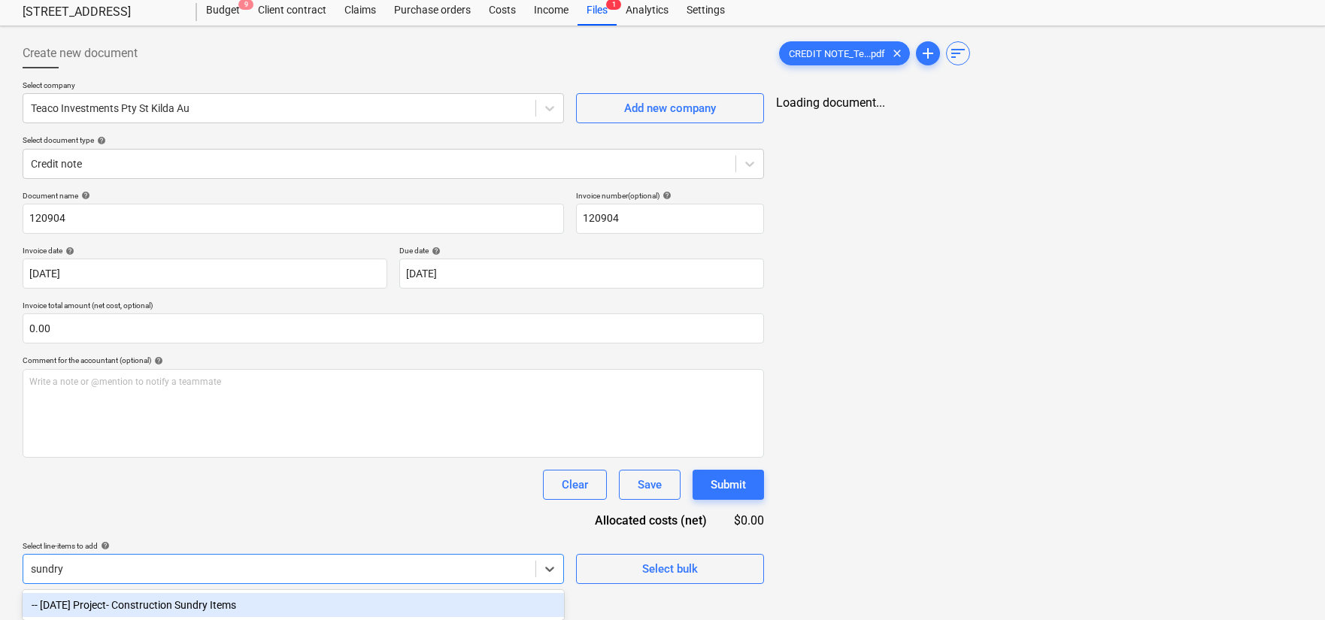
click at [347, 608] on div "-- [DATE] Project- Construction Sundry Items" at bounding box center [294, 605] width 542 height 24
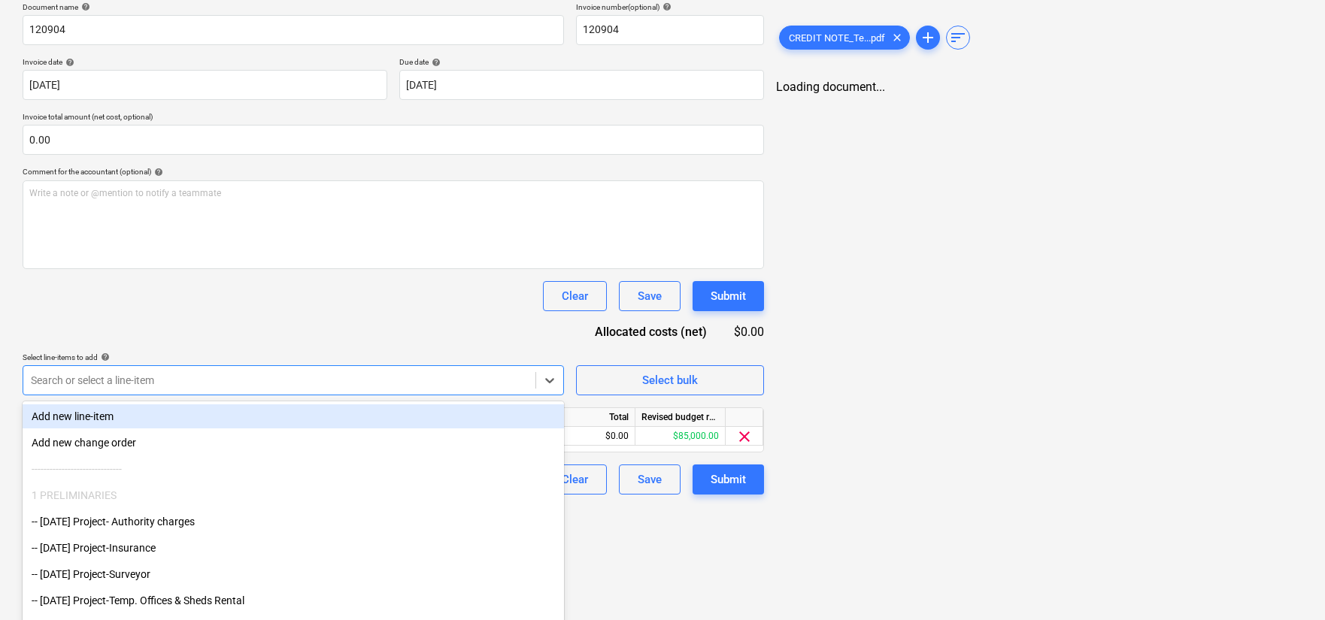
scroll to position [118, 0]
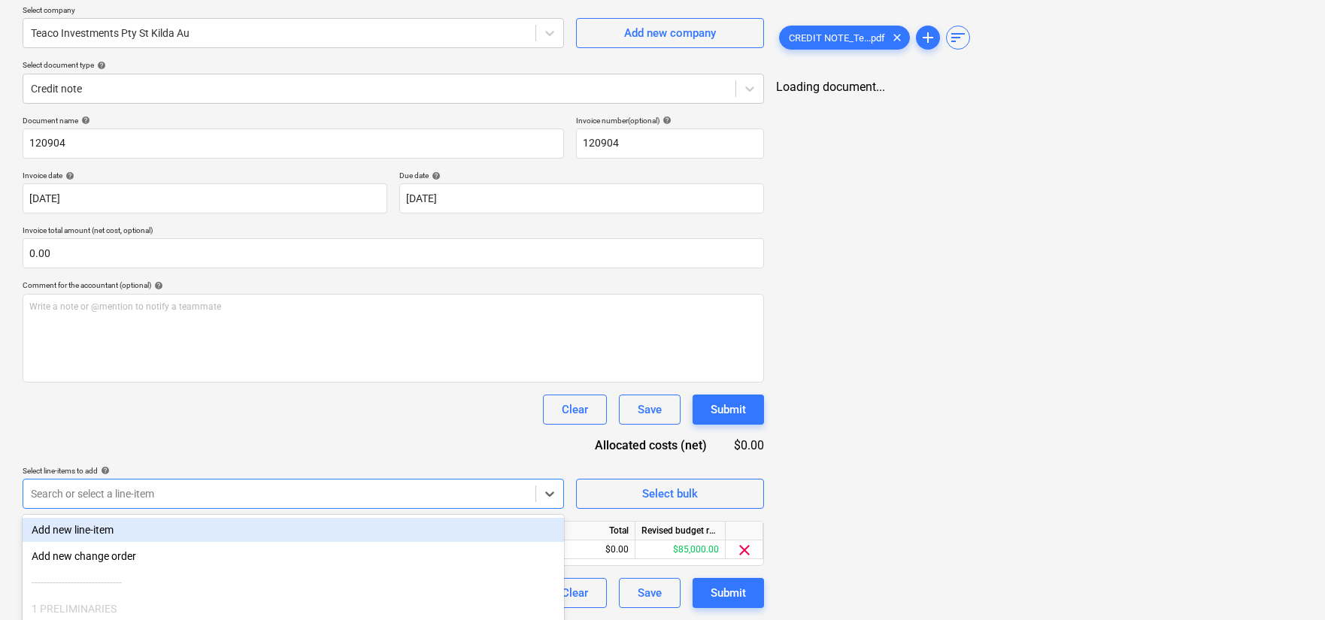
click at [468, 343] on div "Document name help 120904 Invoice number (optional) help 120904 Invoice date he…" at bounding box center [394, 362] width 742 height 493
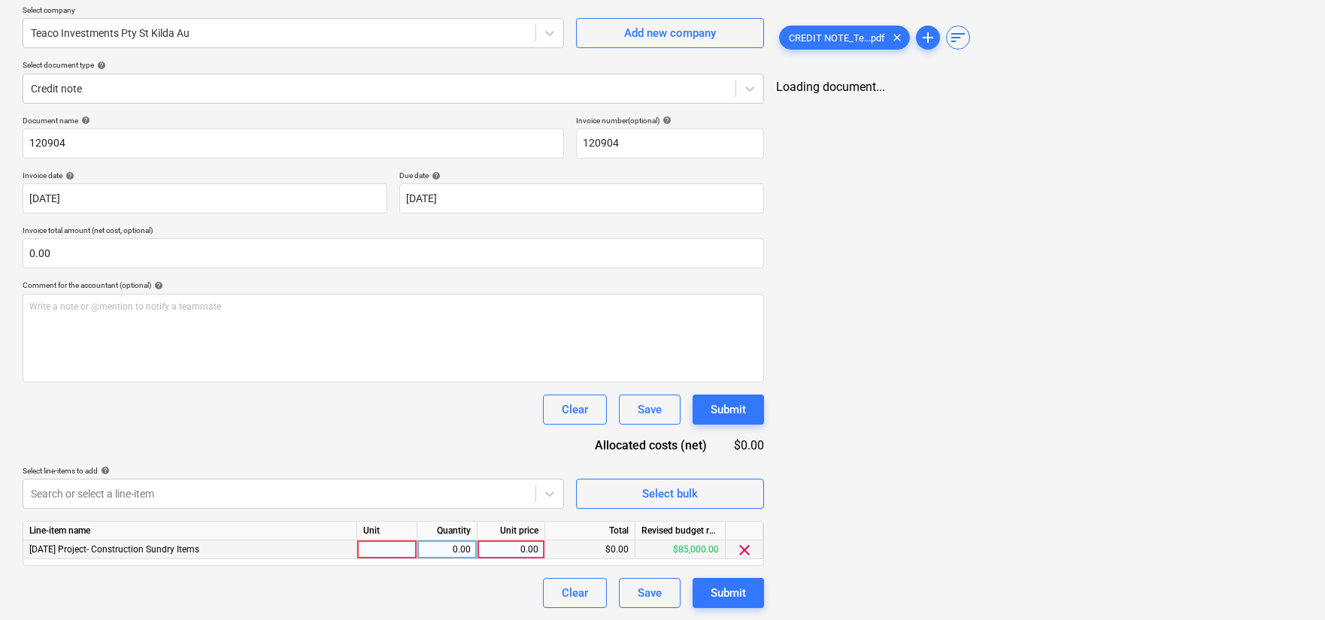
click at [399, 549] on div at bounding box center [387, 550] width 60 height 19
click at [440, 547] on div "0.00" at bounding box center [446, 550] width 47 height 19
click at [505, 549] on div "0.00" at bounding box center [511, 550] width 55 height 19
click at [459, 460] on div "Document name help 120904 Invoice number (optional) help 120904 Invoice date he…" at bounding box center [394, 362] width 742 height 493
click at [718, 594] on div "Submit" at bounding box center [728, 594] width 35 height 20
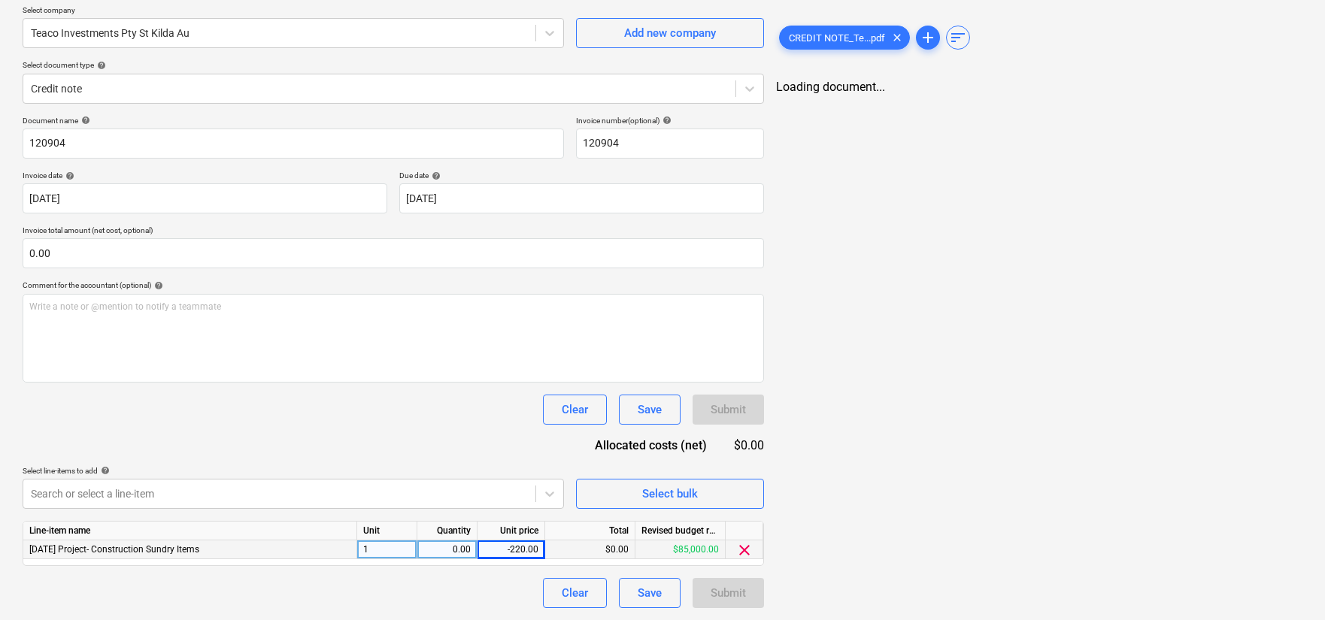
click at [711, 593] on div "Submit" at bounding box center [728, 593] width 71 height 30
click at [590, 562] on div "Line-item name Unit Quantity Unit price Total Revised budget remaining [DATE] P…" at bounding box center [394, 543] width 742 height 45
click at [525, 453] on div "Document name help 120904 Invoice number (optional) help 120904 Invoice date he…" at bounding box center [394, 362] width 742 height 493
click at [559, 546] on div "$0.00" at bounding box center [590, 550] width 90 height 19
click at [581, 553] on div "$0.00" at bounding box center [590, 550] width 90 height 19
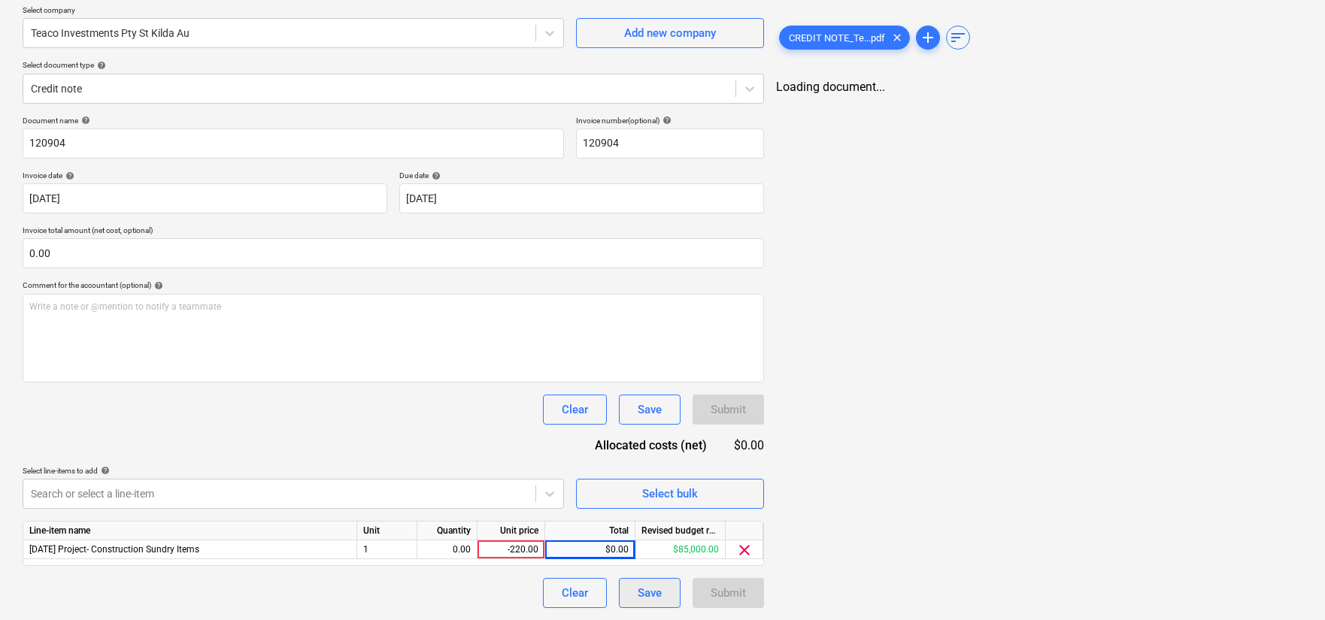
click at [696, 590] on div "Submit" at bounding box center [728, 593] width 71 height 30
click at [525, 549] on div "-220.00" at bounding box center [511, 550] width 55 height 19
click at [525, 549] on input "-220" at bounding box center [511, 550] width 67 height 18
click at [427, 437] on div "Document name help 120904 Invoice number (optional) help 120904 Invoice date he…" at bounding box center [394, 362] width 742 height 493
click at [707, 593] on div "Submit" at bounding box center [728, 593] width 71 height 30
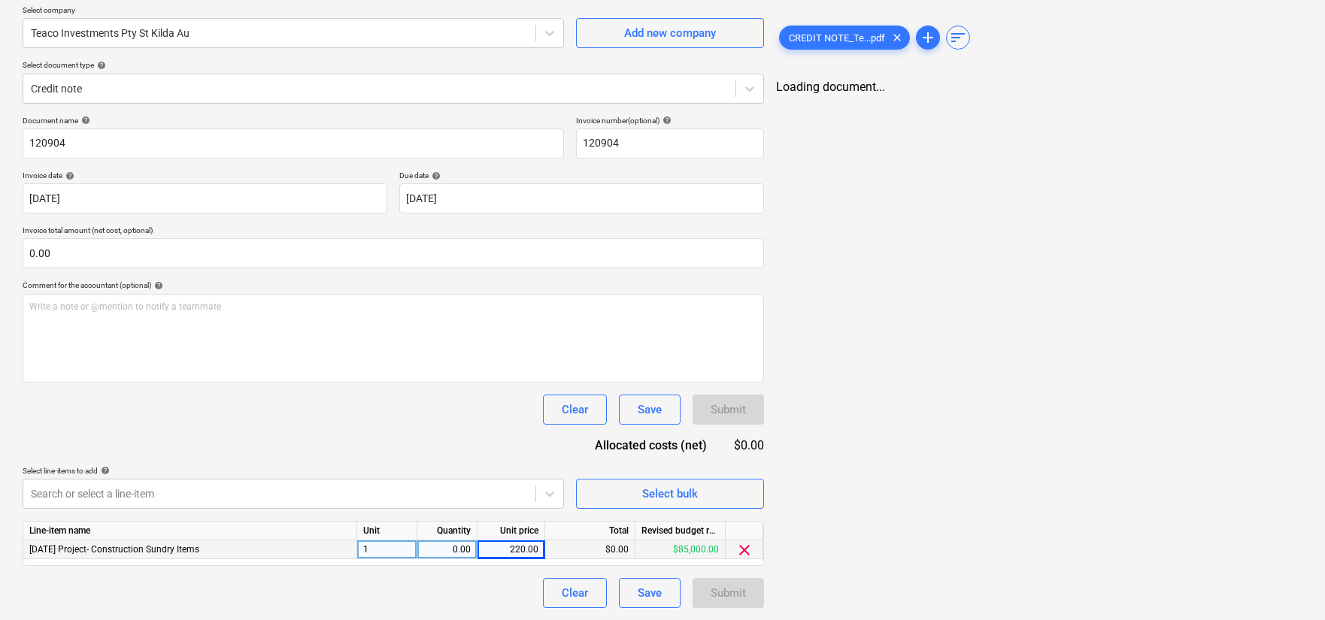
click at [696, 569] on div "Document name help 120904 Invoice number (optional) help 120904 Invoice date he…" at bounding box center [394, 362] width 742 height 493
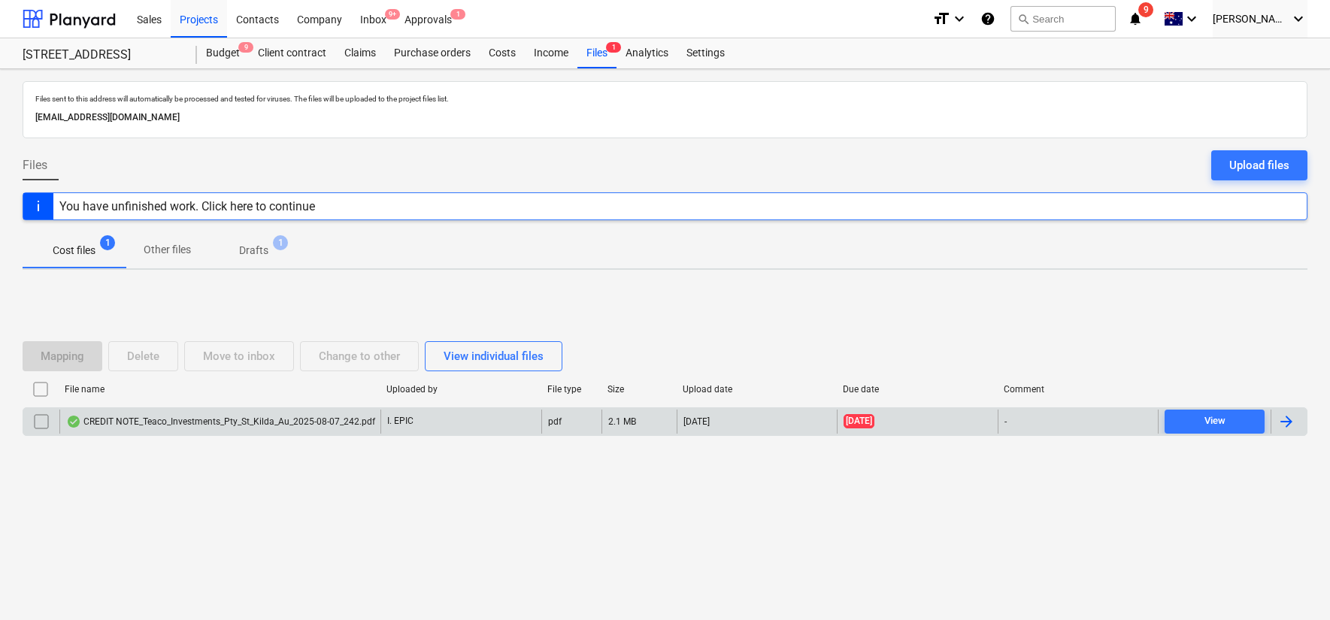
click at [325, 416] on div "CREDIT NOTE_Teaco_Investments_Pty_St_Kilda_Au_2025-08-07_242.pdf" at bounding box center [220, 422] width 309 height 12
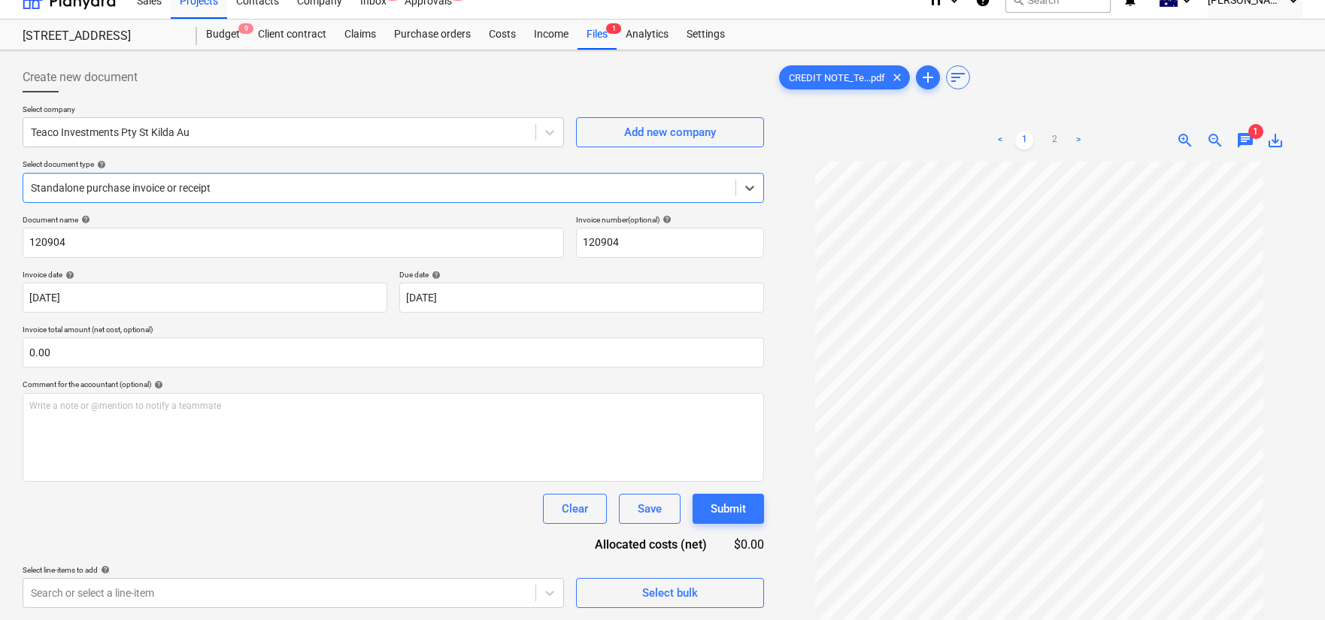
scroll to position [25, 0]
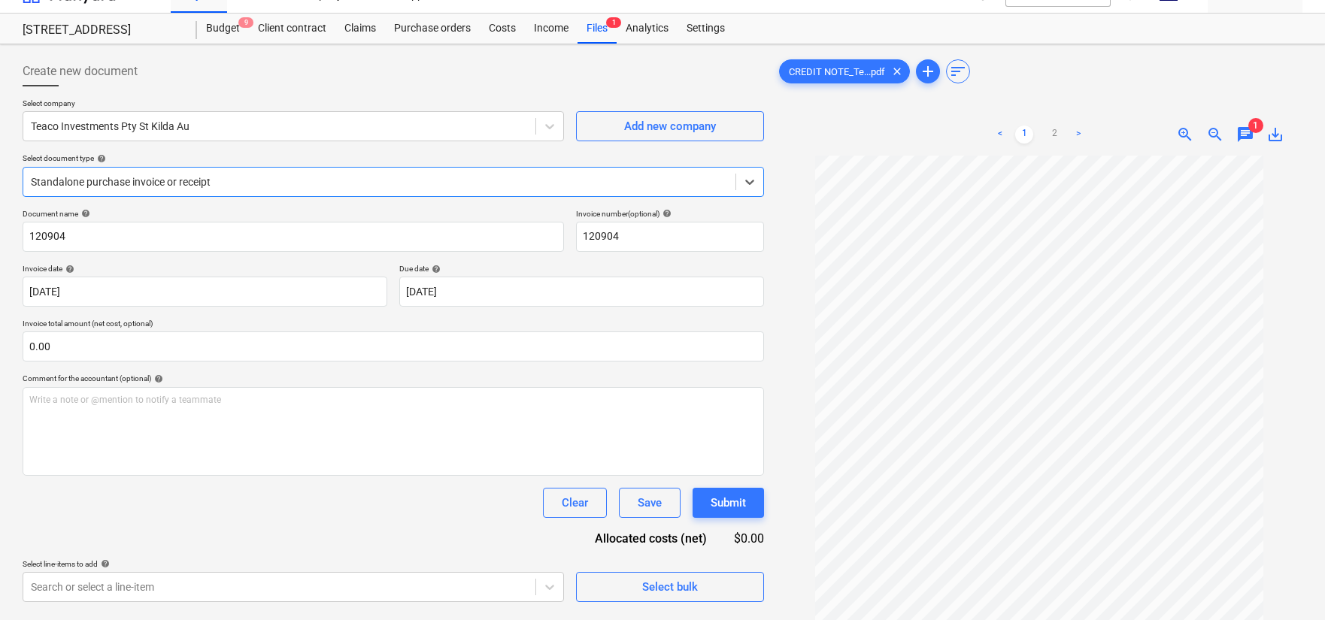
click at [208, 199] on div "Select company Teaco Investments Pty St Kilda Au Add new company Select documen…" at bounding box center [394, 154] width 742 height 111
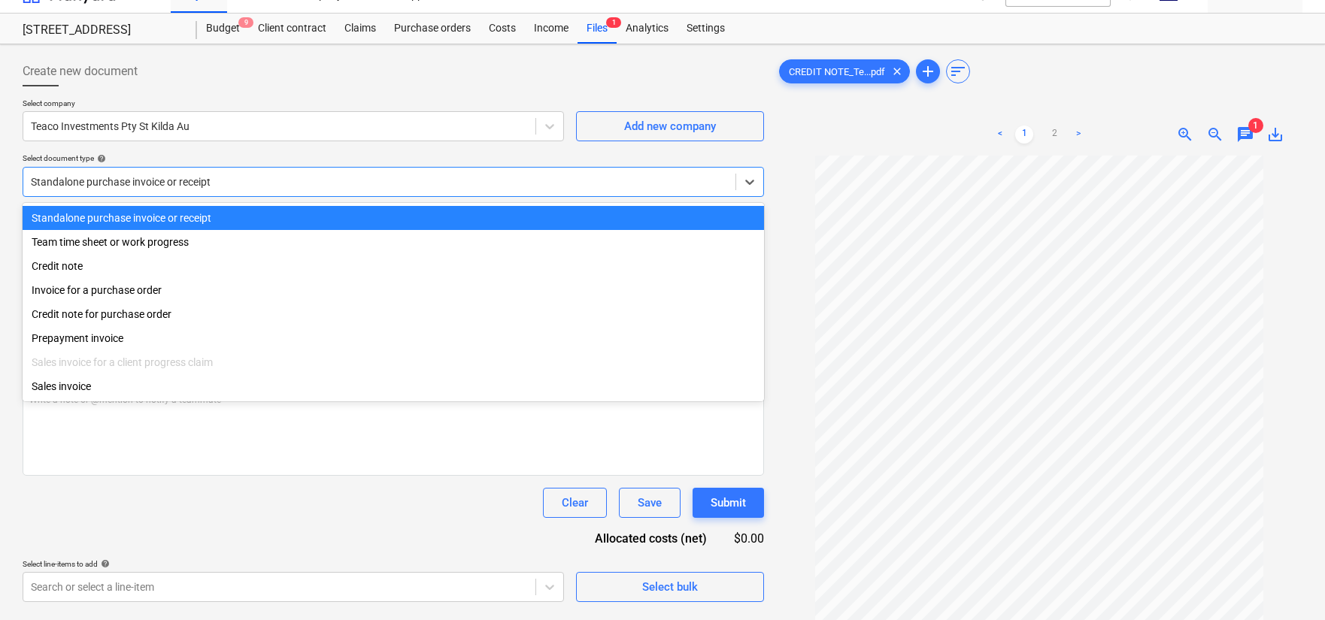
click at [212, 189] on div at bounding box center [379, 181] width 697 height 15
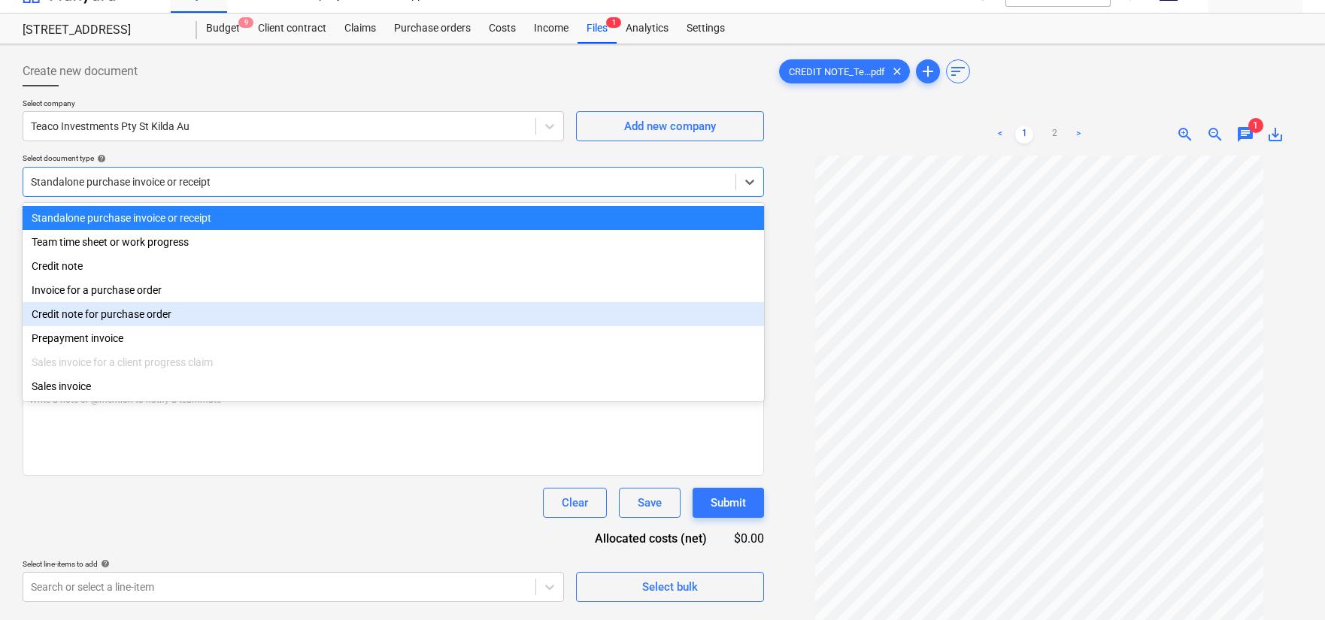
click at [233, 314] on div "Credit note for purchase order" at bounding box center [394, 314] width 742 height 24
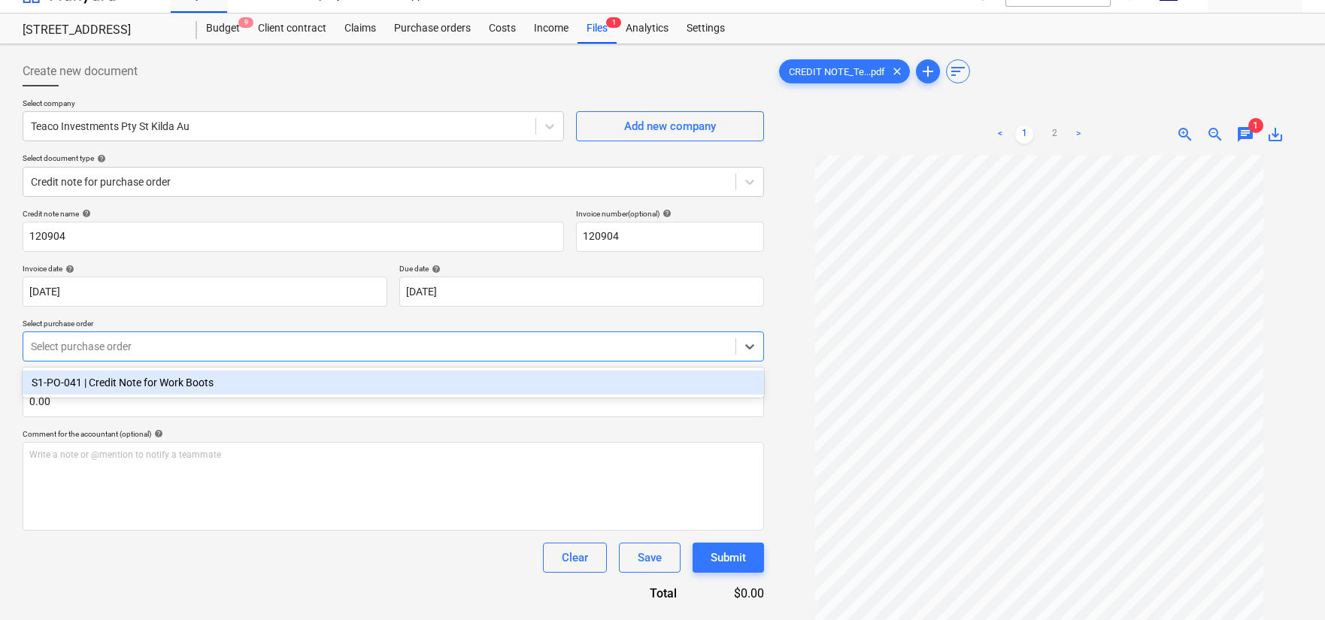
click at [241, 355] on div "Select purchase order" at bounding box center [379, 346] width 712 height 21
click at [238, 385] on div "S1-PO-041 | Credit Note for Work Boots" at bounding box center [394, 383] width 742 height 24
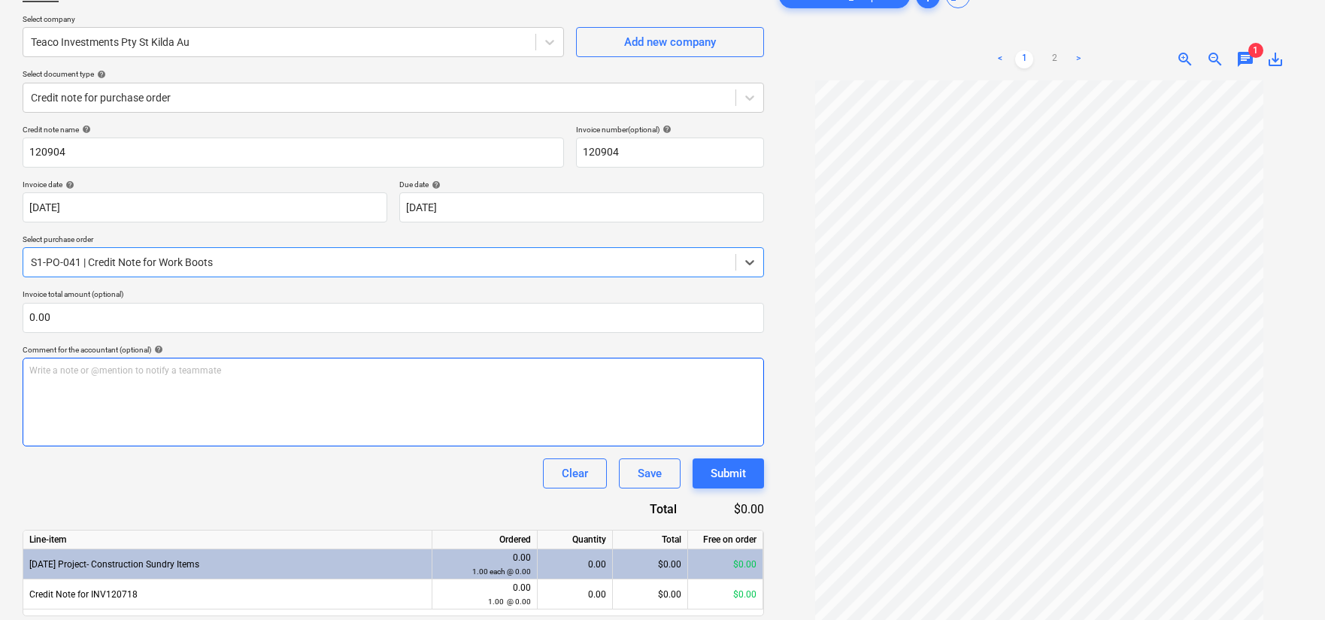
scroll to position [159, 0]
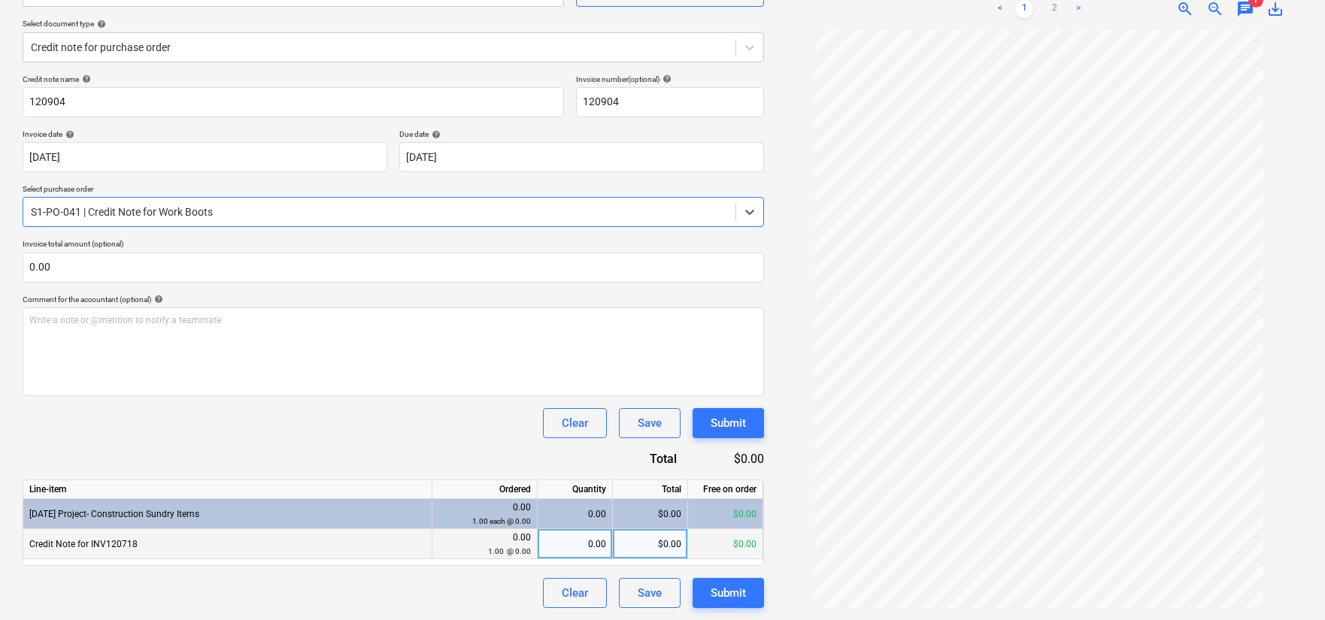
click at [582, 542] on div "0.00" at bounding box center [575, 544] width 62 height 30
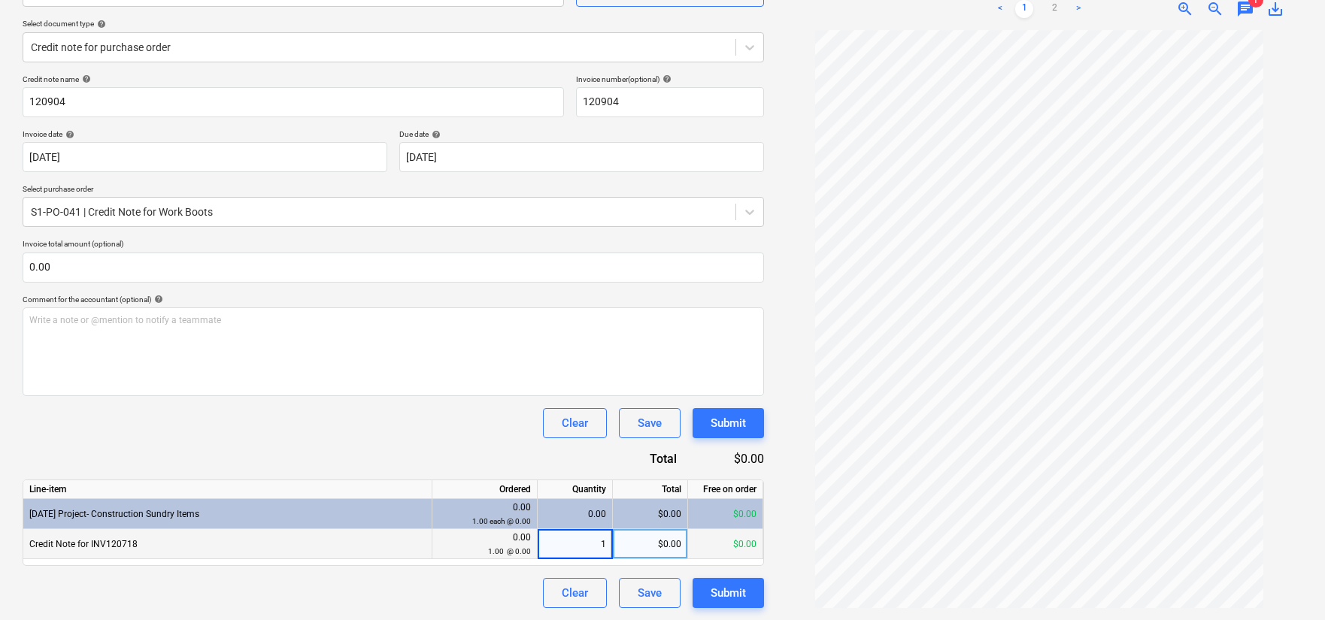
drag, startPoint x: 500, startPoint y: 460, endPoint x: 555, endPoint y: 490, distance: 62.6
click at [501, 460] on div "Credit note name help 120904 Invoice number (optional) help 120904 Invoice date…" at bounding box center [394, 341] width 742 height 534
click at [657, 551] on div "$0.00" at bounding box center [650, 544] width 75 height 30
click at [523, 450] on div "Credit note name help 120904 Invoice number (optional) help 120904 Invoice date…" at bounding box center [394, 341] width 742 height 534
click at [640, 541] on div "$0.00" at bounding box center [650, 544] width 75 height 30
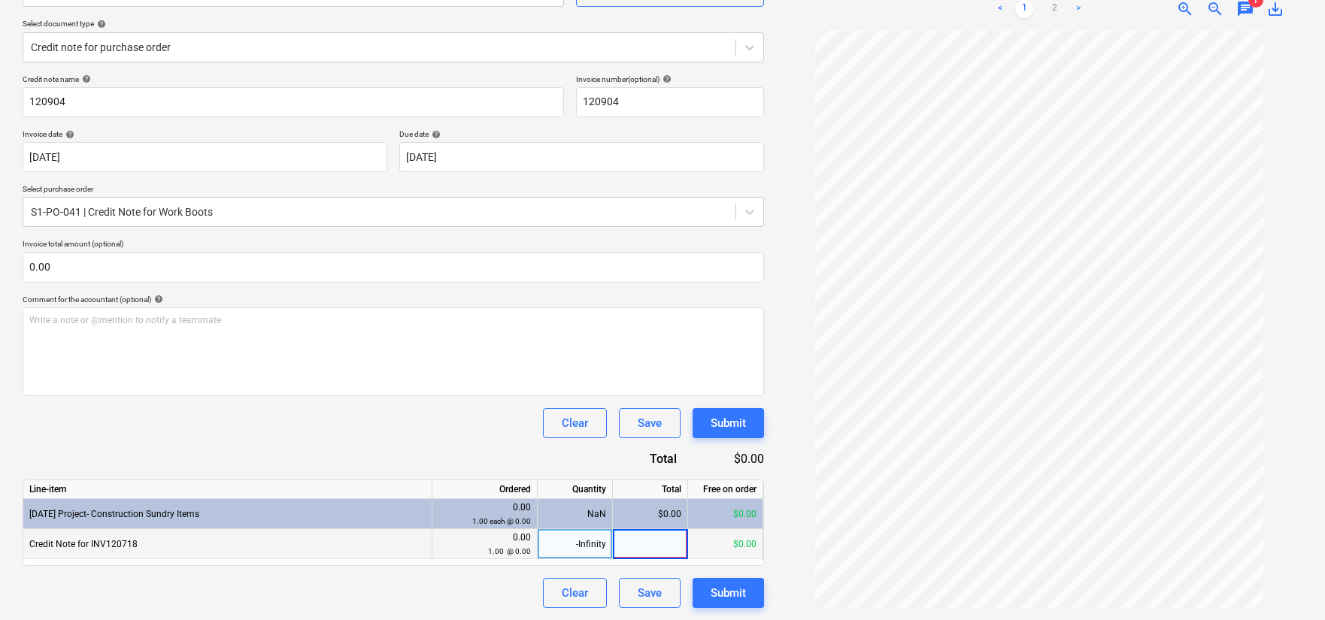
click at [574, 545] on div "-Infinity" at bounding box center [575, 544] width 62 height 30
click at [482, 466] on div "Credit note name help 120904 Invoice number (optional) help 120904 Invoice date…" at bounding box center [394, 341] width 742 height 534
click at [645, 542] on div "$0.00" at bounding box center [650, 544] width 75 height 30
click at [493, 442] on div "Credit note name help 120904 Invoice number (optional) help 120904 Invoice date…" at bounding box center [394, 341] width 742 height 534
click at [593, 542] on div "-Infinity" at bounding box center [575, 544] width 62 height 30
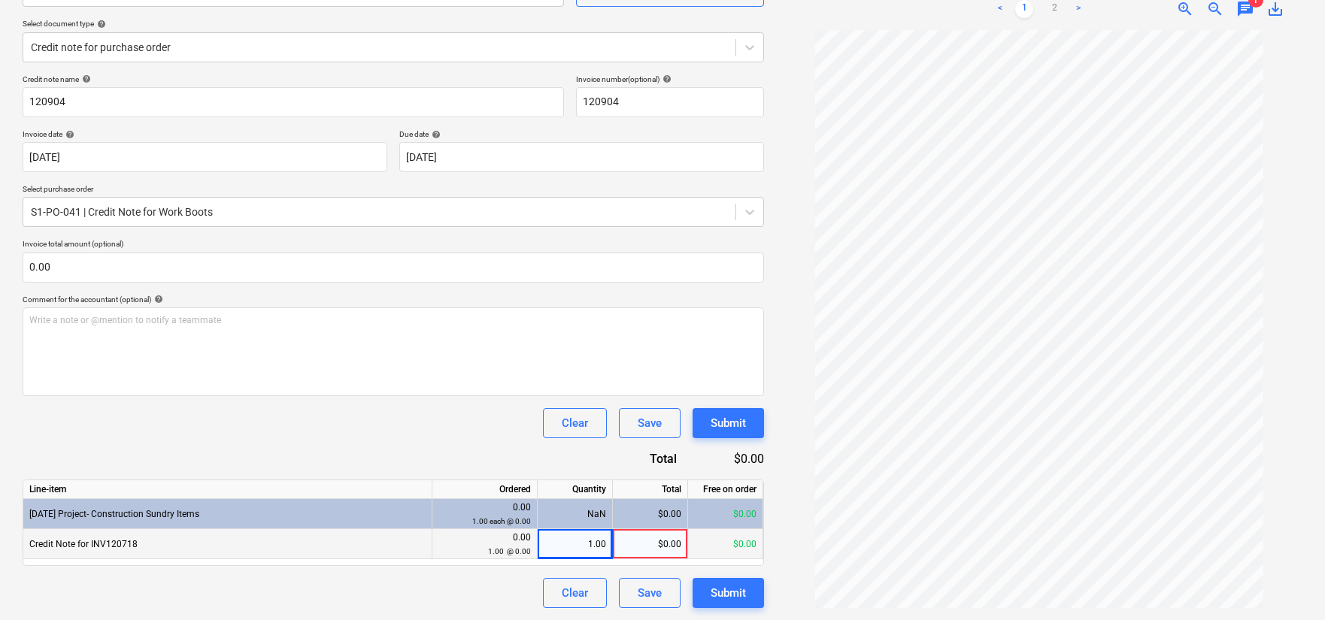
click at [484, 465] on div "Credit note name help 120904 Invoice number (optional) help 120904 Invoice date…" at bounding box center [394, 341] width 742 height 534
click at [660, 551] on div "$0.00" at bounding box center [650, 544] width 75 height 30
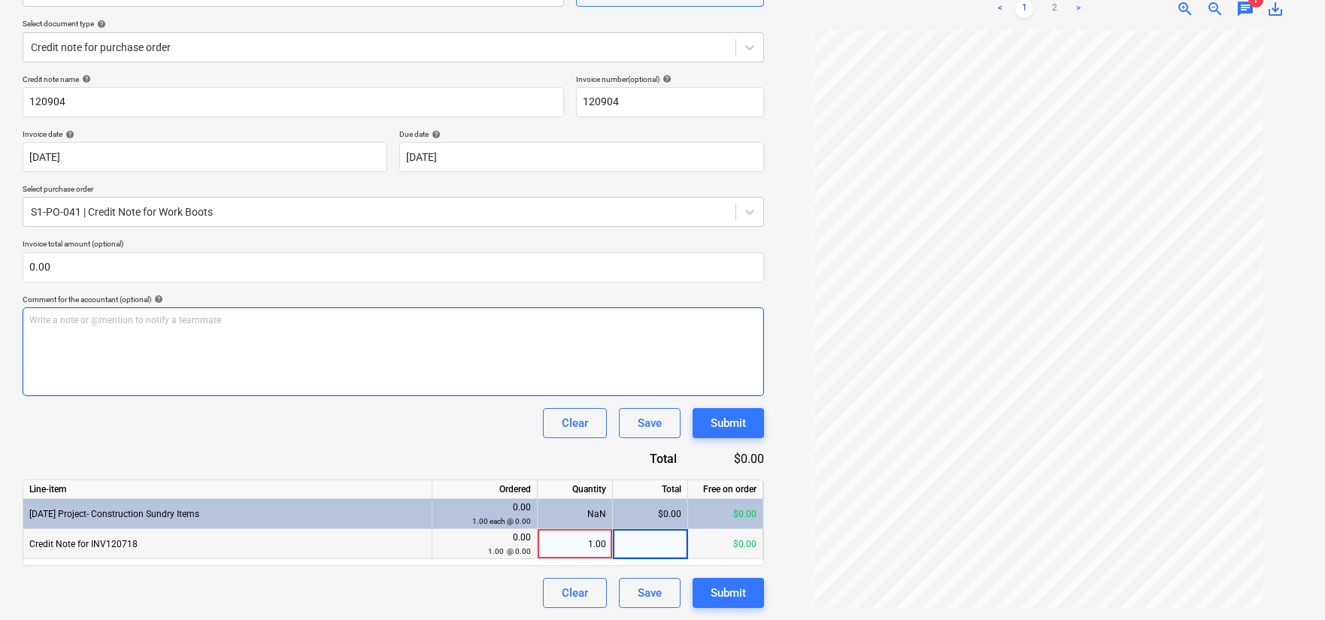
scroll to position [0, 0]
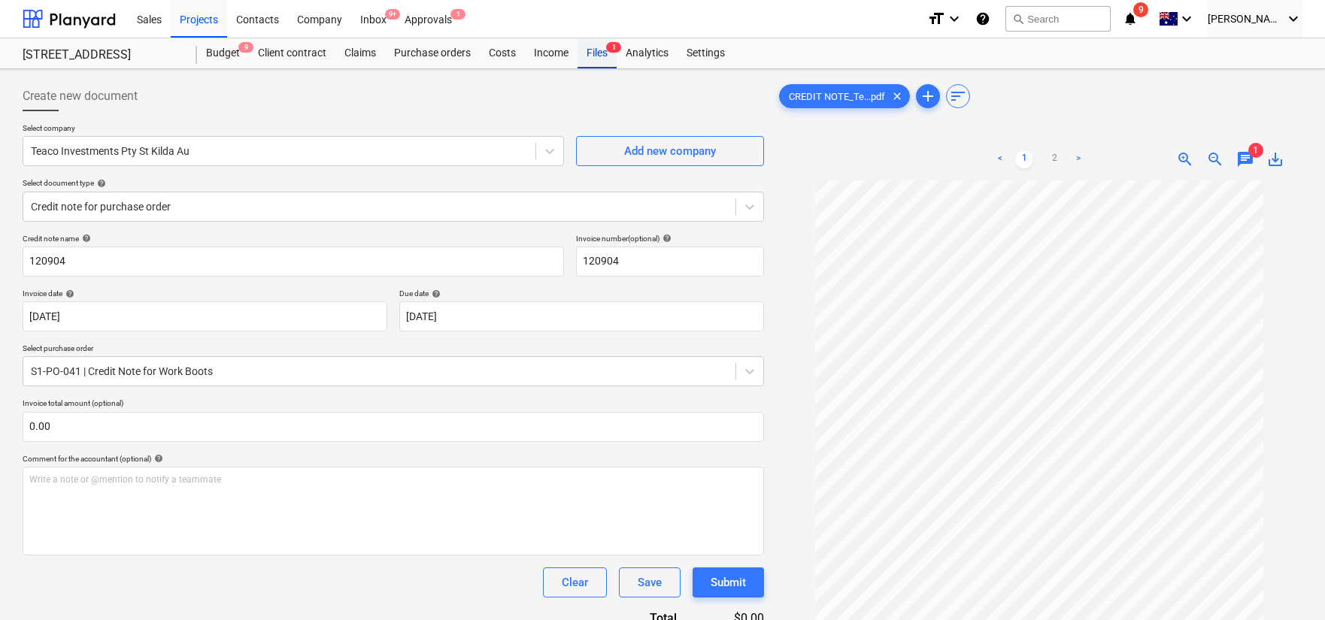
click at [602, 55] on div "Files 1" at bounding box center [597, 53] width 39 height 30
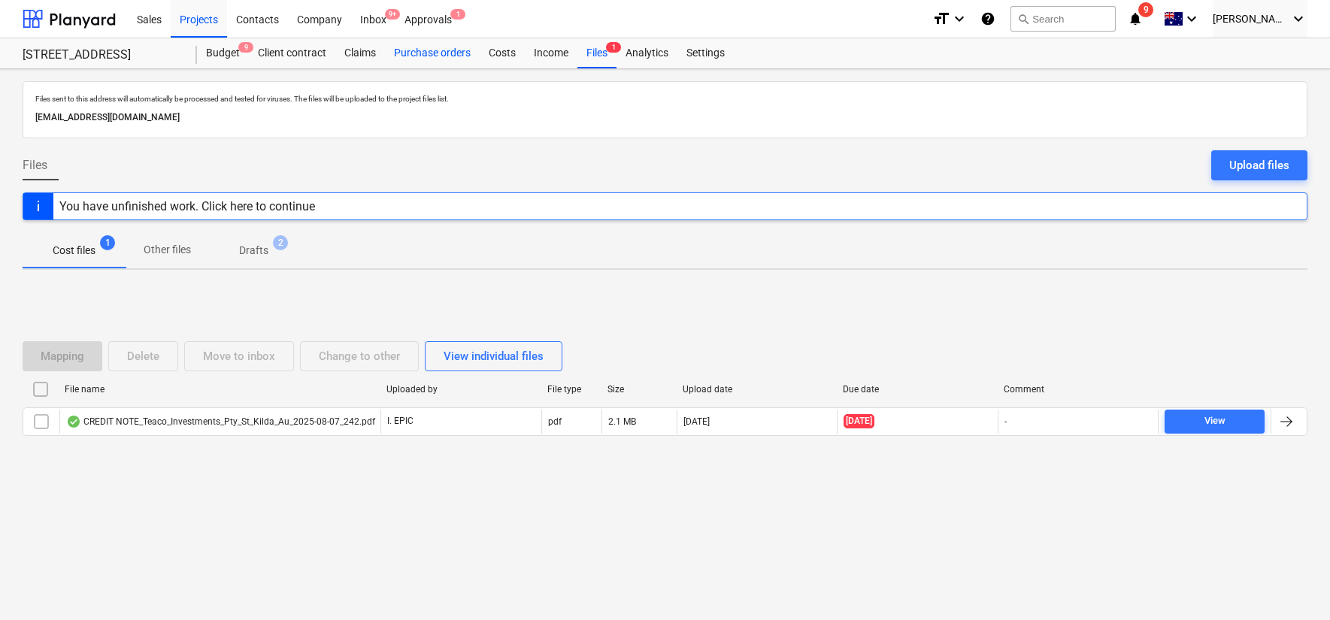
click at [442, 49] on div "Purchase orders" at bounding box center [432, 53] width 95 height 30
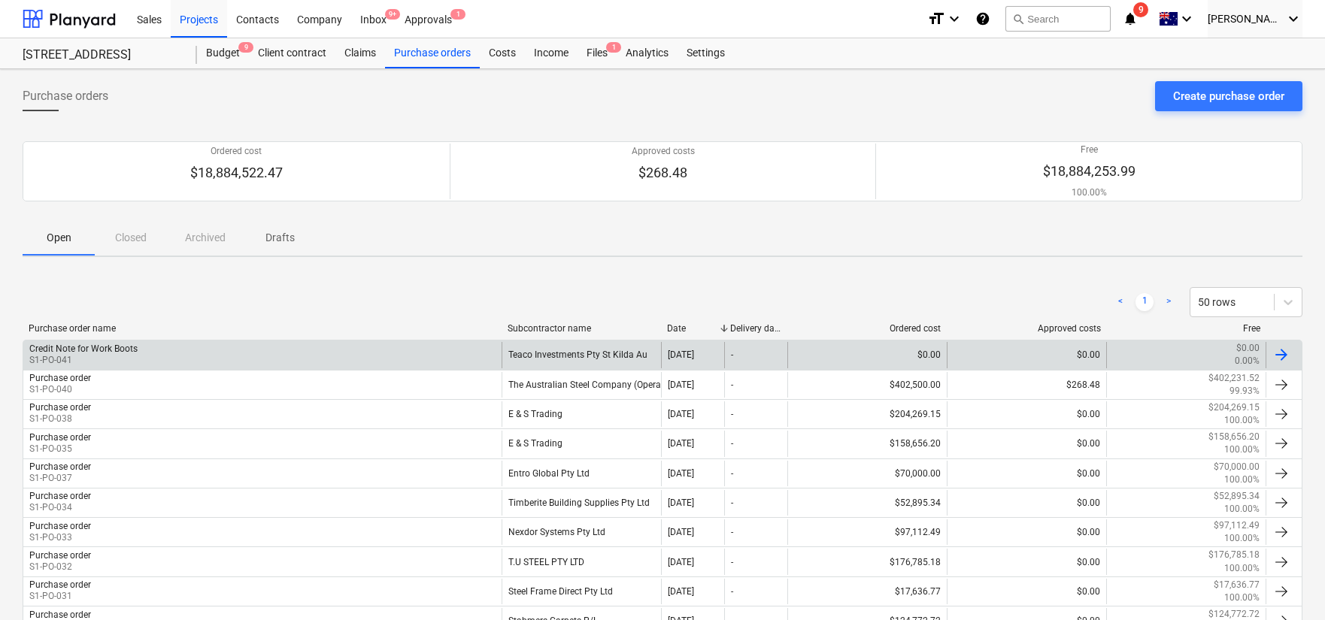
click at [429, 345] on div "Credit Note for Work Boots S1-PO-041" at bounding box center [262, 355] width 478 height 26
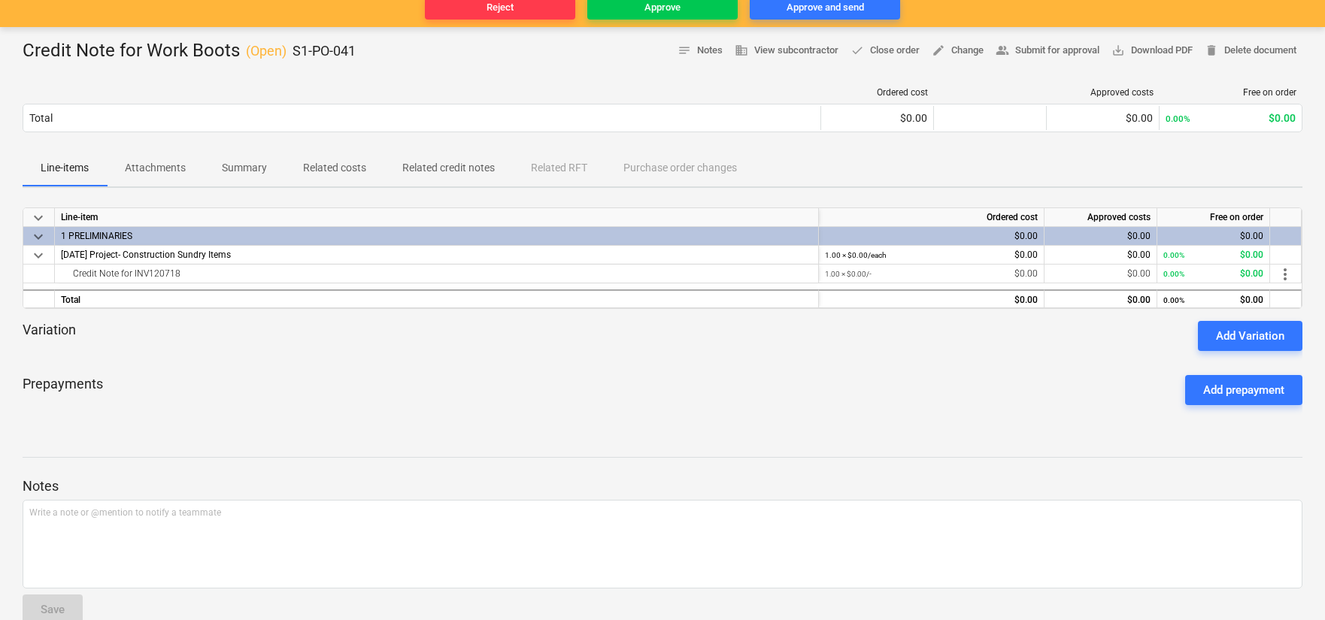
scroll to position [167, 0]
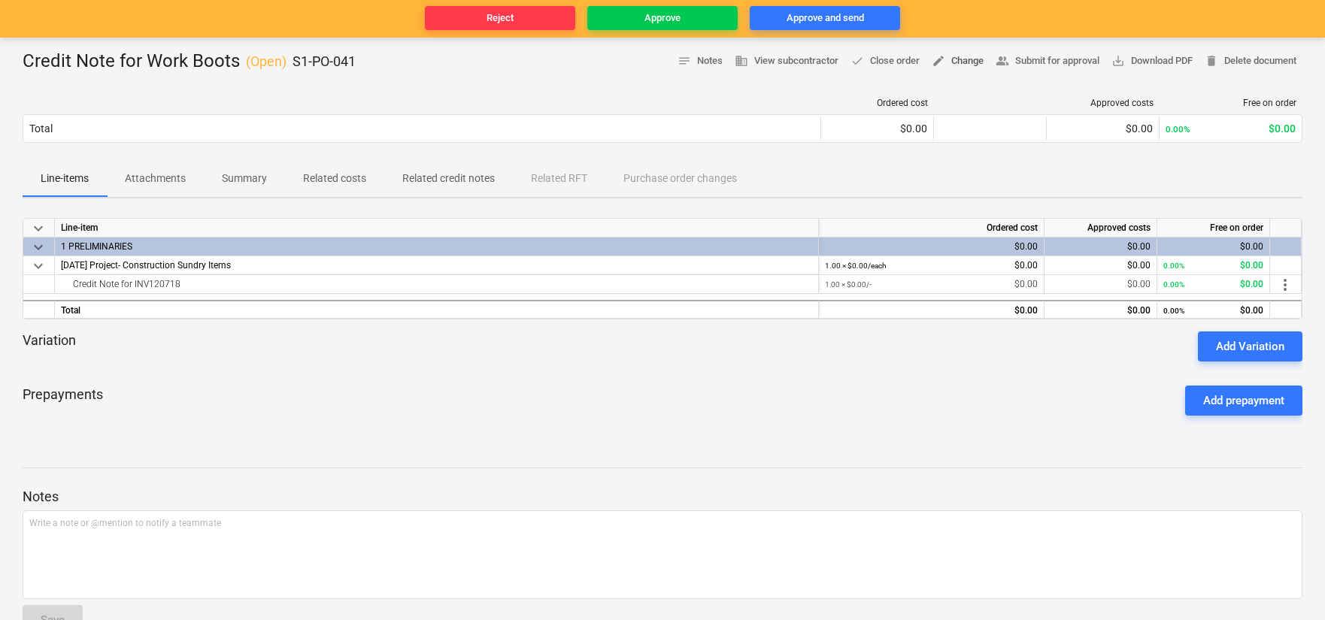
click at [959, 60] on span "edit Change" at bounding box center [958, 61] width 52 height 17
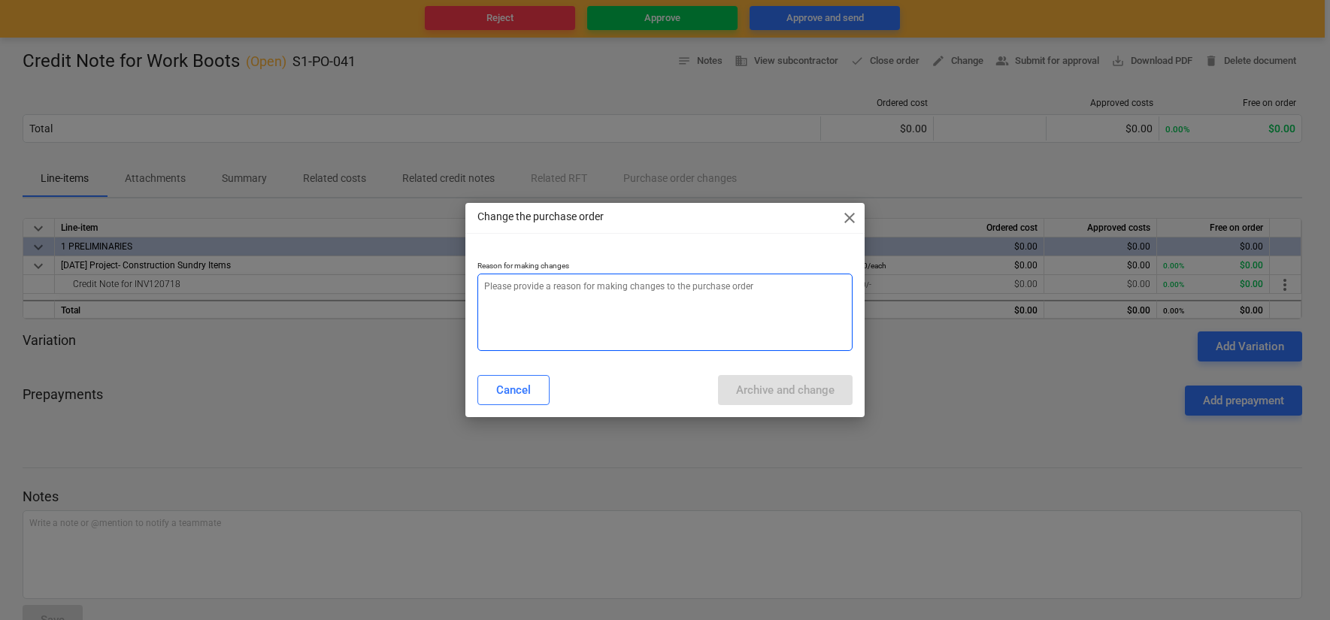
click at [693, 311] on textarea at bounding box center [665, 312] width 375 height 77
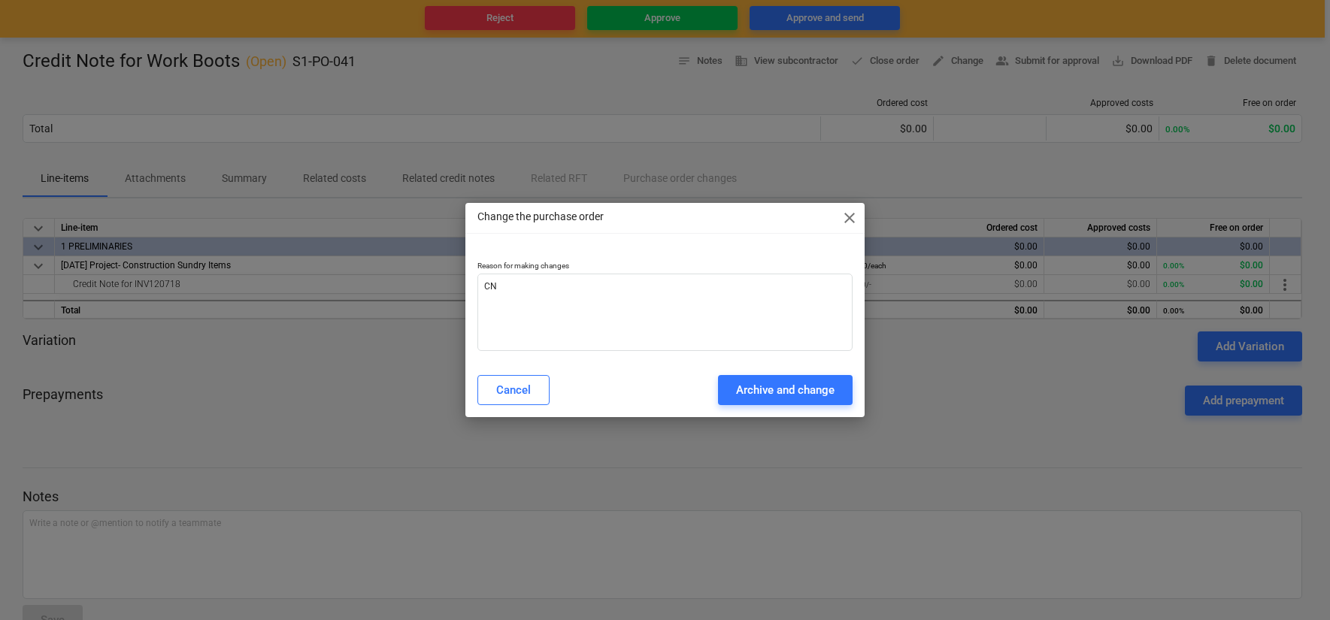
click at [800, 417] on div "Change the purchase order close Reason for making changes CN Cancel Archive and…" at bounding box center [665, 310] width 399 height 214
click at [792, 387] on div "Archive and change" at bounding box center [785, 391] width 99 height 20
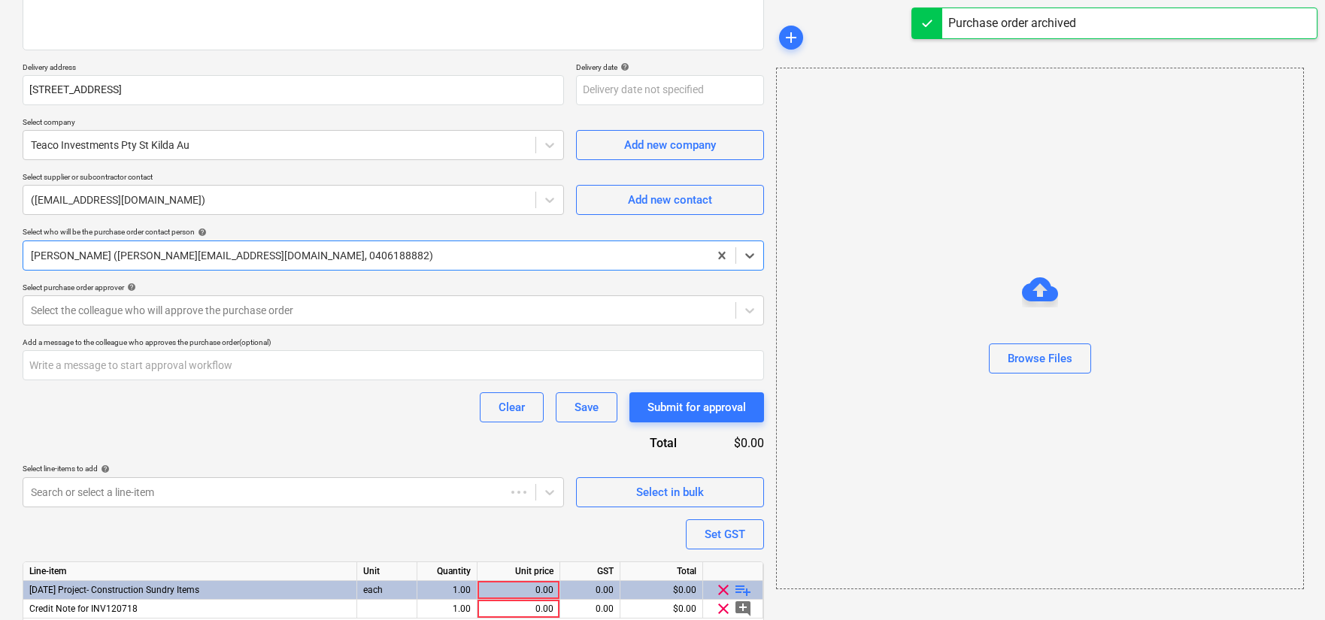
scroll to position [278, 0]
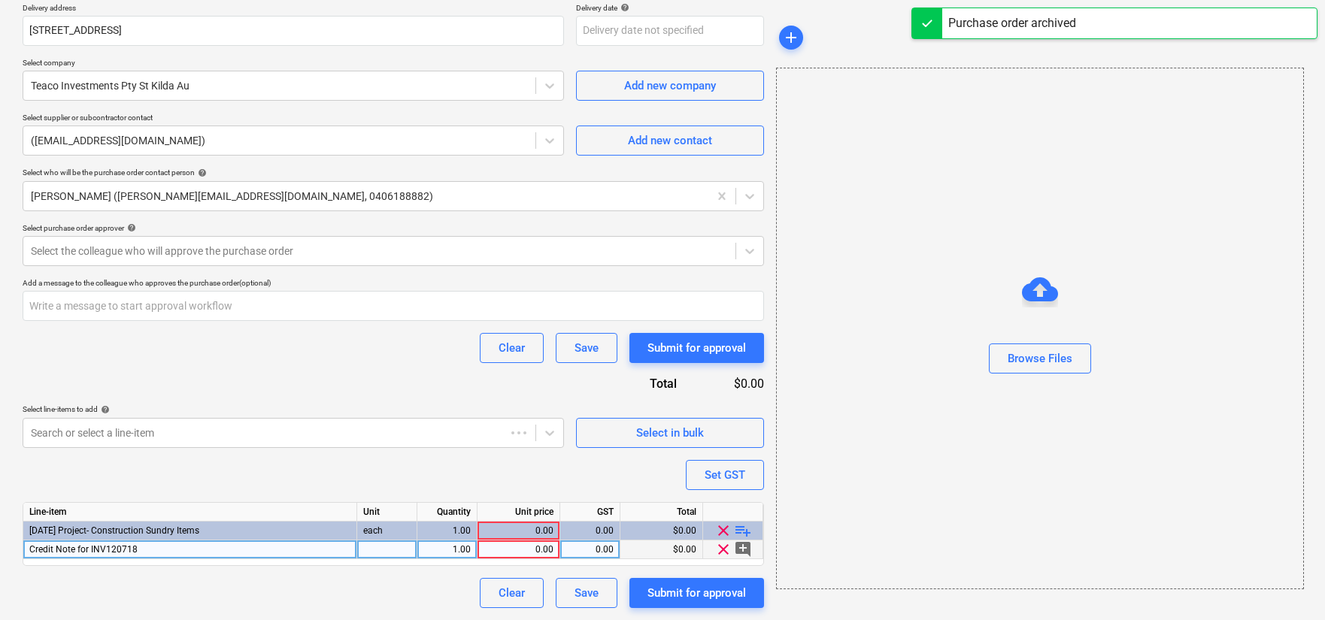
click at [545, 548] on div "0.00" at bounding box center [519, 550] width 70 height 19
click at [536, 478] on div "Purchase order name help Credit Note for Work Boots Purchase order reference nu…" at bounding box center [394, 226] width 742 height 763
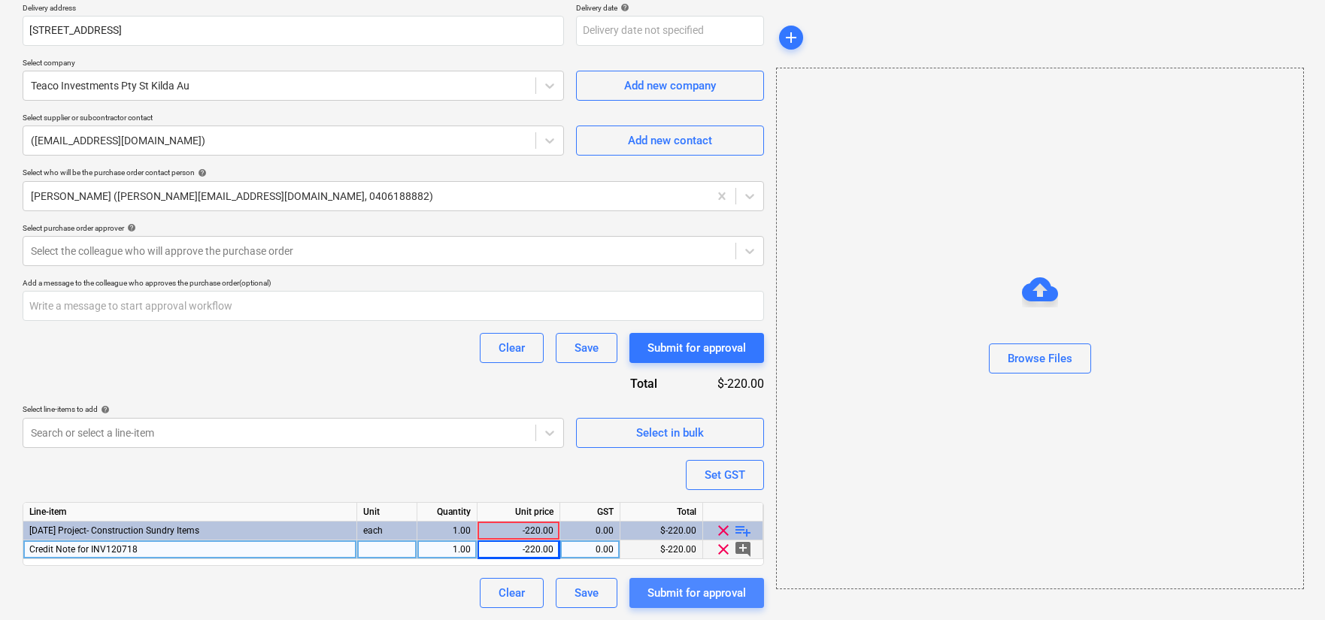
click at [652, 588] on div "Submit for approval" at bounding box center [697, 594] width 99 height 20
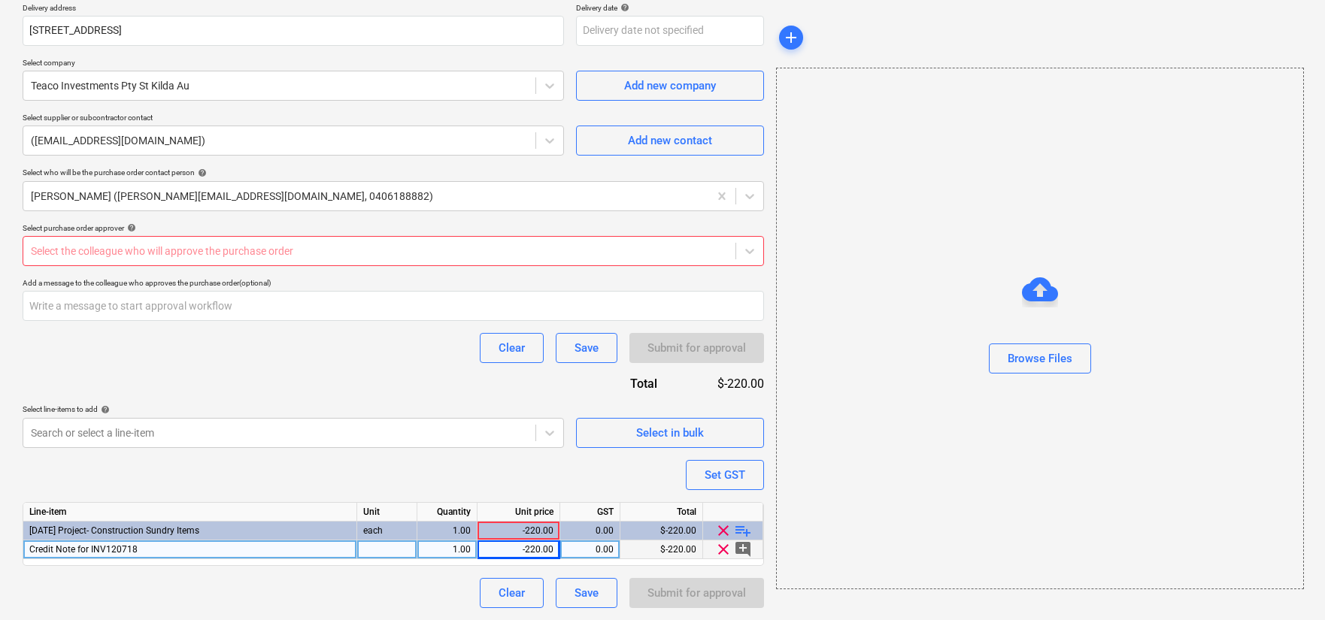
click at [414, 235] on p "Select purchase order approver help" at bounding box center [394, 229] width 742 height 13
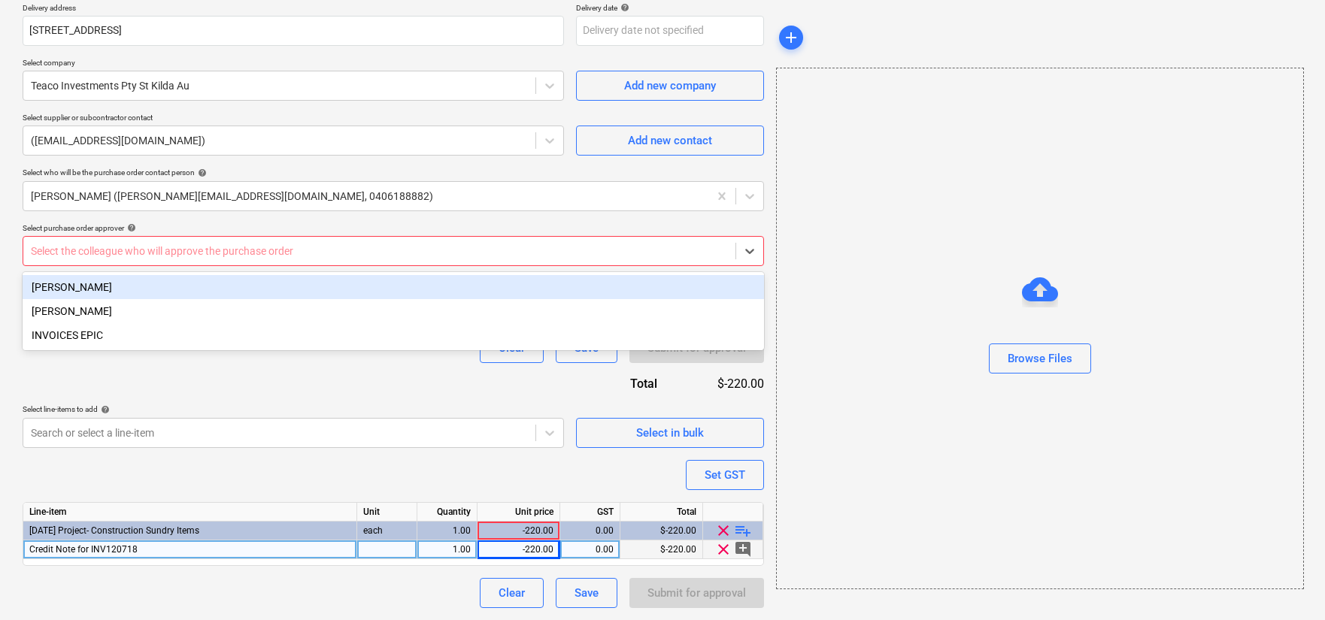
drag, startPoint x: 417, startPoint y: 243, endPoint x: 421, endPoint y: 271, distance: 28.2
click at [417, 244] on div "Select the colleague who will approve the purchase order" at bounding box center [379, 251] width 712 height 21
click at [421, 286] on div "[PERSON_NAME]" at bounding box center [394, 287] width 742 height 24
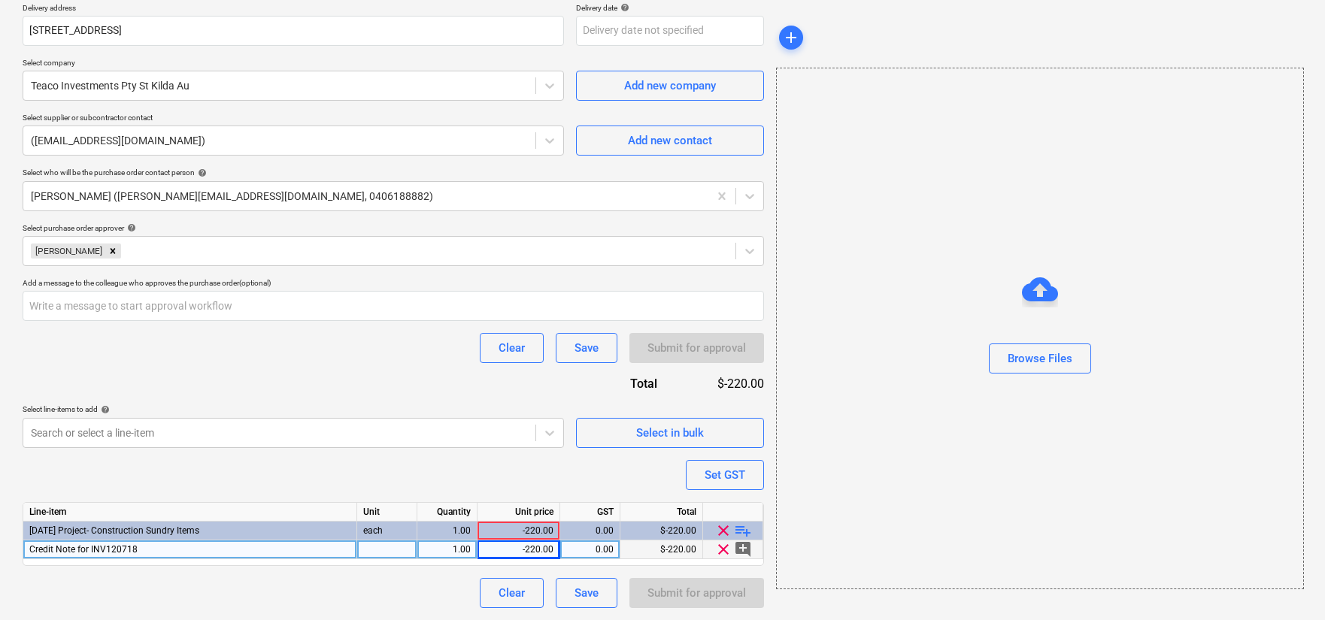
click at [587, 491] on div "Purchase order name help Credit Note for Work Boots Purchase order reference nu…" at bounding box center [394, 226] width 742 height 763
click at [536, 536] on div "-220.00" at bounding box center [519, 531] width 70 height 19
click at [529, 535] on div "-220.00" at bounding box center [519, 531] width 70 height 19
click at [536, 496] on div "Purchase order name help Credit Note for Work Boots Purchase order reference nu…" at bounding box center [394, 226] width 742 height 763
drag, startPoint x: 667, startPoint y: 590, endPoint x: 576, endPoint y: 551, distance: 98.8
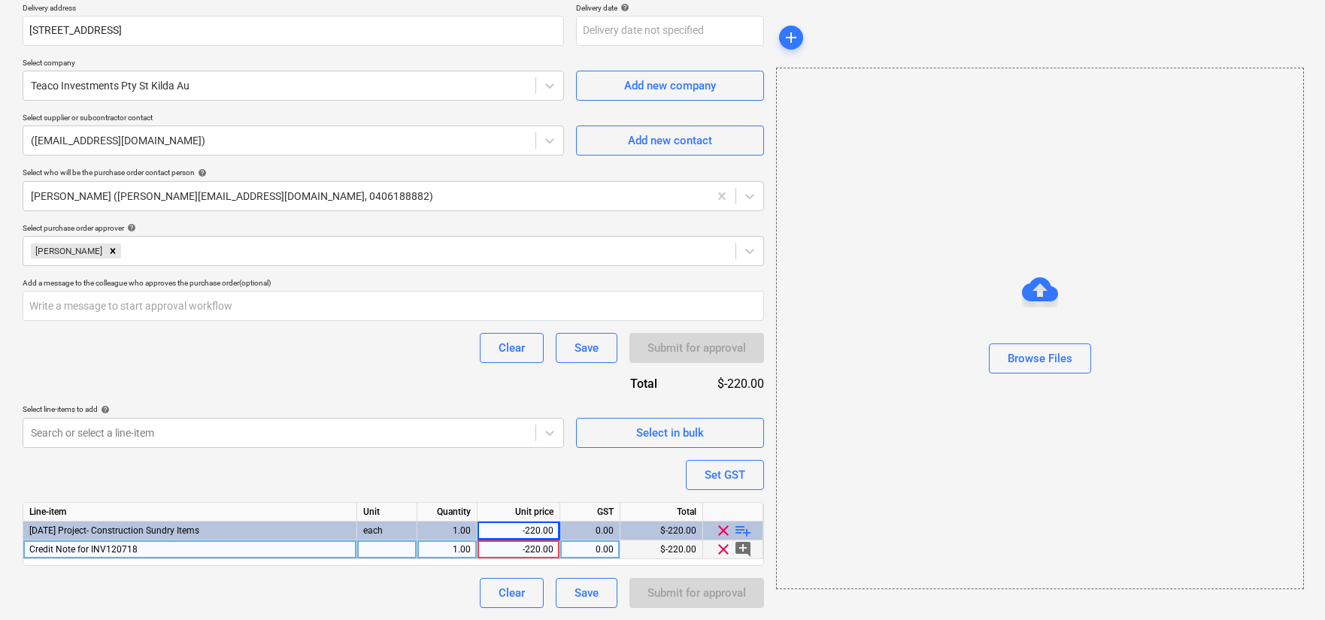
click at [662, 587] on div "Submit for approval" at bounding box center [697, 593] width 135 height 30
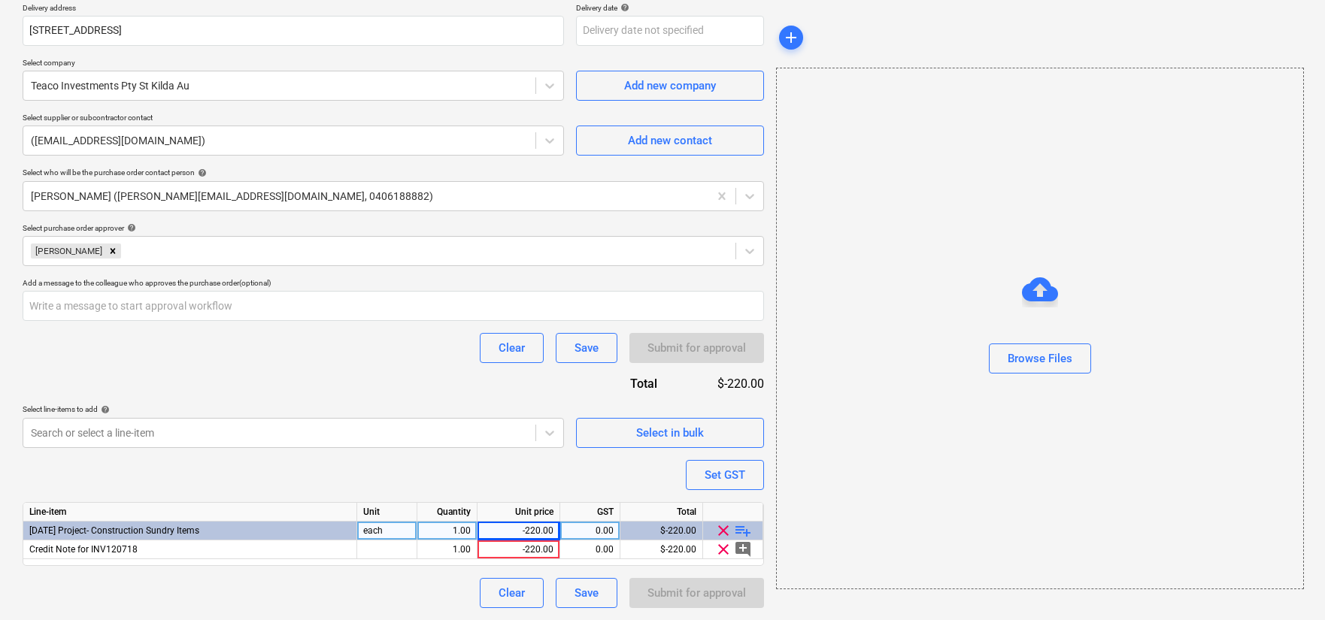
click at [528, 539] on div "-220.00" at bounding box center [519, 531] width 70 height 19
click at [517, 494] on div "Purchase order name help Credit Note for Work Boots Purchase order reference nu…" at bounding box center [394, 226] width 742 height 763
click at [529, 531] on div "-220.00" at bounding box center [519, 531] width 70 height 19
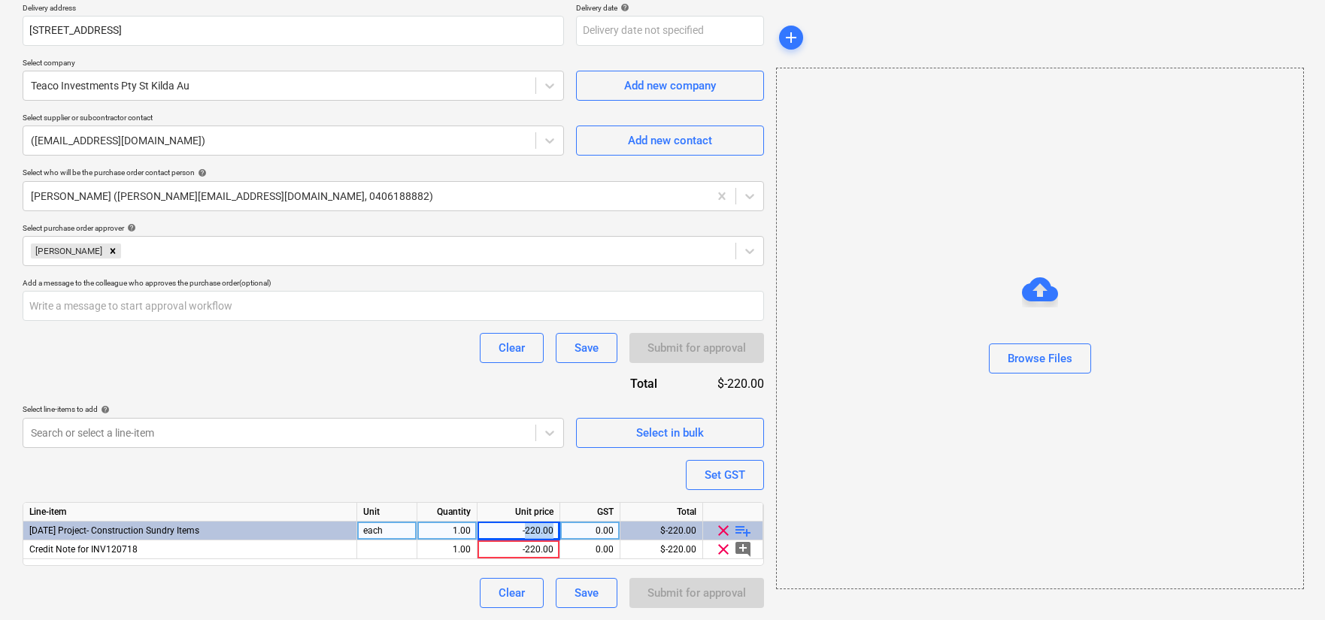
click at [529, 531] on div "-220.00" at bounding box center [519, 531] width 70 height 19
click at [505, 478] on div "Purchase order name help Credit Note for Work Boots Purchase order reference nu…" at bounding box center [394, 226] width 742 height 763
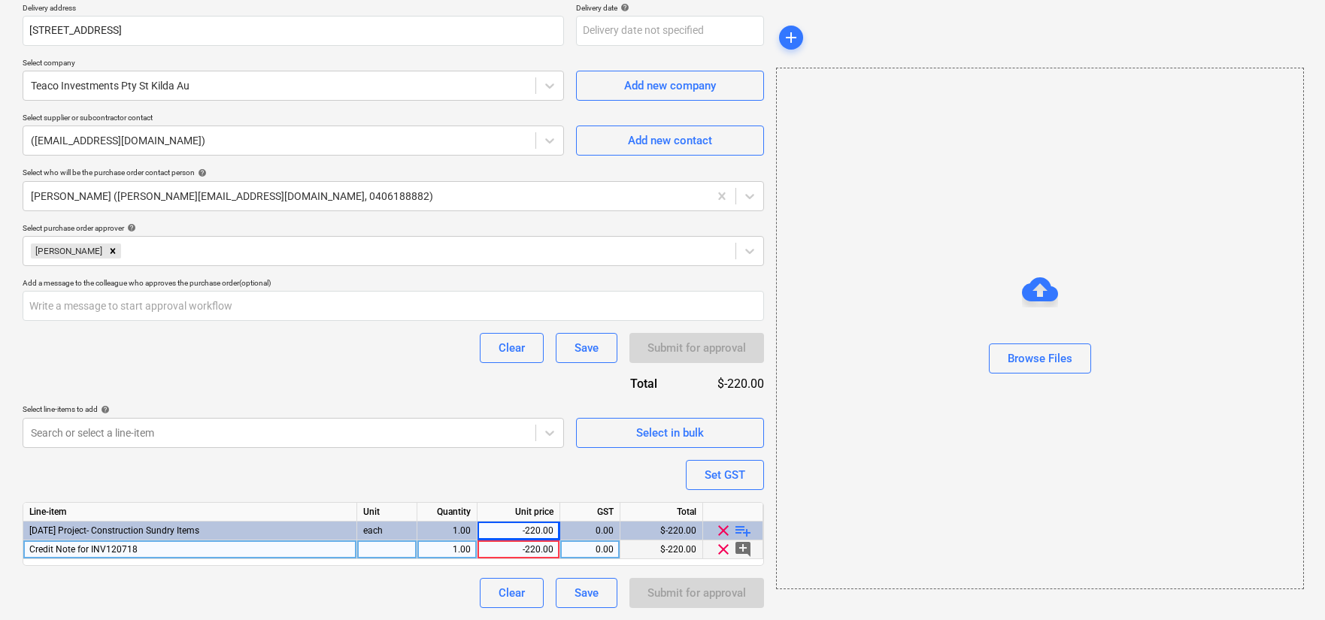
click at [522, 546] on div "-220.00" at bounding box center [519, 550] width 70 height 19
click at [506, 490] on div "Purchase order name help Credit Note for Work Boots Purchase order reference nu…" at bounding box center [394, 226] width 742 height 763
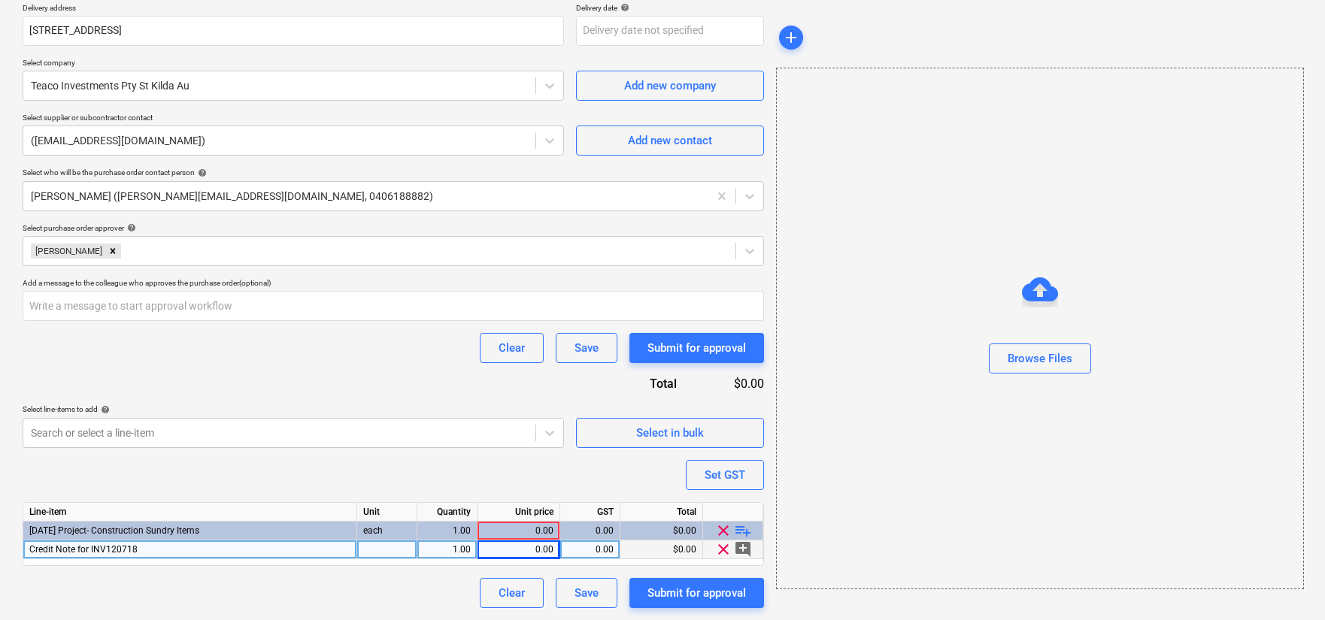
click at [519, 548] on div "0.00" at bounding box center [519, 550] width 70 height 19
click at [507, 484] on div "Purchase order name help Credit Note for Work Boots Purchase order reference nu…" at bounding box center [394, 226] width 742 height 763
click at [535, 554] on div "220.00" at bounding box center [519, 550] width 70 height 19
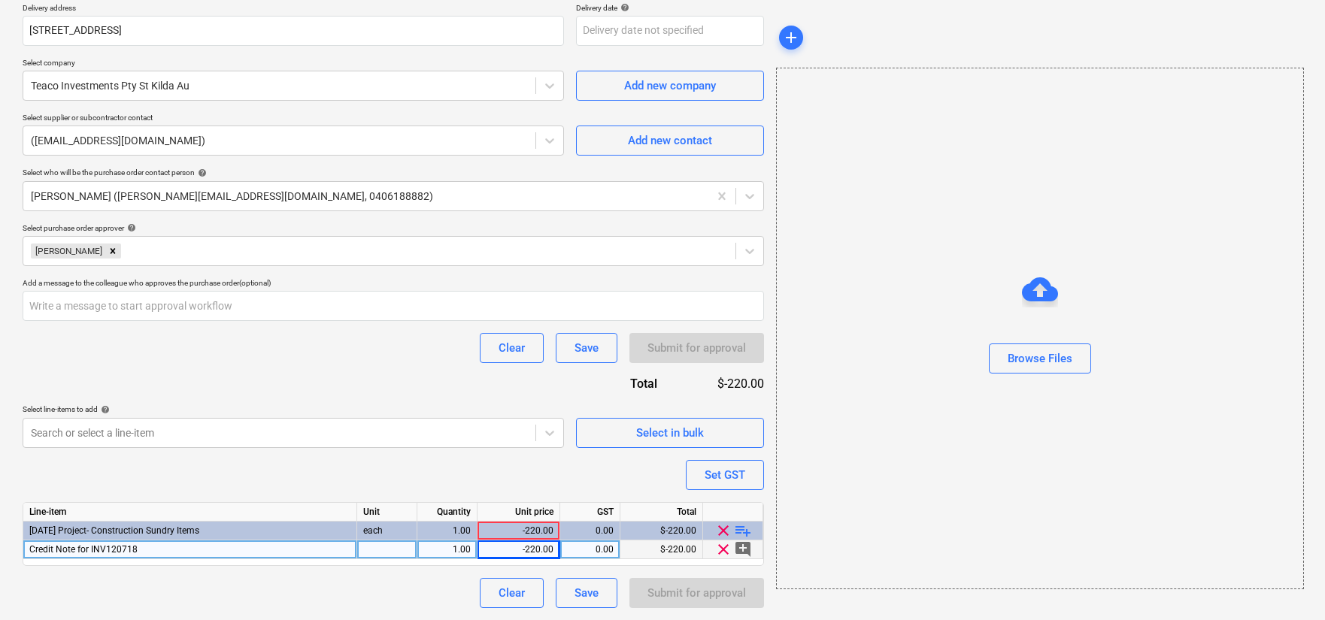
click at [526, 481] on div "Purchase order name help Credit Note for Work Boots Purchase order reference nu…" at bounding box center [394, 226] width 742 height 763
click at [531, 553] on div "-220.00" at bounding box center [519, 550] width 70 height 19
click at [531, 553] on input "-220" at bounding box center [519, 550] width 82 height 18
click at [534, 490] on div "Purchase order name help Credit Note for Work Boots Purchase order reference nu…" at bounding box center [394, 226] width 742 height 763
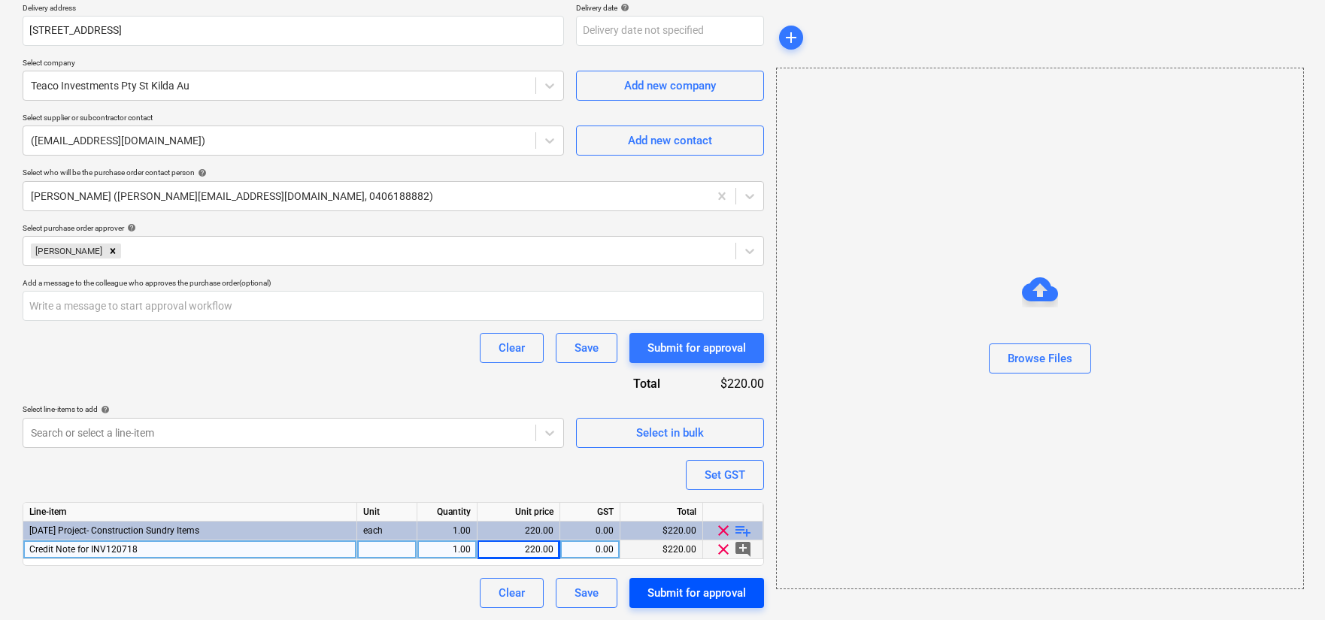
click at [660, 602] on button "Submit for approval" at bounding box center [697, 593] width 135 height 30
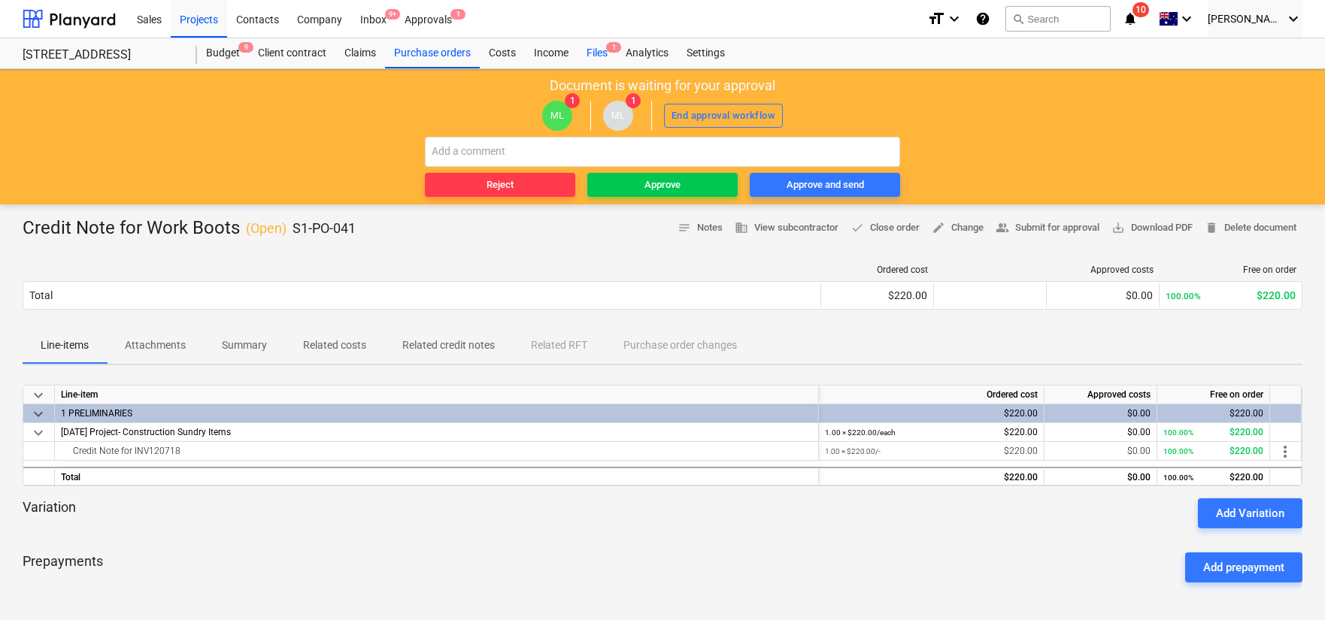
click at [592, 62] on div "Files 1" at bounding box center [597, 53] width 39 height 30
click at [653, 181] on div "Approve" at bounding box center [663, 185] width 36 height 17
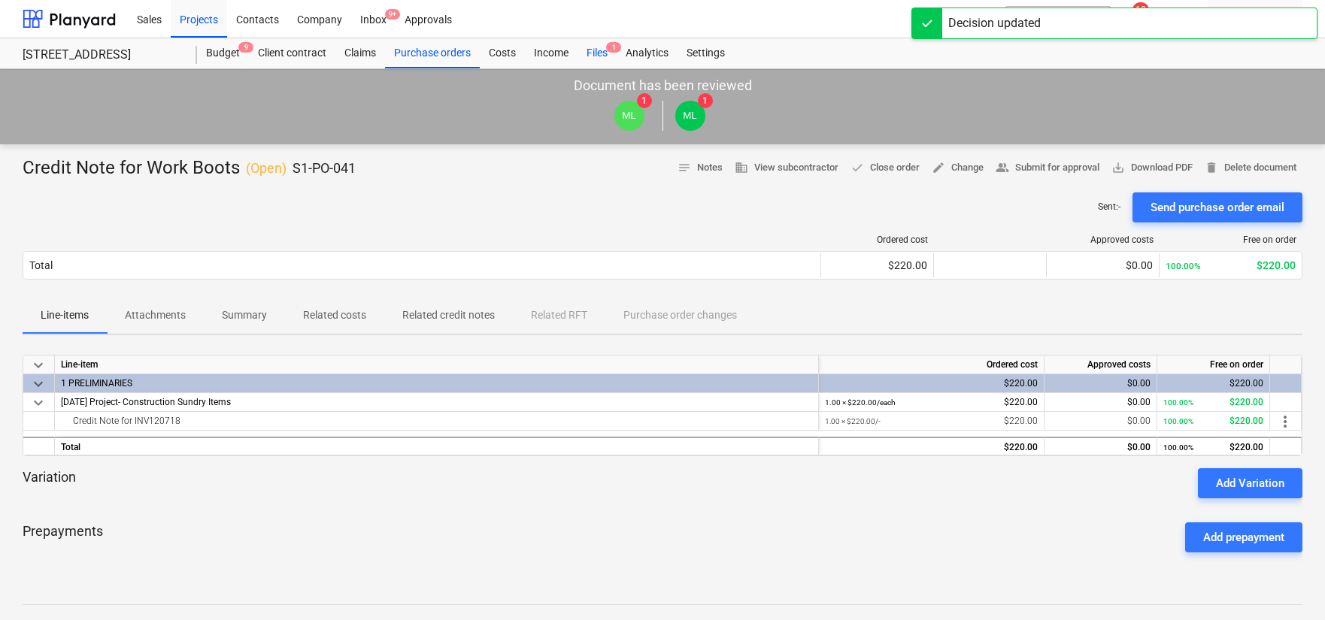
click at [584, 59] on div "Files 1" at bounding box center [597, 53] width 39 height 30
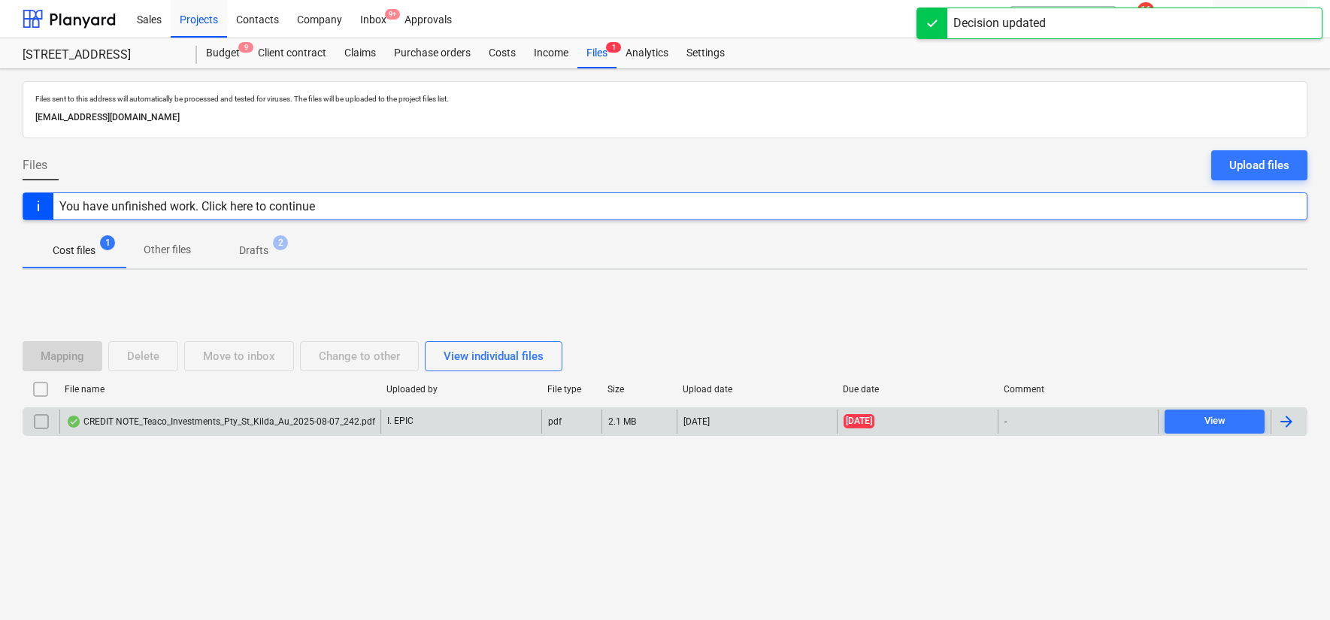
click at [284, 416] on div "CREDIT NOTE_Teaco_Investments_Pty_St_Kilda_Au_2025-08-07_242.pdf" at bounding box center [220, 422] width 309 height 12
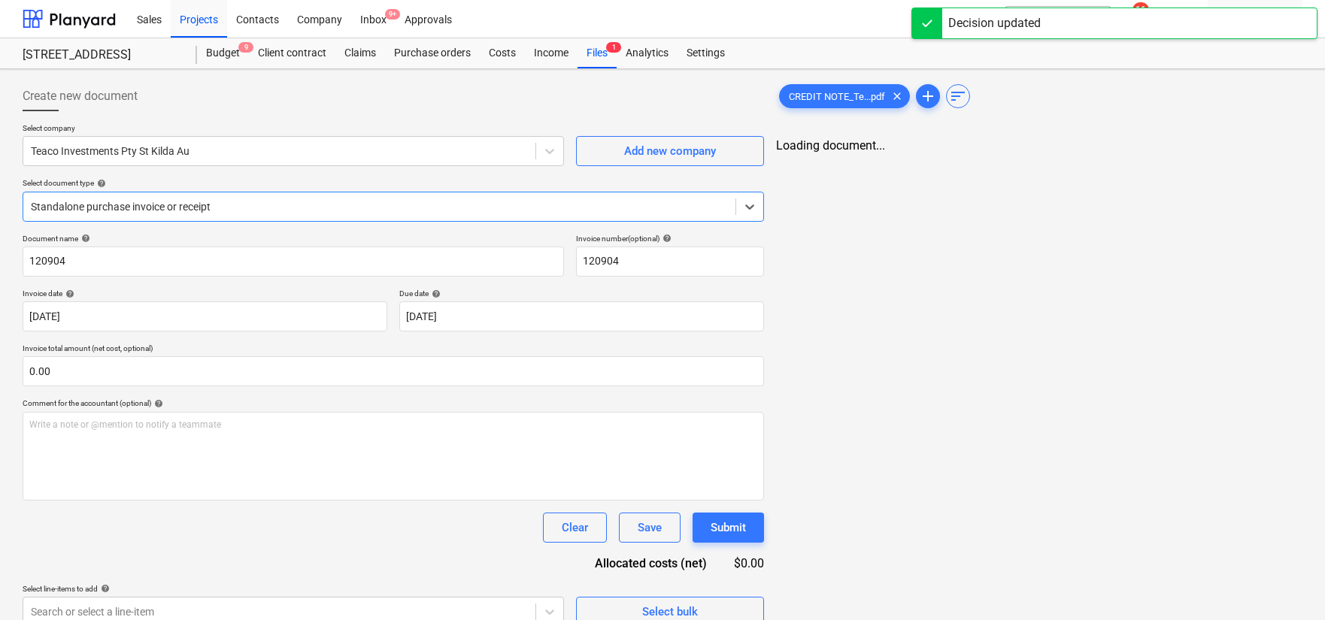
click at [341, 204] on div at bounding box center [379, 206] width 697 height 15
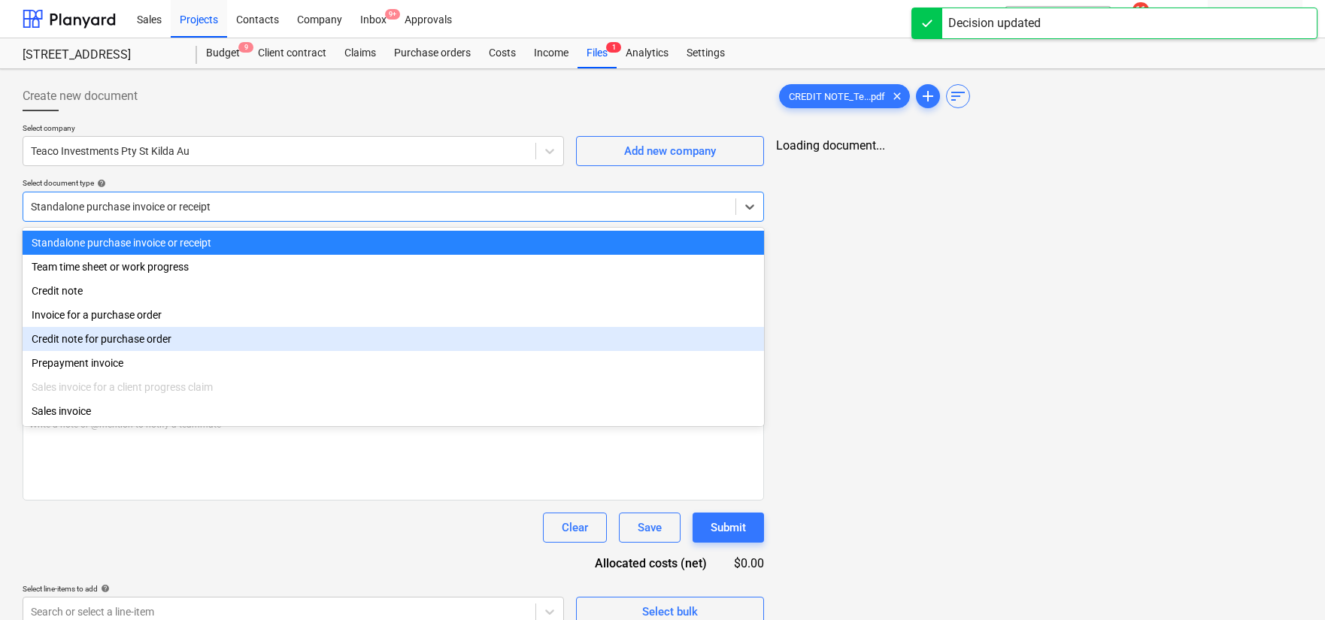
click at [304, 335] on div "Credit note for purchase order" at bounding box center [394, 339] width 742 height 24
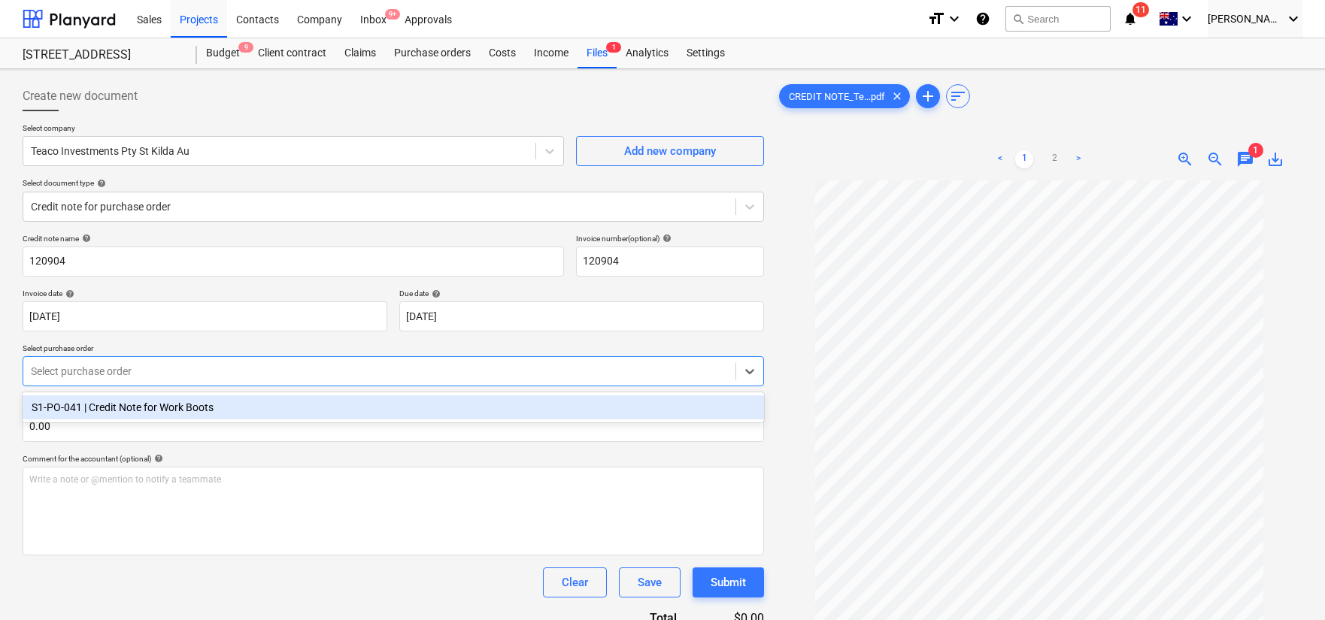
click at [278, 372] on div at bounding box center [379, 371] width 697 height 15
click at [287, 402] on div "S1-PO-041 | Credit Note for Work Boots" at bounding box center [394, 408] width 742 height 24
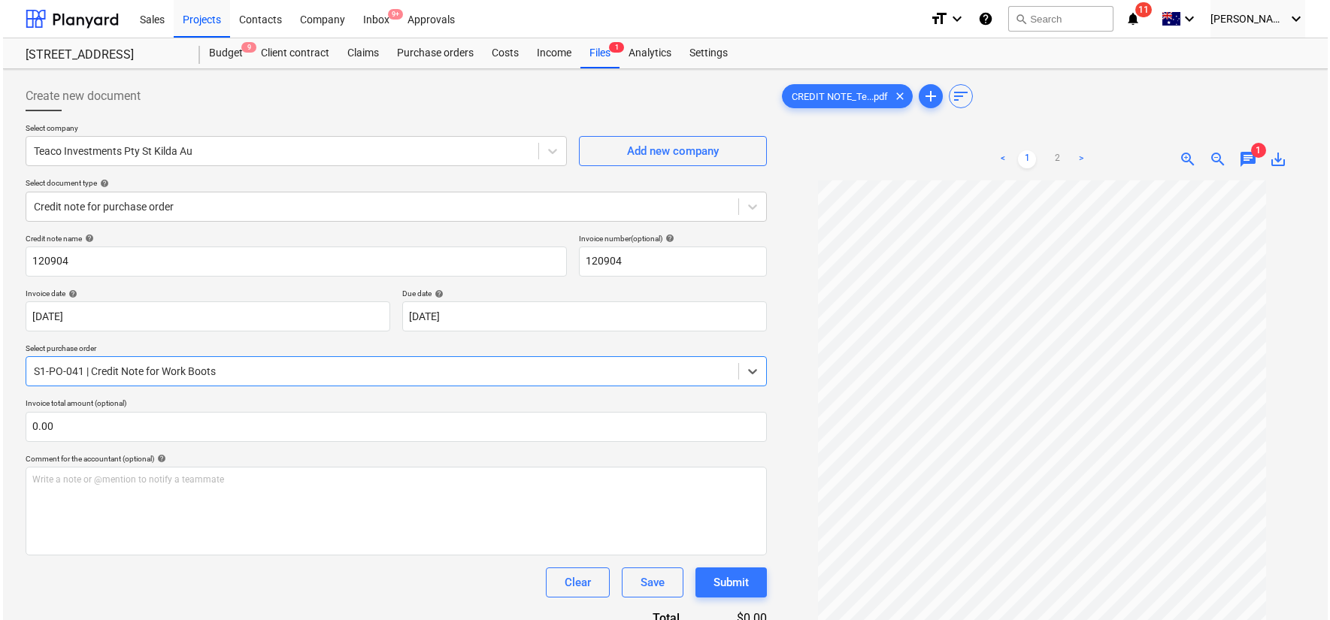
scroll to position [159, 0]
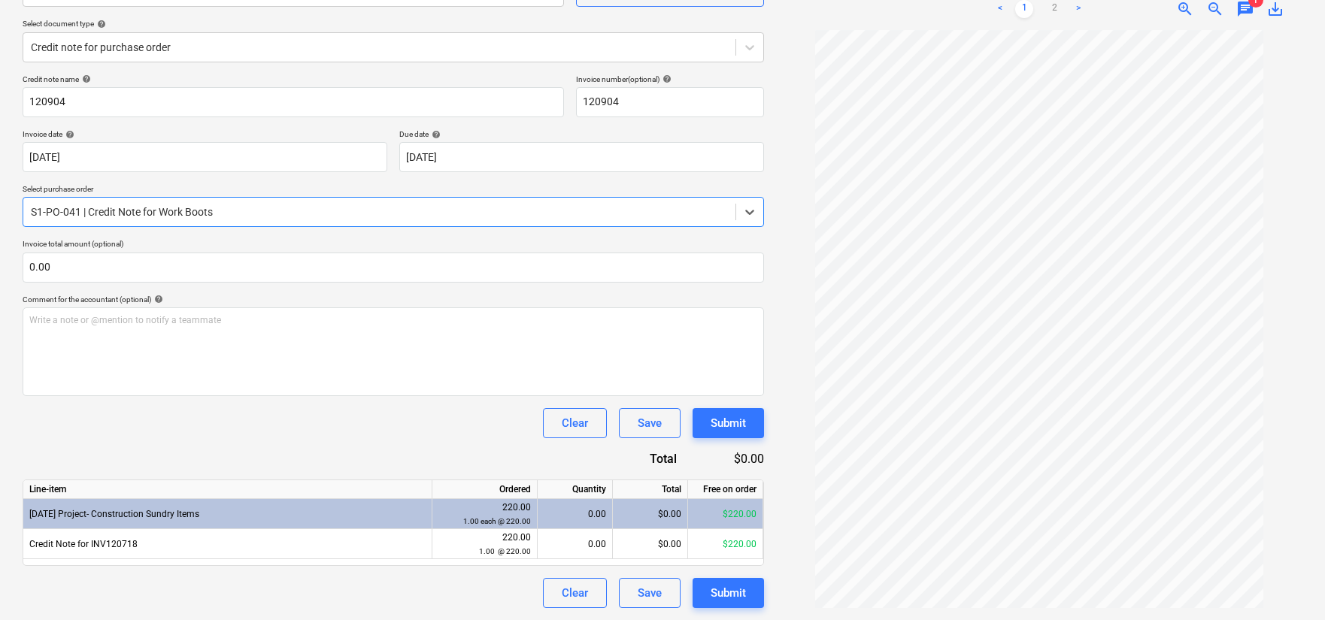
click at [557, 561] on div "Line-item Ordered Quantity Total Free on order [DATE] Project- Construction Sun…" at bounding box center [394, 523] width 742 height 86
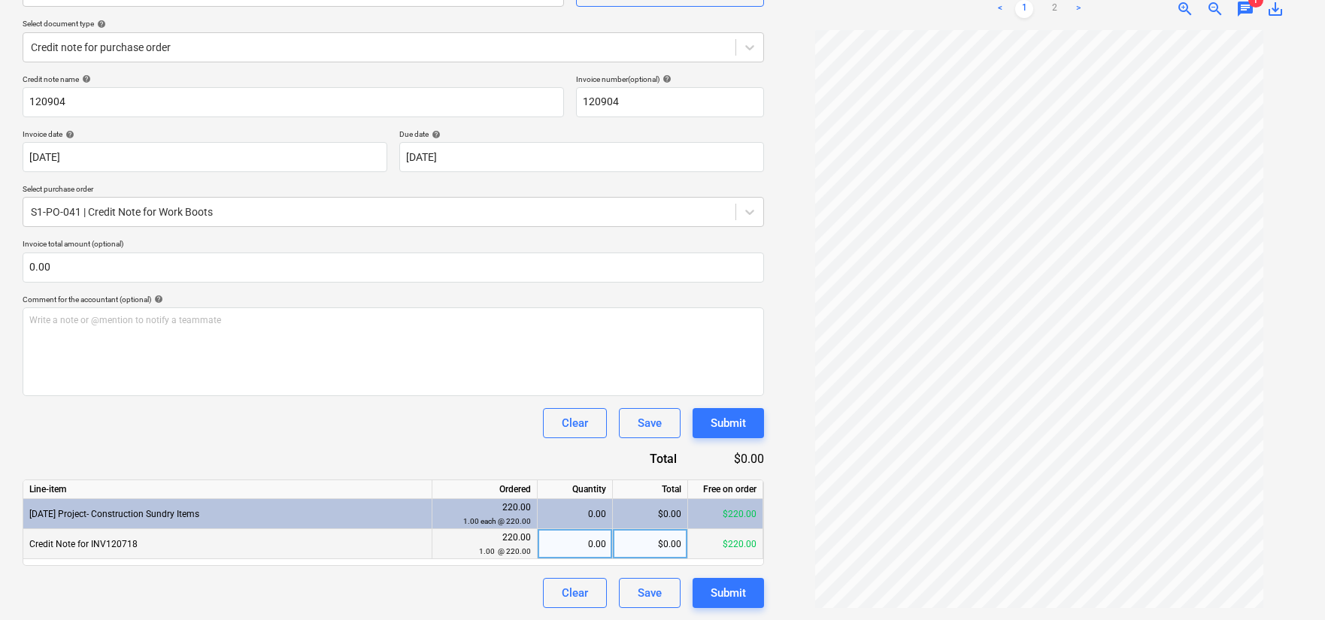
click at [577, 553] on div "0.00" at bounding box center [575, 544] width 62 height 30
click at [642, 544] on div "$0.00" at bounding box center [650, 544] width 75 height 30
click at [481, 463] on div "Credit note name help 120904 Invoice number (optional) help 120904 Invoice date…" at bounding box center [394, 341] width 742 height 534
click at [728, 424] on div "Submit" at bounding box center [728, 424] width 35 height 20
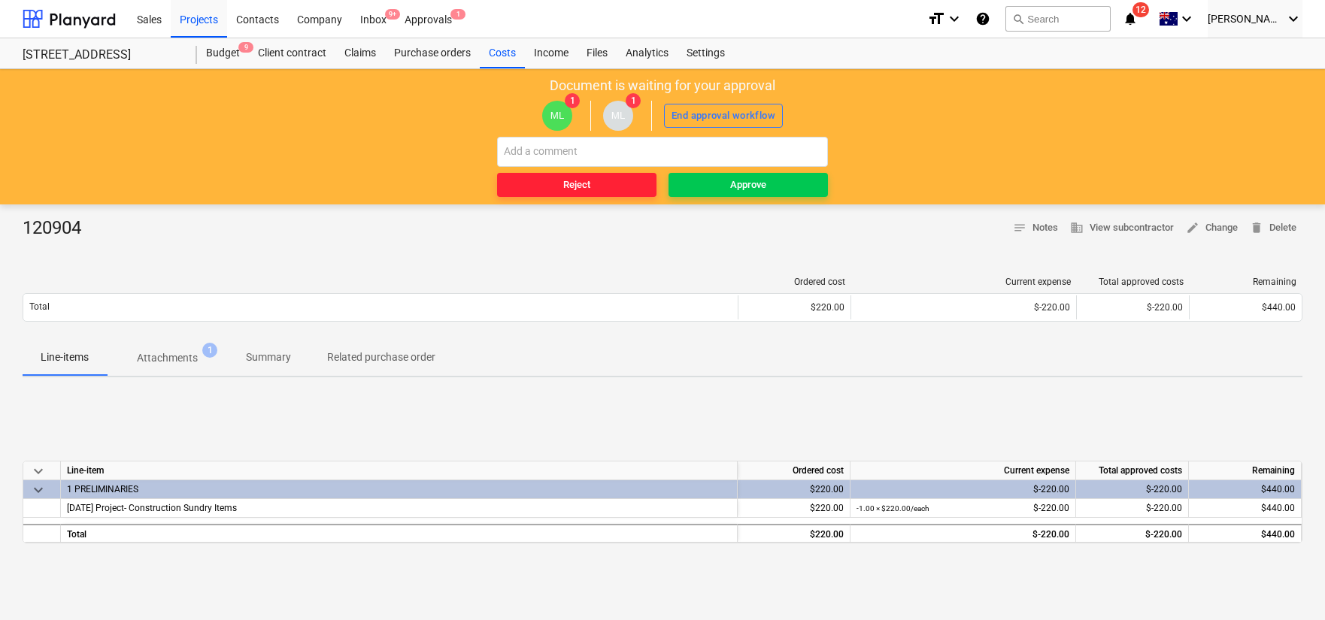
click at [614, 184] on span "Reject" at bounding box center [576, 185] width 147 height 17
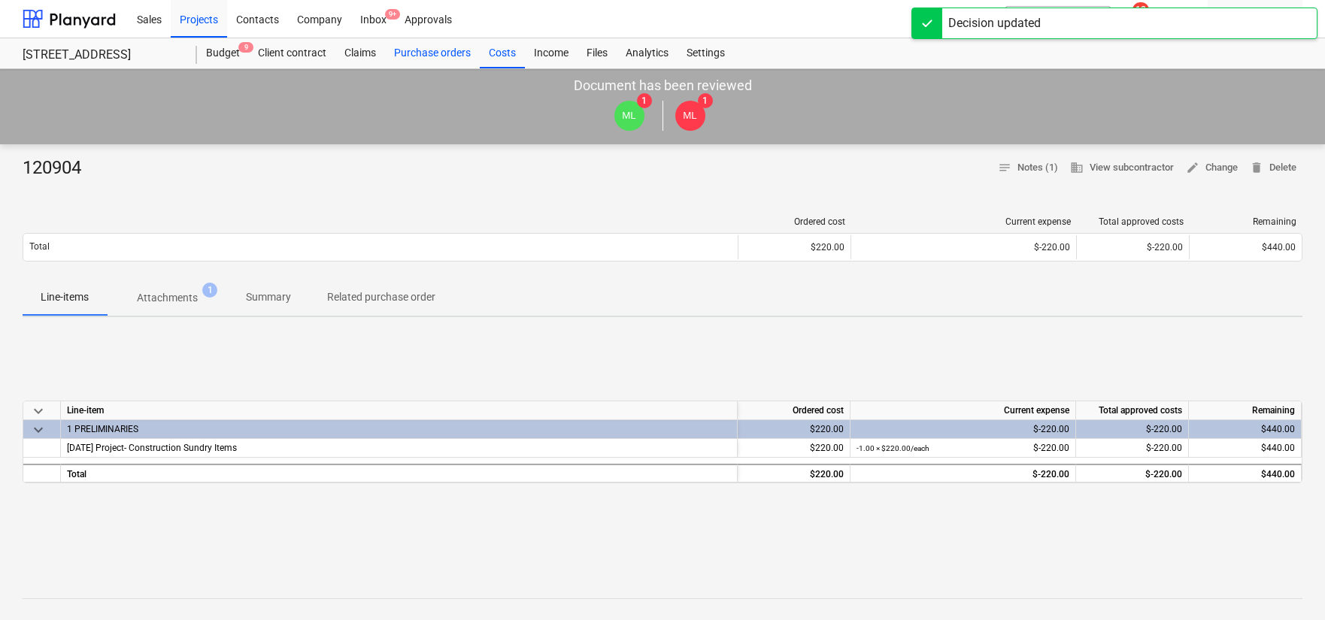
click at [446, 51] on div "Purchase orders" at bounding box center [432, 53] width 95 height 30
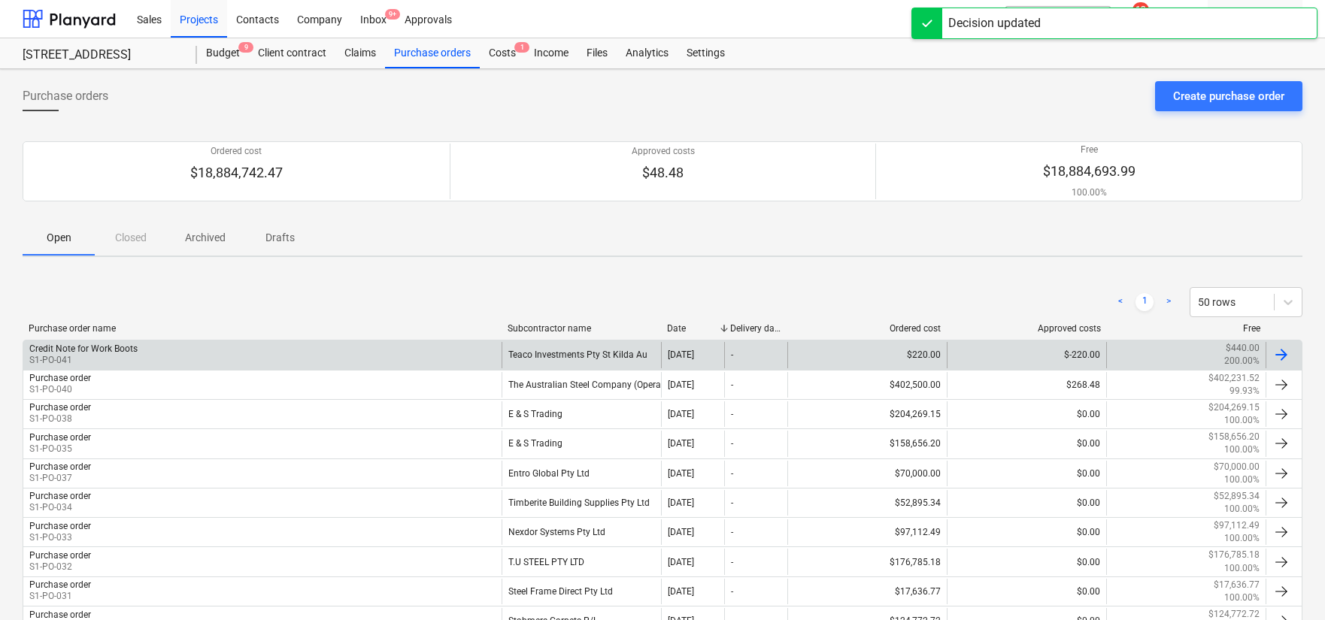
click at [357, 340] on div "Credit Note for Work Boots S1-PO-041 Teaco Investments Pty St Kilda Au [DATE] -…" at bounding box center [663, 354] width 1280 height 29
click at [475, 355] on div "Credit Note for Work Boots S1-PO-041" at bounding box center [262, 355] width 478 height 26
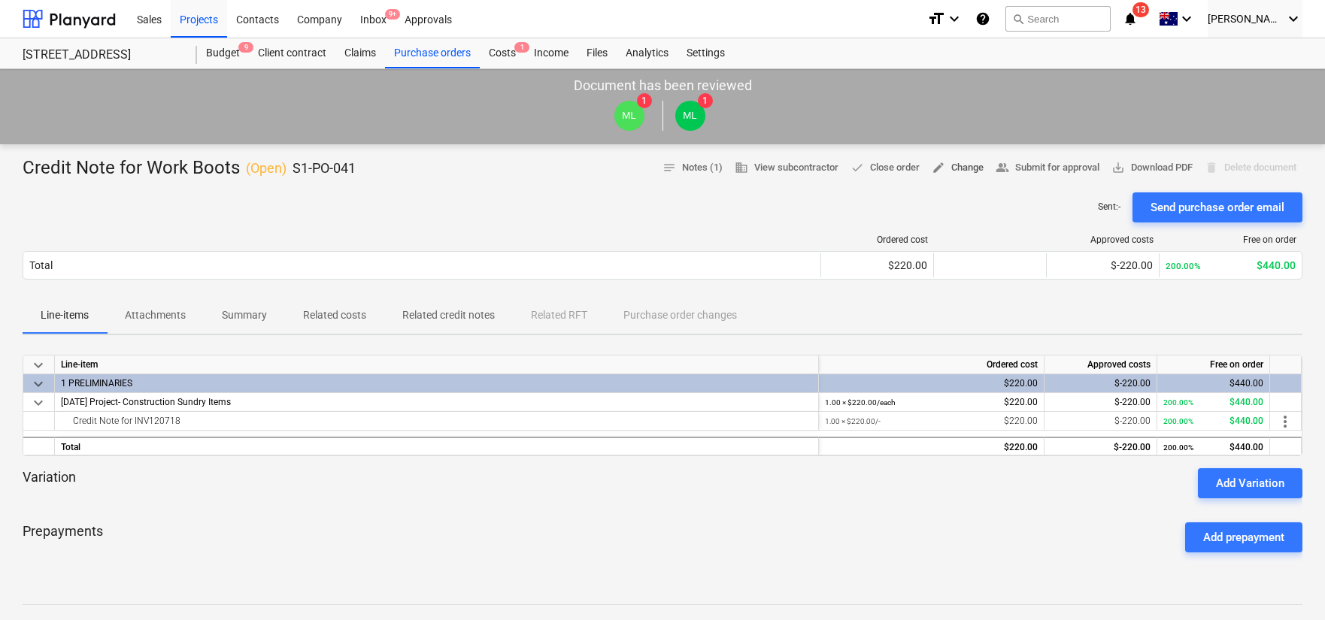
scroll to position [2, 0]
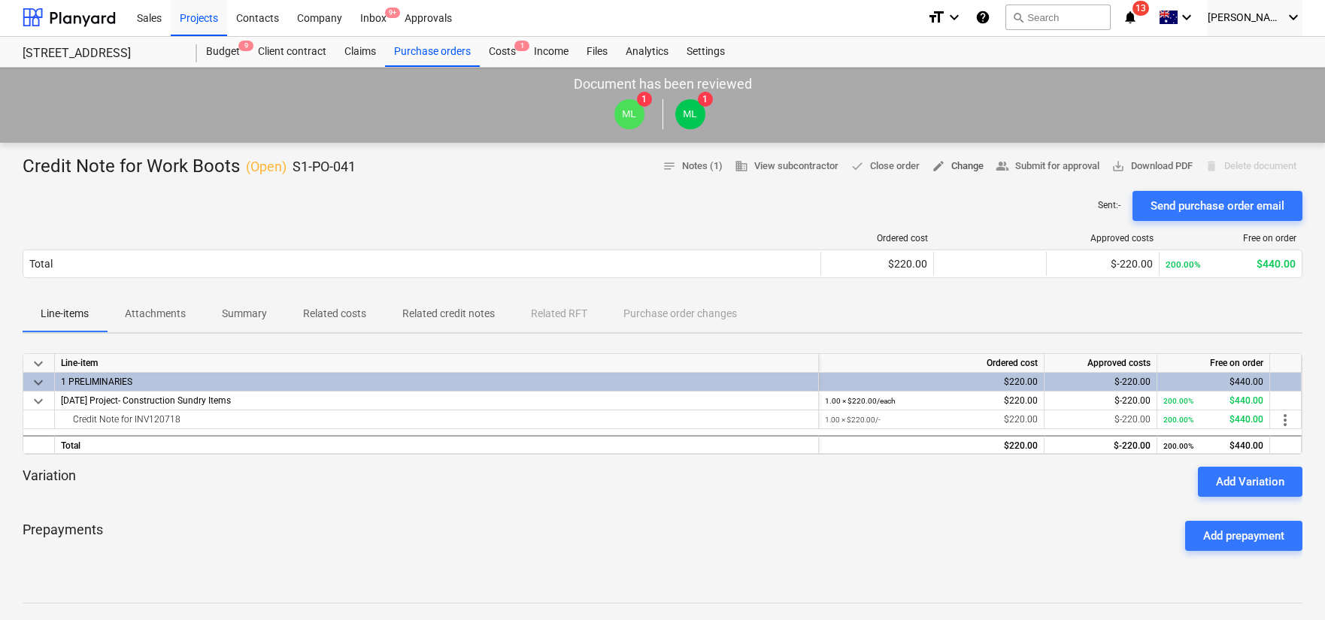
click at [949, 165] on span "edit Change" at bounding box center [958, 166] width 52 height 17
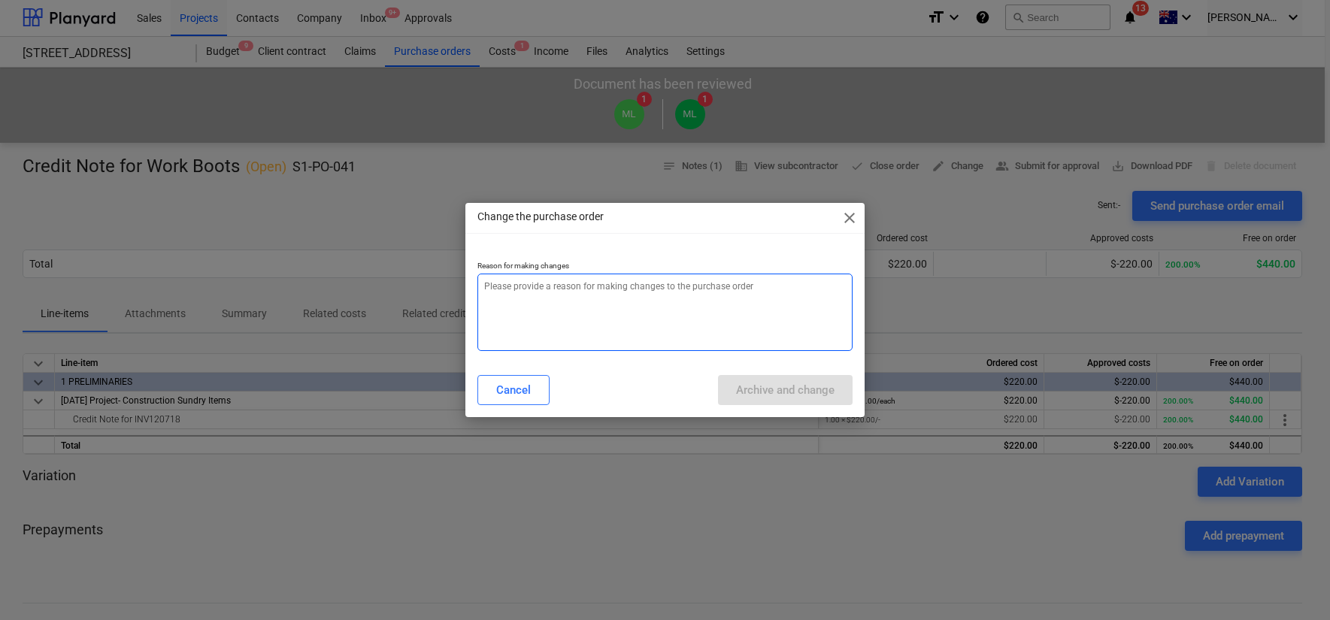
click at [718, 342] on textarea at bounding box center [665, 312] width 375 height 77
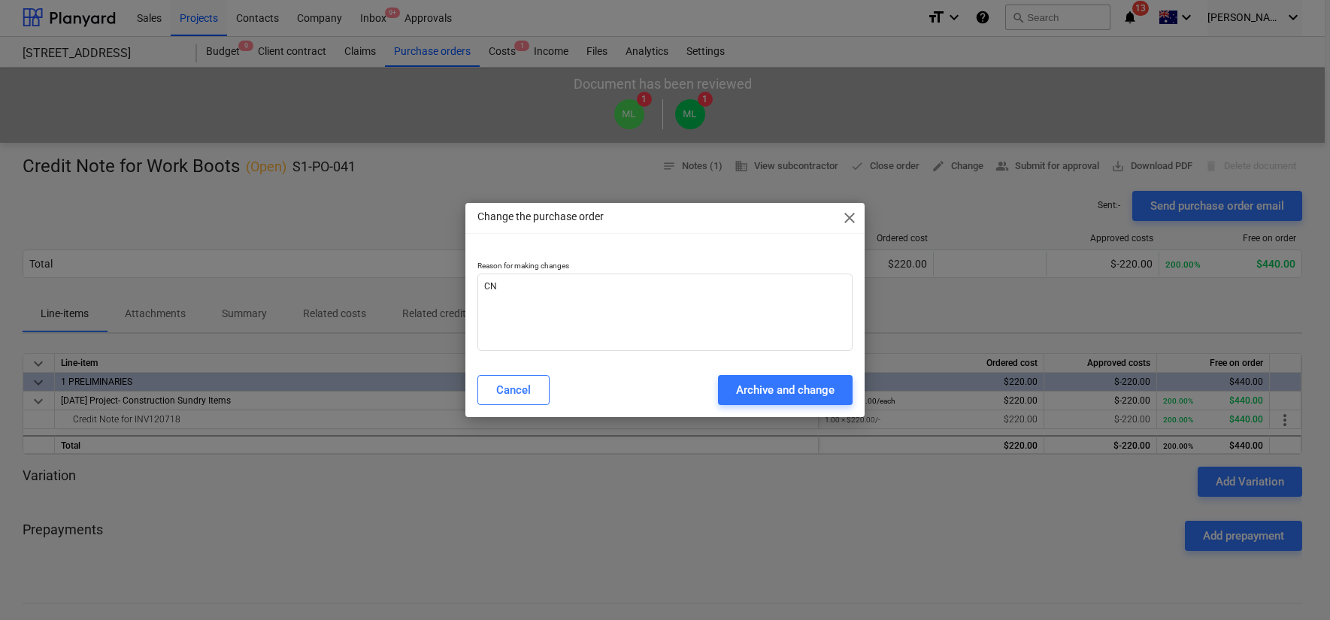
click at [776, 407] on div "Cancel Archive and change" at bounding box center [665, 390] width 393 height 42
click at [777, 393] on div "Archive and change" at bounding box center [785, 391] width 99 height 20
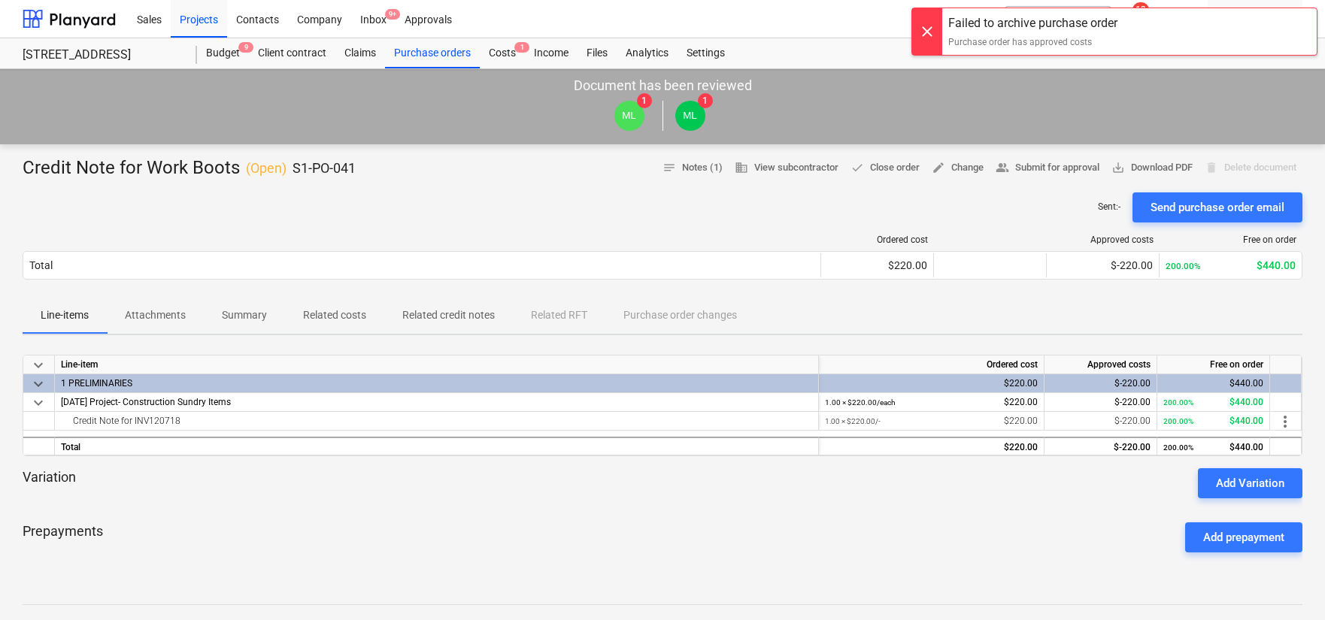
scroll to position [1, 0]
click at [511, 52] on div "Costs 1" at bounding box center [502, 53] width 45 height 30
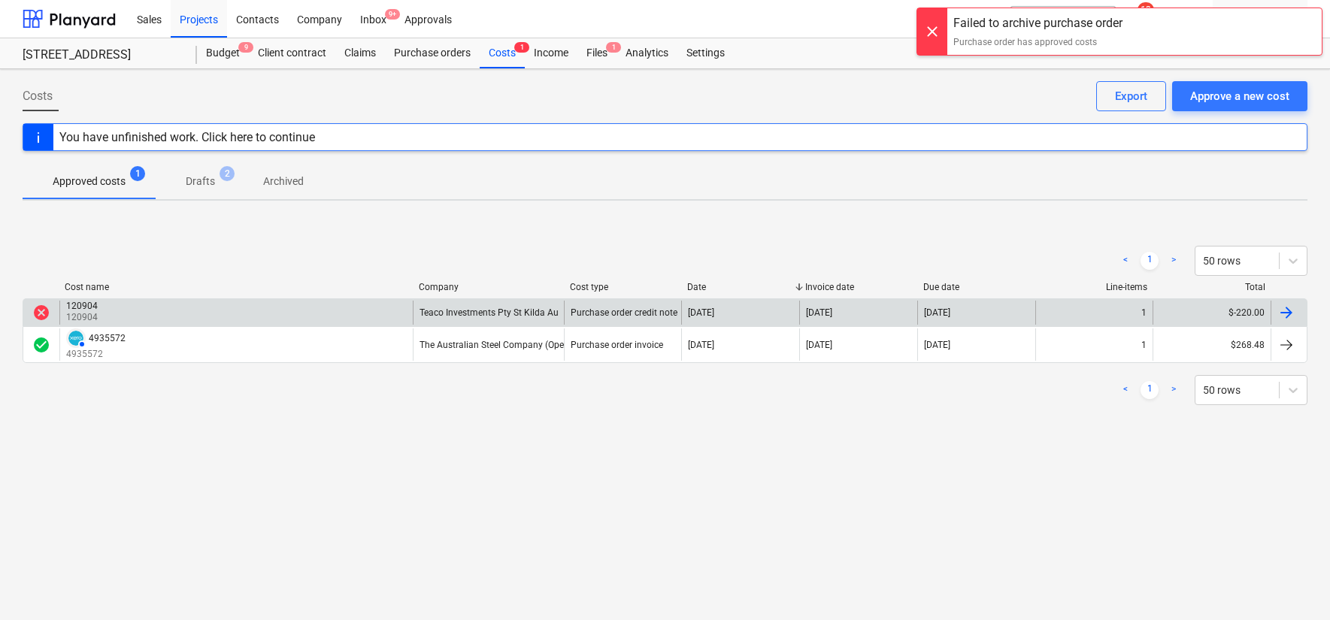
click at [293, 305] on div "120904 120904" at bounding box center [235, 313] width 353 height 24
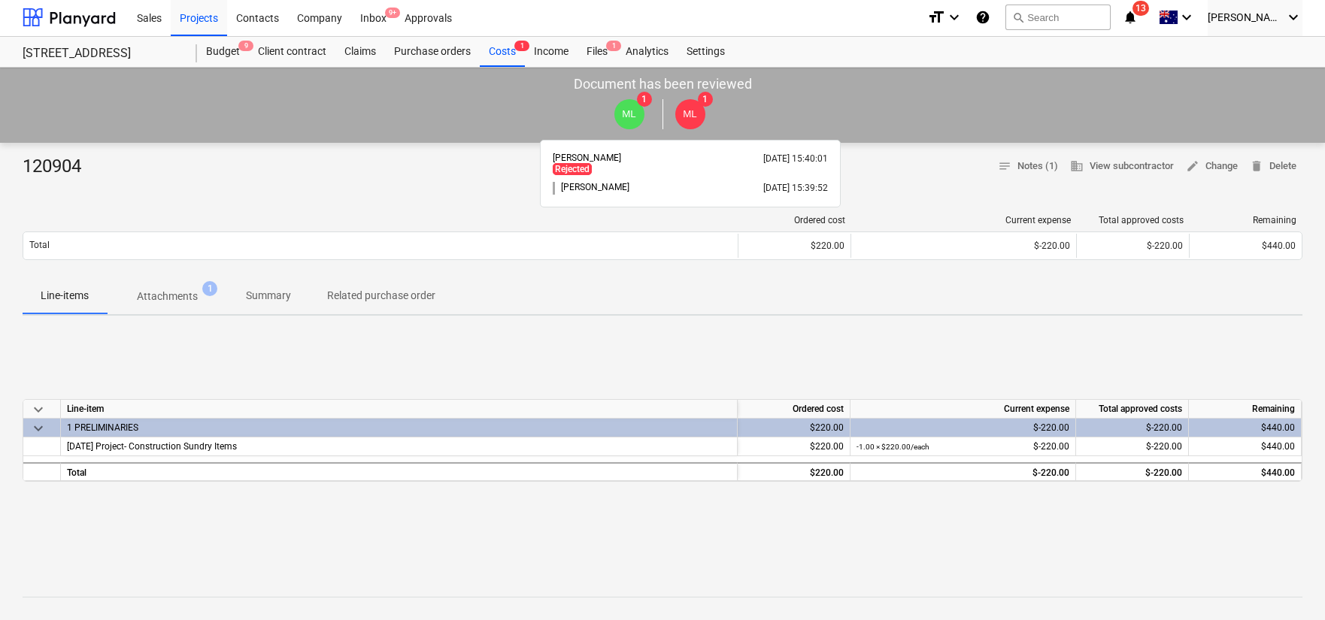
scroll to position [5, 0]
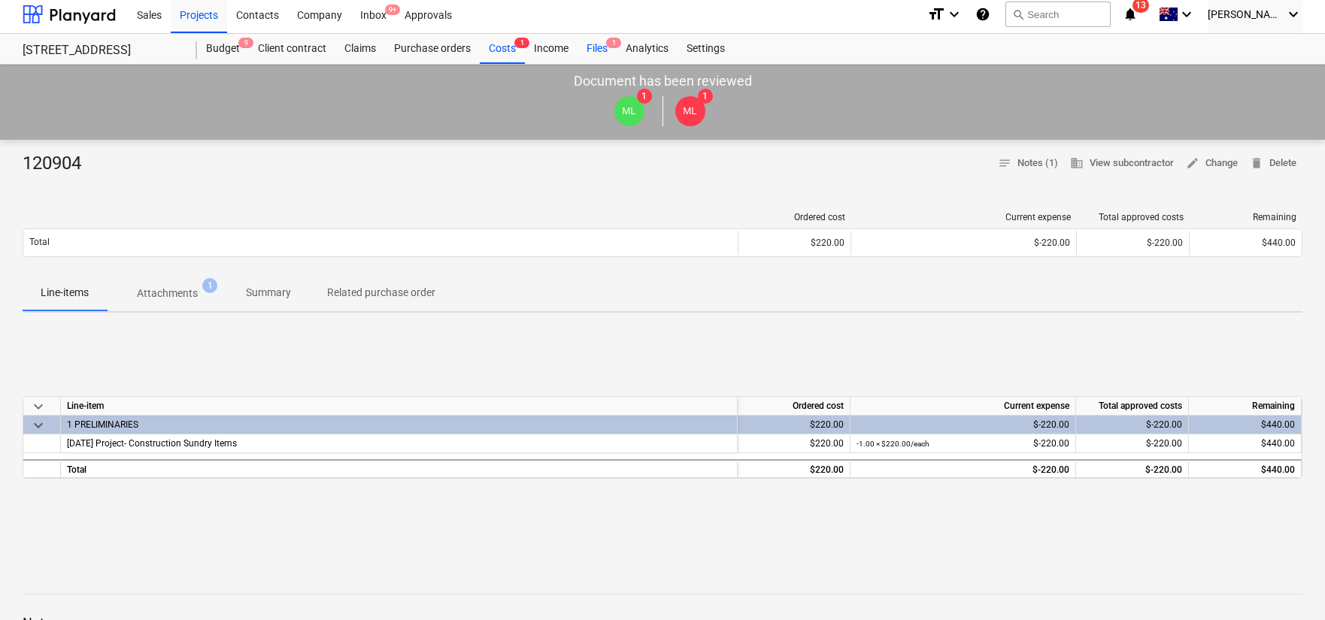
click at [604, 47] on div "Files 1" at bounding box center [597, 49] width 39 height 30
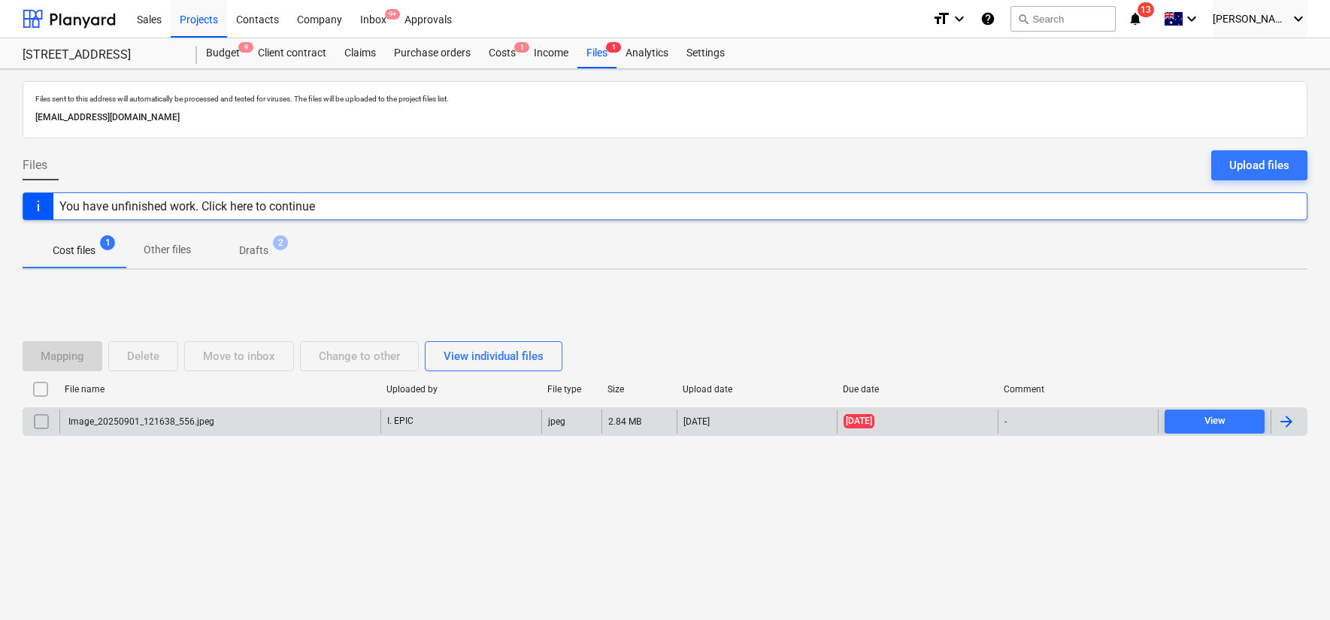
click at [349, 418] on div "Image_20250901_121638_556.jpeg" at bounding box center [219, 422] width 321 height 24
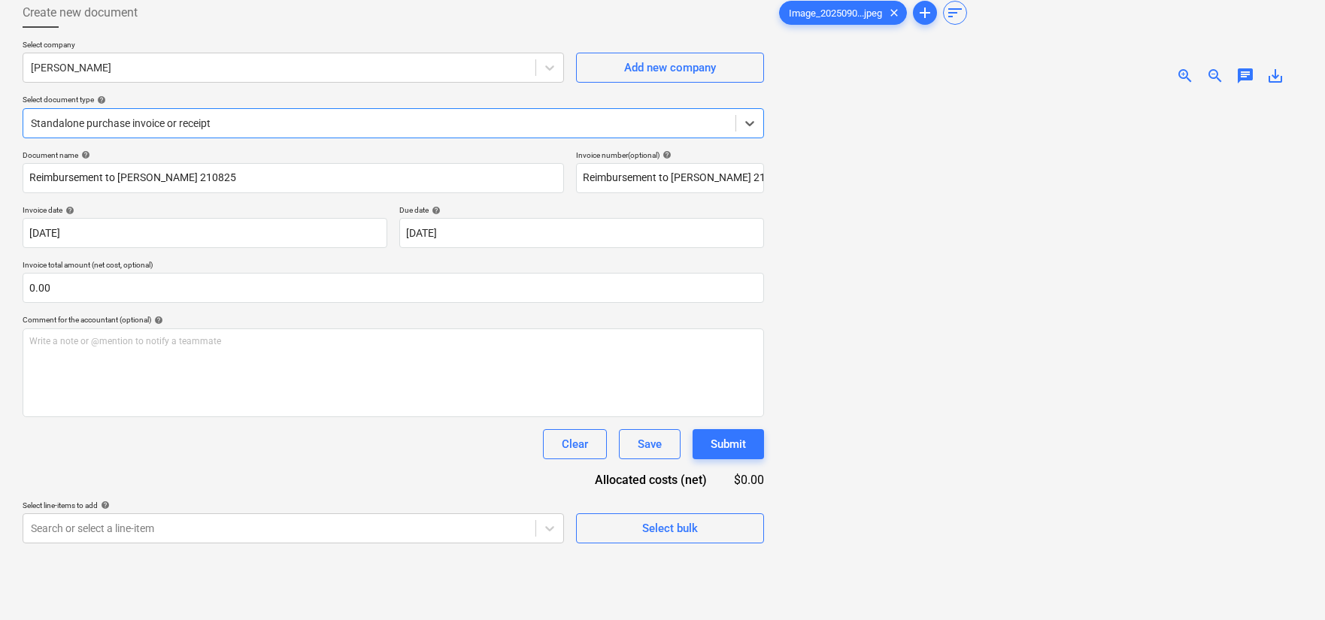
scroll to position [83, 0]
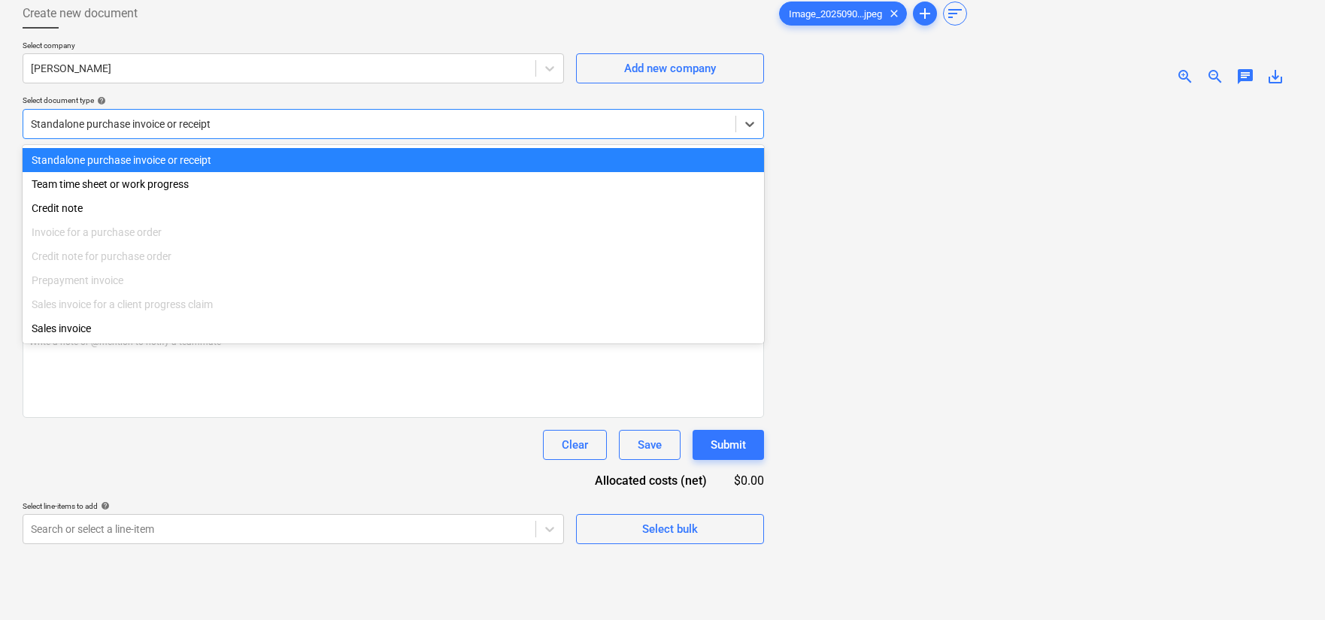
click at [277, 135] on div "Standalone purchase invoice or receipt" at bounding box center [394, 124] width 742 height 30
click at [291, 96] on div "Select document type help" at bounding box center [394, 101] width 742 height 10
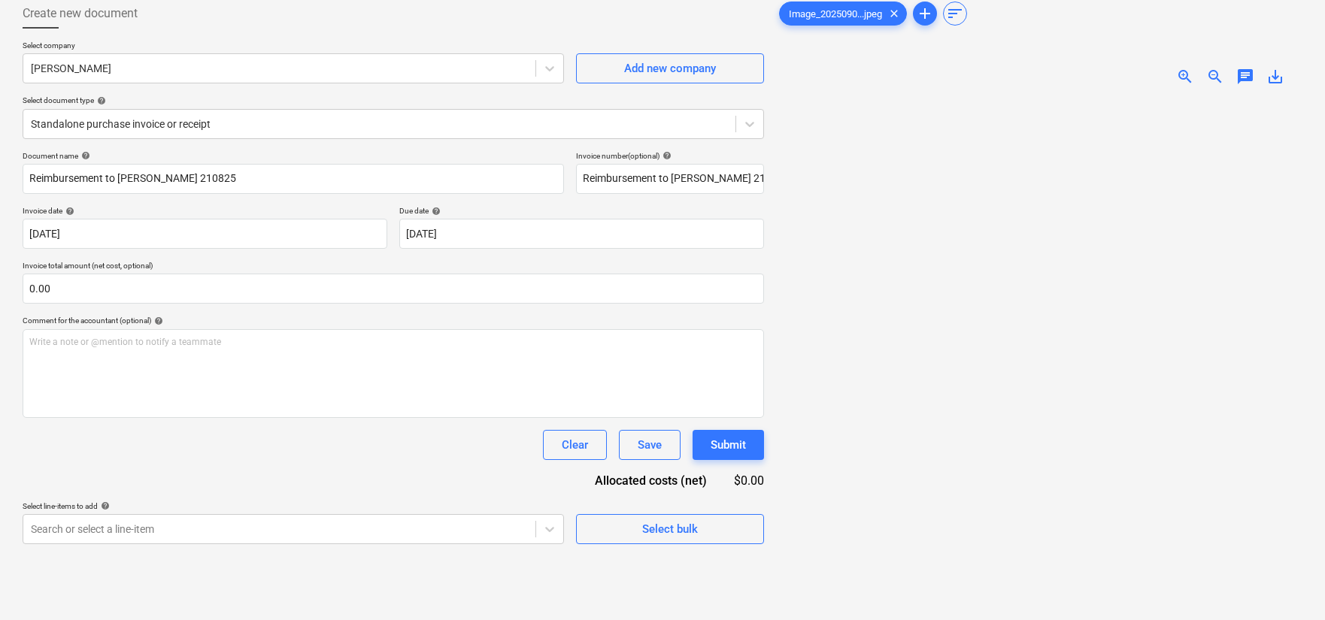
scroll to position [0, 0]
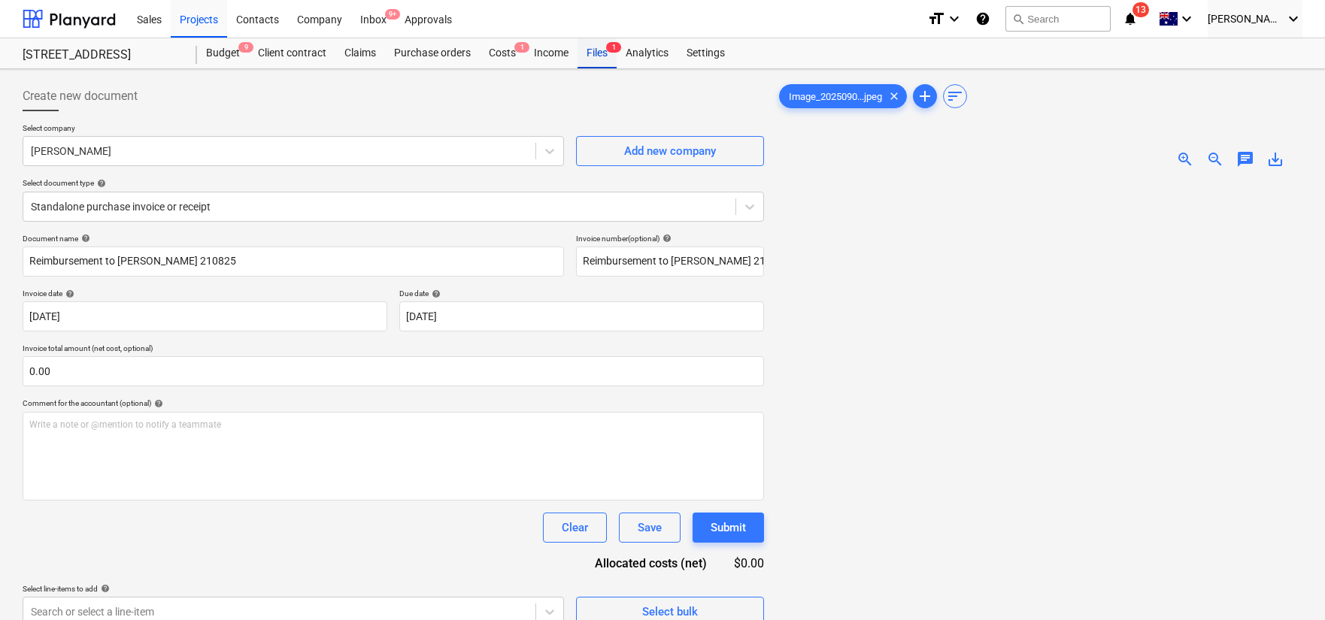
click at [613, 50] on span "1" at bounding box center [613, 47] width 15 height 11
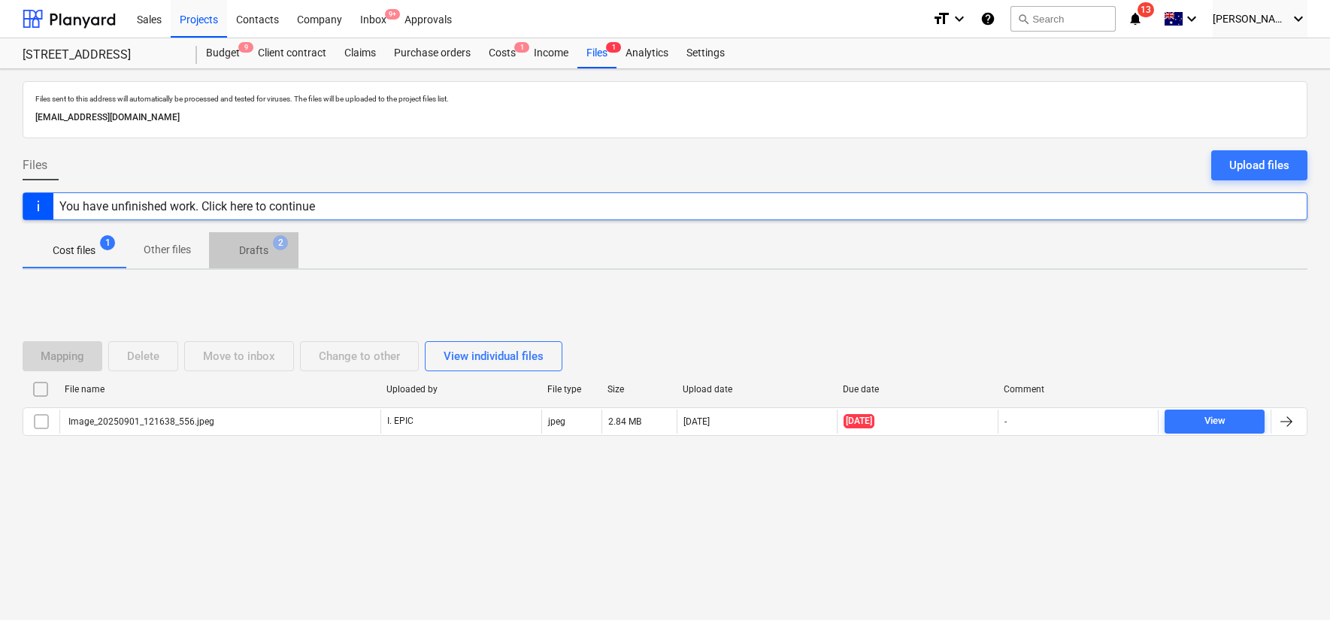
click at [233, 256] on span "Drafts 2" at bounding box center [253, 251] width 53 height 16
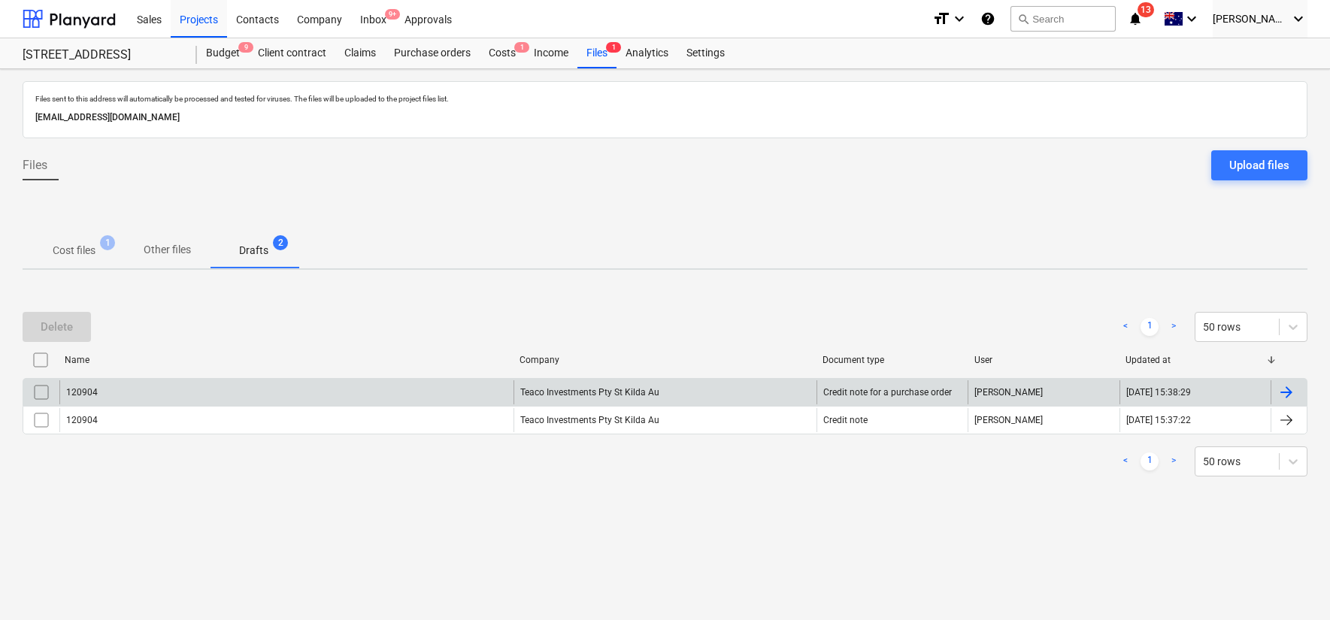
click at [237, 381] on div "120904" at bounding box center [286, 393] width 454 height 24
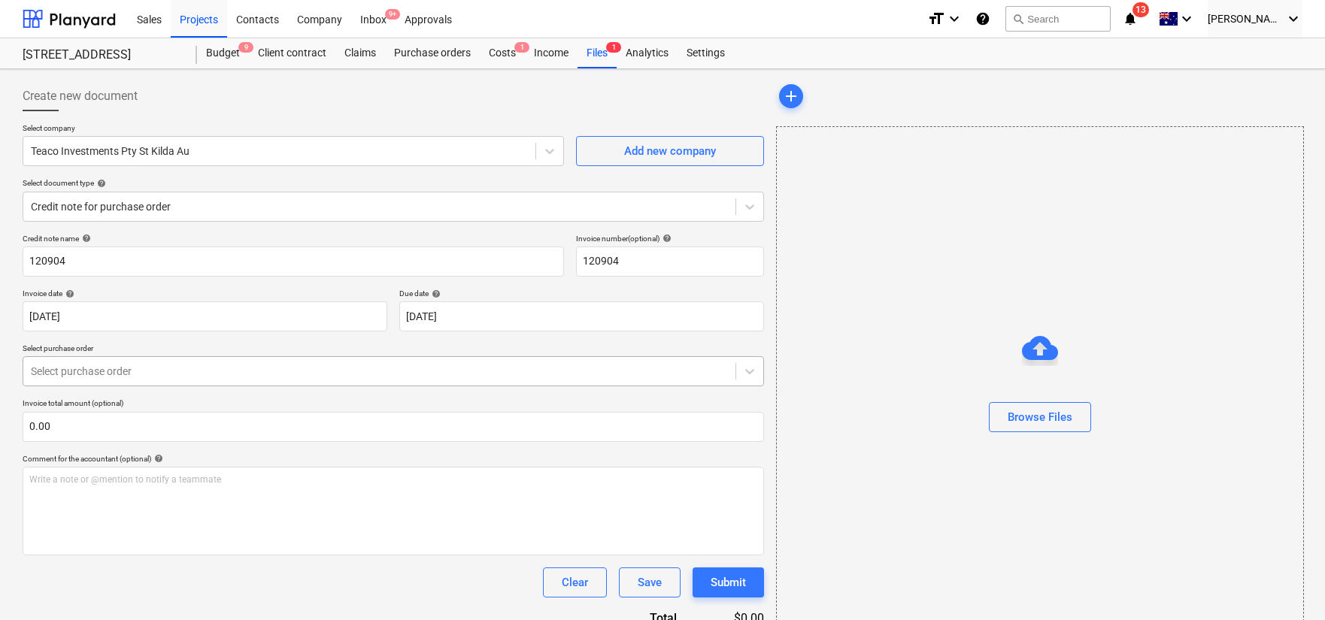
click at [244, 376] on div at bounding box center [379, 371] width 697 height 15
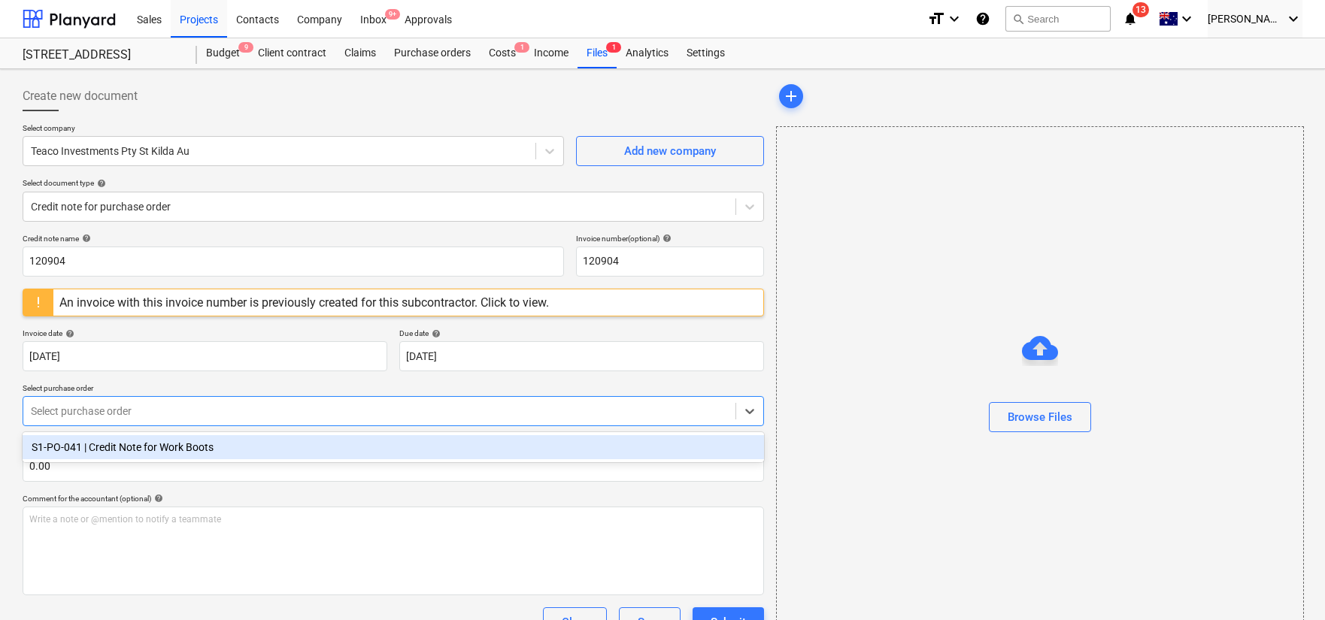
click at [255, 446] on div "S1-PO-041 | Credit Note for Work Boots" at bounding box center [394, 447] width 742 height 24
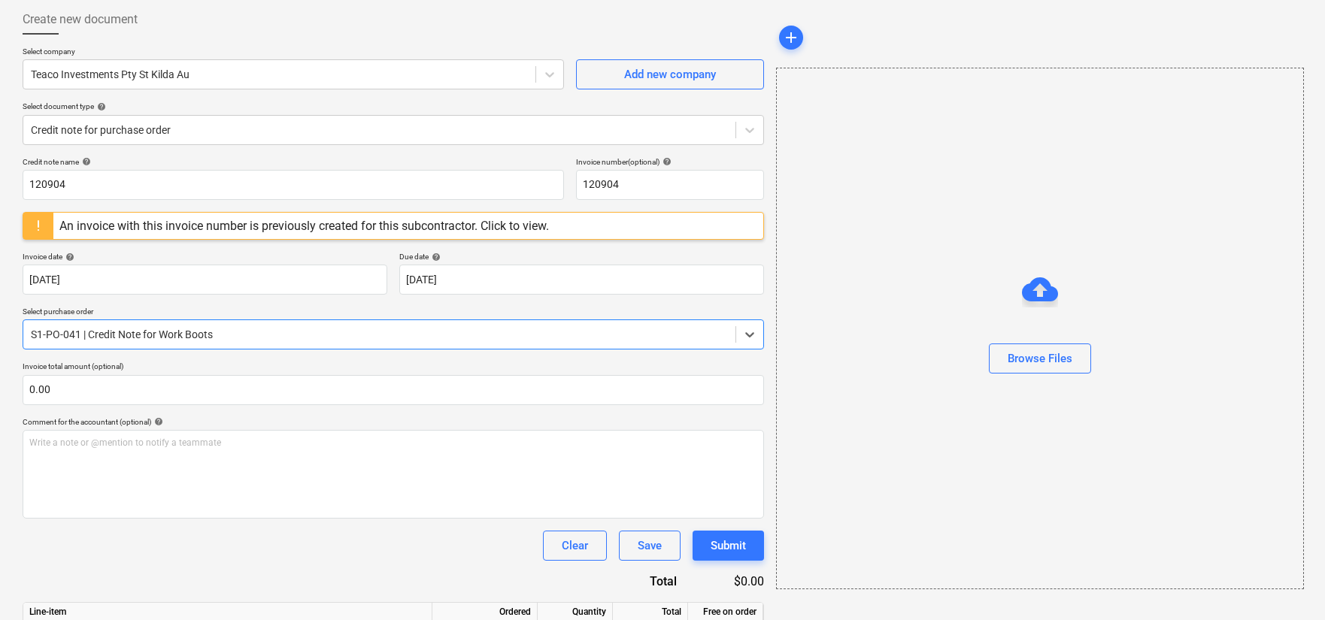
scroll to position [199, 0]
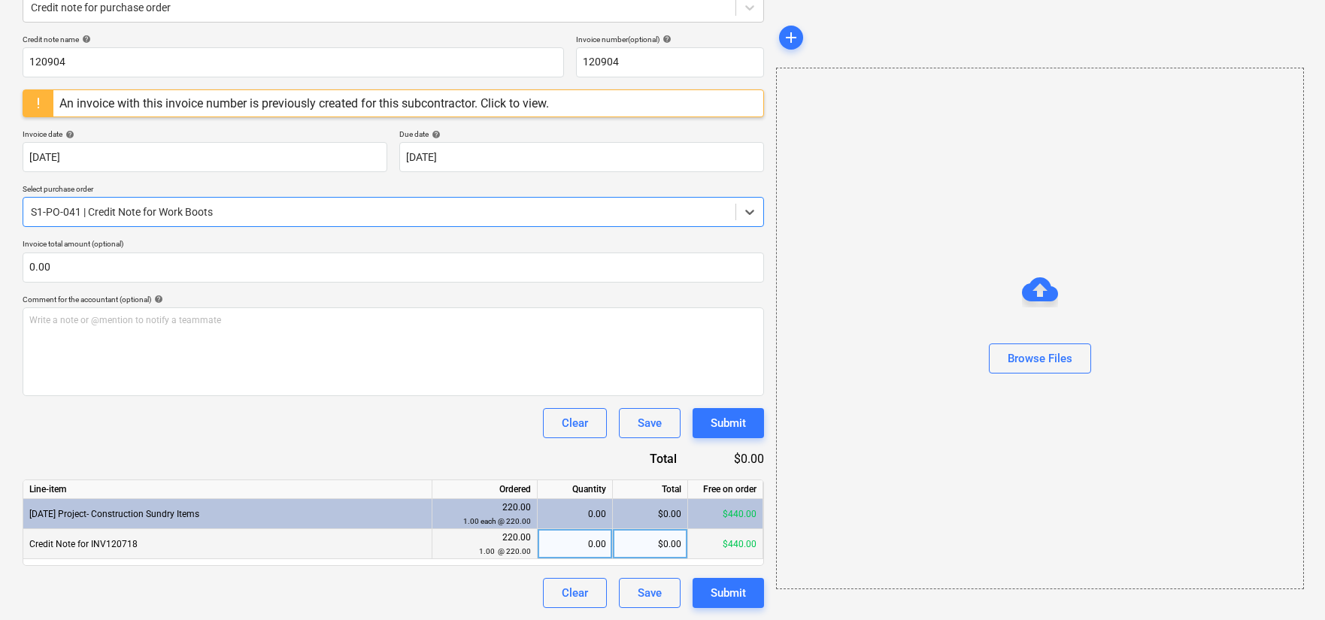
click at [621, 537] on div "$0.00" at bounding box center [650, 544] width 75 height 30
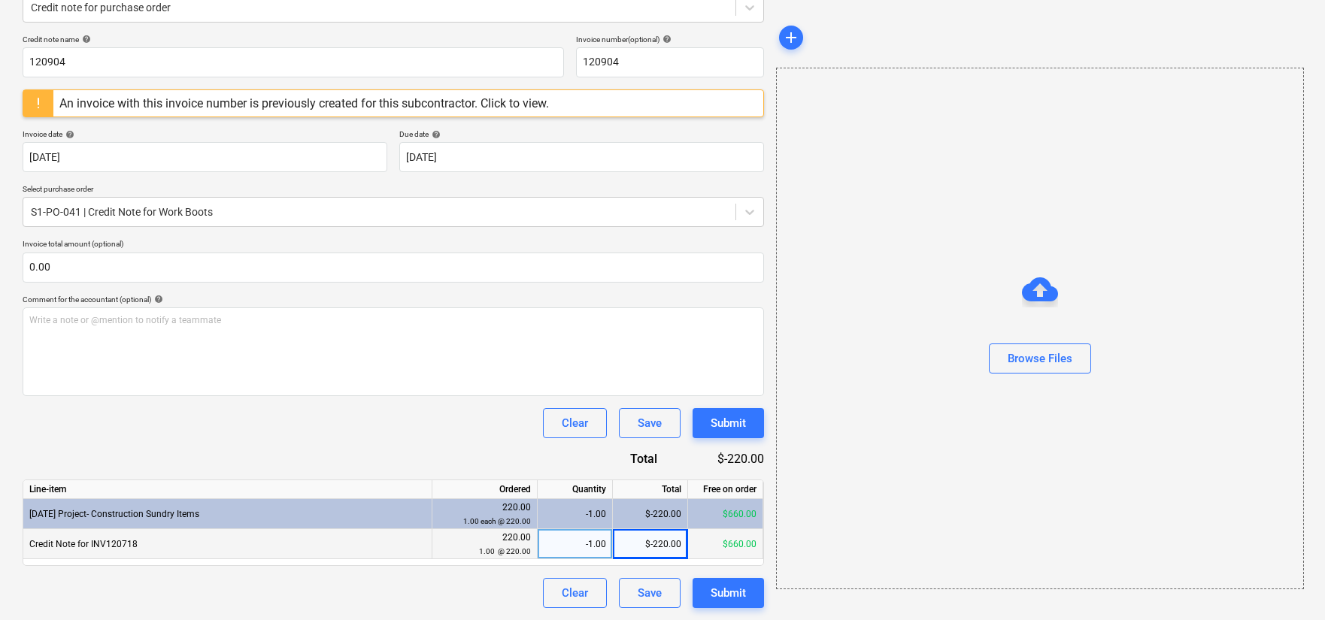
drag, startPoint x: 444, startPoint y: 454, endPoint x: 472, endPoint y: 463, distance: 29.5
click at [444, 453] on div "Credit note name help 120904 Invoice number (optional) help 120904 An invoice w…" at bounding box center [394, 322] width 742 height 574
click at [724, 592] on div "Submit" at bounding box center [728, 594] width 35 height 20
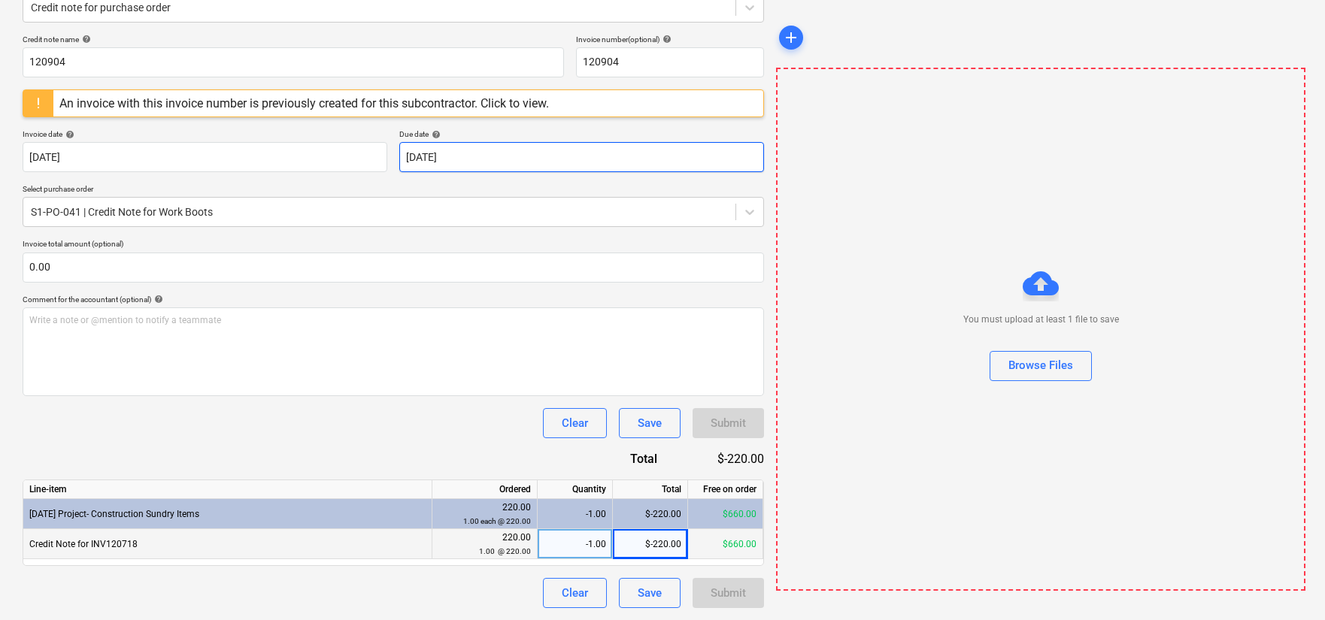
scroll to position [0, 0]
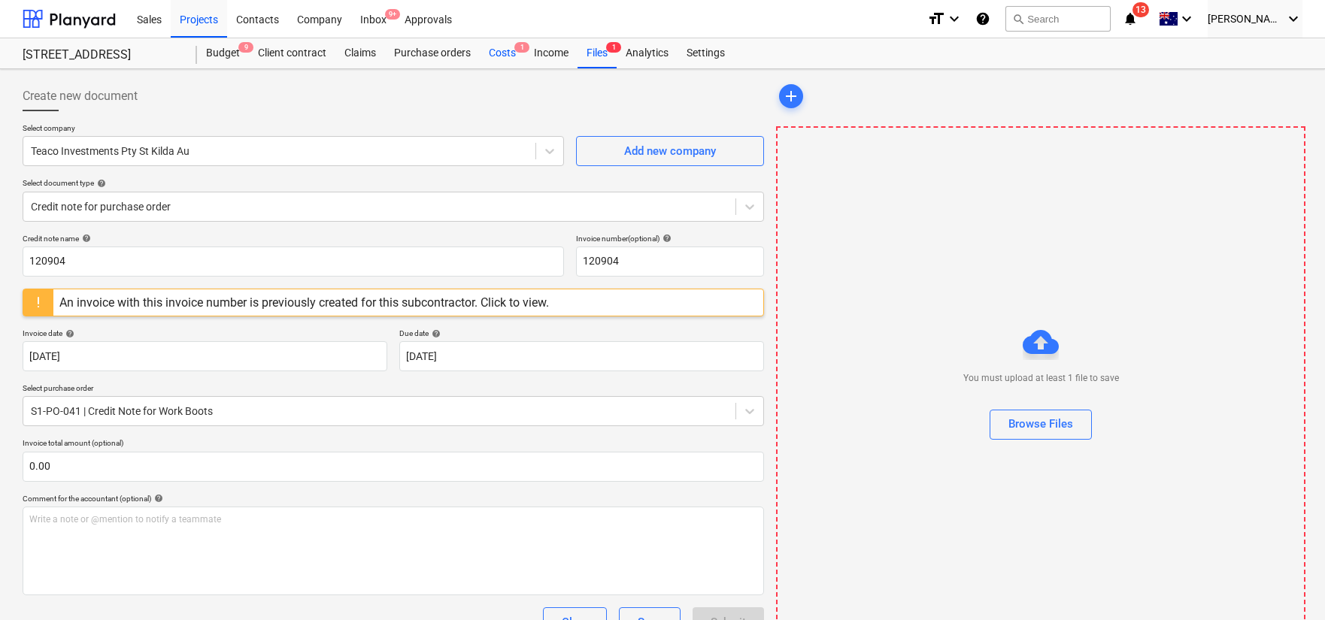
click at [507, 52] on div "Costs 1" at bounding box center [502, 53] width 45 height 30
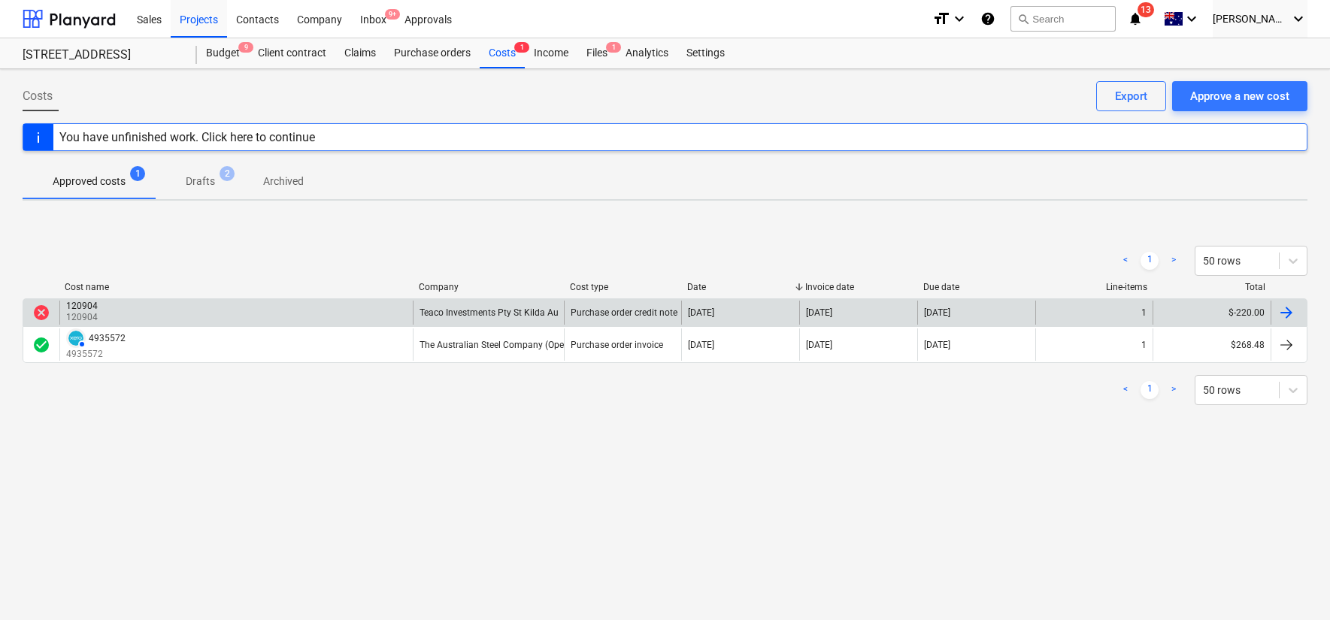
click at [1096, 305] on div "1" at bounding box center [1095, 313] width 118 height 24
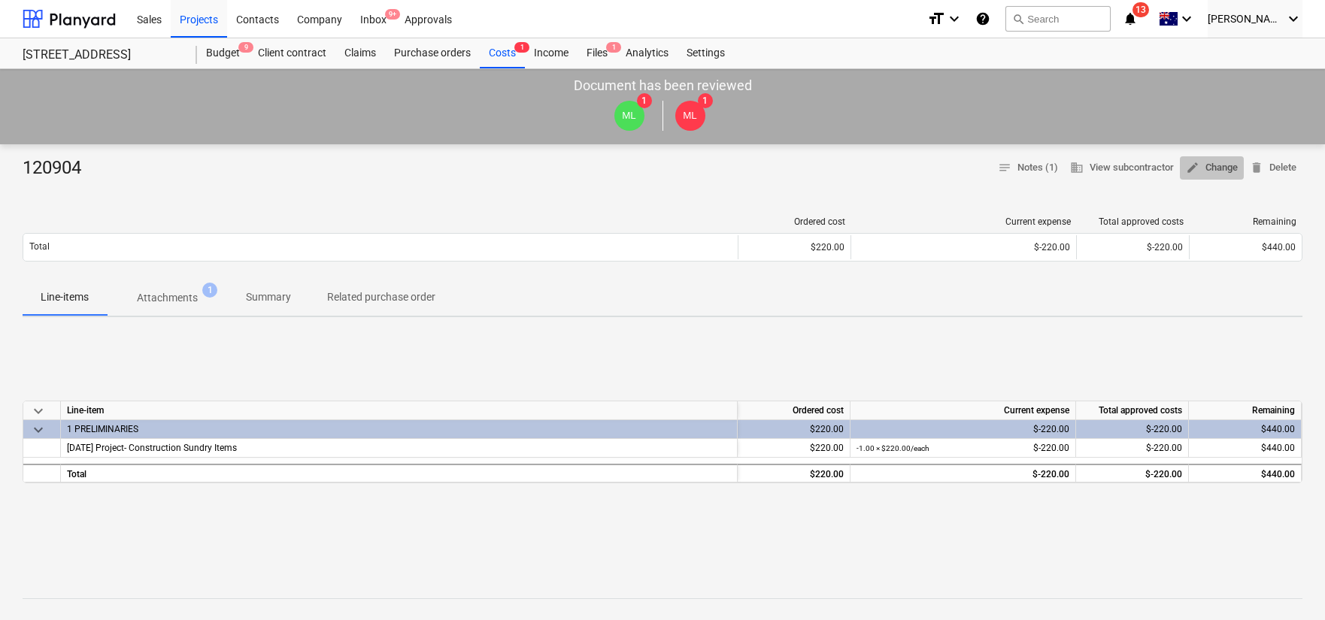
click at [1225, 171] on span "edit Change" at bounding box center [1212, 167] width 52 height 17
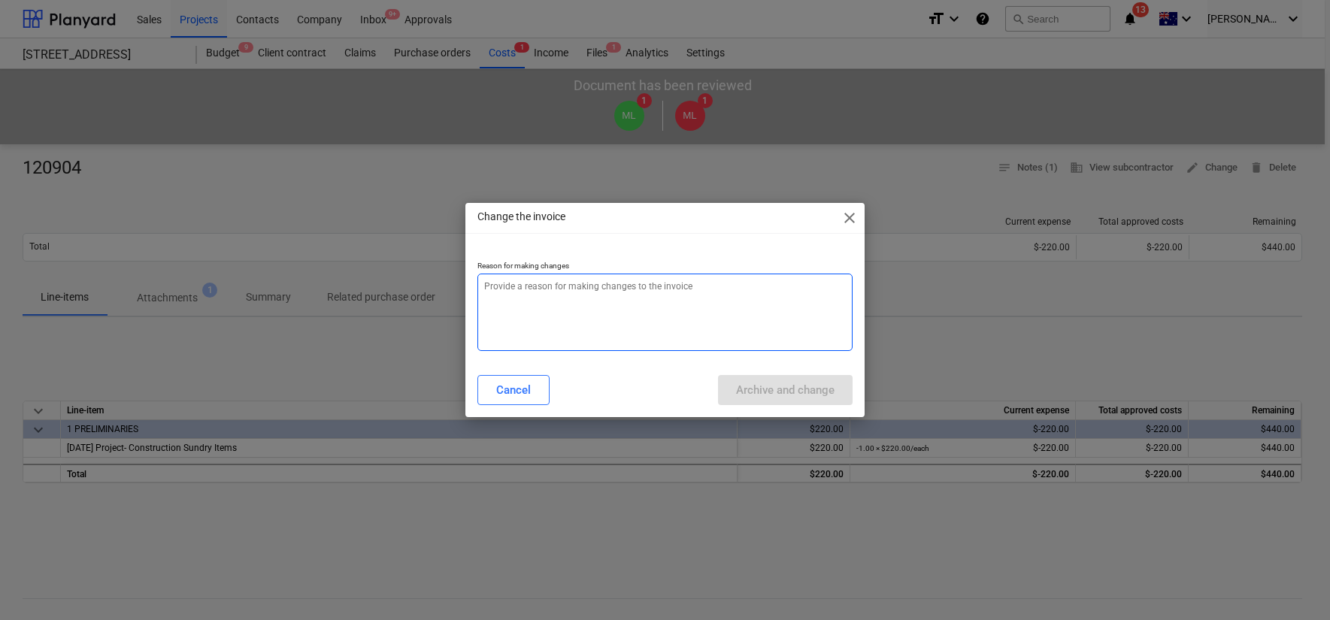
click at [644, 344] on textarea at bounding box center [665, 312] width 375 height 77
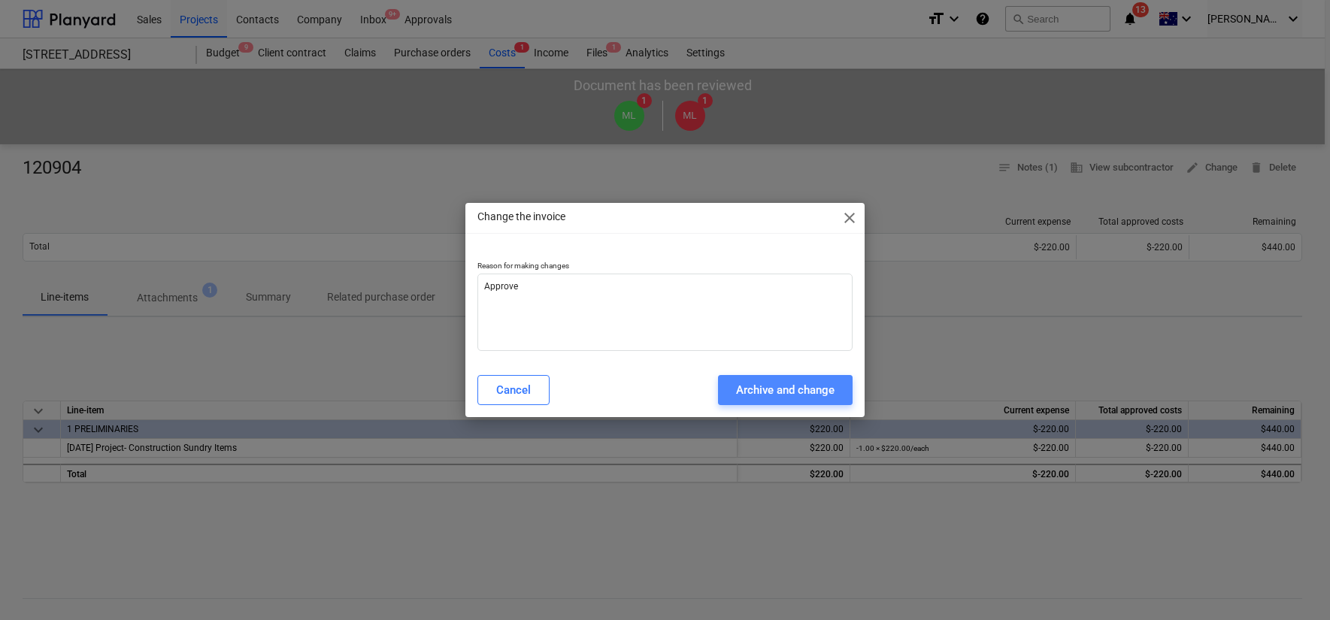
click at [787, 402] on button "Archive and change" at bounding box center [785, 390] width 135 height 30
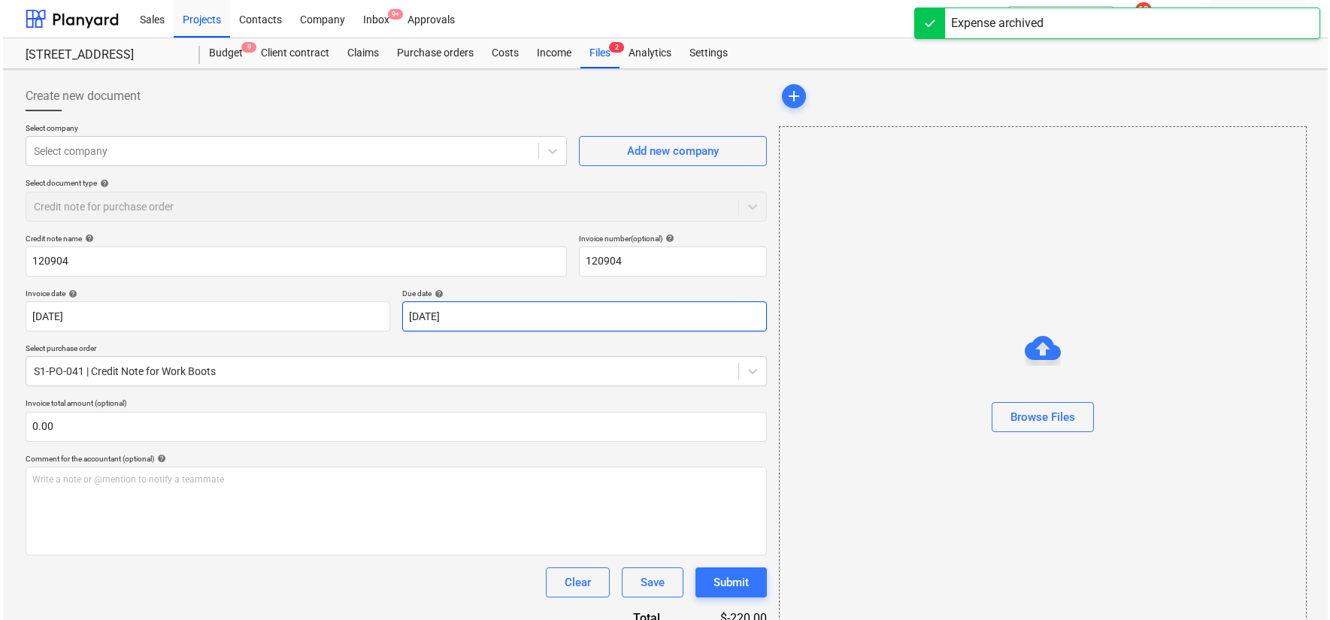
scroll to position [159, 0]
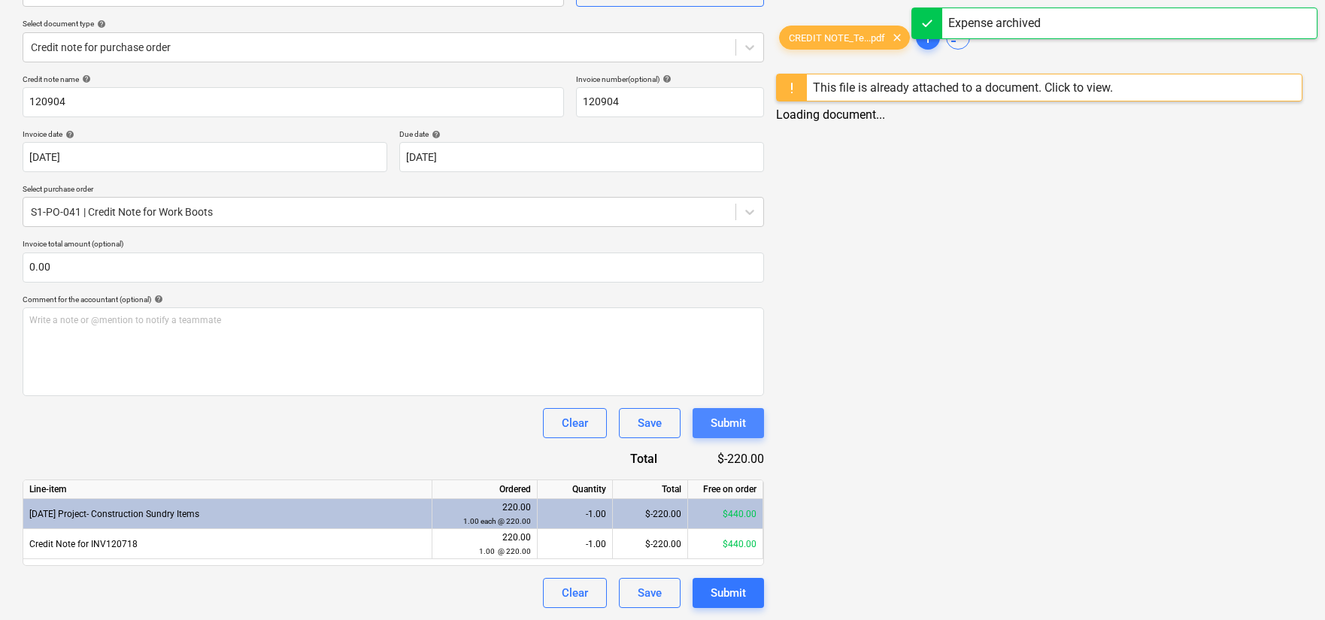
click at [715, 419] on div "Submit" at bounding box center [728, 424] width 35 height 20
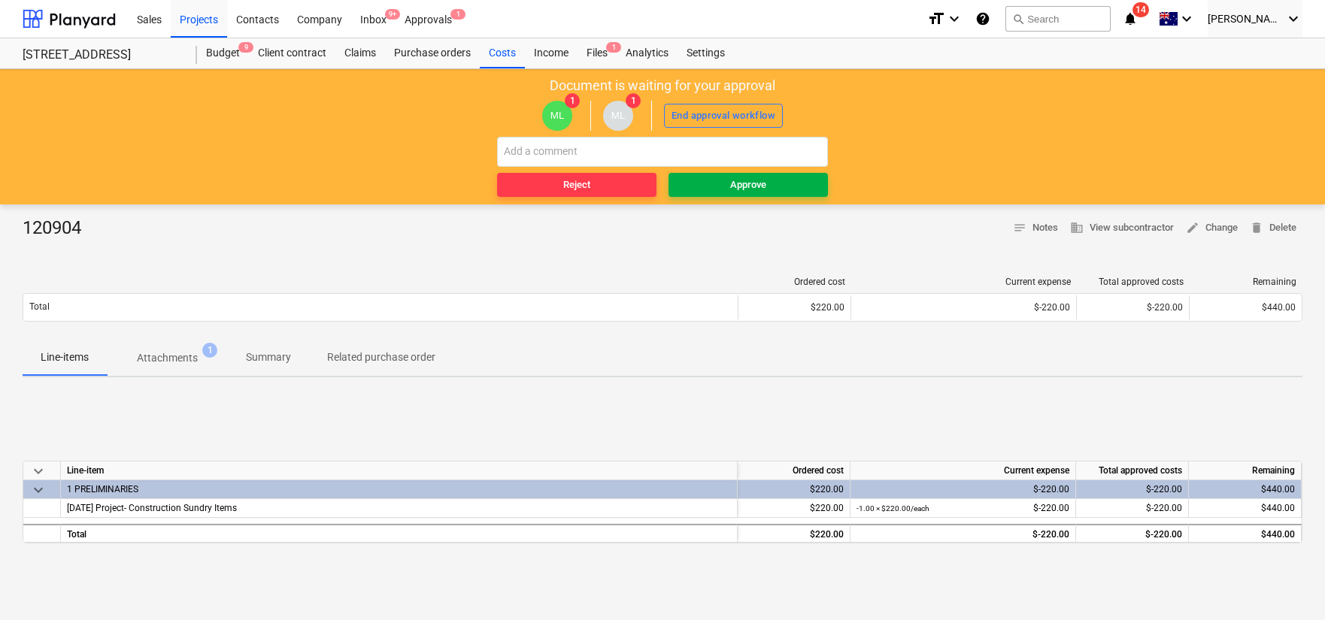
click at [720, 177] on span "Approve" at bounding box center [748, 185] width 147 height 17
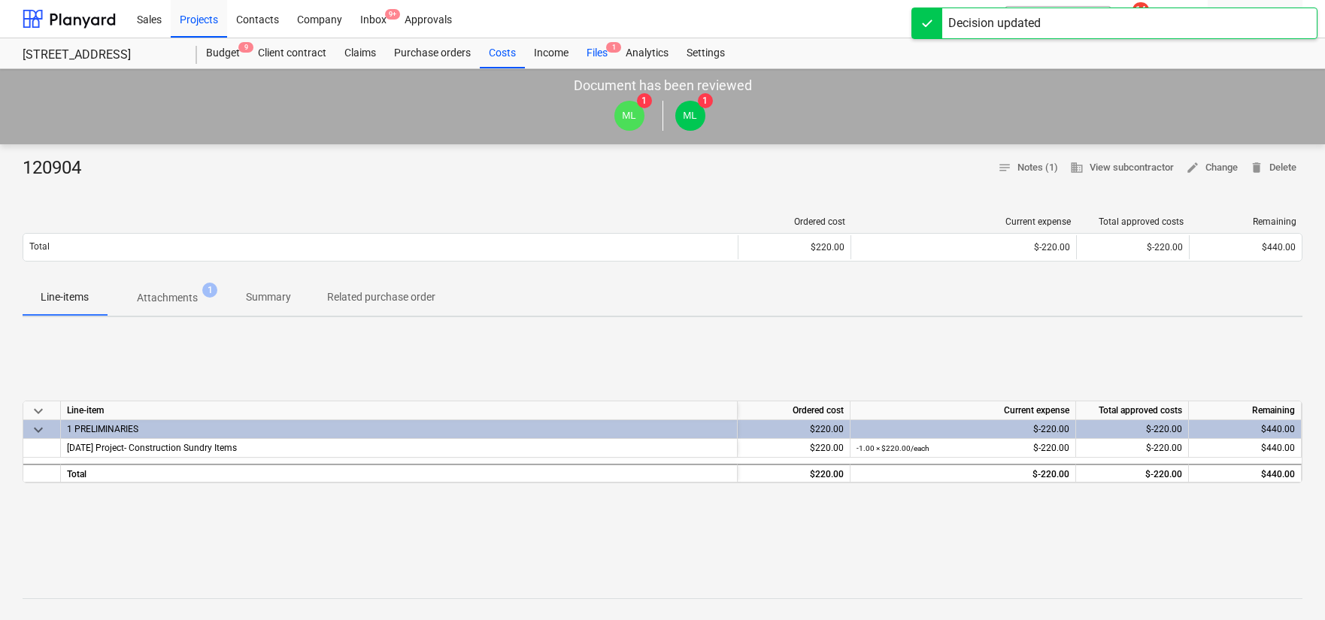
click at [595, 53] on div "Files 1" at bounding box center [597, 53] width 39 height 30
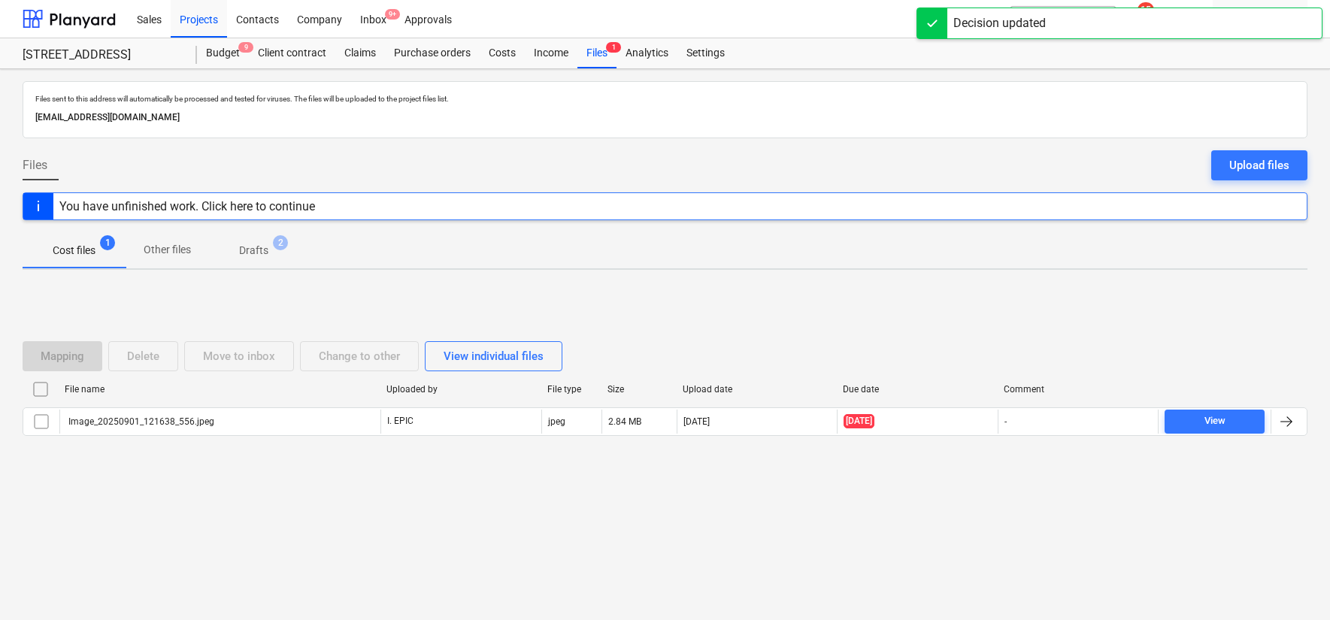
click at [255, 247] on p "Drafts" at bounding box center [253, 251] width 29 height 16
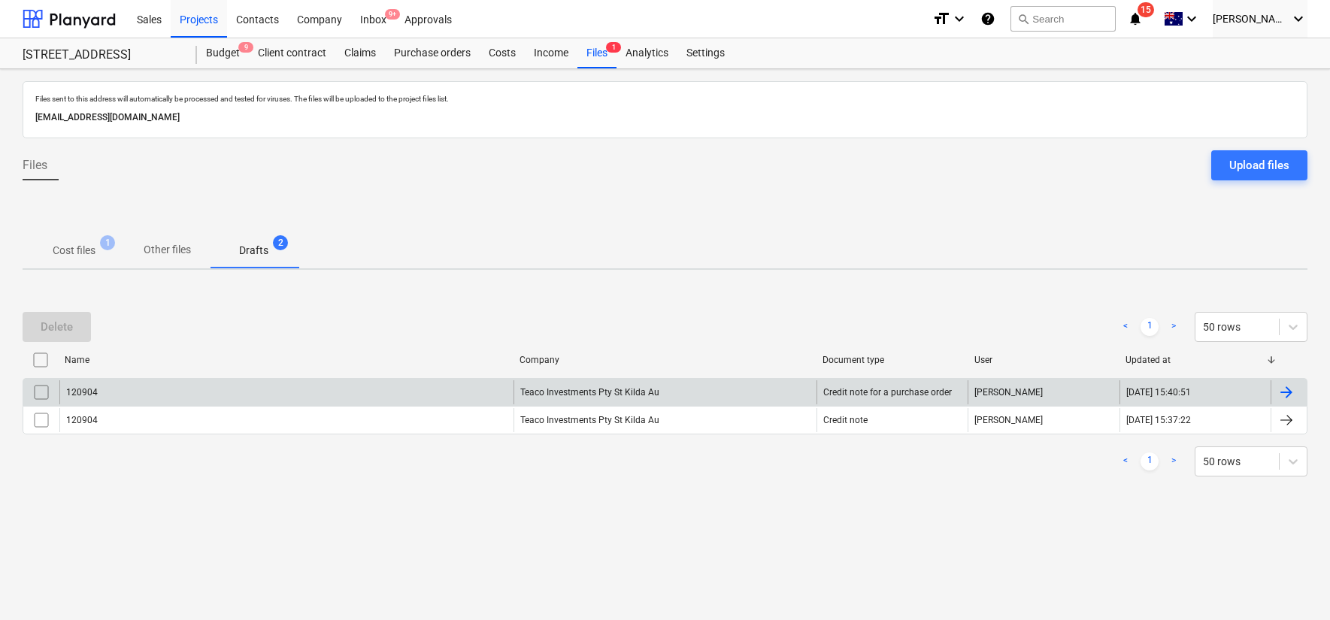
click at [43, 396] on input "checkbox" at bounding box center [41, 393] width 24 height 24
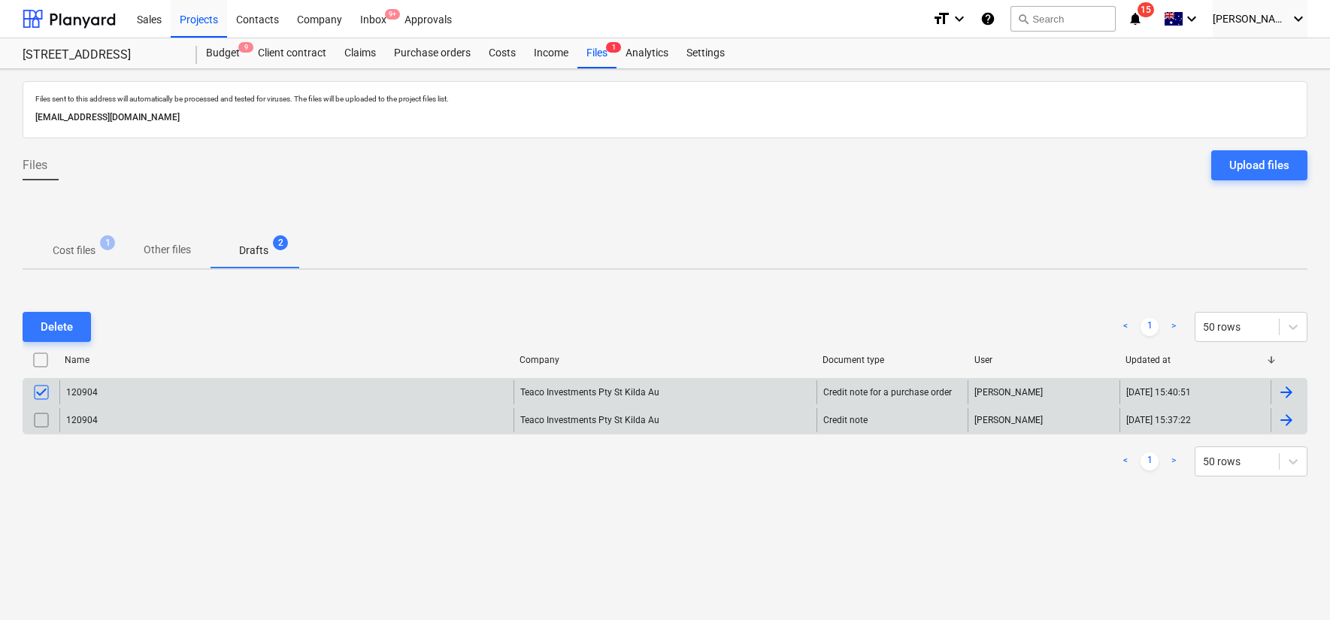
click at [47, 417] on input "checkbox" at bounding box center [41, 420] width 24 height 24
click at [53, 338] on button "Delete" at bounding box center [57, 327] width 68 height 30
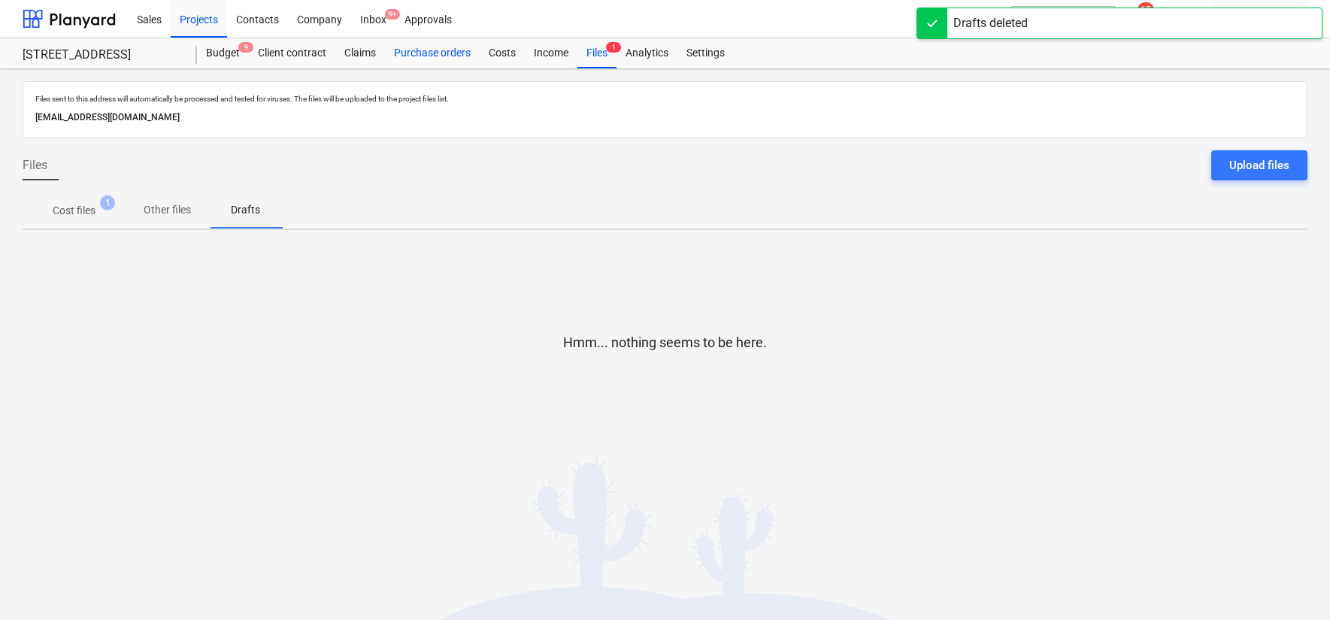
click at [438, 46] on div "Purchase orders" at bounding box center [432, 53] width 95 height 30
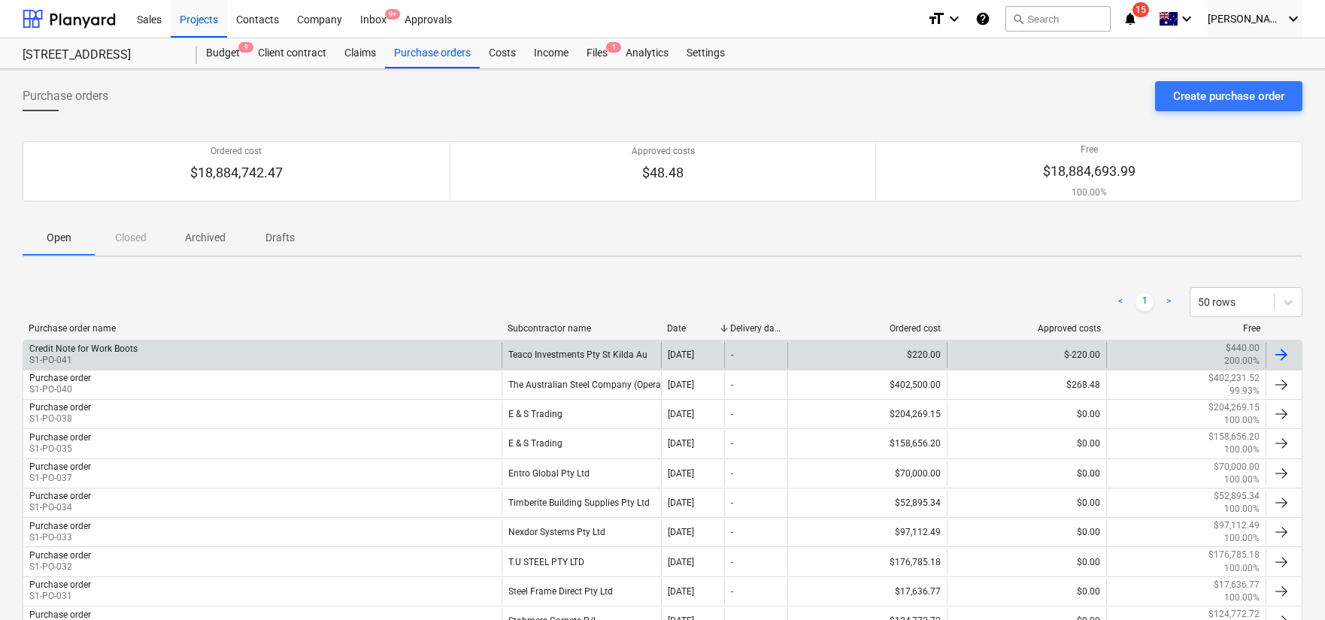
click at [451, 355] on div "Credit Note for Work Boots S1-PO-041" at bounding box center [262, 355] width 478 height 26
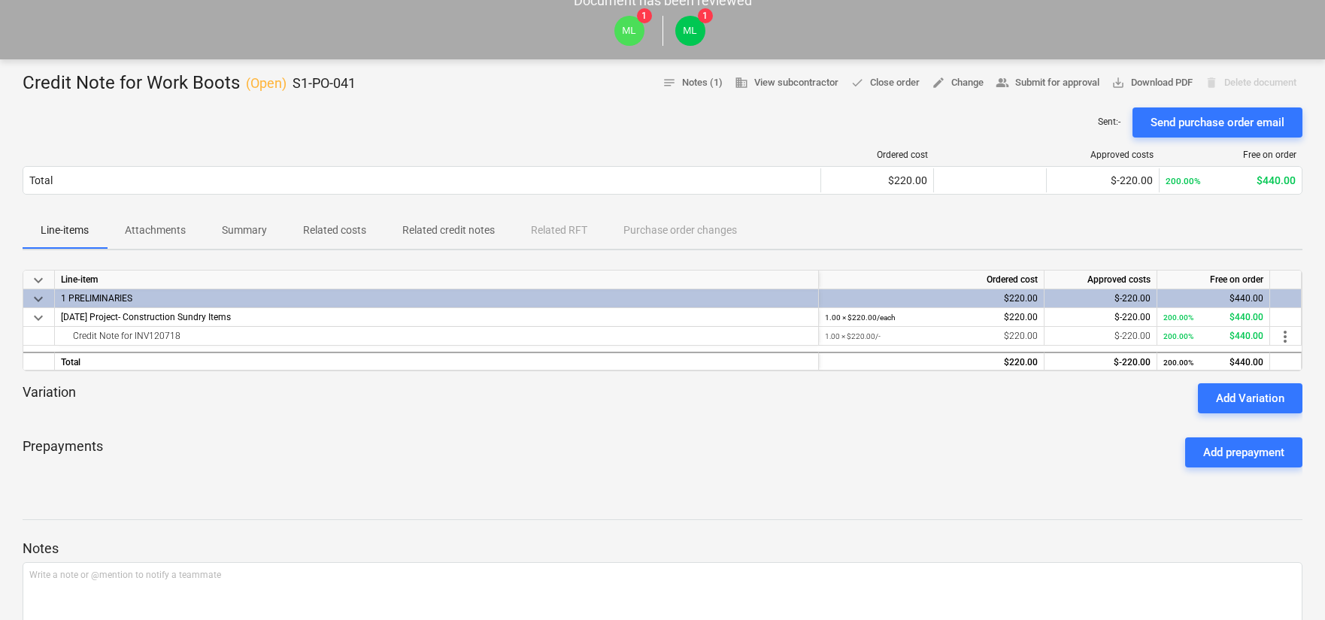
scroll to position [86, 0]
click at [895, 84] on span "done Close order" at bounding box center [885, 82] width 69 height 17
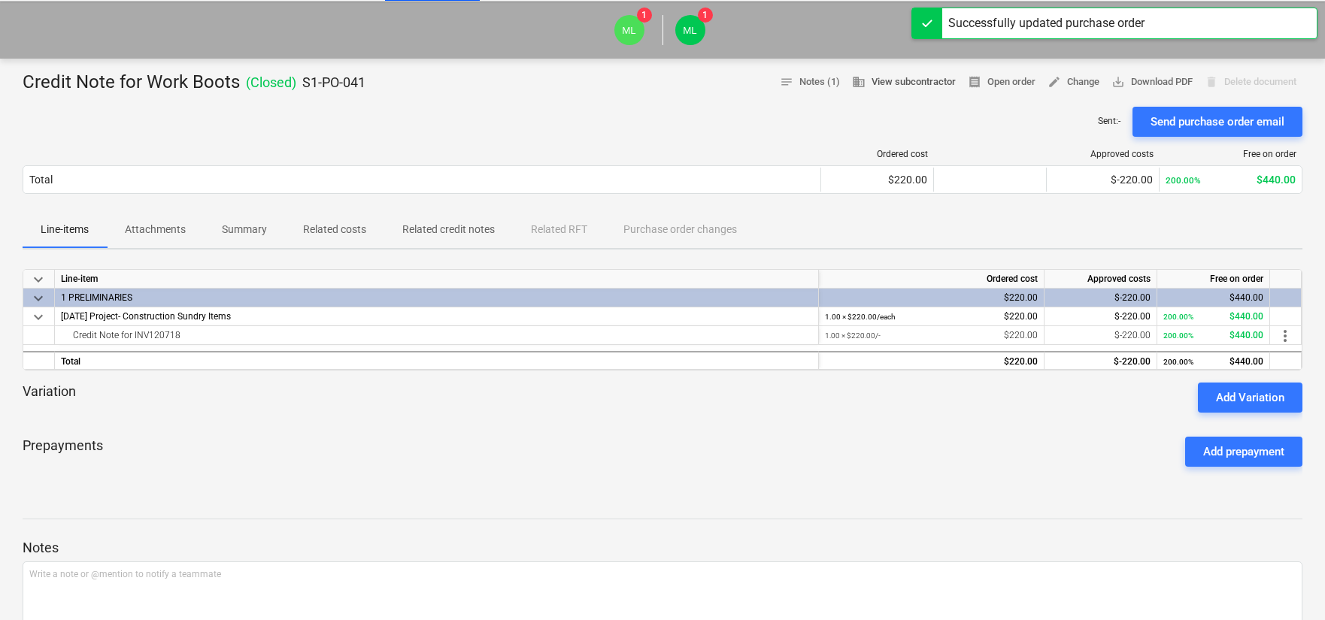
scroll to position [0, 0]
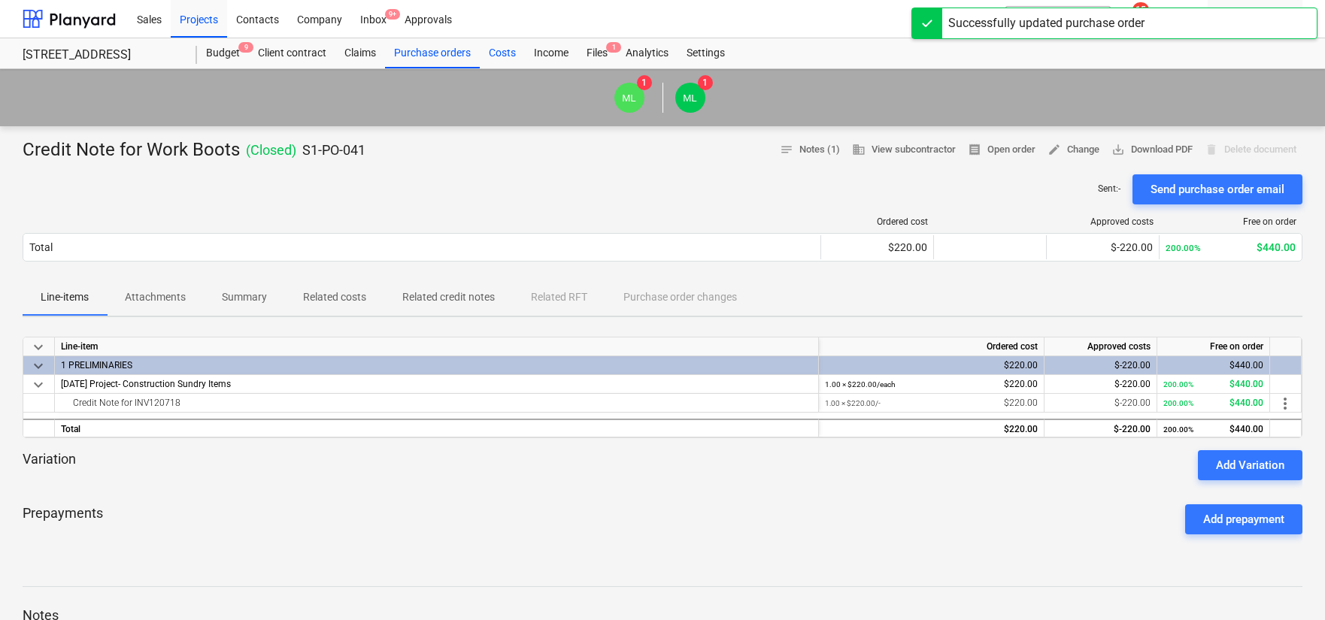
click at [510, 53] on div "Costs" at bounding box center [502, 53] width 45 height 30
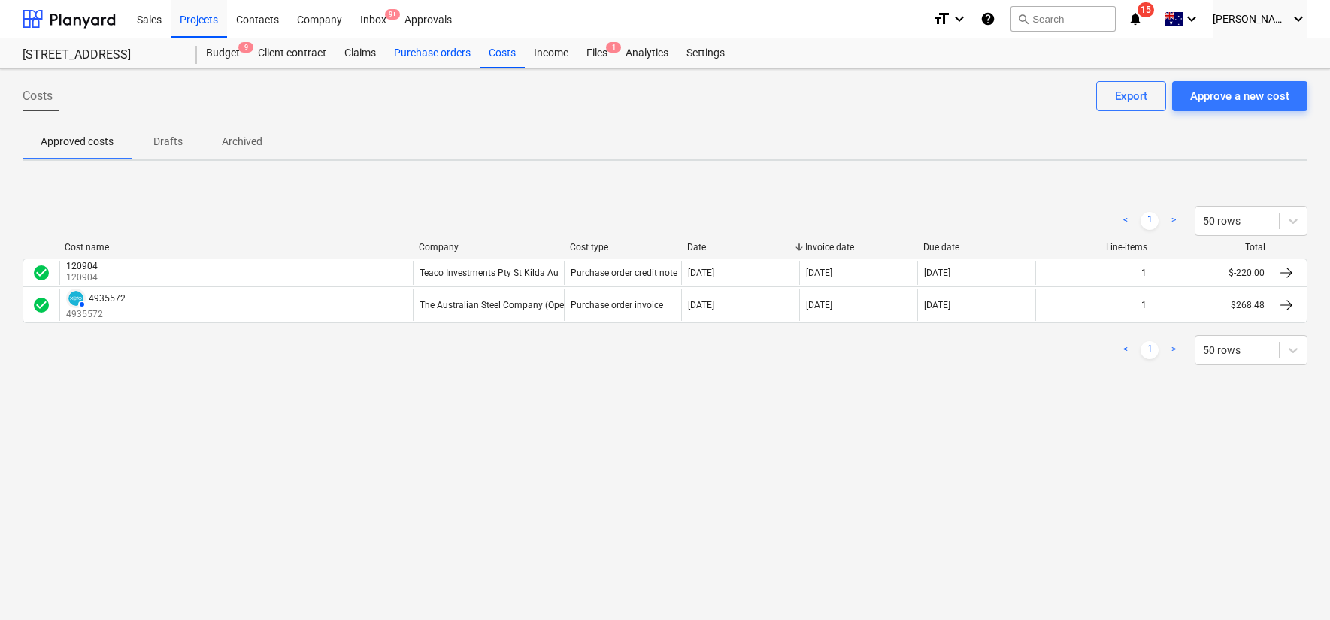
click at [438, 59] on div "Purchase orders" at bounding box center [432, 53] width 95 height 30
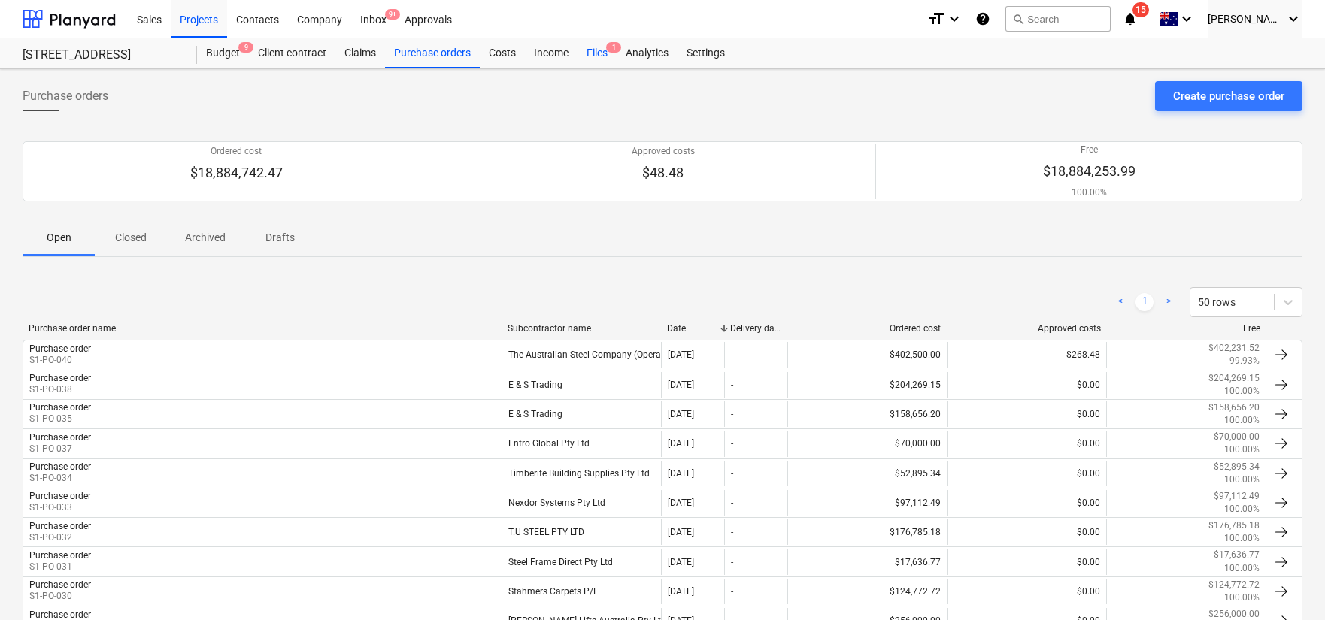
click at [585, 65] on div "Files 1" at bounding box center [597, 53] width 39 height 30
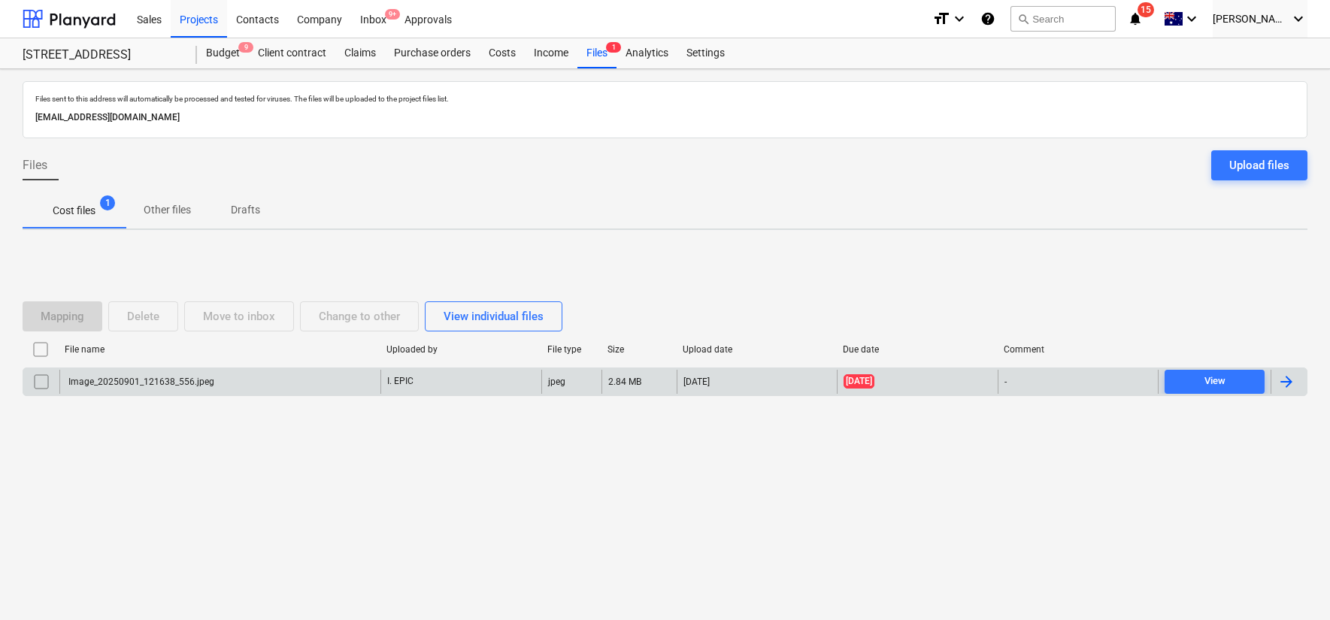
click at [291, 381] on div "Image_20250901_121638_556.jpeg" at bounding box center [219, 382] width 321 height 24
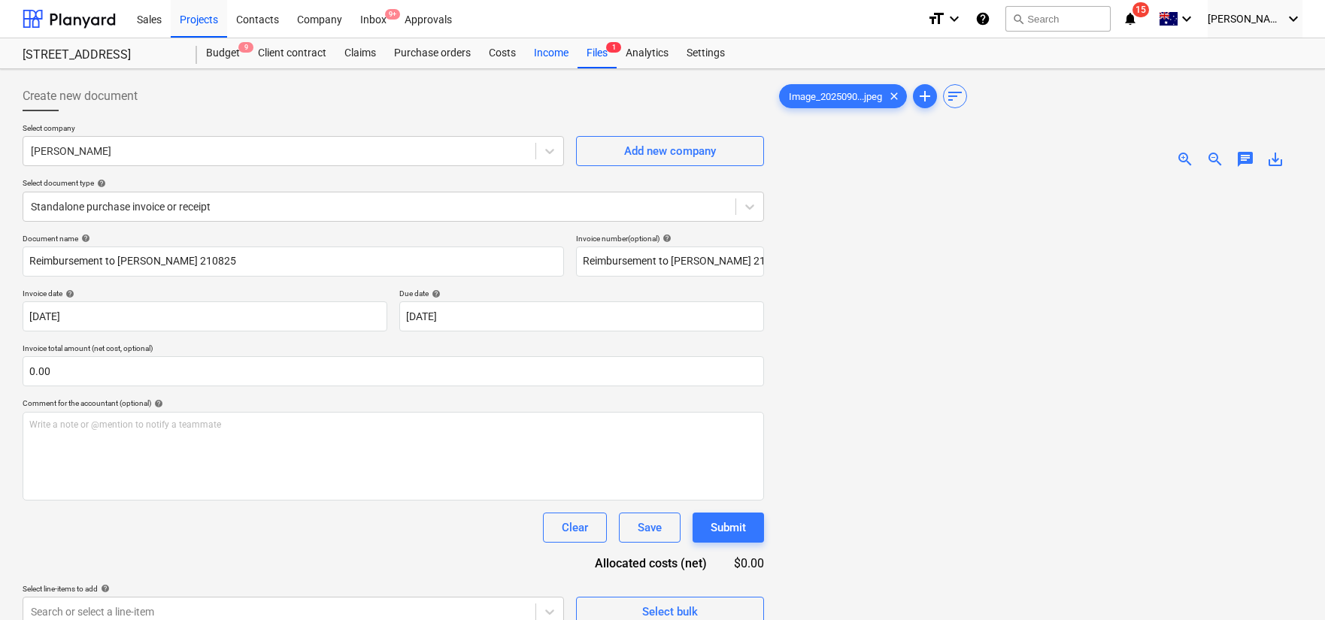
click at [559, 58] on div "Income" at bounding box center [551, 53] width 53 height 30
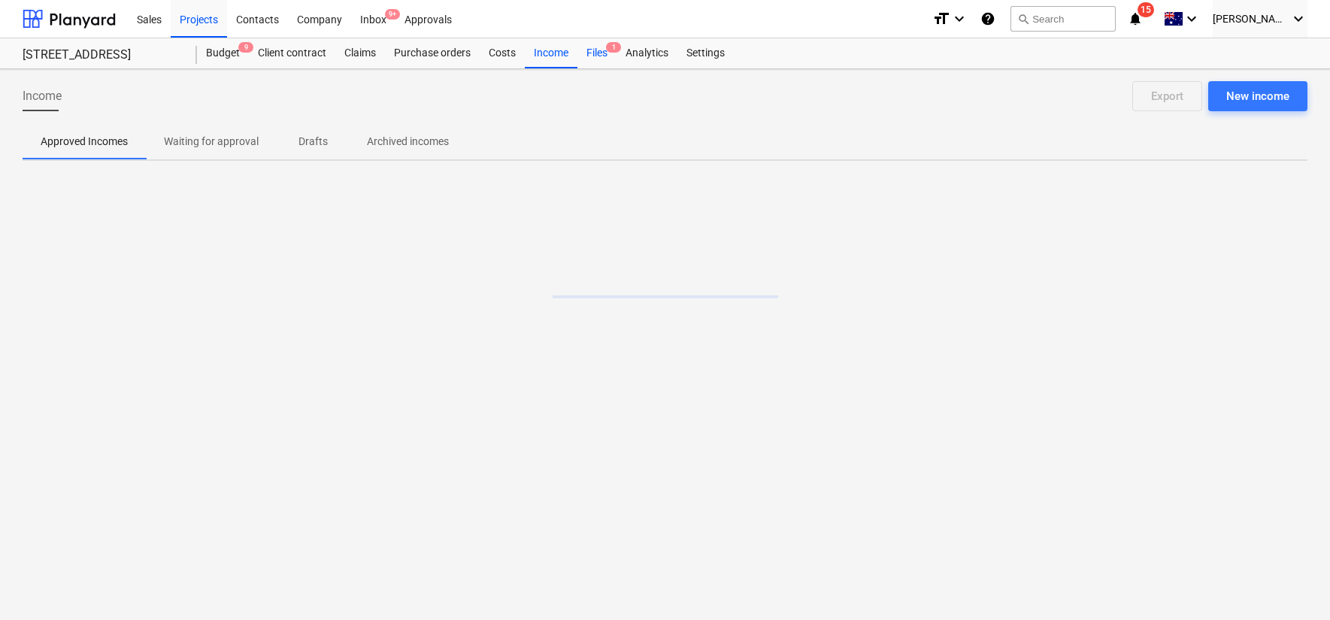
click at [604, 58] on div "Files 1" at bounding box center [597, 53] width 39 height 30
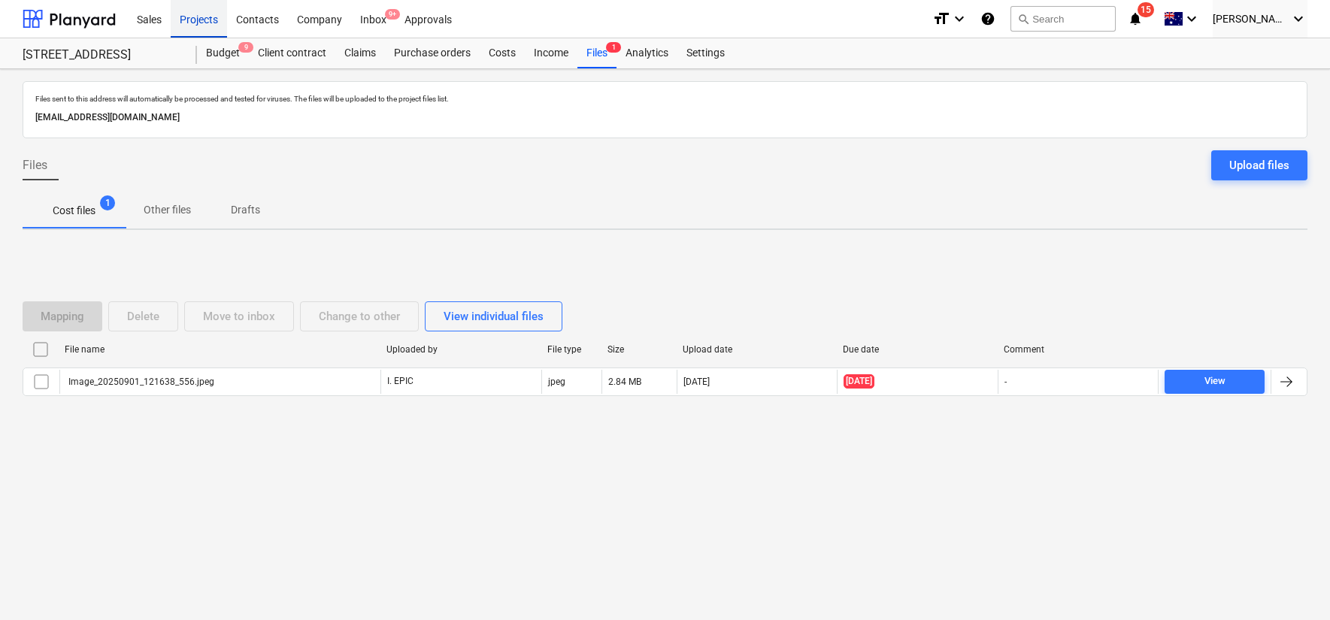
click at [213, 23] on div "Projects" at bounding box center [199, 18] width 56 height 38
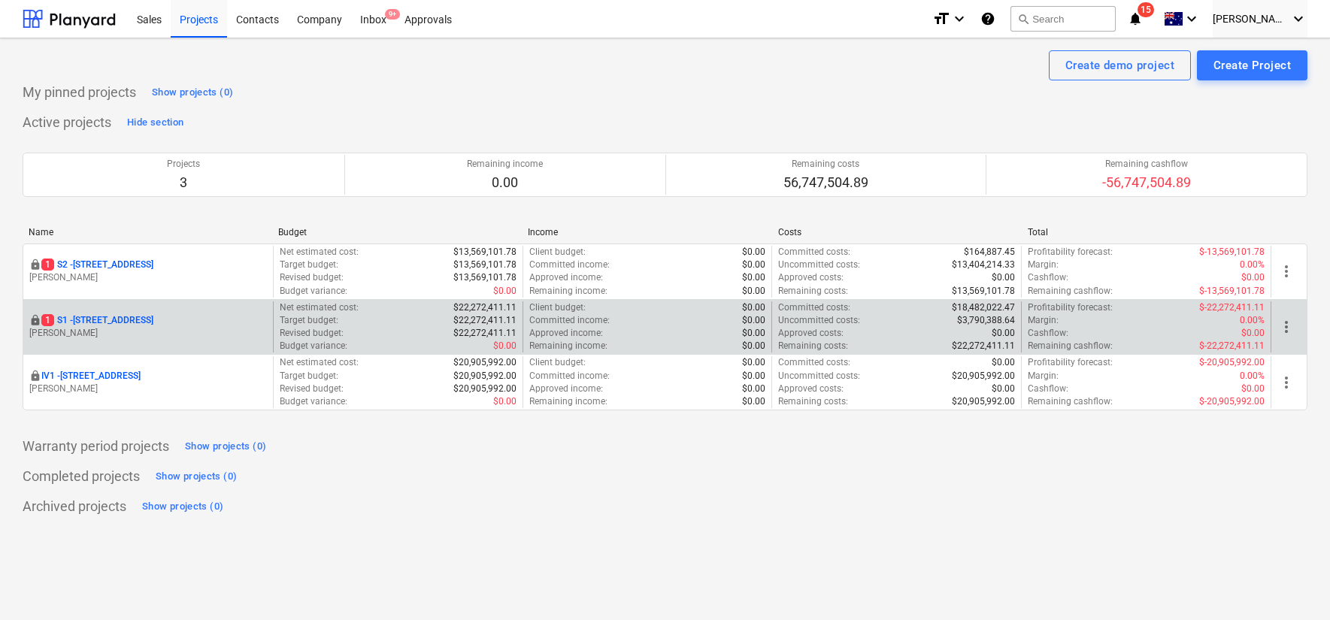
click at [136, 315] on p "1 S1 - [STREET_ADDRESS]" at bounding box center [97, 320] width 112 height 13
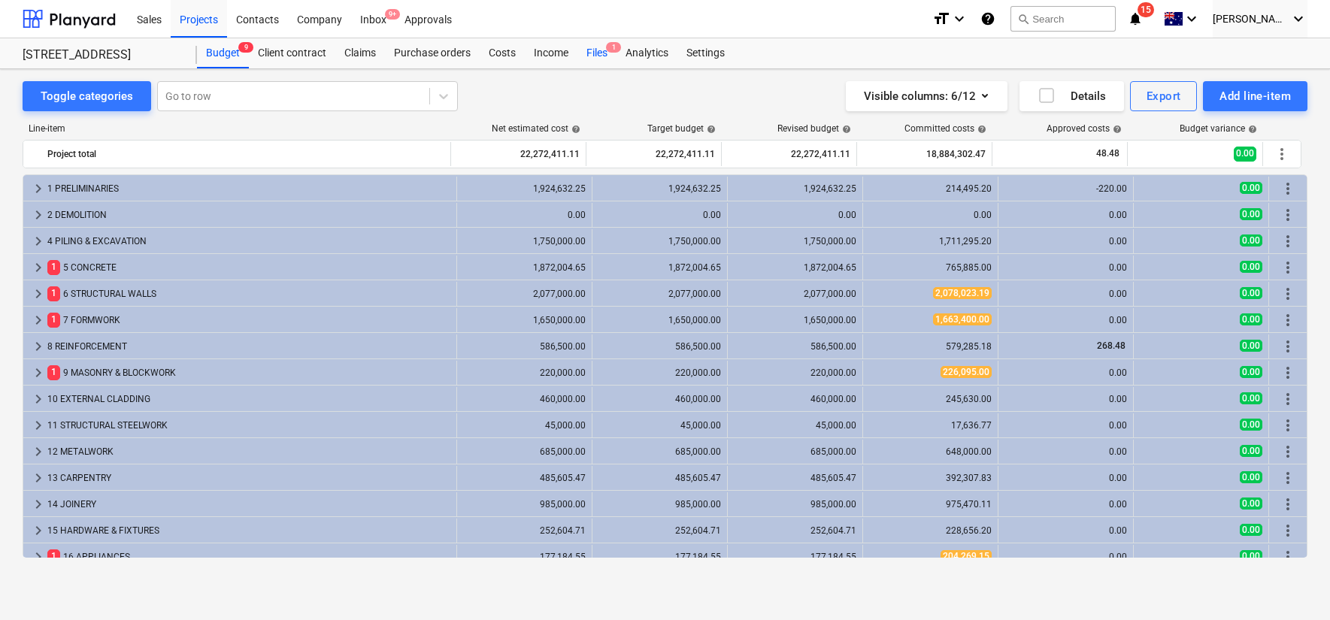
click at [596, 51] on div "Files 1" at bounding box center [597, 53] width 39 height 30
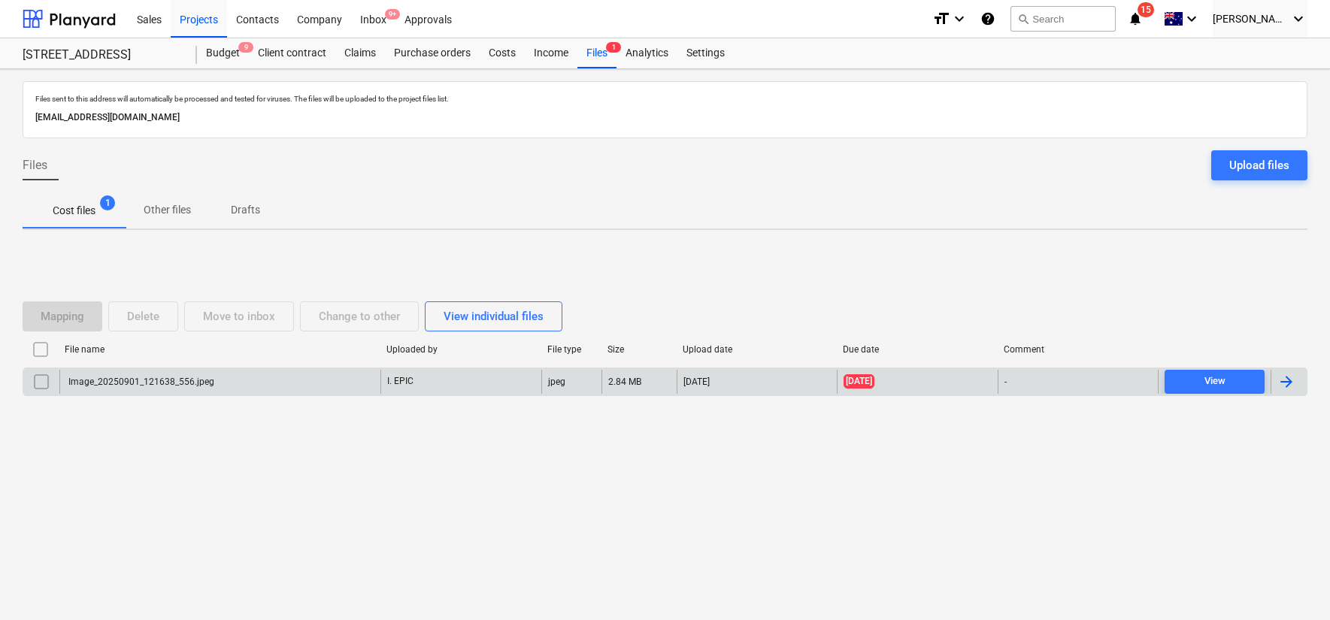
click at [299, 391] on div "Image_20250901_121638_556.jpeg" at bounding box center [219, 382] width 321 height 24
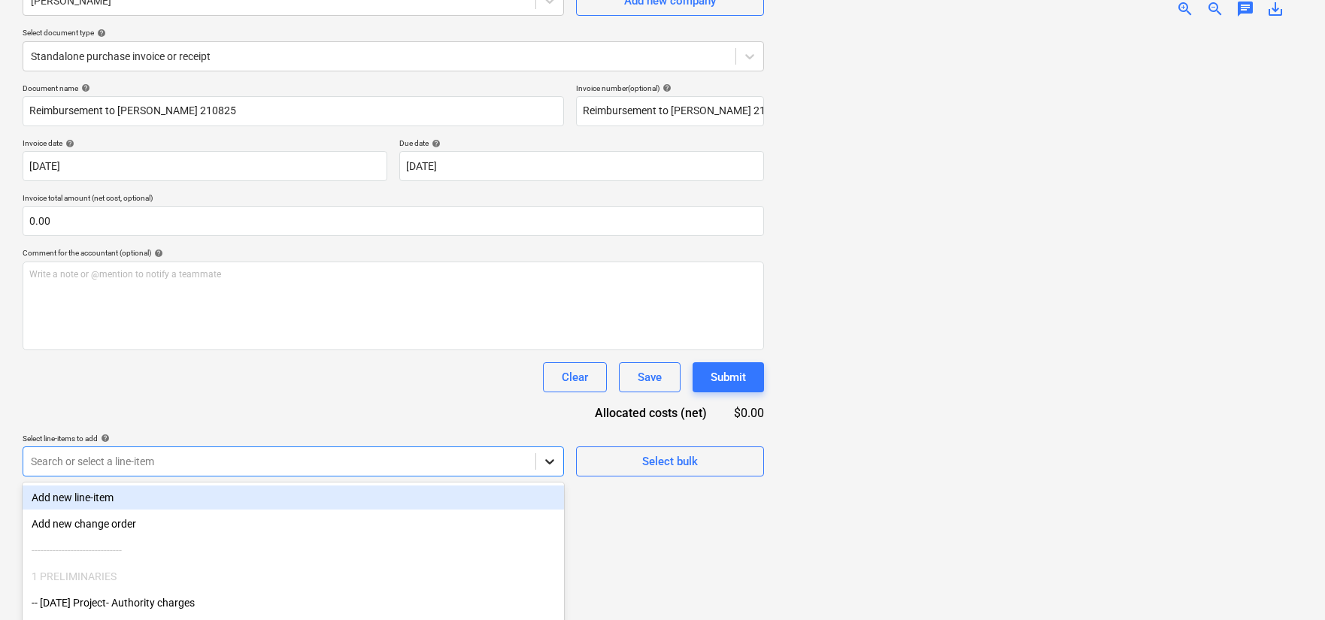
scroll to position [241, 0]
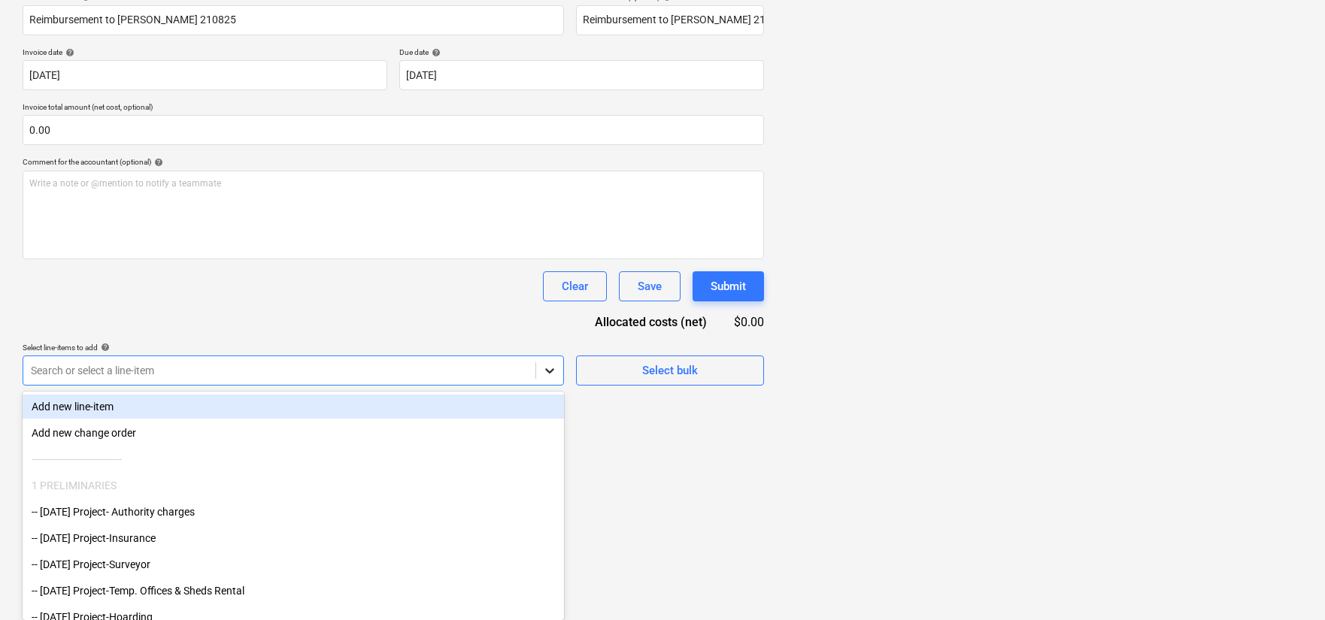
click at [551, 379] on body "Sales Projects Contacts Company Inbox 9+ Approvals format_size keyboard_arrow_d…" at bounding box center [662, 69] width 1325 height 620
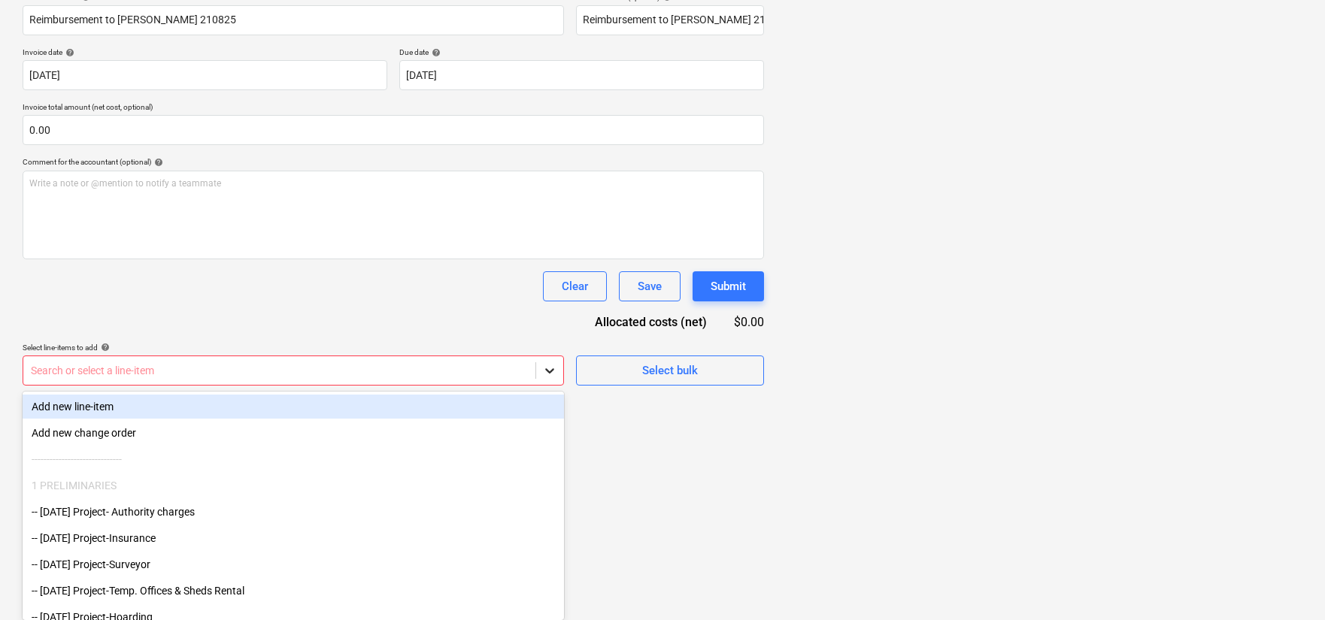
click at [556, 379] on body "Sales Projects Contacts Company Inbox 9+ Approvals format_size keyboard_arrow_d…" at bounding box center [662, 69] width 1325 height 620
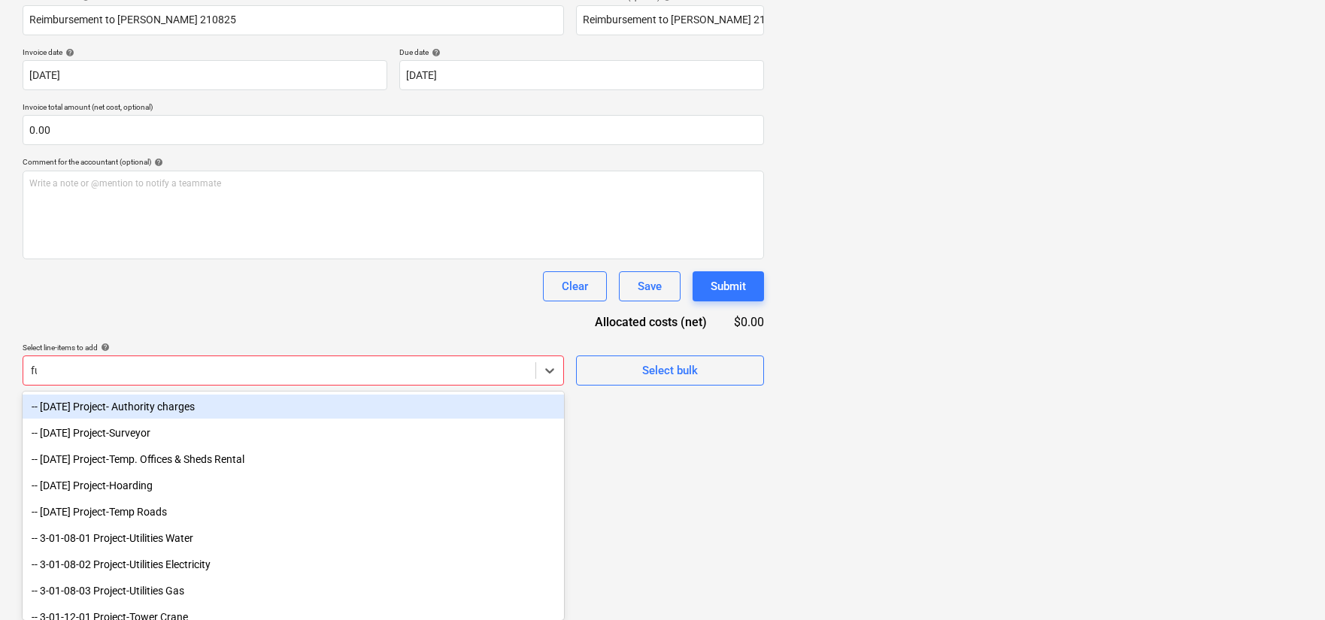
scroll to position [150, 0]
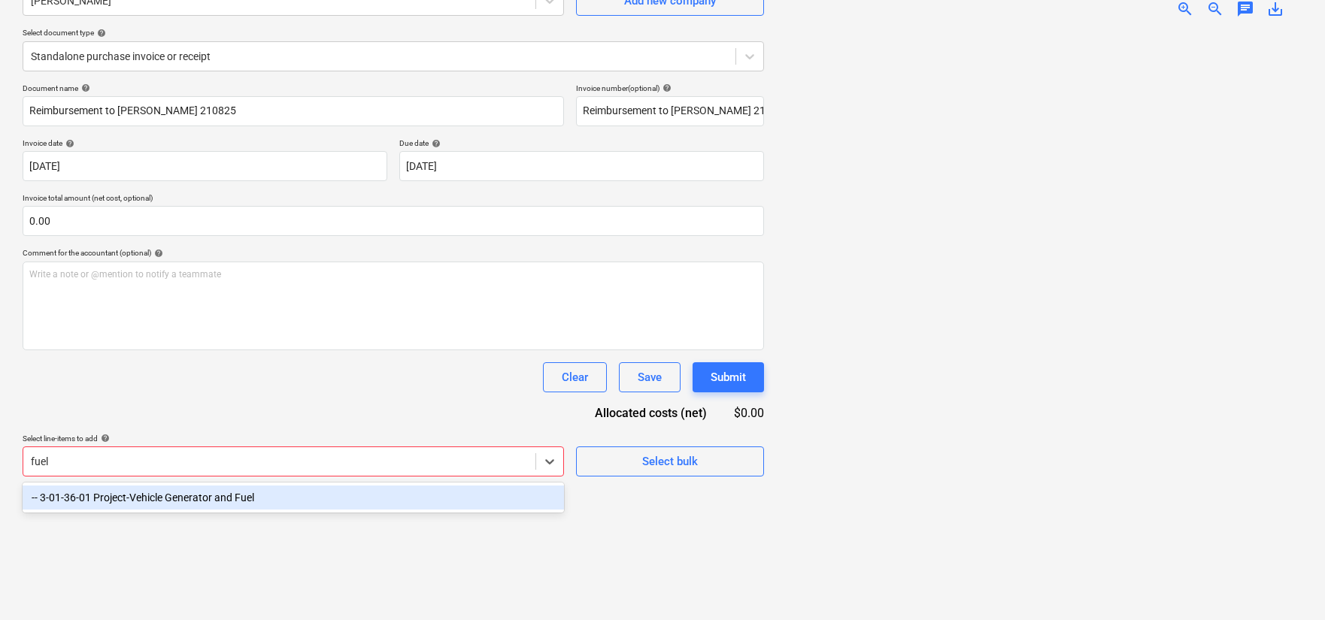
click at [253, 493] on div "-- 3-01-36-01 Project-Vehicle Generator and Fuel" at bounding box center [294, 498] width 542 height 24
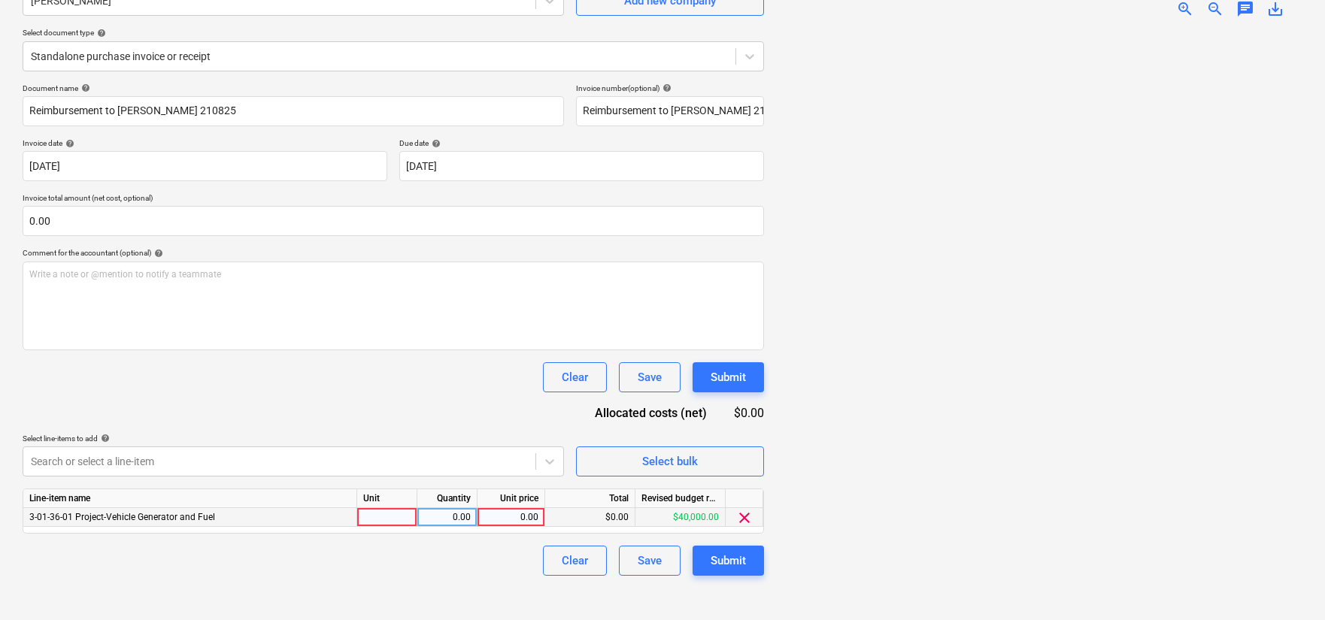
click at [378, 517] on div at bounding box center [387, 517] width 60 height 19
click at [493, 517] on div "0.00" at bounding box center [511, 517] width 55 height 19
click at [397, 426] on div "Document name help Reimbursement to [PERSON_NAME] 210825 Invoice number (option…" at bounding box center [394, 329] width 742 height 493
click at [584, 518] on div "$0.00" at bounding box center [590, 518] width 90 height 19
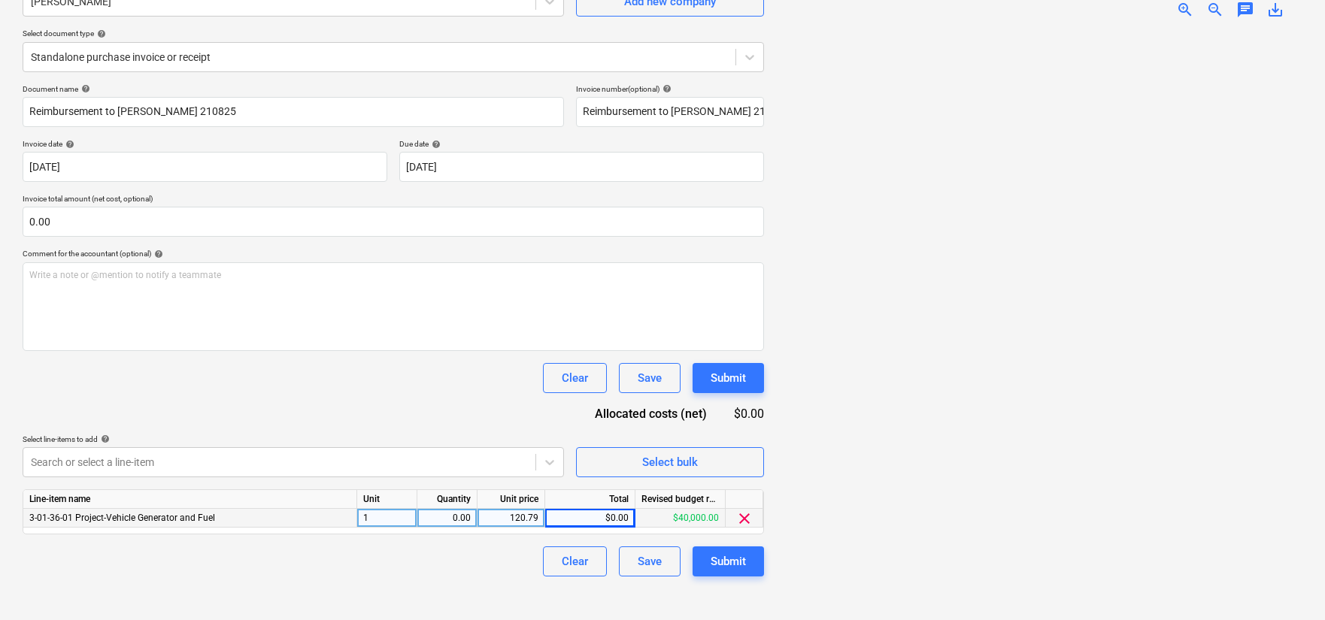
click at [442, 520] on div "0.00" at bounding box center [446, 518] width 47 height 19
click at [576, 514] on div "$0.00" at bounding box center [590, 518] width 90 height 19
click at [575, 523] on div "$0.00" at bounding box center [590, 518] width 90 height 19
click at [520, 533] on div "Line-item name Unit Quantity Unit price Total Revised budget remaining 3-01-36-…" at bounding box center [394, 512] width 742 height 45
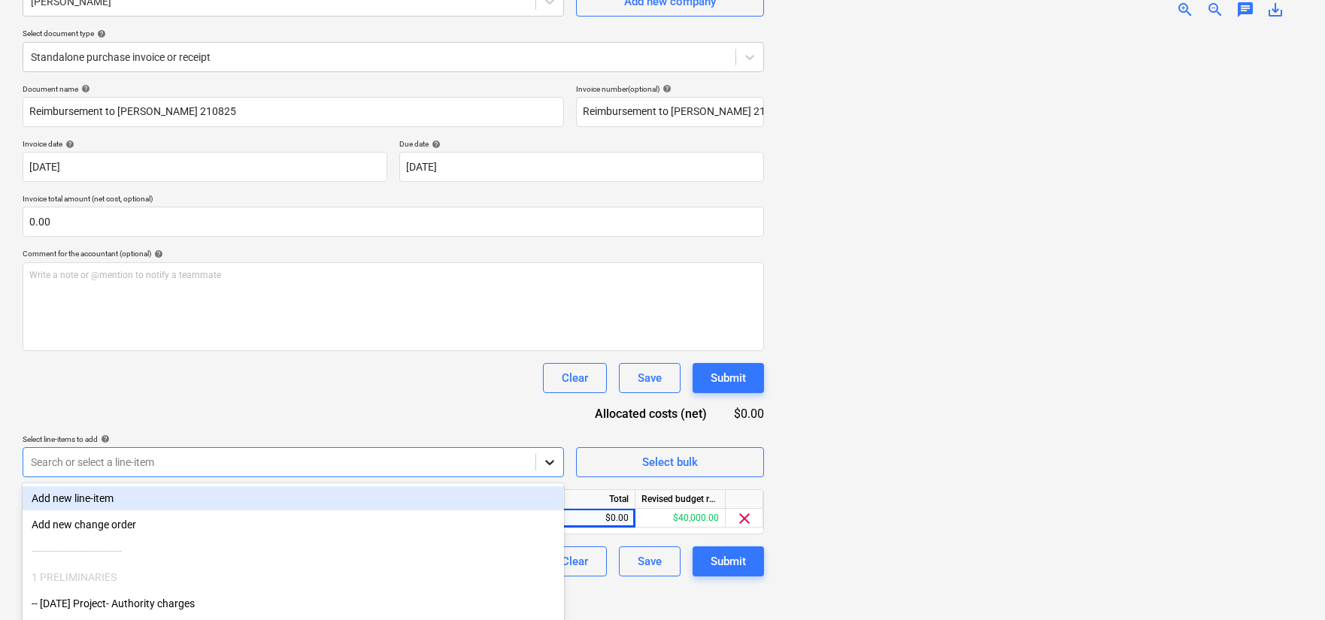
scroll to position [241, 0]
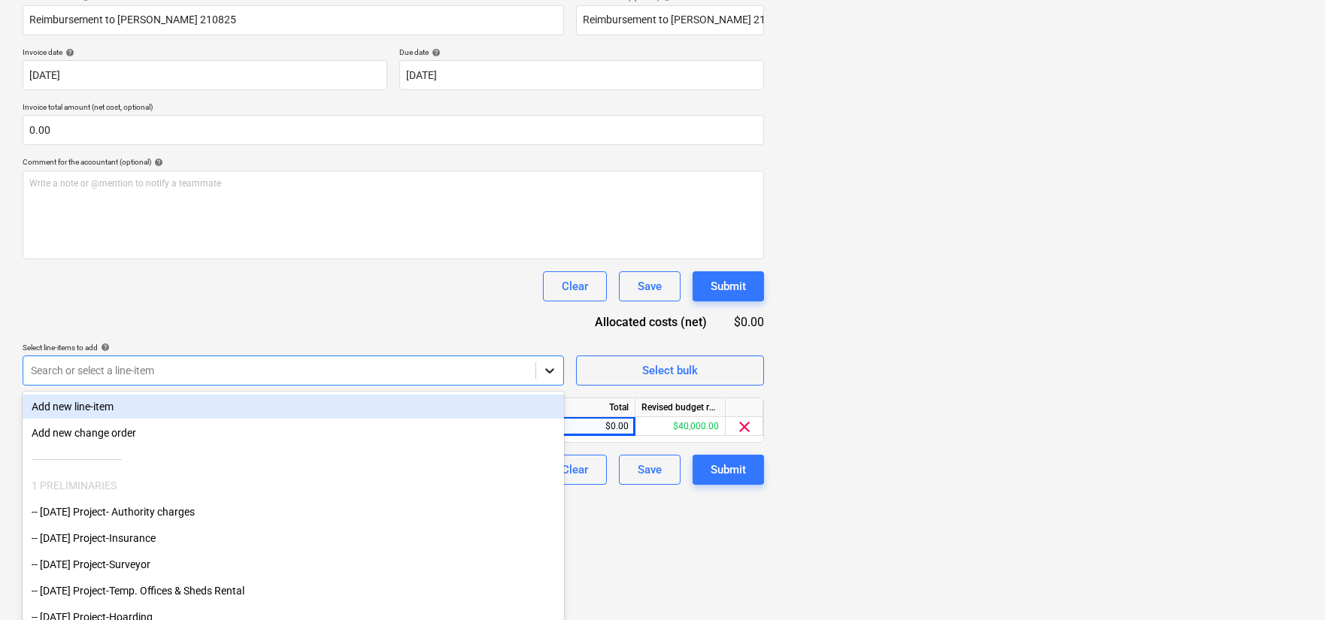
click at [552, 379] on body "Sales Projects Contacts Company Inbox 9+ Approvals format_size keyboard_arrow_d…" at bounding box center [662, 69] width 1325 height 620
click at [314, 399] on div "Add new line-item" at bounding box center [294, 407] width 542 height 24
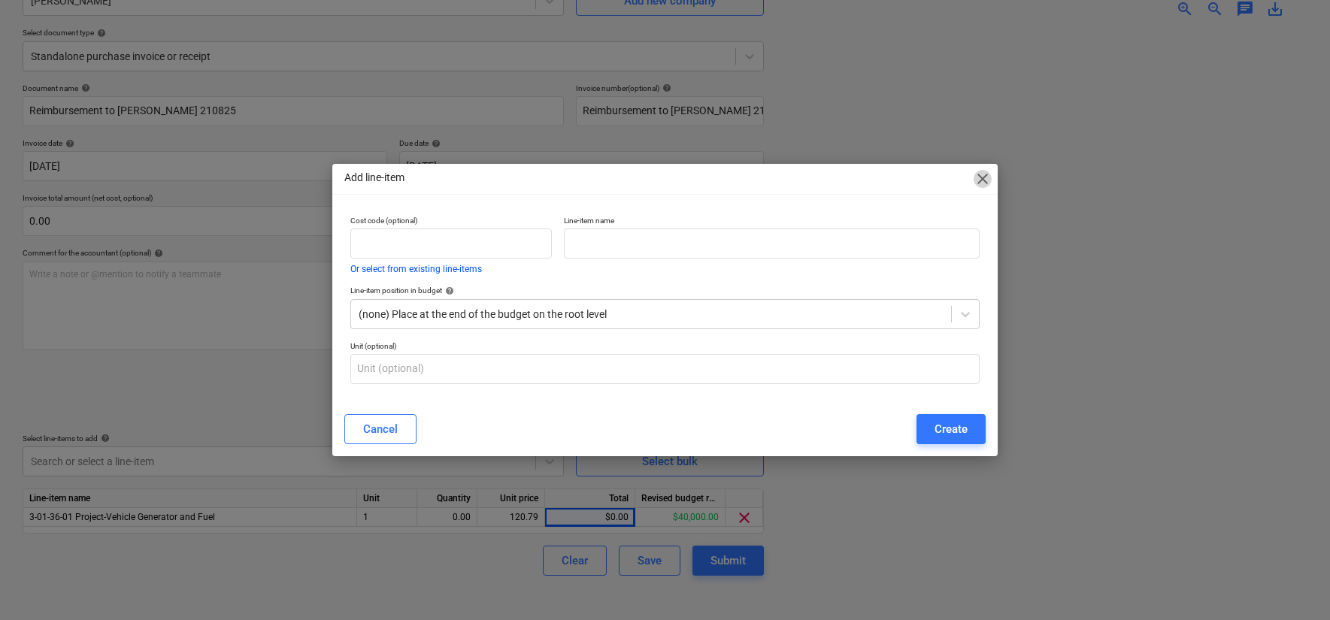
click at [982, 178] on span "close" at bounding box center [983, 179] width 18 height 18
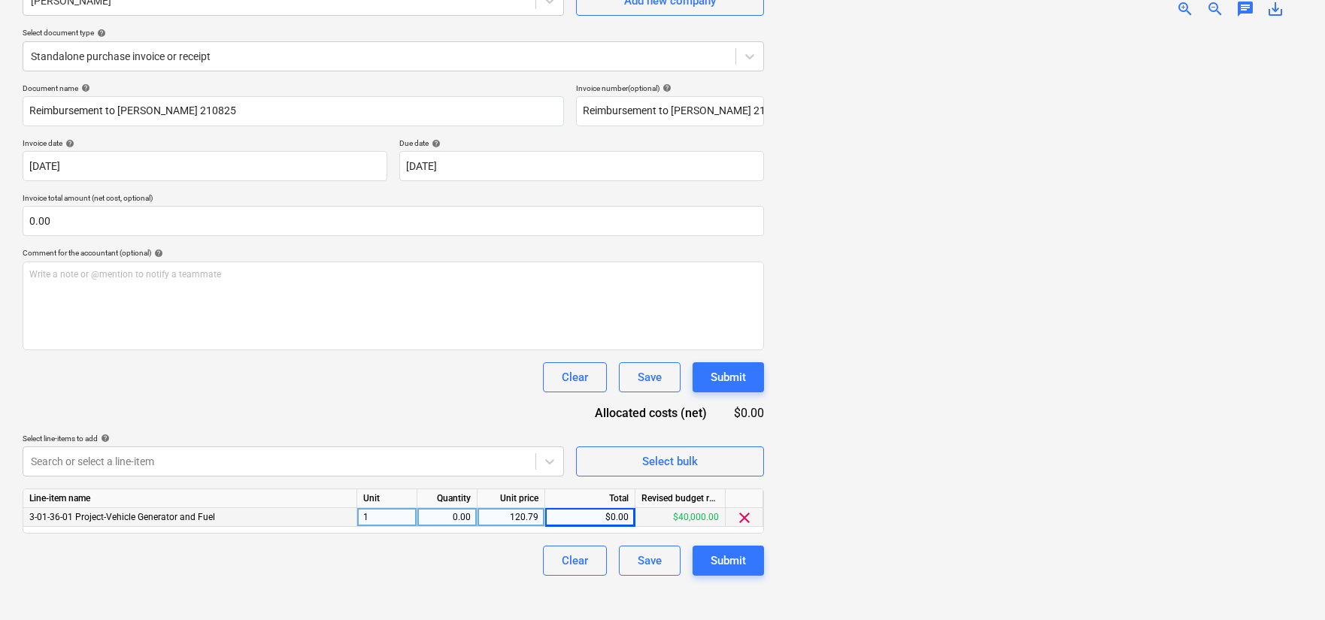
click at [527, 516] on div "120.79" at bounding box center [511, 517] width 55 height 19
click at [1064, 30] on img at bounding box center [1039, 30] width 263 height 0
click at [517, 517] on div "120.79" at bounding box center [511, 517] width 55 height 19
click at [517, 517] on input "120.79" at bounding box center [511, 517] width 67 height 18
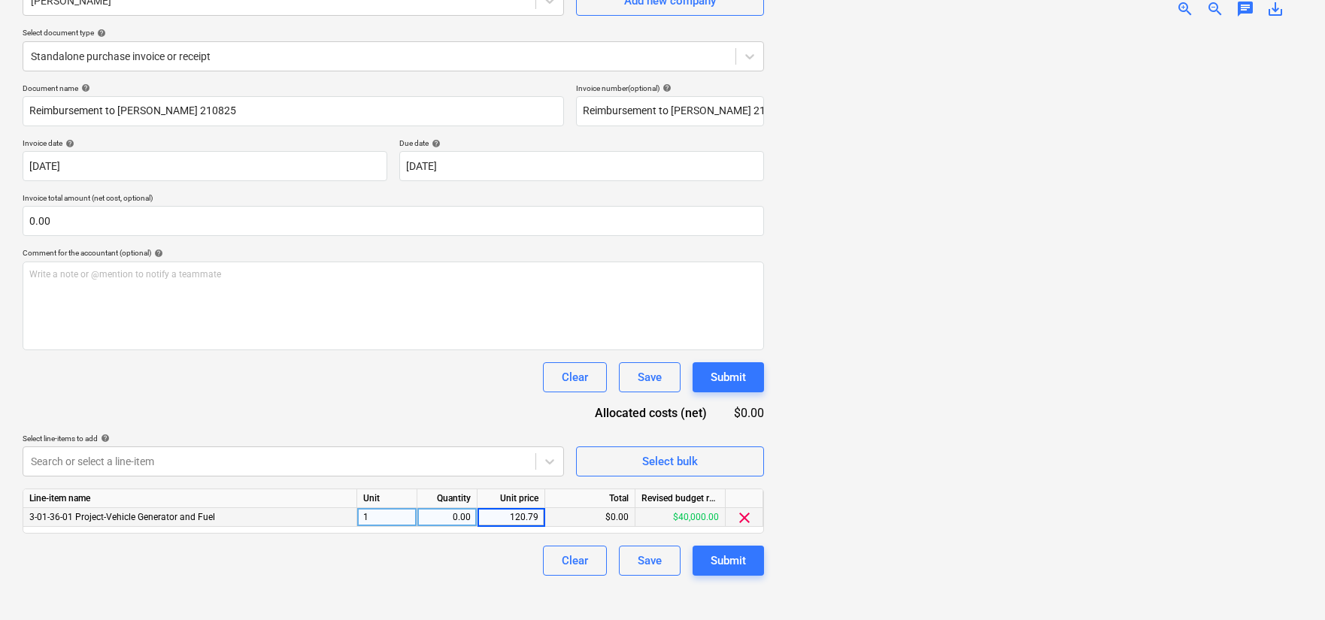
click at [517, 517] on input "120.79" at bounding box center [511, 517] width 67 height 18
click at [485, 407] on div "Document name help Reimbursement to [PERSON_NAME] 210825 Invoice number (option…" at bounding box center [394, 329] width 742 height 493
click at [567, 526] on div "$0.00" at bounding box center [590, 517] width 90 height 19
click at [572, 522] on div "$0.00" at bounding box center [590, 517] width 90 height 19
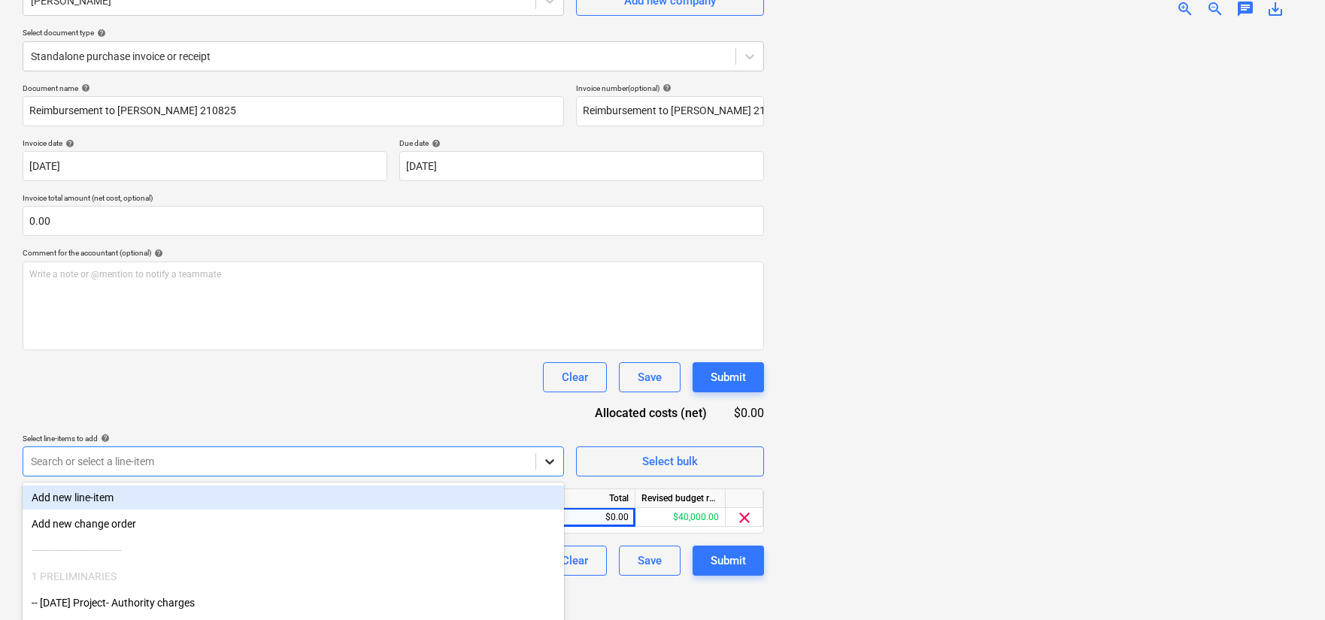
scroll to position [241, 0]
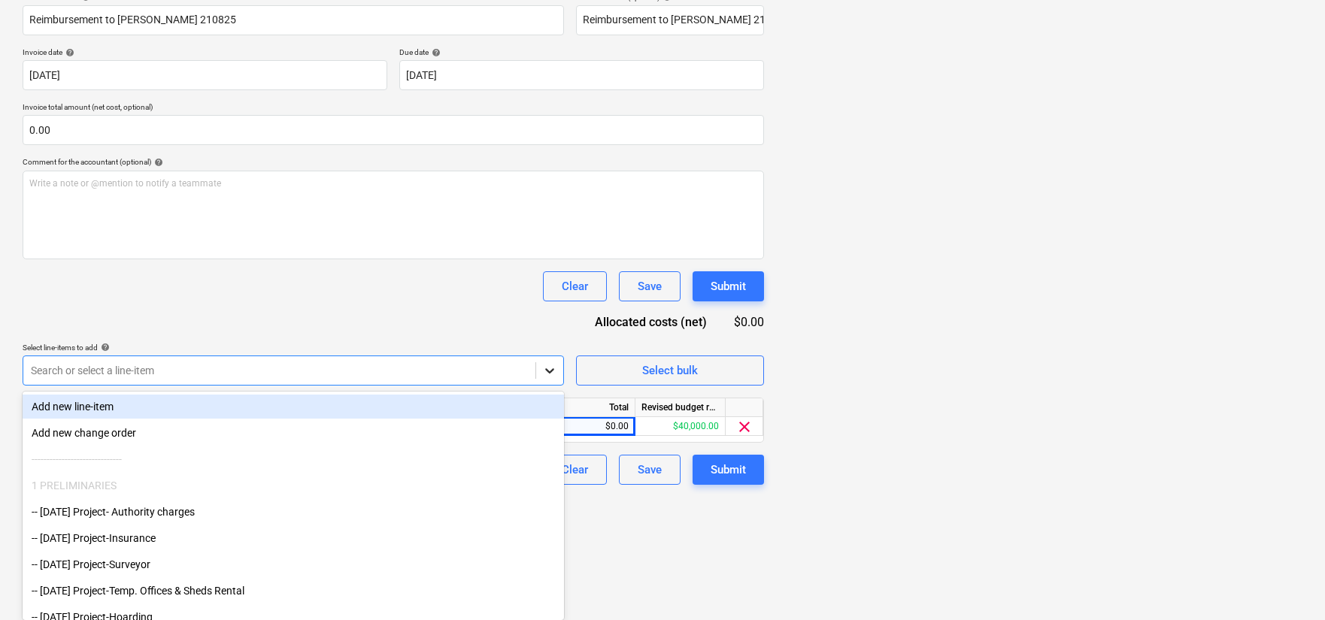
click at [554, 379] on body "Sales Projects Contacts Company Inbox 9+ Approvals format_size keyboard_arrow_d…" at bounding box center [662, 69] width 1325 height 620
click at [360, 408] on div "Add new line-item" at bounding box center [294, 407] width 542 height 24
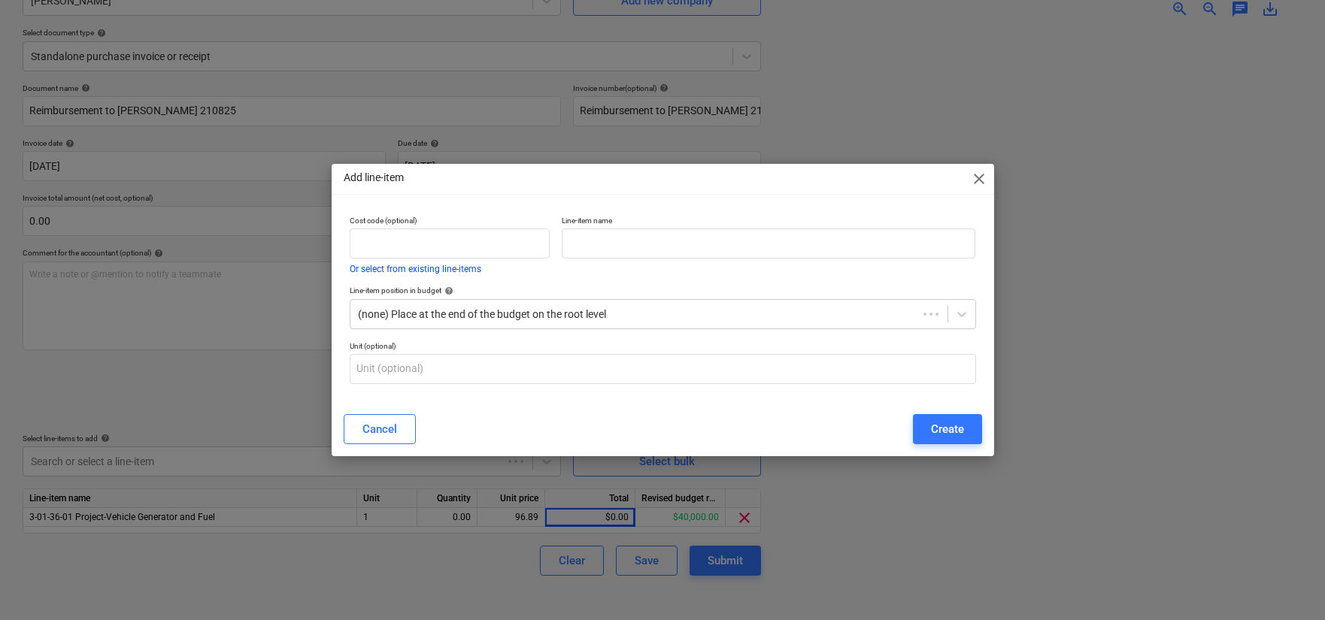
scroll to position [150, 0]
click at [980, 181] on span "close" at bounding box center [983, 179] width 18 height 18
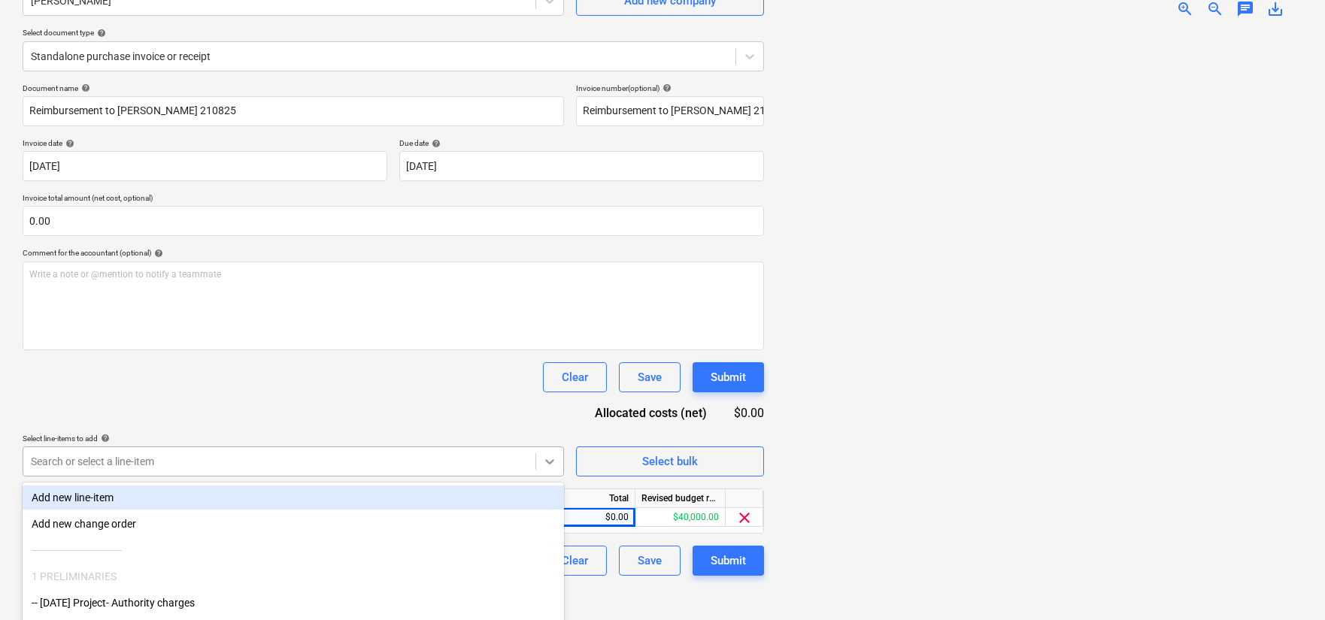
scroll to position [241, 0]
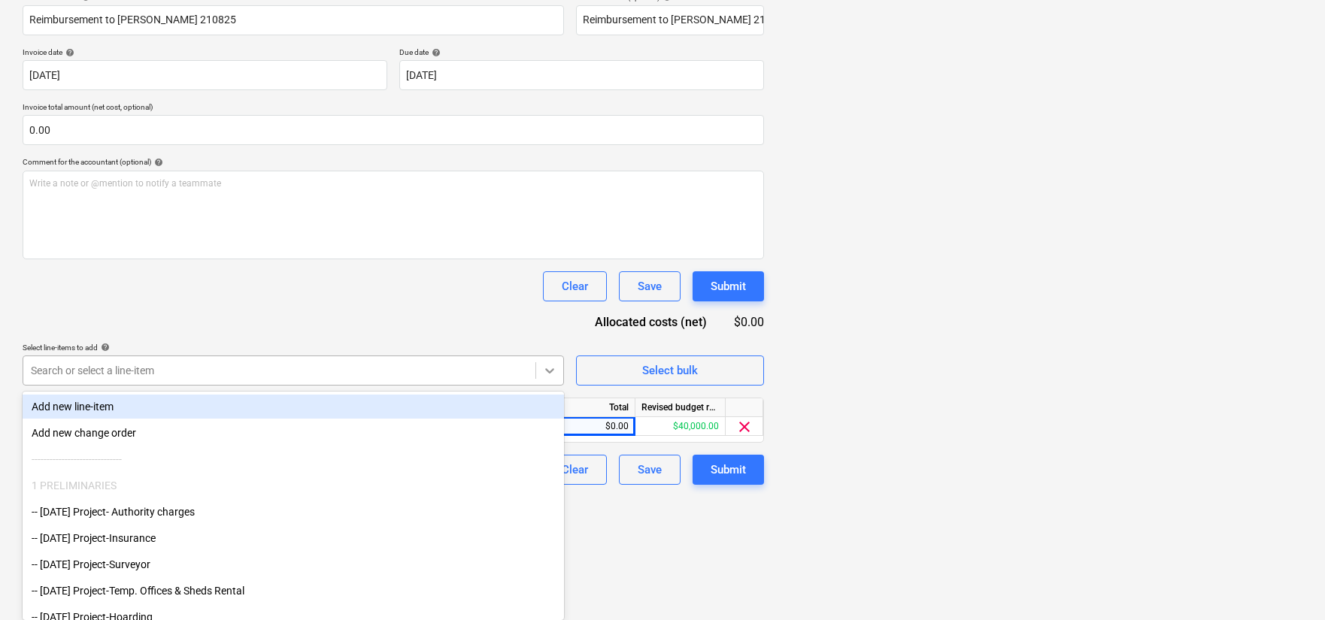
click at [550, 379] on body "Sales Projects Contacts Company Inbox 9+ Approvals format_size keyboard_arrow_d…" at bounding box center [662, 69] width 1325 height 620
click at [363, 408] on div "Add new line-item" at bounding box center [294, 407] width 542 height 24
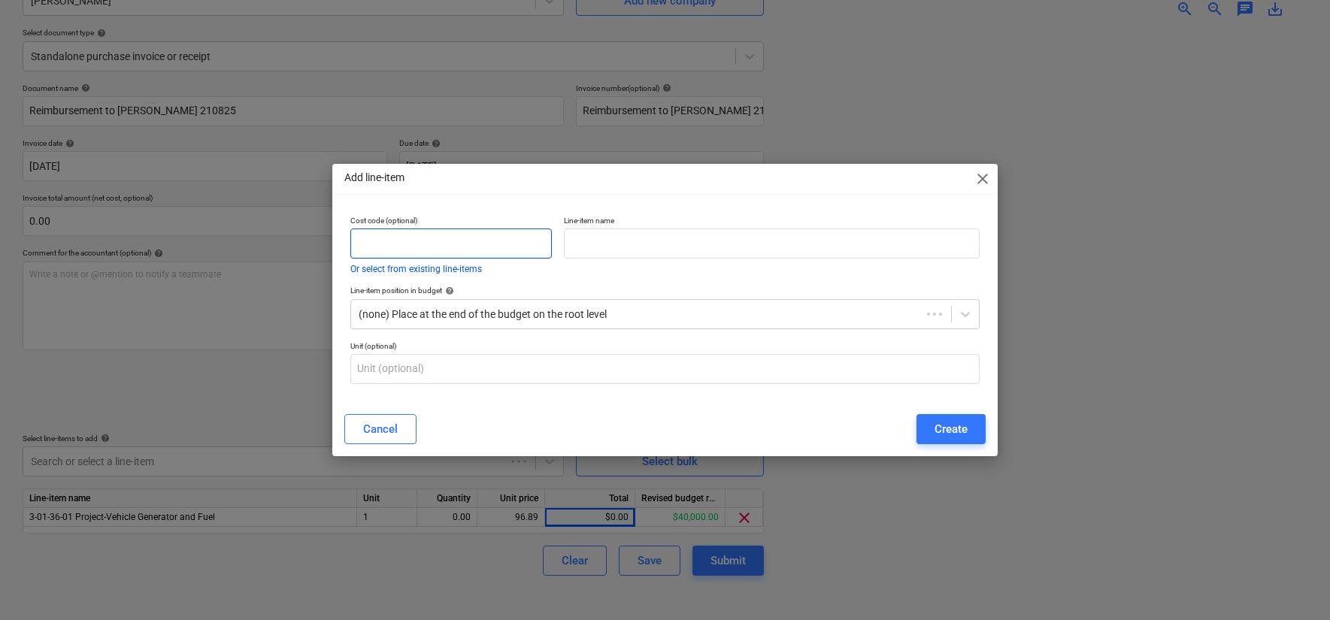
click at [490, 253] on input "text" at bounding box center [451, 244] width 202 height 30
click at [587, 250] on input "text" at bounding box center [771, 244] width 415 height 30
click at [432, 265] on button "Or select from existing line-items" at bounding box center [416, 269] width 132 height 9
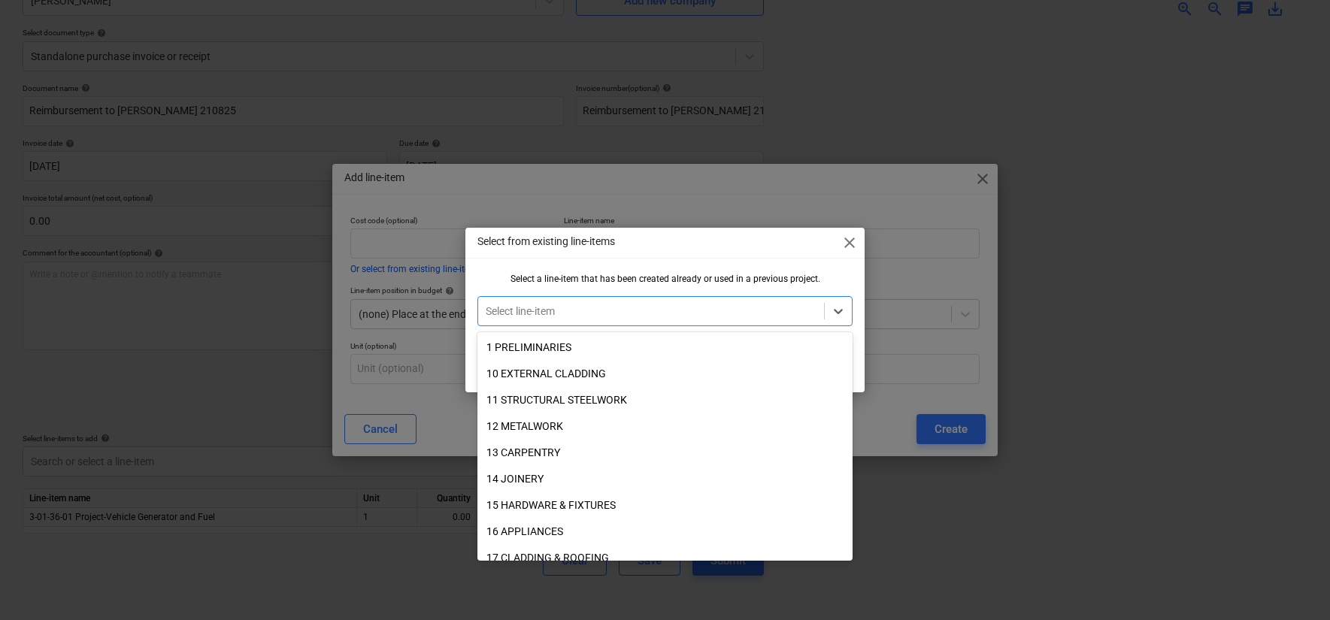
click at [845, 240] on span "close" at bounding box center [850, 243] width 18 height 18
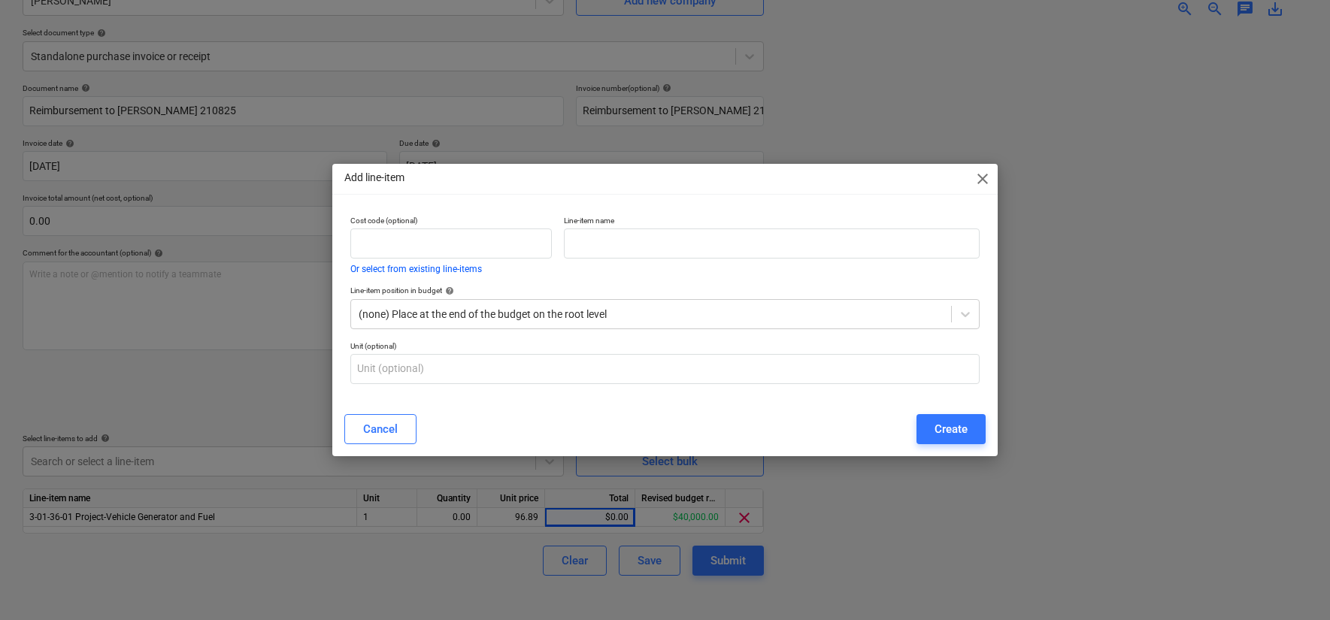
click at [989, 184] on span "close" at bounding box center [983, 179] width 18 height 18
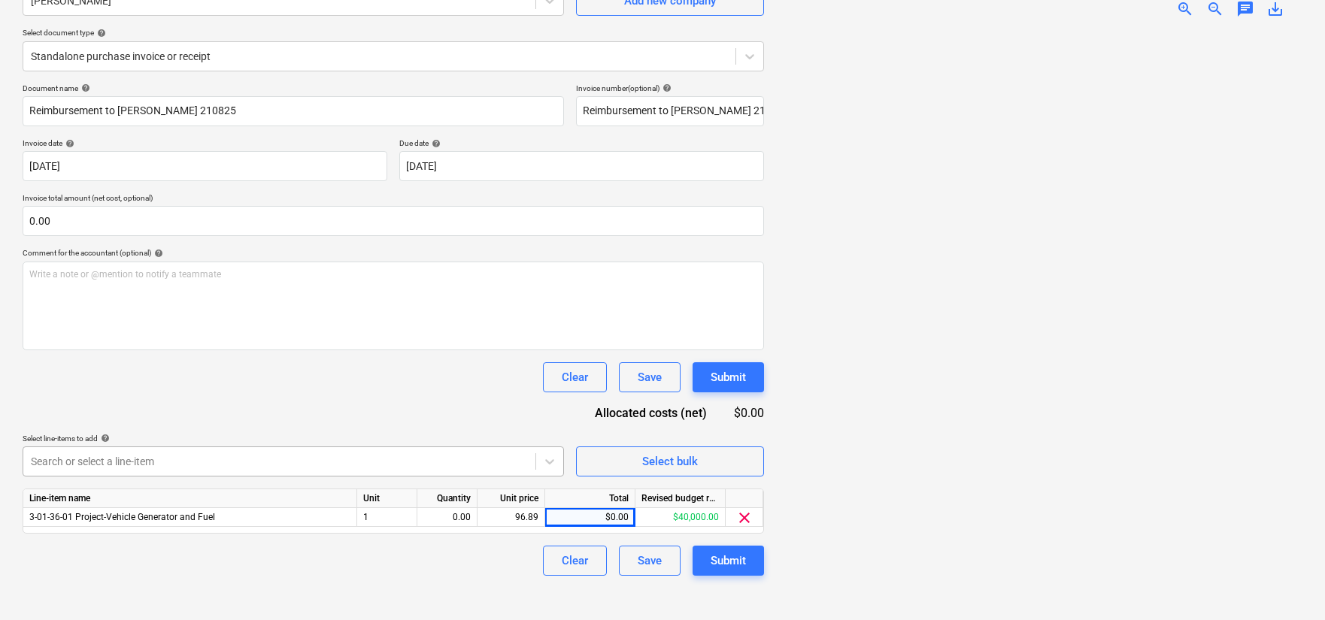
click at [334, 456] on div at bounding box center [279, 461] width 497 height 15
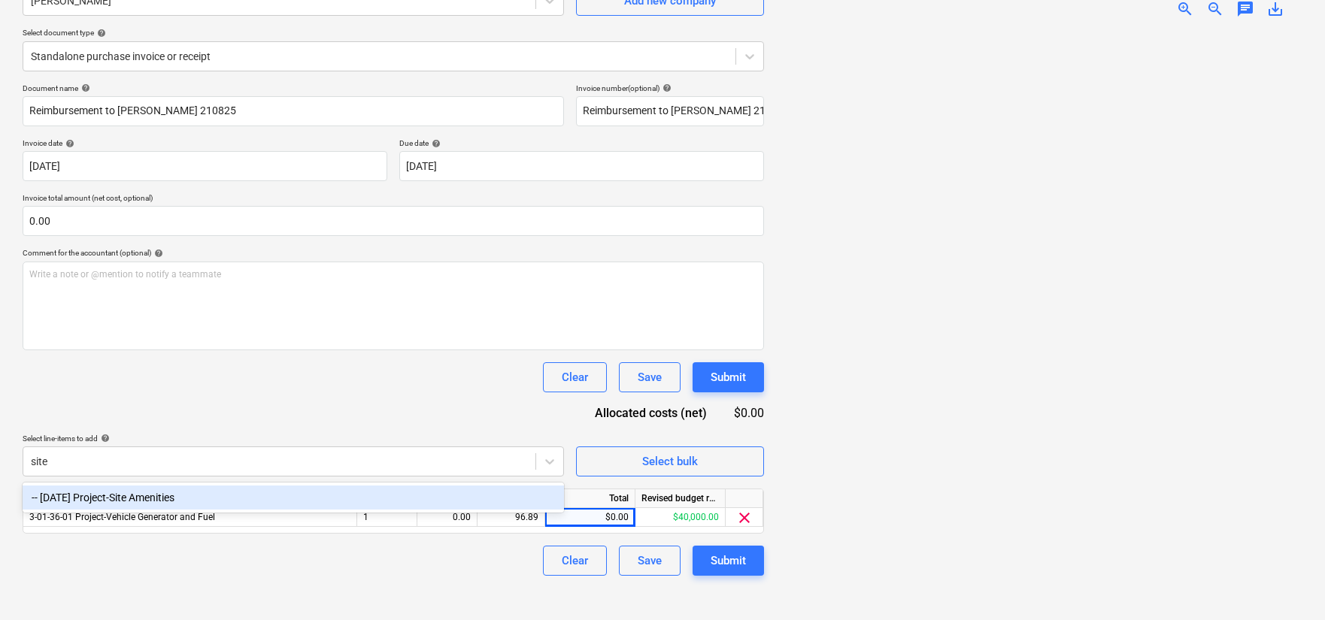
click at [311, 495] on div "-- [DATE] Project-Site Amenities" at bounding box center [294, 498] width 542 height 24
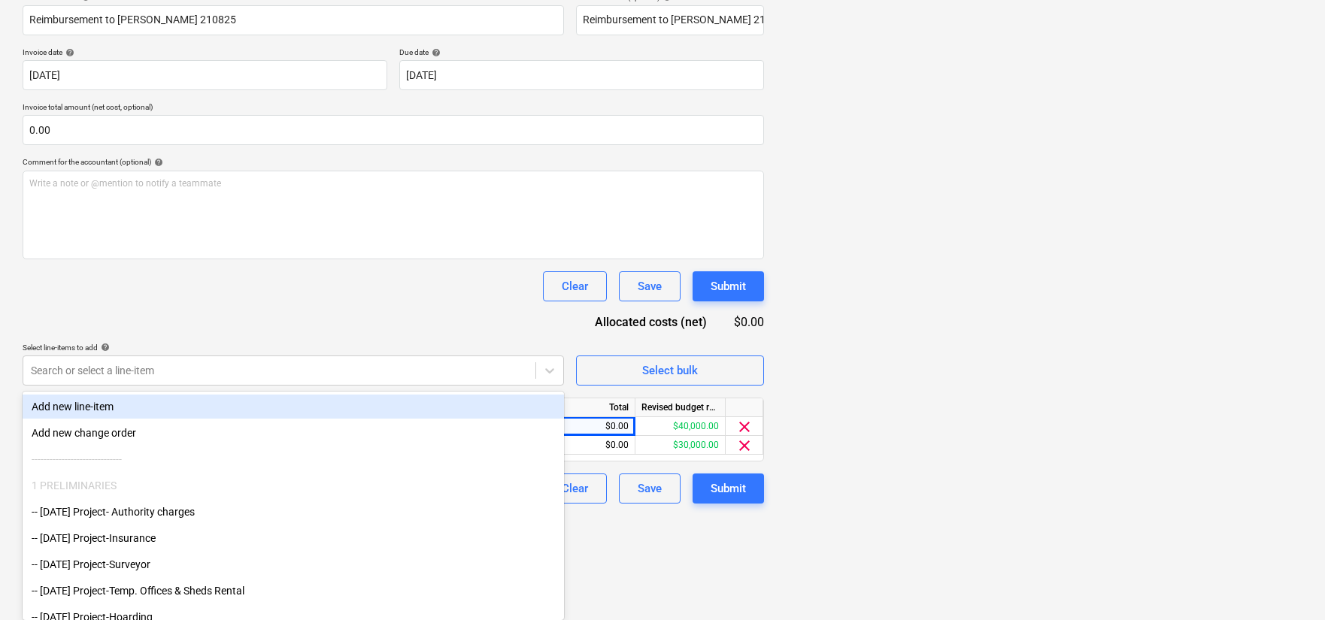
click at [599, 379] on html "Sales Projects Contacts Company Inbox 9+ Approvals format_size keyboard_arrow_d…" at bounding box center [662, 69] width 1325 height 620
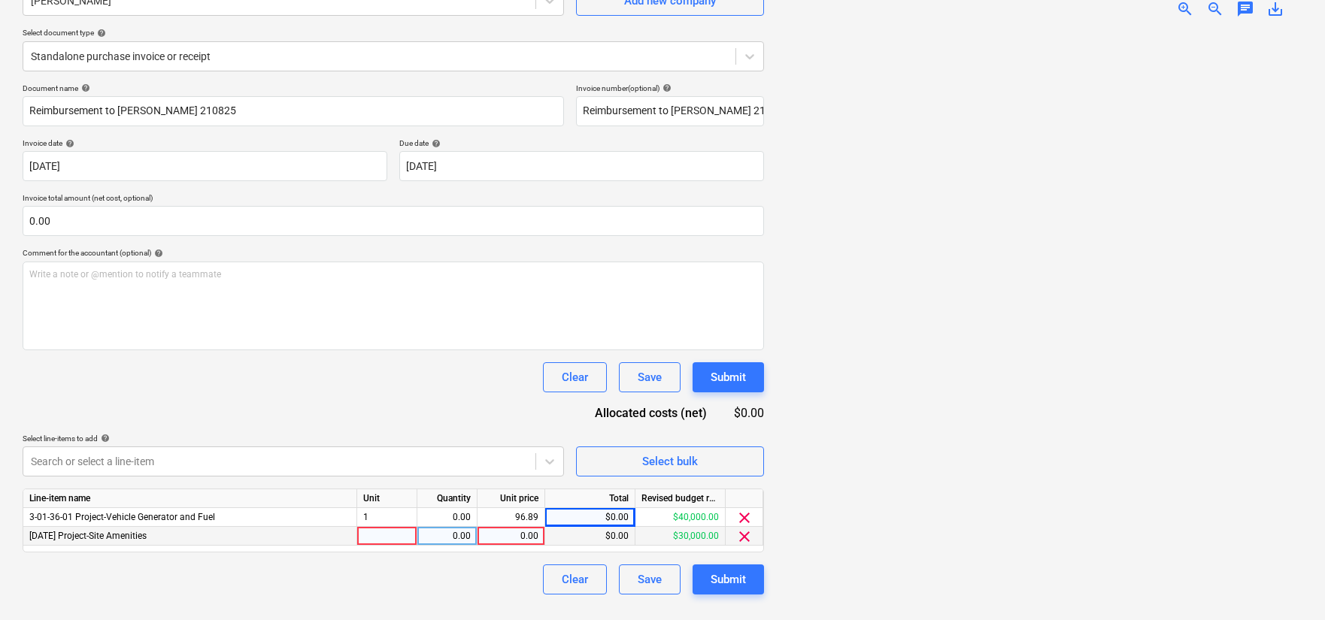
click at [516, 539] on div "0.00" at bounding box center [511, 536] width 55 height 19
click at [466, 407] on div "Document name help Reimbursement to [PERSON_NAME] 210825 Invoice number (option…" at bounding box center [394, 338] width 742 height 511
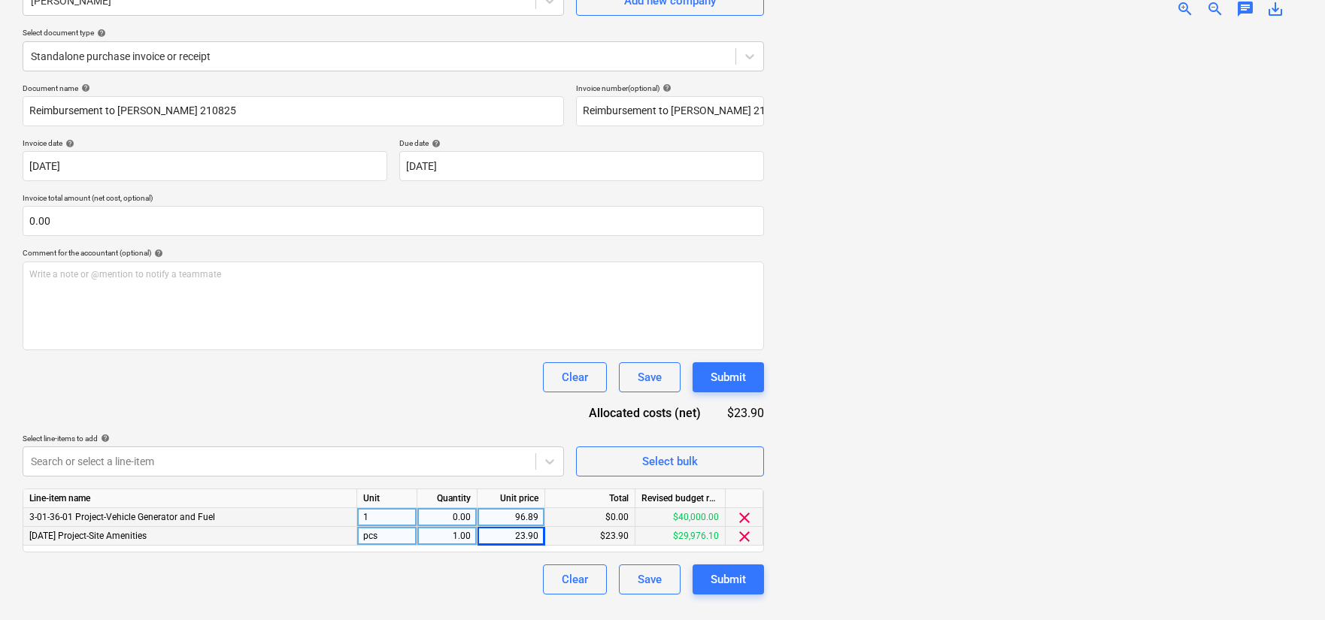
click at [400, 523] on div "1" at bounding box center [387, 517] width 60 height 19
click at [431, 519] on div "0.00" at bounding box center [446, 517] width 47 height 19
click at [442, 421] on div "Document name help Reimbursement to [PERSON_NAME] 210825 Invoice number (option…" at bounding box center [394, 338] width 742 height 511
click at [527, 517] on div "96.89" at bounding box center [511, 517] width 55 height 19
click at [503, 520] on input "96.89" at bounding box center [511, 517] width 67 height 18
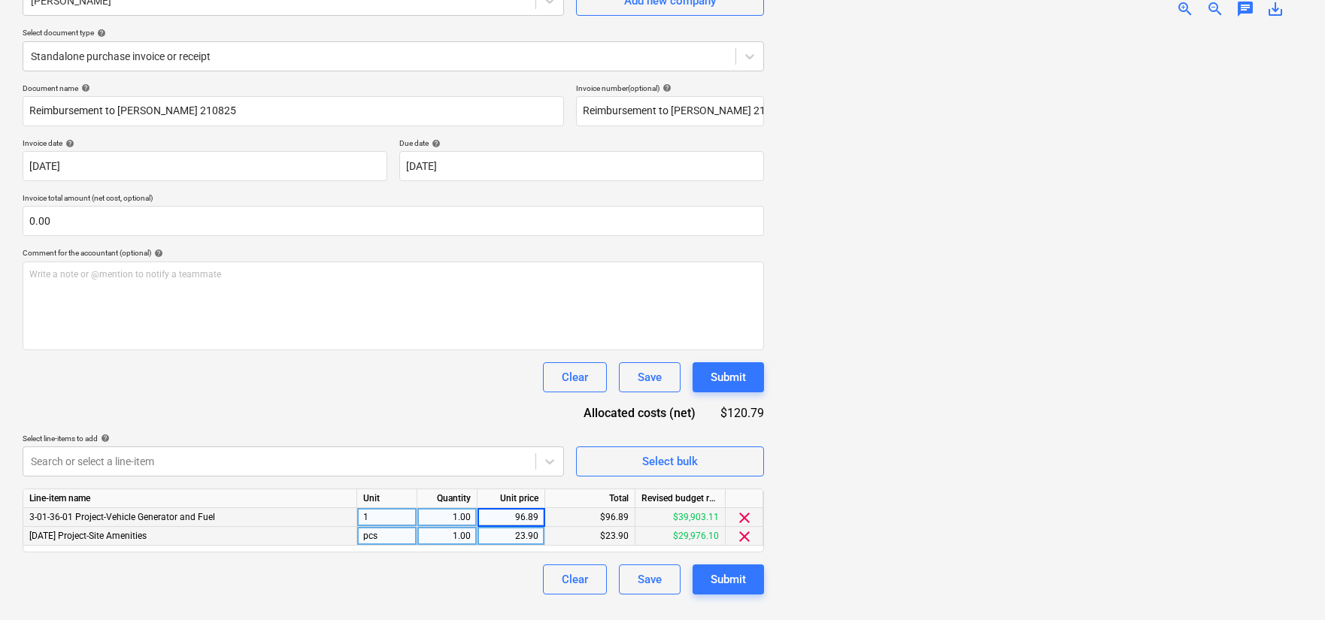
click at [503, 520] on input "96.89" at bounding box center [511, 517] width 67 height 18
click at [476, 407] on div "Document name help Reimbursement to [PERSON_NAME] 210825 Invoice number (option…" at bounding box center [394, 338] width 742 height 511
click at [511, 536] on div "23.90" at bounding box center [511, 536] width 55 height 19
click at [511, 536] on input "23.9" at bounding box center [511, 536] width 67 height 18
click at [509, 419] on div "Document name help Reimbursement to [PERSON_NAME] 210825 Invoice number (option…" at bounding box center [394, 338] width 742 height 511
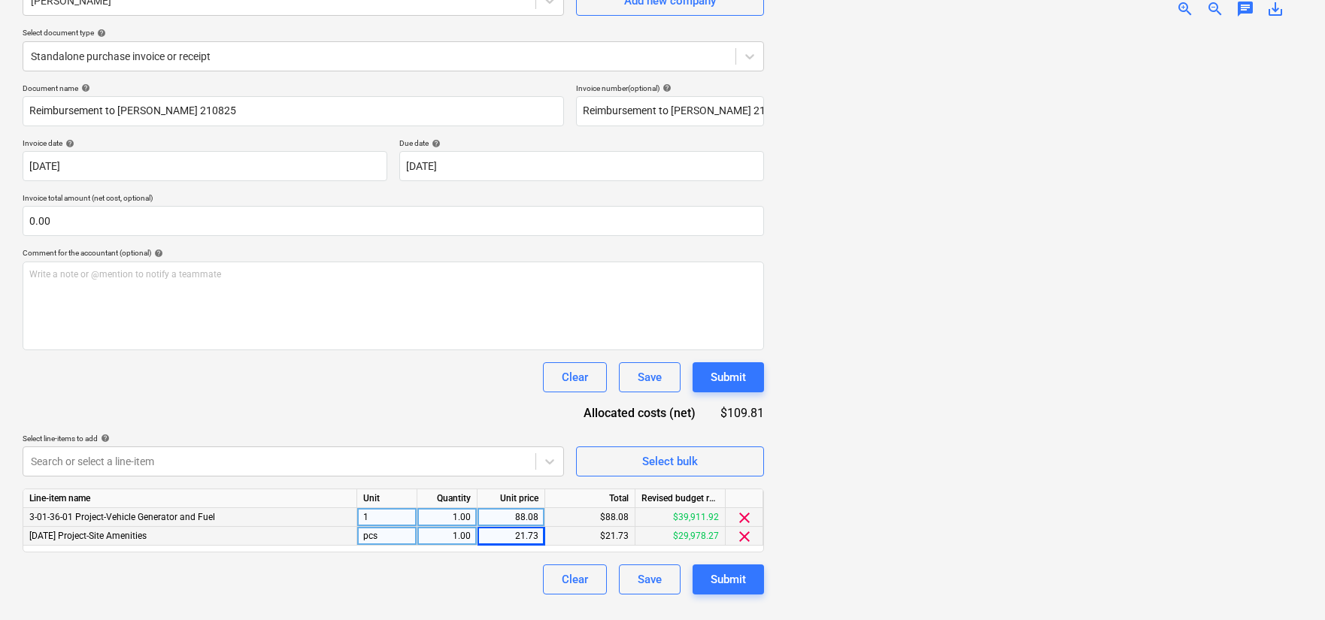
click at [538, 519] on div "88.08" at bounding box center [511, 517] width 55 height 19
click at [508, 537] on div "21.73" at bounding box center [511, 536] width 55 height 19
click at [537, 538] on div "23.90" at bounding box center [511, 536] width 55 height 19
click at [881, 509] on div at bounding box center [1039, 319] width 526 height 578
click at [502, 529] on div "23.90" at bounding box center [511, 536] width 55 height 19
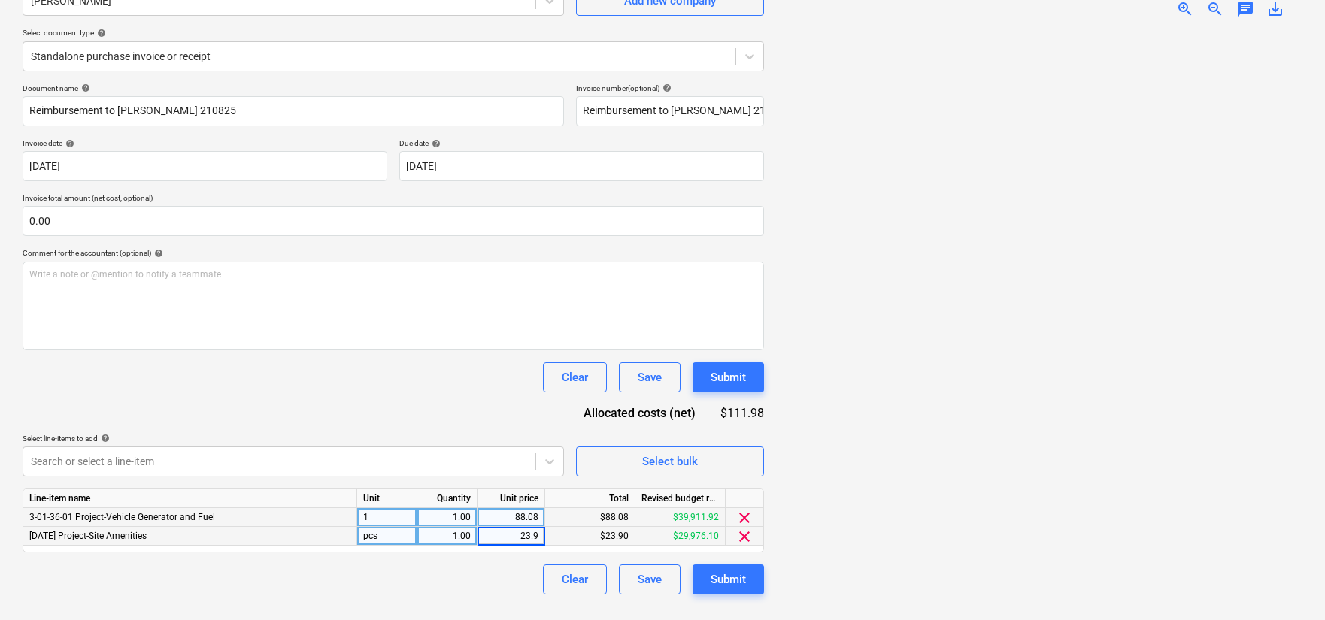
click at [524, 534] on input "23.9" at bounding box center [511, 536] width 67 height 18
click at [535, 533] on input "23.9" at bounding box center [511, 536] width 67 height 18
click at [539, 536] on input "23.9" at bounding box center [511, 536] width 67 height 18
click at [511, 538] on div "23.90" at bounding box center [511, 536] width 55 height 19
click at [729, 582] on div "Submit" at bounding box center [728, 580] width 35 height 20
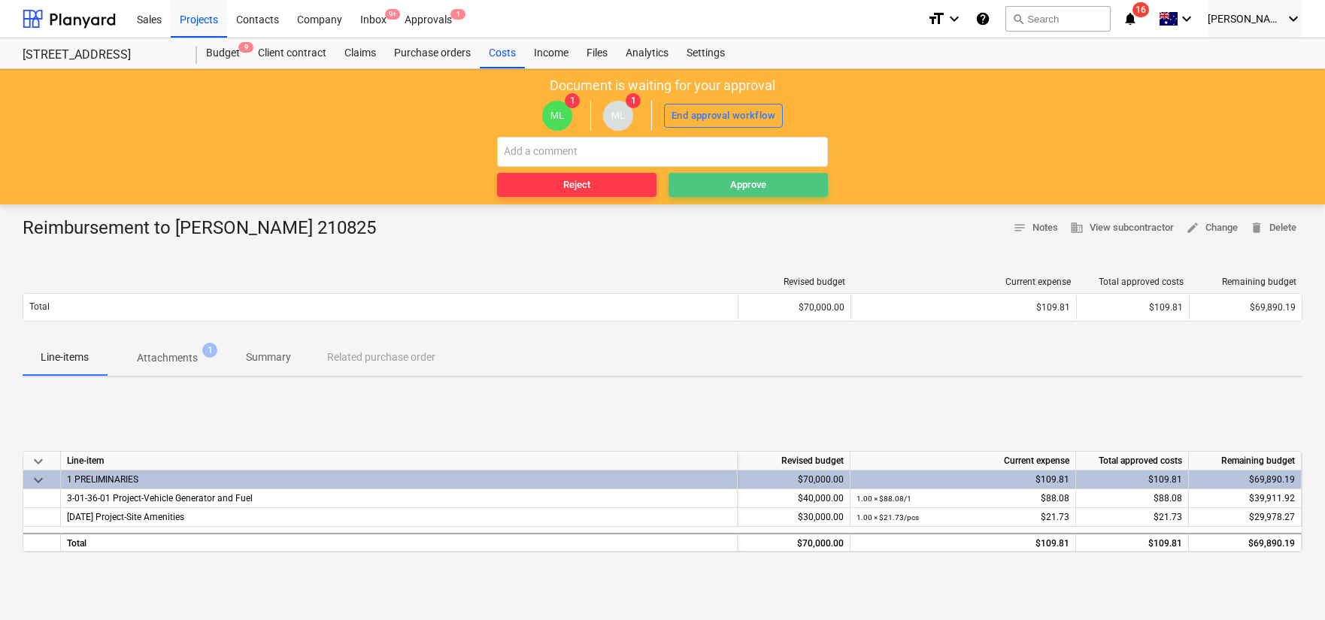
click at [740, 187] on div "Approve" at bounding box center [748, 185] width 36 height 17
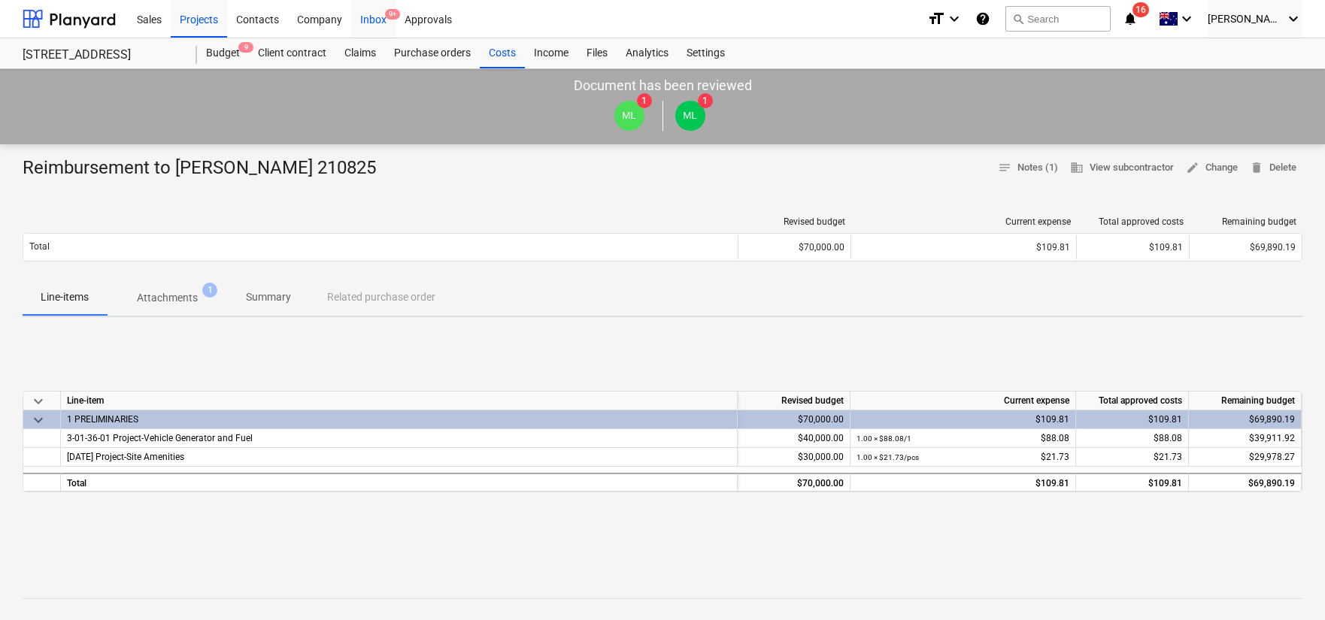
click at [372, 20] on div "Inbox 9+" at bounding box center [373, 18] width 44 height 38
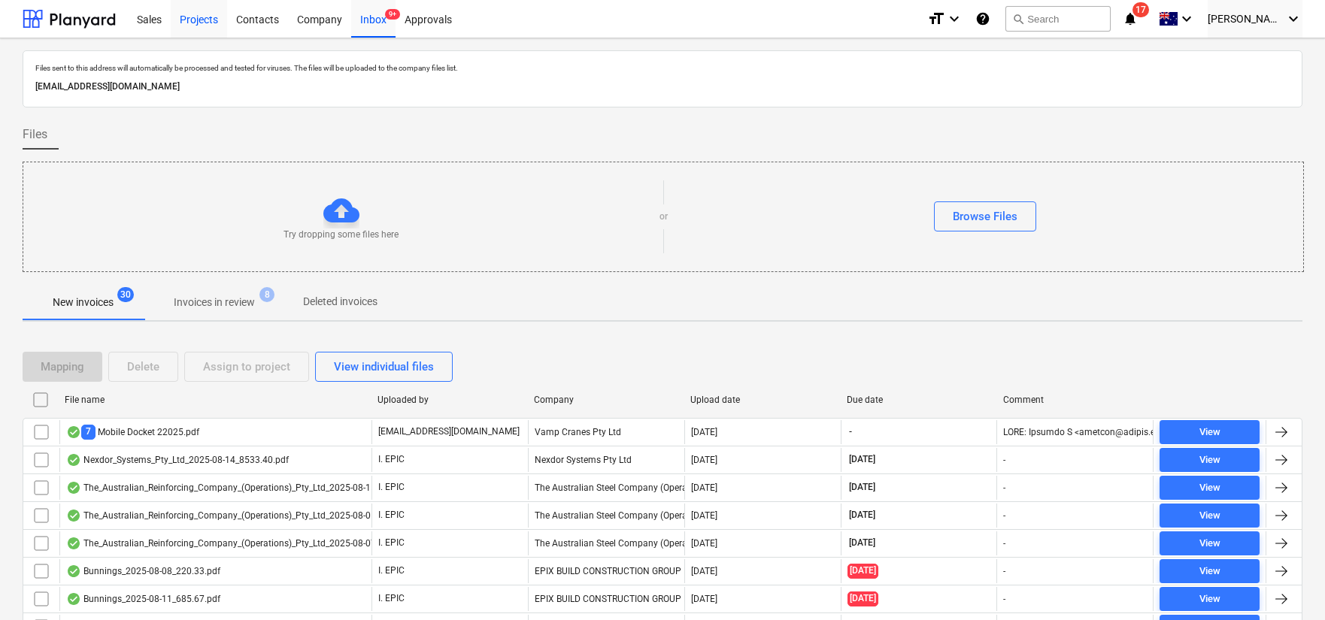
click at [205, 20] on div "Projects" at bounding box center [199, 18] width 56 height 38
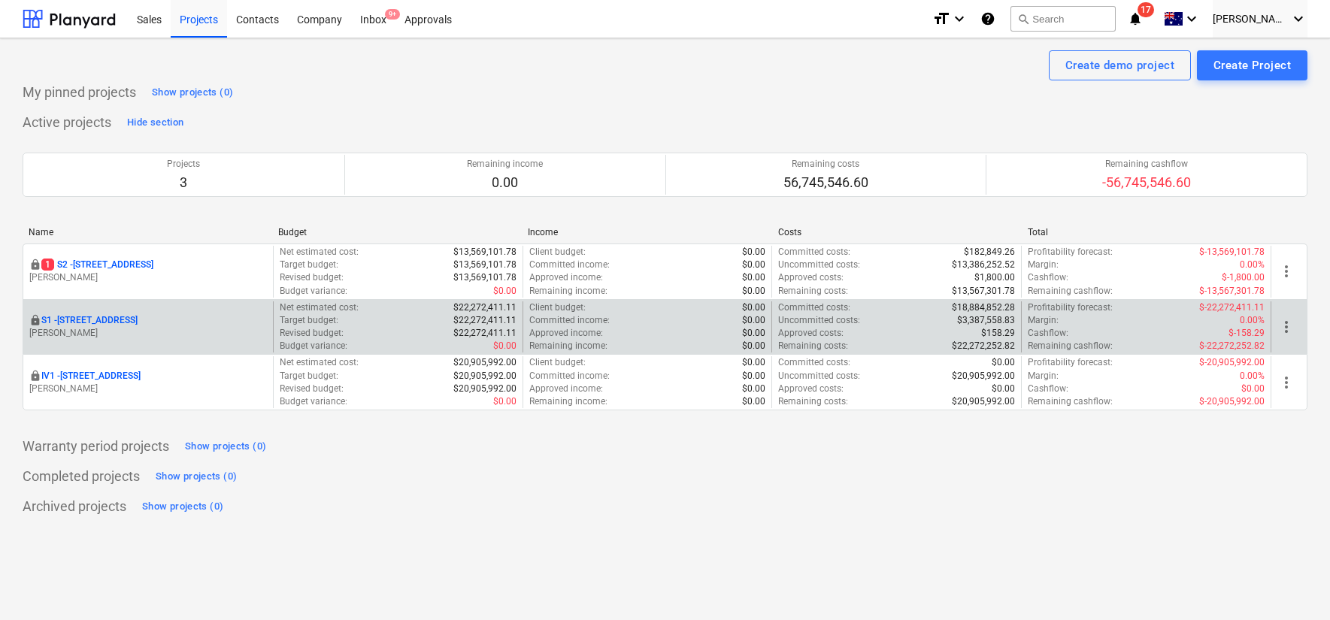
click at [108, 312] on div "locked S1 - [STREET_ADDRESS] Lebon" at bounding box center [148, 328] width 250 height 52
click at [102, 318] on p "S1 - [STREET_ADDRESS]" at bounding box center [89, 320] width 96 height 13
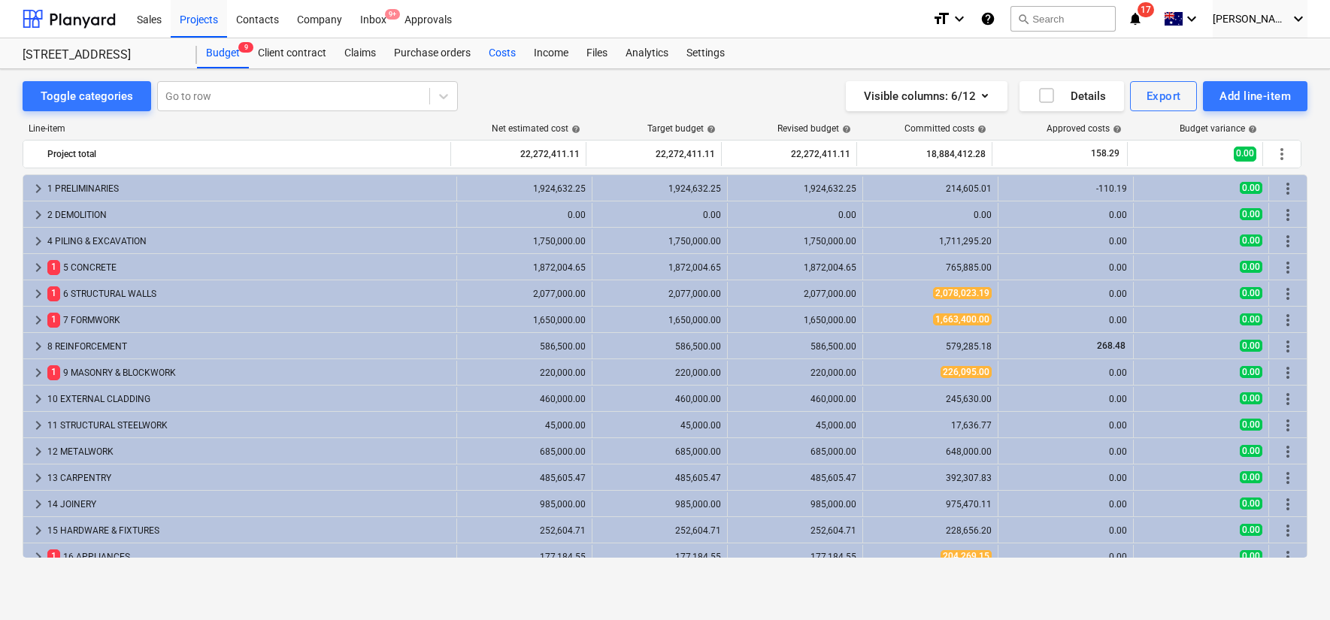
click at [508, 51] on div "Costs" at bounding box center [502, 53] width 45 height 30
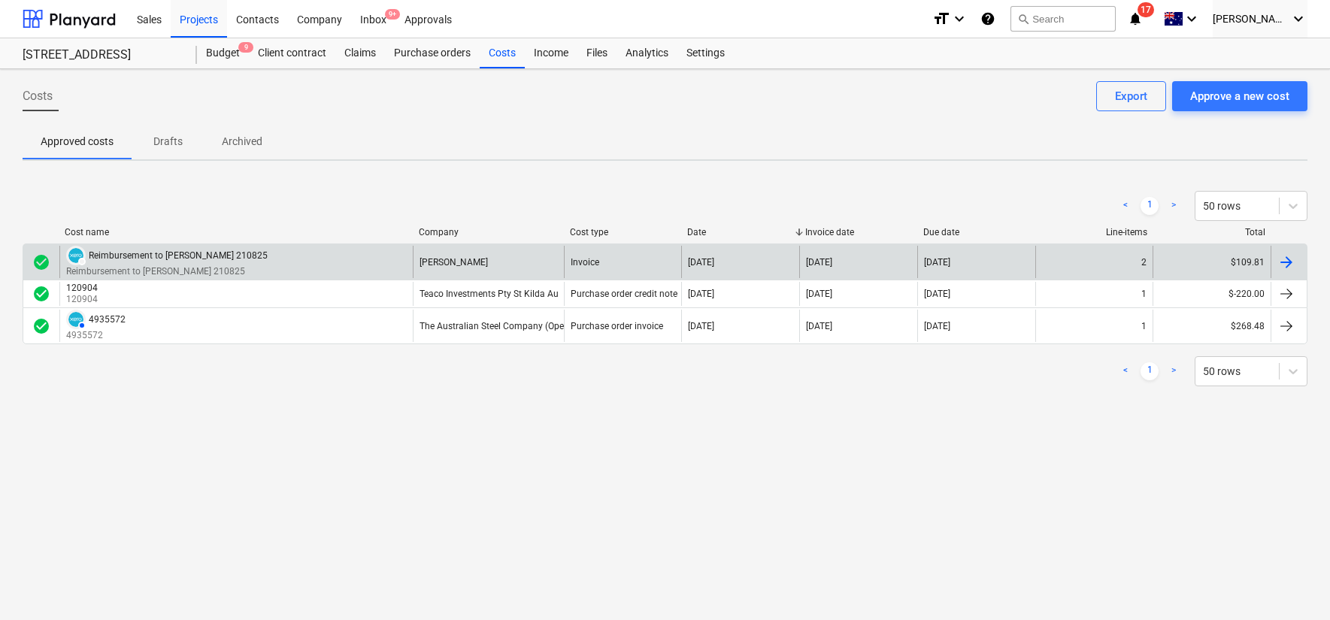
click at [329, 260] on div "DRAFT Reimbursement to [PERSON_NAME] 210825 Reimbursement to [PERSON_NAME] 2108…" at bounding box center [235, 262] width 353 height 32
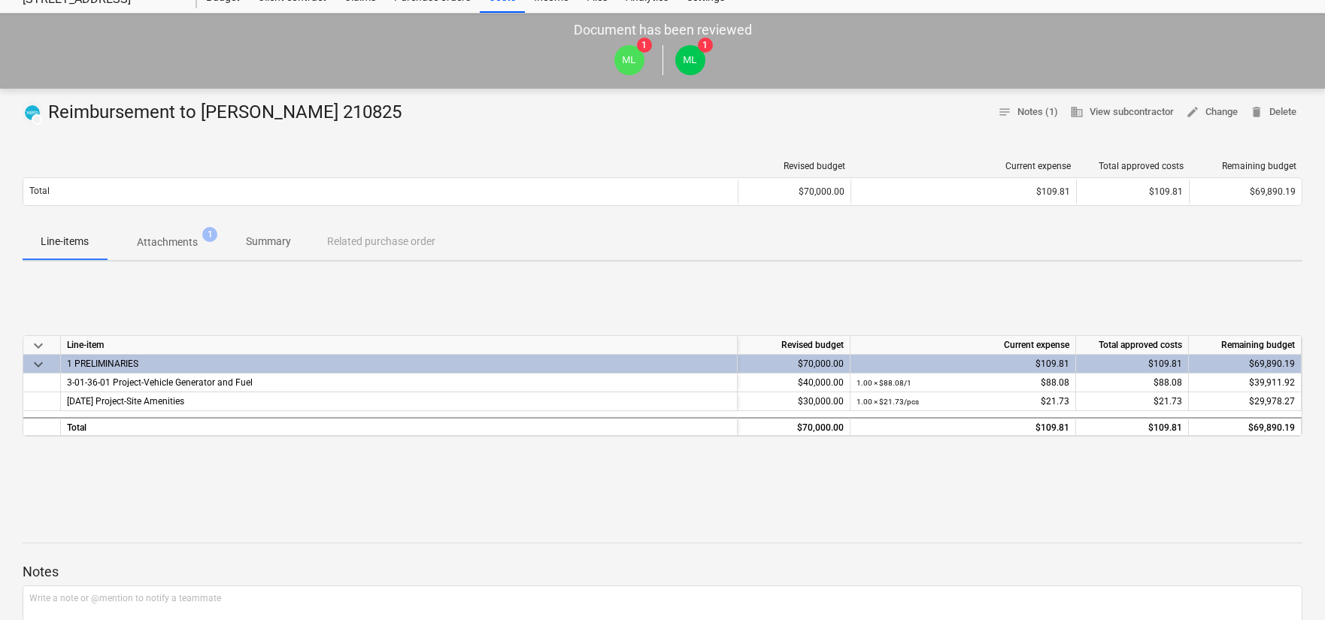
scroll to position [57, 0]
click at [188, 240] on p "Attachments" at bounding box center [167, 241] width 61 height 16
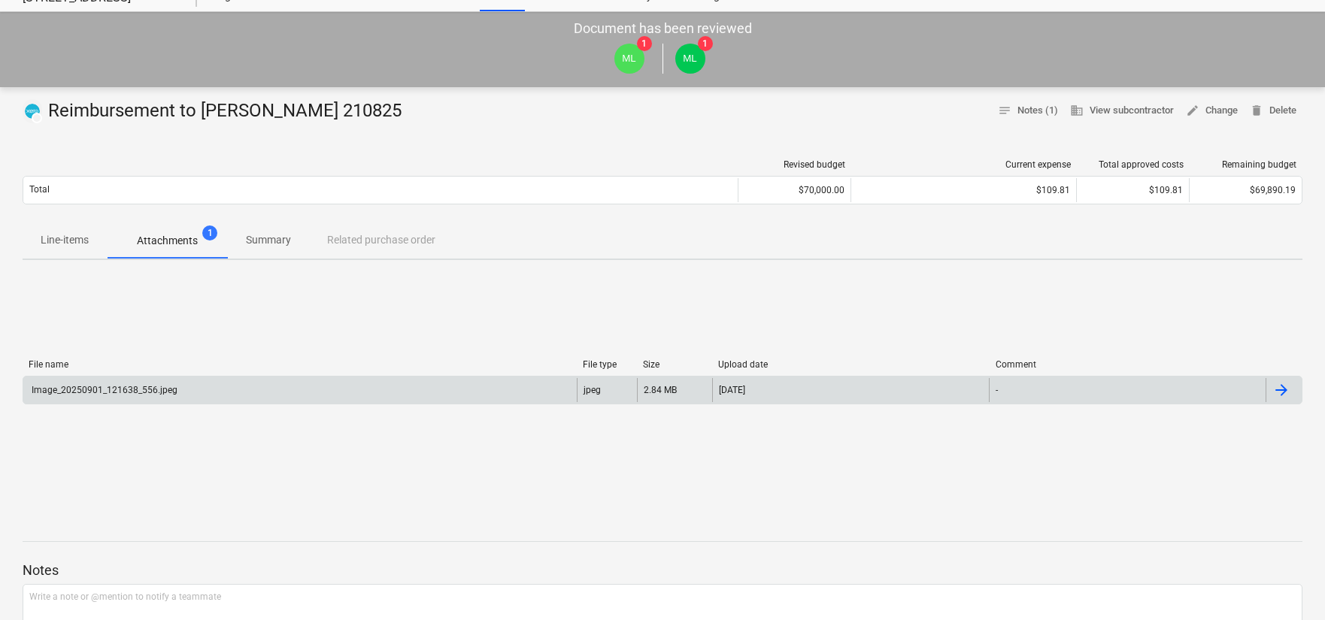
click at [433, 383] on div "Image_20250901_121638_556.jpeg" at bounding box center [300, 390] width 554 height 24
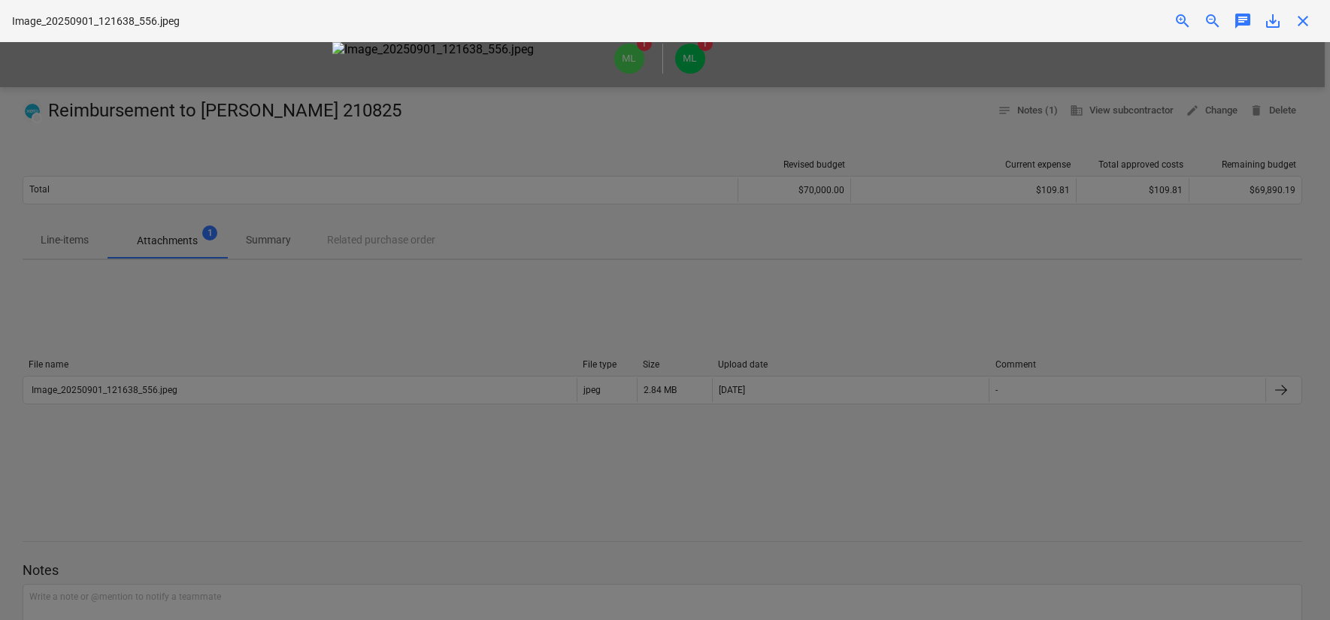
click at [214, 317] on div at bounding box center [665, 331] width 1330 height 578
click at [1291, 20] on div "close" at bounding box center [1303, 21] width 30 height 18
click at [1297, 20] on span "close" at bounding box center [1303, 21] width 18 height 18
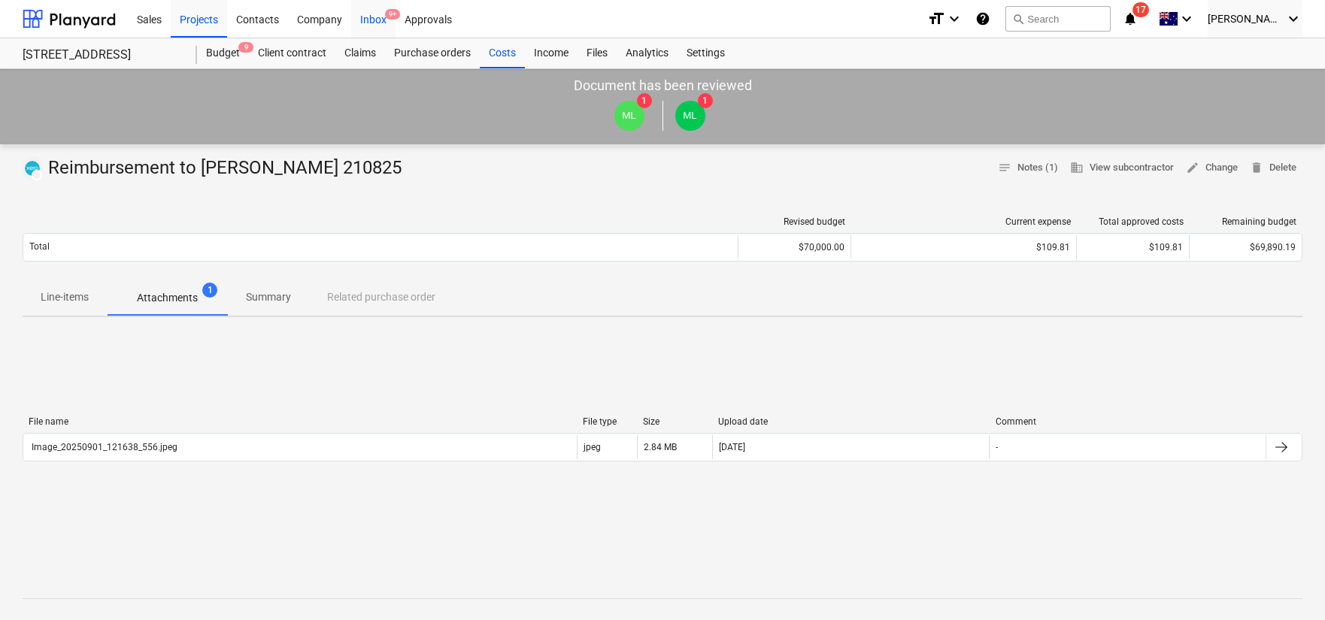
click at [381, 21] on div "Inbox 9+" at bounding box center [373, 18] width 44 height 38
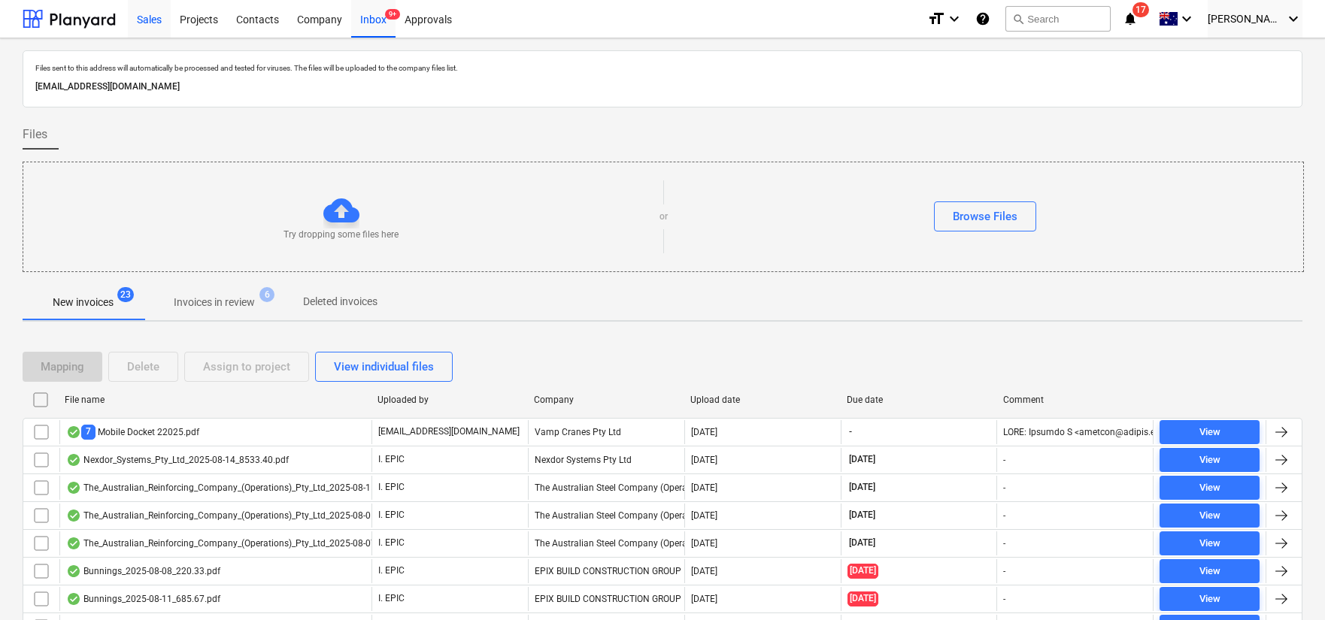
click at [147, 29] on div "Sales" at bounding box center [149, 18] width 43 height 38
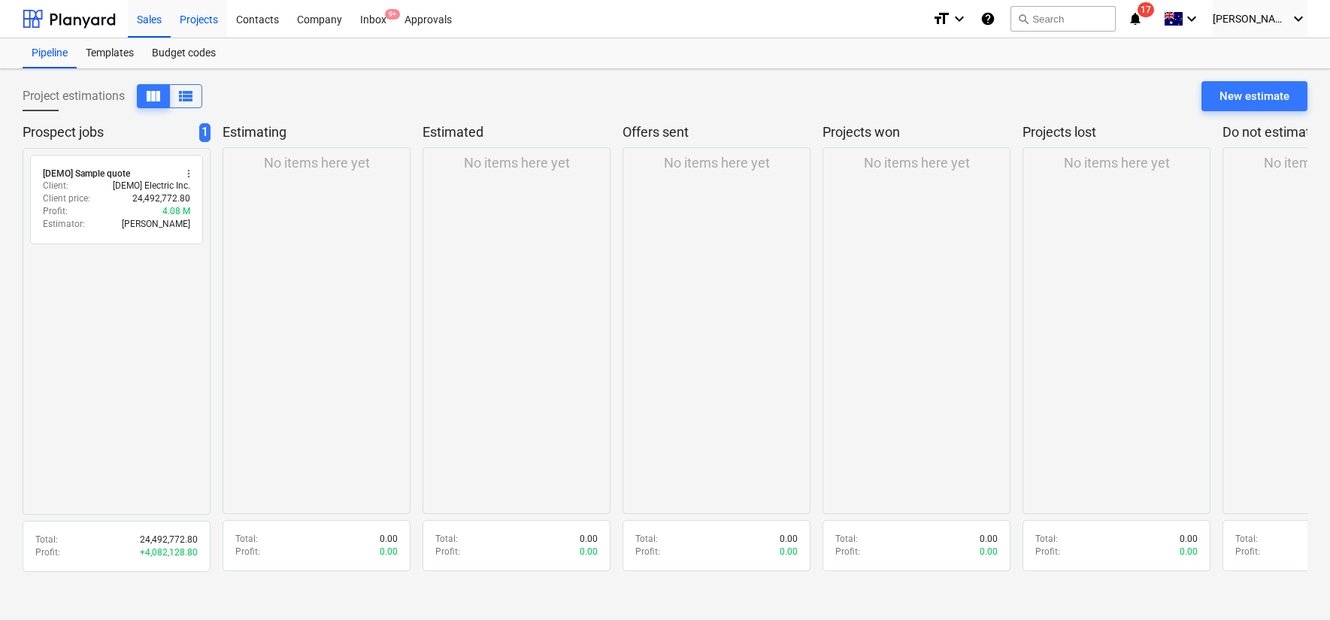
click at [192, 23] on div "Projects" at bounding box center [199, 18] width 56 height 38
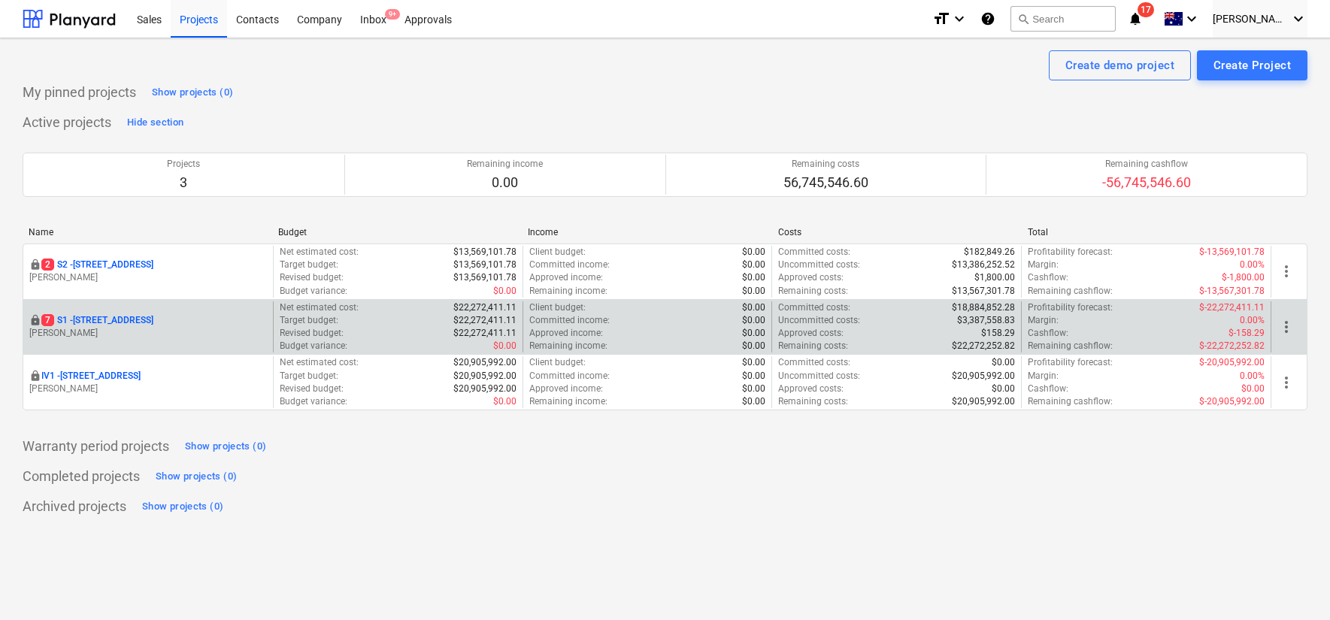
click at [143, 316] on p "7 S1 - [STREET_ADDRESS]" at bounding box center [97, 320] width 112 height 13
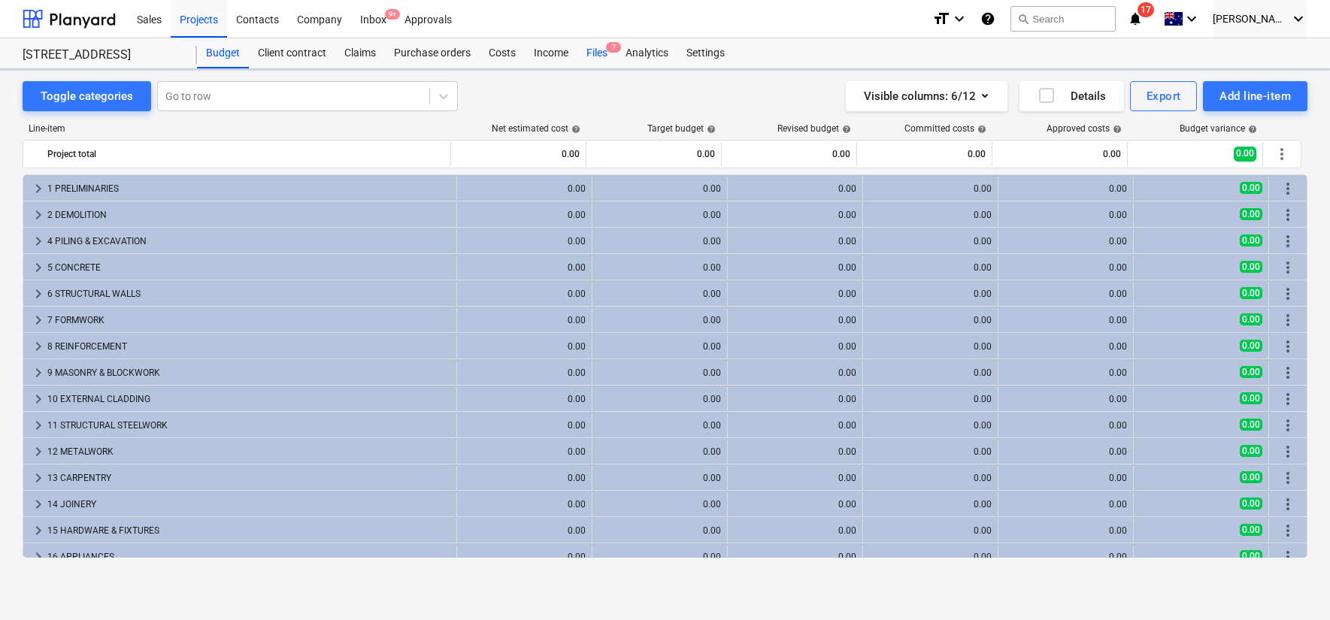
click at [600, 56] on div "Files 7" at bounding box center [597, 53] width 39 height 30
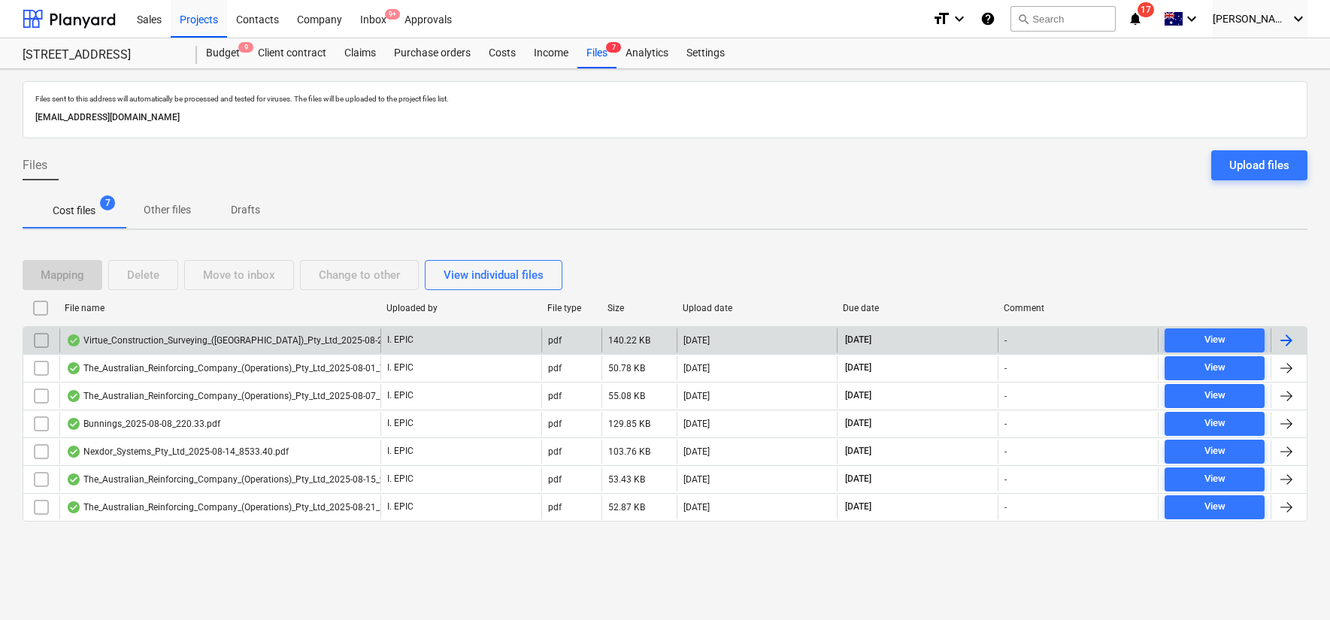
click at [417, 336] on div "I. EPIC" at bounding box center [461, 341] width 161 height 24
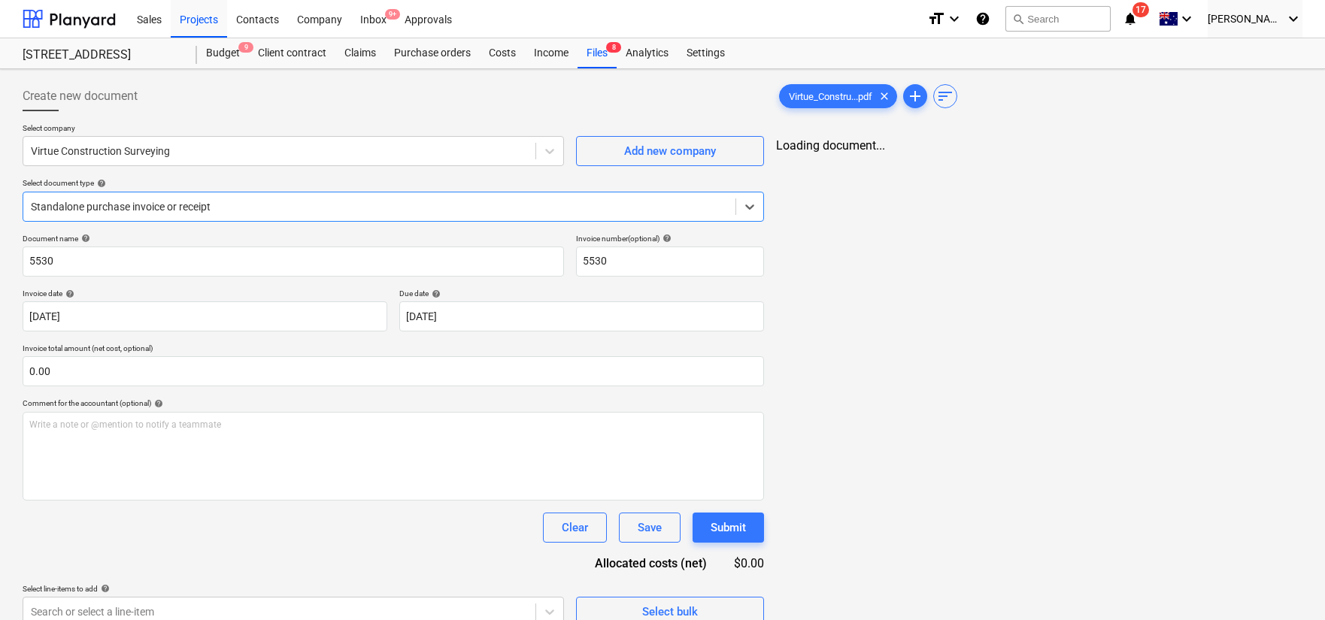
click at [303, 203] on div at bounding box center [379, 206] width 697 height 15
click at [226, 182] on div "Select document type help" at bounding box center [394, 182] width 742 height 10
click at [205, 17] on div "Projects" at bounding box center [199, 17] width 56 height 38
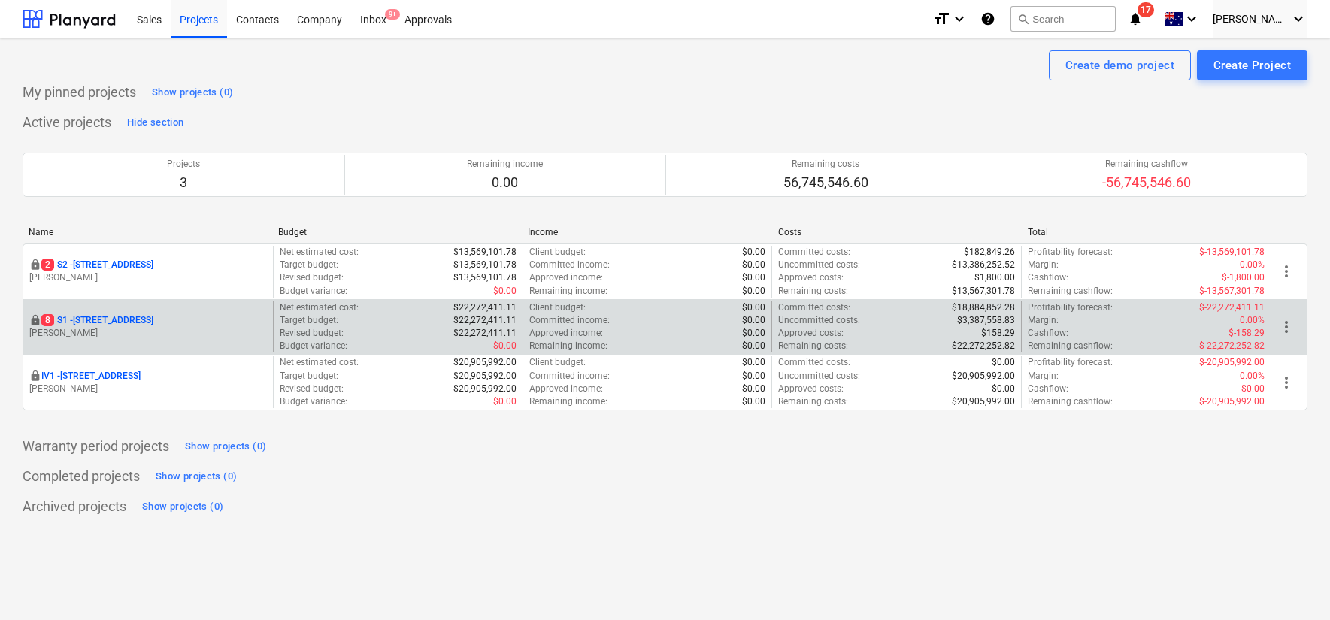
click at [127, 315] on p "[STREET_ADDRESS]" at bounding box center [97, 320] width 112 height 13
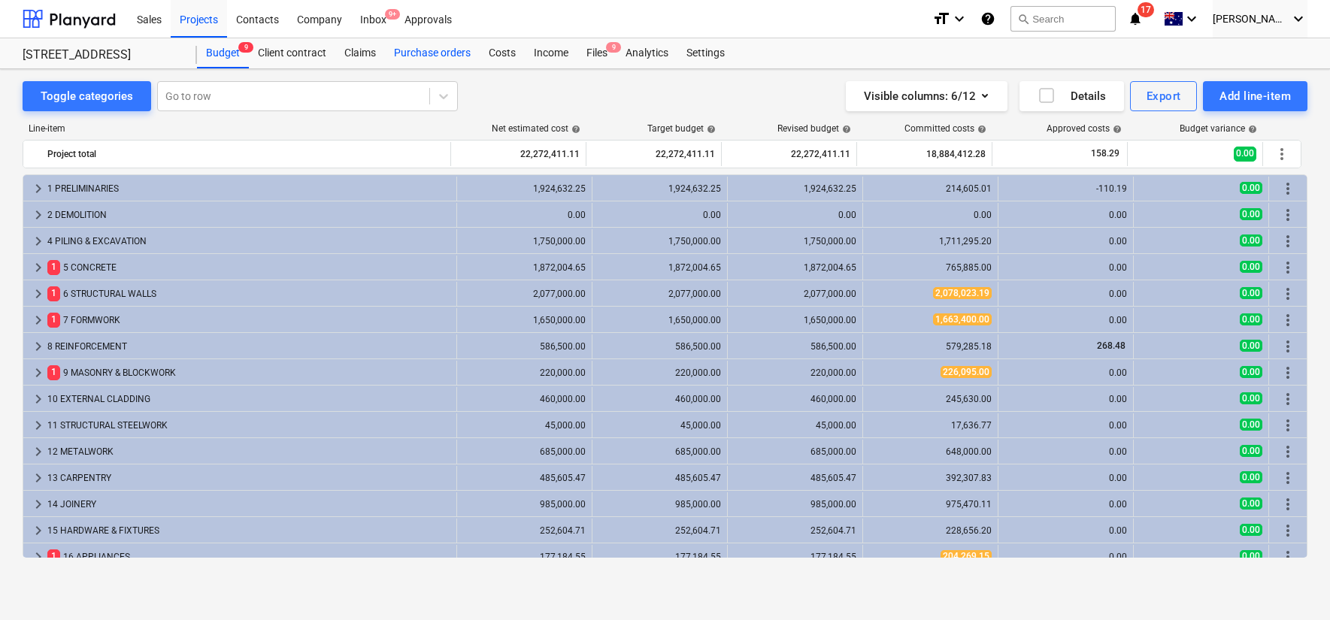
click at [432, 51] on div "Purchase orders" at bounding box center [432, 53] width 95 height 30
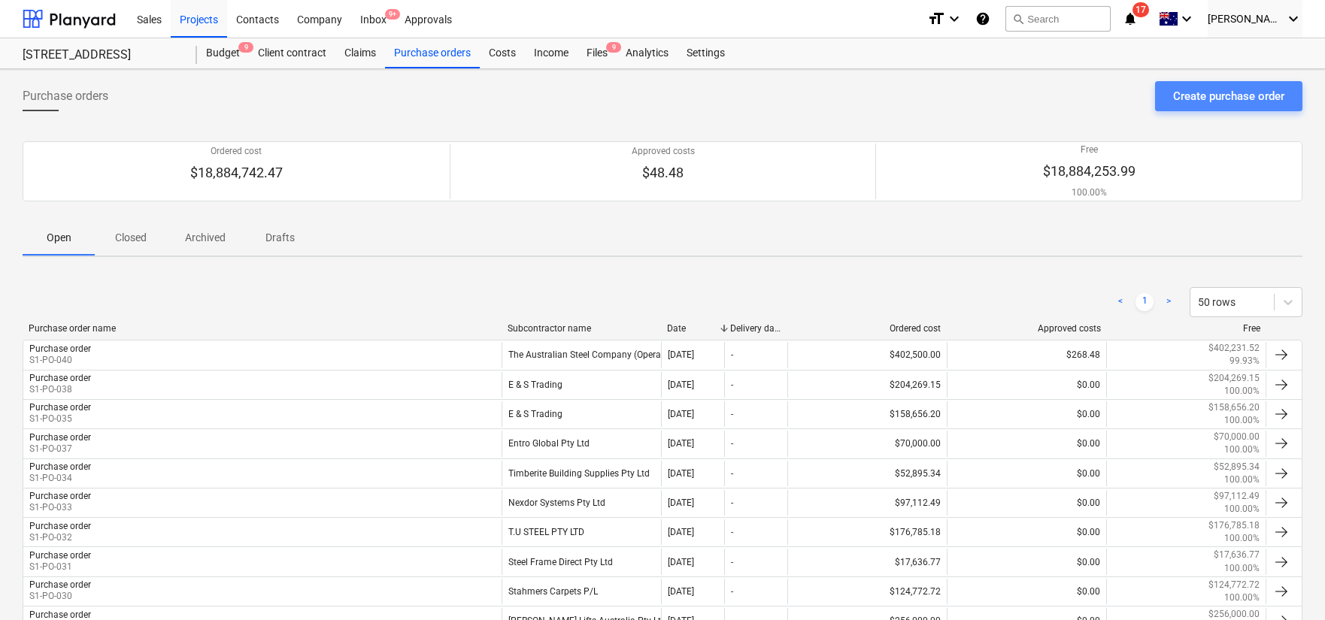
click at [1160, 110] on button "Create purchase order" at bounding box center [1228, 96] width 147 height 30
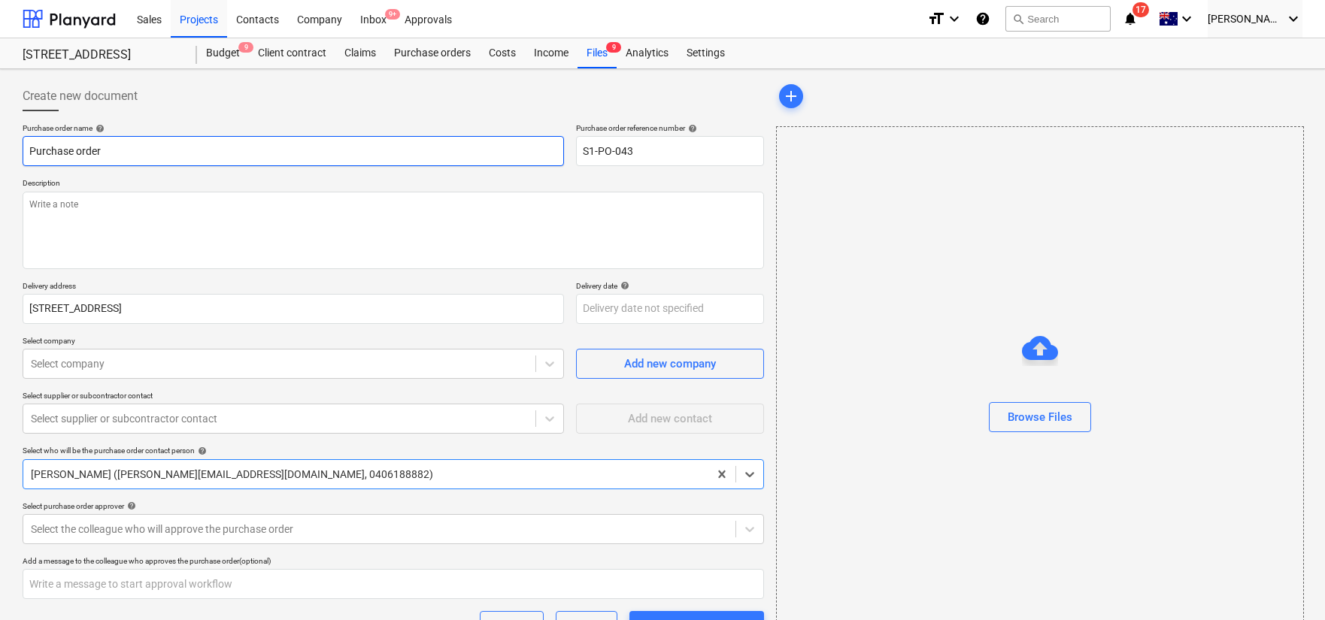
click at [241, 151] on input "Purchase order" at bounding box center [294, 151] width 542 height 30
click at [233, 156] on input "Purchase order for Surveying" at bounding box center [294, 151] width 542 height 30
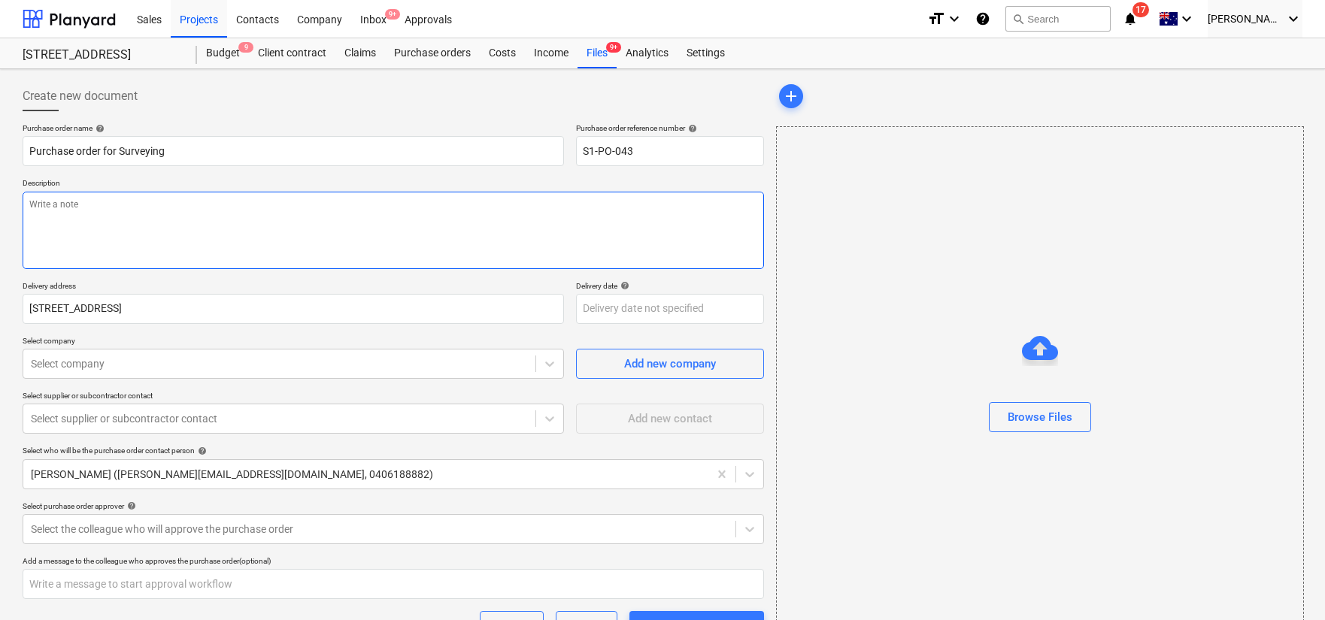
click at [244, 216] on textarea at bounding box center [394, 230] width 742 height 77
paste textarea "Purchase order for Surveying"
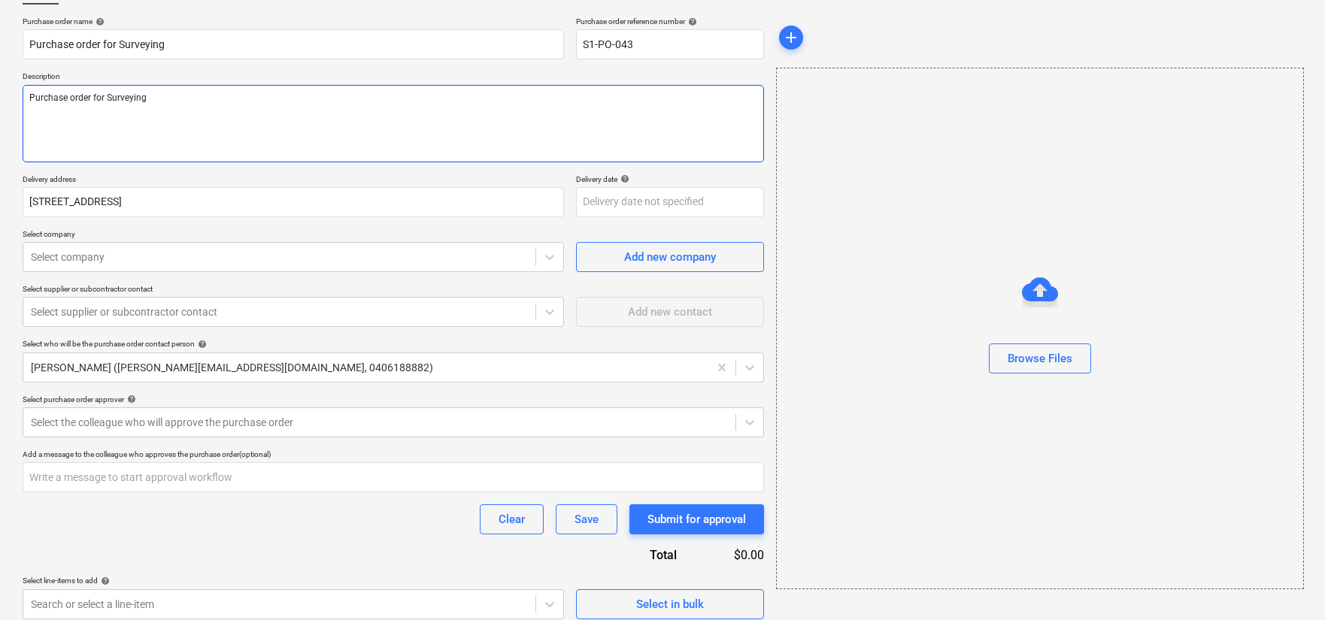
scroll to position [118, 0]
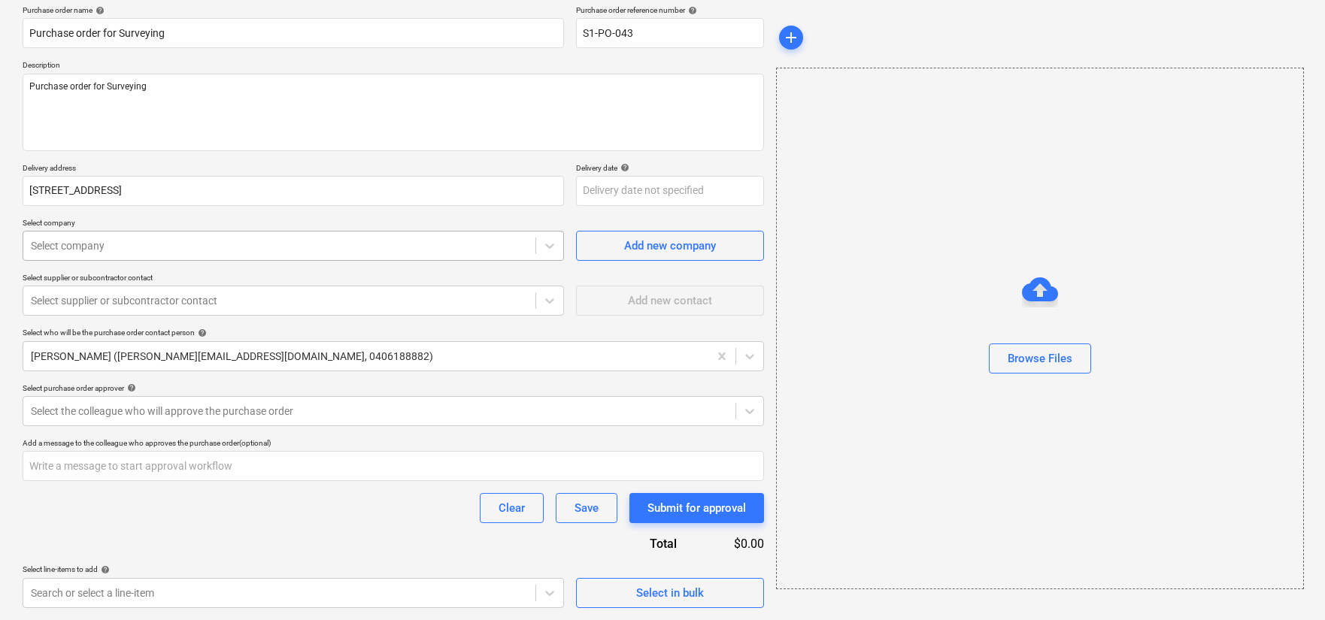
click at [228, 242] on div at bounding box center [279, 245] width 497 height 15
drag, startPoint x: 332, startPoint y: 406, endPoint x: 349, endPoint y: 426, distance: 26.2
click at [332, 407] on div at bounding box center [379, 411] width 697 height 15
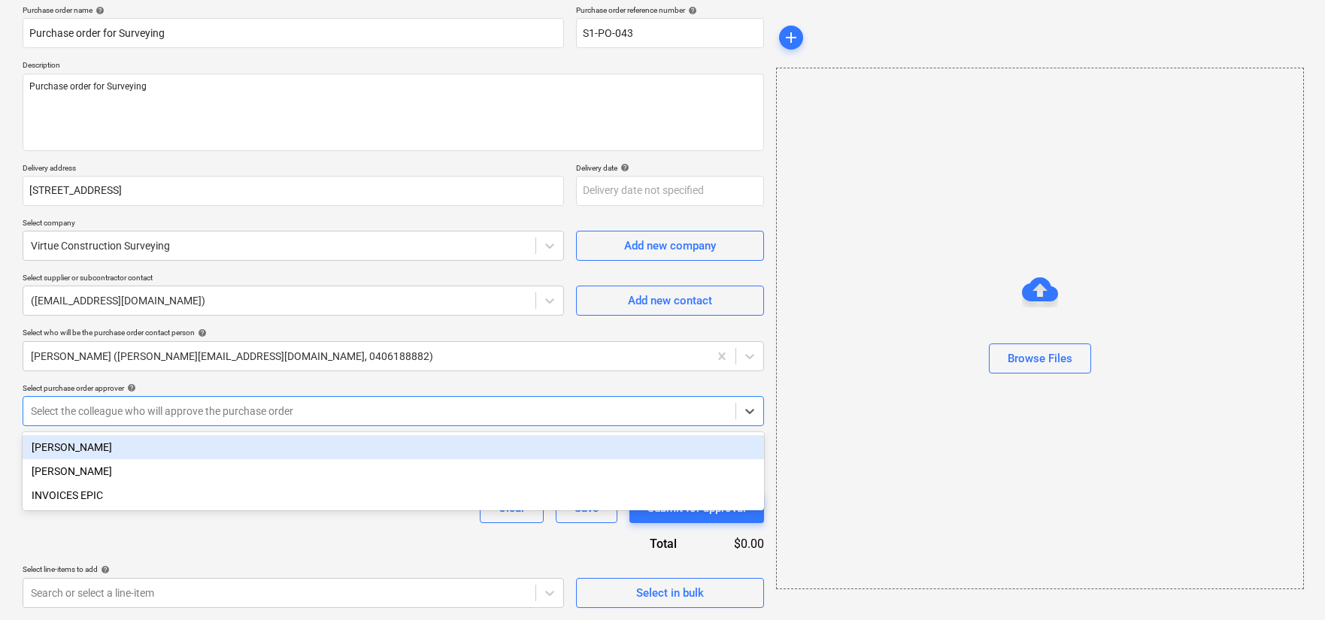
click at [374, 457] on div "[PERSON_NAME]" at bounding box center [394, 447] width 742 height 24
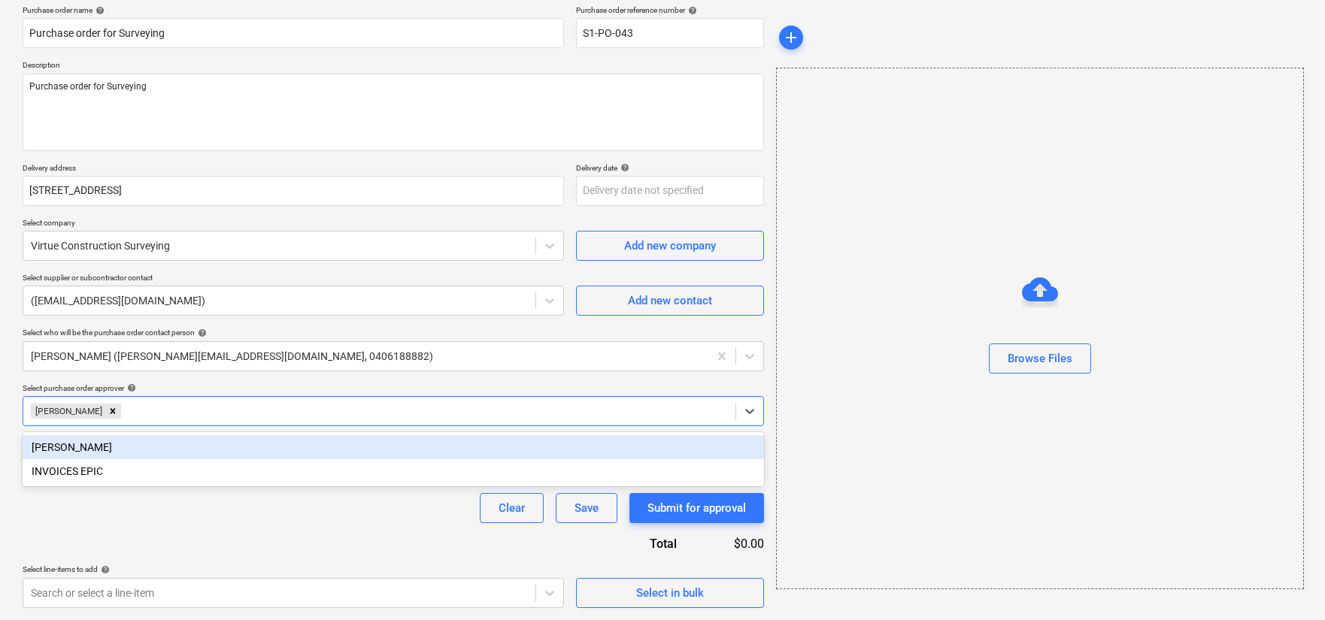
click at [511, 379] on div "Purchase order name help Purchase order for Surveying Purchase order reference …" at bounding box center [394, 306] width 742 height 603
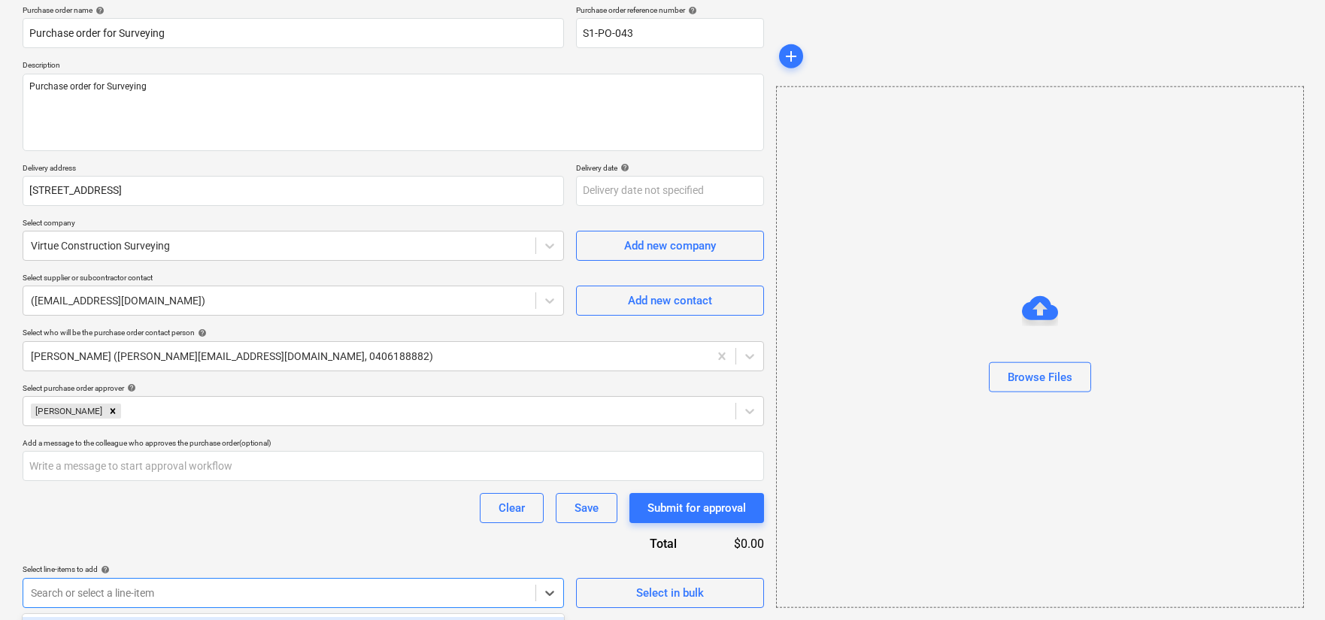
scroll to position [341, 0]
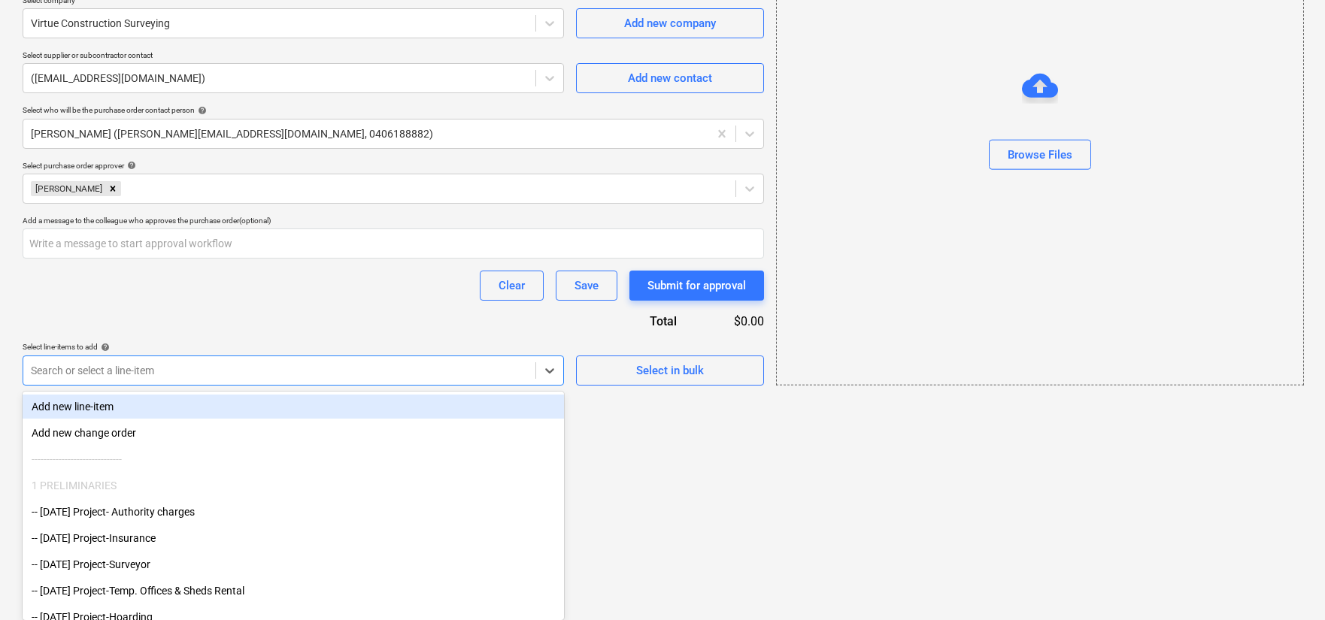
drag, startPoint x: 563, startPoint y: 578, endPoint x: 557, endPoint y: 586, distance: 9.8
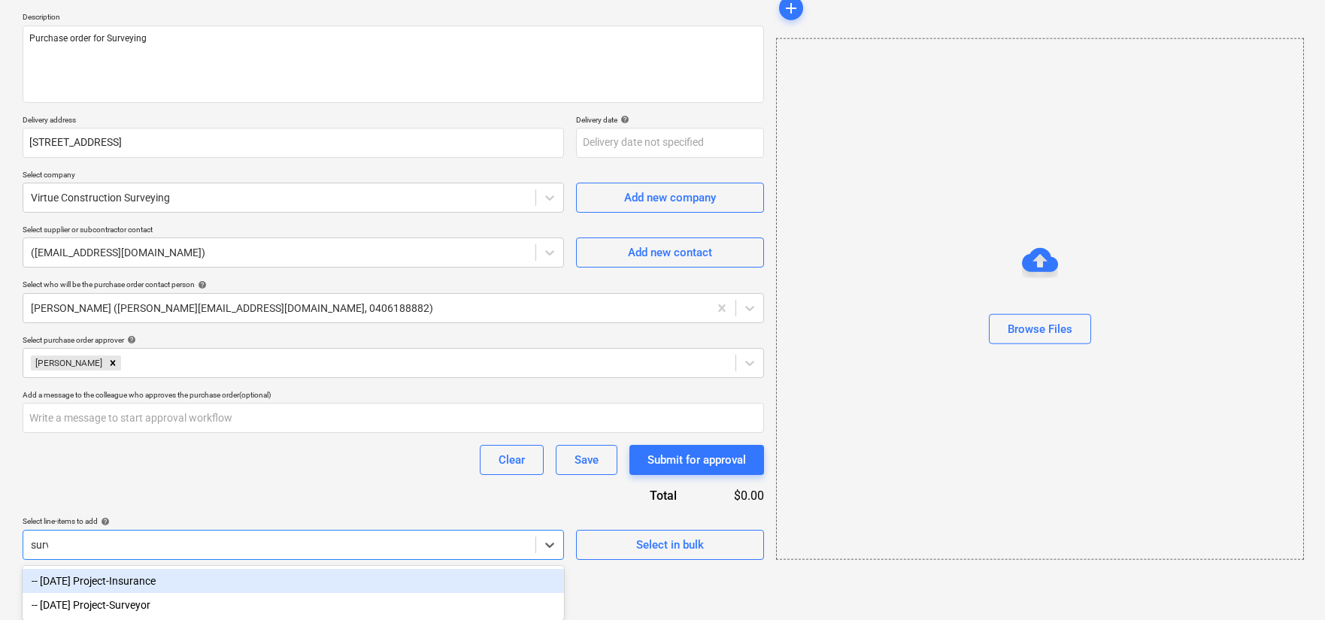
scroll to position [142, 0]
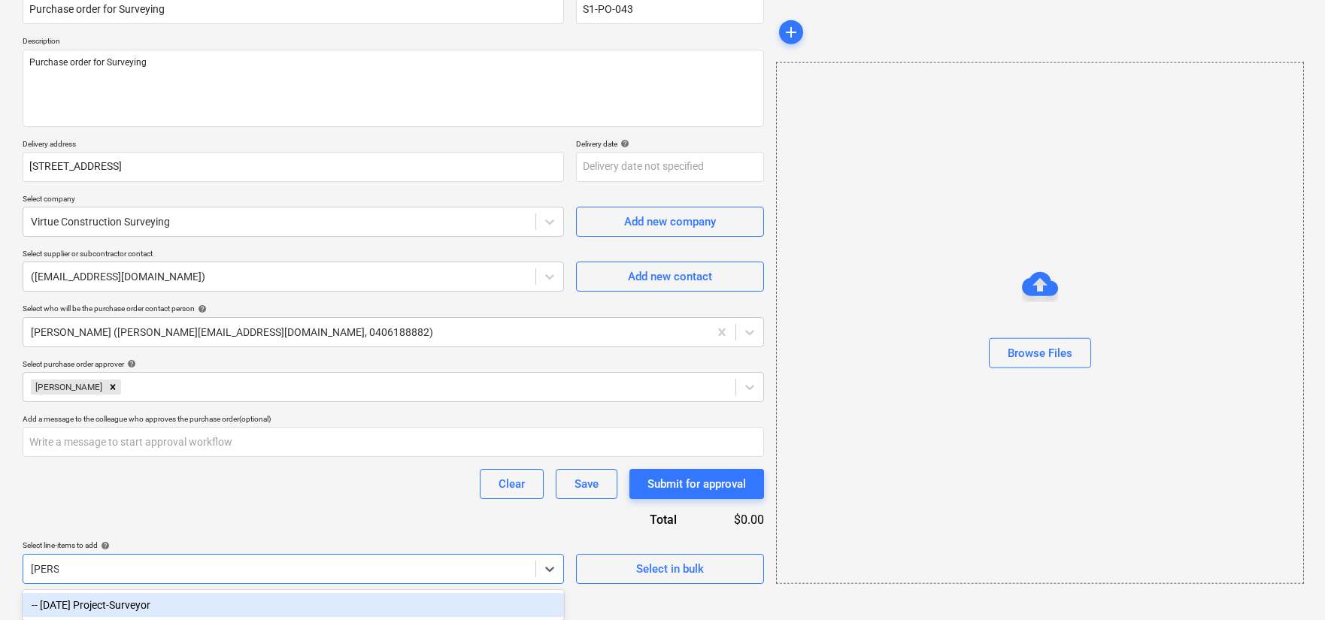
click at [375, 602] on div "-- [DATE] Project-Surveyor" at bounding box center [294, 605] width 542 height 24
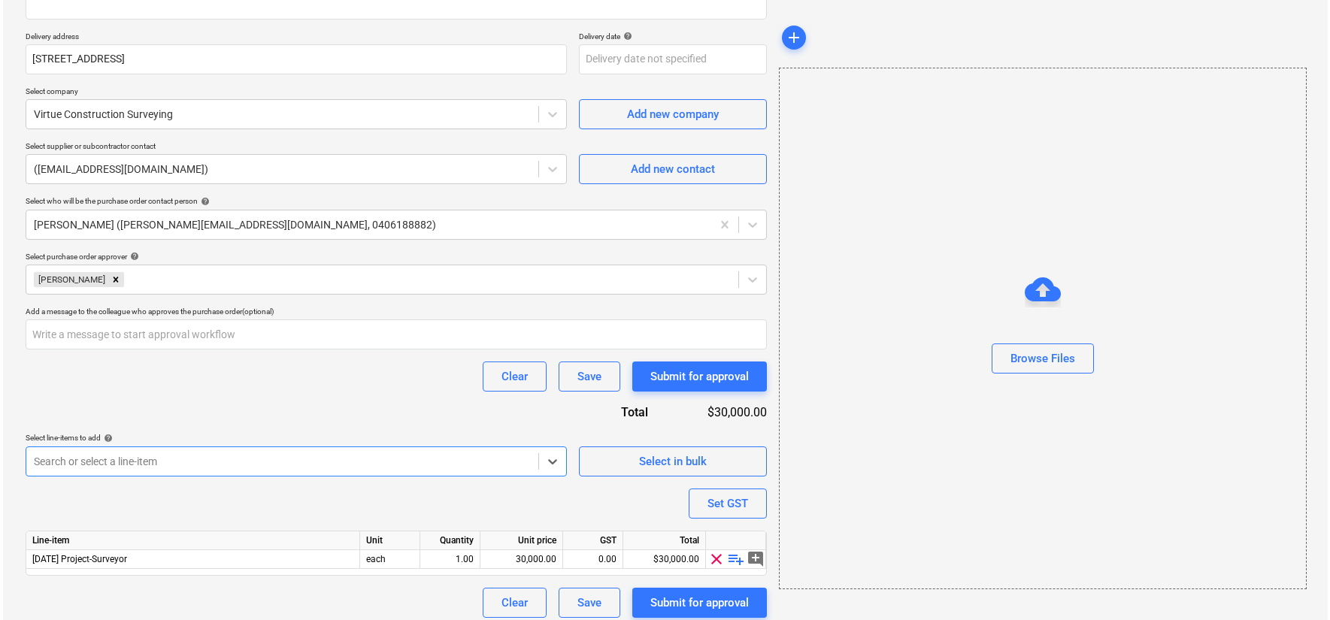
scroll to position [259, 0]
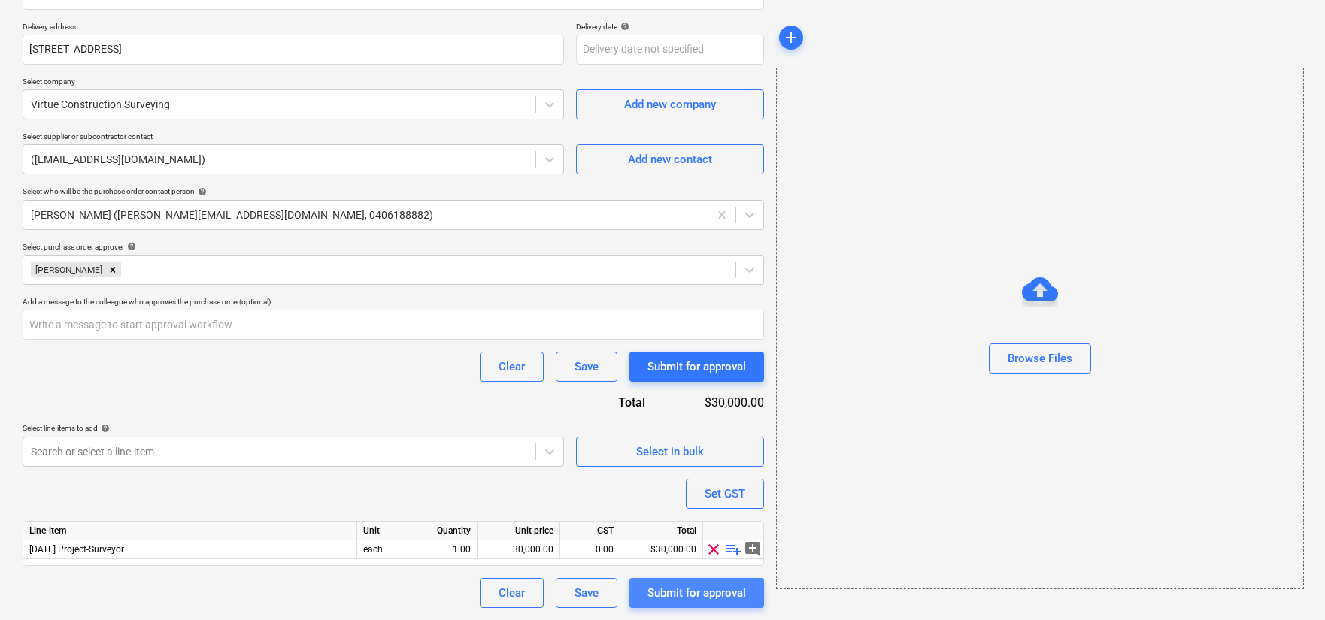
click at [704, 600] on div "Submit for approval" at bounding box center [697, 594] width 99 height 20
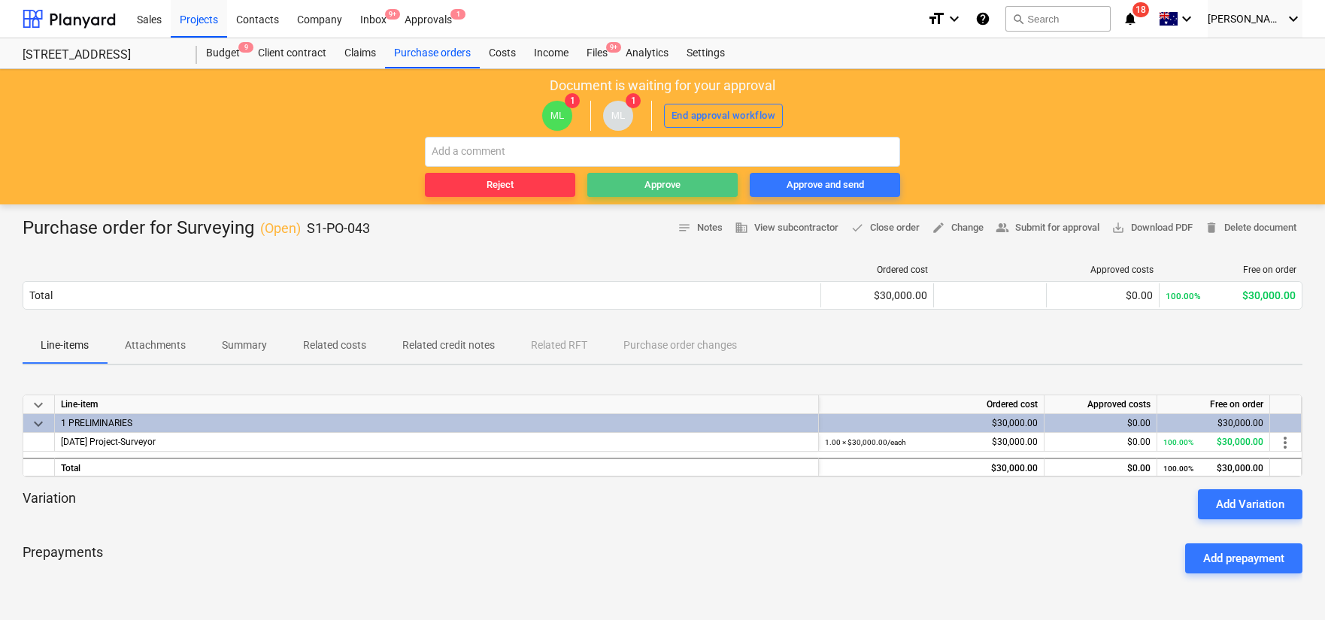
click at [647, 187] on div "Approve" at bounding box center [663, 185] width 36 height 17
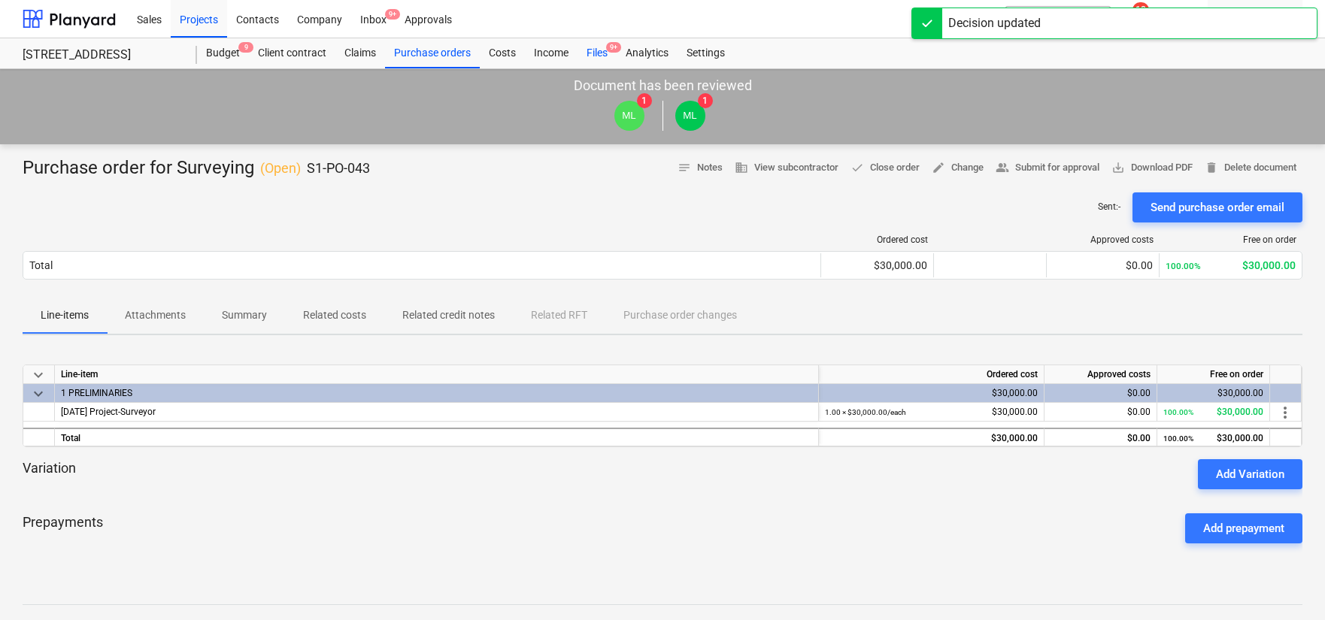
click at [600, 43] on div "Files 9+" at bounding box center [597, 53] width 39 height 30
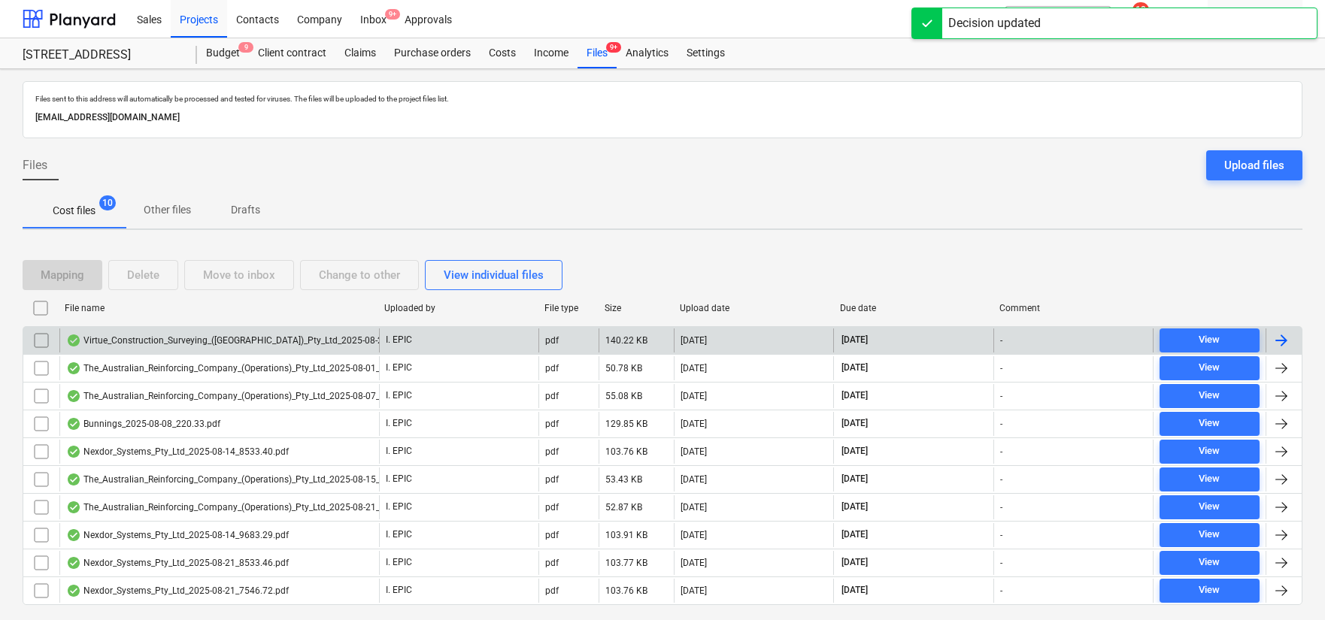
click at [328, 335] on div "Virtue_Construction_Surveying_([GEOGRAPHIC_DATA])_Pty_Ltd_2025-08-25_5882.25.pdf" at bounding box center [253, 341] width 375 height 12
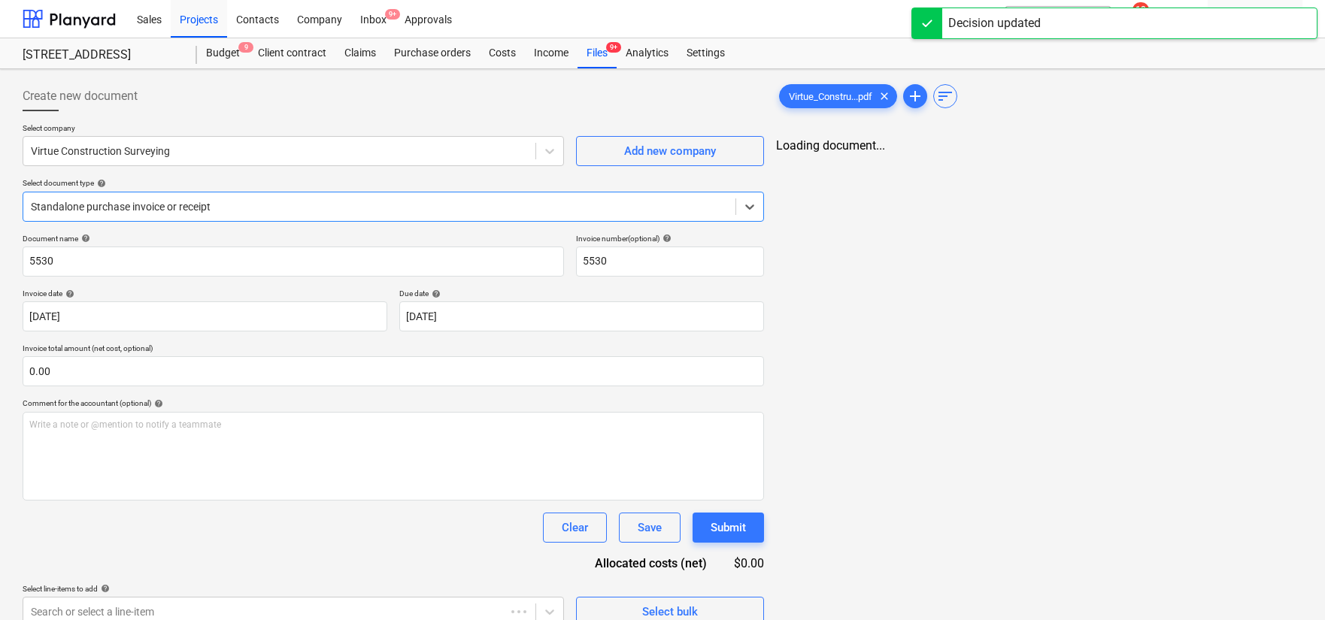
click at [384, 226] on div "Select company Virtue Construction Surveying Add new company Select document ty…" at bounding box center [394, 178] width 742 height 111
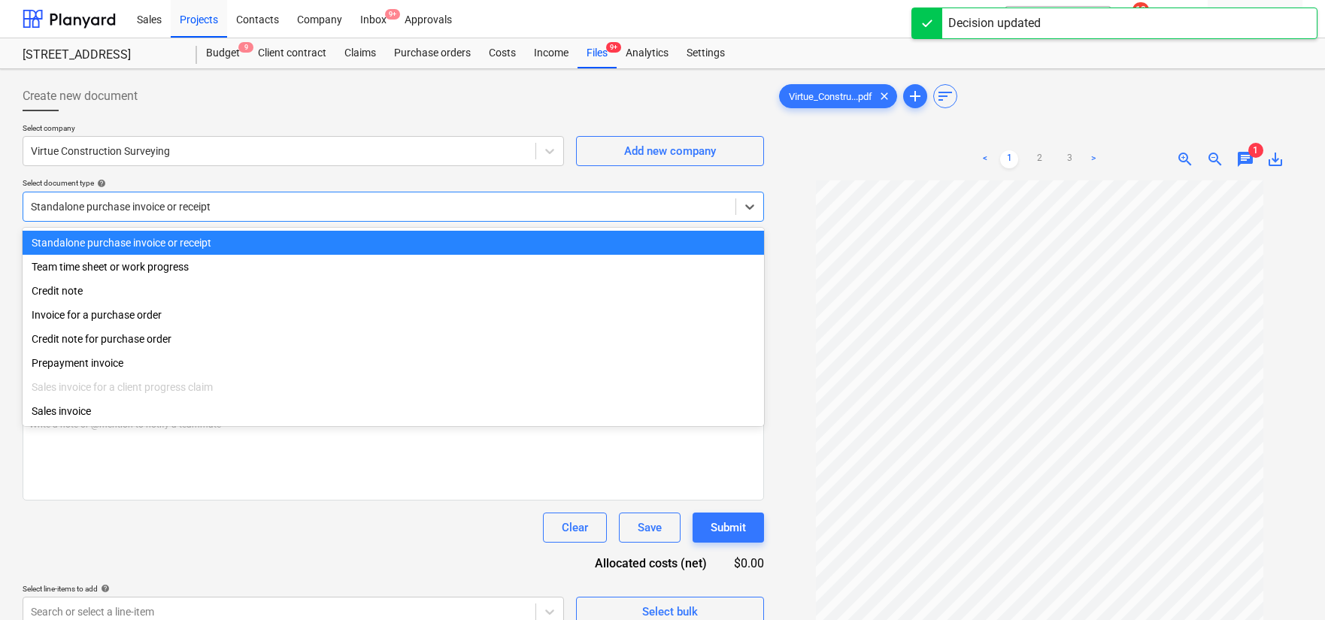
click at [390, 216] on div "Standalone purchase invoice or receipt" at bounding box center [379, 206] width 712 height 21
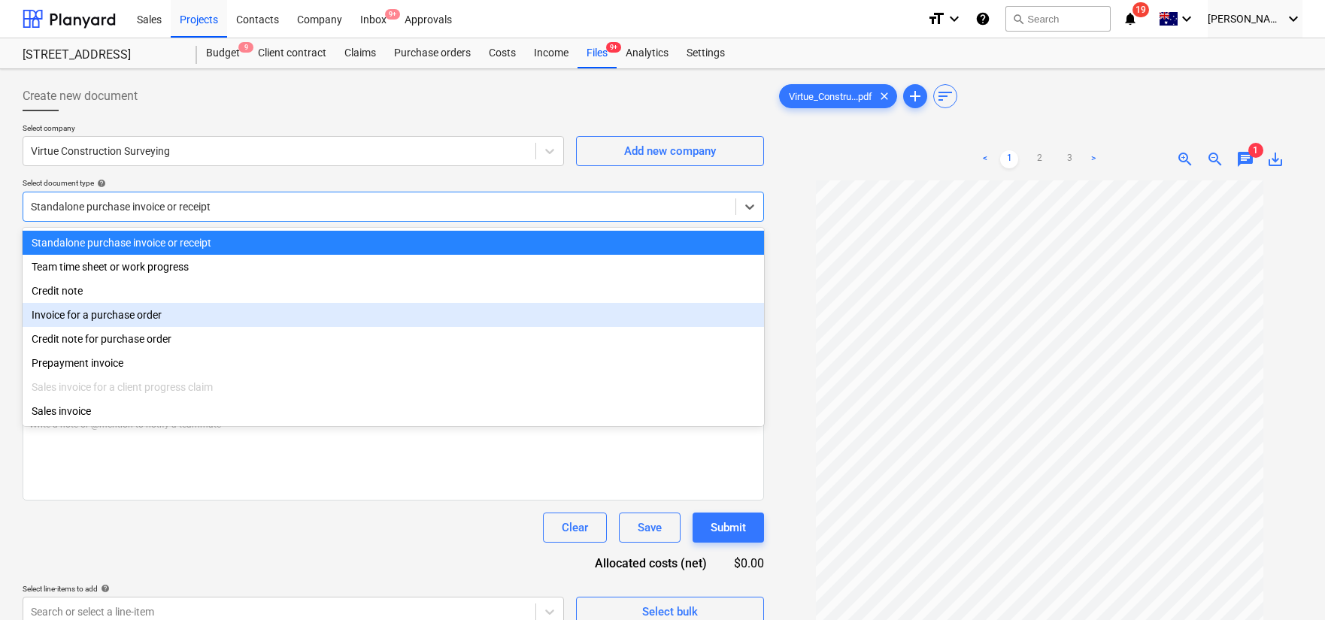
click at [354, 320] on div "Invoice for a purchase order" at bounding box center [394, 315] width 742 height 24
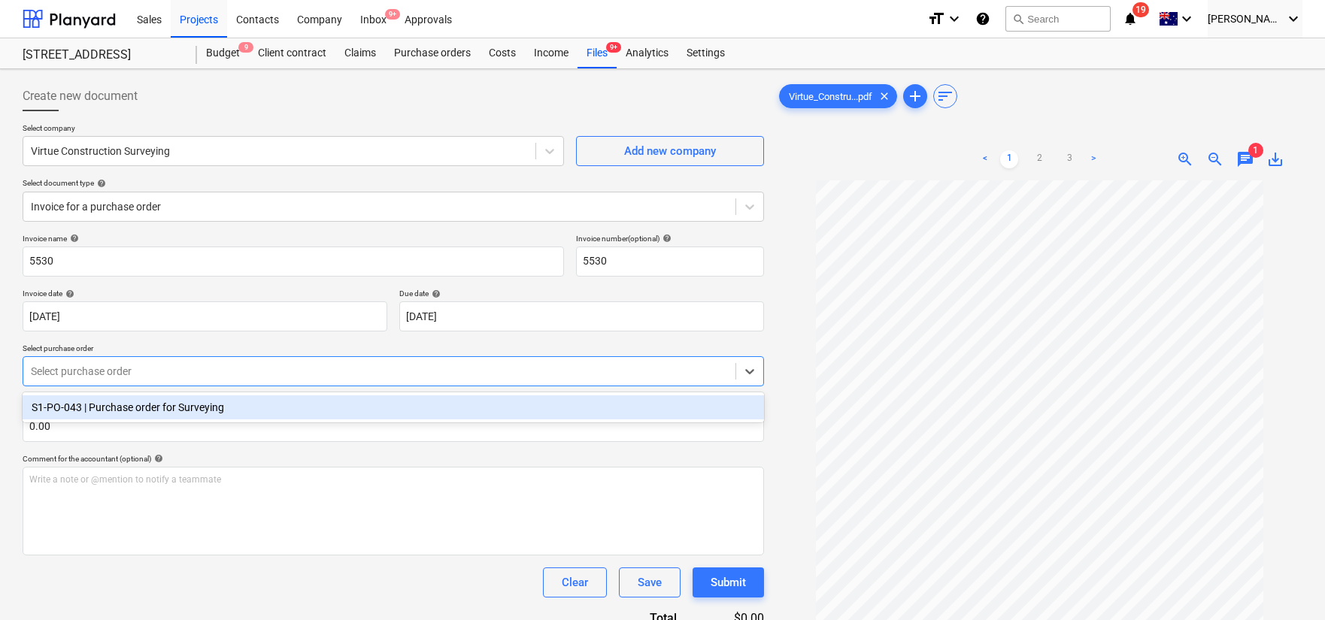
click at [284, 373] on div at bounding box center [379, 371] width 697 height 15
click at [324, 399] on div "S1-PO-043 | Purchase order for Surveying" at bounding box center [394, 408] width 742 height 24
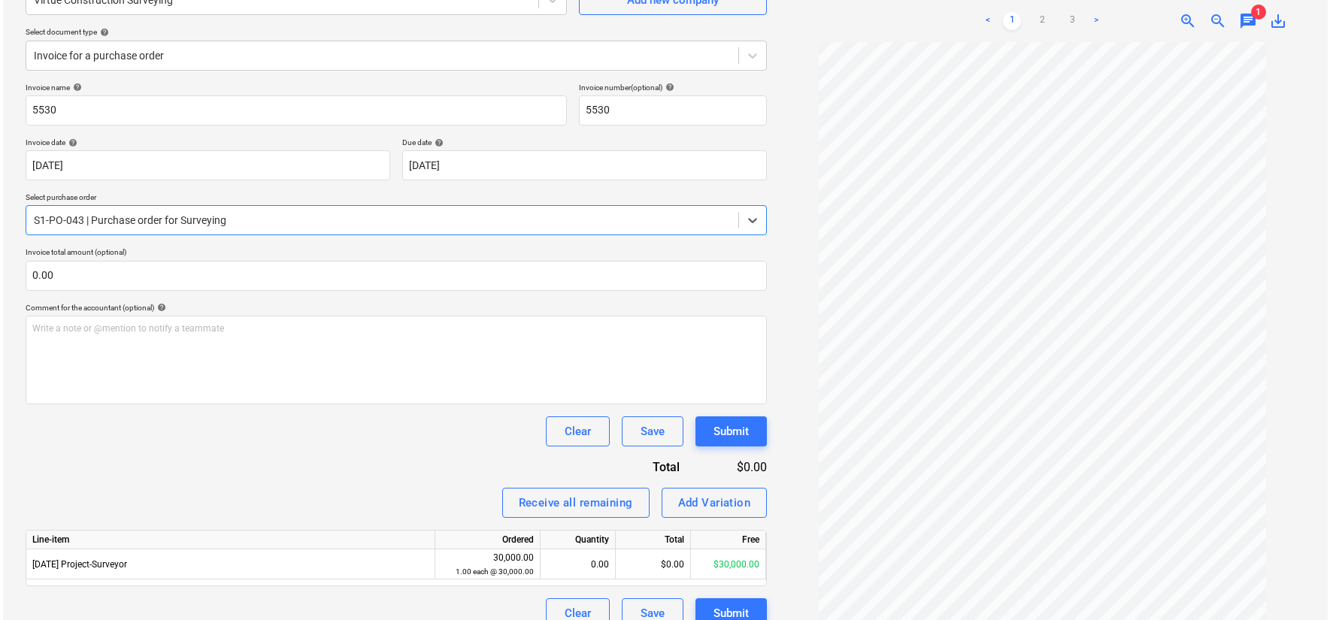
scroll to position [171, 0]
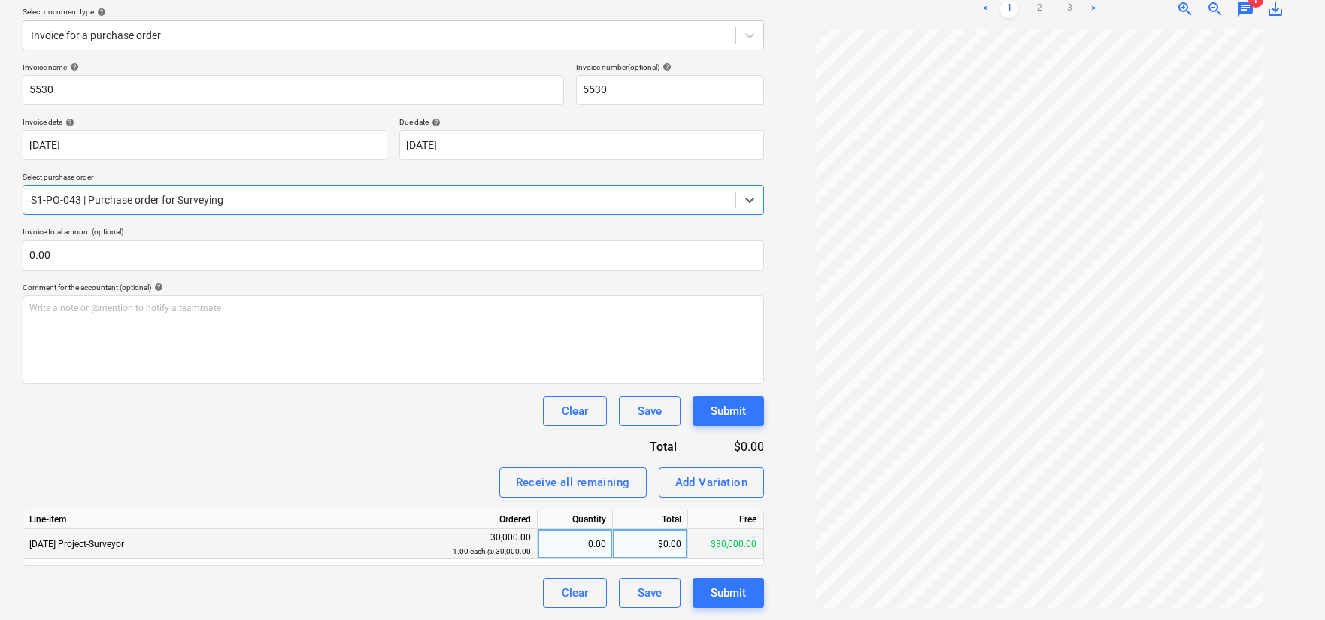
click at [624, 555] on div "$0.00" at bounding box center [650, 544] width 75 height 30
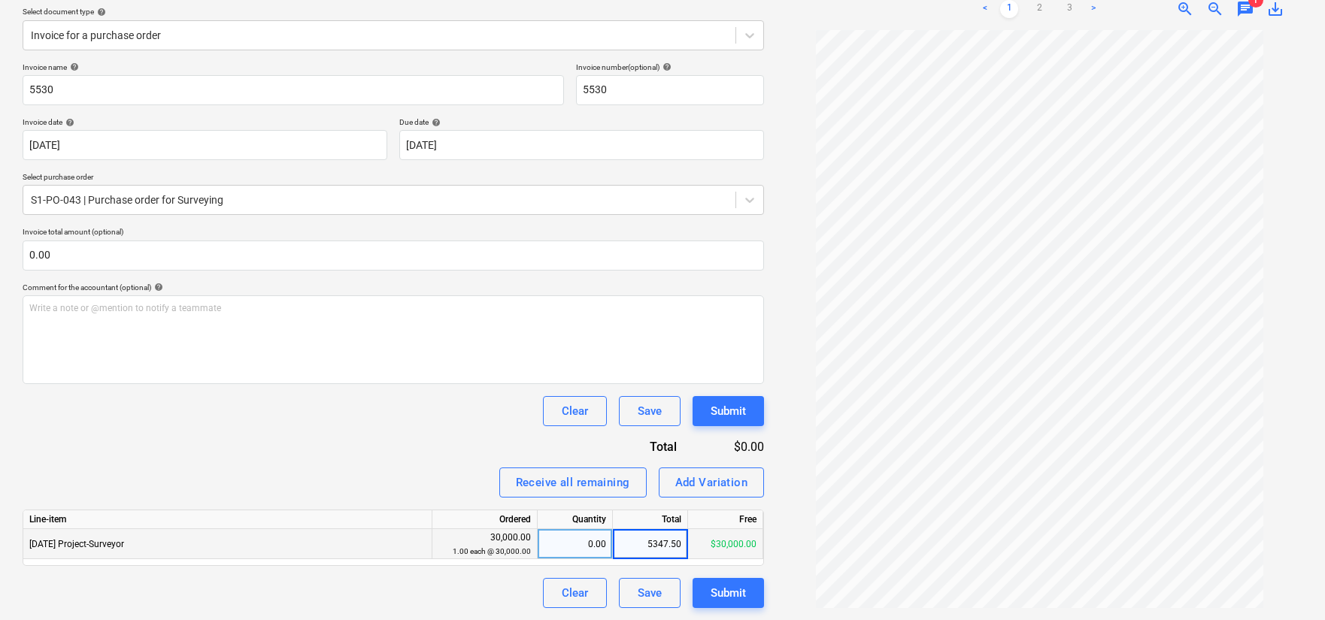
click at [476, 483] on div "Receive all remaining Add Variation" at bounding box center [394, 483] width 742 height 30
click at [733, 590] on div "Submit" at bounding box center [728, 594] width 35 height 20
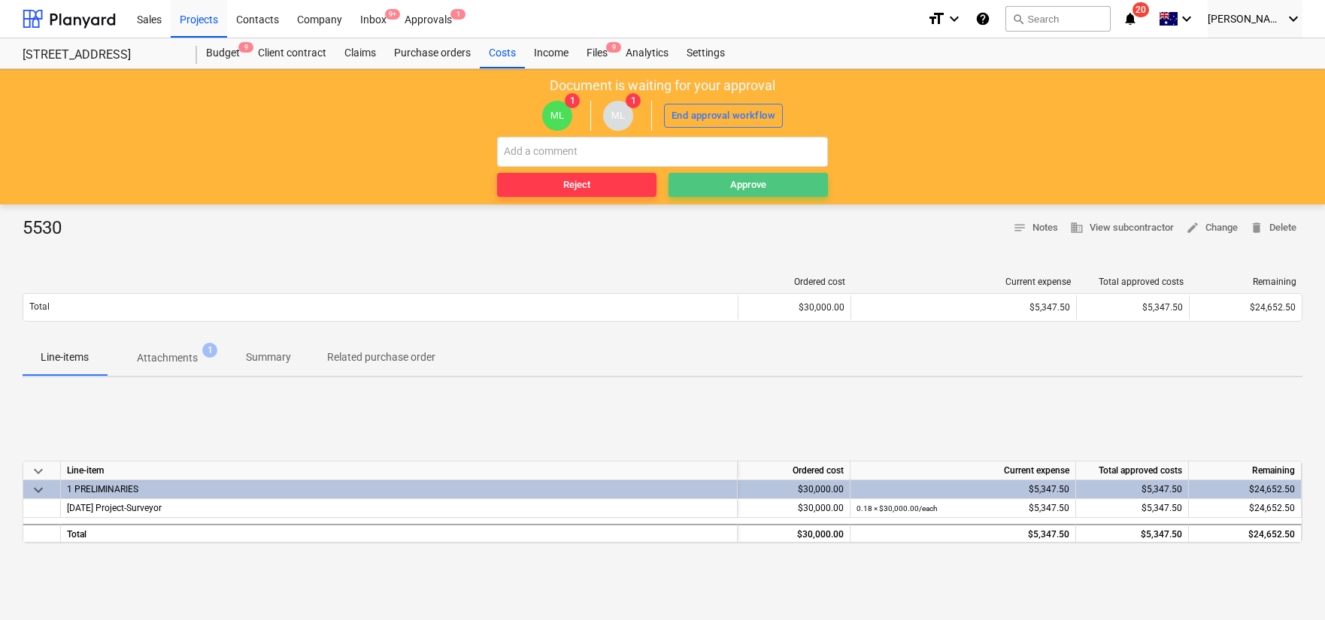
click at [722, 188] on span "Approve" at bounding box center [748, 185] width 147 height 17
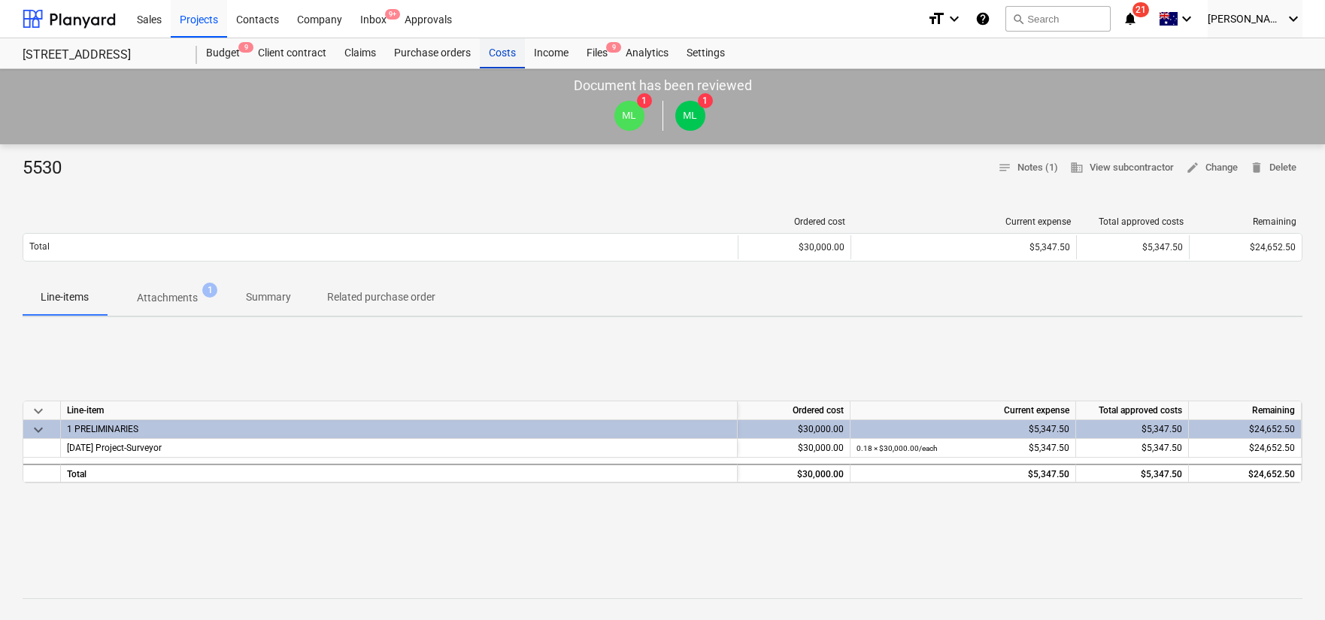
click at [507, 56] on div "Costs" at bounding box center [502, 53] width 45 height 30
